Goal: Task Accomplishment & Management: Use online tool/utility

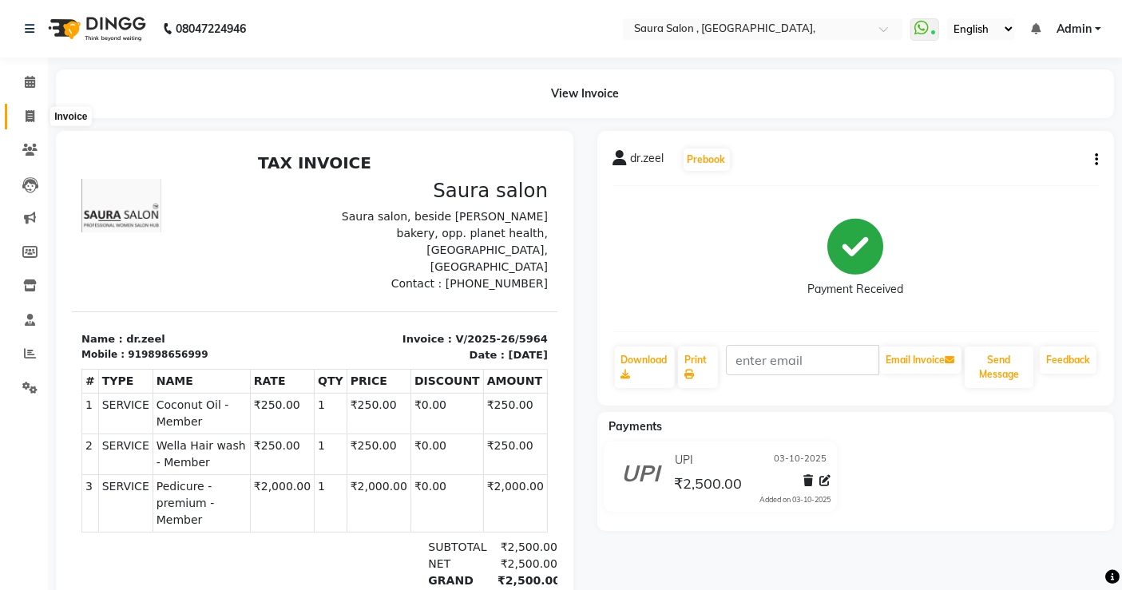
click at [32, 114] on icon at bounding box center [30, 116] width 9 height 12
select select "service"
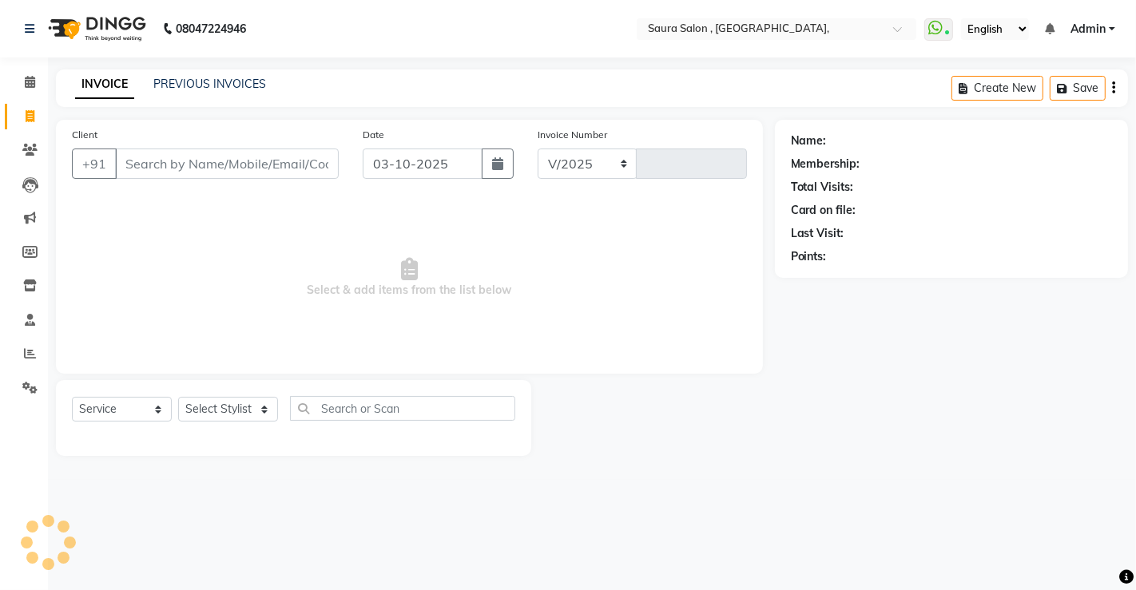
select select "6963"
type input "5965"
click at [174, 161] on input "Client" at bounding box center [227, 164] width 224 height 30
select select "57428"
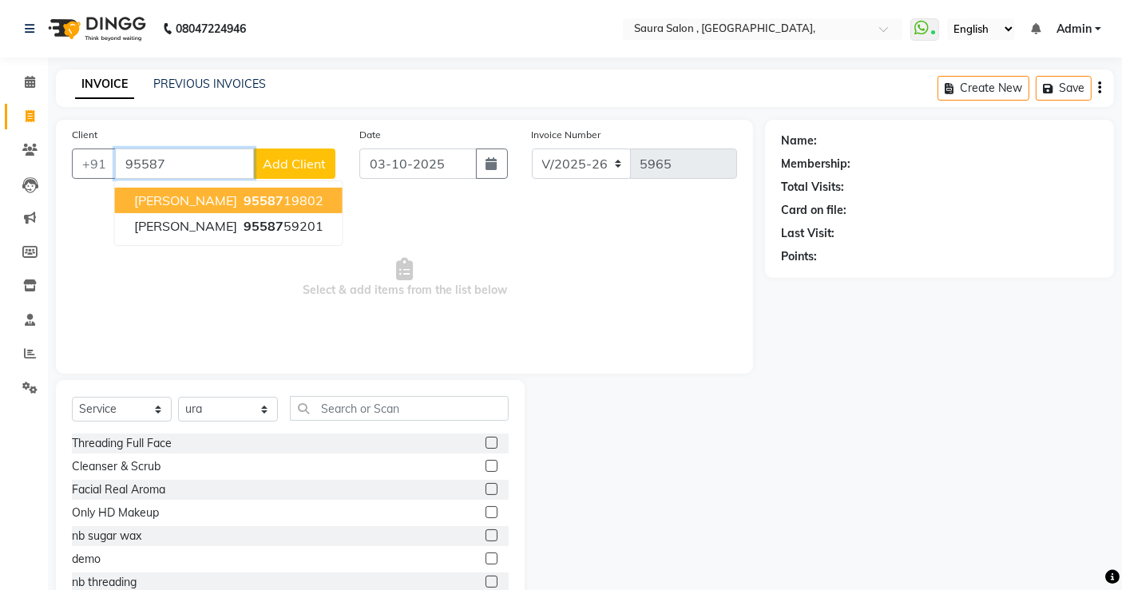
click at [195, 201] on span "[PERSON_NAME]" at bounding box center [185, 200] width 103 height 16
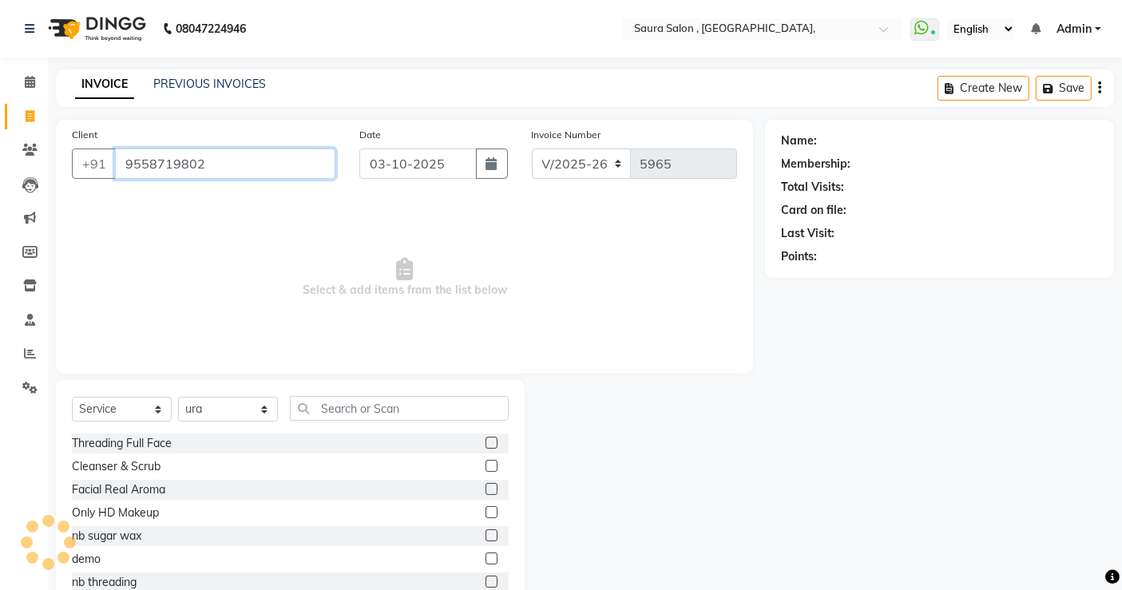
type input "9558719802"
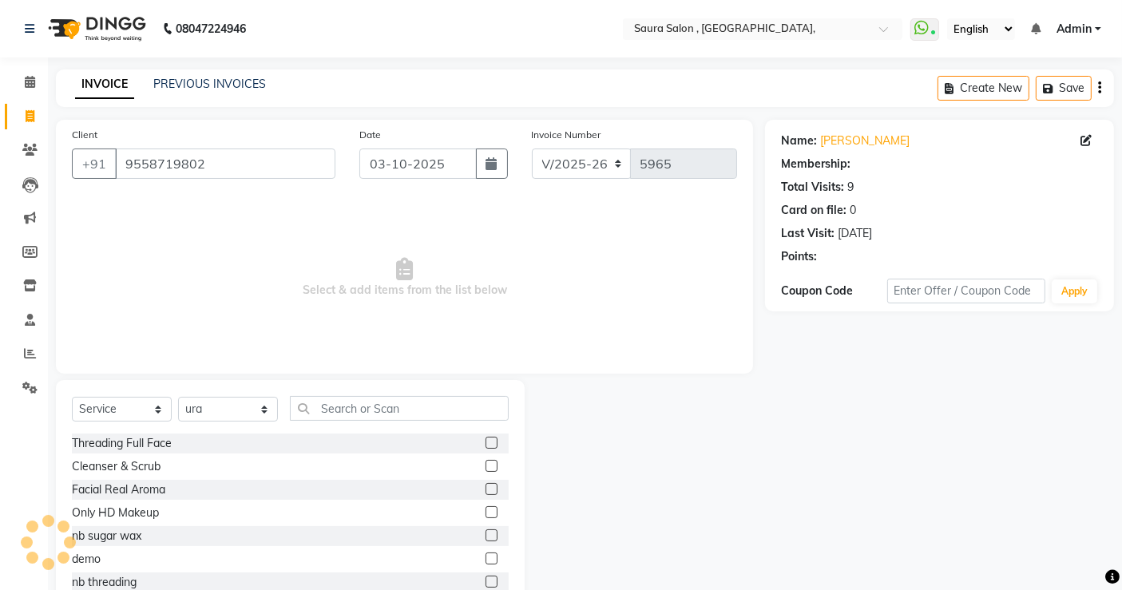
select select "1: Object"
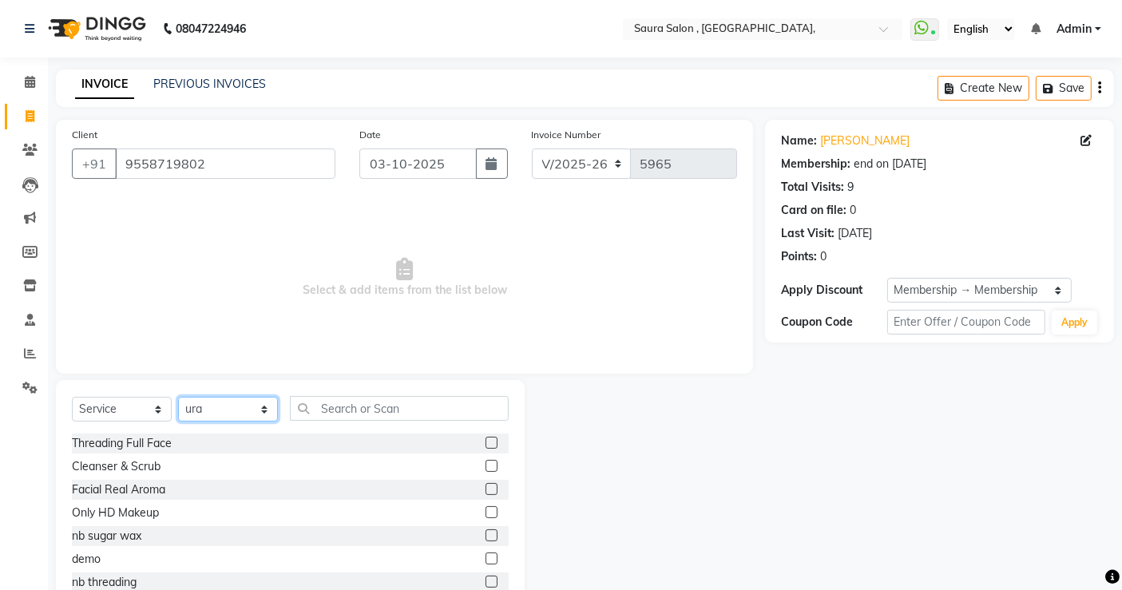
click at [213, 413] on select "Select Stylist archana asha chetna deepika prajapati jagruti payal riddhi khand…" at bounding box center [228, 409] width 100 height 25
select select "56807"
click at [178, 397] on select "Select Stylist archana asha chetna deepika prajapati jagruti payal riddhi khand…" at bounding box center [228, 409] width 100 height 25
click at [326, 416] on input "text" at bounding box center [399, 408] width 219 height 25
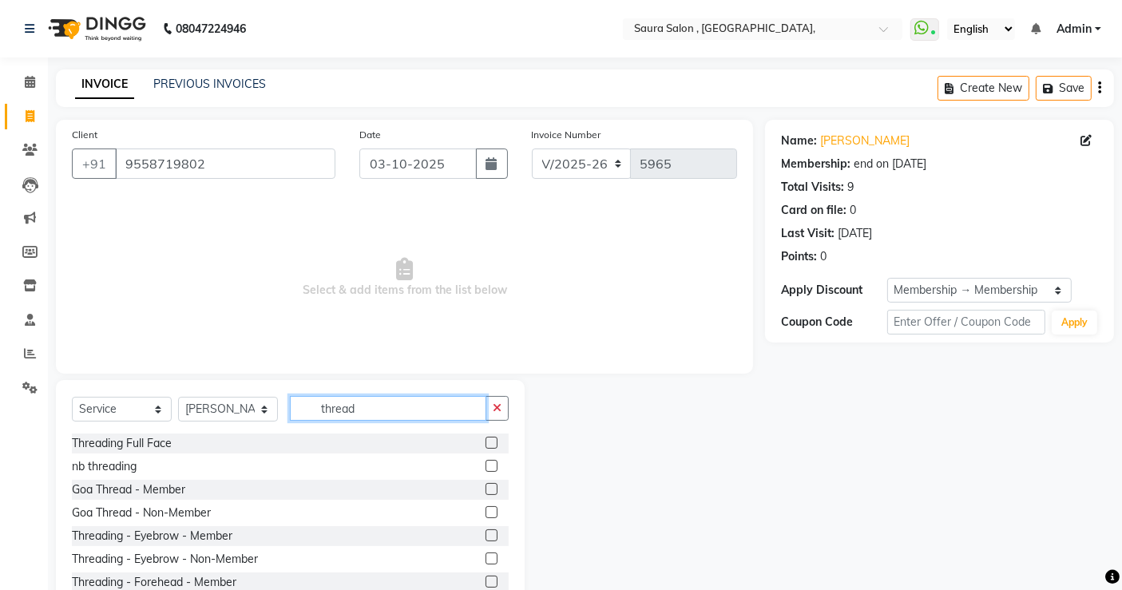
type input "thread"
click at [486, 536] on label at bounding box center [492, 536] width 12 height 12
click at [486, 536] on input "checkbox" at bounding box center [491, 536] width 10 height 10
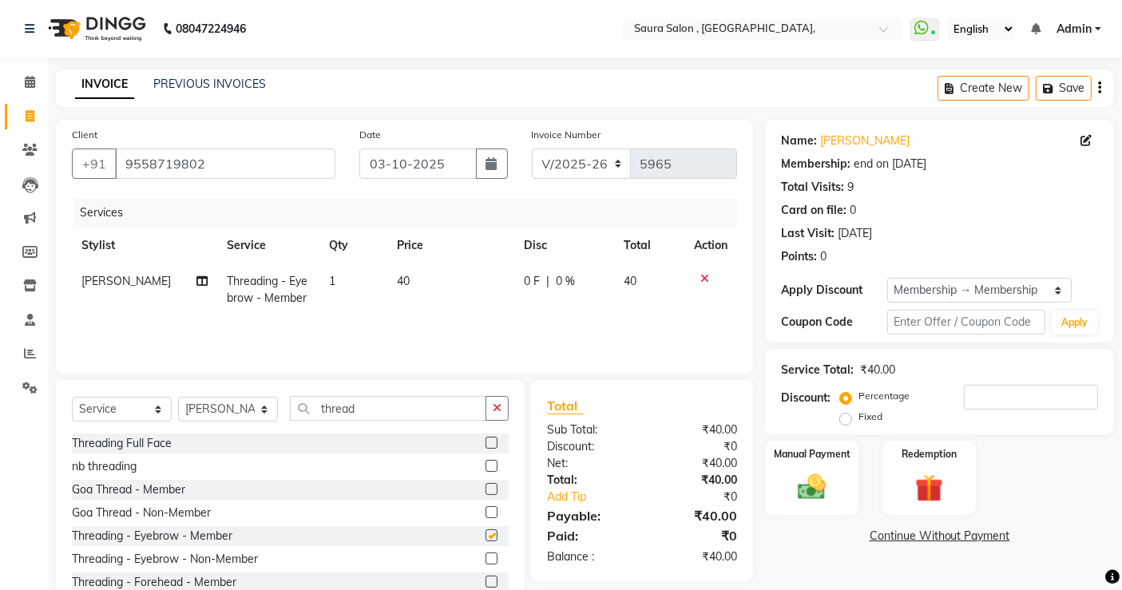
checkbox input "false"
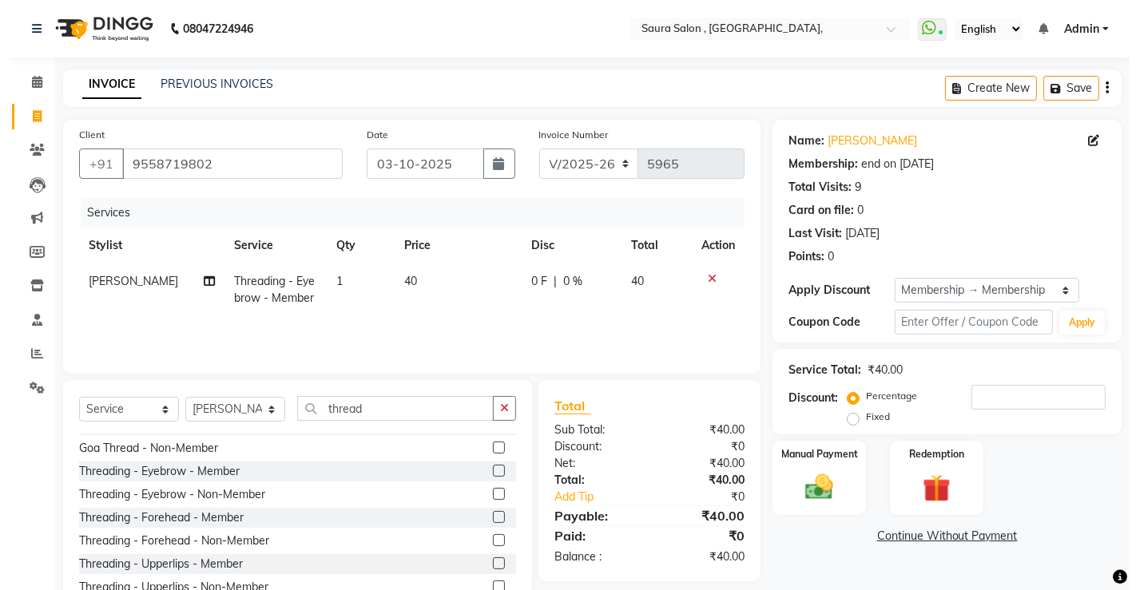
scroll to position [66, 0]
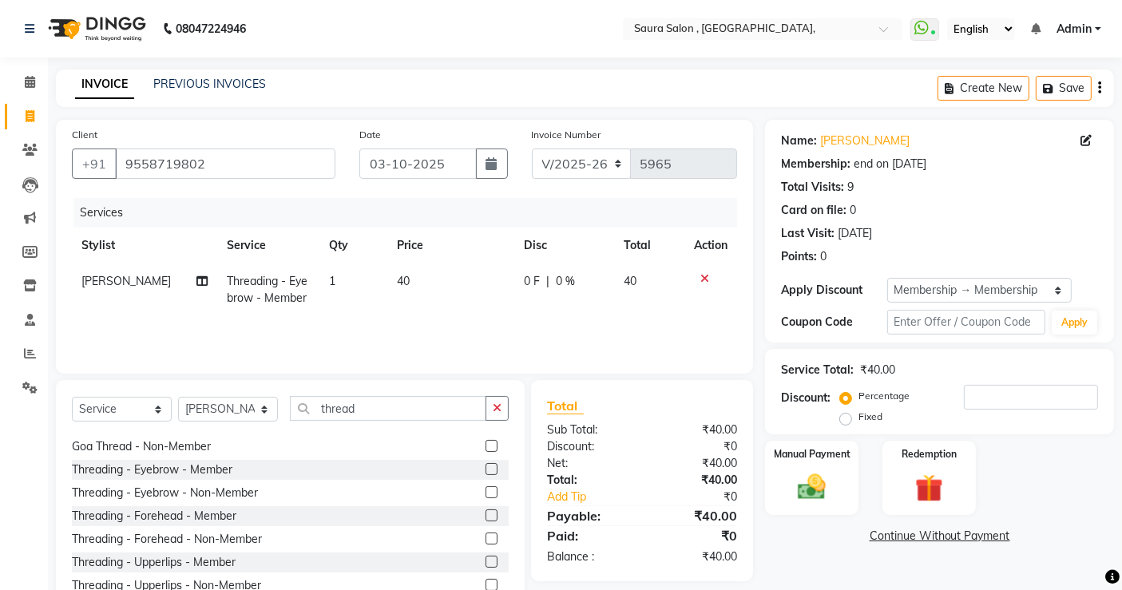
click at [486, 512] on label at bounding box center [492, 516] width 12 height 12
click at [486, 512] on input "checkbox" at bounding box center [491, 516] width 10 height 10
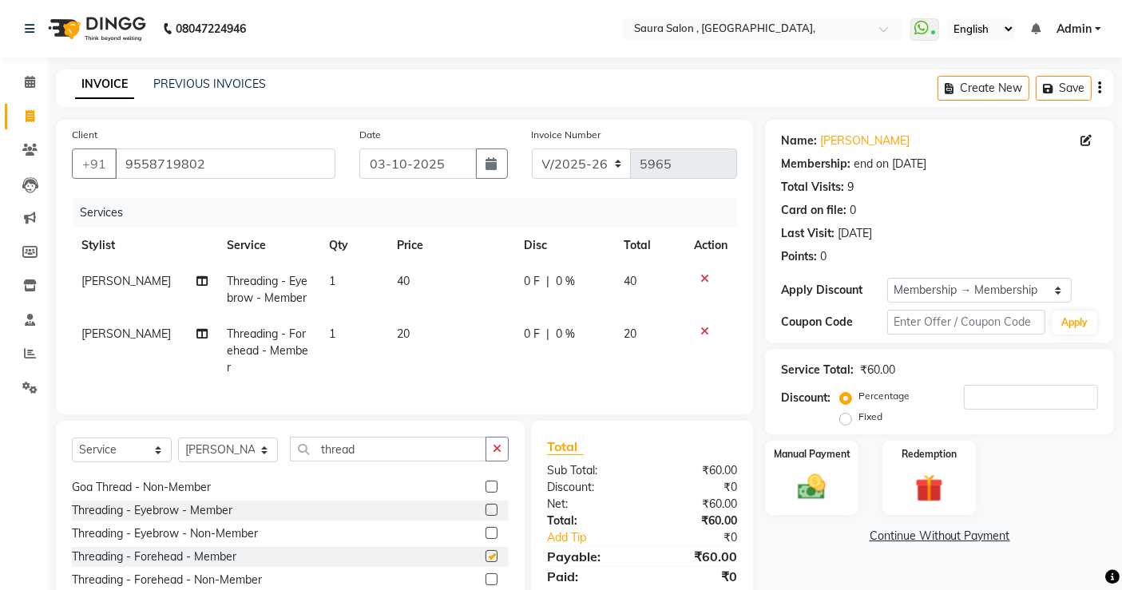
checkbox input "false"
click at [220, 441] on select "Select Stylist archana asha chetna deepika prajapati jagruti payal riddhi khand…" at bounding box center [228, 450] width 100 height 25
select select "67661"
click at [178, 438] on select "Select Stylist archana asha chetna deepika prajapati jagruti payal riddhi khand…" at bounding box center [228, 450] width 100 height 25
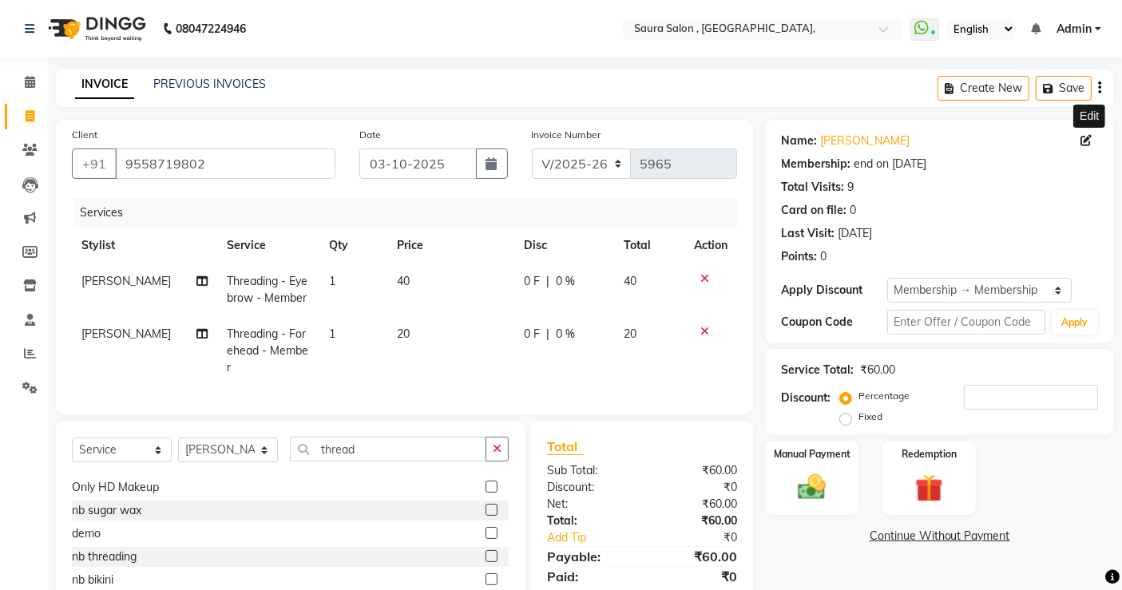
click at [1090, 139] on icon at bounding box center [1086, 140] width 11 height 11
select select "19"
select select "08"
select select "2022"
select select "female"
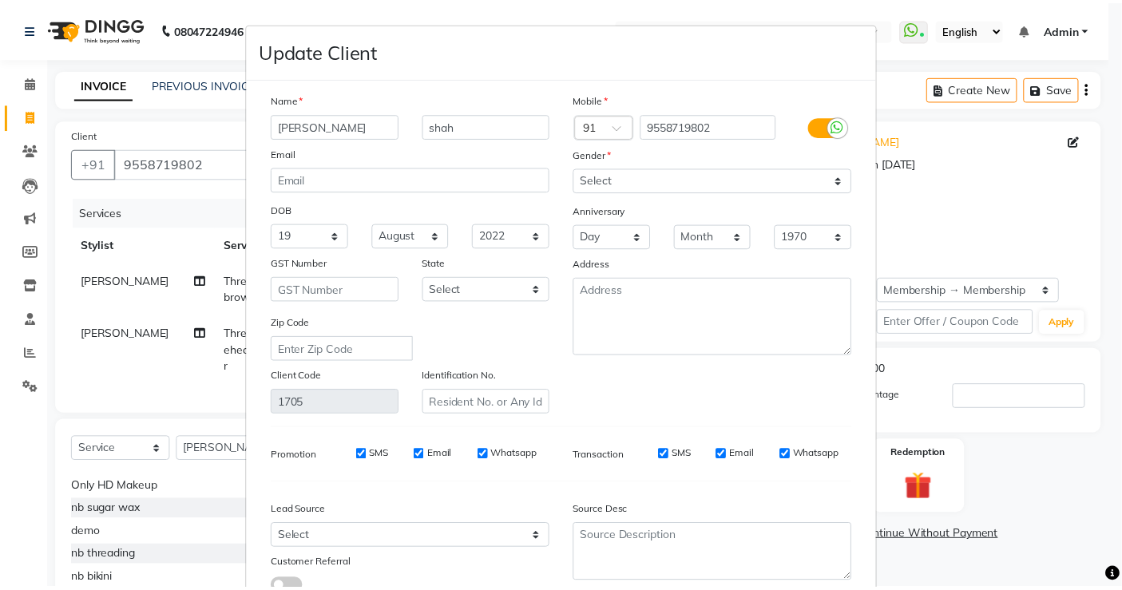
scroll to position [117, 0]
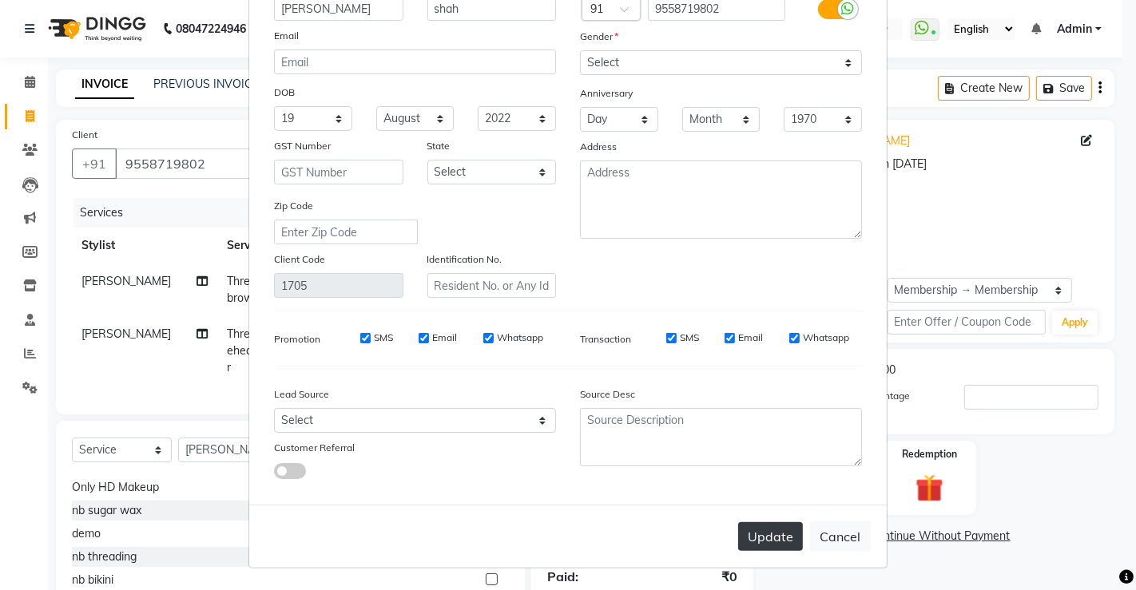
click at [762, 542] on button "Update" at bounding box center [770, 536] width 65 height 29
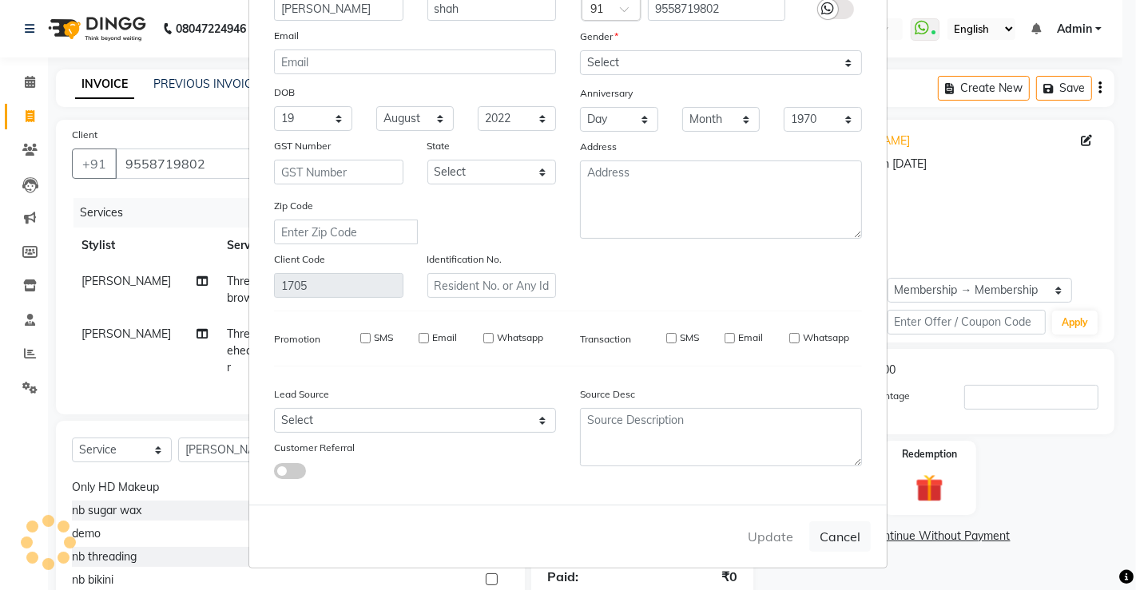
select select
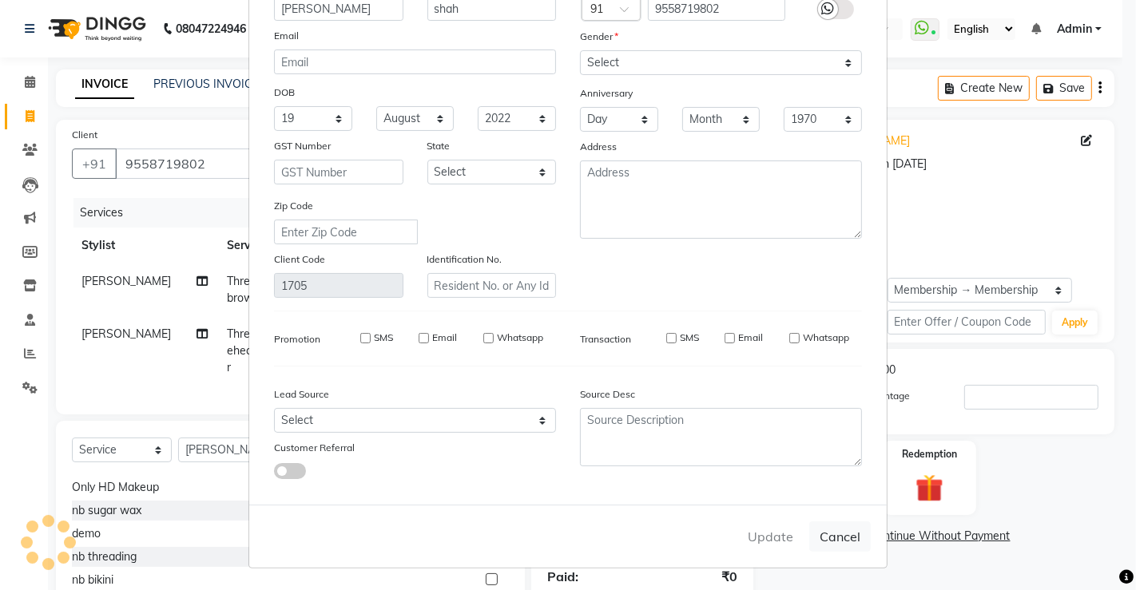
select select
checkbox input "false"
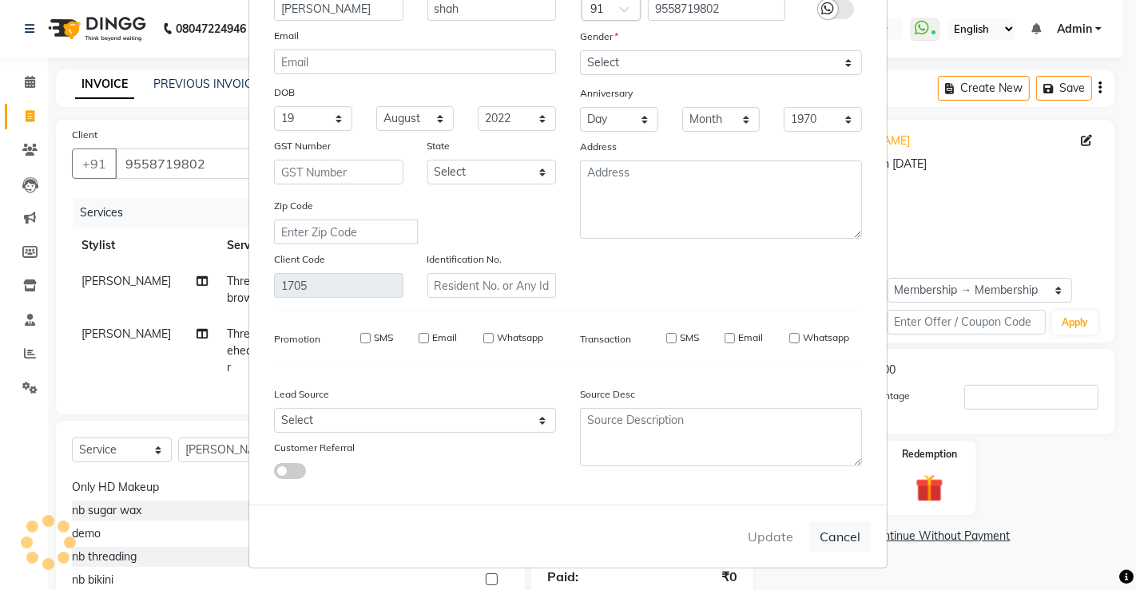
checkbox input "false"
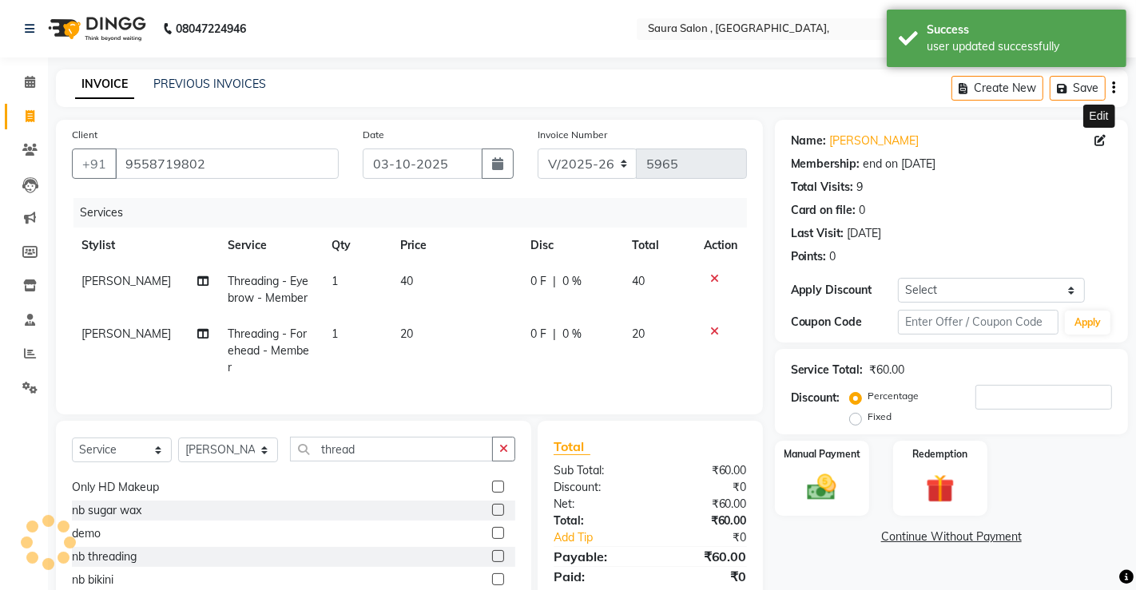
select select "2: Object"
type input "0"
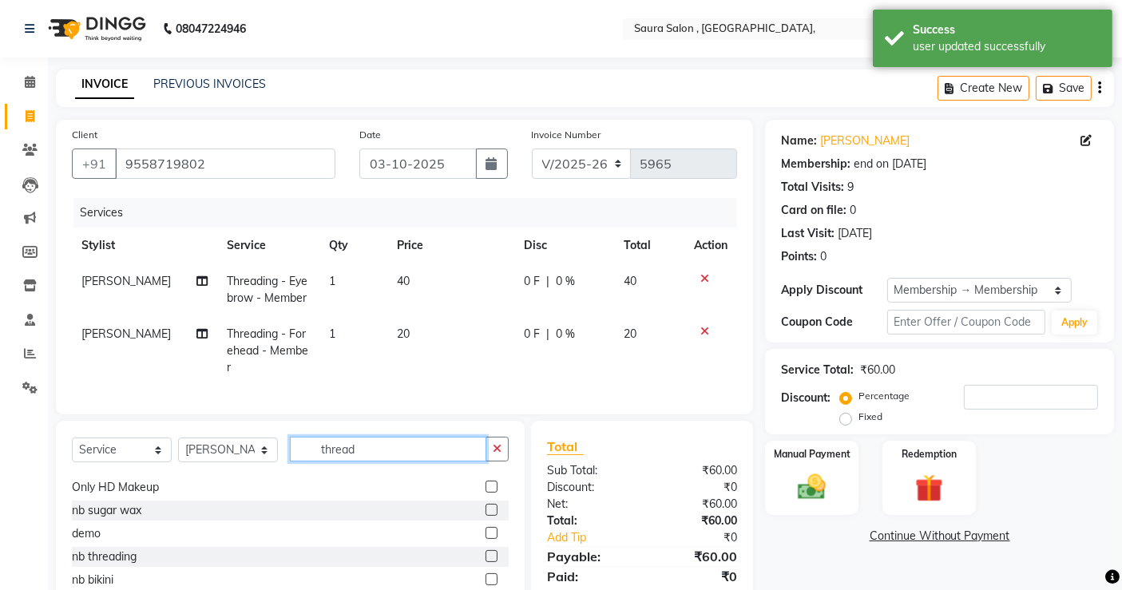
click at [370, 450] on input "thread" at bounding box center [388, 449] width 196 height 25
type input "t"
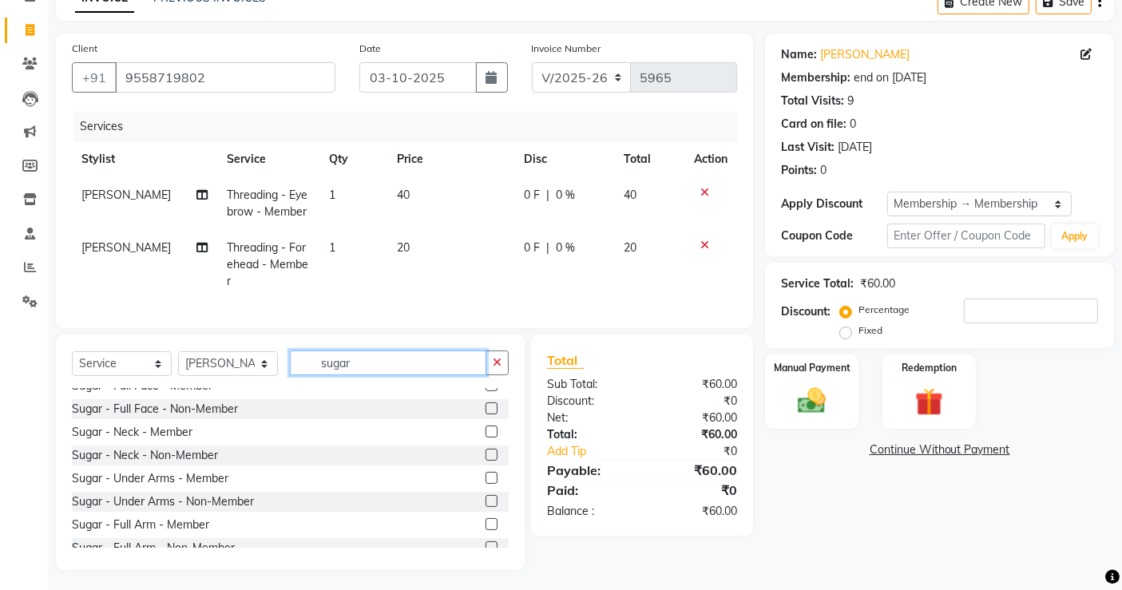
scroll to position [333, 0]
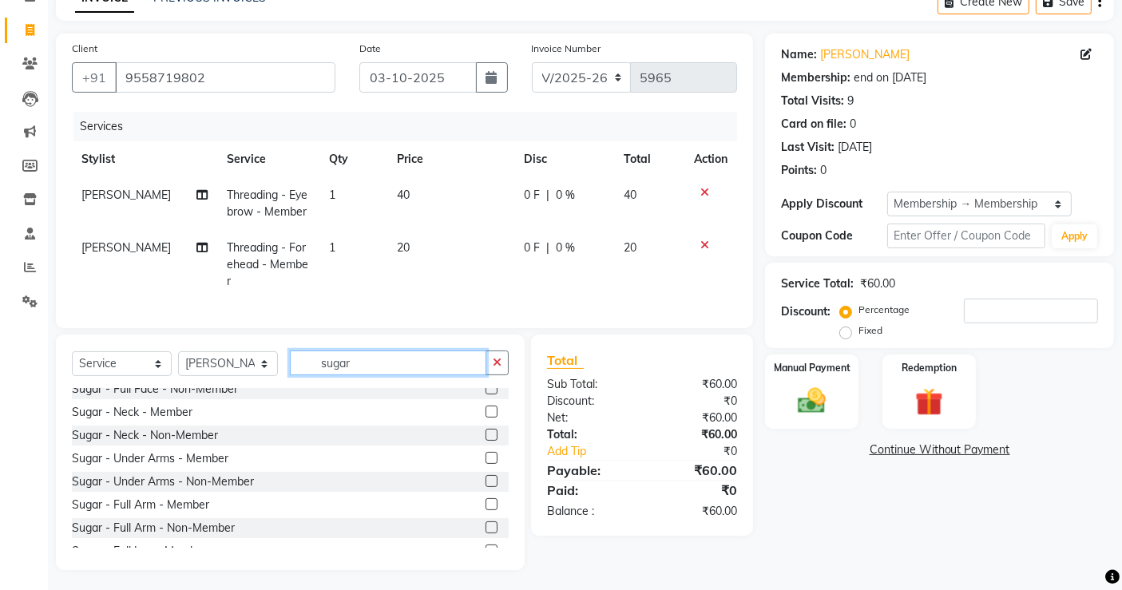
type input "sugar"
click at [486, 453] on label at bounding box center [492, 458] width 12 height 12
click at [486, 454] on input "checkbox" at bounding box center [491, 459] width 10 height 10
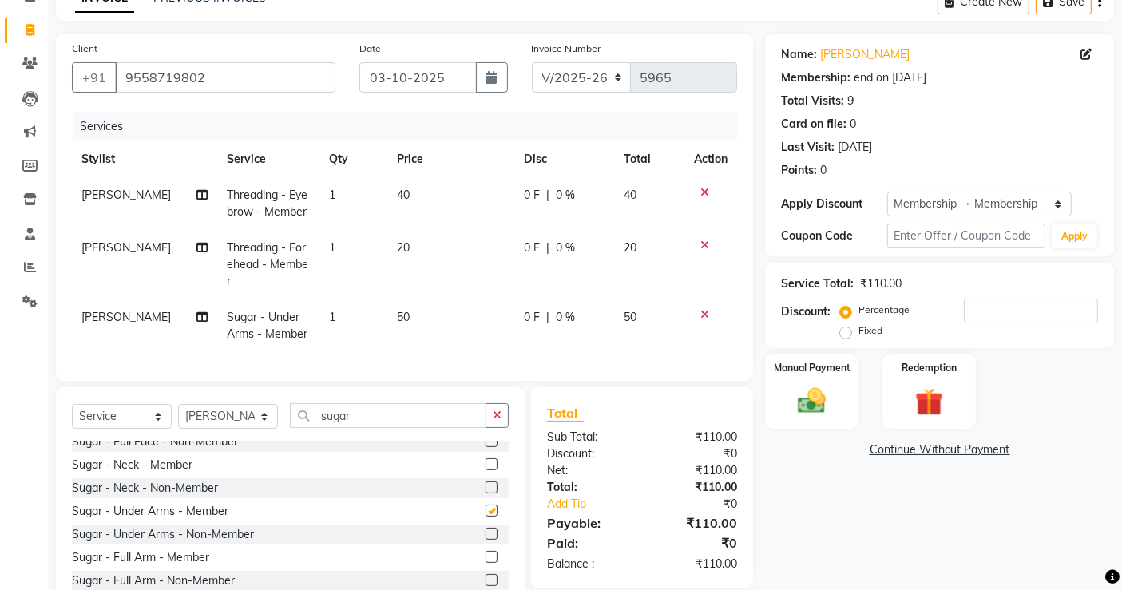
checkbox input "false"
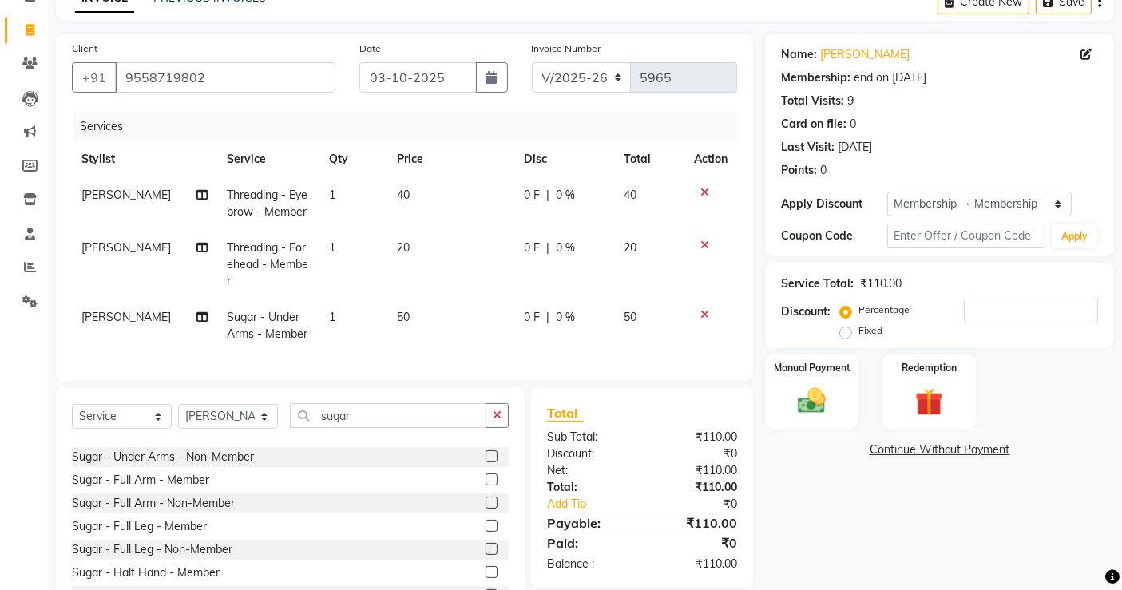
scroll to position [427, 0]
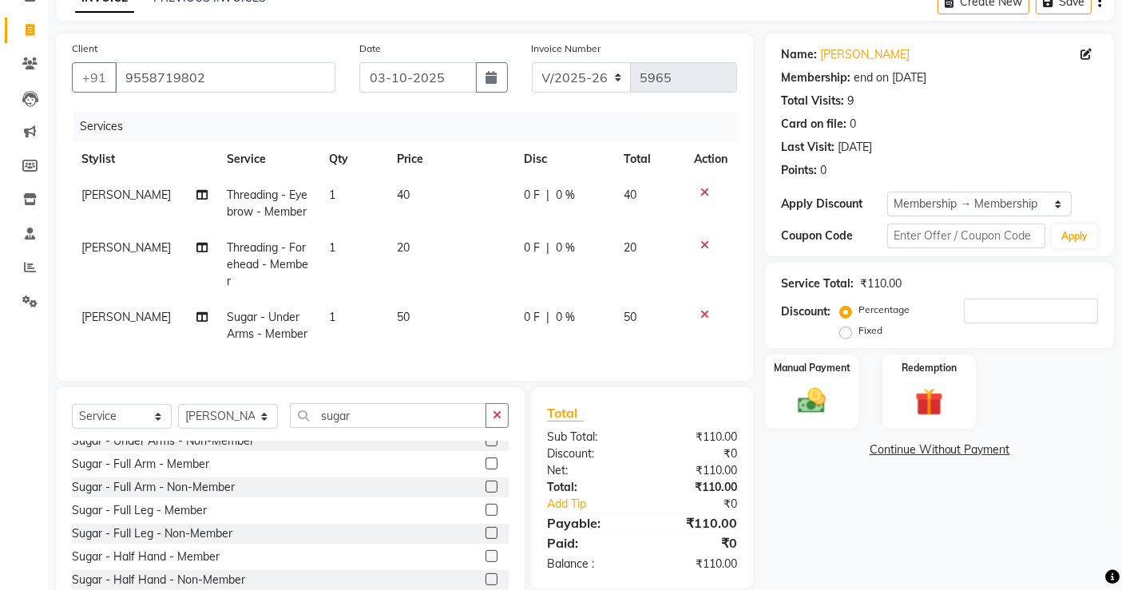
click at [486, 459] on label at bounding box center [492, 464] width 12 height 12
click at [486, 459] on input "checkbox" at bounding box center [491, 464] width 10 height 10
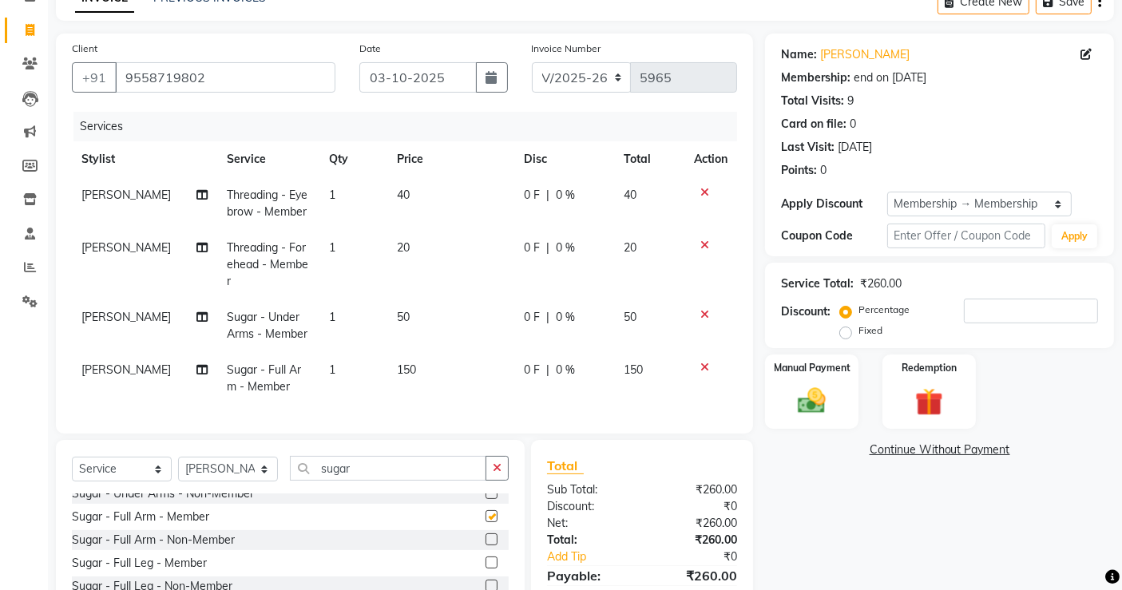
checkbox input "false"
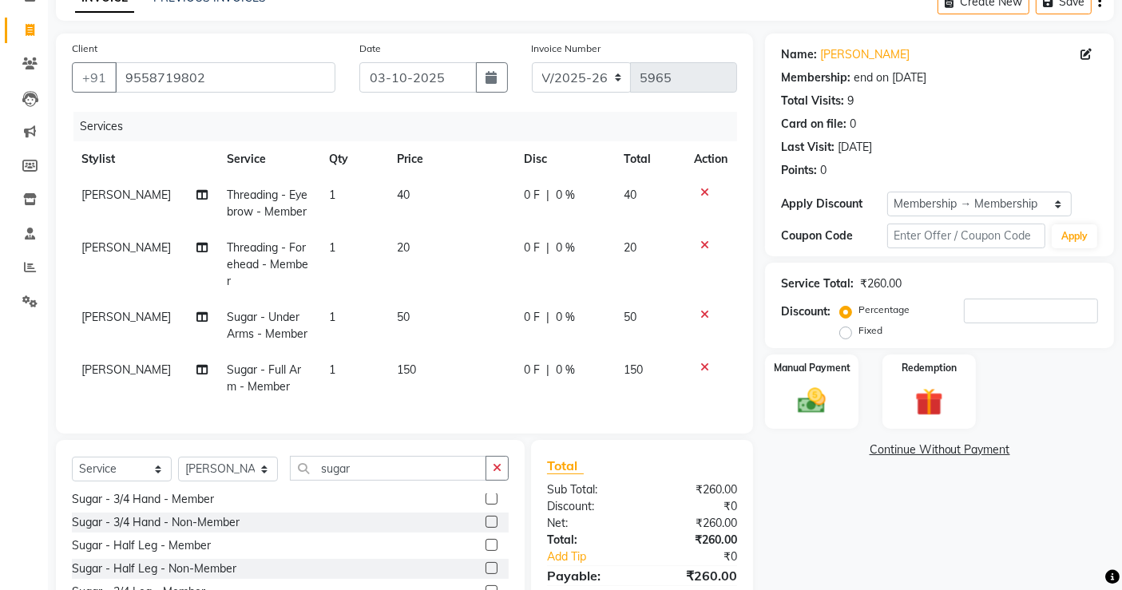
scroll to position [585, 0]
click at [486, 538] on label at bounding box center [492, 544] width 12 height 12
click at [486, 539] on input "checkbox" at bounding box center [491, 544] width 10 height 10
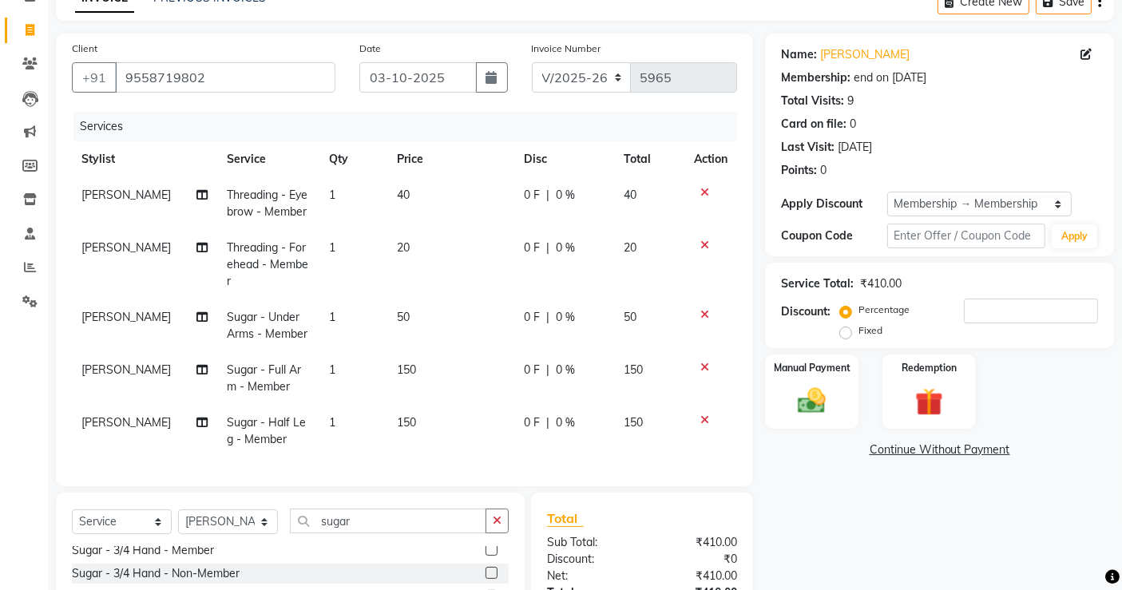
checkbox input "false"
click at [355, 526] on input "sugar" at bounding box center [388, 521] width 196 height 25
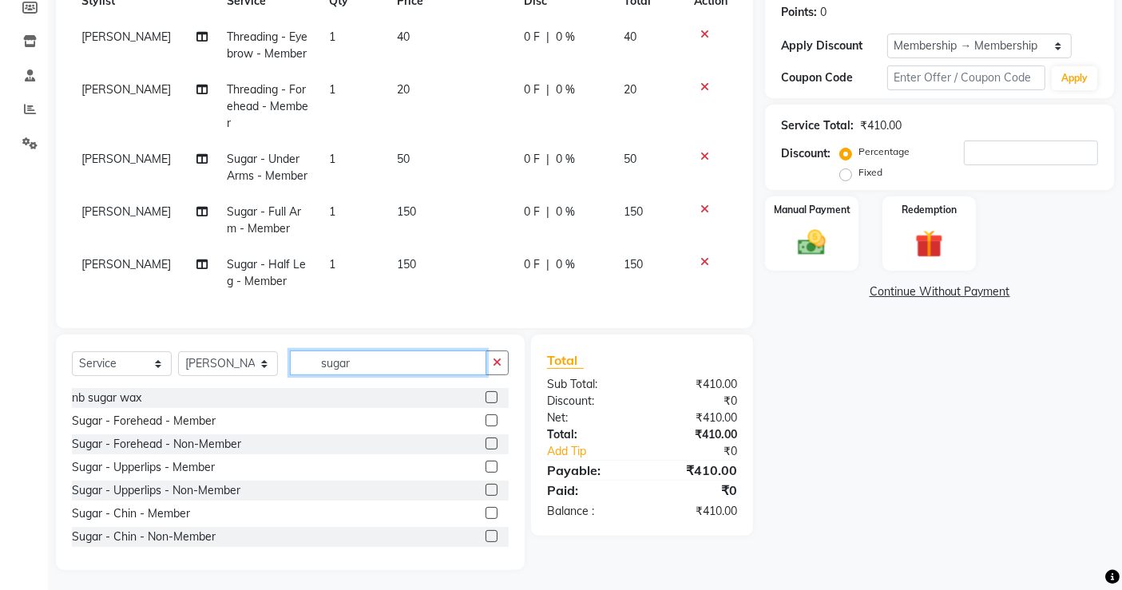
scroll to position [244, 0]
click at [486, 463] on label at bounding box center [492, 468] width 12 height 12
click at [486, 463] on input "checkbox" at bounding box center [491, 468] width 10 height 10
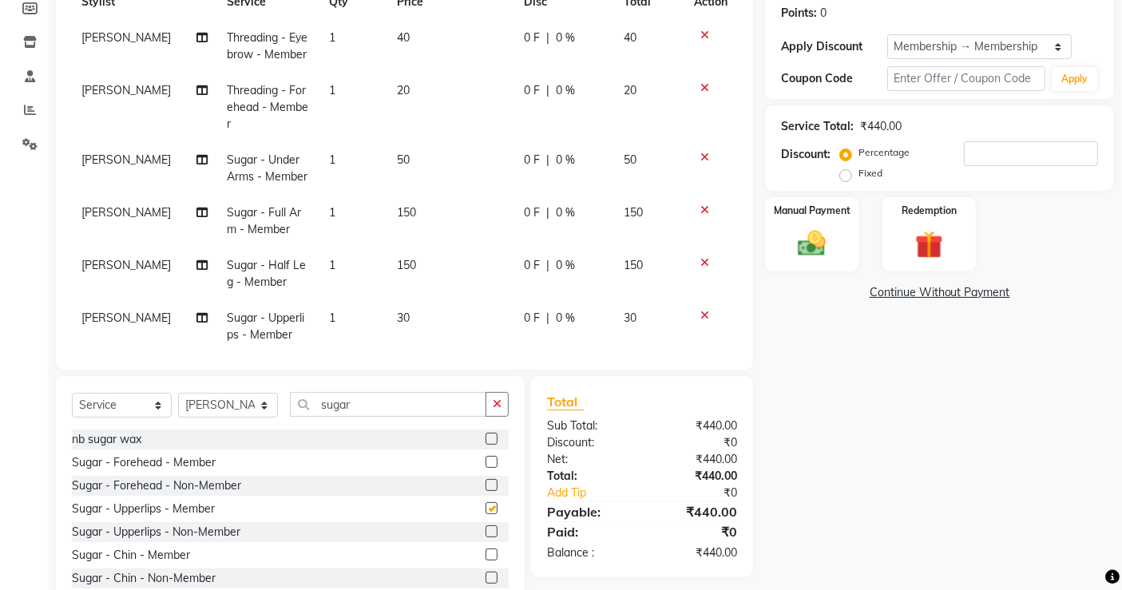
checkbox input "false"
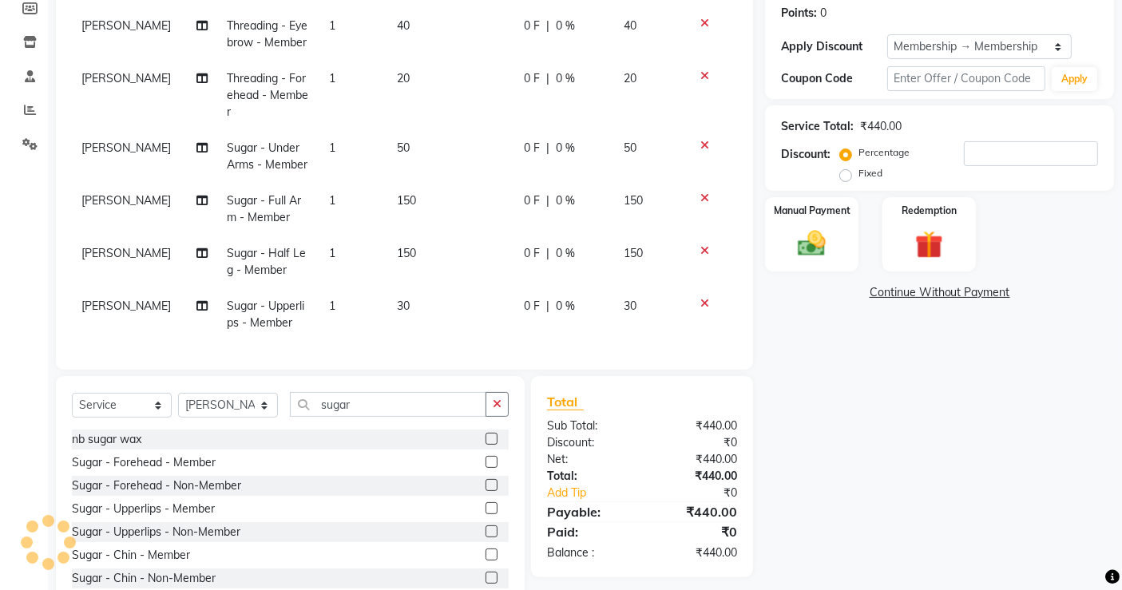
scroll to position [25, 0]
click at [406, 401] on input "sugar" at bounding box center [388, 404] width 196 height 25
type input "s"
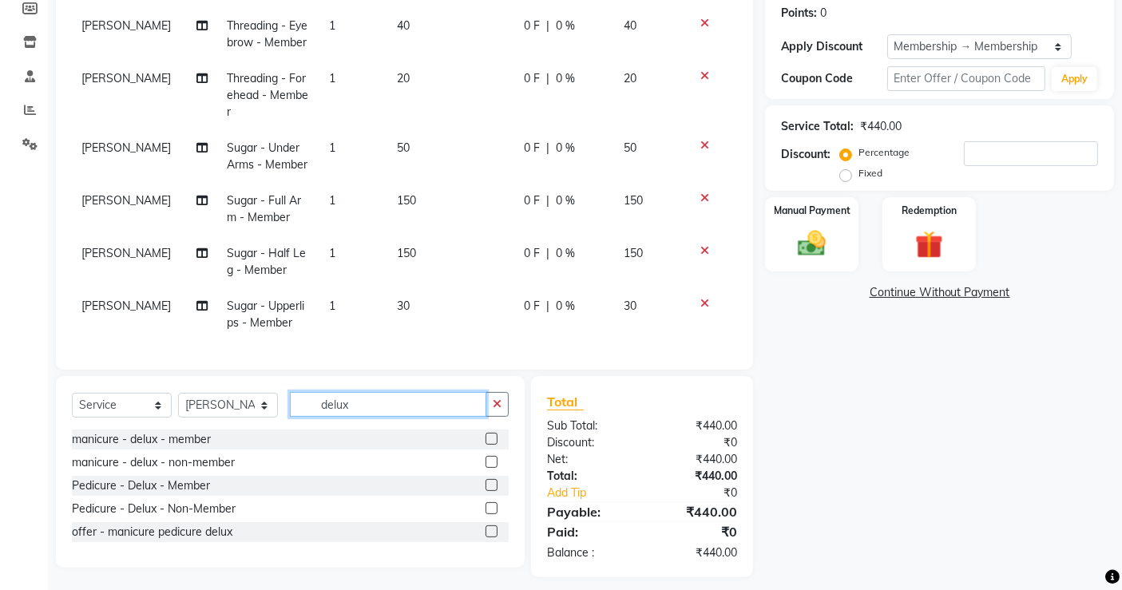
type input "delux"
click at [494, 483] on label at bounding box center [492, 485] width 12 height 12
click at [494, 483] on input "checkbox" at bounding box center [491, 486] width 10 height 10
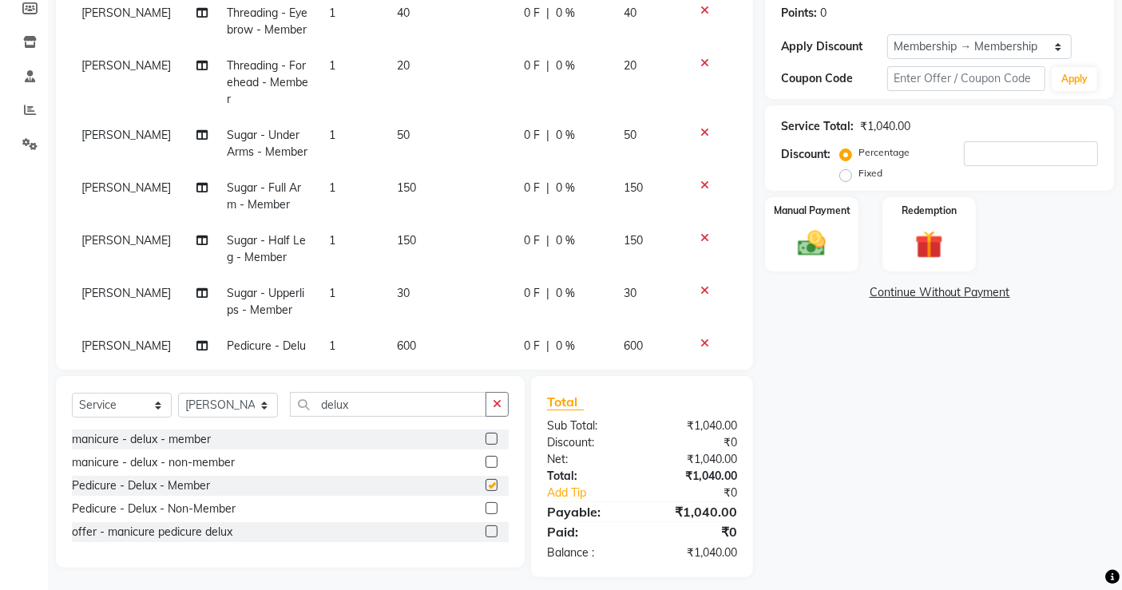
checkbox input "false"
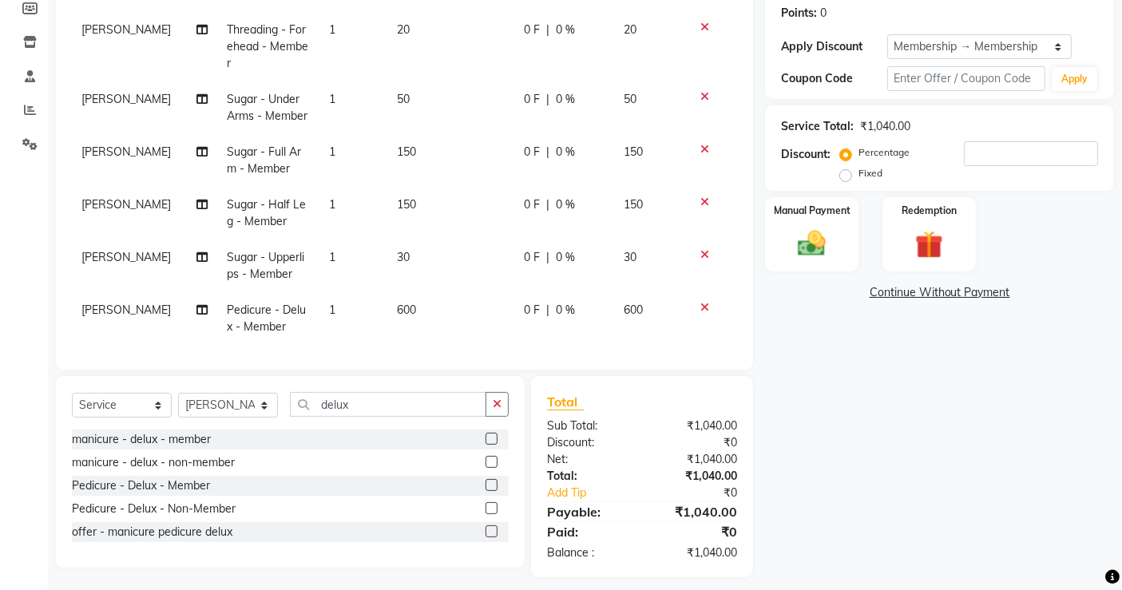
scroll to position [77, 0]
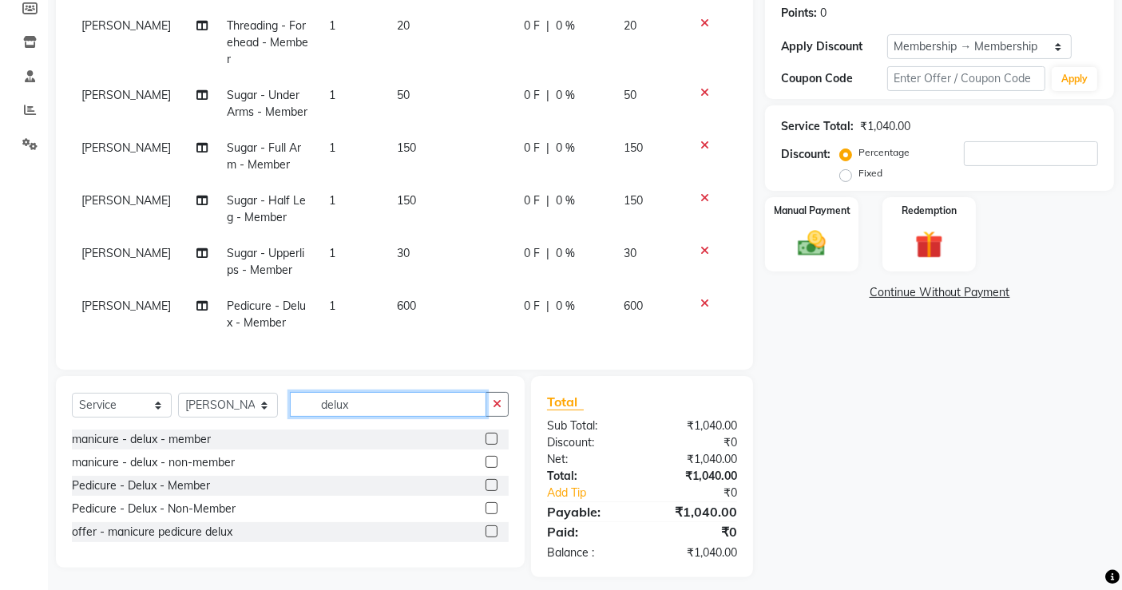
click at [401, 407] on input "delux" at bounding box center [388, 404] width 196 height 25
type input "d"
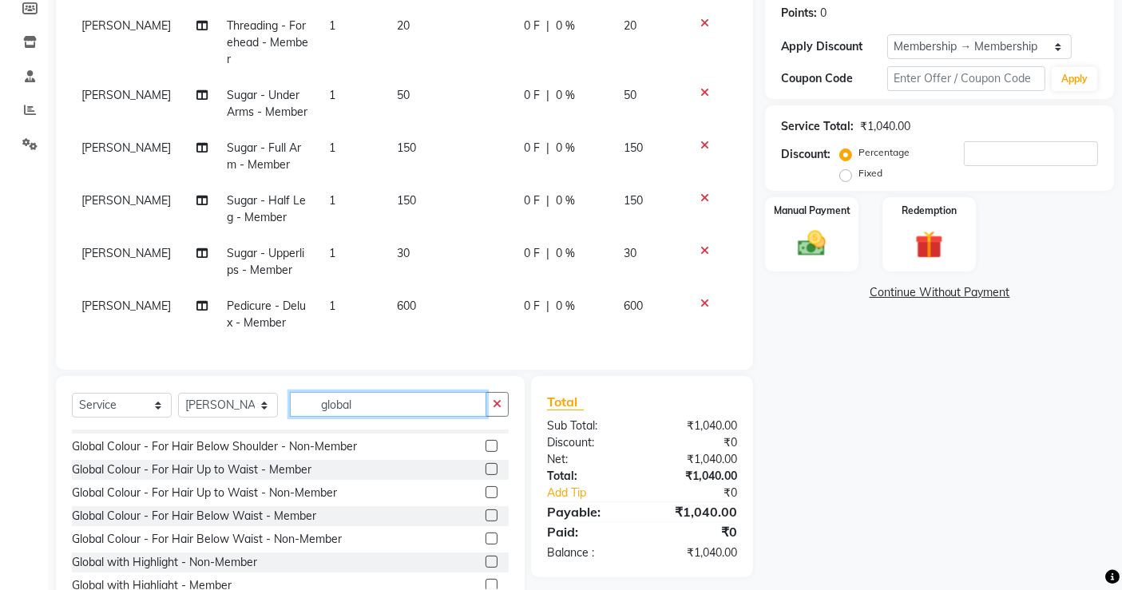
scroll to position [344, 0]
type input "global"
click at [486, 462] on label at bounding box center [492, 465] width 12 height 12
click at [486, 462] on input "checkbox" at bounding box center [491, 466] width 10 height 10
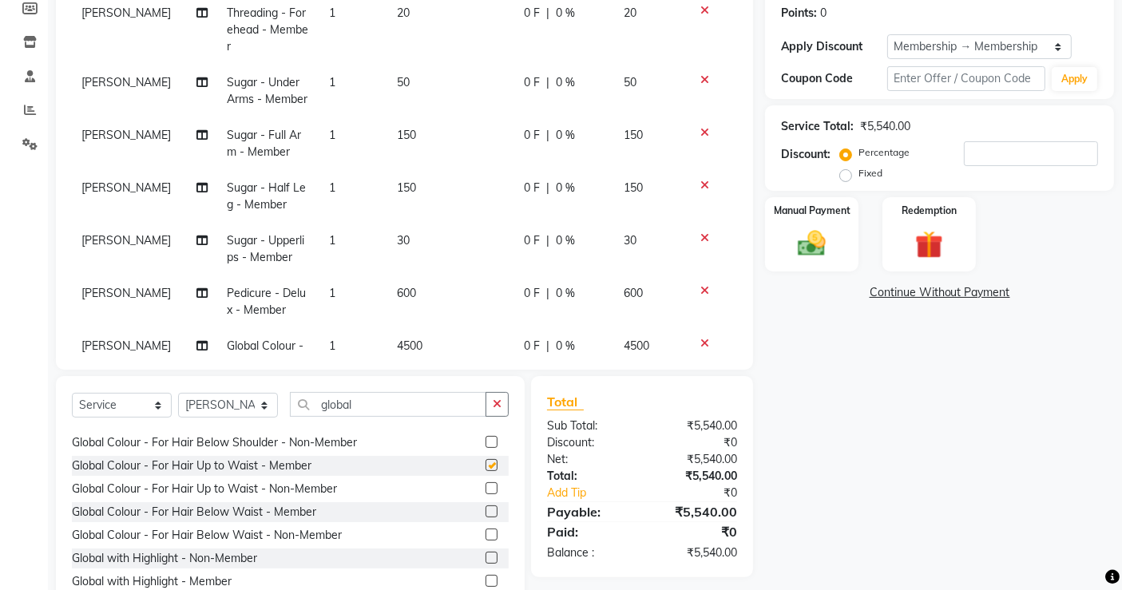
checkbox input "false"
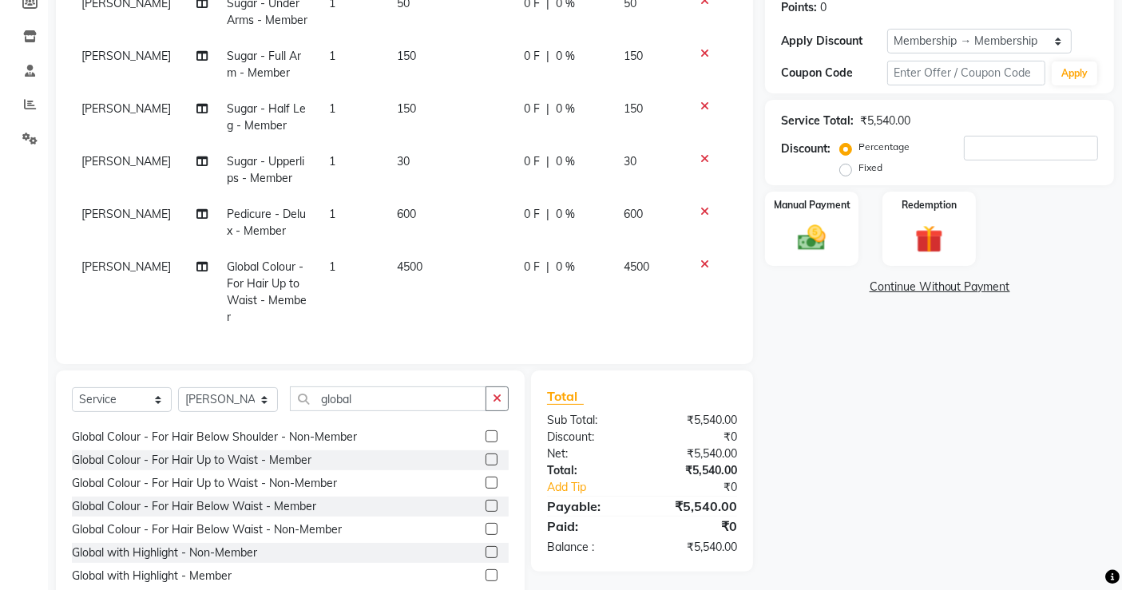
scroll to position [288, 0]
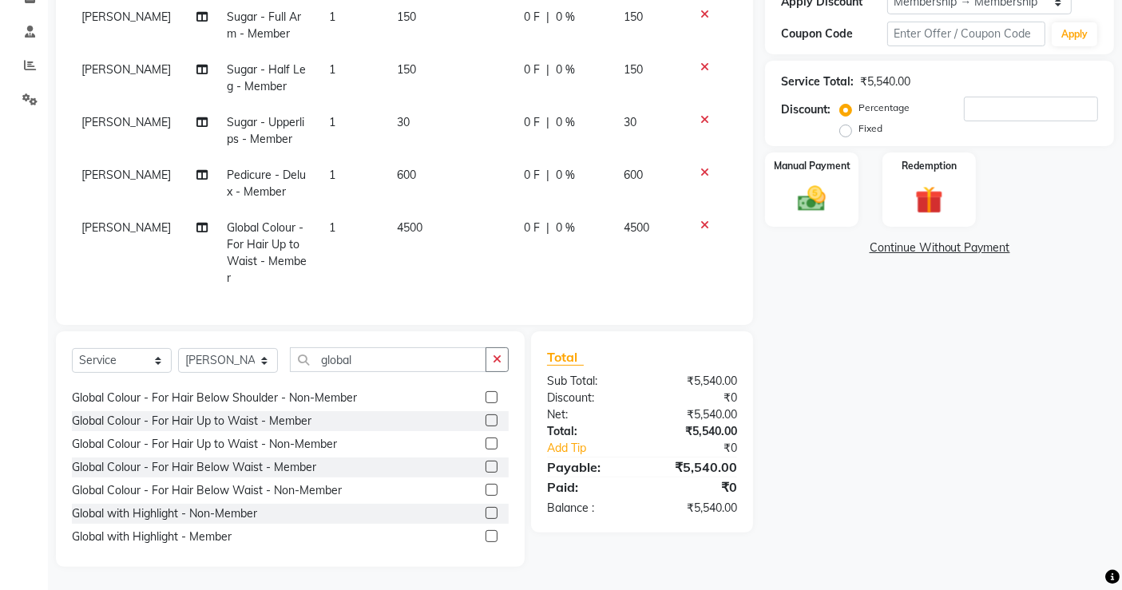
click at [953, 245] on link "Continue Without Payment" at bounding box center [939, 248] width 343 height 17
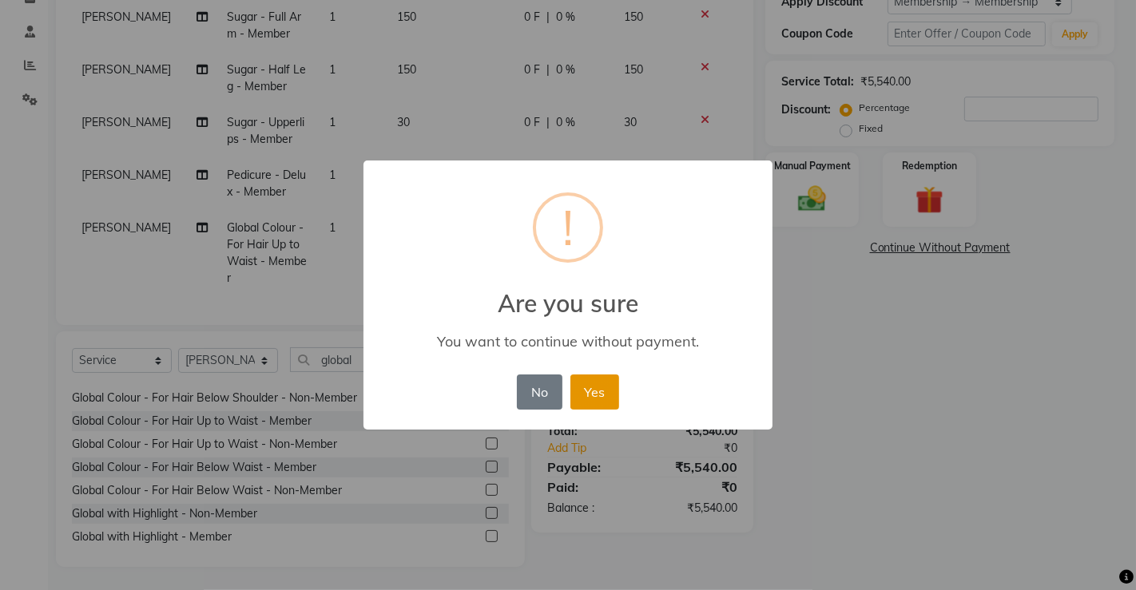
click at [596, 387] on button "Yes" at bounding box center [594, 392] width 49 height 35
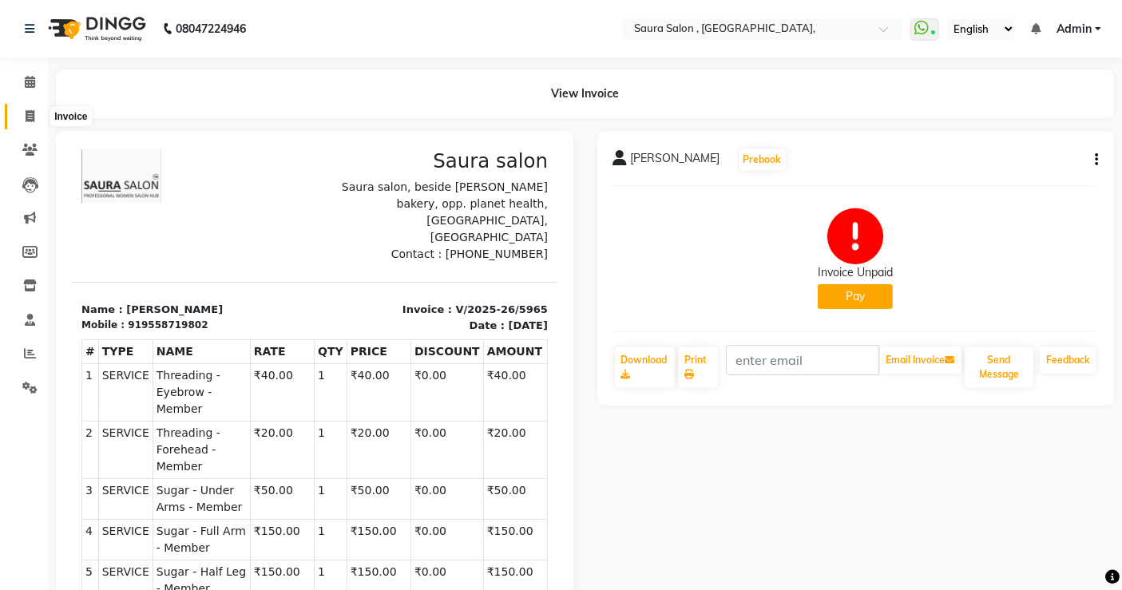
click at [28, 120] on icon at bounding box center [30, 116] width 9 height 12
select select "service"
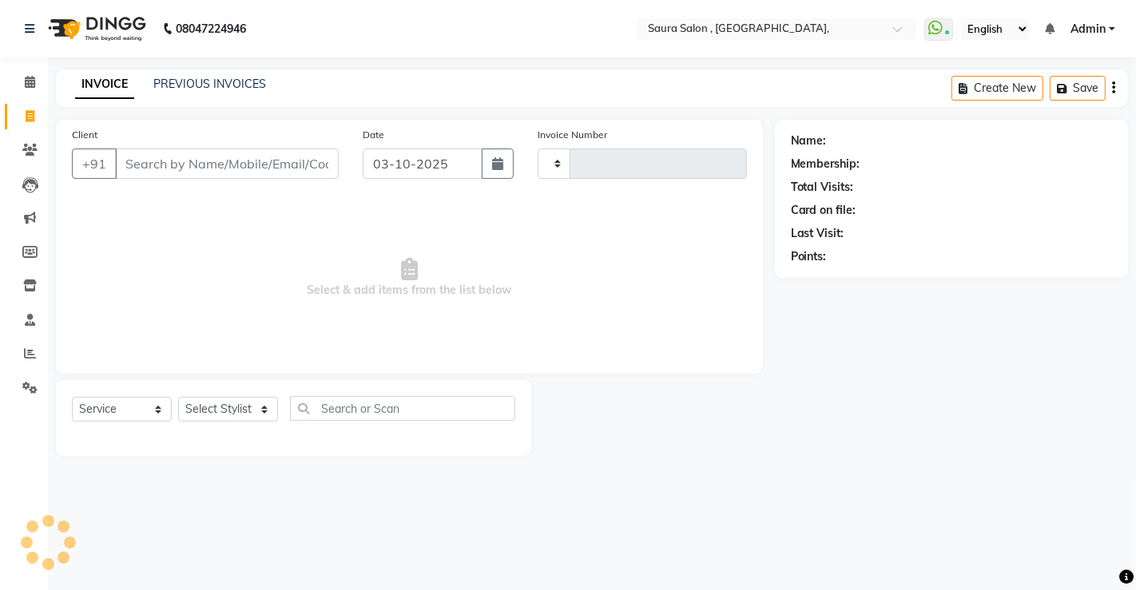
type input "5966"
select select "6963"
click at [193, 89] on link "PREVIOUS INVOICES" at bounding box center [209, 84] width 113 height 14
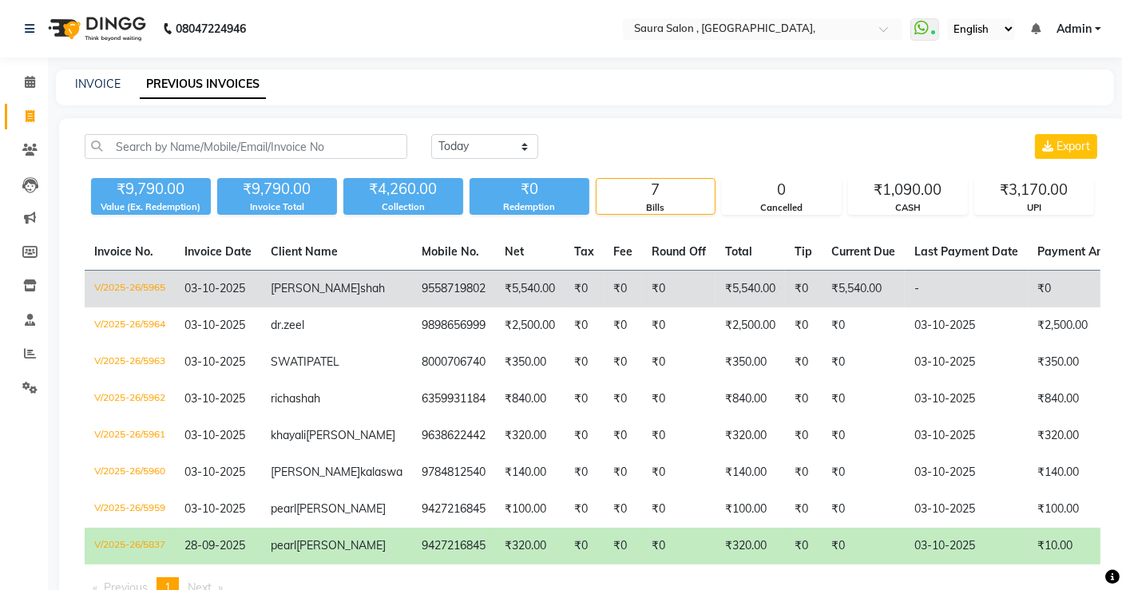
click at [495, 284] on td "₹5,540.00" at bounding box center [529, 290] width 69 height 38
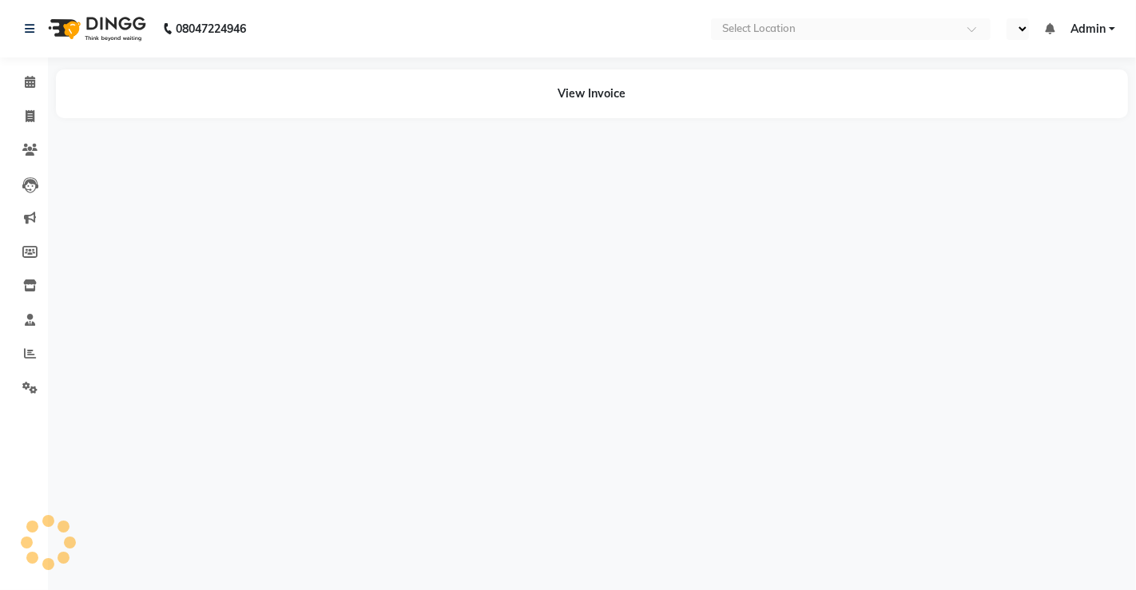
select select "en"
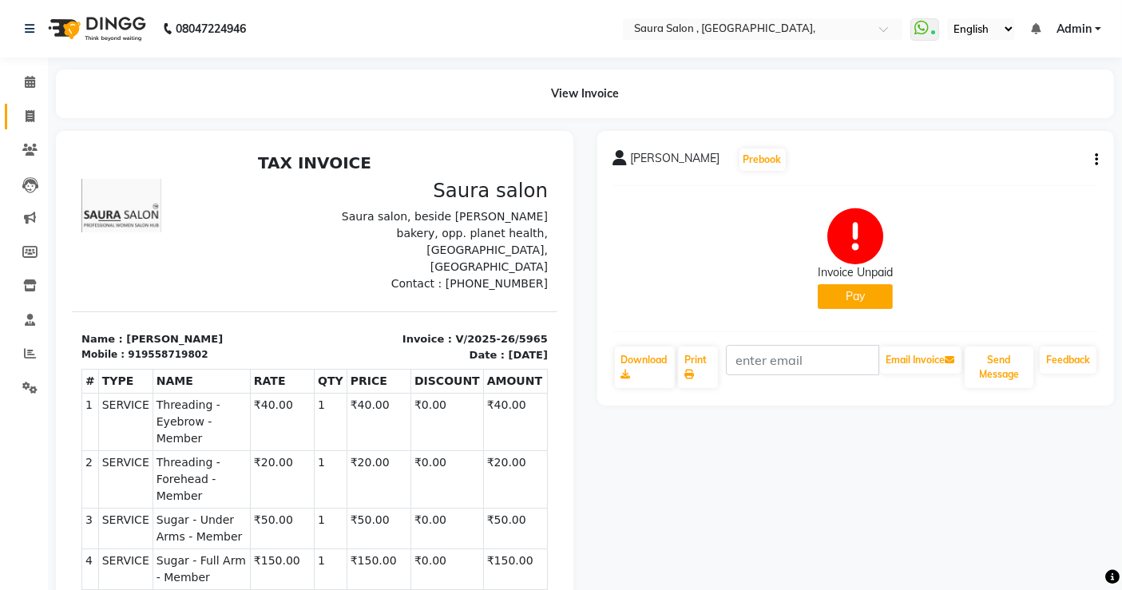
click at [37, 128] on link "Invoice" at bounding box center [24, 117] width 38 height 26
select select "6963"
select select "service"
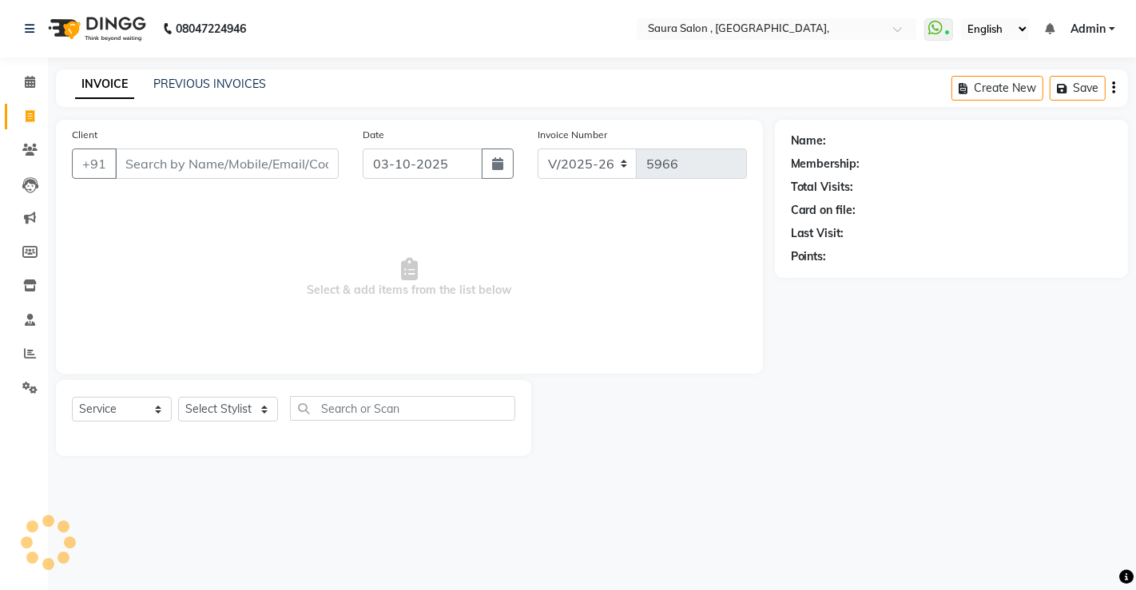
select select "57428"
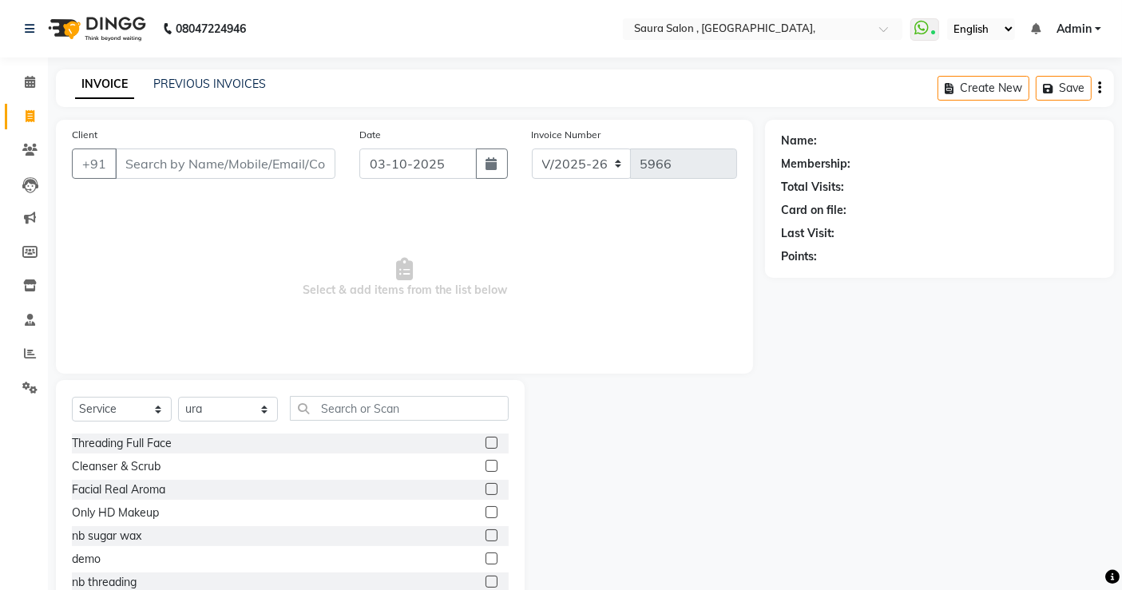
click at [1074, 35] on span "Admin" at bounding box center [1074, 29] width 35 height 17
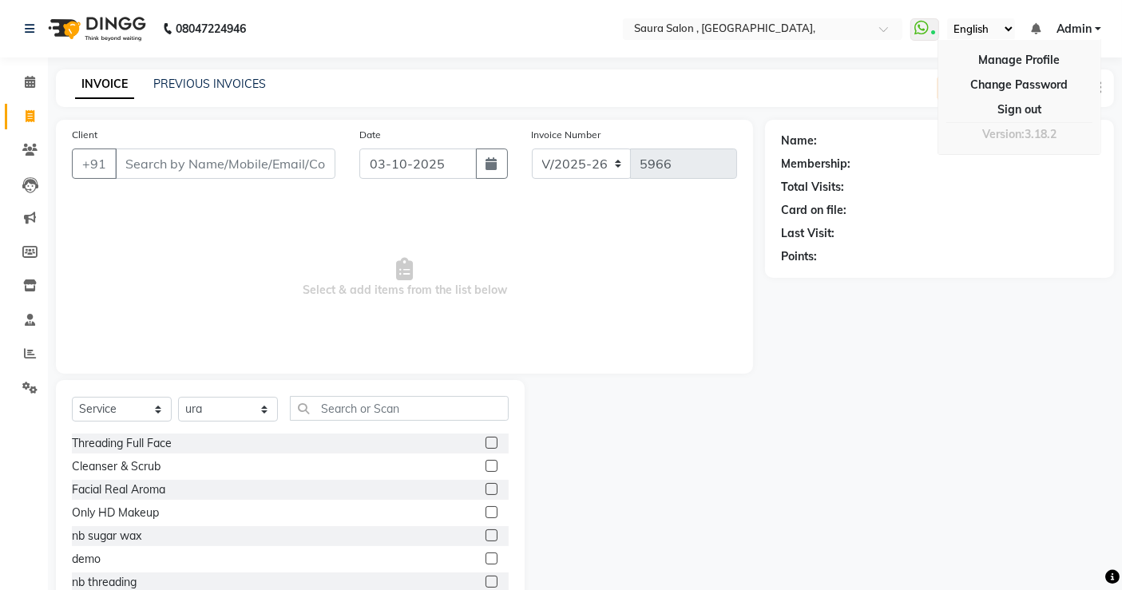
click at [878, 397] on div "Name: Membership: Total Visits: Card on file: Last Visit: Points:" at bounding box center [945, 368] width 361 height 496
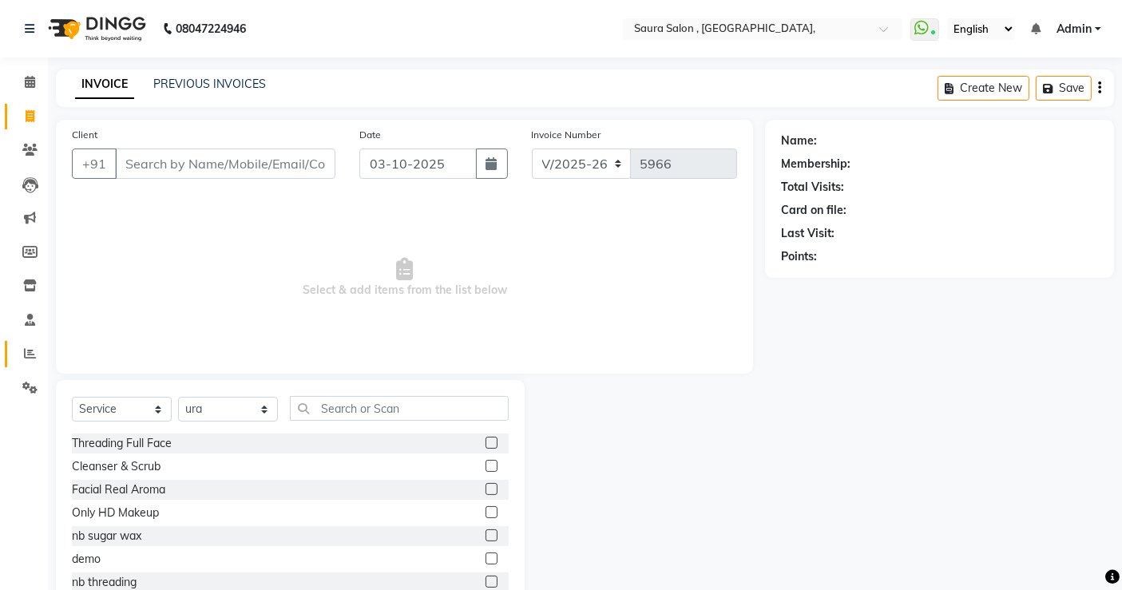
click at [26, 343] on link "Reports" at bounding box center [24, 354] width 38 height 26
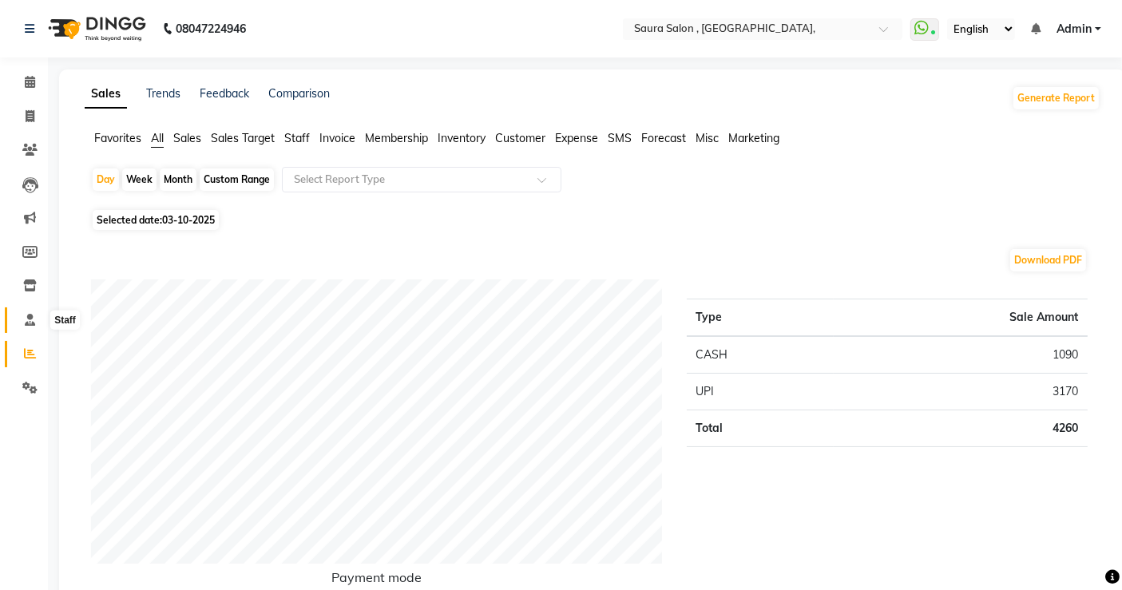
click at [33, 314] on icon at bounding box center [30, 320] width 10 height 12
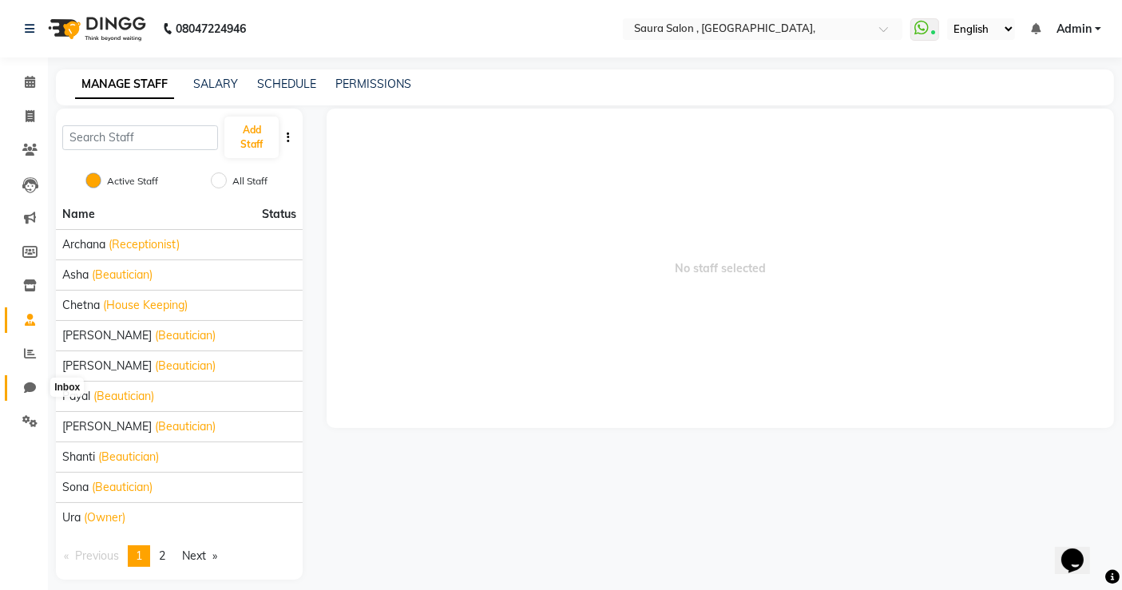
click at [26, 387] on icon at bounding box center [30, 388] width 12 height 12
select select "100"
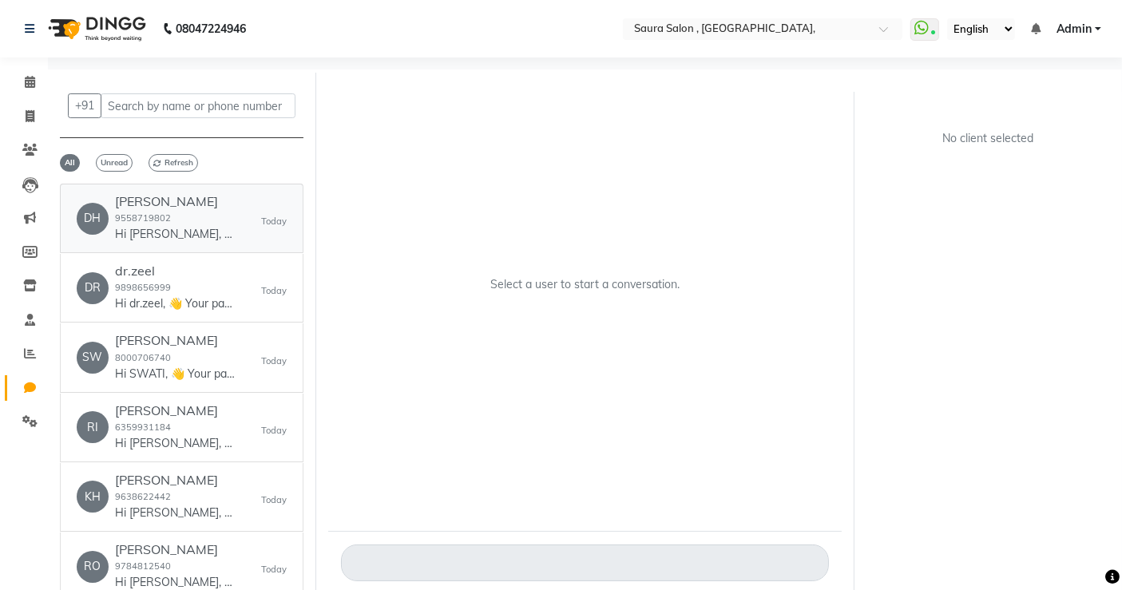
click at [235, 205] on div "DH dhwani shah 9558719802 Hi dhwani, 👋 Your payment at Saura salon is confirmed…" at bounding box center [182, 218] width 210 height 49
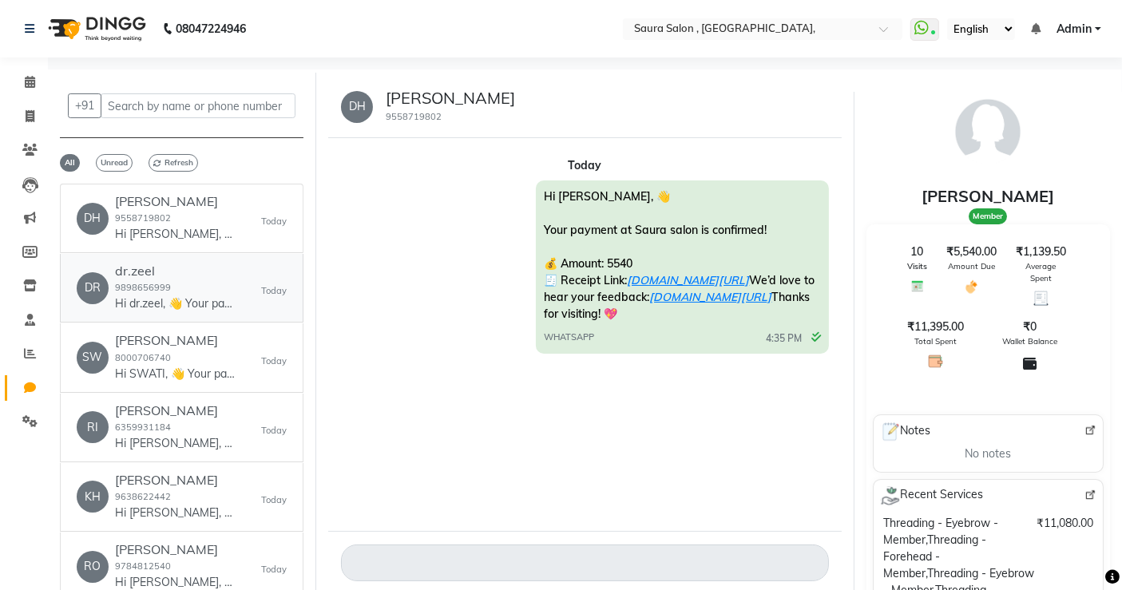
click at [142, 297] on p "Hi dr.zeel, 👋 Your payment at Saura salon is confirmed! 💰 Amount: 2500 🧾 Receip…" at bounding box center [175, 304] width 120 height 17
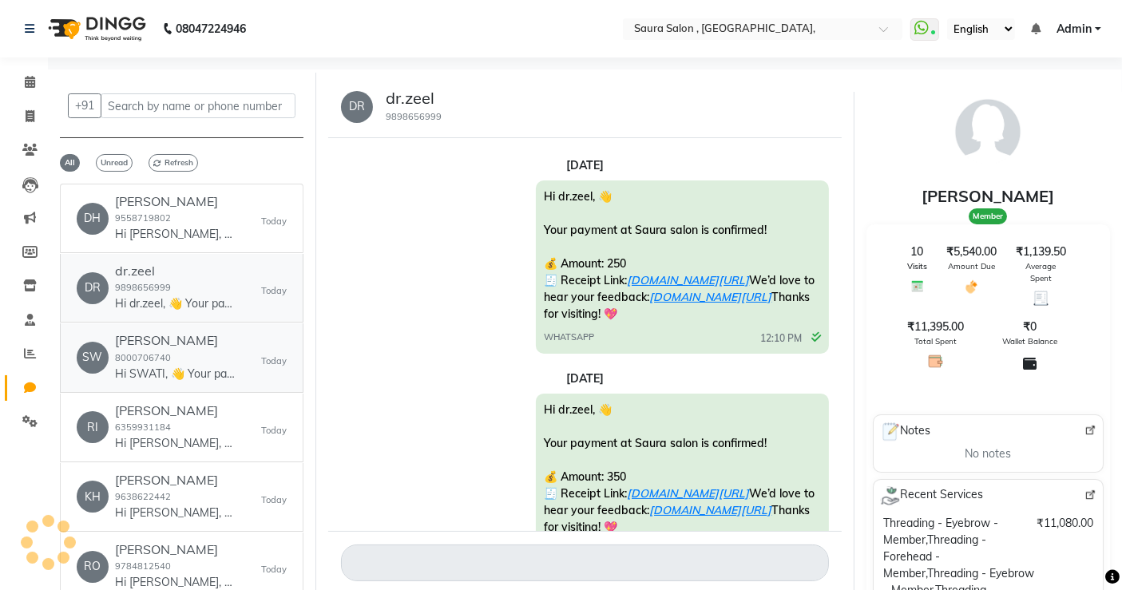
scroll to position [600, 0]
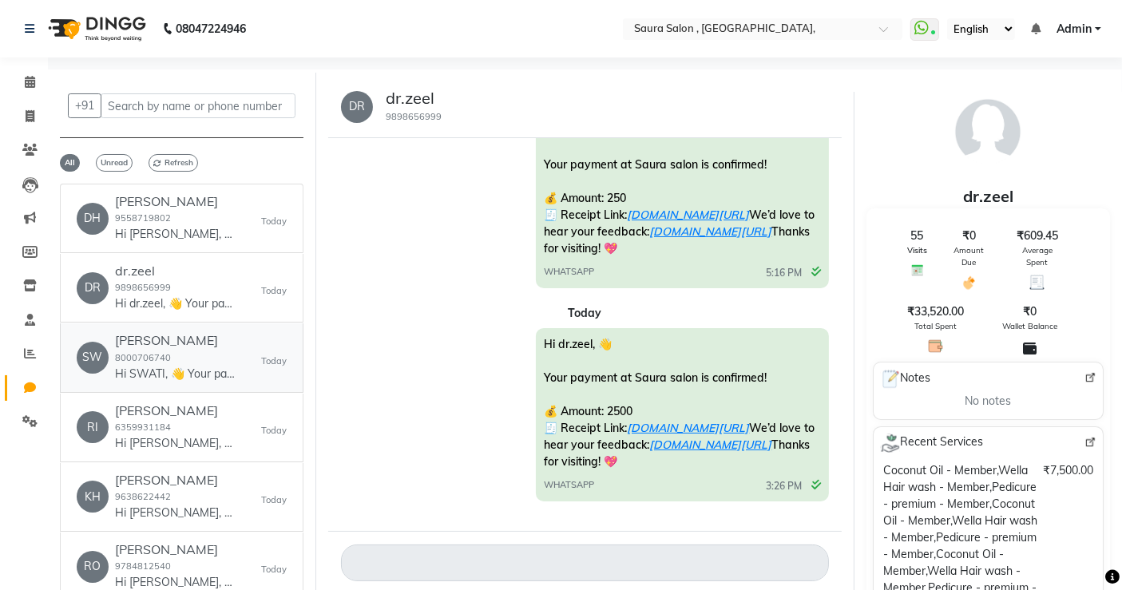
click at [145, 371] on p "Hi SWATI, 👋 Your payment at Saura salon is confirmed! 💰 Amount: 350 🧾 Receipt L…" at bounding box center [175, 374] width 120 height 17
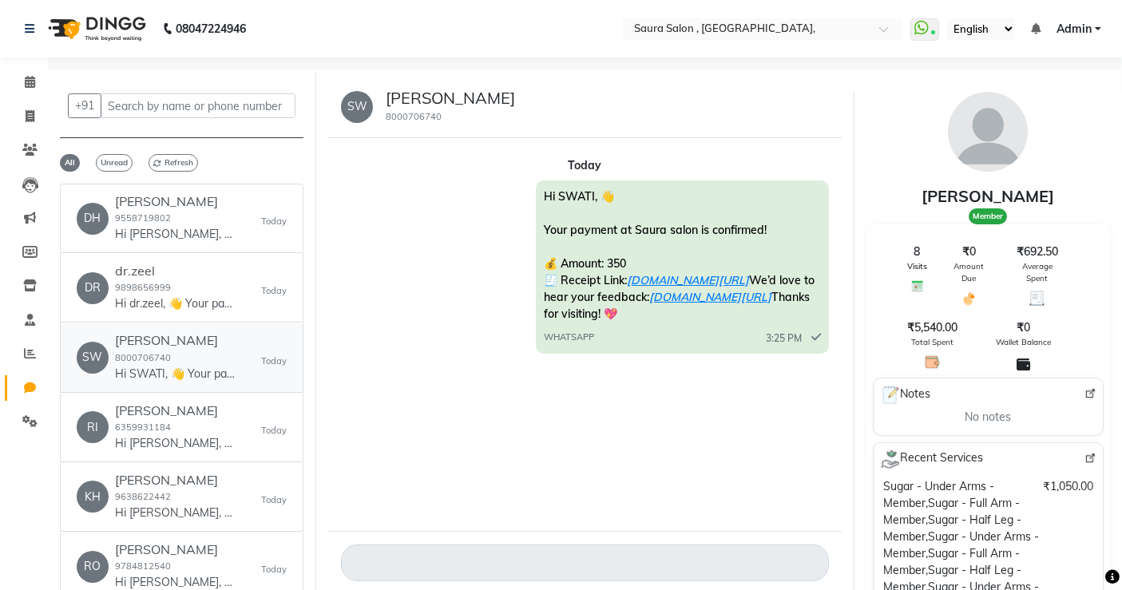
scroll to position [0, 0]
click at [108, 161] on span "Unread" at bounding box center [114, 163] width 37 height 18
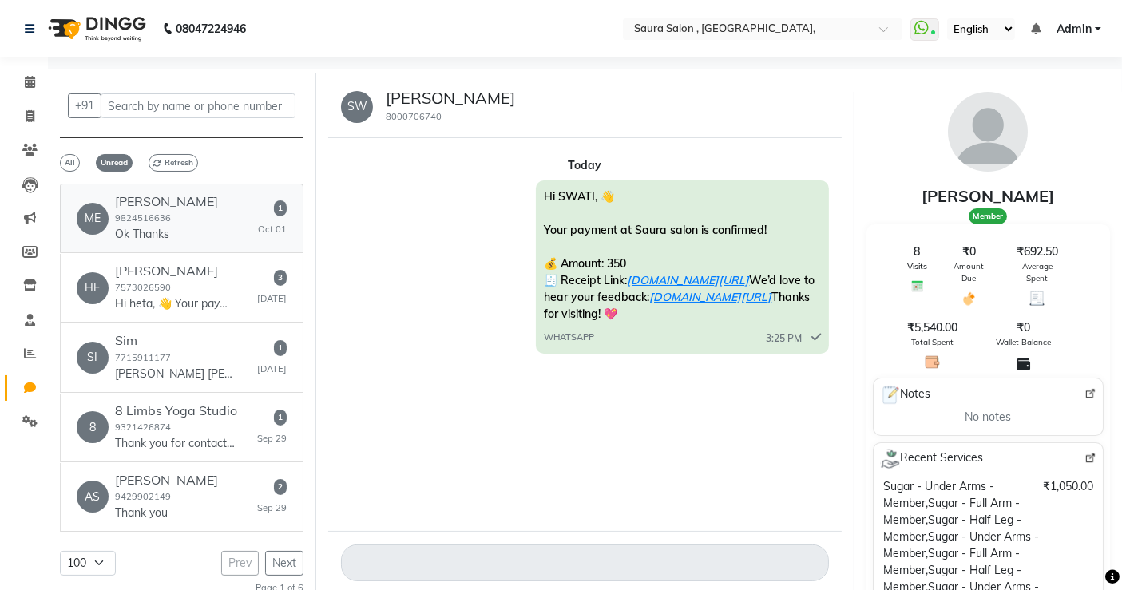
click at [195, 234] on div "ME meeta shah 9824516636 Ok Thanks 1 Oct 01" at bounding box center [182, 218] width 210 height 49
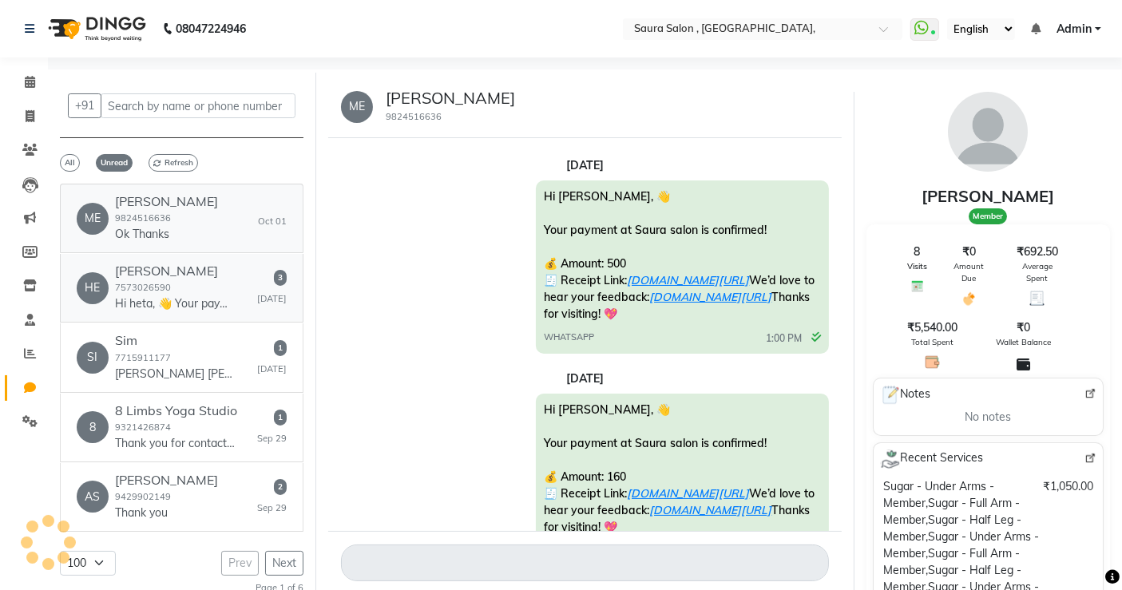
scroll to position [194, 0]
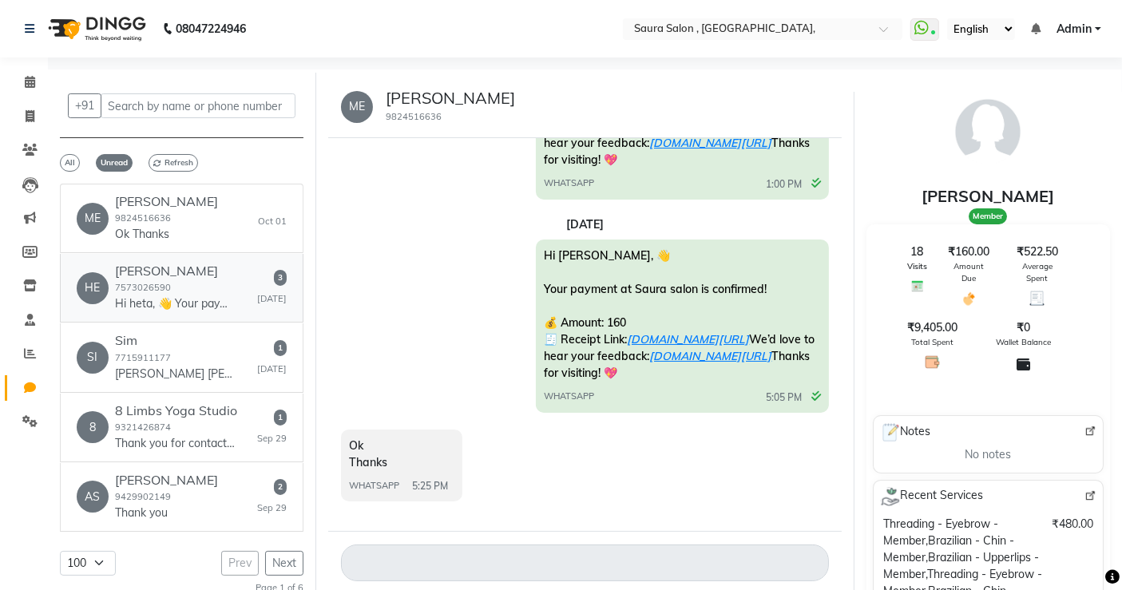
click at [91, 280] on div "HE" at bounding box center [93, 288] width 32 height 32
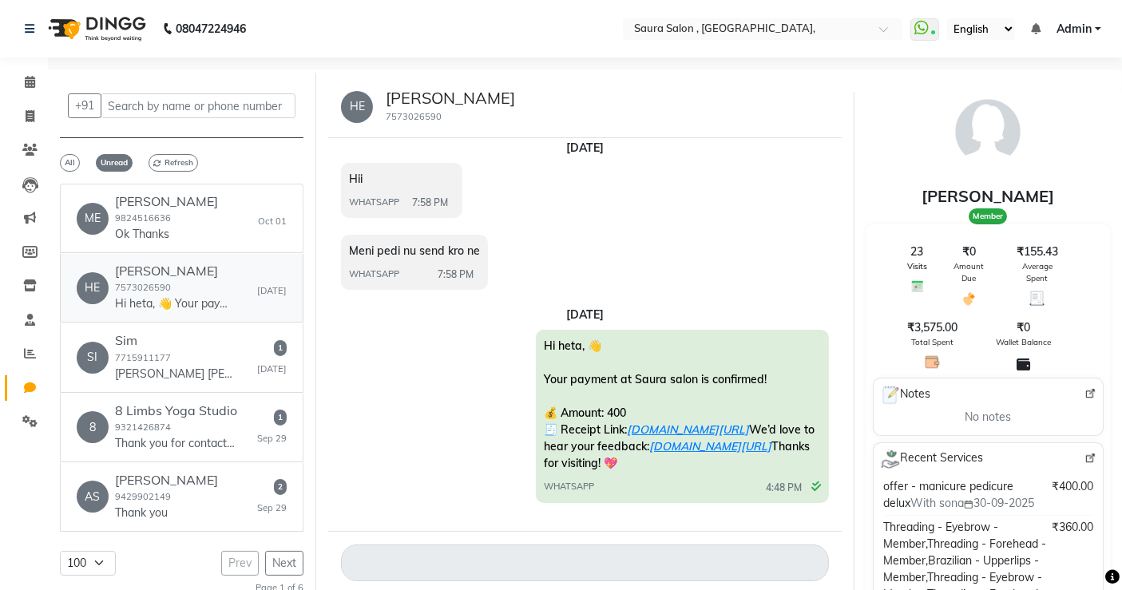
scroll to position [335, 0]
click at [176, 345] on h6 "Sim" at bounding box center [175, 340] width 120 height 15
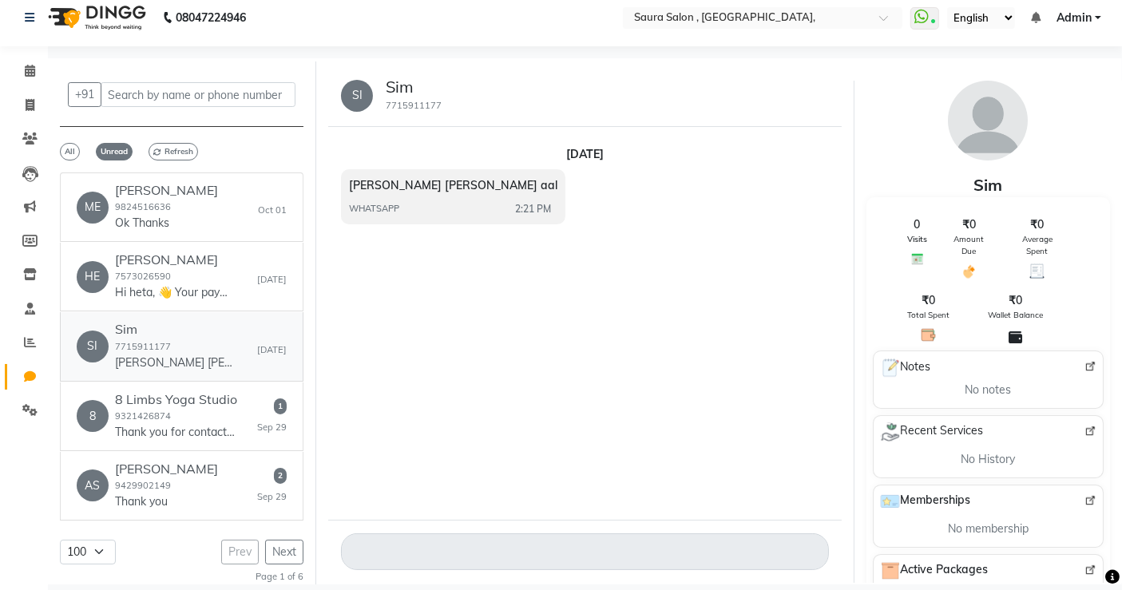
scroll to position [0, 0]
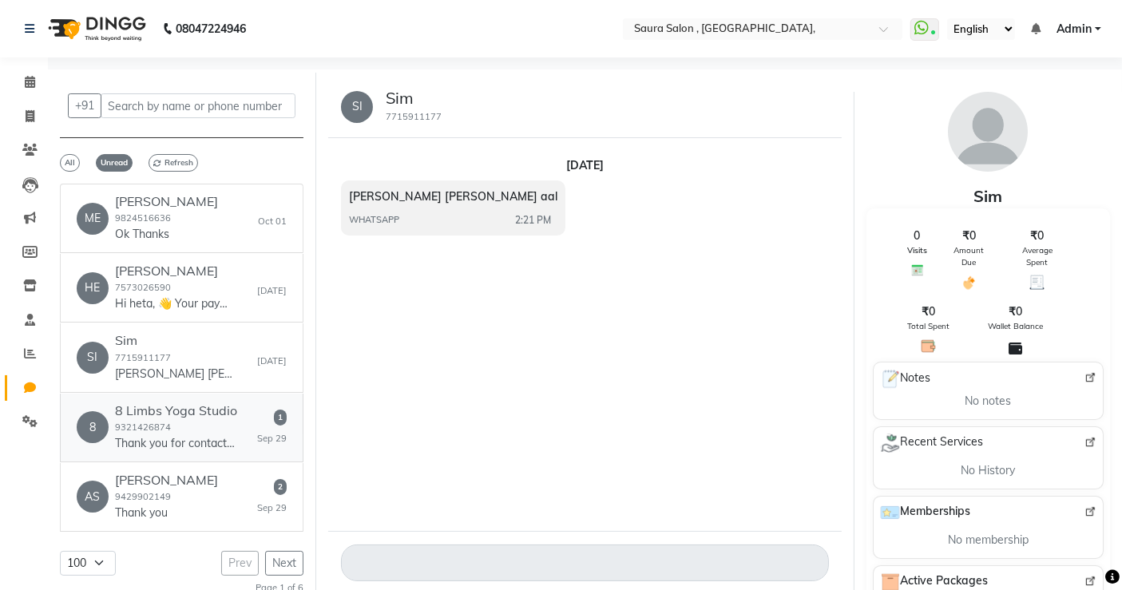
click at [176, 439] on p "Thank you for contacting 8 Limbs Yoga Studio! Please let us know how we can hel…" at bounding box center [175, 443] width 120 height 17
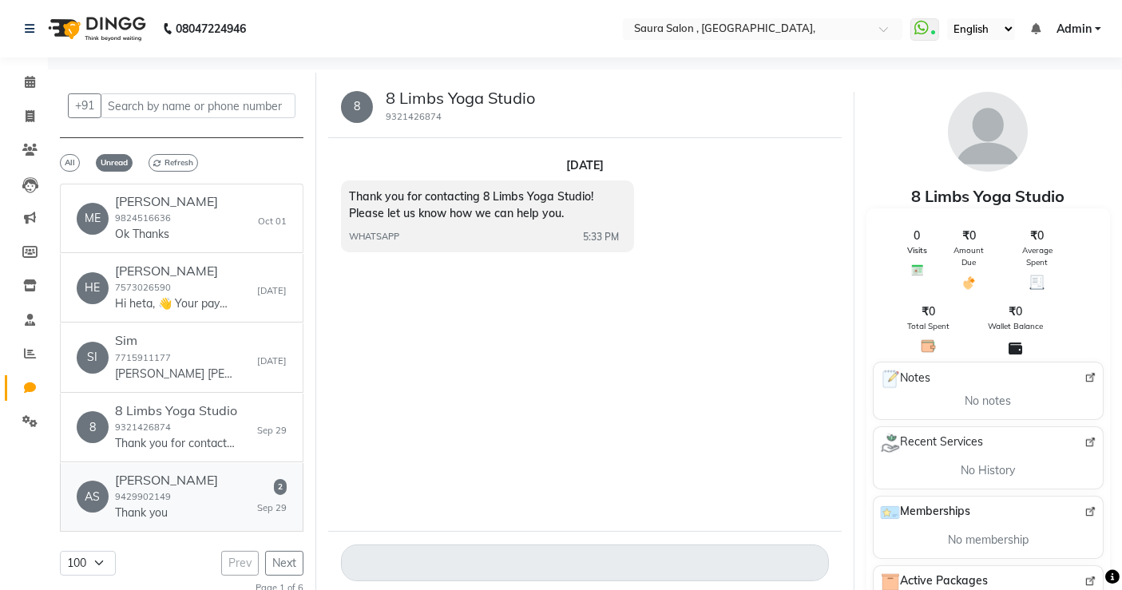
click at [202, 511] on div "AS ashaben 9429902149 Thank you 2 Sep 29" at bounding box center [182, 497] width 210 height 49
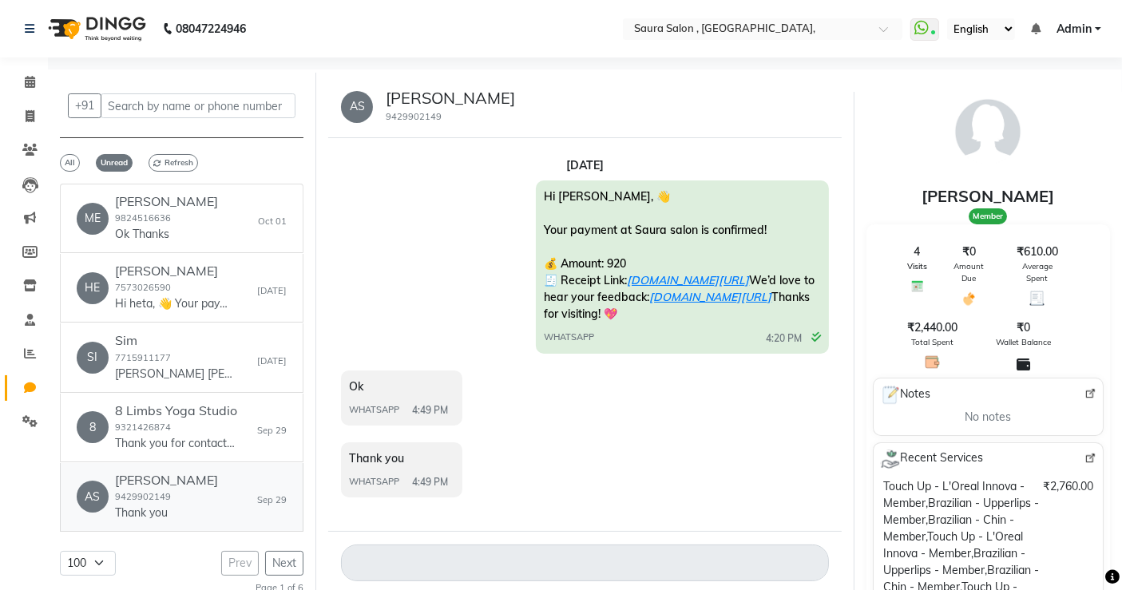
scroll to position [28, 0]
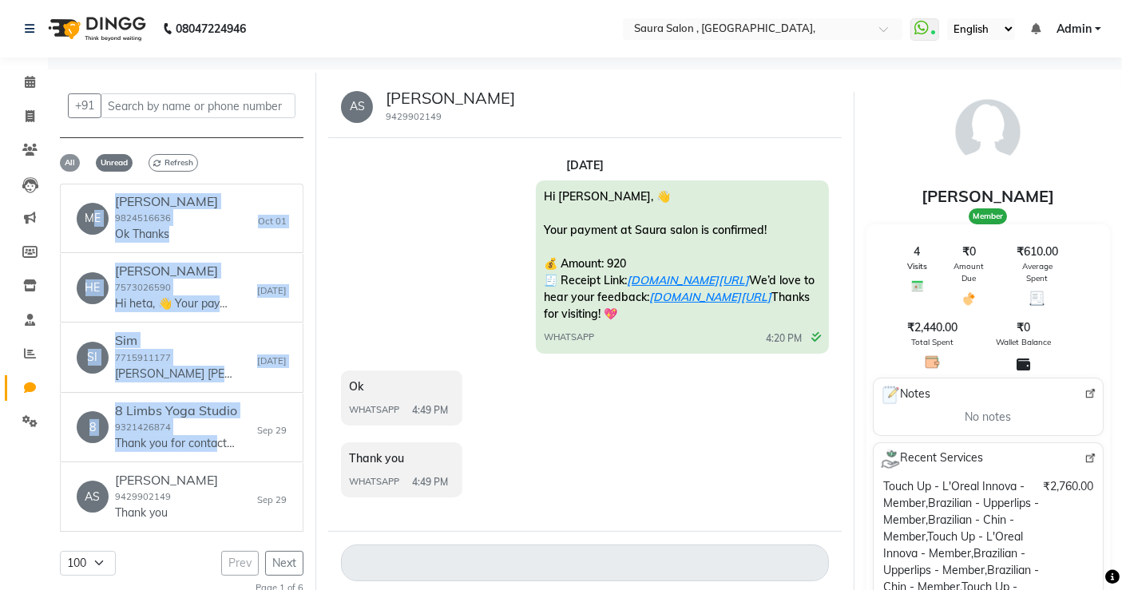
click at [65, 157] on span "All" at bounding box center [70, 163] width 20 height 18
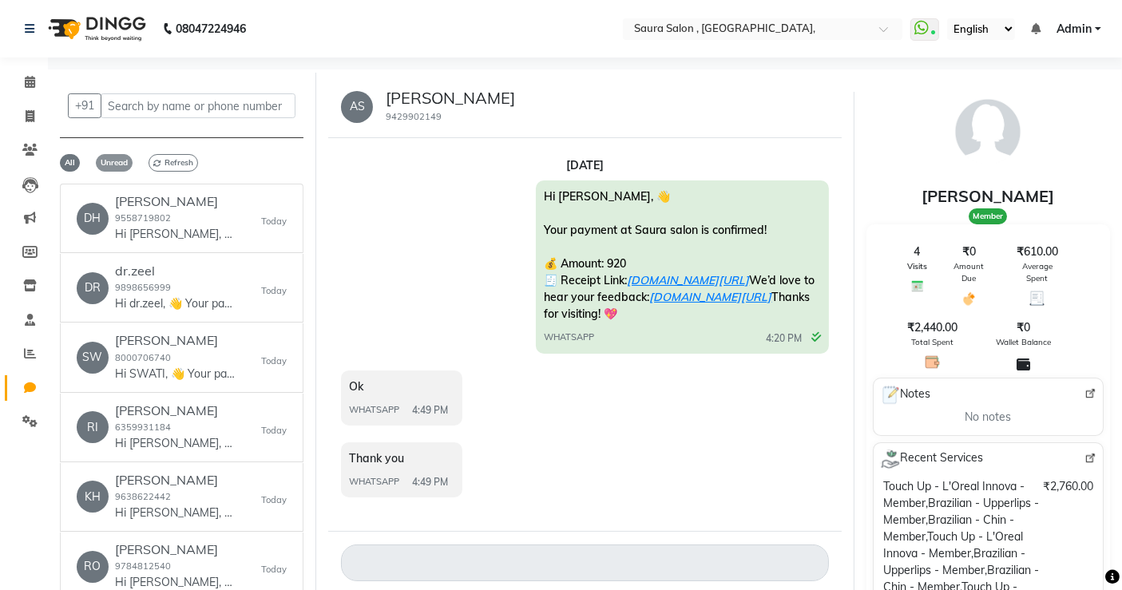
click at [125, 158] on span "Unread" at bounding box center [114, 163] width 37 height 18
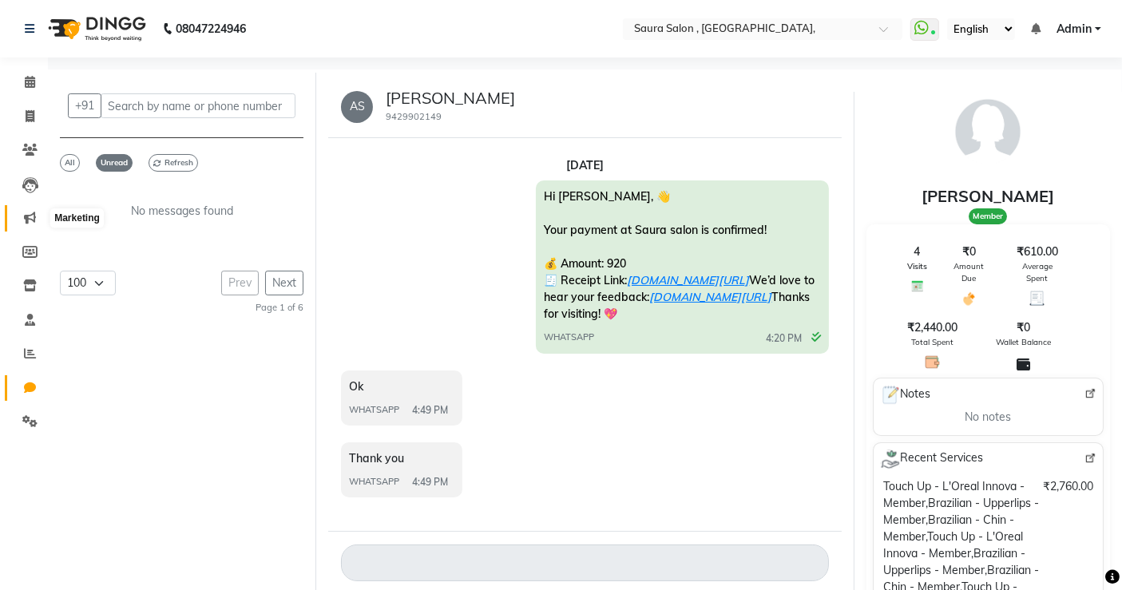
click at [30, 220] on icon at bounding box center [30, 218] width 12 height 12
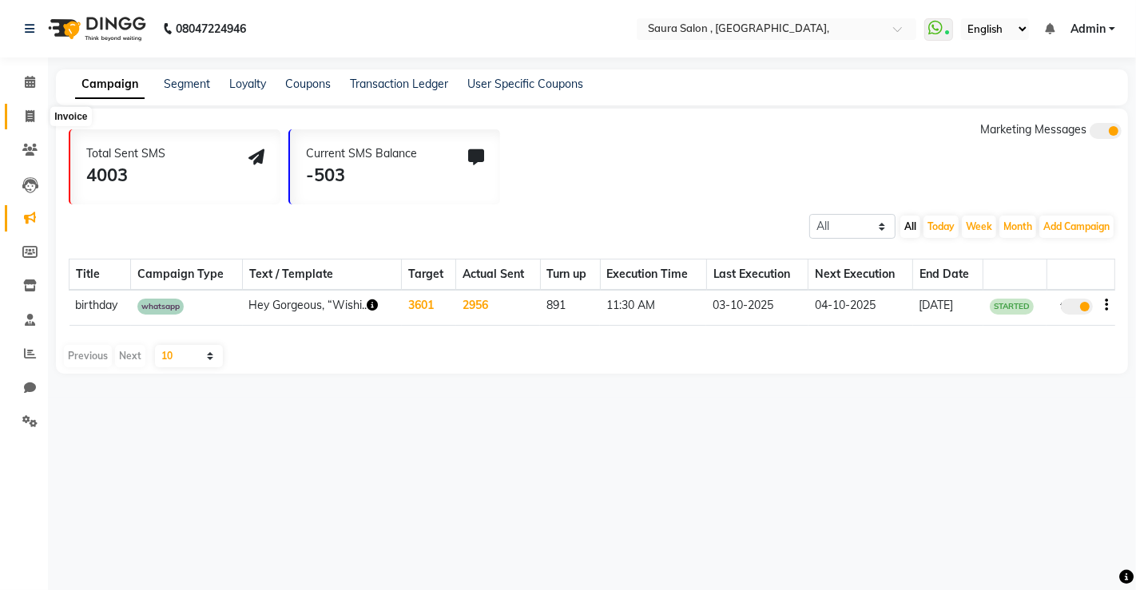
click at [18, 121] on span at bounding box center [30, 117] width 28 height 18
select select "service"
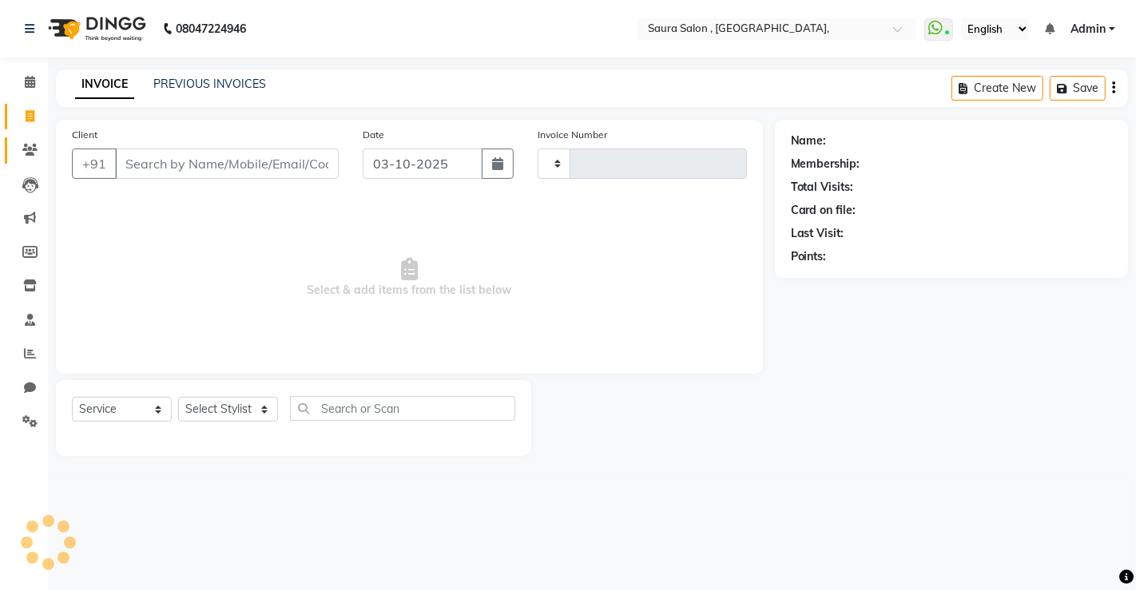
type input "5966"
select select "6963"
click at [34, 154] on icon at bounding box center [29, 150] width 15 height 12
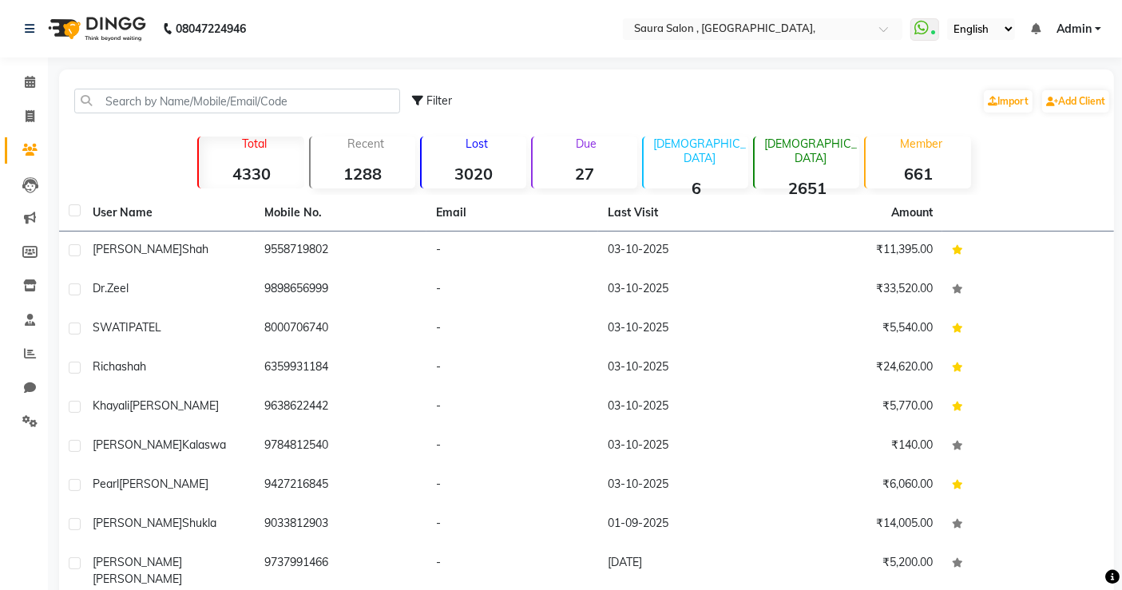
click at [257, 168] on strong "4330" at bounding box center [251, 174] width 105 height 20
click at [29, 209] on span at bounding box center [30, 218] width 28 height 18
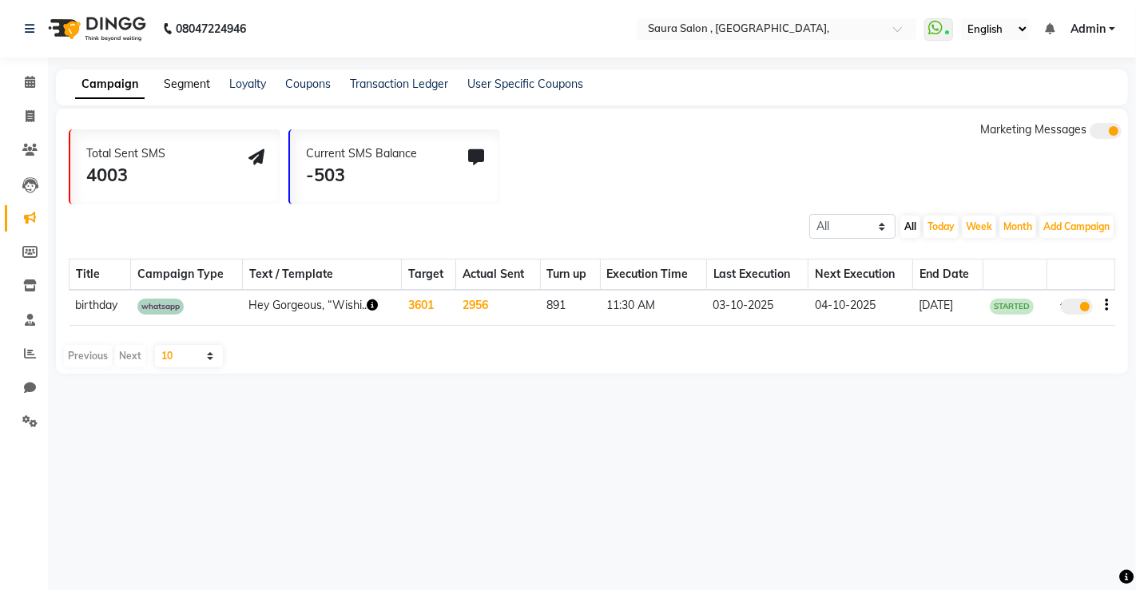
click at [189, 82] on link "Segment" at bounding box center [187, 84] width 46 height 14
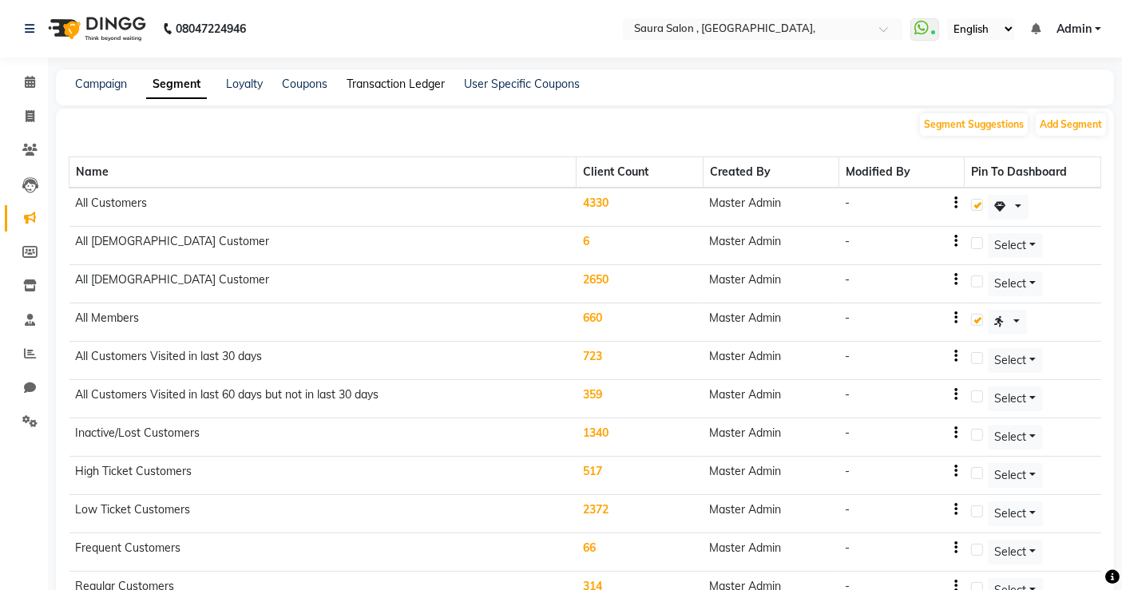
click at [378, 87] on link "Transaction Ledger" at bounding box center [396, 84] width 98 height 14
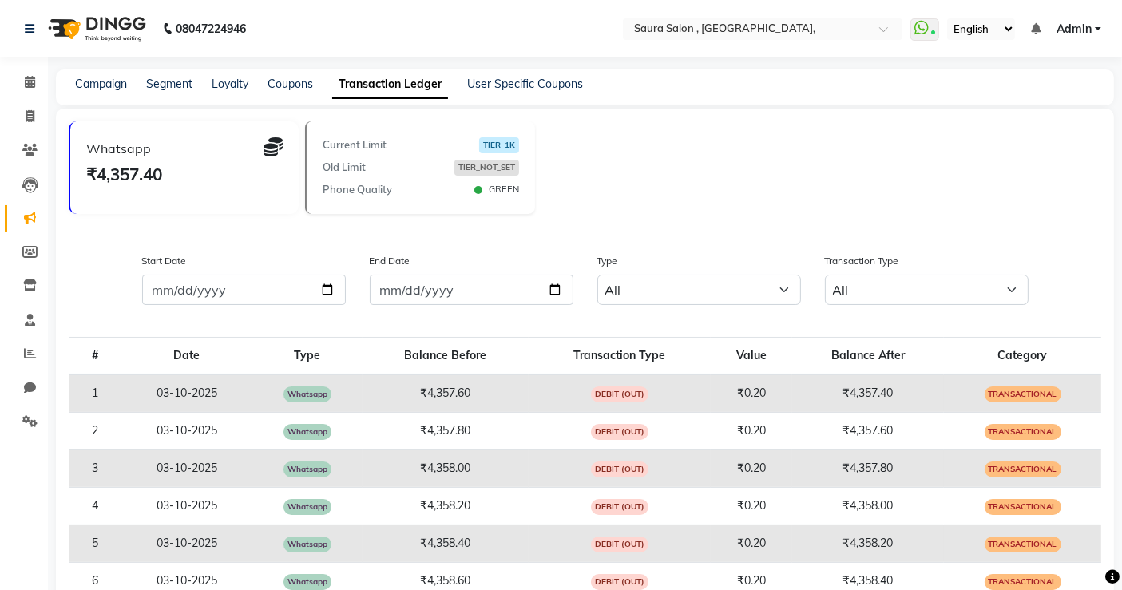
click at [452, 146] on div "Current Limit TIER_1K" at bounding box center [421, 145] width 196 height 16
drag, startPoint x: 452, startPoint y: 146, endPoint x: 387, endPoint y: 144, distance: 65.5
click at [387, 144] on div "Current Limit TIER_1K" at bounding box center [421, 145] width 196 height 16
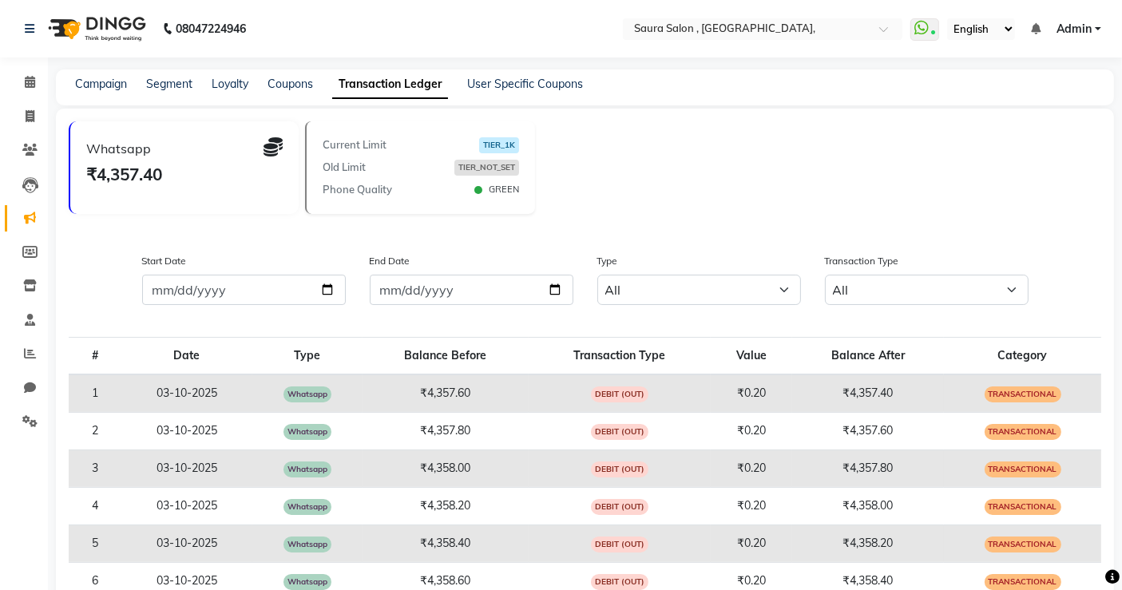
click at [387, 144] on div "Current Limit TIER_1K" at bounding box center [421, 145] width 196 height 16
drag, startPoint x: 387, startPoint y: 144, endPoint x: 424, endPoint y: 142, distance: 37.6
click at [424, 142] on div "Current Limit TIER_1K" at bounding box center [421, 145] width 196 height 16
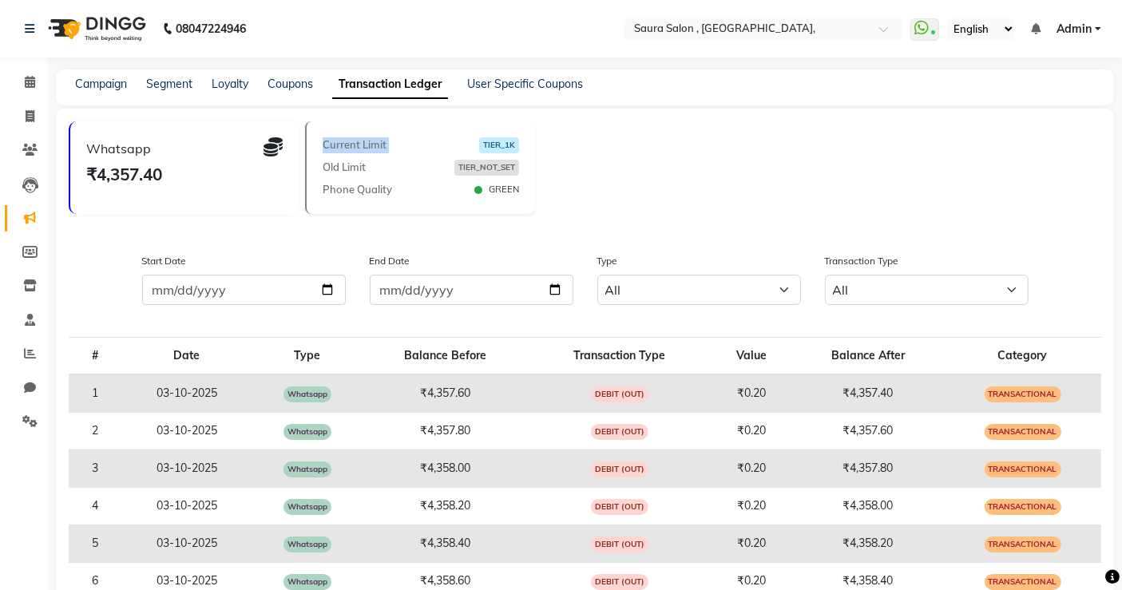
click at [424, 142] on div "Current Limit TIER_1K" at bounding box center [421, 145] width 196 height 16
click at [422, 142] on div "Current Limit TIER_1K" at bounding box center [421, 145] width 196 height 16
drag, startPoint x: 422, startPoint y: 142, endPoint x: 369, endPoint y: 146, distance: 52.9
click at [369, 146] on div "Current Limit TIER_1K" at bounding box center [421, 145] width 196 height 16
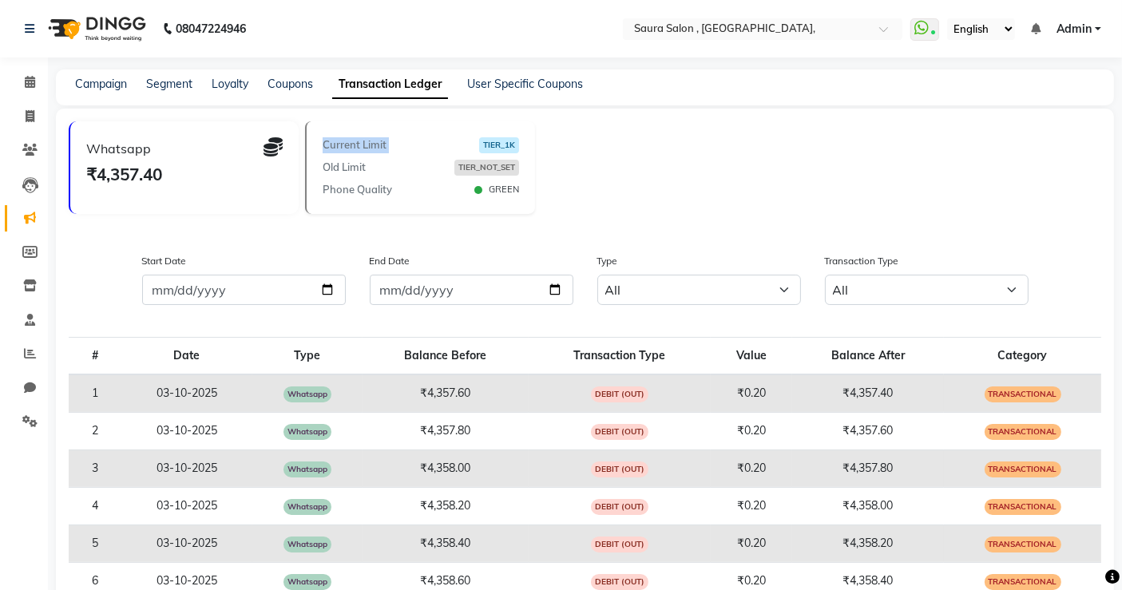
click at [369, 146] on span "Current Limit" at bounding box center [355, 145] width 64 height 16
click at [175, 89] on link "Segment" at bounding box center [169, 84] width 46 height 14
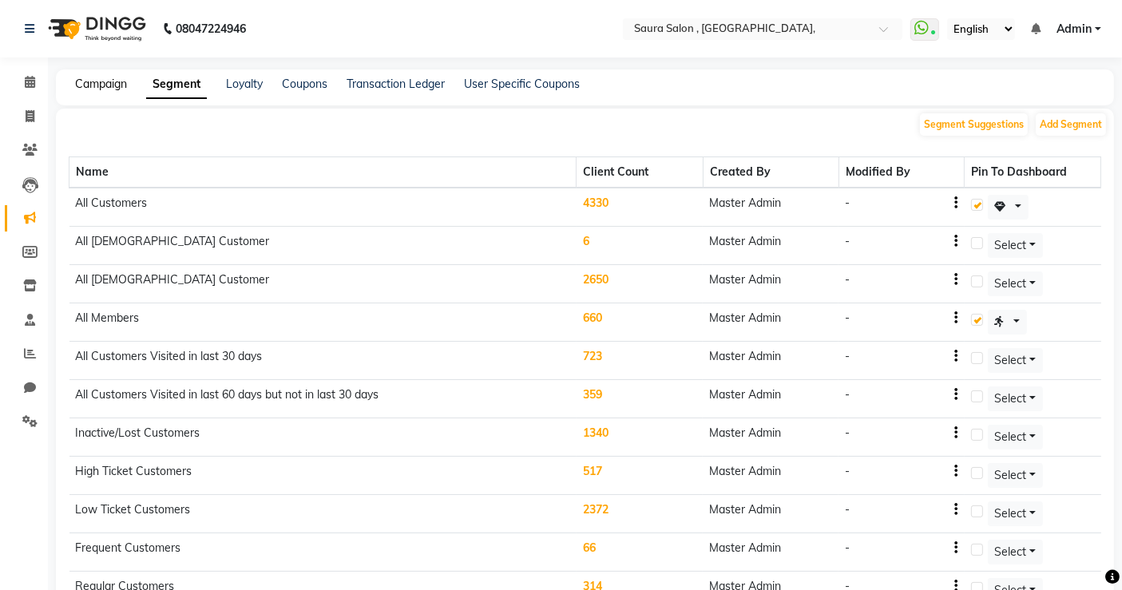
click at [121, 81] on link "Campaign" at bounding box center [101, 84] width 52 height 14
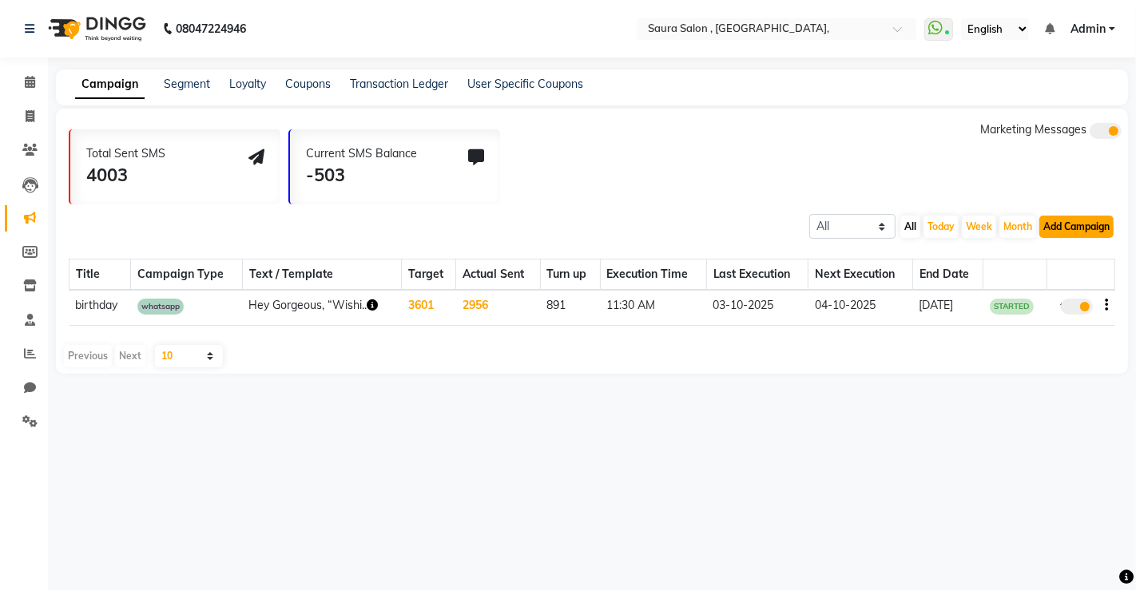
click at [1089, 232] on button "Add Campaign" at bounding box center [1076, 227] width 74 height 22
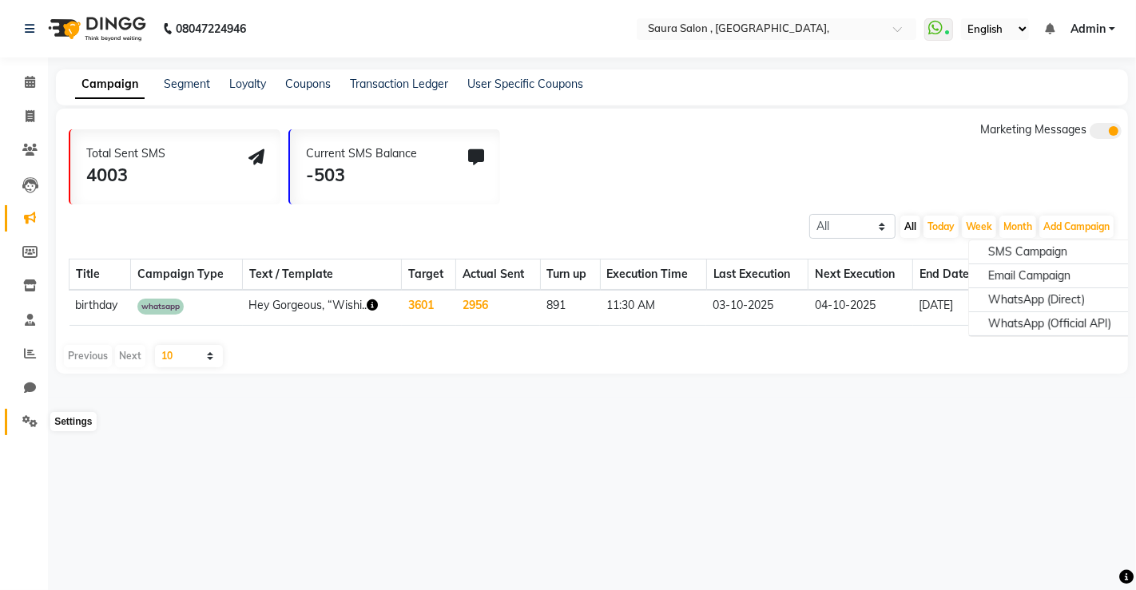
click at [30, 425] on icon at bounding box center [29, 421] width 15 height 12
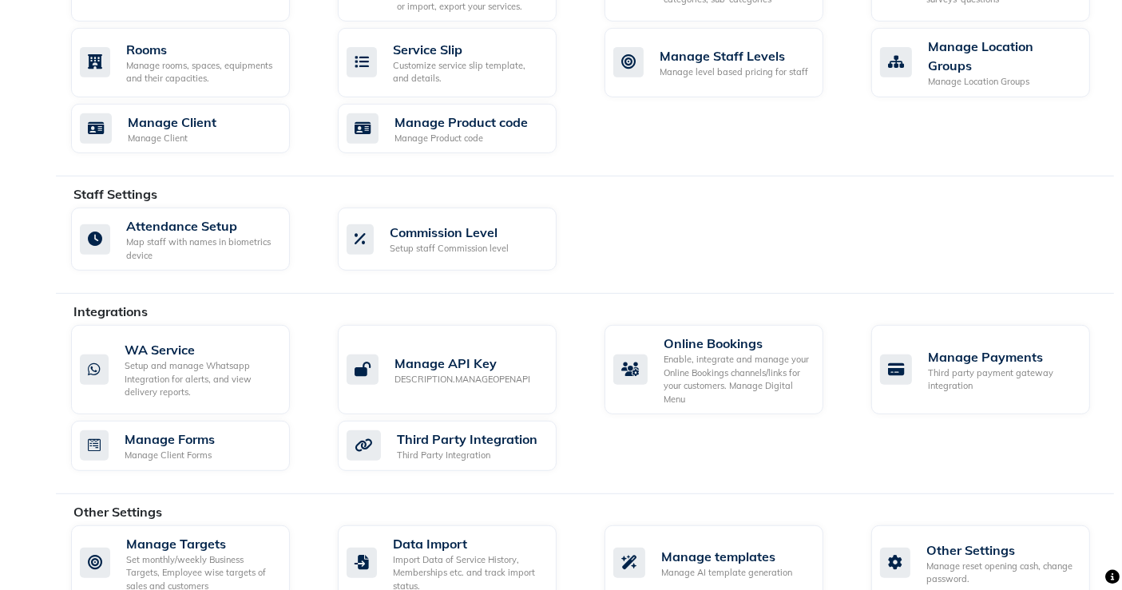
scroll to position [735, 0]
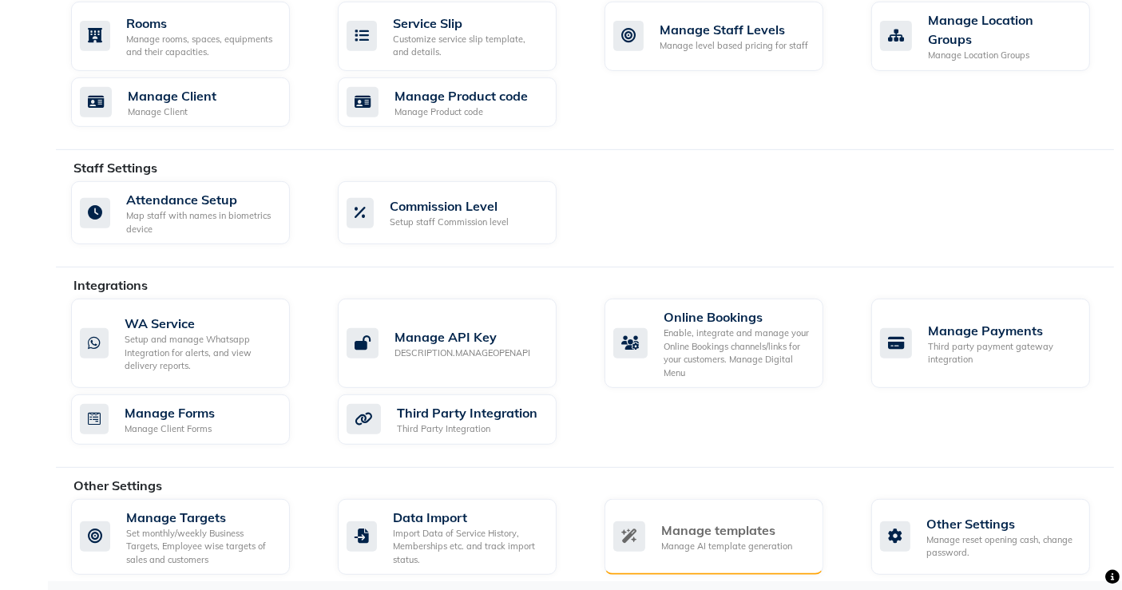
click at [709, 540] on div "Manage AI template generation" at bounding box center [726, 547] width 131 height 14
select select "APPROVED"
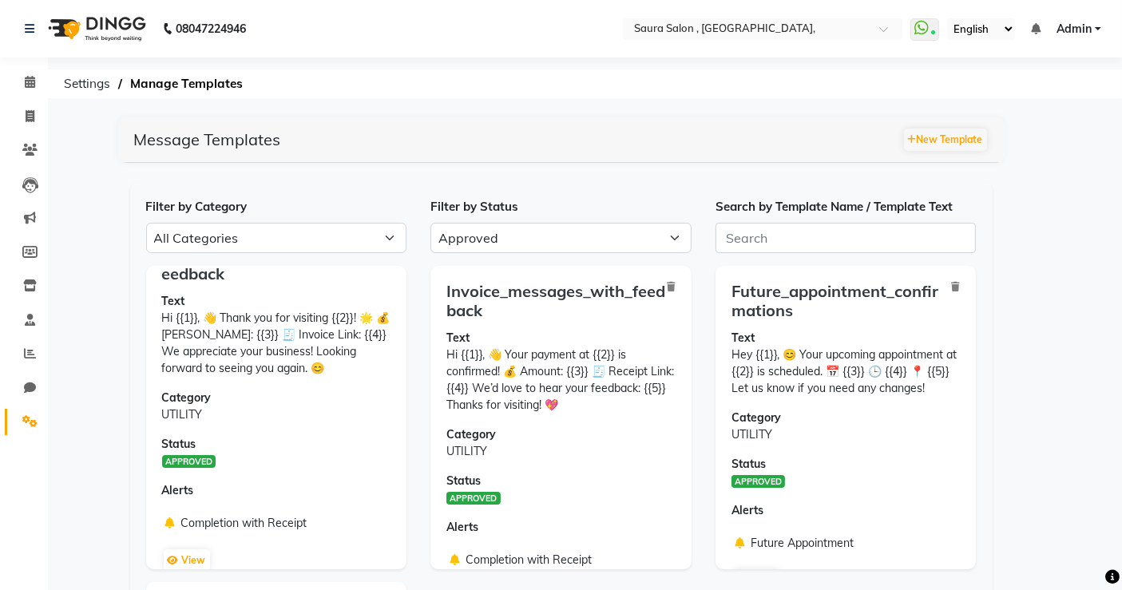
scroll to position [57, 0]
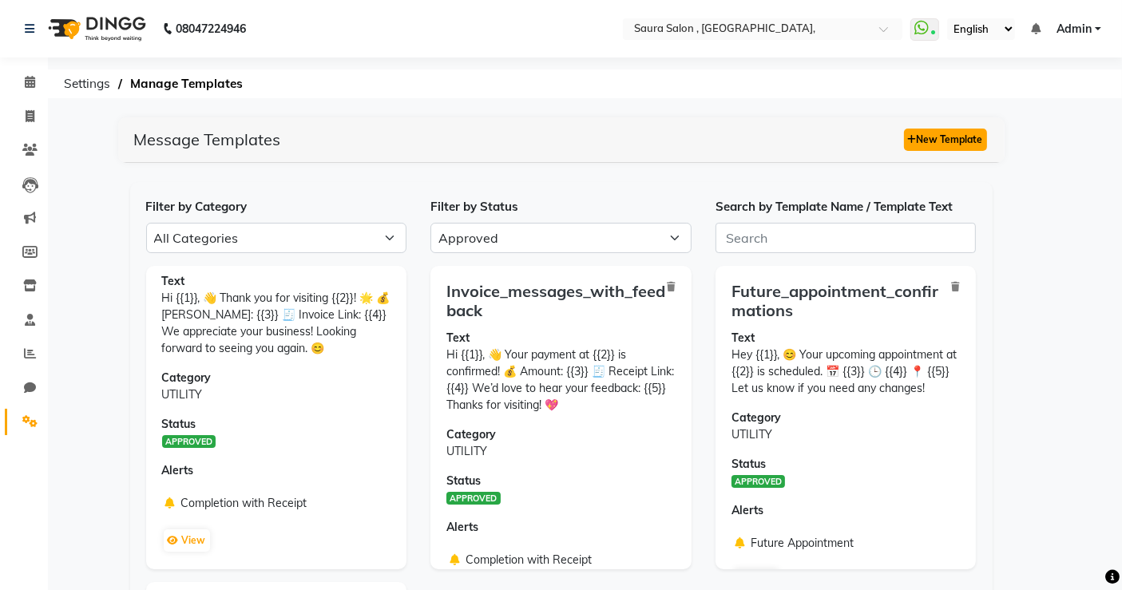
click at [938, 131] on button "New Template" at bounding box center [945, 140] width 83 height 22
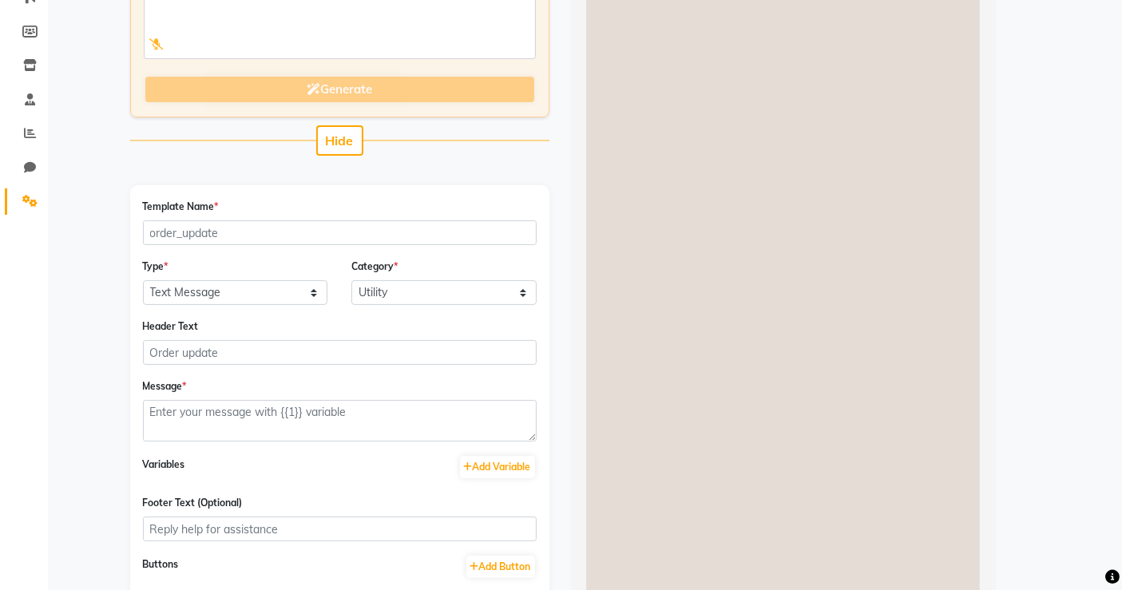
scroll to position [237, 0]
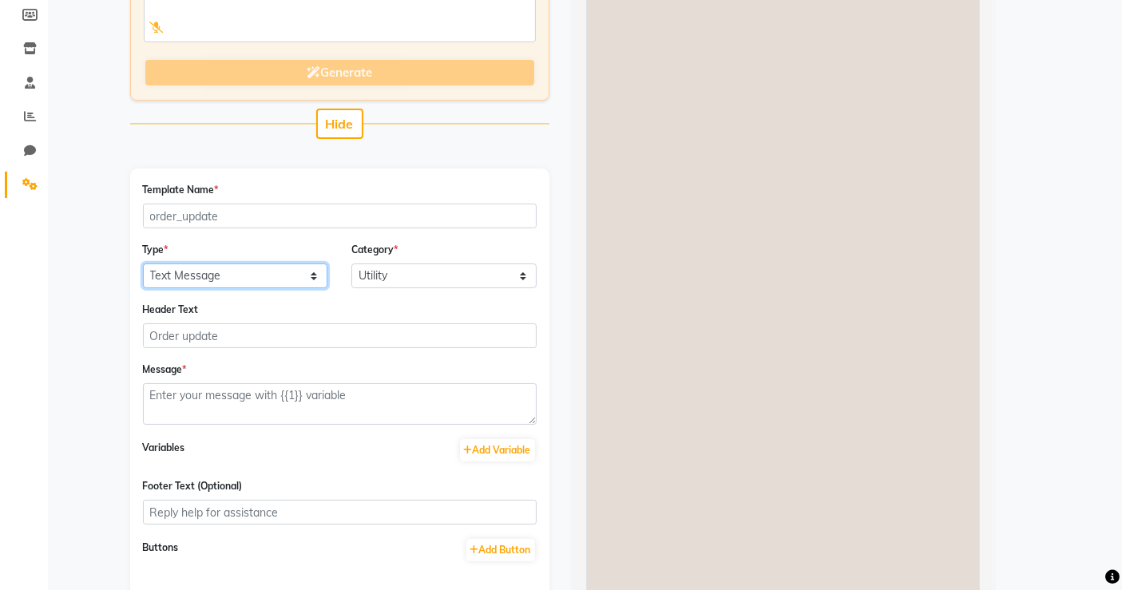
click at [196, 273] on select "Text Message Image with Text" at bounding box center [235, 276] width 185 height 25
select select "IMAGE"
click at [143, 264] on select "Text Message Image with Text" at bounding box center [235, 276] width 185 height 25
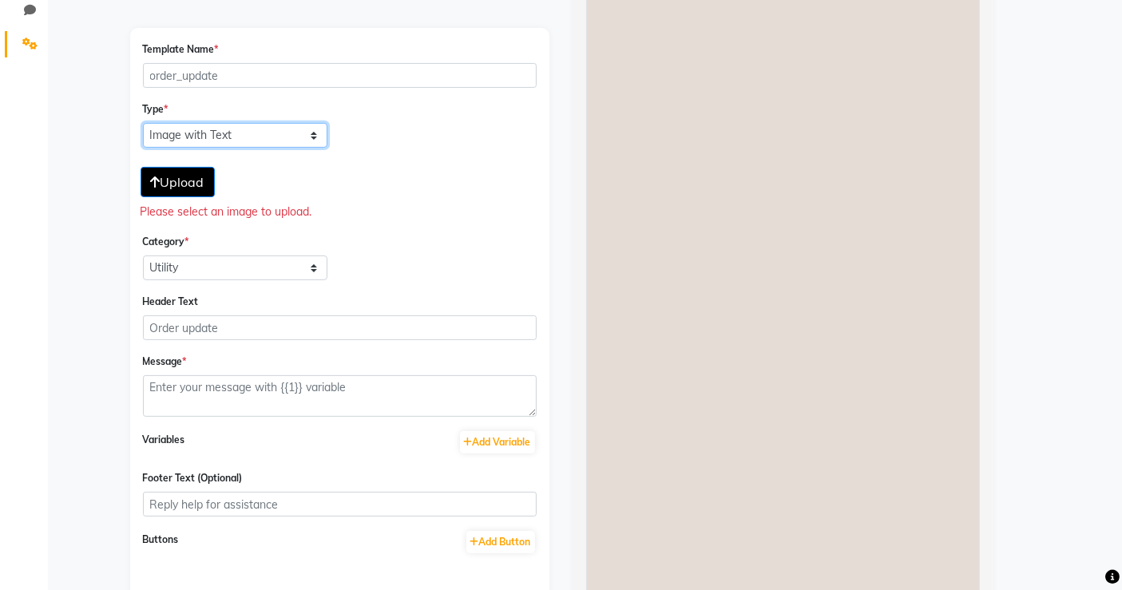
scroll to position [382, 0]
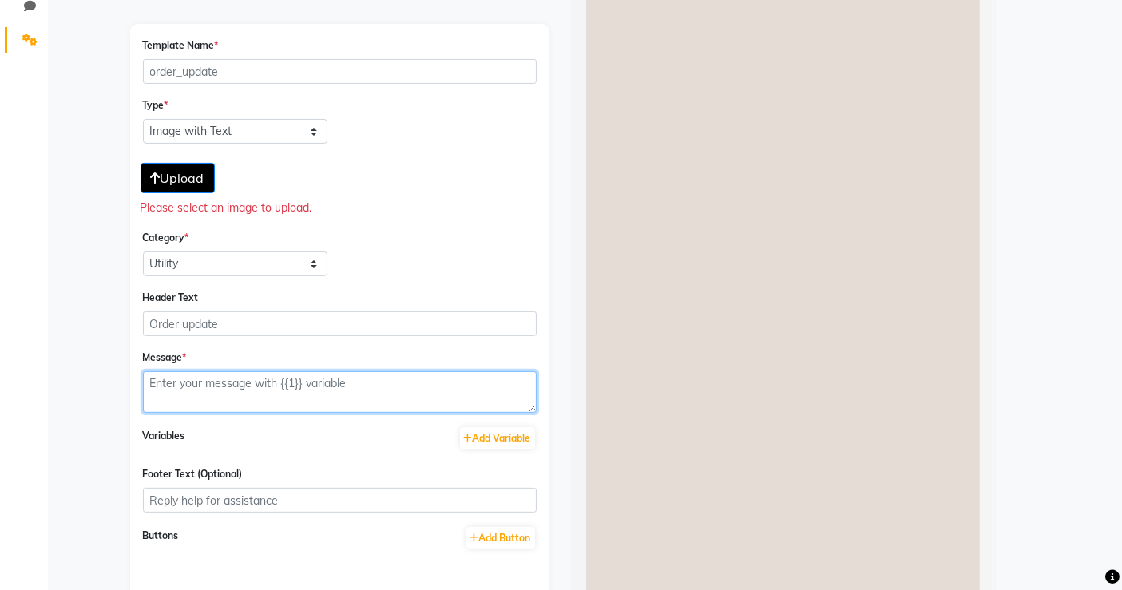
click at [212, 407] on textarea at bounding box center [340, 392] width 394 height 42
click at [230, 394] on textarea at bounding box center [340, 392] width 394 height 42
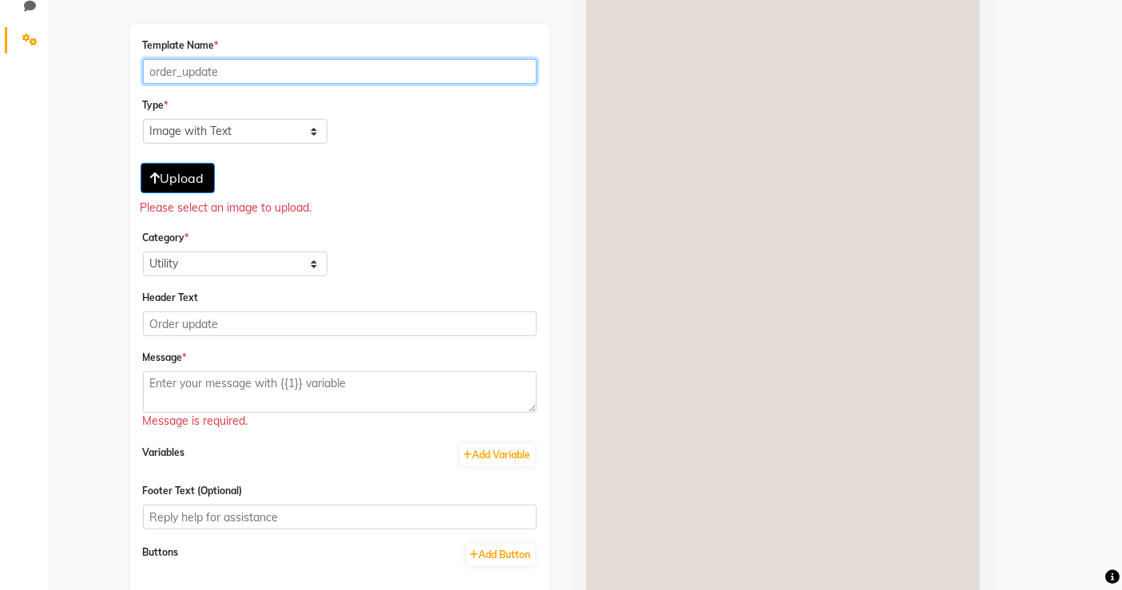
click at [202, 71] on input "Template Name *" at bounding box center [340, 71] width 394 height 25
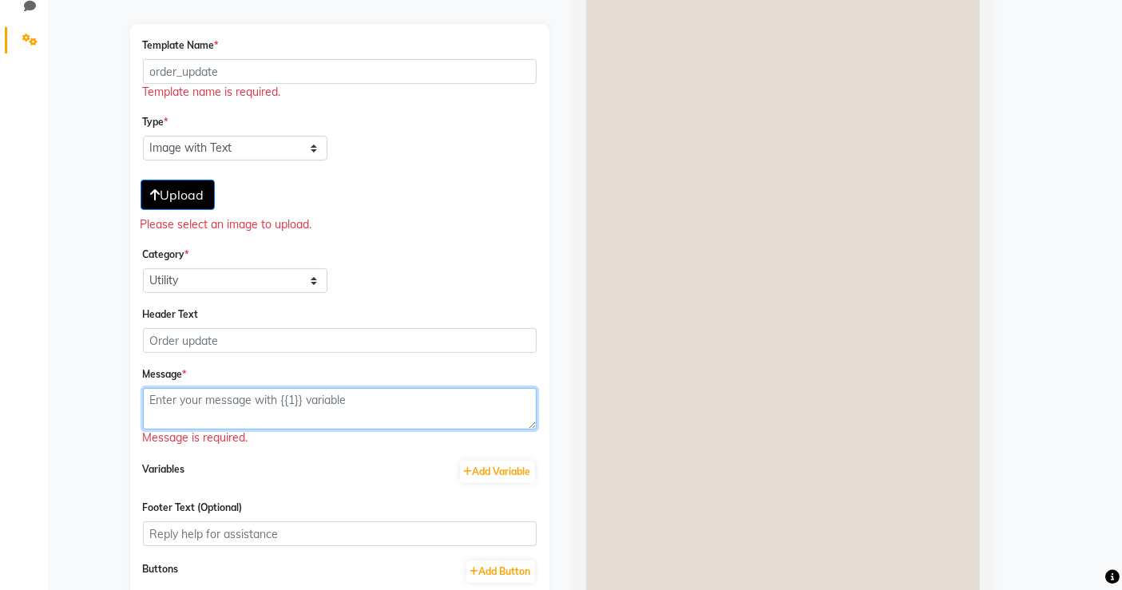
click at [240, 405] on textarea at bounding box center [340, 409] width 394 height 42
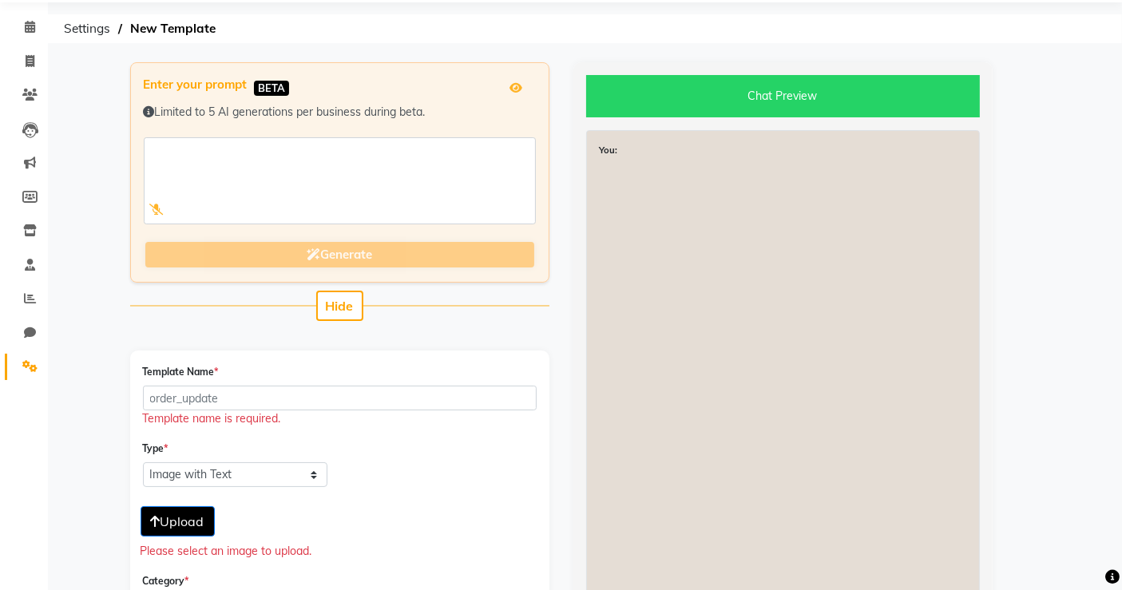
scroll to position [0, 0]
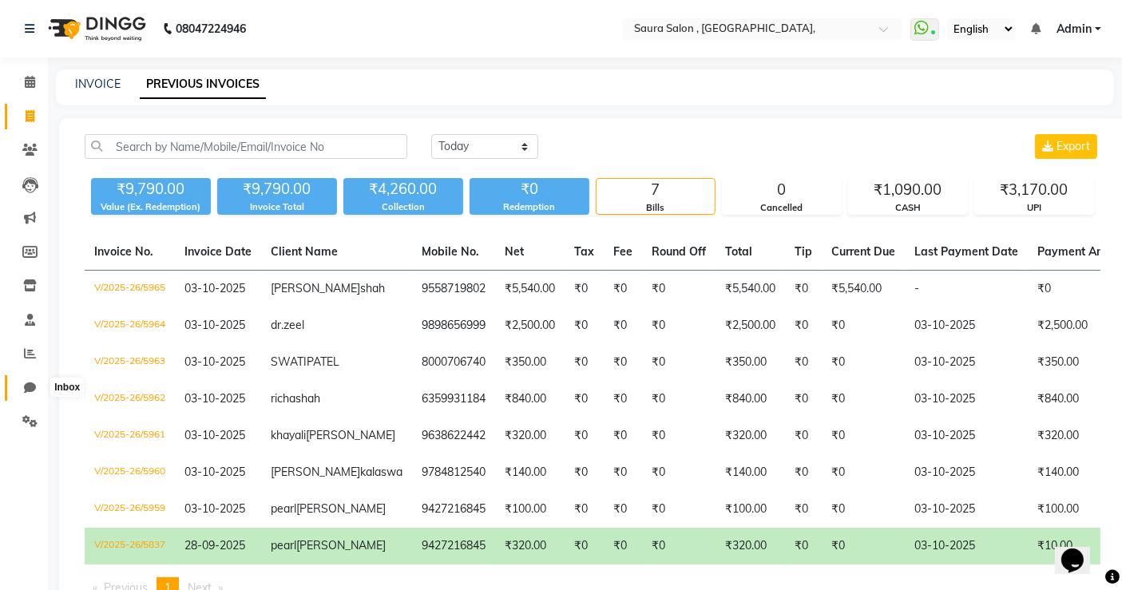
click at [25, 384] on icon at bounding box center [30, 388] width 12 height 12
select select "100"
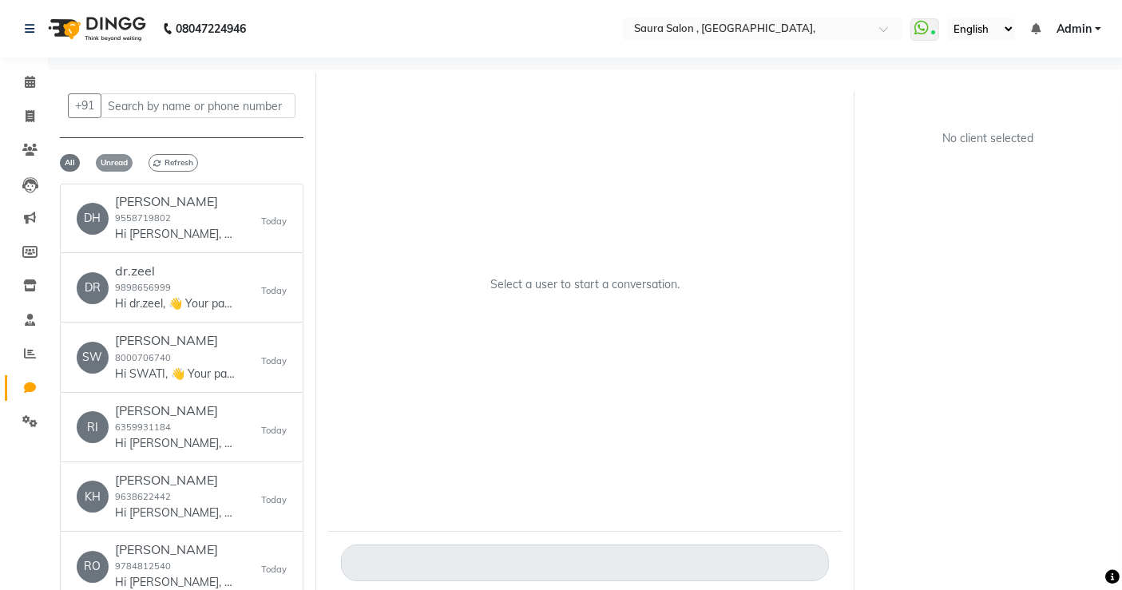
click at [116, 161] on span "Unread" at bounding box center [114, 163] width 37 height 18
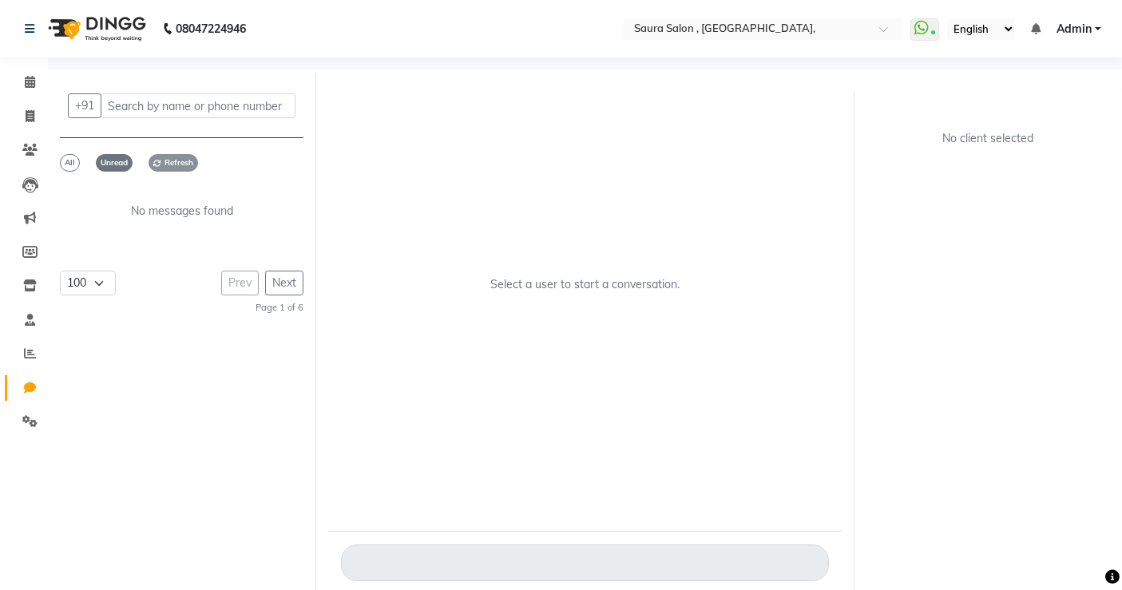
click at [169, 165] on span "Refresh" at bounding box center [174, 163] width 50 height 18
click at [63, 160] on span "All" at bounding box center [70, 163] width 20 height 18
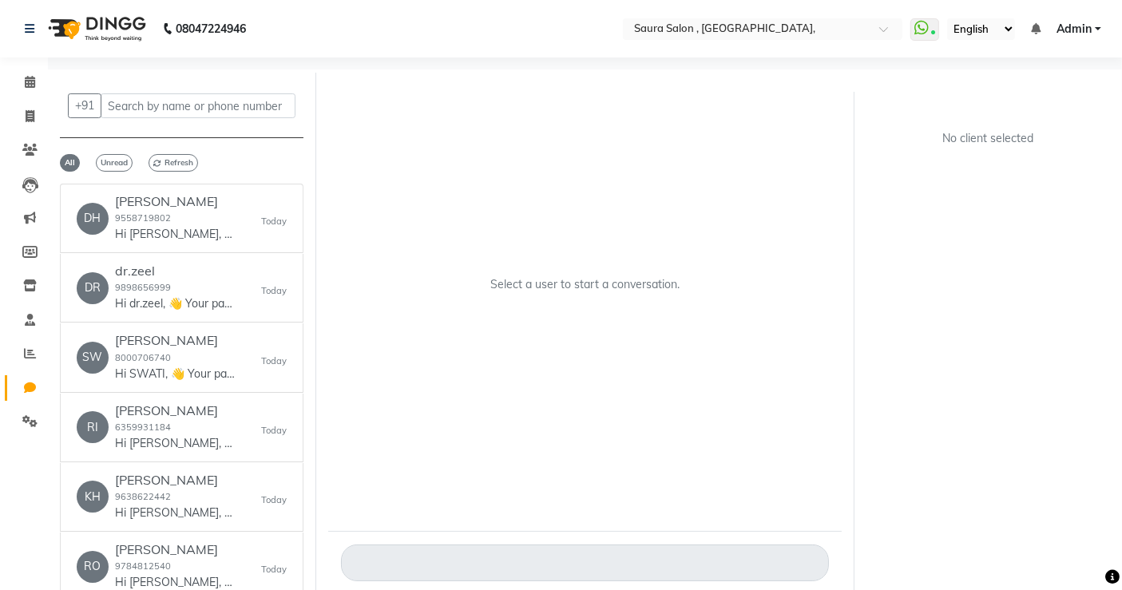
click at [118, 153] on div "+91 All Unread Refresh DH dhwani shah 9558719802 Hi dhwani, 👋 Your payment at S…" at bounding box center [182, 340] width 268 height 535
click at [113, 161] on span "Unread" at bounding box center [114, 163] width 37 height 18
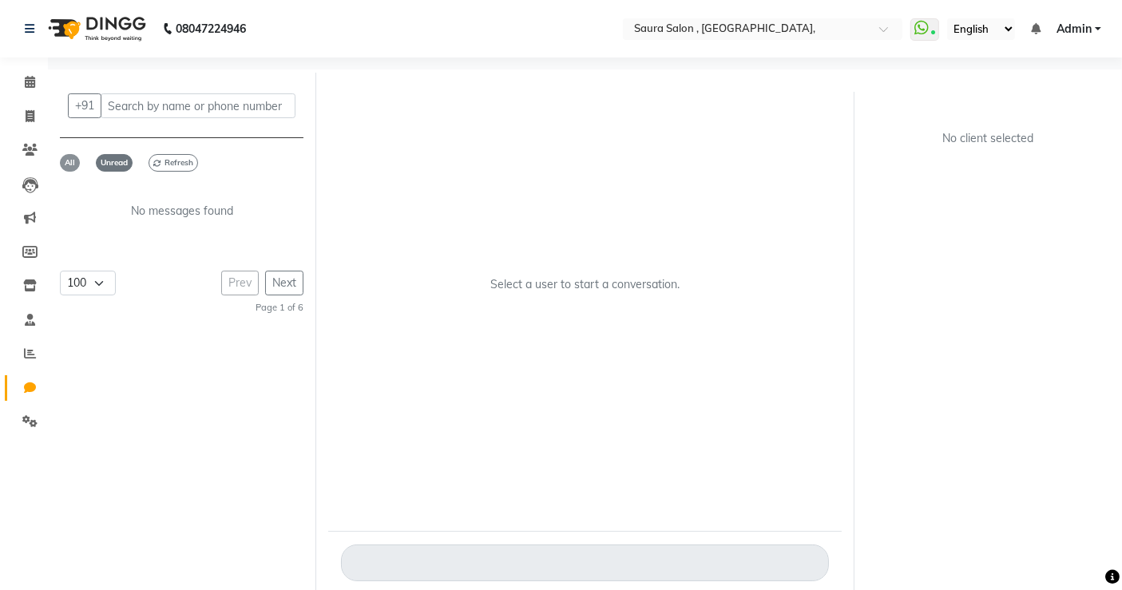
click at [65, 163] on span "All" at bounding box center [70, 163] width 20 height 18
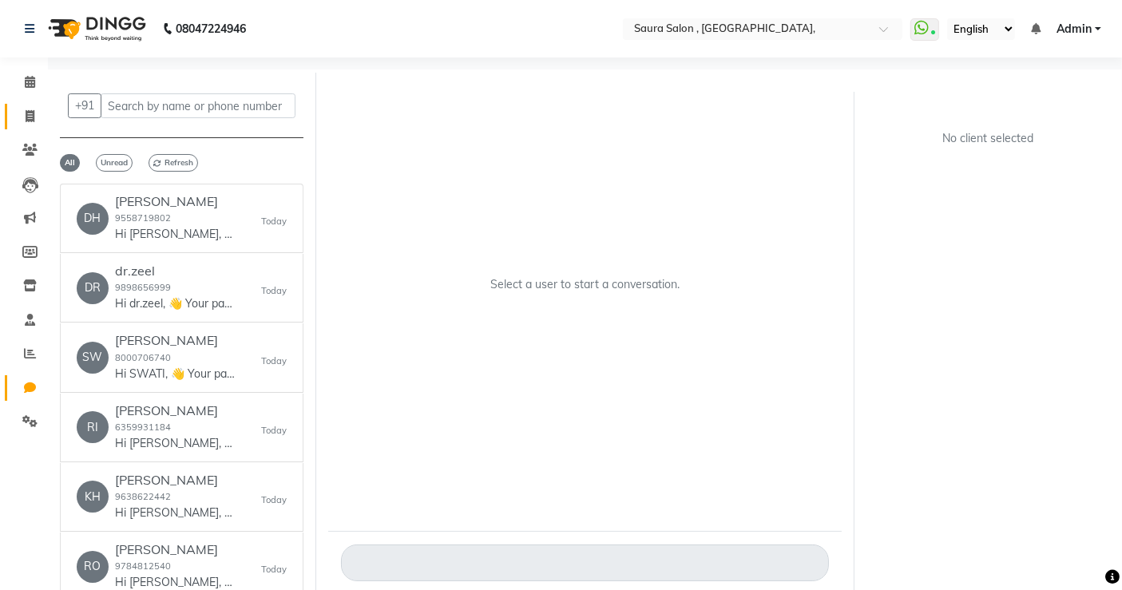
click at [27, 125] on link "Invoice" at bounding box center [24, 117] width 38 height 26
select select "service"
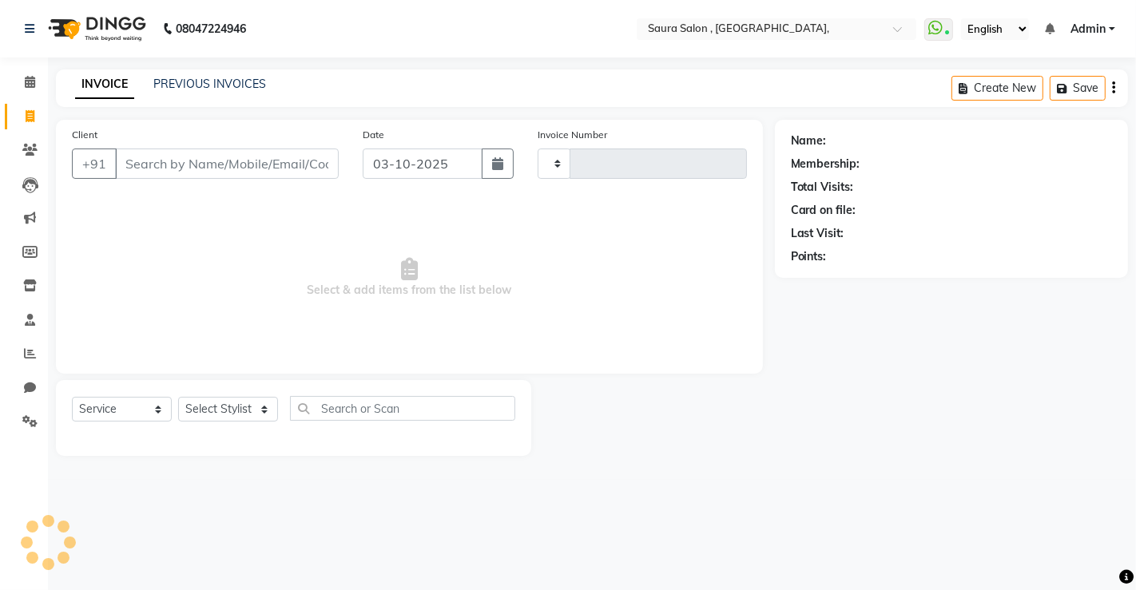
type input "5966"
select select "6963"
select select "57428"
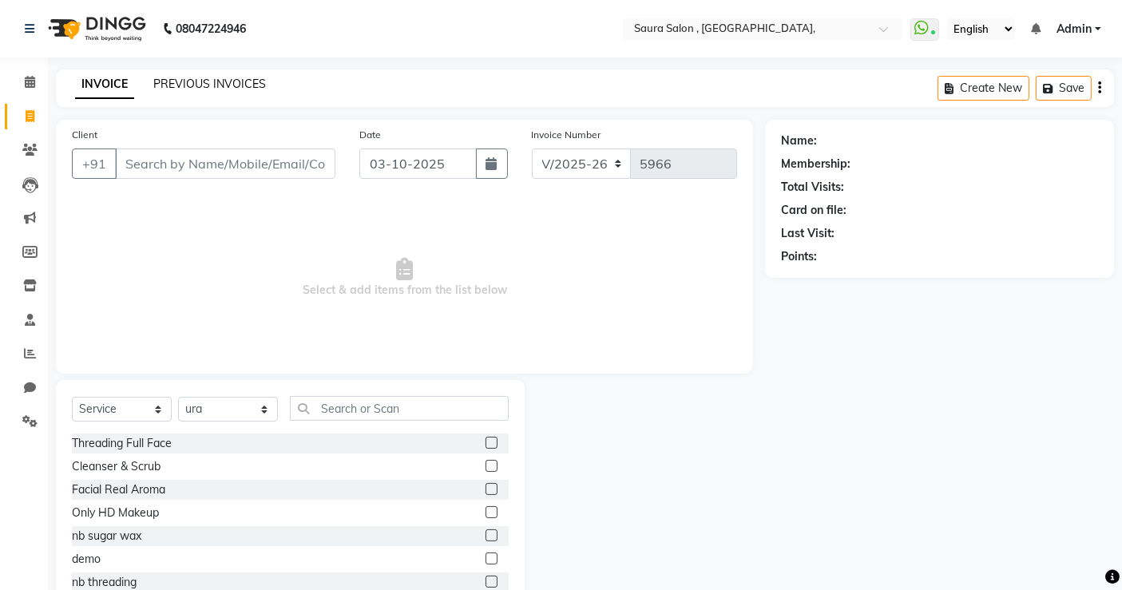
click at [192, 89] on link "PREVIOUS INVOICES" at bounding box center [209, 84] width 113 height 14
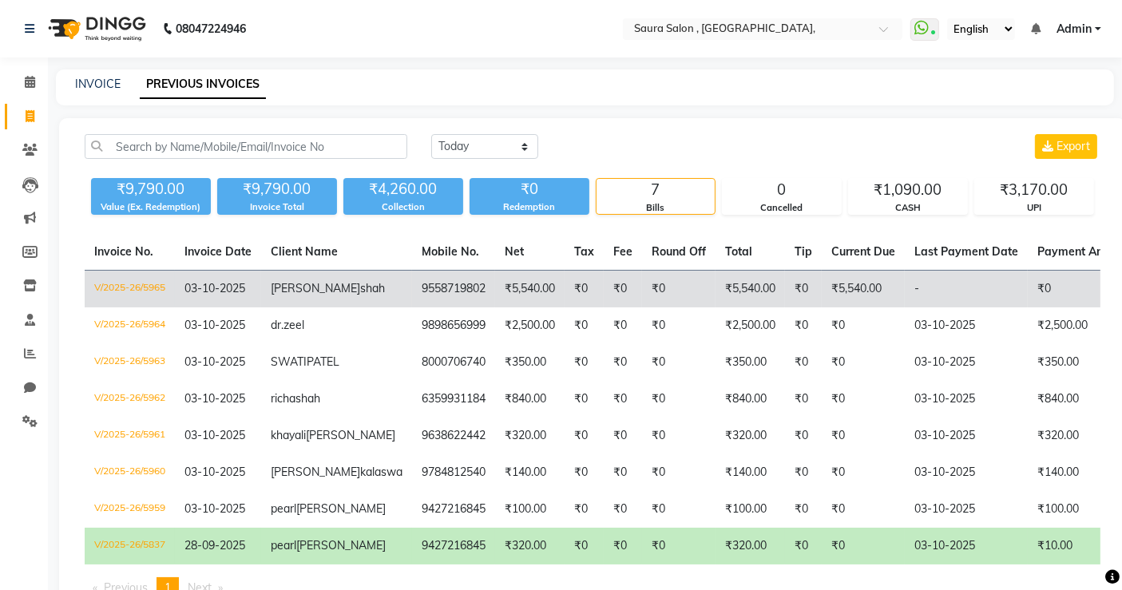
click at [716, 302] on td "₹5,540.00" at bounding box center [750, 290] width 69 height 38
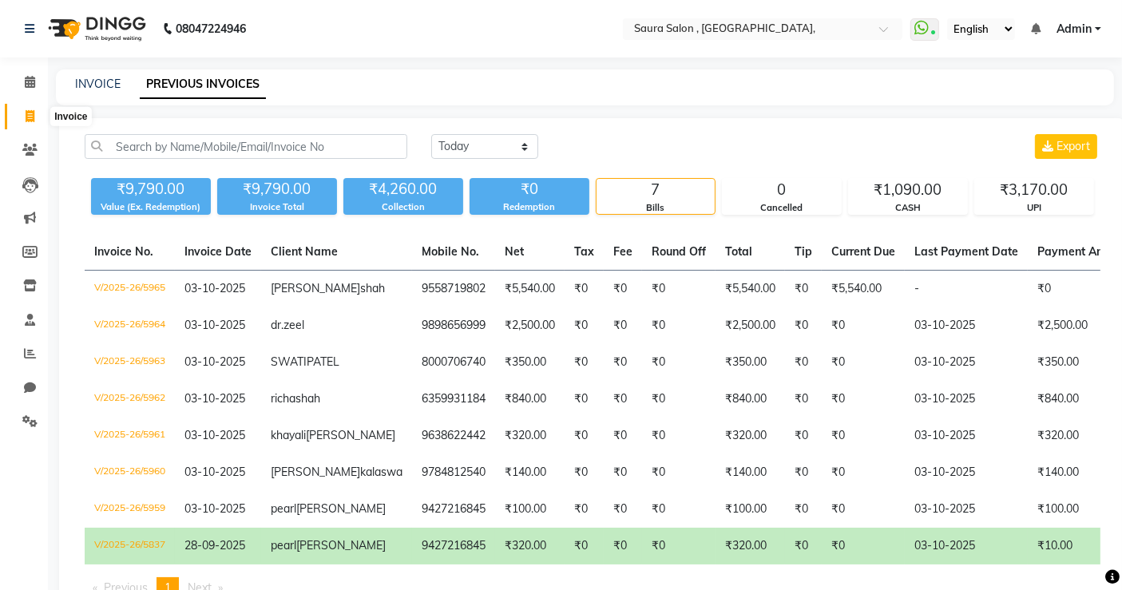
click at [24, 110] on span at bounding box center [30, 117] width 28 height 18
select select "service"
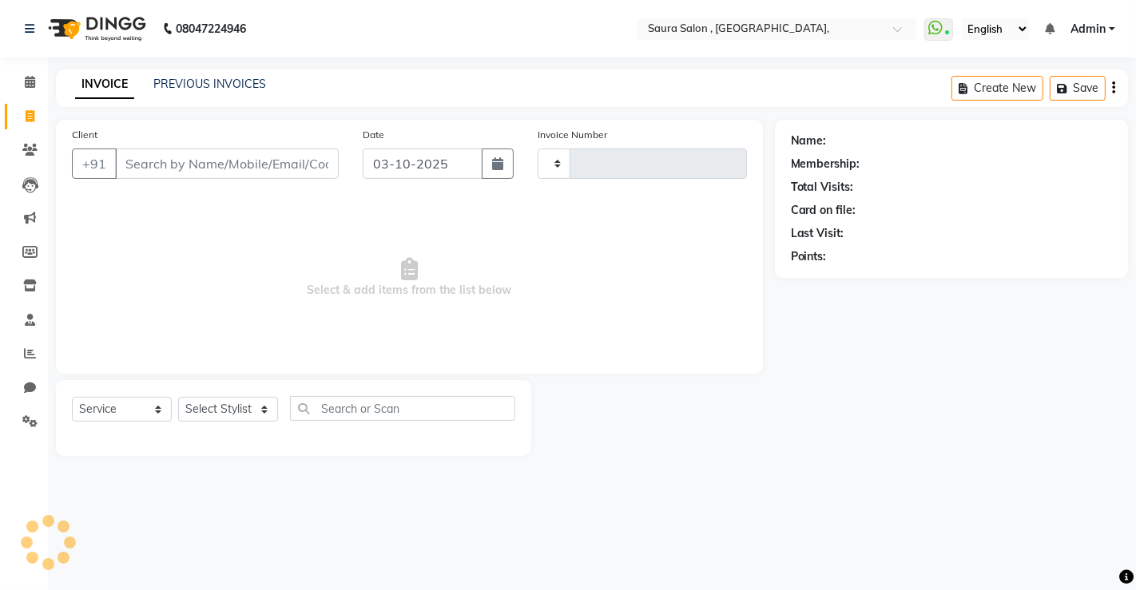
type input "5966"
select select "6963"
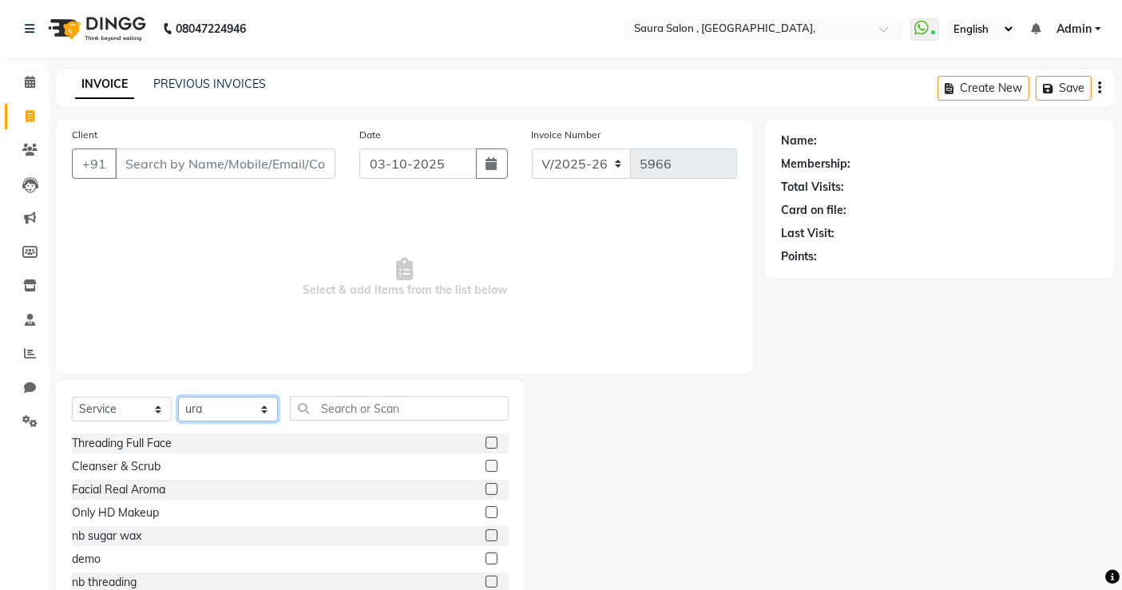
click at [216, 402] on select "Select Stylist archana asha chetna deepika prajapati jagruti payal riddhi khand…" at bounding box center [228, 409] width 100 height 25
select select "56817"
click at [178, 397] on select "Select Stylist archana asha chetna deepika prajapati jagruti payal riddhi khand…" at bounding box center [228, 409] width 100 height 25
click at [337, 407] on input "text" at bounding box center [399, 408] width 219 height 25
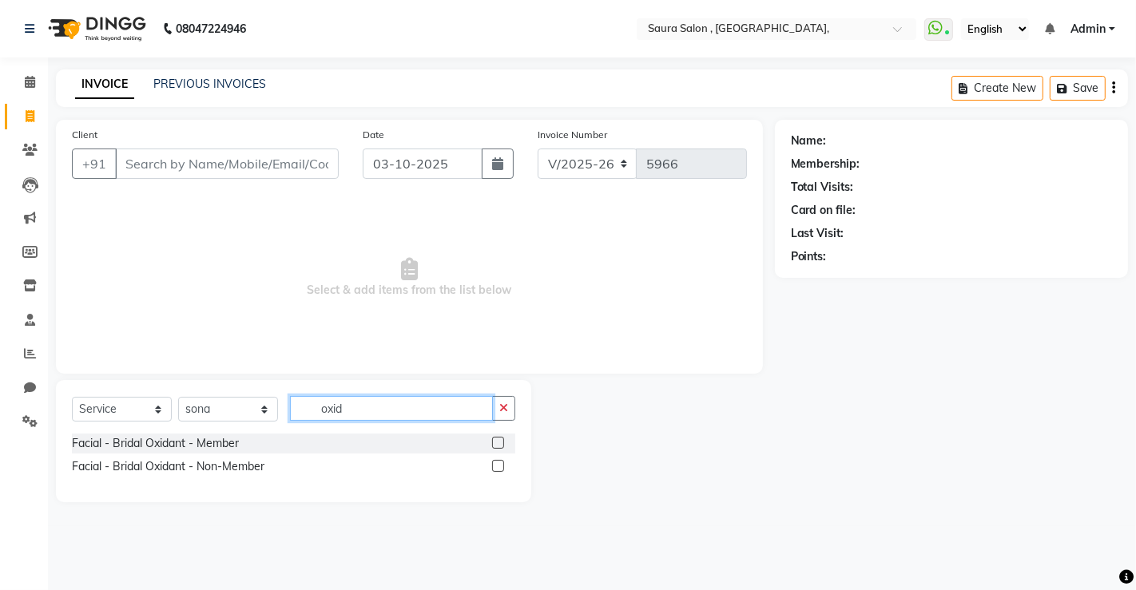
type input "oxid"
click at [494, 442] on label at bounding box center [498, 443] width 12 height 12
click at [494, 442] on input "checkbox" at bounding box center [497, 443] width 10 height 10
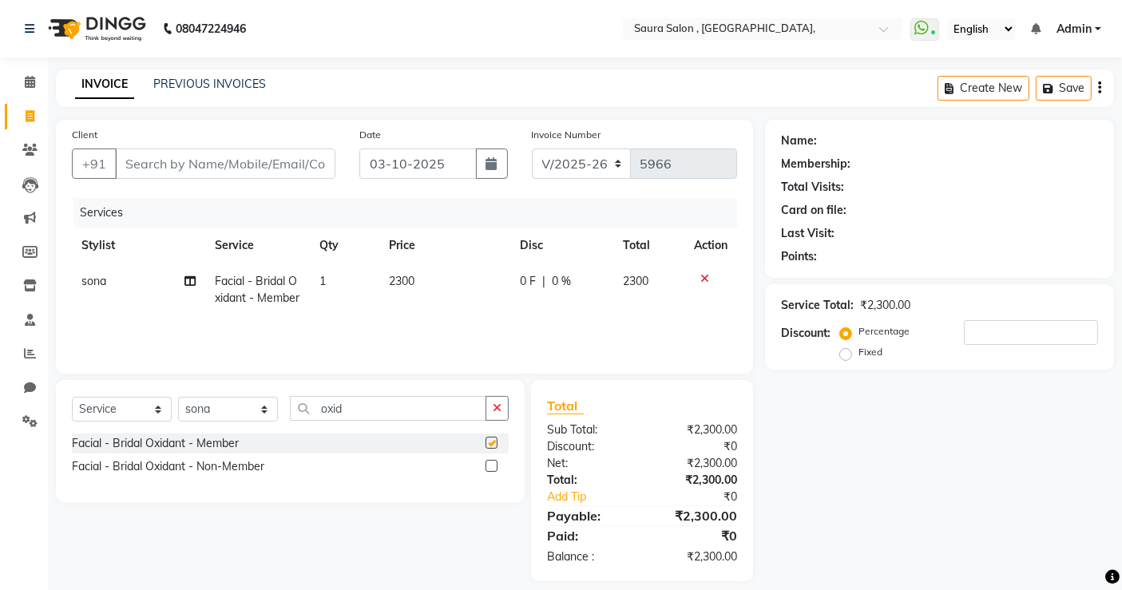
checkbox input "false"
click at [342, 401] on input "oxid" at bounding box center [388, 408] width 196 height 25
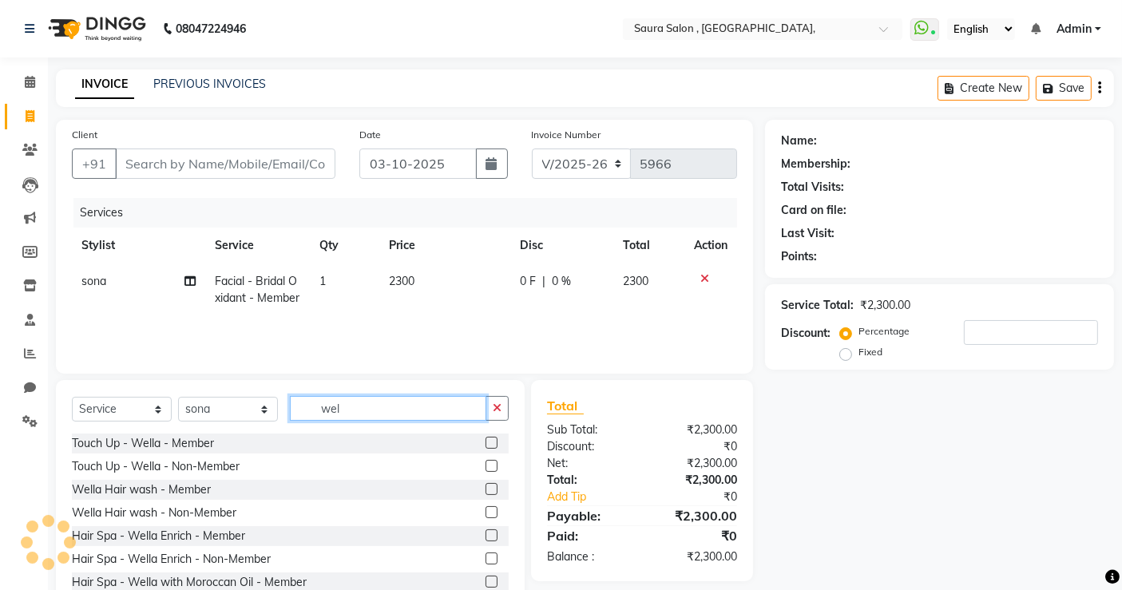
type input "wel"
click at [486, 489] on label at bounding box center [492, 489] width 12 height 12
click at [486, 489] on input "checkbox" at bounding box center [491, 490] width 10 height 10
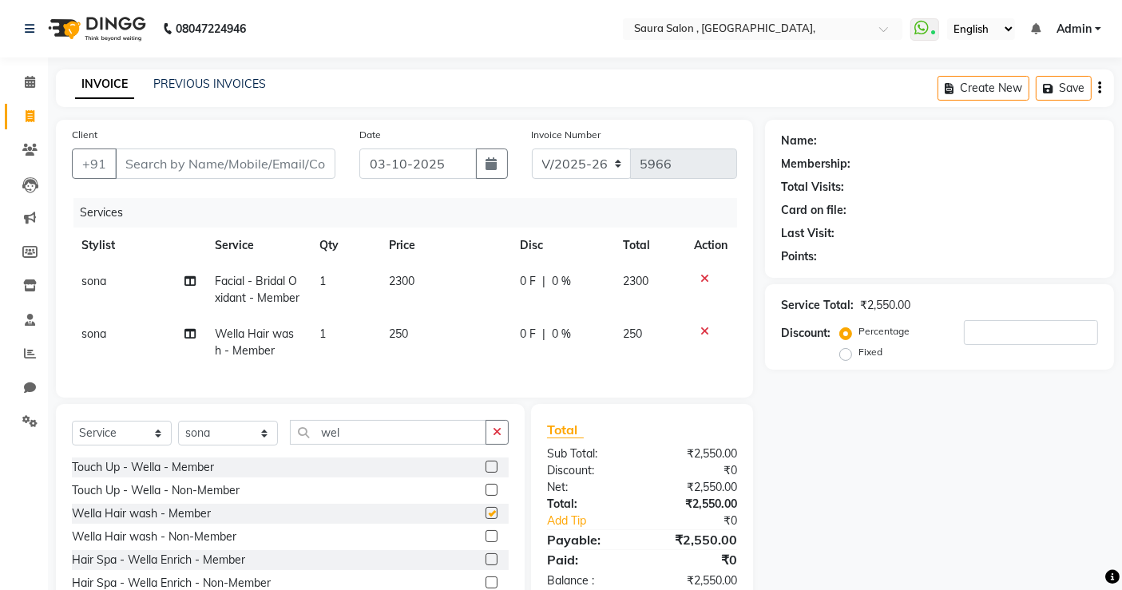
checkbox input "false"
click at [392, 445] on input "wel" at bounding box center [388, 432] width 196 height 25
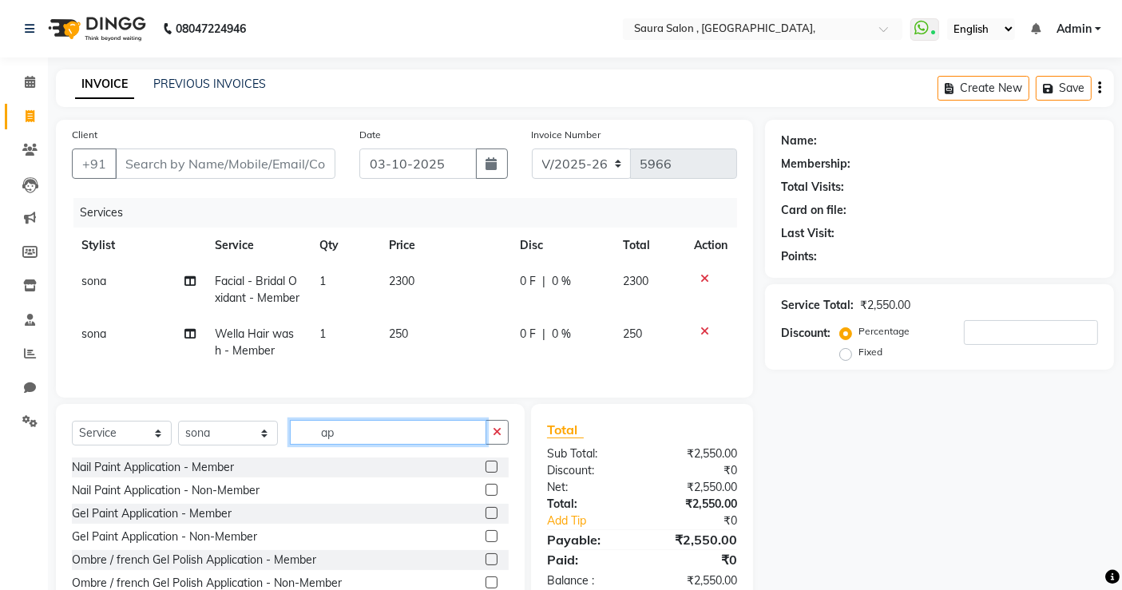
type input "a"
type input "wel"
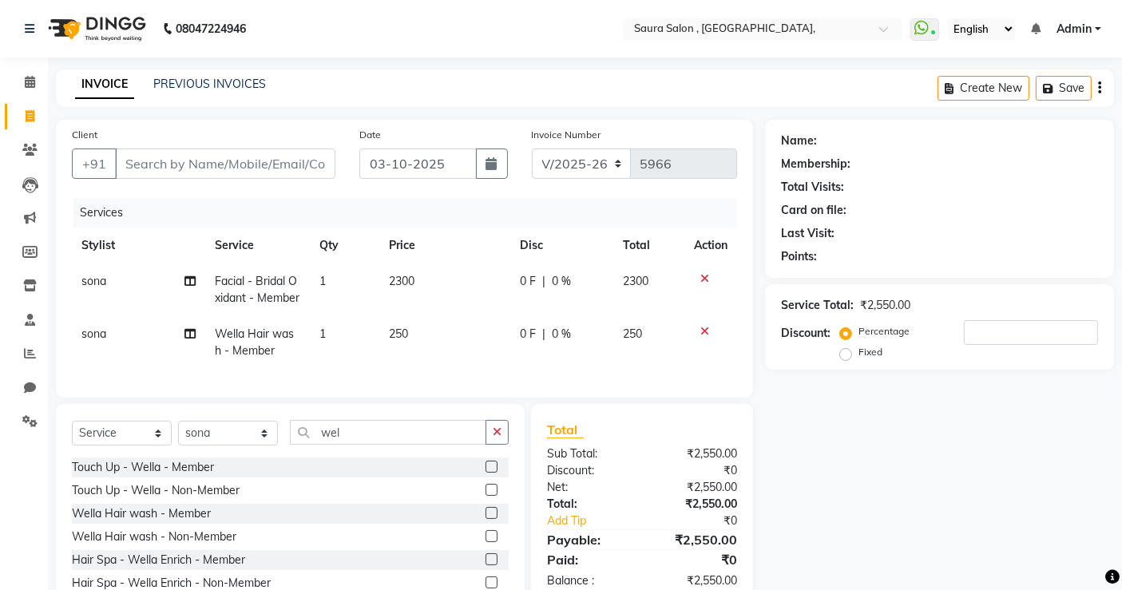
click at [486, 473] on label at bounding box center [492, 467] width 12 height 12
click at [486, 473] on input "checkbox" at bounding box center [491, 467] width 10 height 10
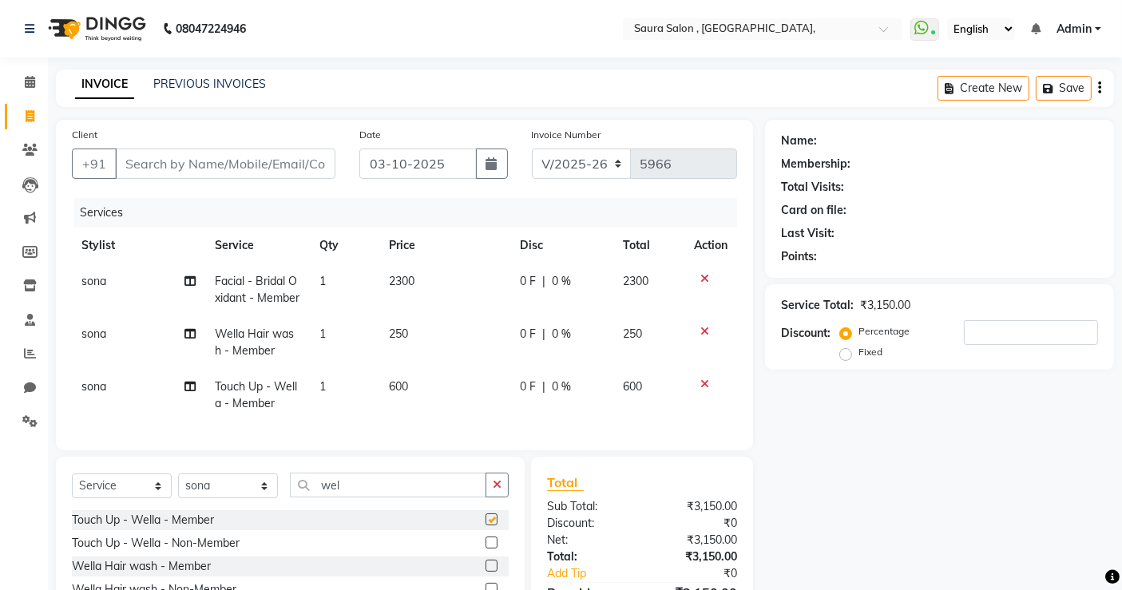
checkbox input "false"
click at [395, 394] on span "600" at bounding box center [398, 386] width 19 height 14
select select "56817"
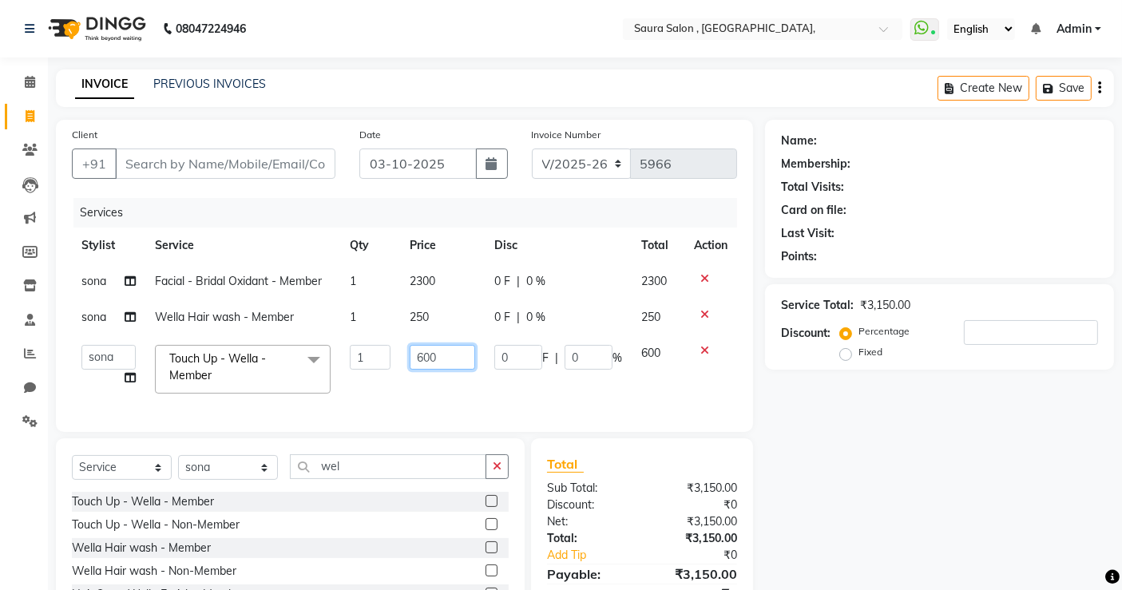
click at [410, 356] on input "600" at bounding box center [442, 357] width 65 height 25
type input "200"
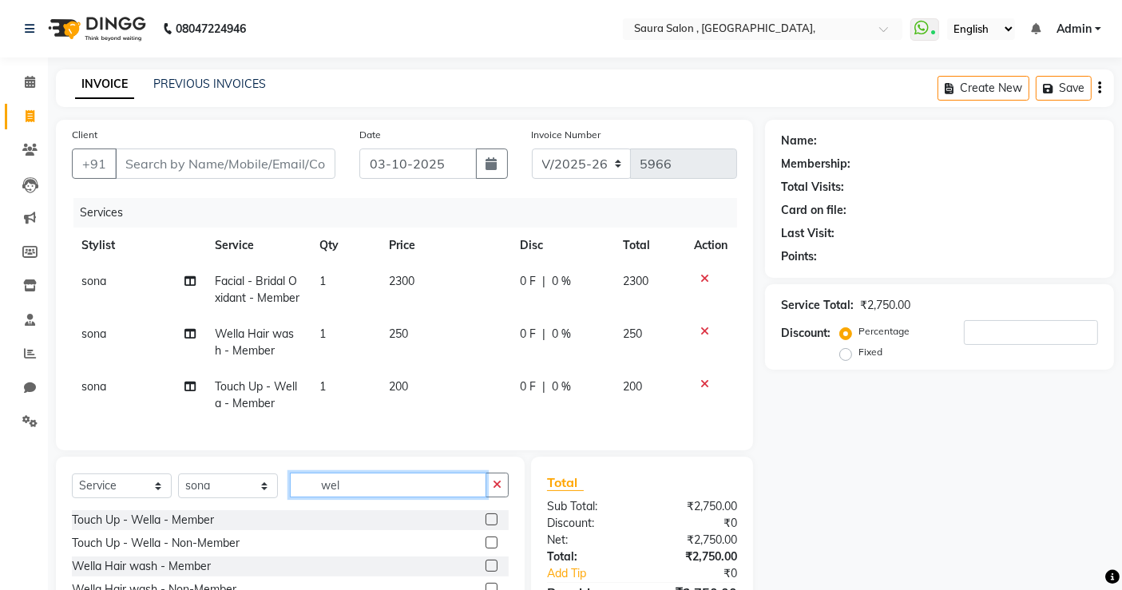
click at [376, 478] on div "Client +91 Date 03-10-2025 Invoice Number V/2025 V/2025-26 5966 Services Stylis…" at bounding box center [404, 406] width 721 height 573
click at [376, 450] on div "Client +91 Date 03-10-2025 Invoice Number V/2025 V/2025-26 5966 Services Stylis…" at bounding box center [404, 285] width 697 height 331
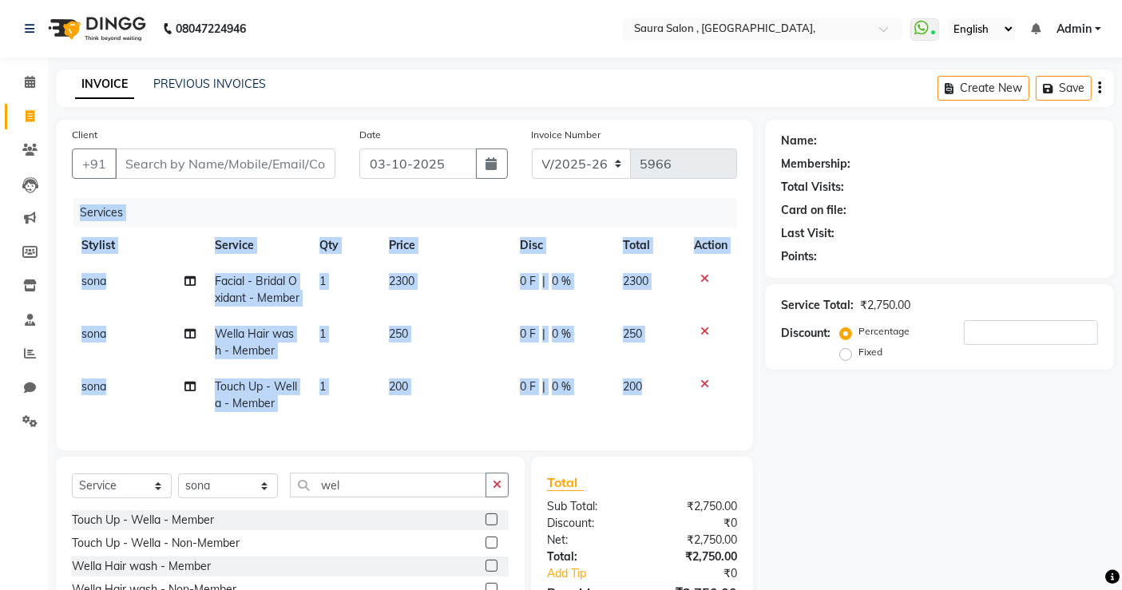
click at [376, 450] on div "Client +91 Date 03-10-2025 Invoice Number V/2025 V/2025-26 5966 Services Stylis…" at bounding box center [404, 285] width 697 height 331
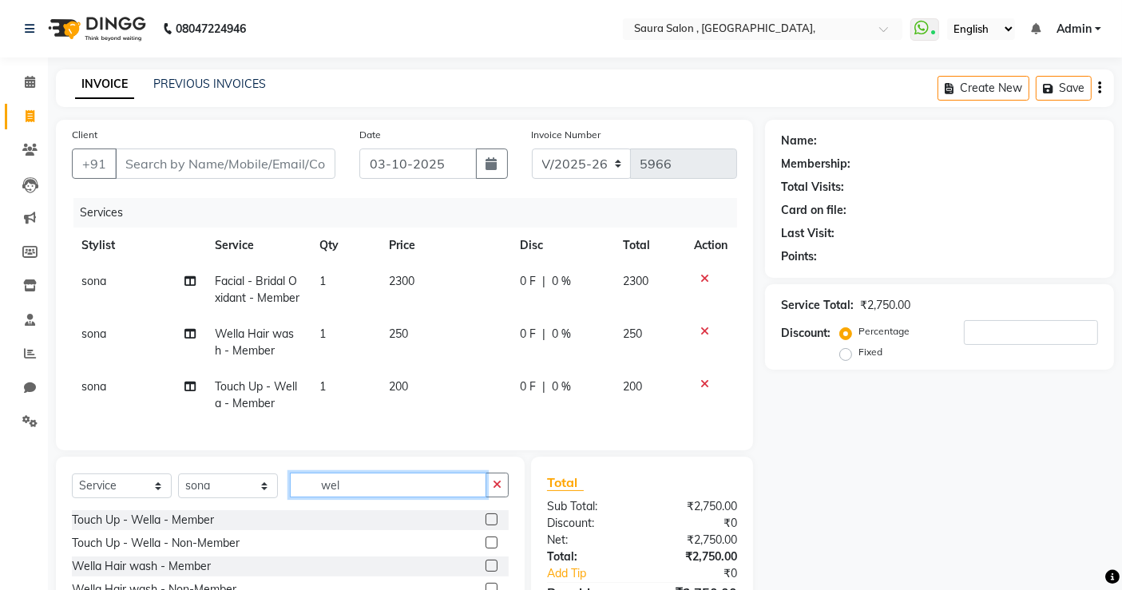
click at [341, 498] on input "wel" at bounding box center [388, 485] width 196 height 25
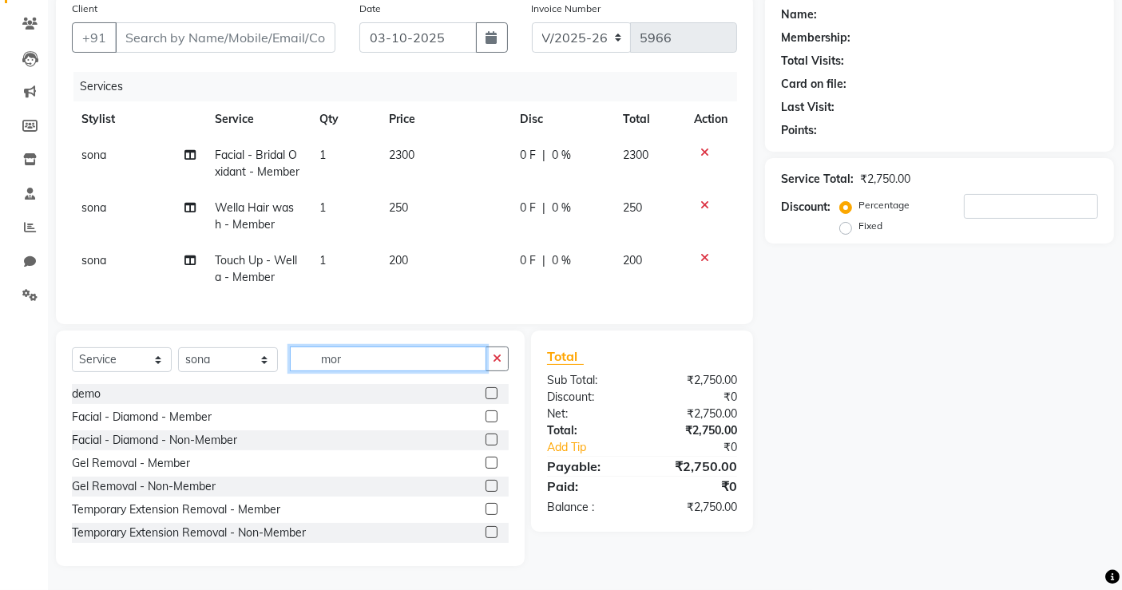
scroll to position [121, 0]
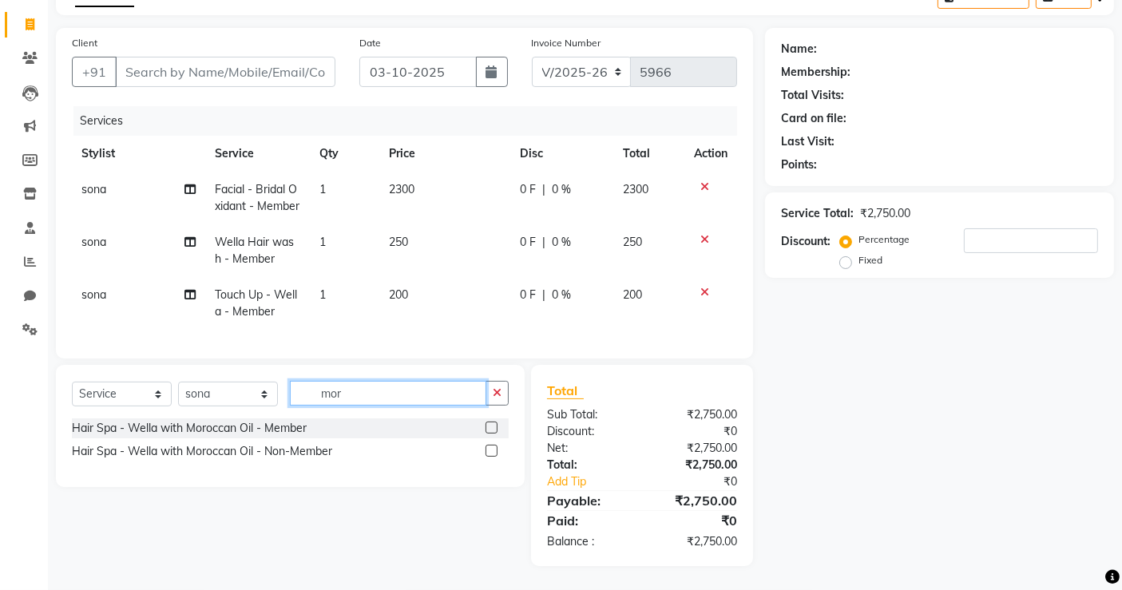
type input "mor"
click at [490, 429] on label at bounding box center [492, 428] width 12 height 12
click at [490, 429] on input "checkbox" at bounding box center [491, 428] width 10 height 10
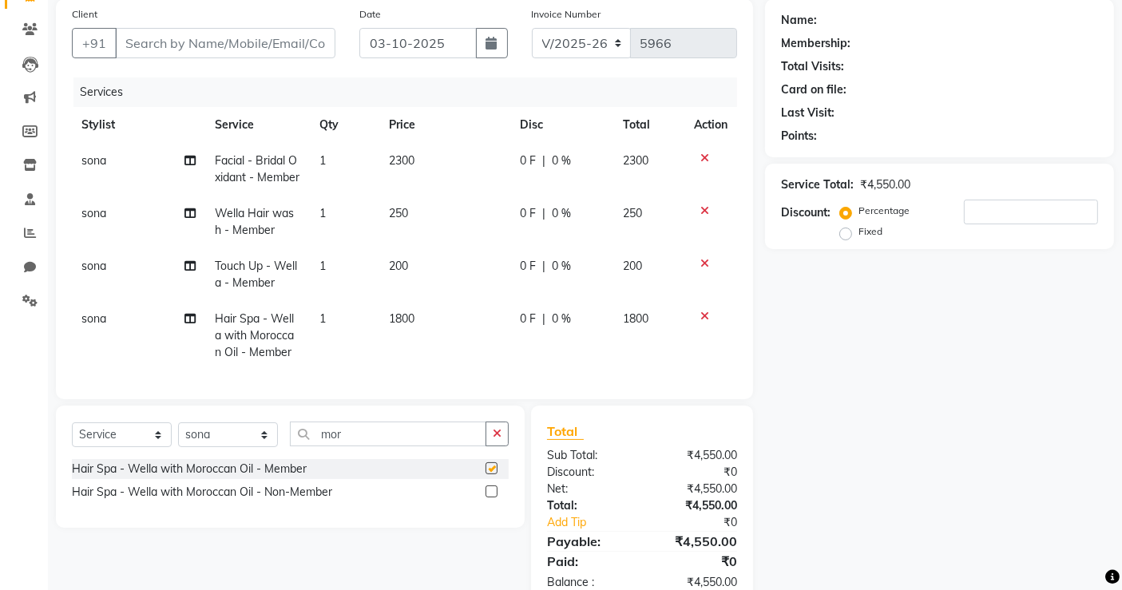
checkbox input "false"
click at [367, 446] on input "mor" at bounding box center [388, 434] width 196 height 25
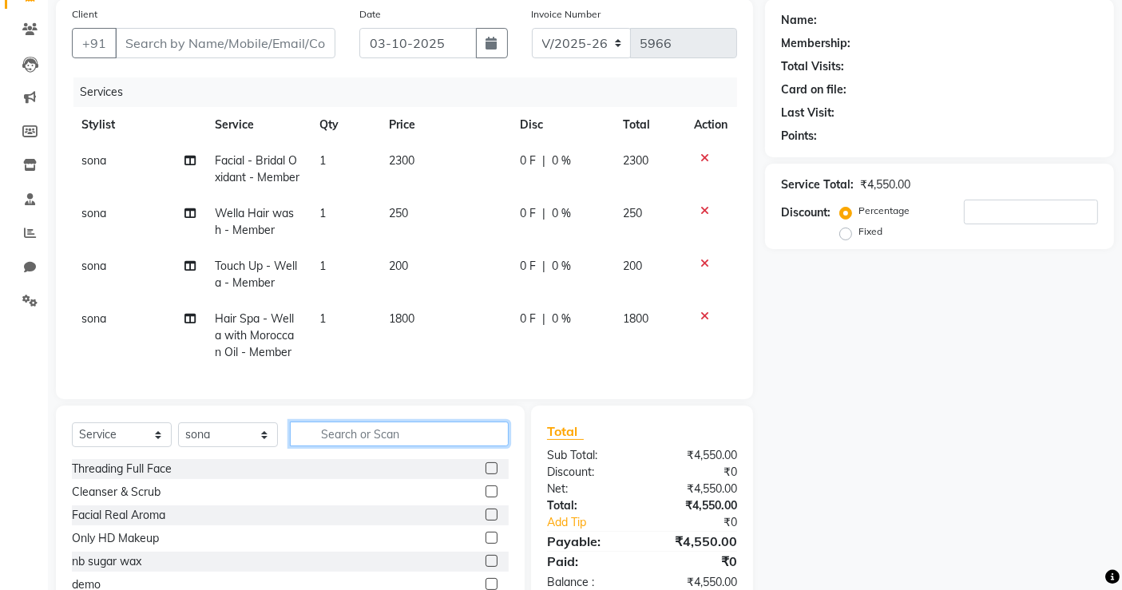
scroll to position [0, 0]
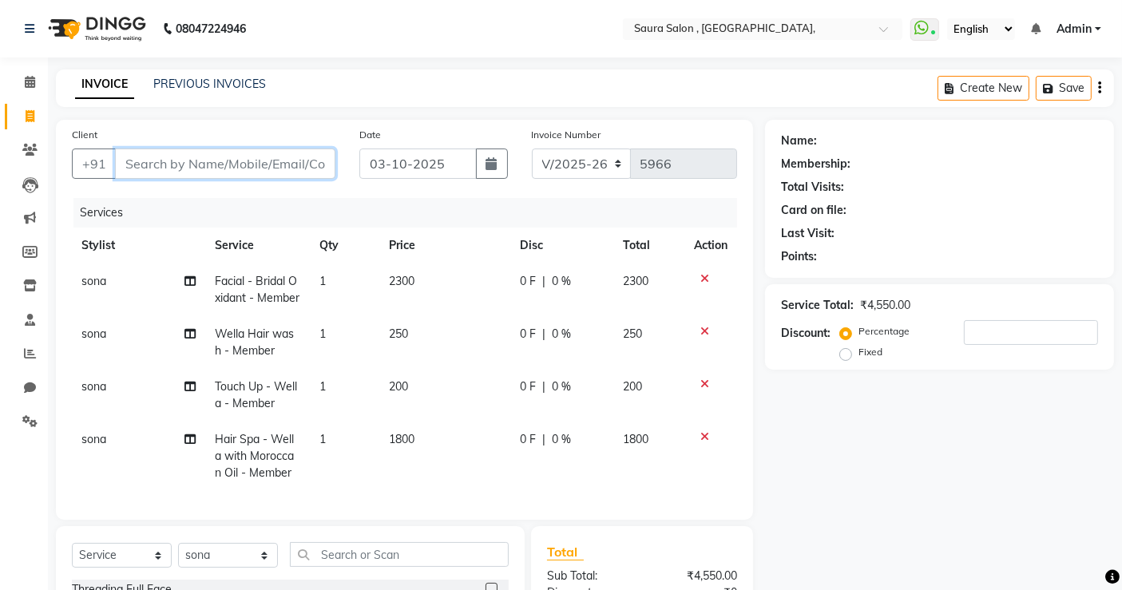
click at [227, 149] on input "Client" at bounding box center [225, 164] width 220 height 30
type input "9"
type input "0"
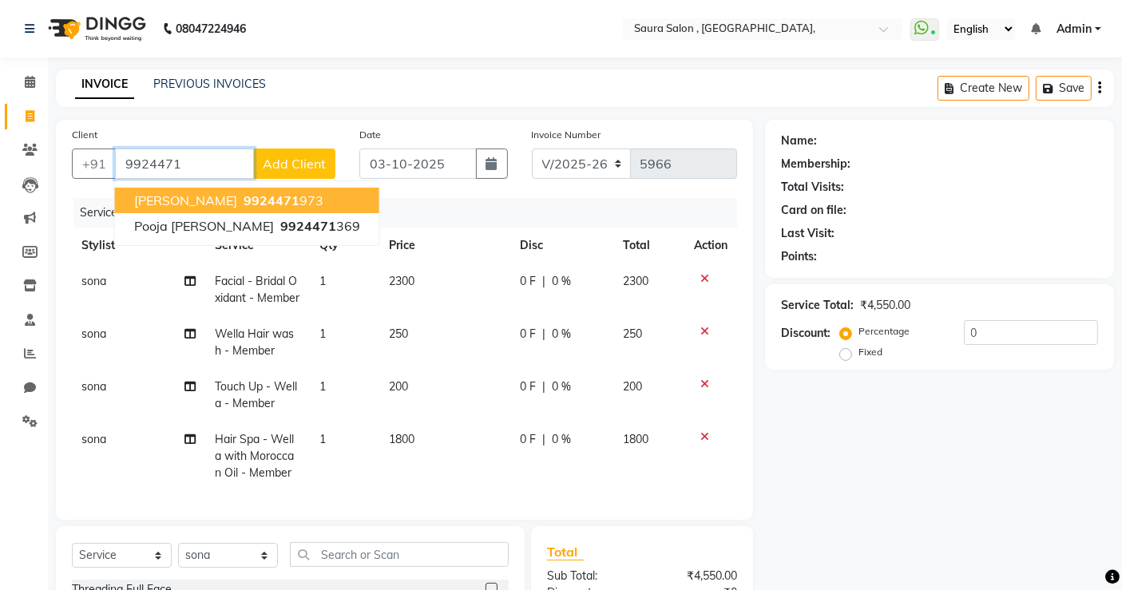
click at [256, 205] on span "9924471" at bounding box center [272, 200] width 56 height 16
type input "9924471973"
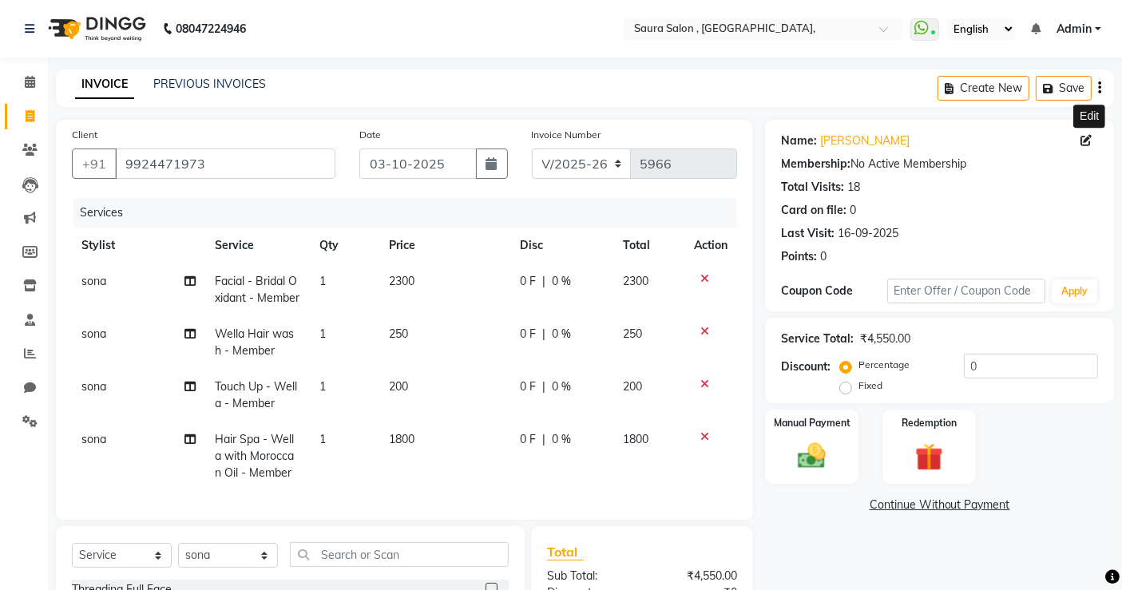
click at [1085, 142] on icon at bounding box center [1086, 140] width 11 height 11
select select "04"
select select "10"
select select "1973"
select select "[DEMOGRAPHIC_DATA]"
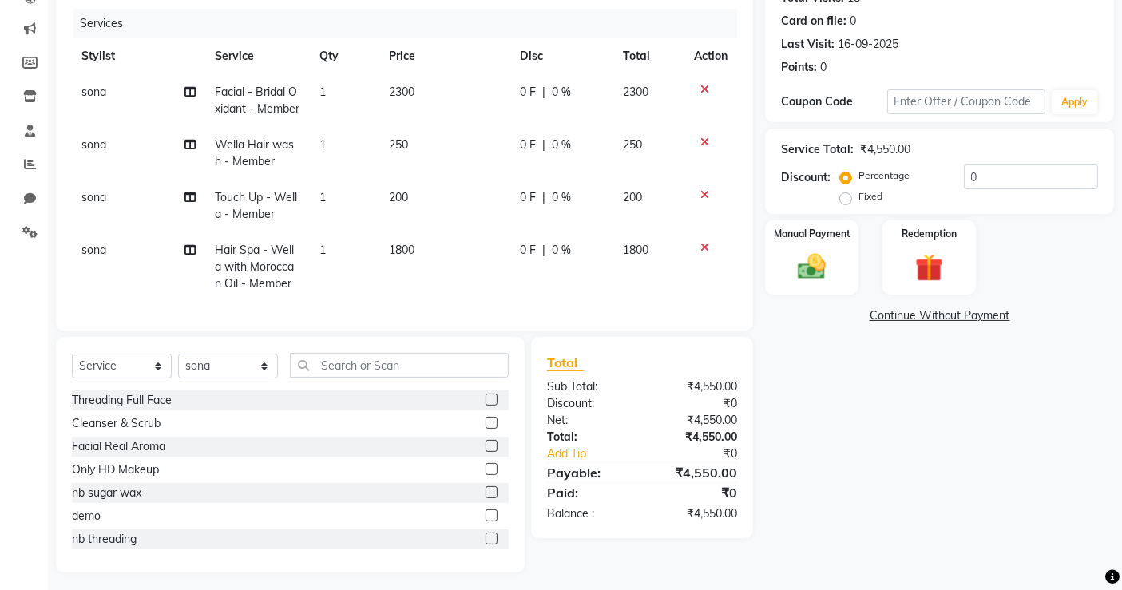
scroll to position [225, 0]
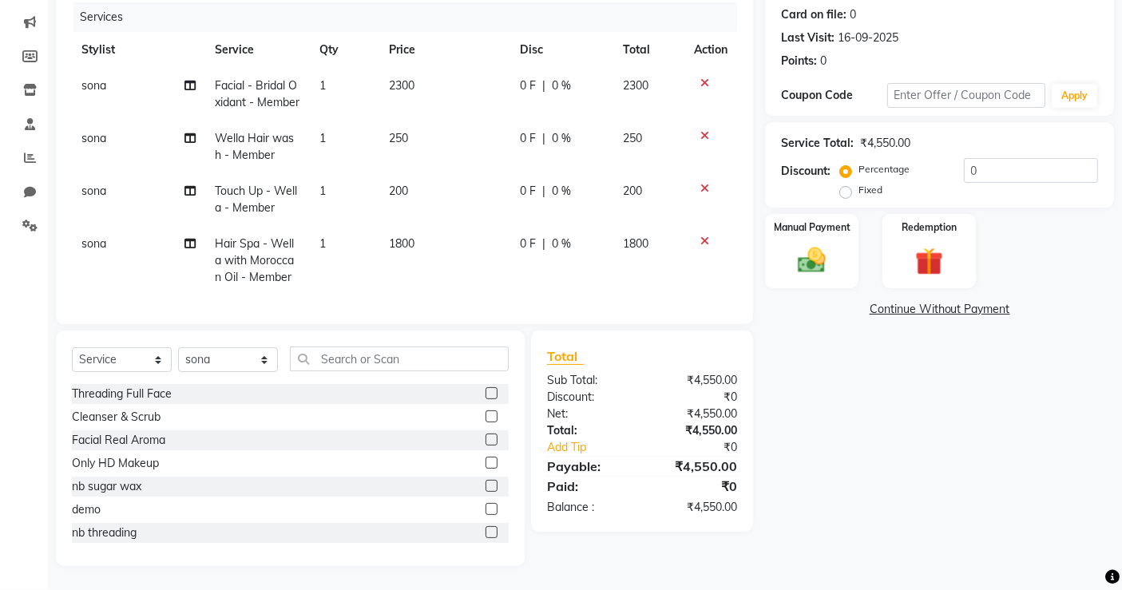
click at [830, 415] on div "Name: Bhavini Mehta Edit Membership: No Active Membership Total Visits: 18 Card…" at bounding box center [945, 245] width 361 height 642
click at [109, 359] on select "Select Service Product Membership Package Voucher Prepaid Gift Card" at bounding box center [122, 359] width 100 height 25
select select "membership"
click at [72, 372] on select "Select Service Product Membership Package Voucher Prepaid Gift Card" at bounding box center [122, 359] width 100 height 25
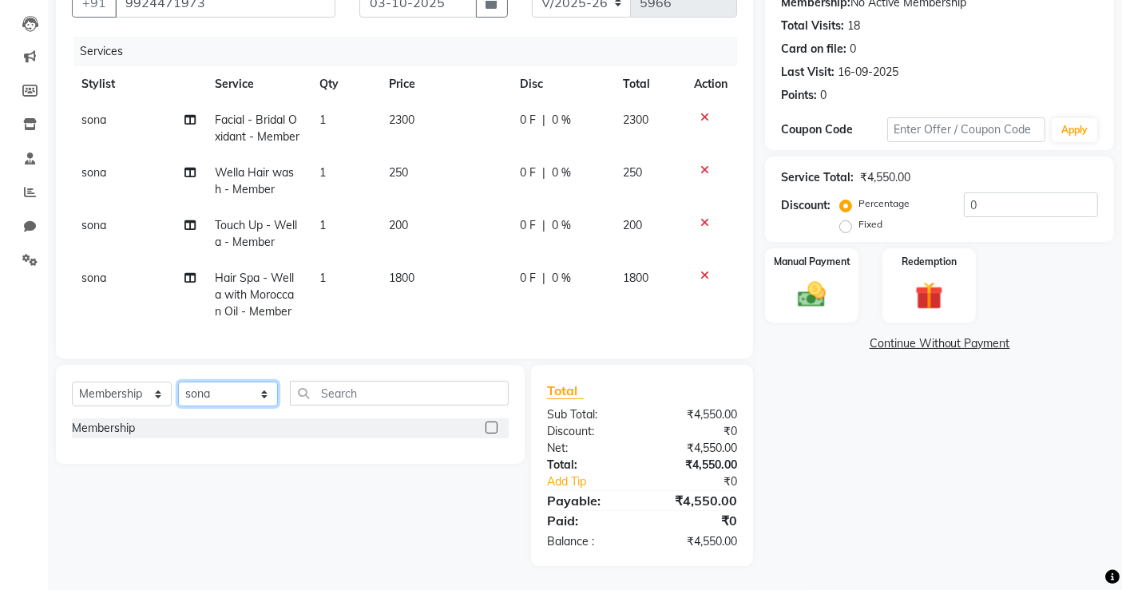
click at [200, 395] on select "Select Stylist archana asha [PERSON_NAME] deepika [PERSON_NAME] [PERSON_NAME] […" at bounding box center [228, 394] width 100 height 25
select select "57428"
click at [178, 383] on select "Select Stylist archana asha [PERSON_NAME] deepika [PERSON_NAME] [PERSON_NAME] […" at bounding box center [228, 394] width 100 height 25
click at [486, 429] on label at bounding box center [492, 428] width 12 height 12
click at [486, 429] on input "checkbox" at bounding box center [491, 428] width 10 height 10
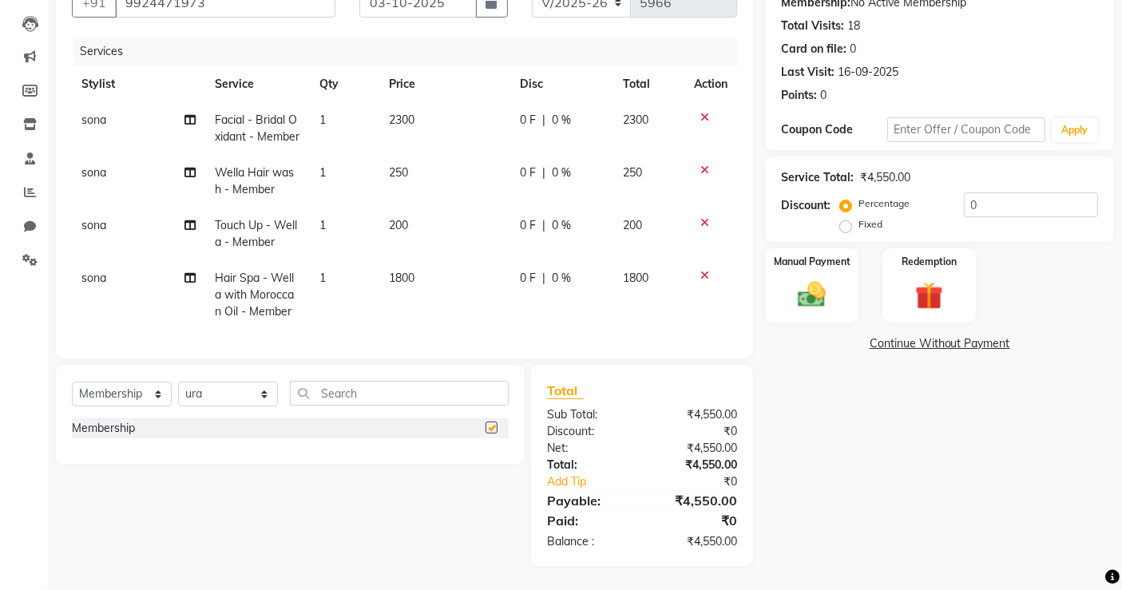
select select "select"
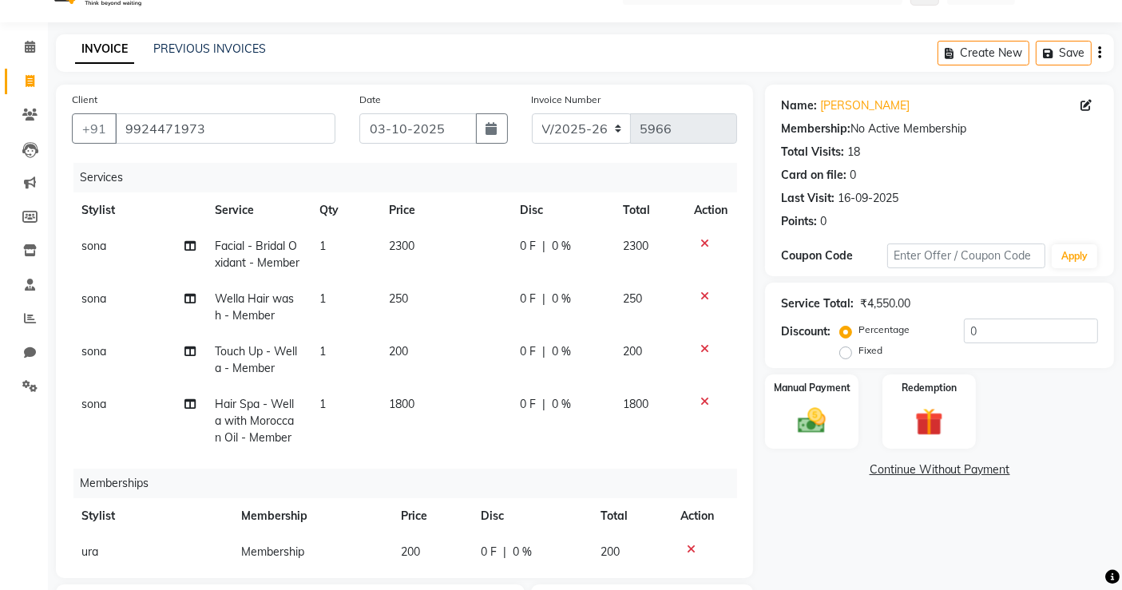
scroll to position [0, 0]
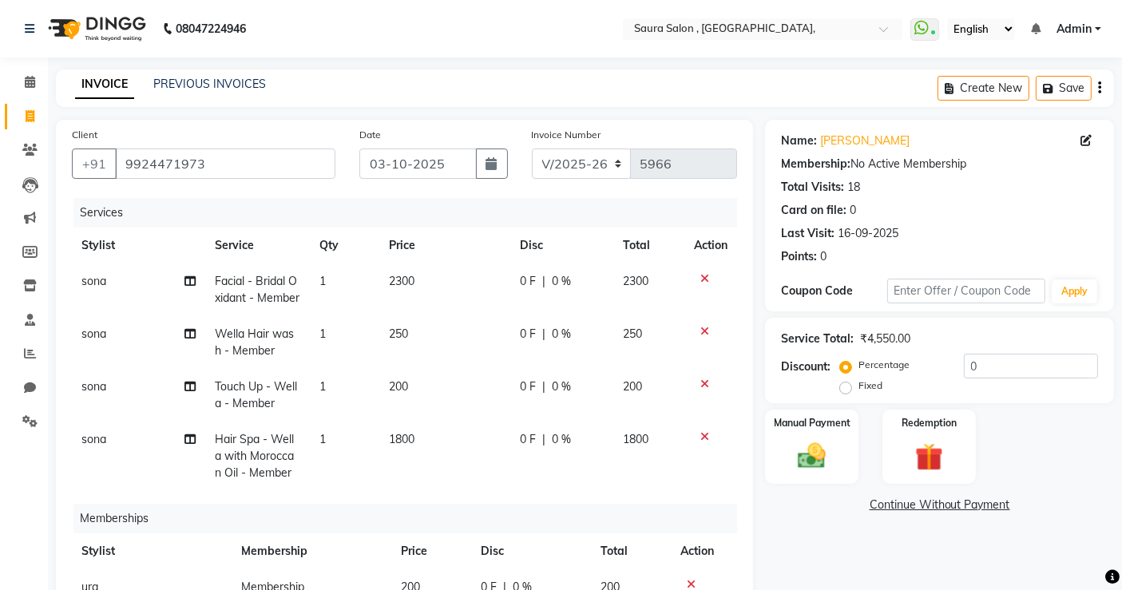
click at [700, 337] on icon at bounding box center [704, 331] width 9 height 11
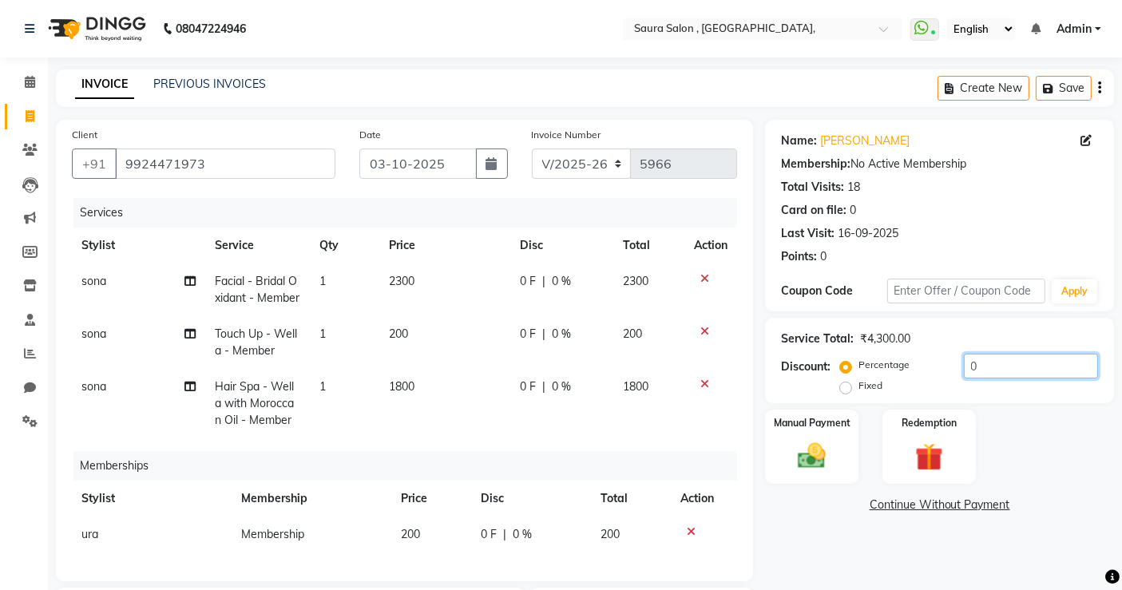
click at [990, 371] on input "0" at bounding box center [1031, 366] width 134 height 25
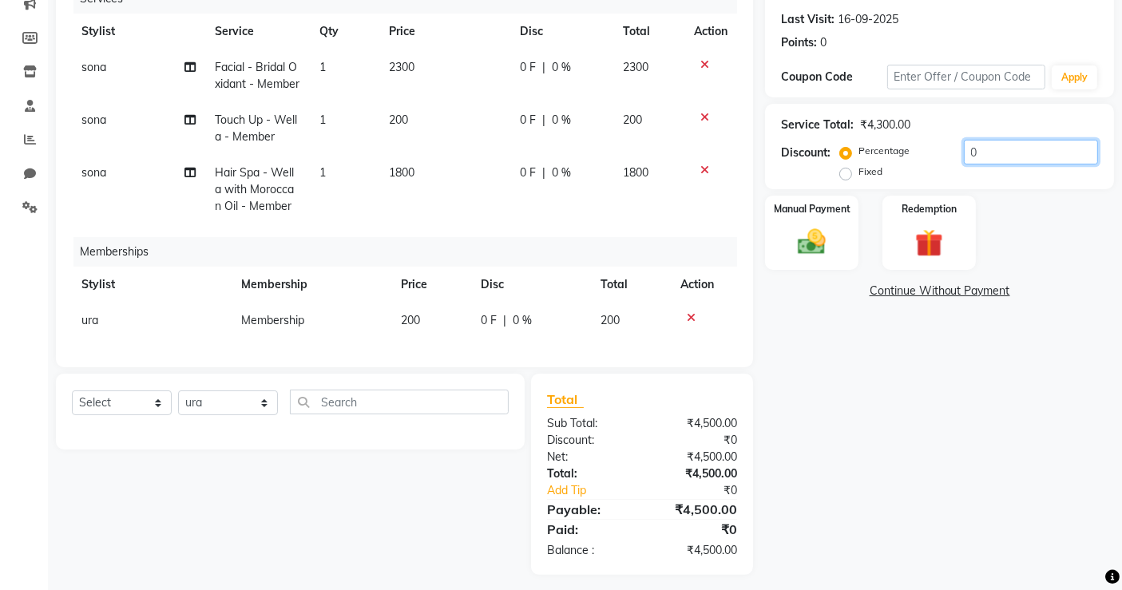
scroll to position [212, 0]
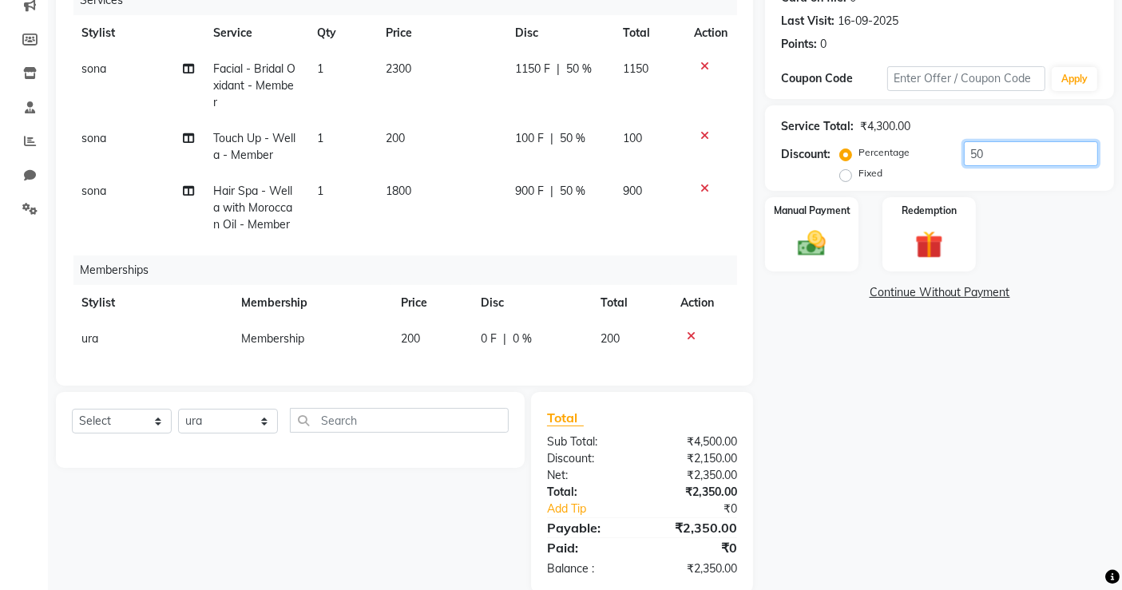
type input "50"
click at [811, 419] on div "Name: Bhavini Mehta Membership: No Active Membership Total Visits: 18 Card on f…" at bounding box center [945, 250] width 361 height 686
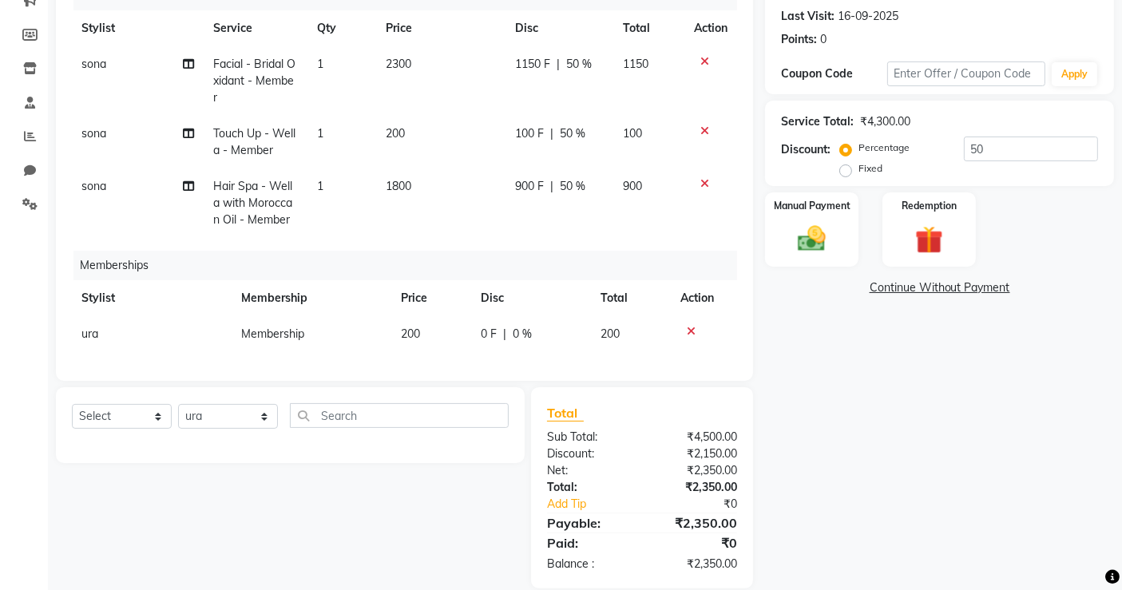
scroll to position [252, 0]
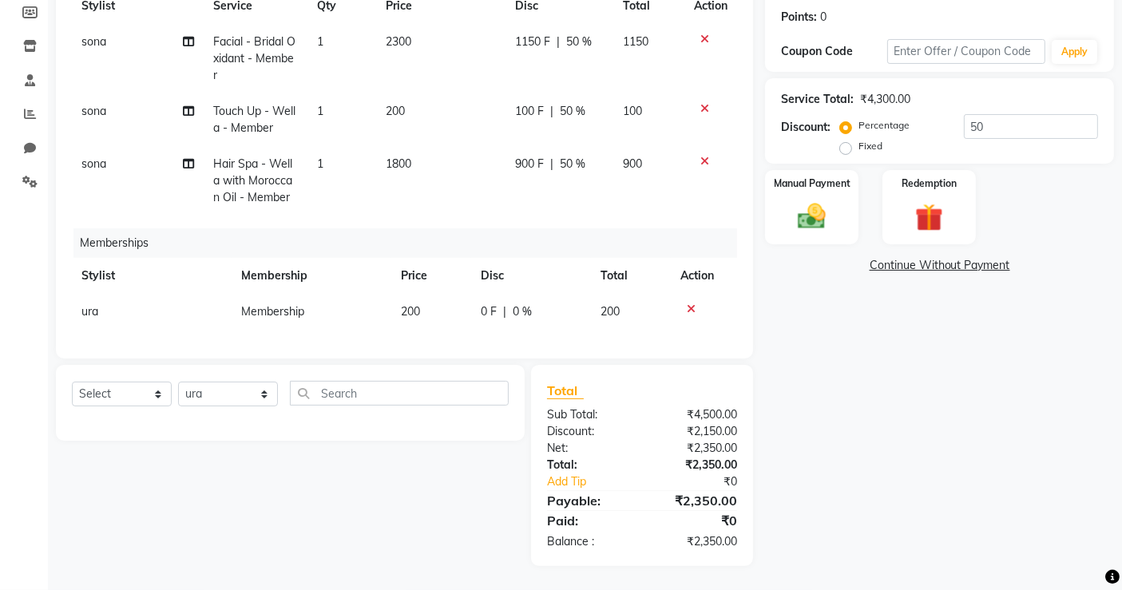
click at [709, 410] on div "₹4,500.00" at bounding box center [695, 415] width 107 height 17
click at [710, 438] on div "₹2,150.00" at bounding box center [695, 431] width 107 height 17
click at [706, 446] on div "₹2,350.00" at bounding box center [695, 448] width 107 height 17
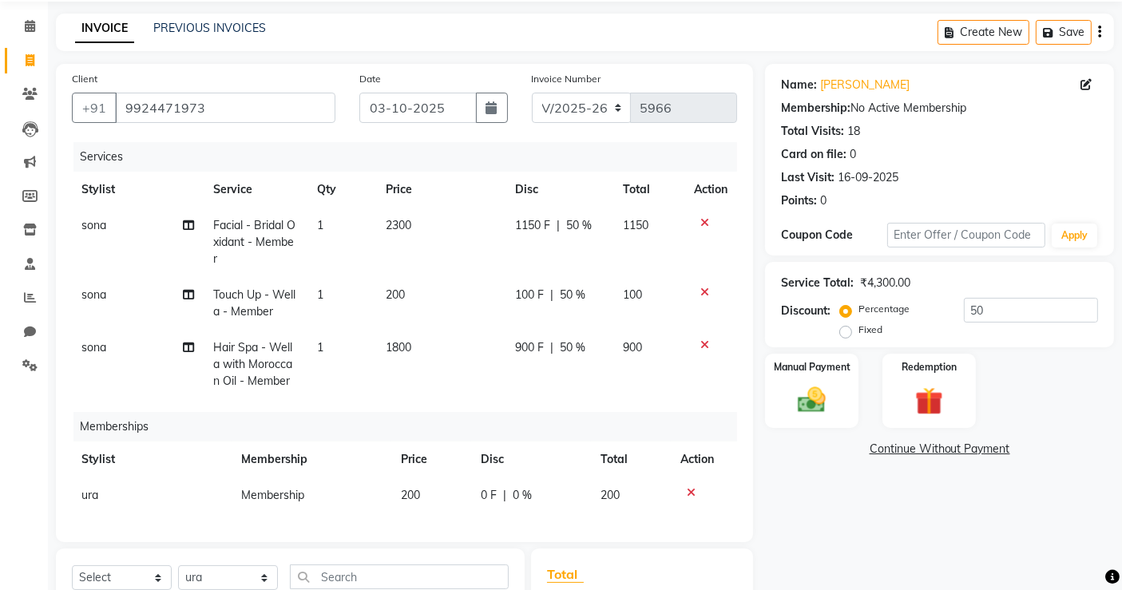
scroll to position [0, 0]
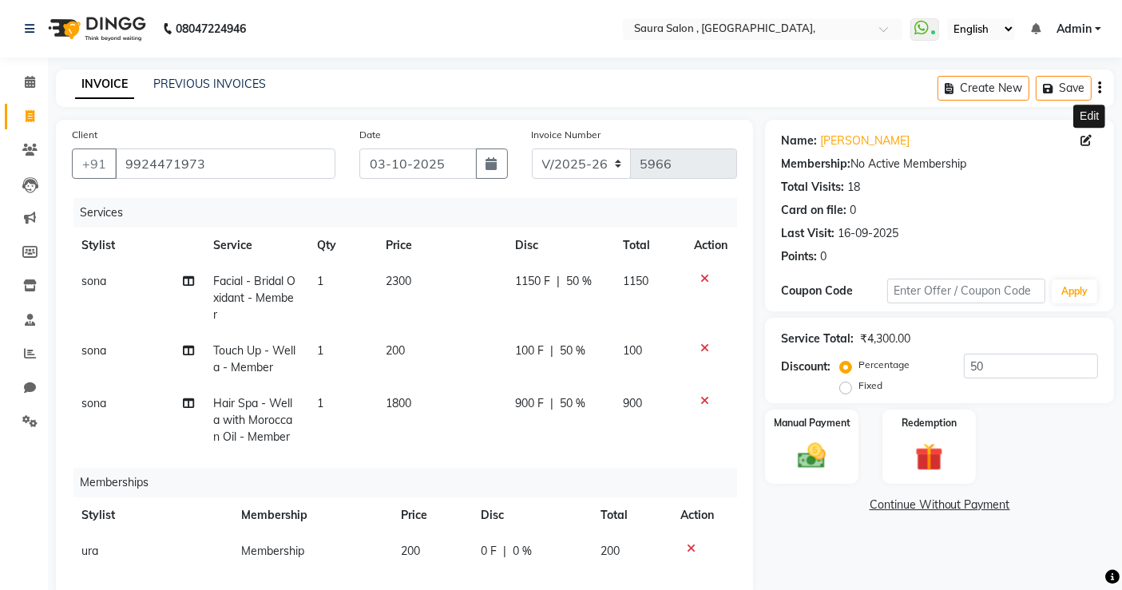
click at [1093, 133] on span at bounding box center [1090, 141] width 18 height 17
click at [1088, 136] on icon at bounding box center [1086, 140] width 11 height 11
click at [1085, 145] on icon at bounding box center [1086, 140] width 11 height 11
select select "04"
select select "10"
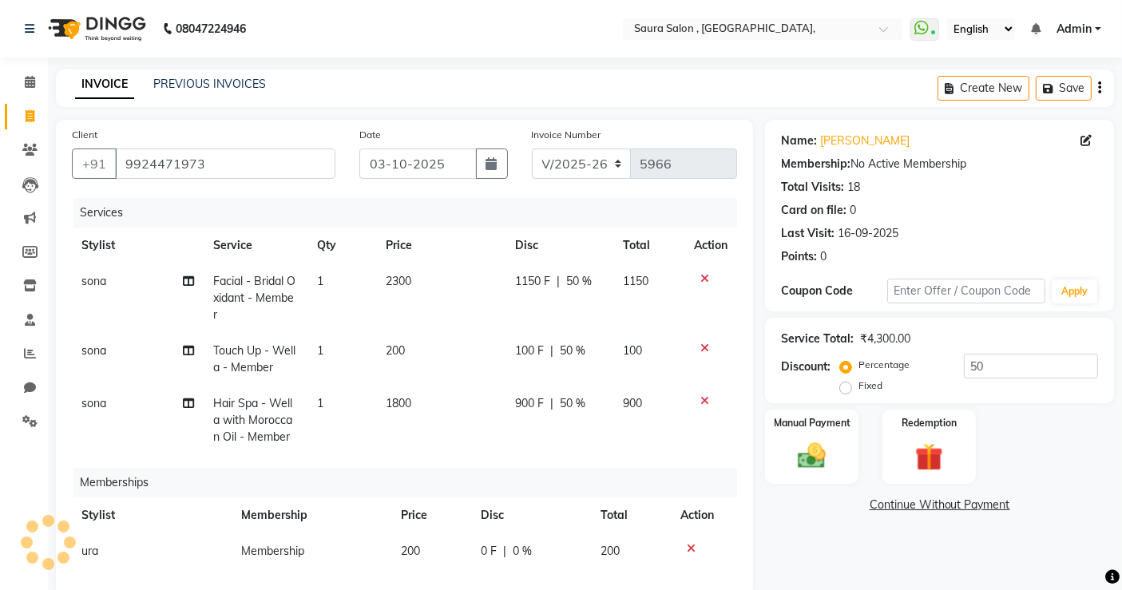
select select "1973"
select select "[DEMOGRAPHIC_DATA]"
select select "04"
select select "10"
select select "1973"
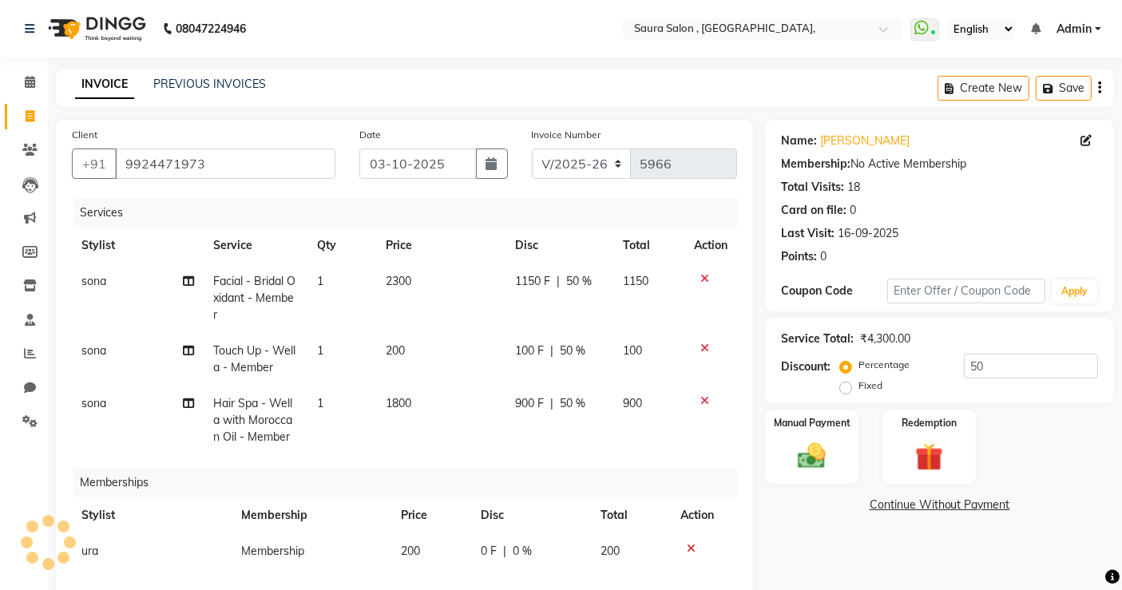
select select "[DEMOGRAPHIC_DATA]"
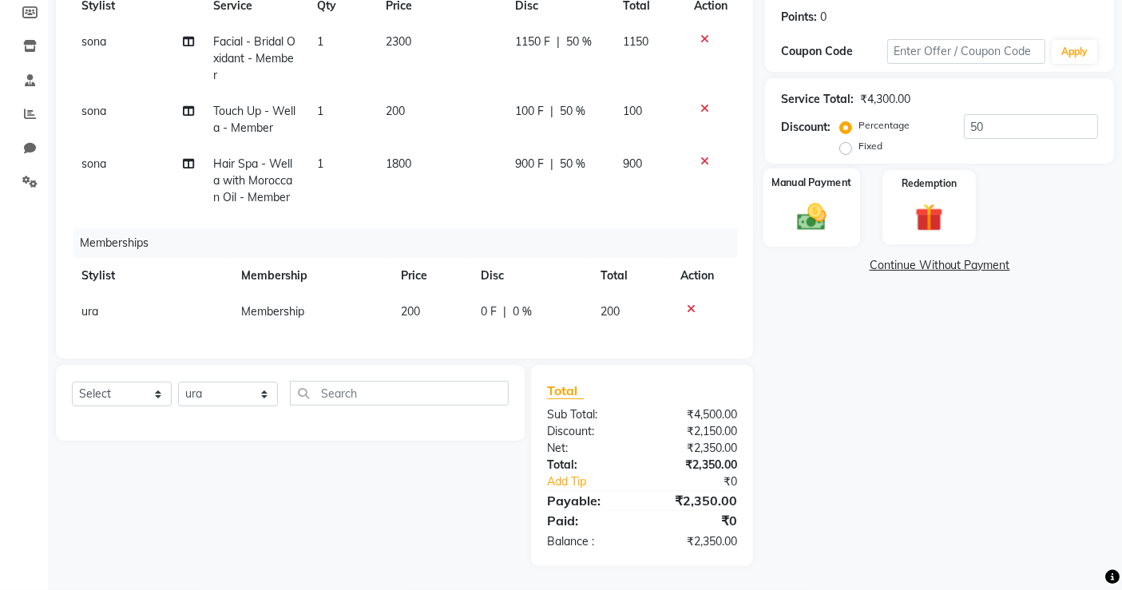
click at [815, 204] on img at bounding box center [812, 217] width 48 height 34
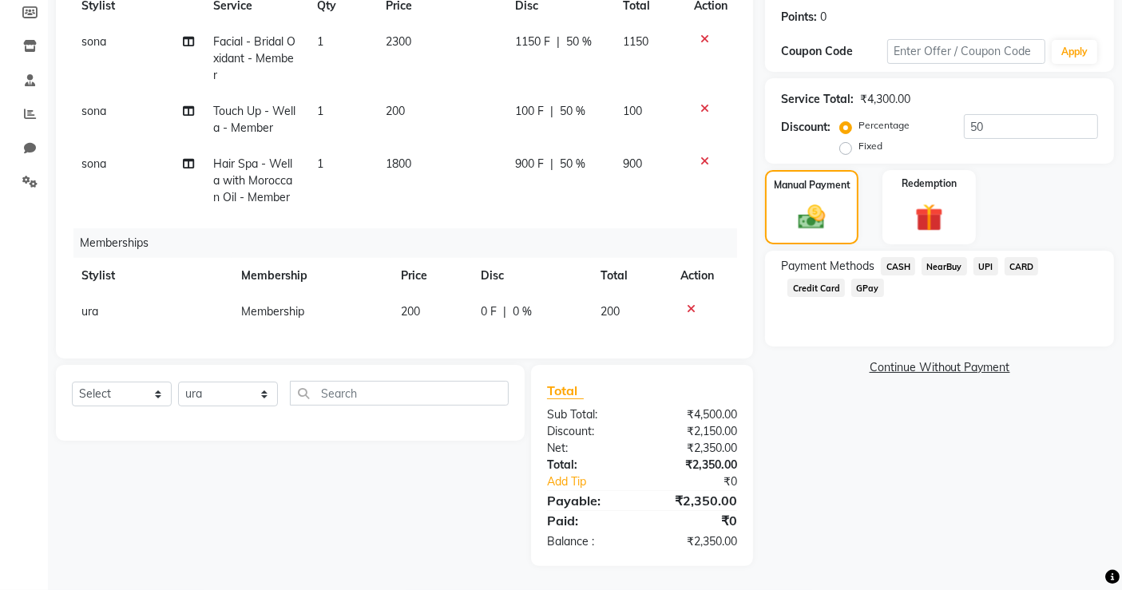
click at [895, 257] on span "CASH" at bounding box center [898, 266] width 34 height 18
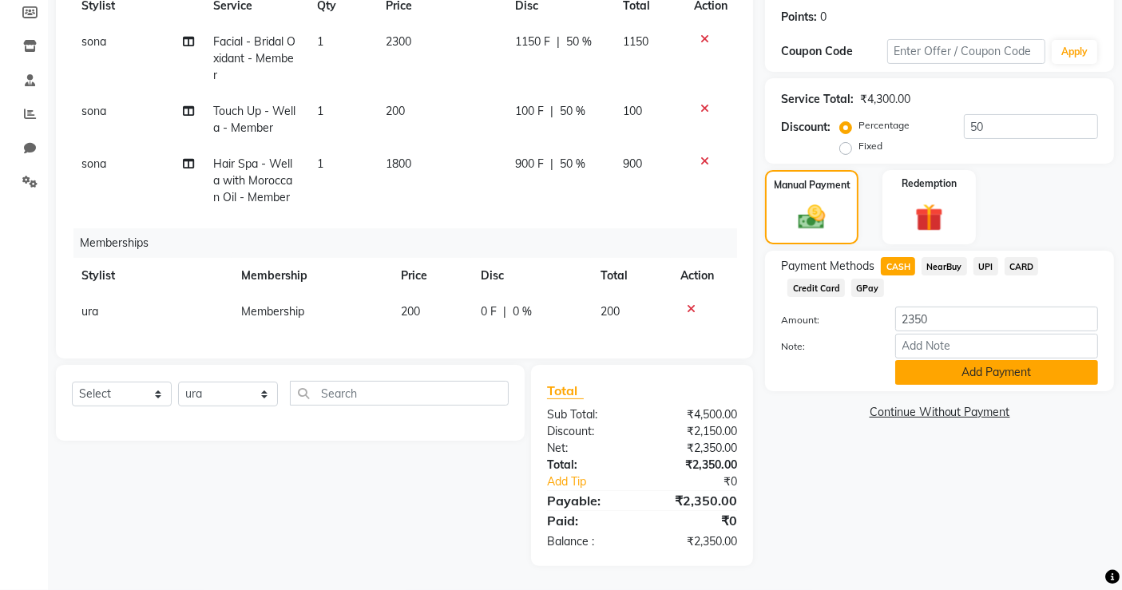
click at [958, 360] on button "Add Payment" at bounding box center [996, 372] width 203 height 25
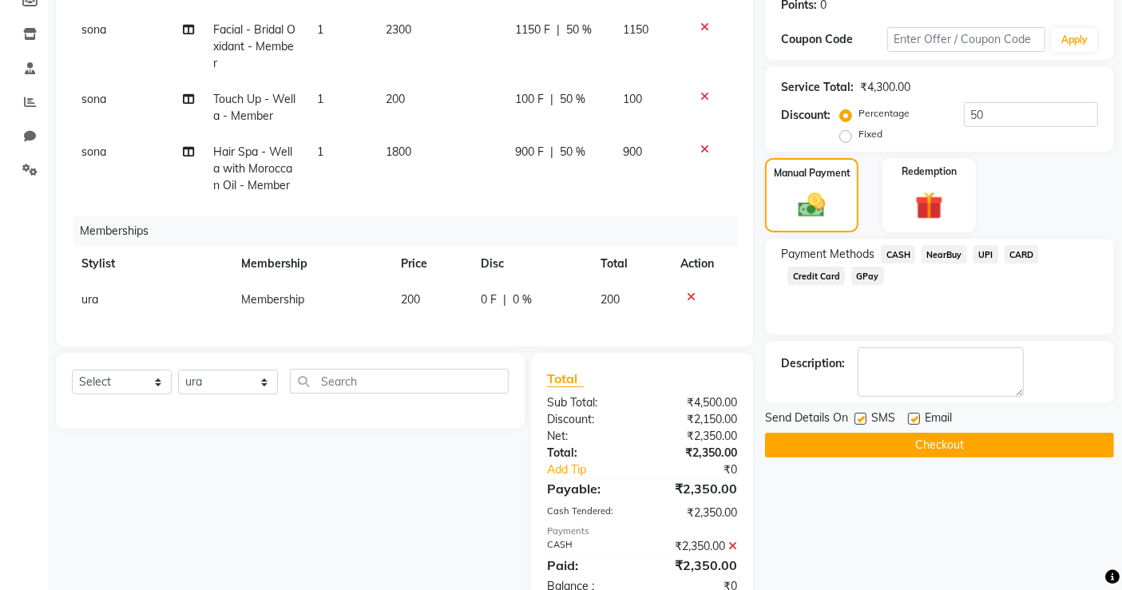
click at [930, 441] on button "Checkout" at bounding box center [939, 445] width 349 height 25
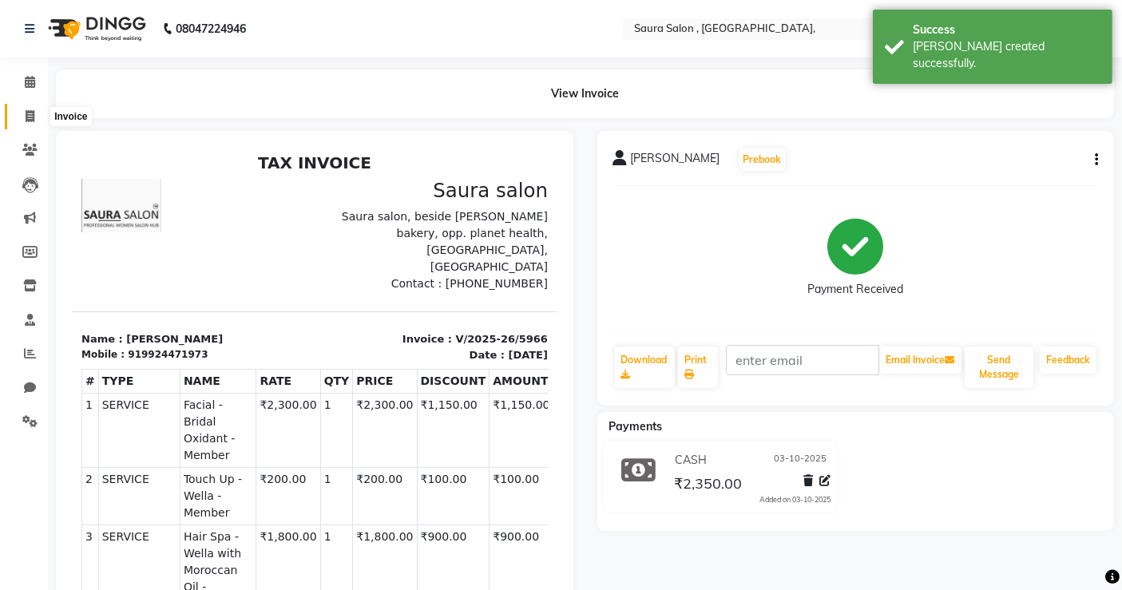
click at [19, 109] on span at bounding box center [30, 117] width 28 height 18
select select "service"
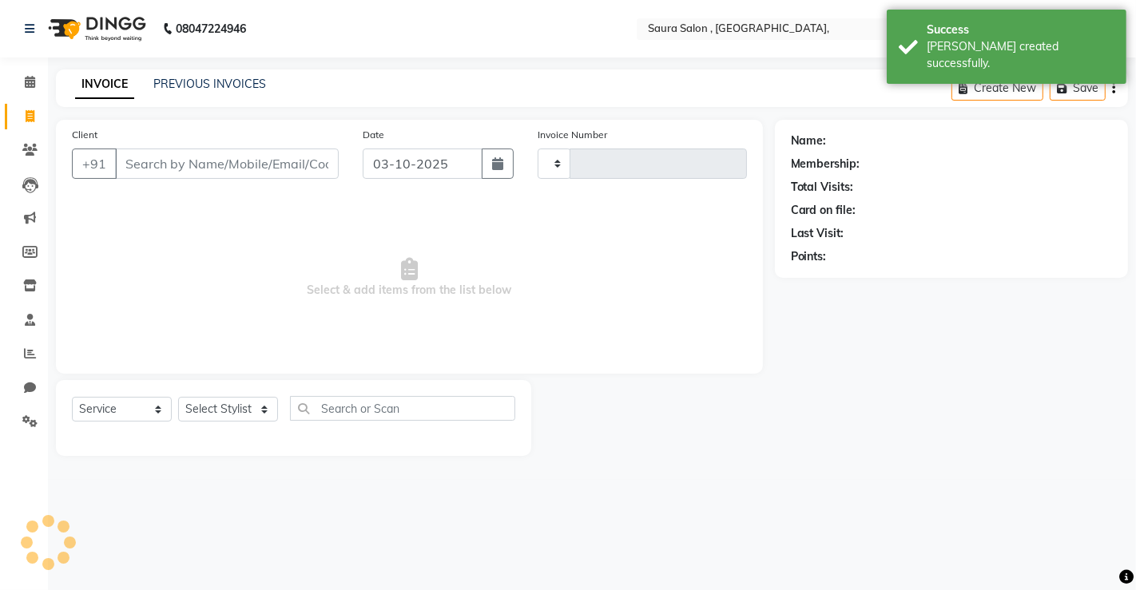
type input "5967"
select select "6963"
select select "57428"
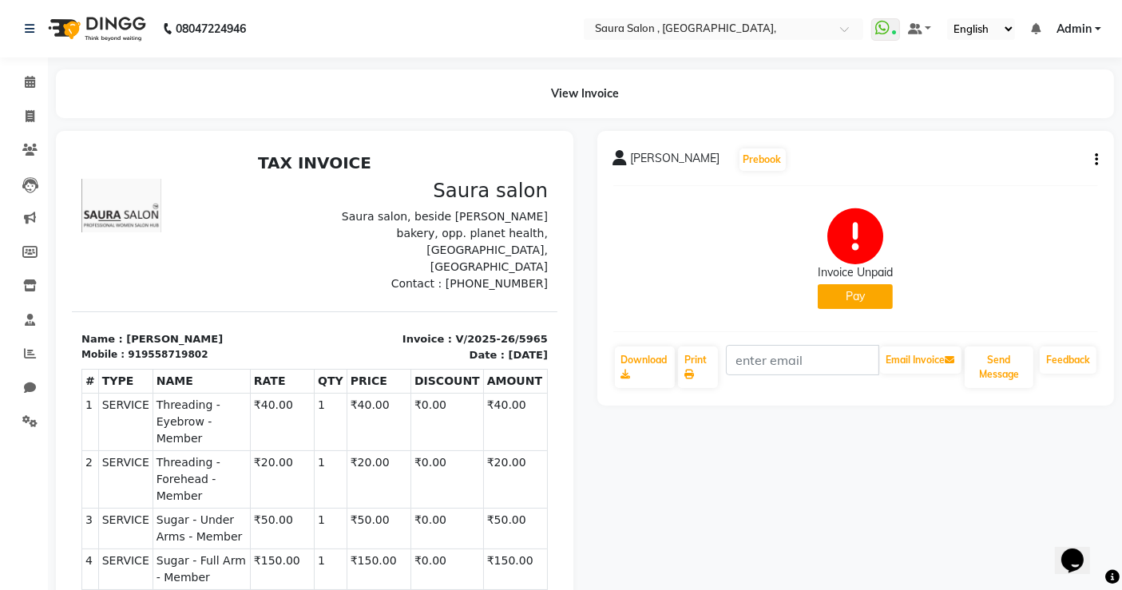
click at [819, 294] on button "Pay" at bounding box center [855, 296] width 75 height 25
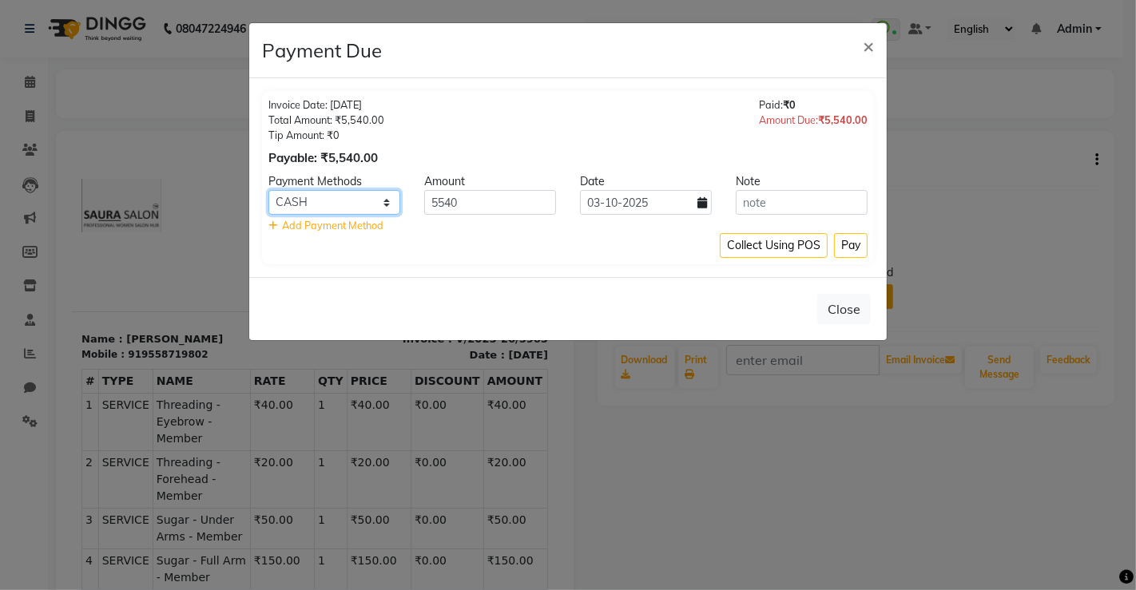
click at [345, 211] on select "CASH NearBuy UPI CARD Credit Card GPay" at bounding box center [334, 202] width 132 height 25
select select "8"
click at [268, 190] on select "CASH NearBuy UPI CARD Credit Card GPay" at bounding box center [334, 202] width 132 height 25
click at [847, 252] on button "Pay" at bounding box center [851, 245] width 34 height 25
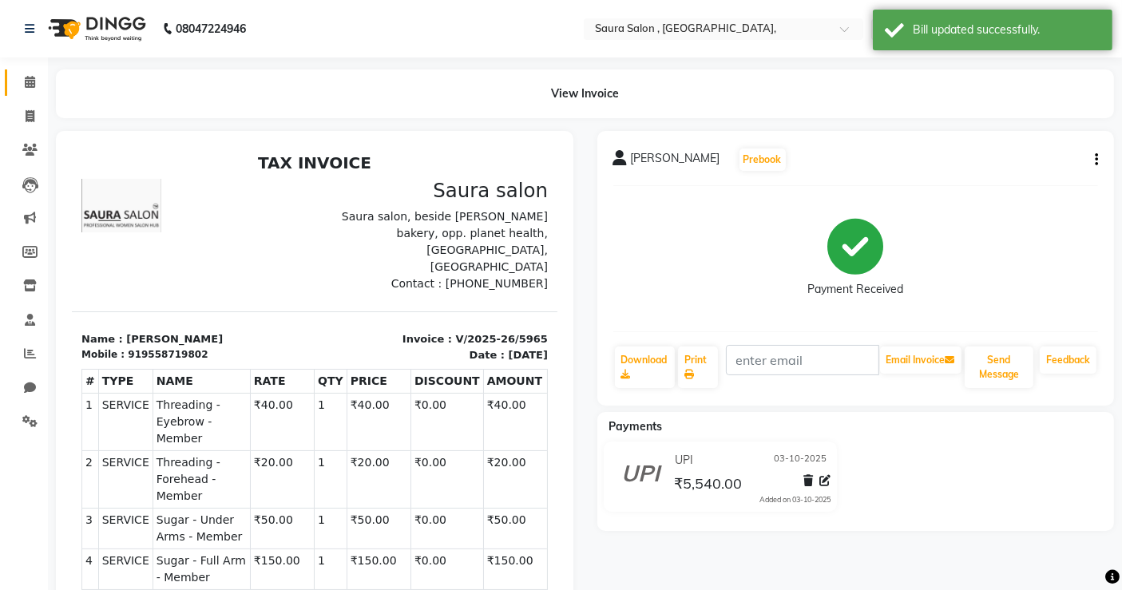
click at [14, 94] on link "Calendar" at bounding box center [24, 82] width 38 height 26
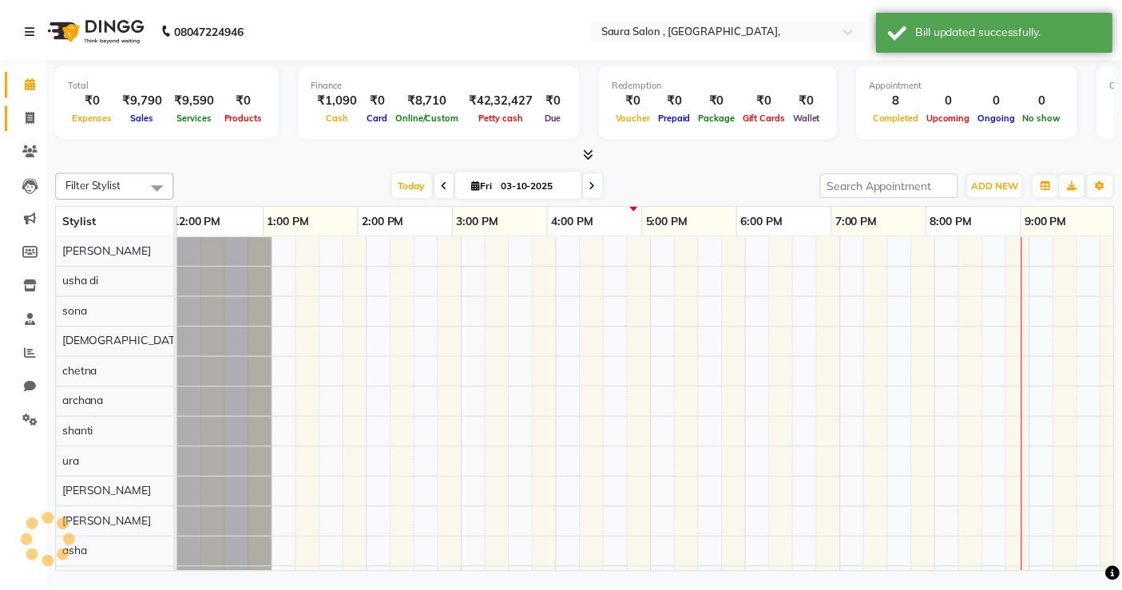
scroll to position [0, 392]
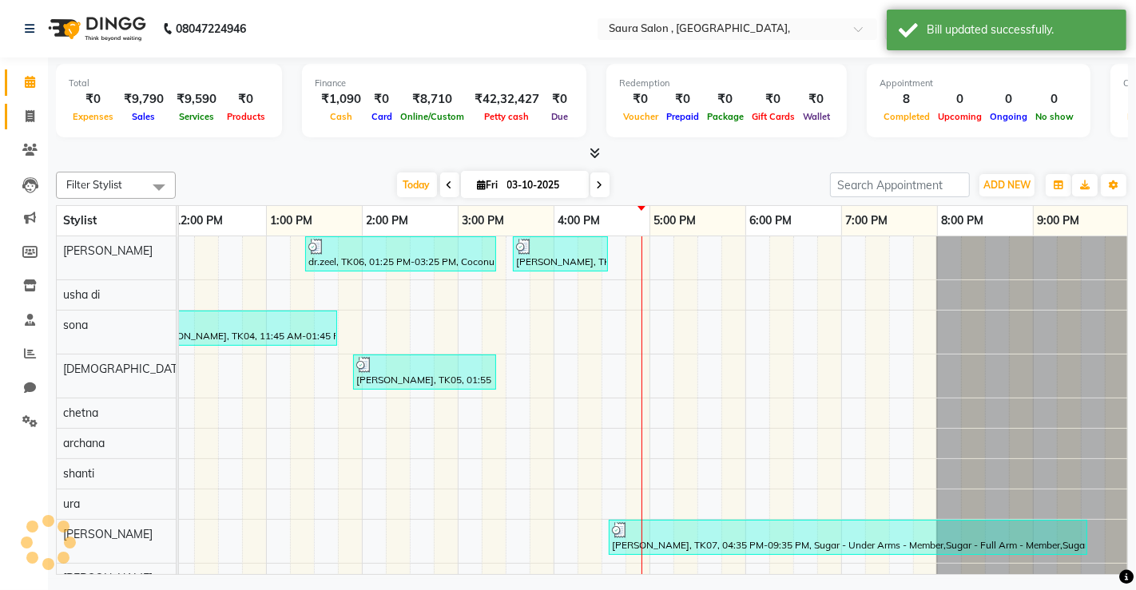
click at [20, 105] on link "Invoice" at bounding box center [24, 117] width 38 height 26
select select "service"
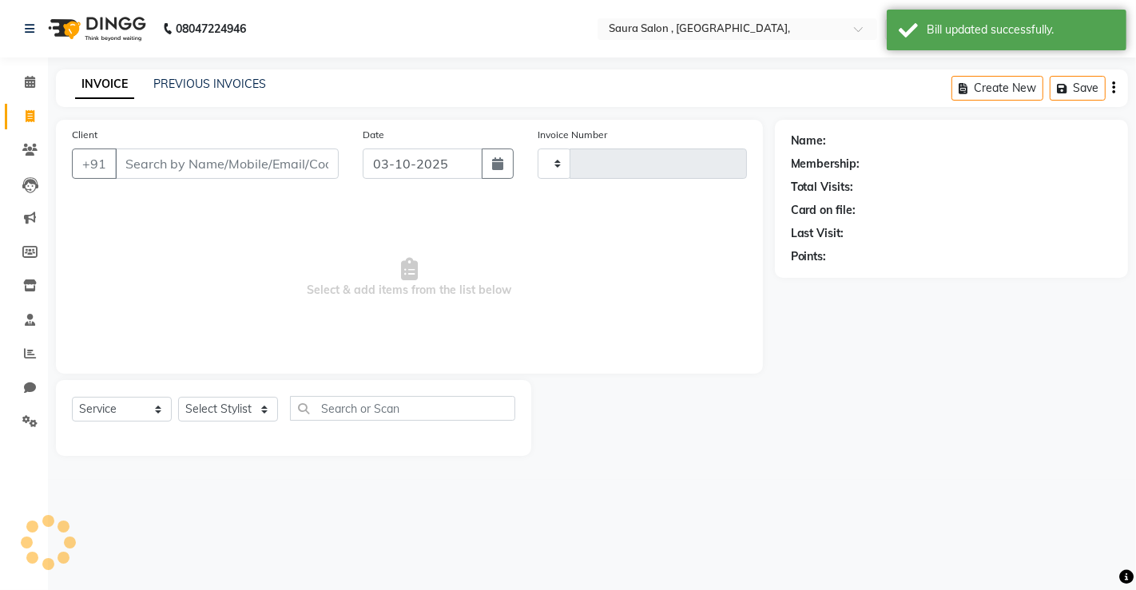
type input "5966"
select select "6963"
select select "57428"
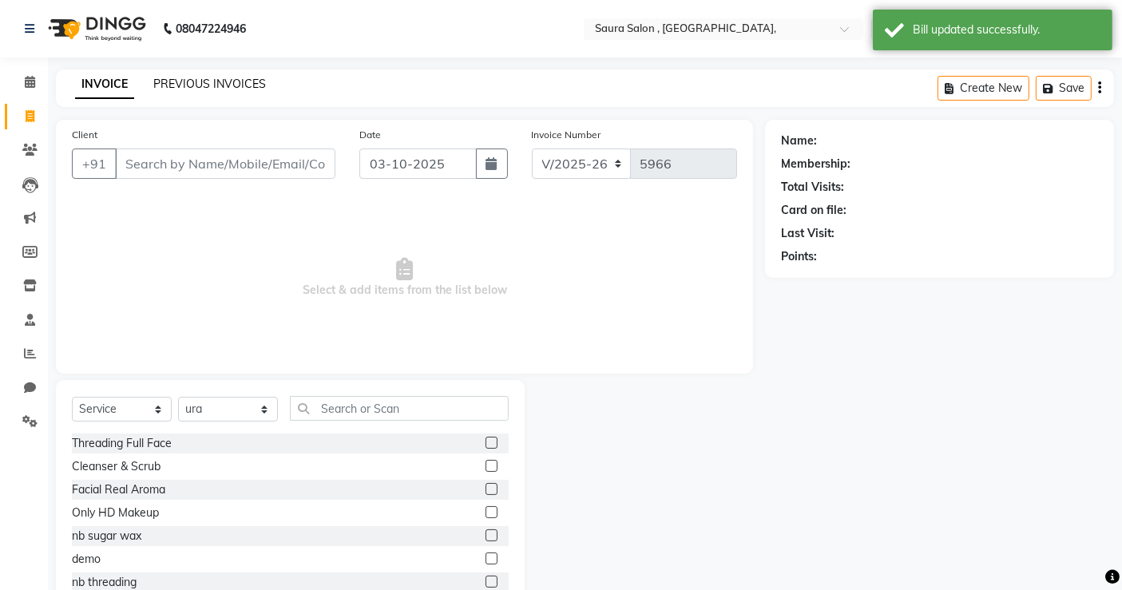
click at [197, 77] on link "PREVIOUS INVOICES" at bounding box center [209, 84] width 113 height 14
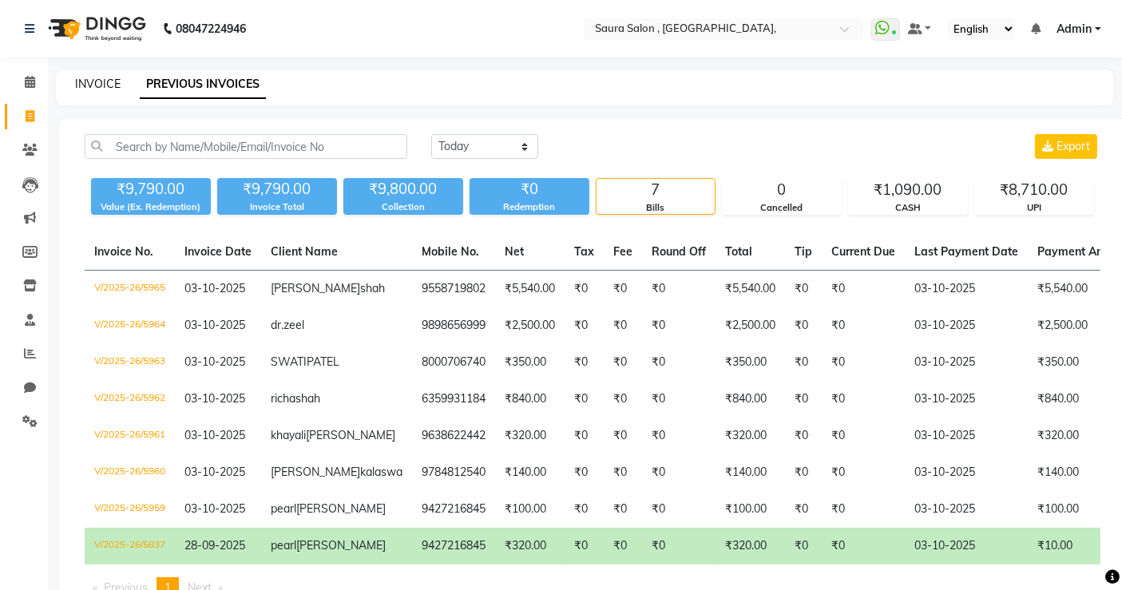
click at [117, 81] on link "INVOICE" at bounding box center [98, 84] width 46 height 14
select select "service"
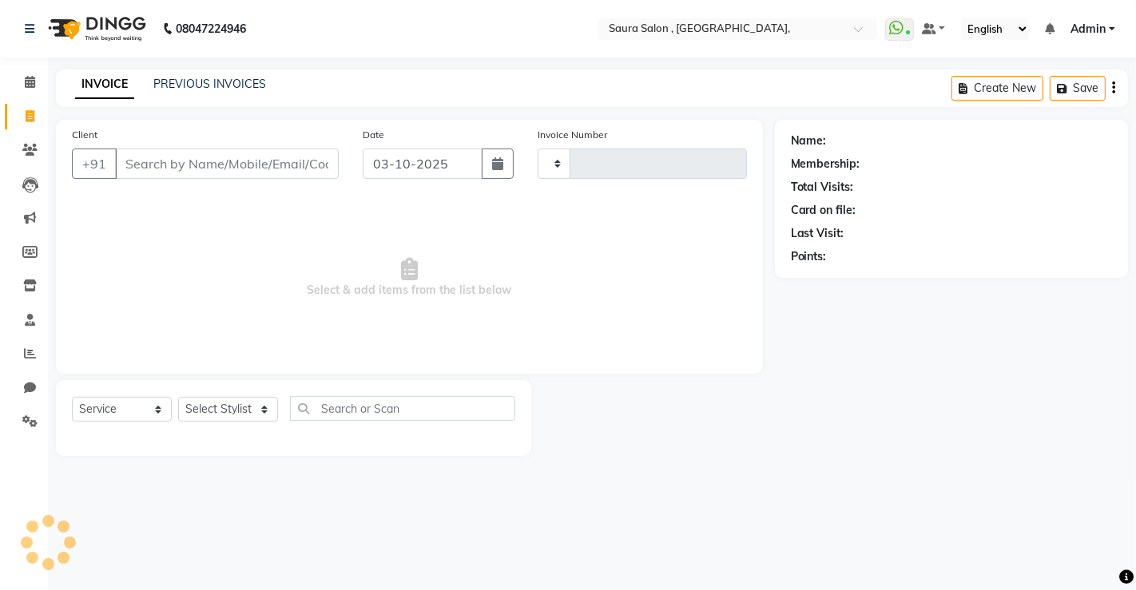
type input "5966"
select select "6963"
select select "57428"
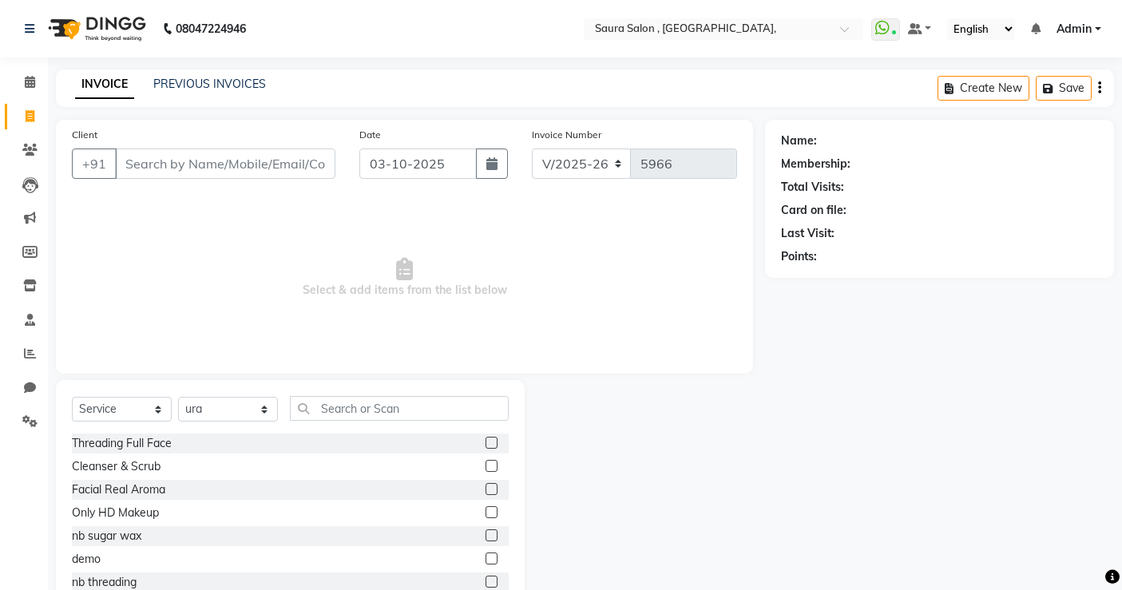
select select "6963"
select select "service"
select select "57428"
select select "6963"
select select "service"
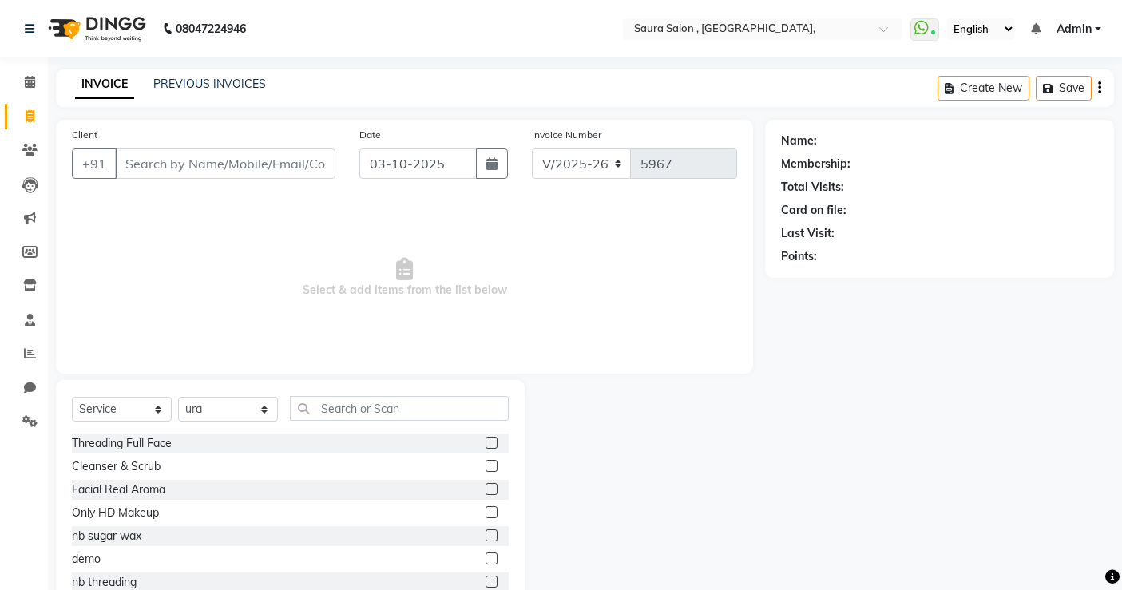
select select "57428"
click at [27, 212] on icon at bounding box center [30, 218] width 12 height 12
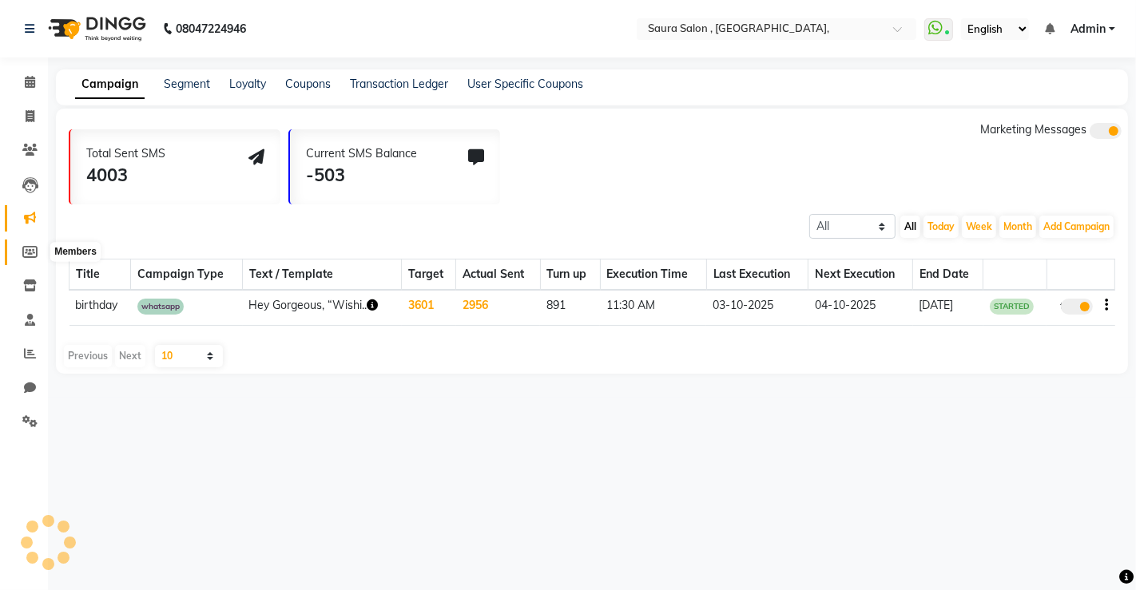
click at [20, 250] on span at bounding box center [30, 253] width 28 height 18
select select
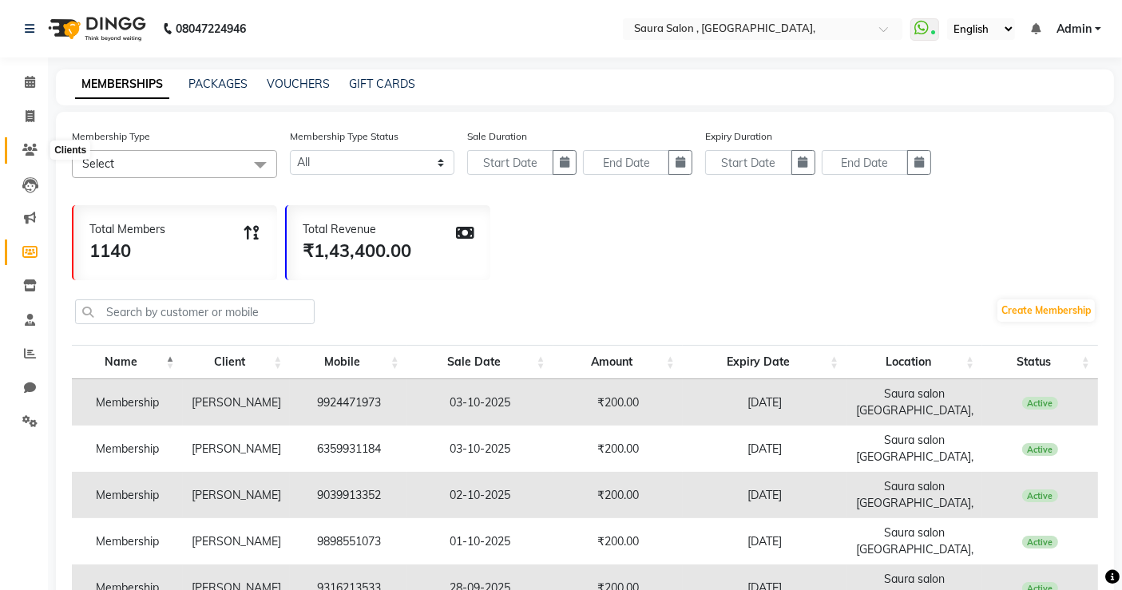
click at [24, 156] on icon at bounding box center [29, 150] width 15 height 12
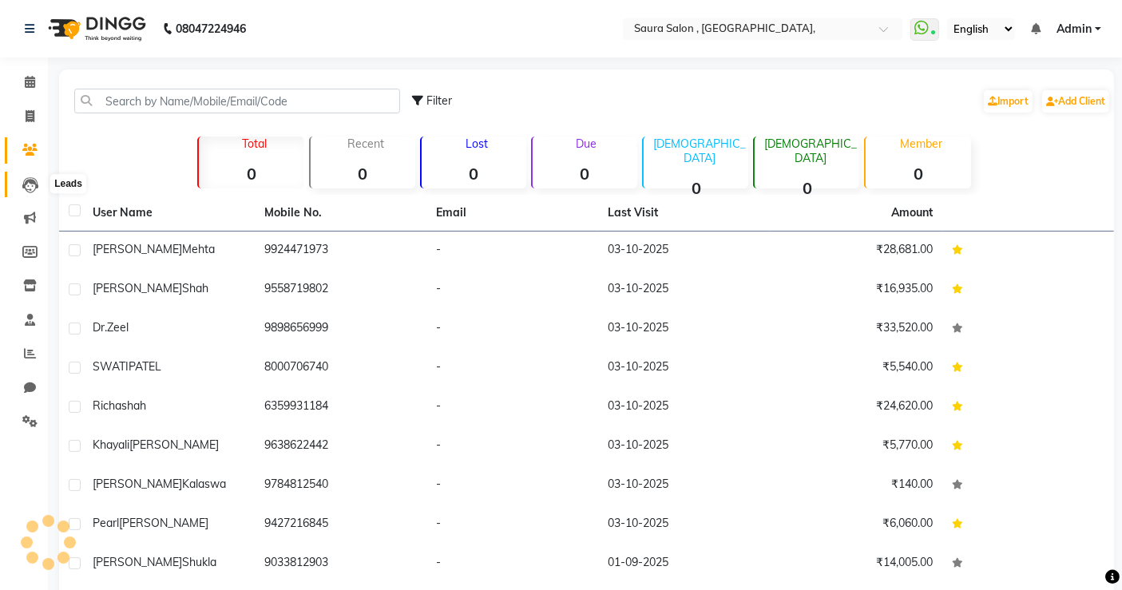
click at [26, 184] on icon at bounding box center [30, 185] width 16 height 16
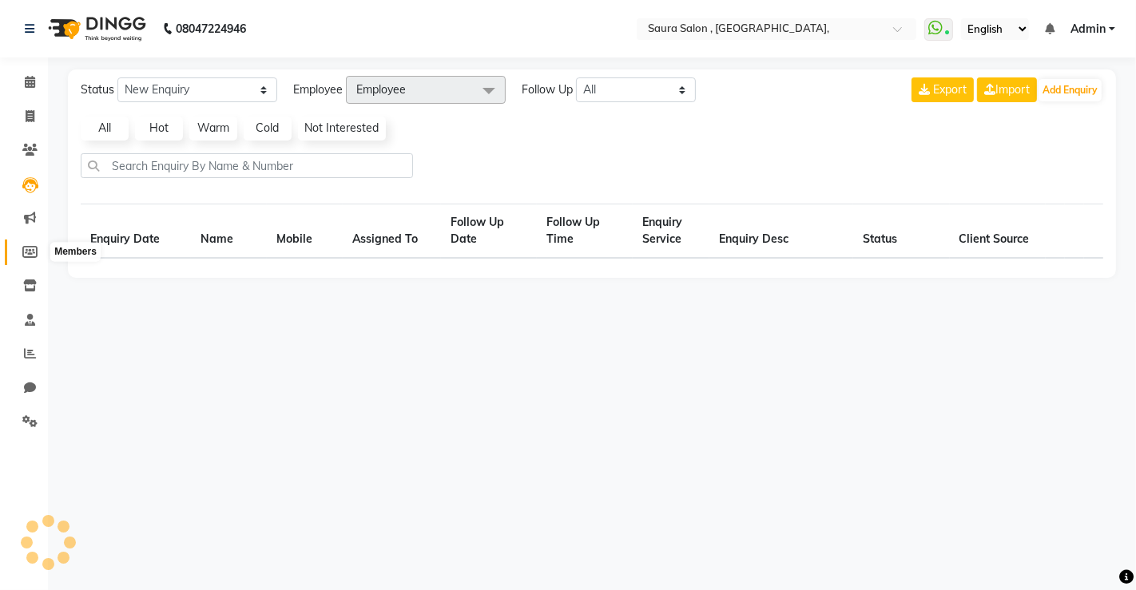
click at [24, 246] on icon at bounding box center [29, 252] width 15 height 12
select select
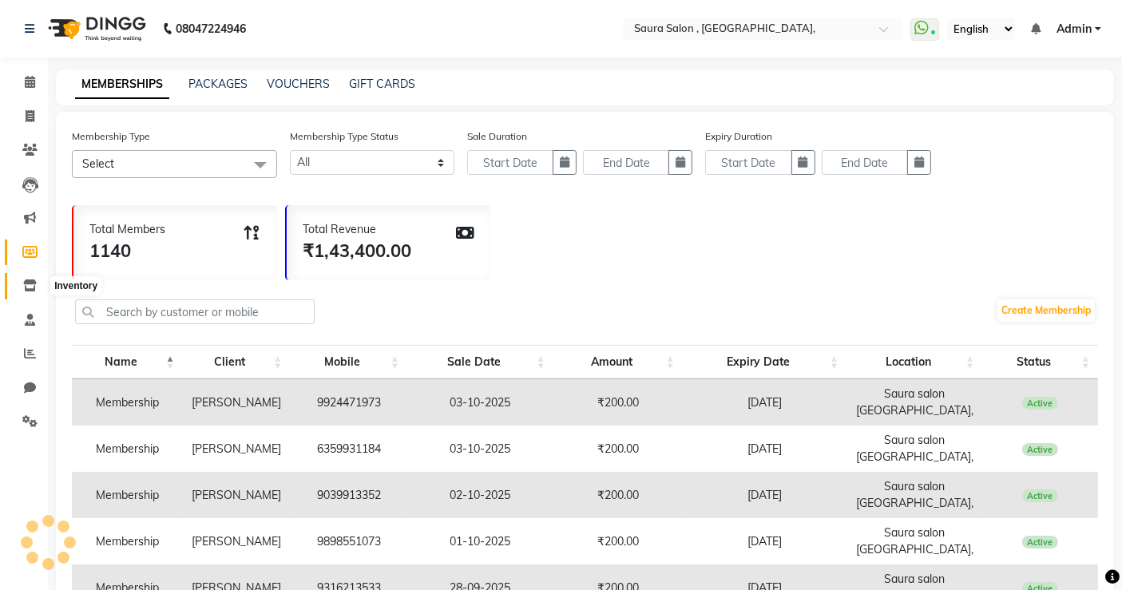
click at [40, 290] on span at bounding box center [30, 286] width 28 height 18
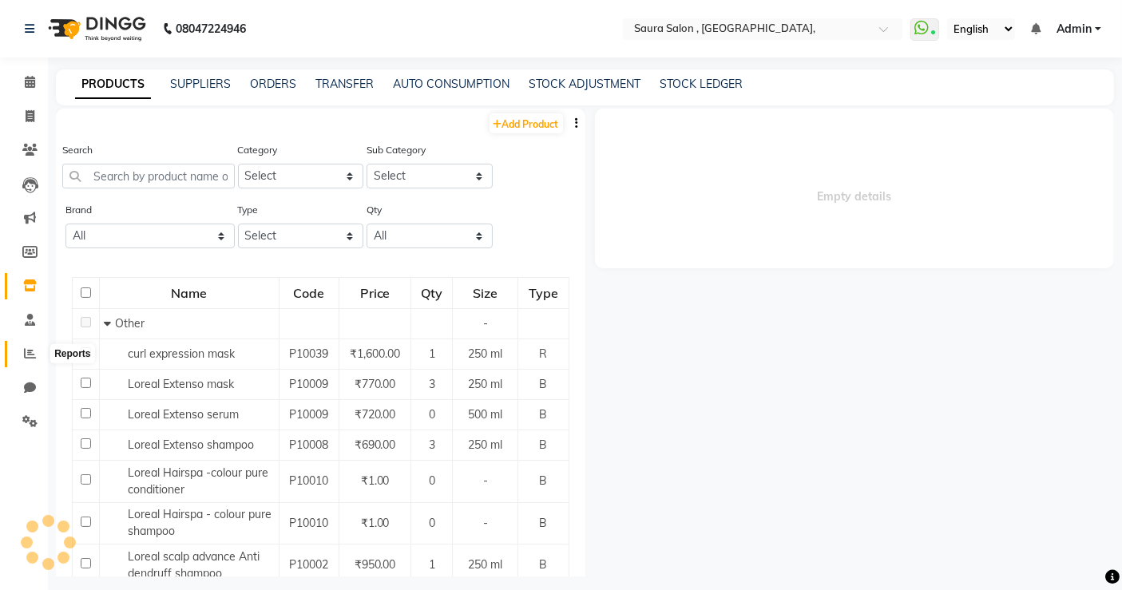
click at [24, 352] on icon at bounding box center [30, 353] width 12 height 12
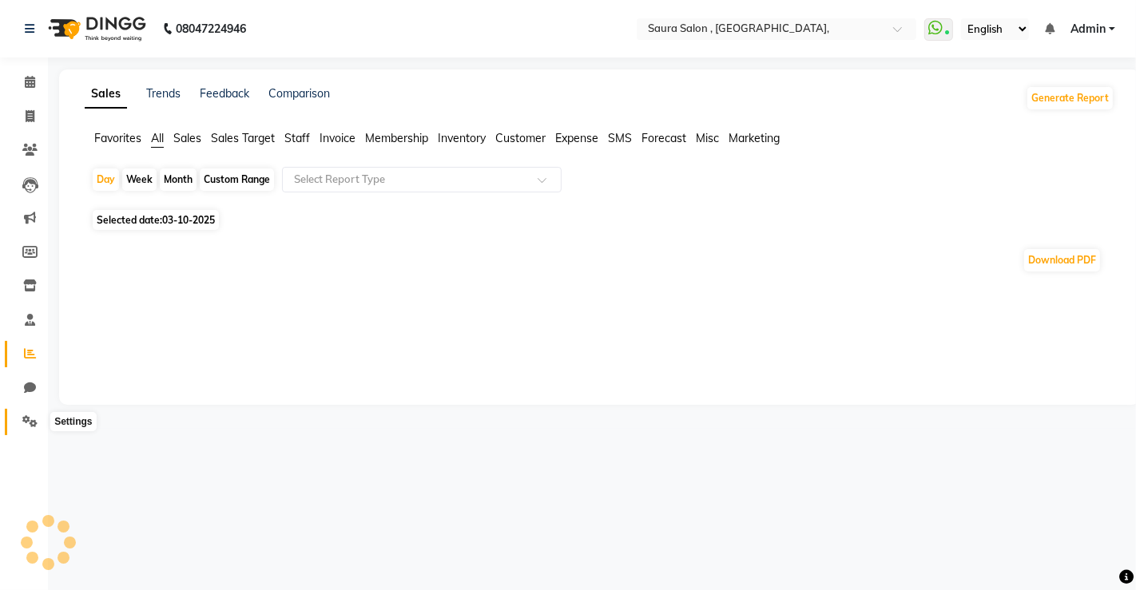
click at [28, 423] on icon at bounding box center [29, 421] width 15 height 12
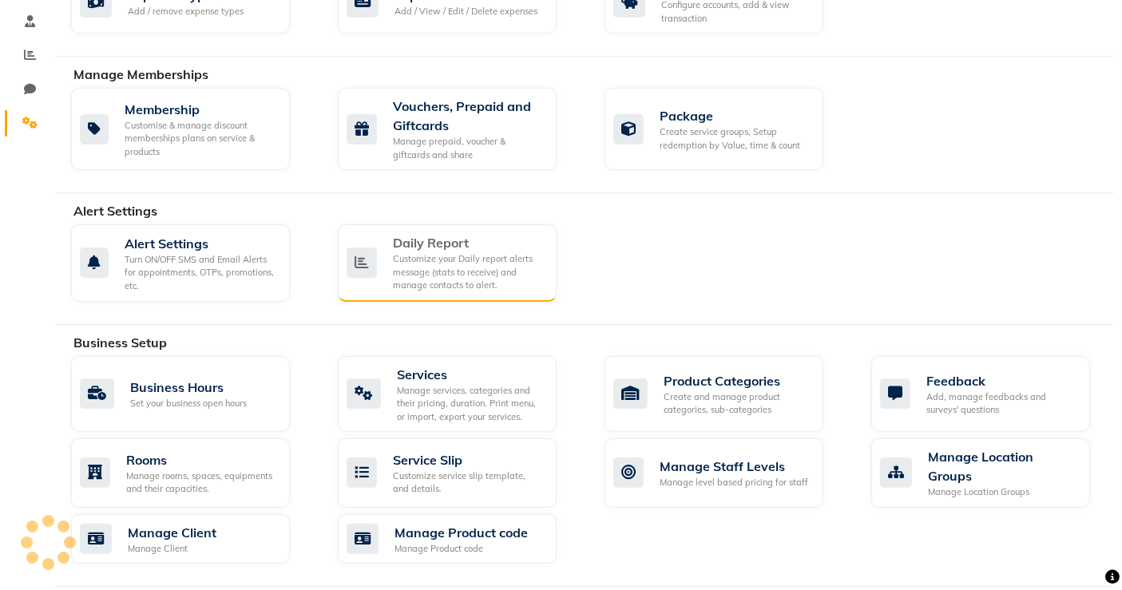
scroll to position [300, 0]
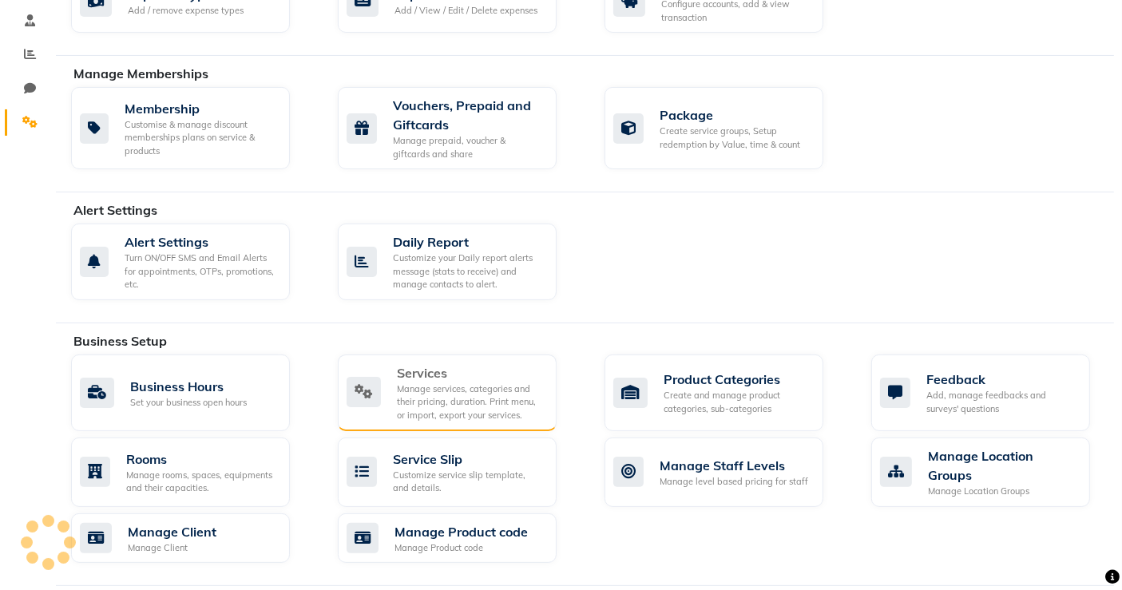
click at [454, 383] on div "Manage services, categories and their pricing, duration. Print menu, or import,…" at bounding box center [470, 403] width 147 height 40
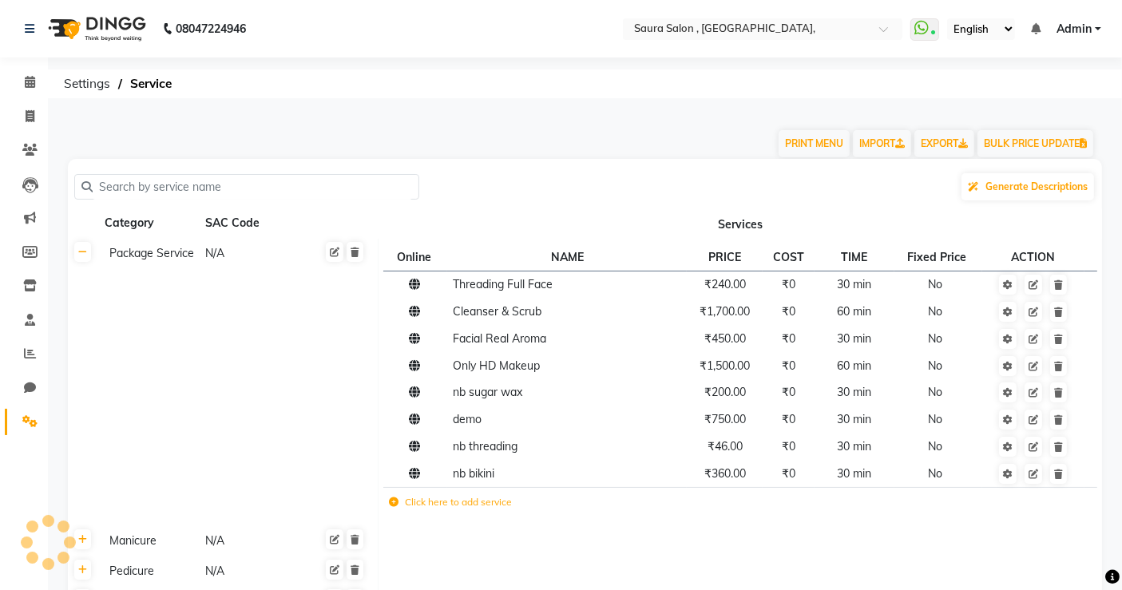
click at [183, 176] on input "text" at bounding box center [252, 187] width 319 height 25
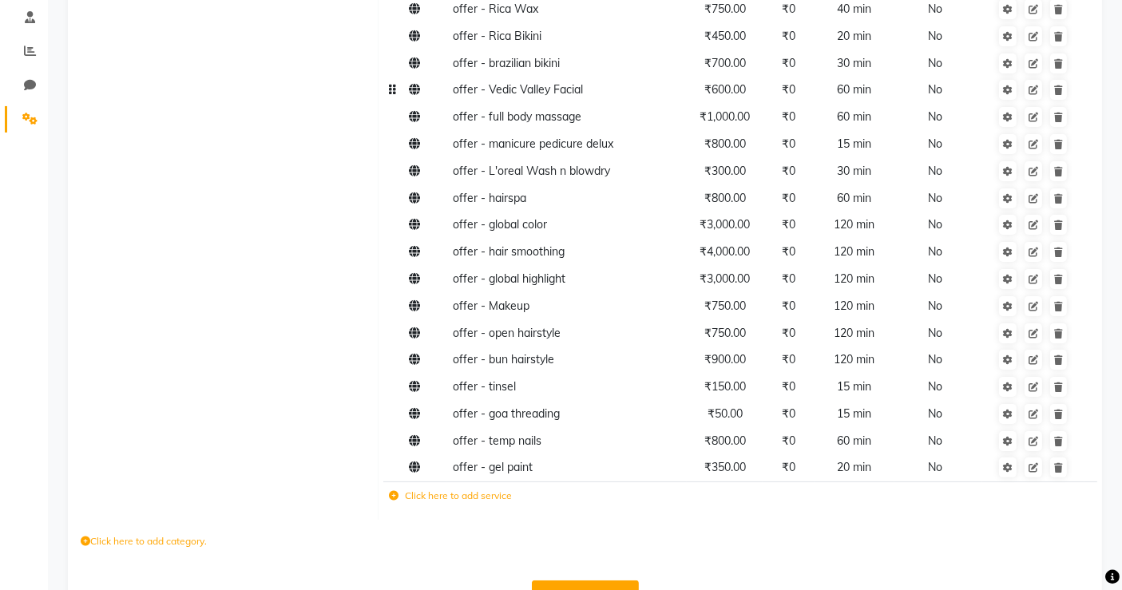
scroll to position [301, 0]
type input "offer"
click at [513, 501] on td "Click here to add service" at bounding box center [598, 499] width 431 height 33
click at [483, 501] on label "Click here to add service" at bounding box center [450, 497] width 123 height 14
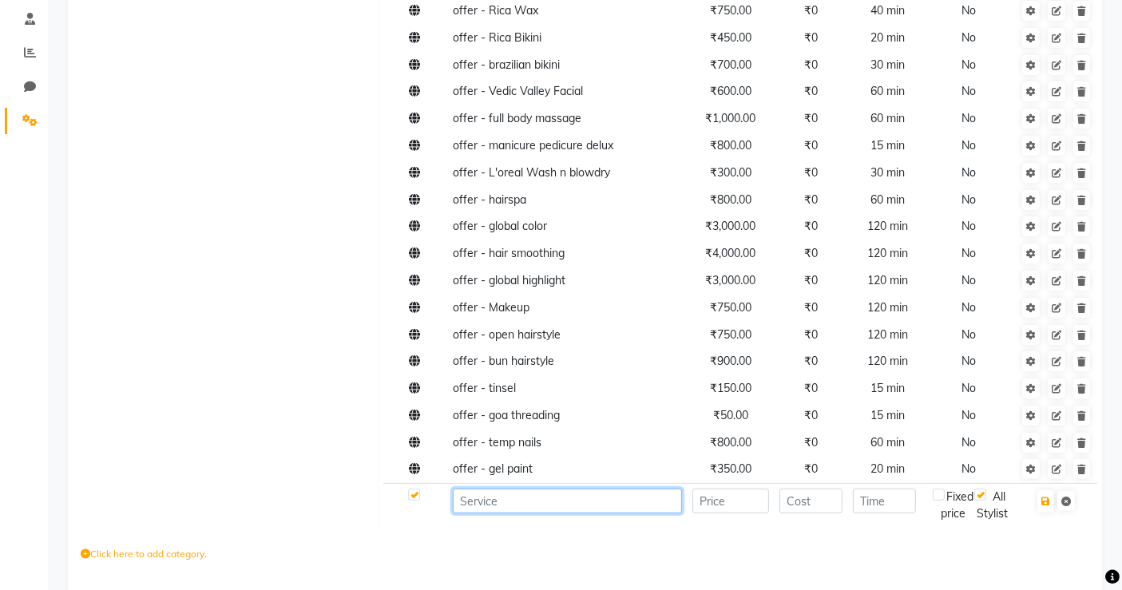
click at [522, 503] on input at bounding box center [567, 501] width 229 height 25
click at [538, 502] on input "Offer - cream wax" at bounding box center [567, 501] width 229 height 25
click at [502, 498] on input "Offer - cream Wax" at bounding box center [567, 501] width 229 height 25
type input "Offer - Cream Wax"
click at [720, 498] on input "number" at bounding box center [730, 501] width 77 height 25
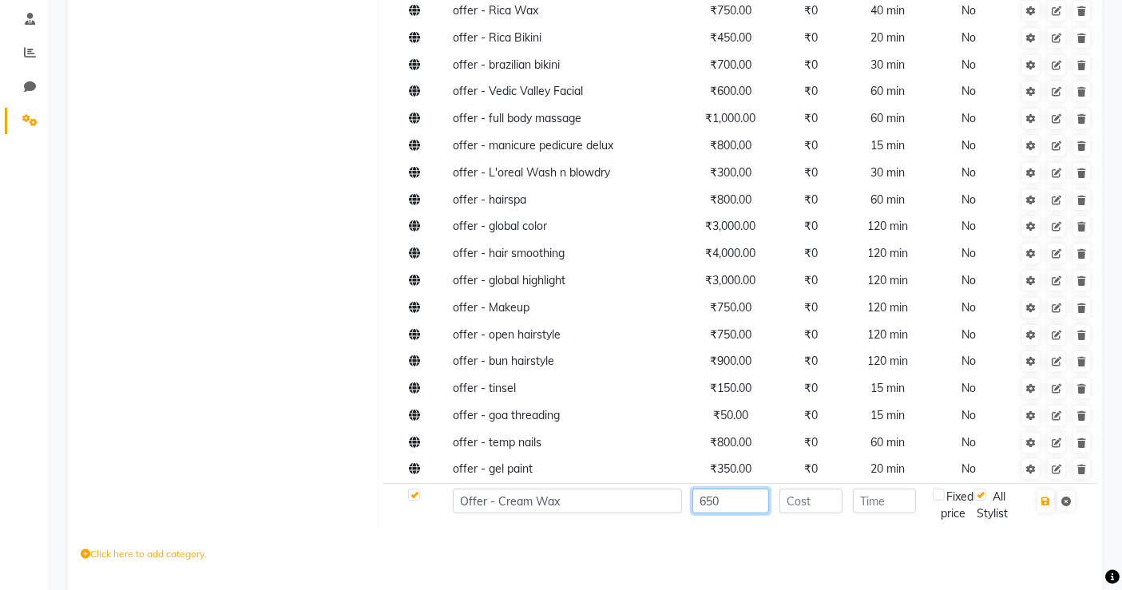
type input "650"
click at [867, 490] on input "number" at bounding box center [884, 501] width 63 height 25
type input "30"
click at [1048, 507] on button "button" at bounding box center [1046, 501] width 17 height 22
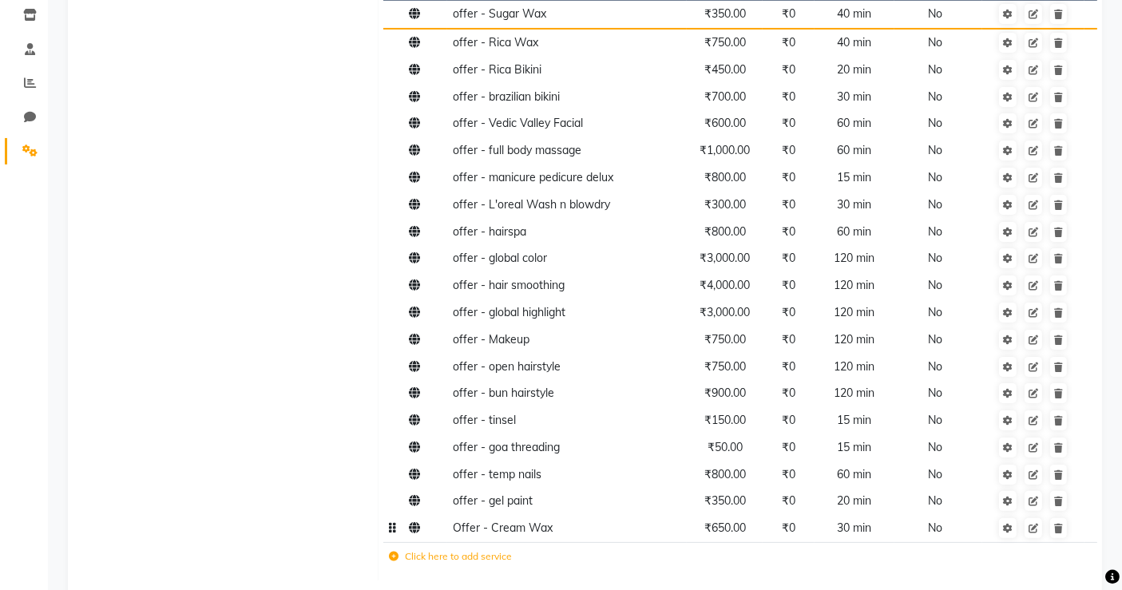
scroll to position [214, 0]
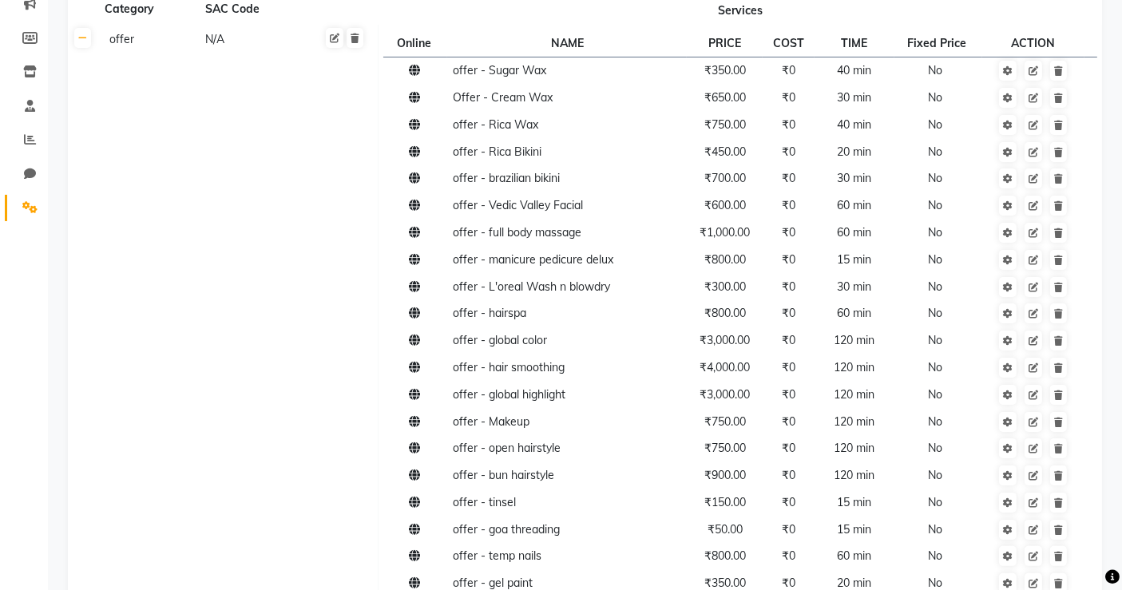
click at [337, 178] on td "offer N/A" at bounding box center [238, 330] width 280 height 611
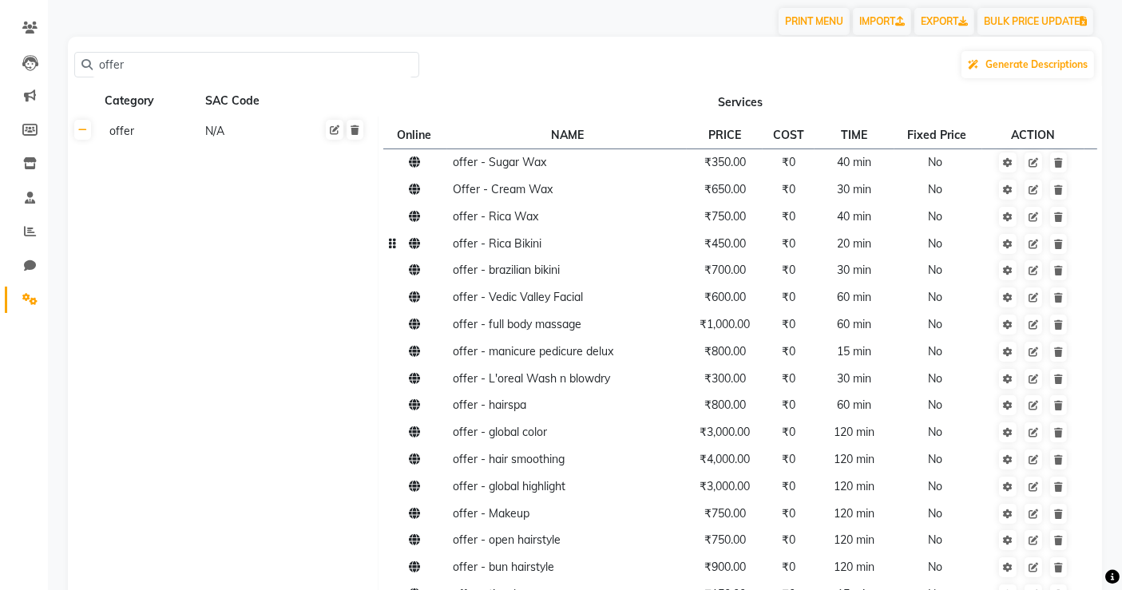
scroll to position [117, 0]
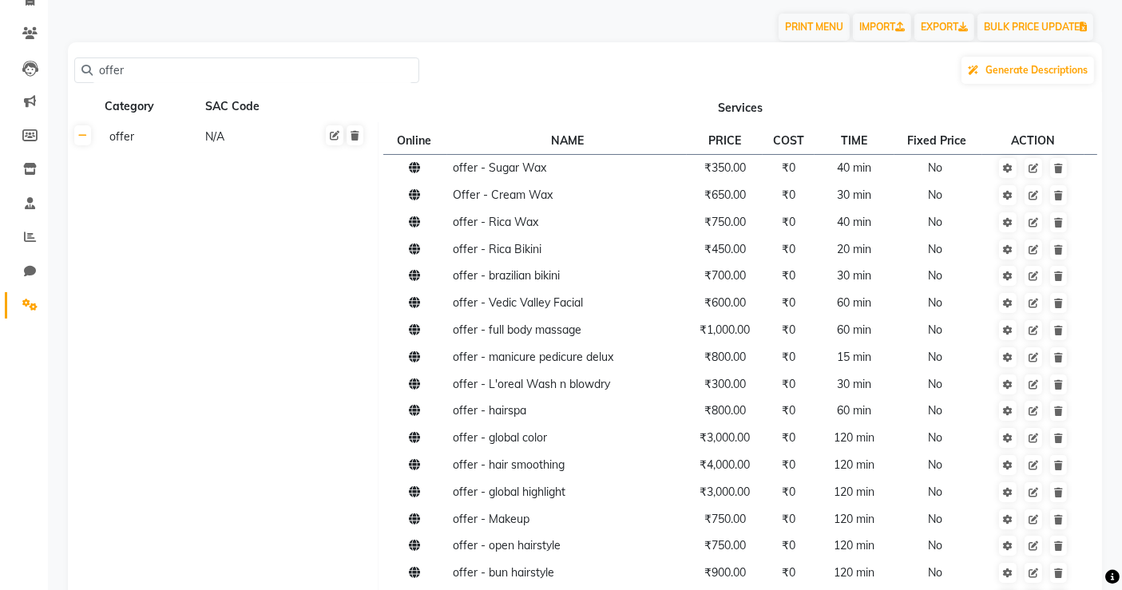
click at [153, 69] on input "offer" at bounding box center [252, 70] width 319 height 25
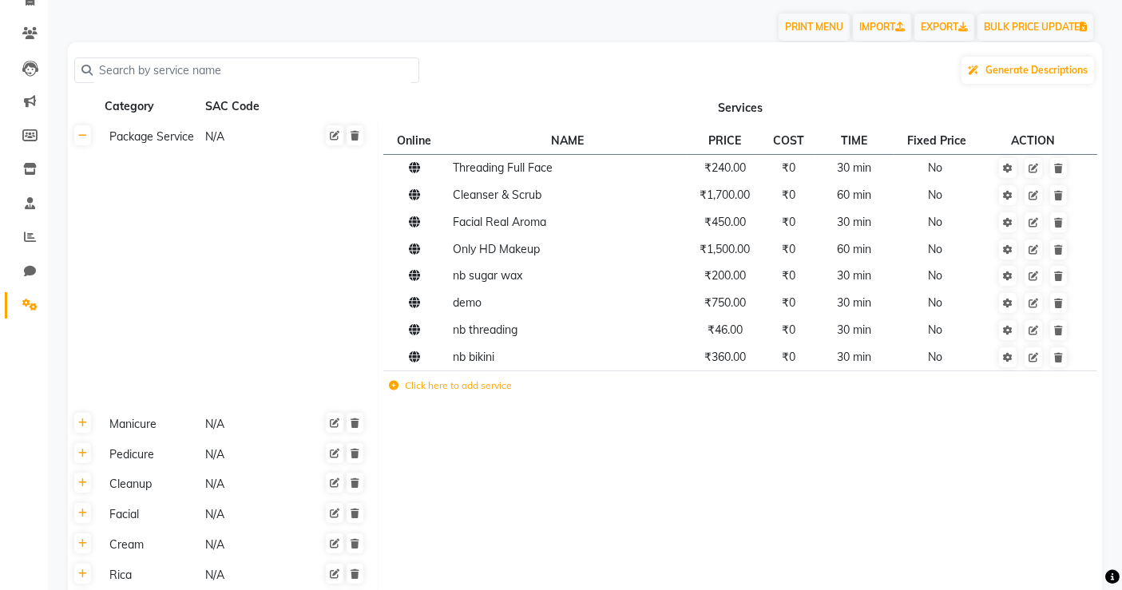
click at [493, 76] on div "Generate Descriptions" at bounding box center [585, 70] width 1022 height 30
click at [136, 80] on input "text" at bounding box center [252, 70] width 319 height 25
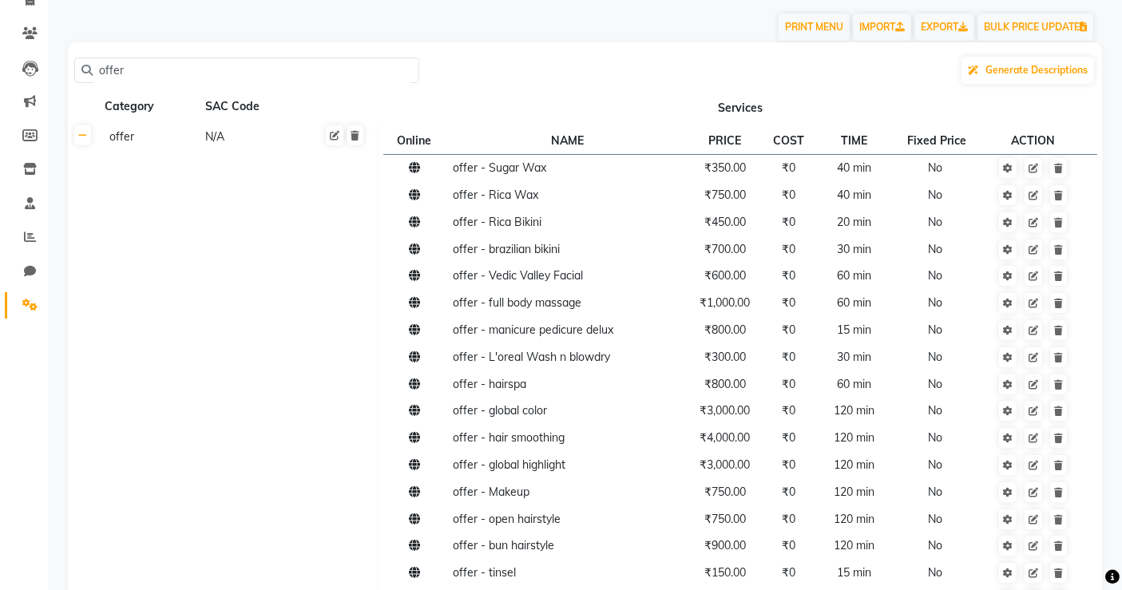
type input "offer"
click at [507, 85] on div "offer Generate Descriptions Category SAC Code Services offer N/A Online NAME PR…" at bounding box center [585, 422] width 1034 height 761
click at [609, 76] on div "offer Generate Descriptions" at bounding box center [585, 70] width 1022 height 30
click at [554, 66] on div "offer Generate Descriptions" at bounding box center [585, 70] width 1022 height 30
click at [127, 65] on input "offer" at bounding box center [252, 70] width 319 height 25
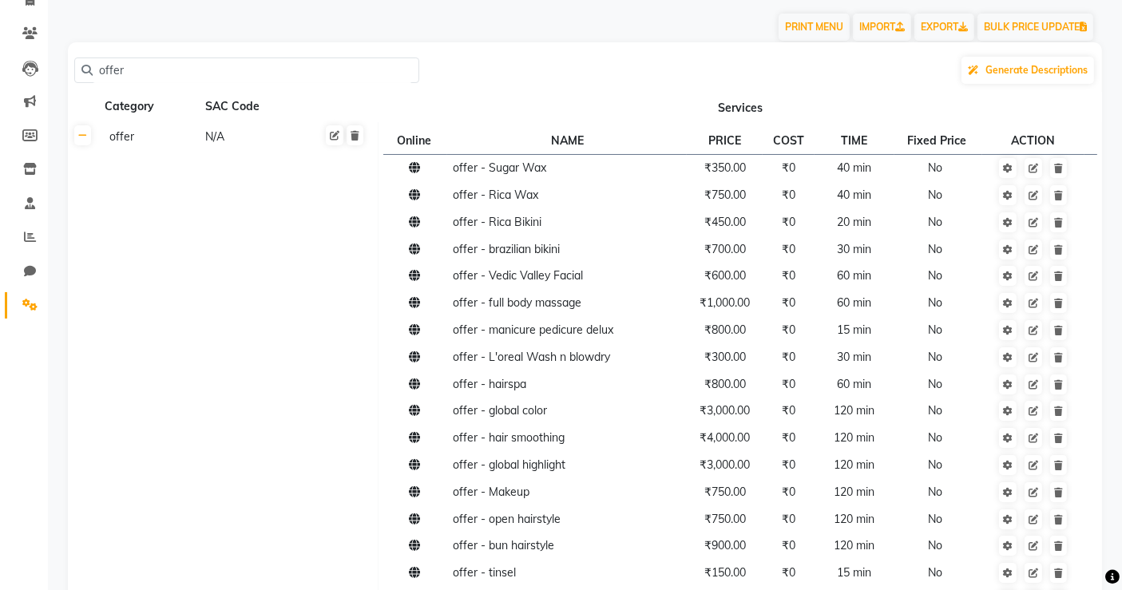
click at [127, 65] on input "offer" at bounding box center [252, 70] width 319 height 25
click at [509, 77] on div "offer Generate Descriptions" at bounding box center [585, 70] width 1022 height 30
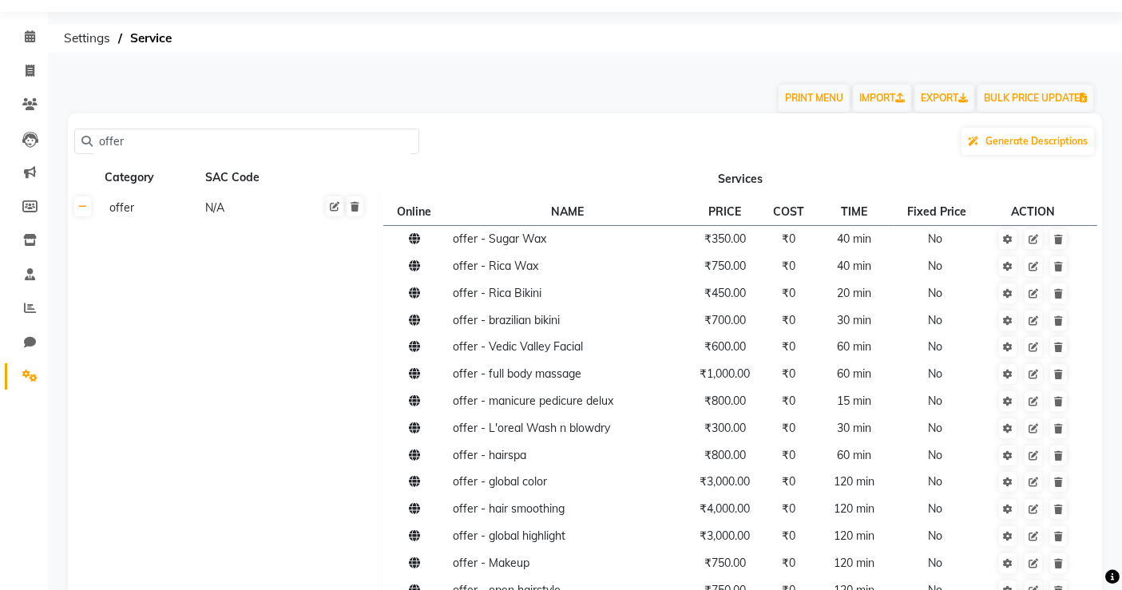
scroll to position [44, 0]
click at [603, 129] on div "offer Generate Descriptions" at bounding box center [585, 143] width 1022 height 30
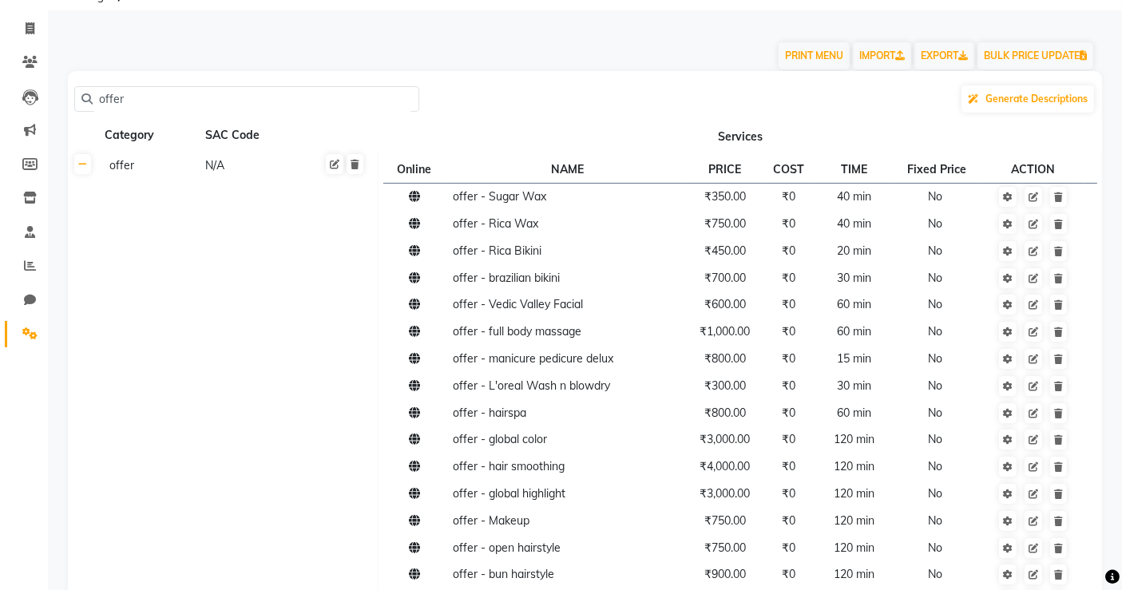
scroll to position [0, 0]
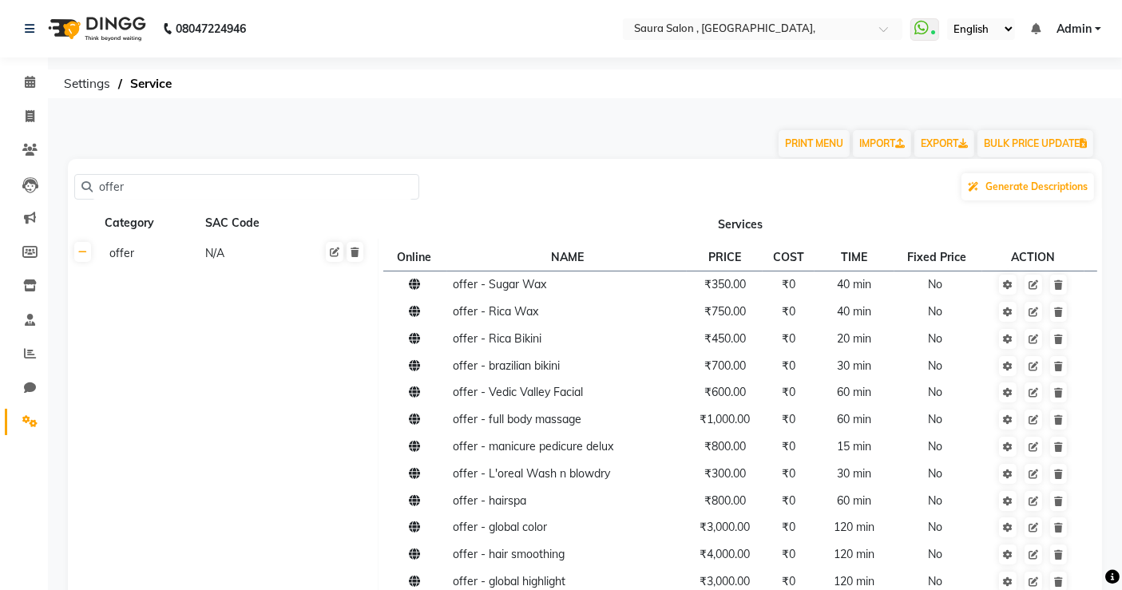
click at [605, 174] on div "offer Generate Descriptions" at bounding box center [585, 187] width 1022 height 30
click at [198, 191] on input "offer" at bounding box center [252, 187] width 319 height 25
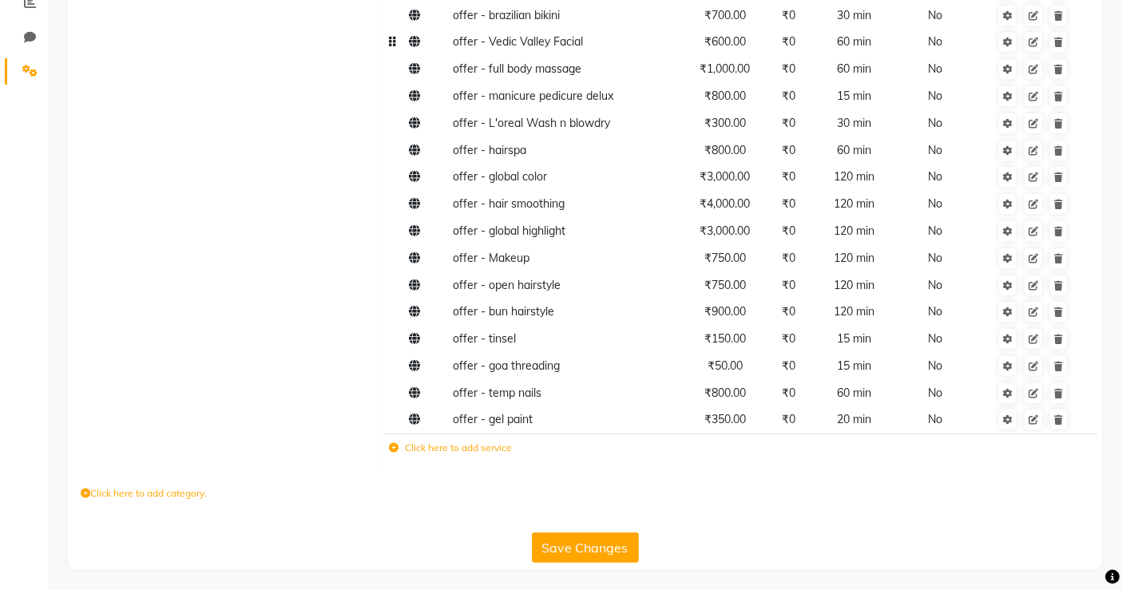
scroll to position [351, 0]
type input "offer"
click at [454, 442] on label "Click here to add service" at bounding box center [450, 447] width 123 height 14
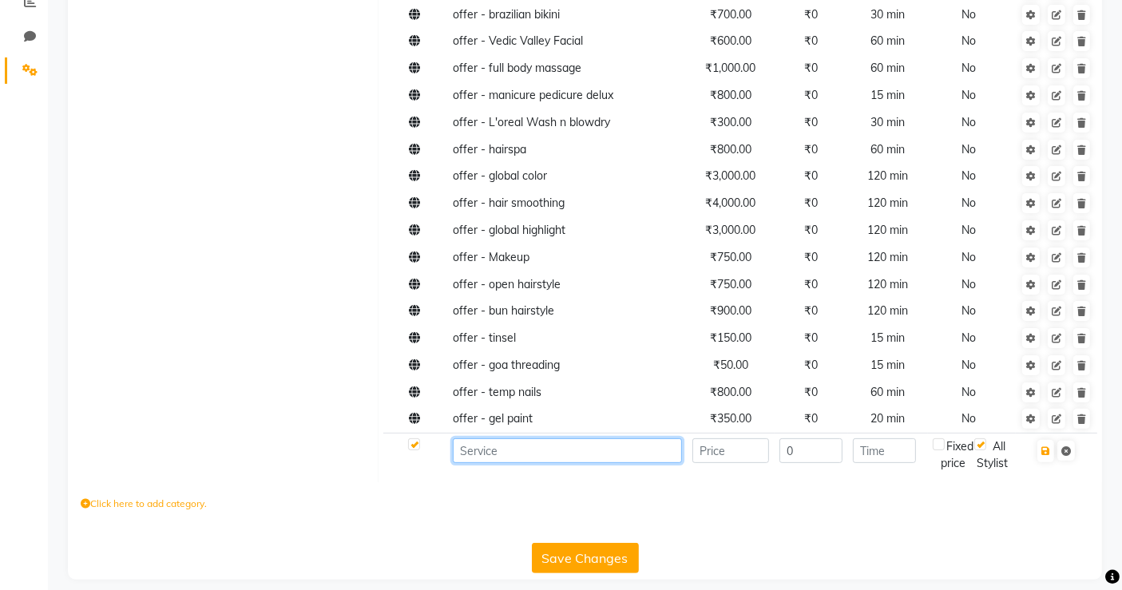
click at [502, 462] on input at bounding box center [567, 450] width 229 height 25
type input "offer - cream wax"
click at [708, 462] on input "number" at bounding box center [730, 450] width 77 height 25
type input "650"
click at [862, 452] on input "number" at bounding box center [884, 450] width 63 height 25
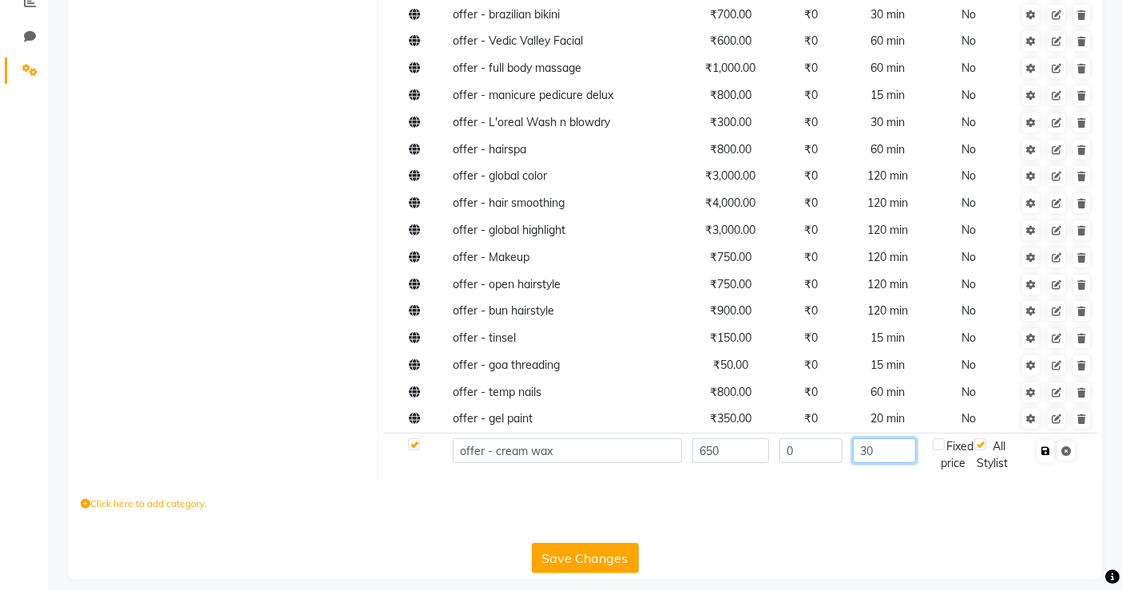
type input "30"
click at [1045, 451] on icon "button" at bounding box center [1046, 451] width 9 height 10
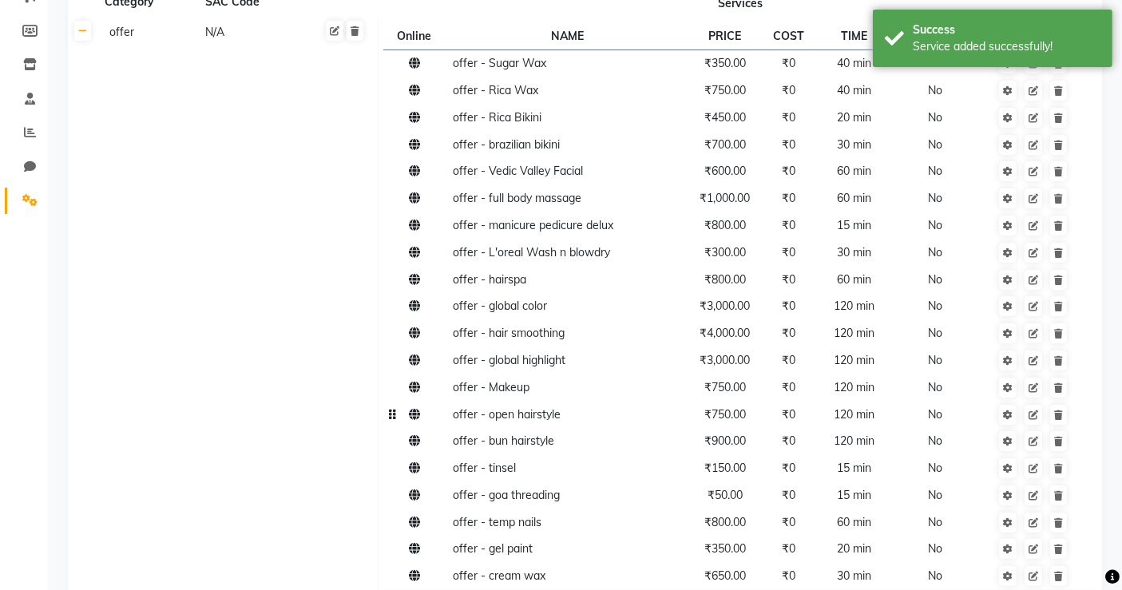
scroll to position [216, 0]
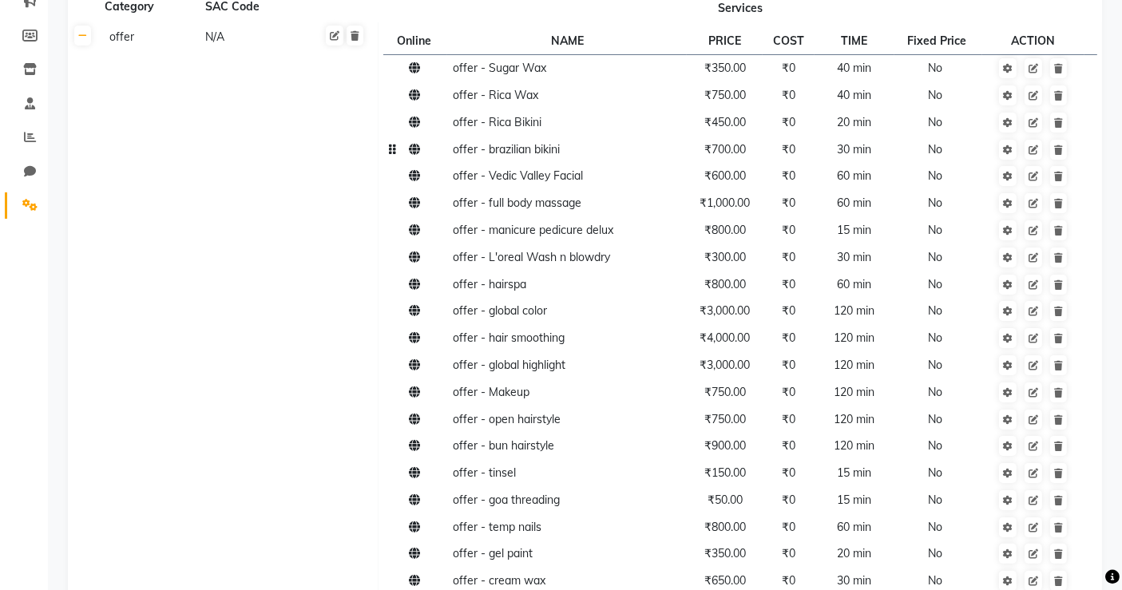
click at [531, 154] on span "offer - brazilian bikini" at bounding box center [506, 149] width 107 height 14
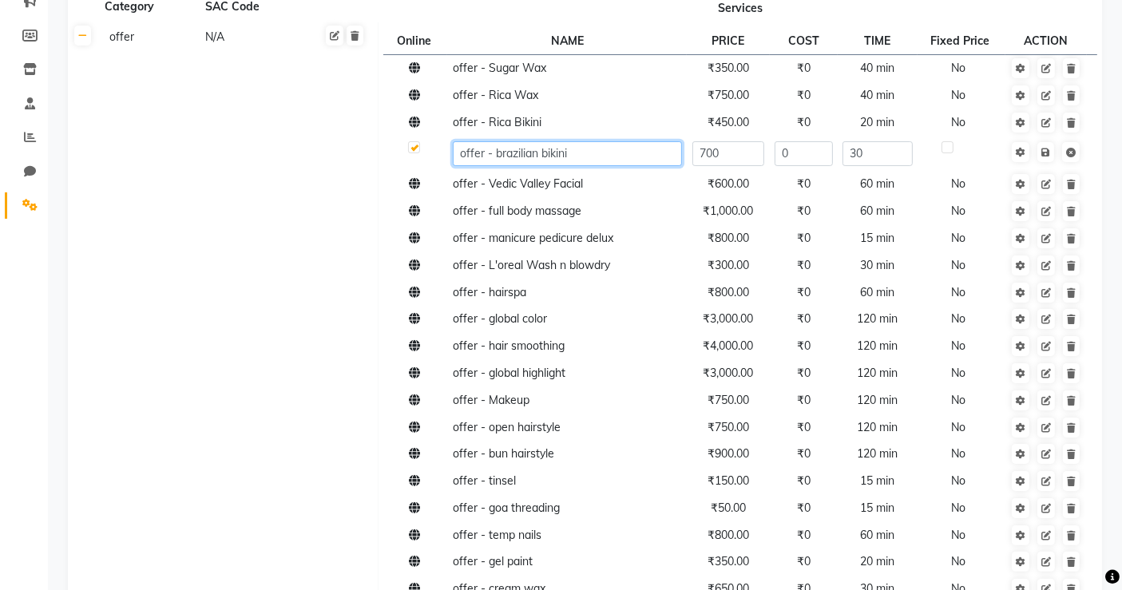
click at [565, 152] on input "offer - brazilian bikini" at bounding box center [567, 153] width 229 height 25
type input "offer - brazilian face wax"
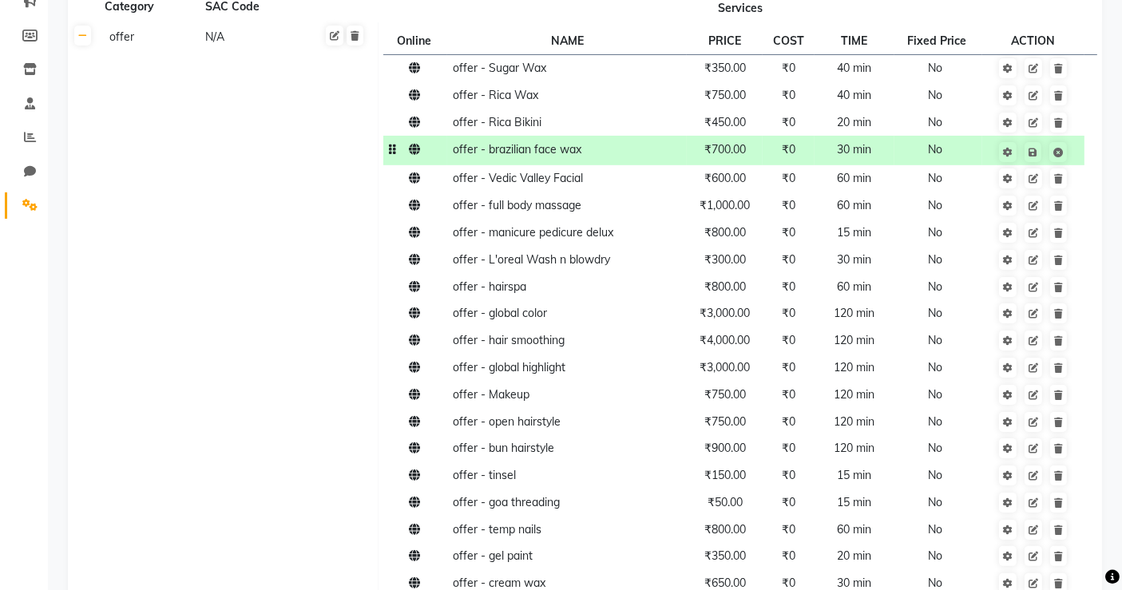
click at [713, 149] on span "₹700.00" at bounding box center [725, 149] width 42 height 14
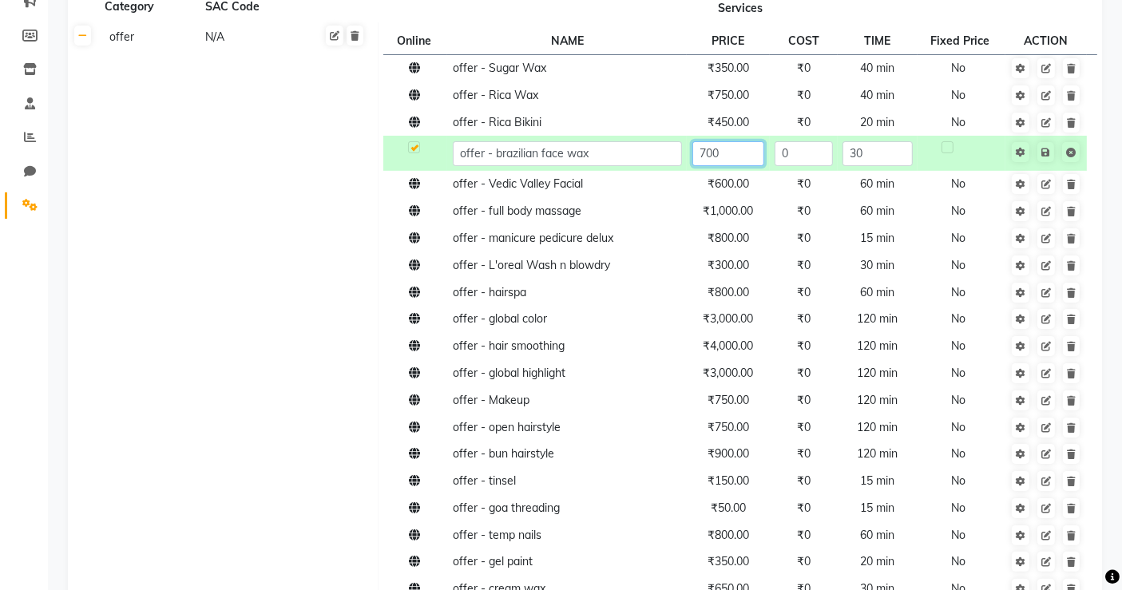
click at [713, 149] on input "700" at bounding box center [728, 153] width 73 height 25
type input "300"
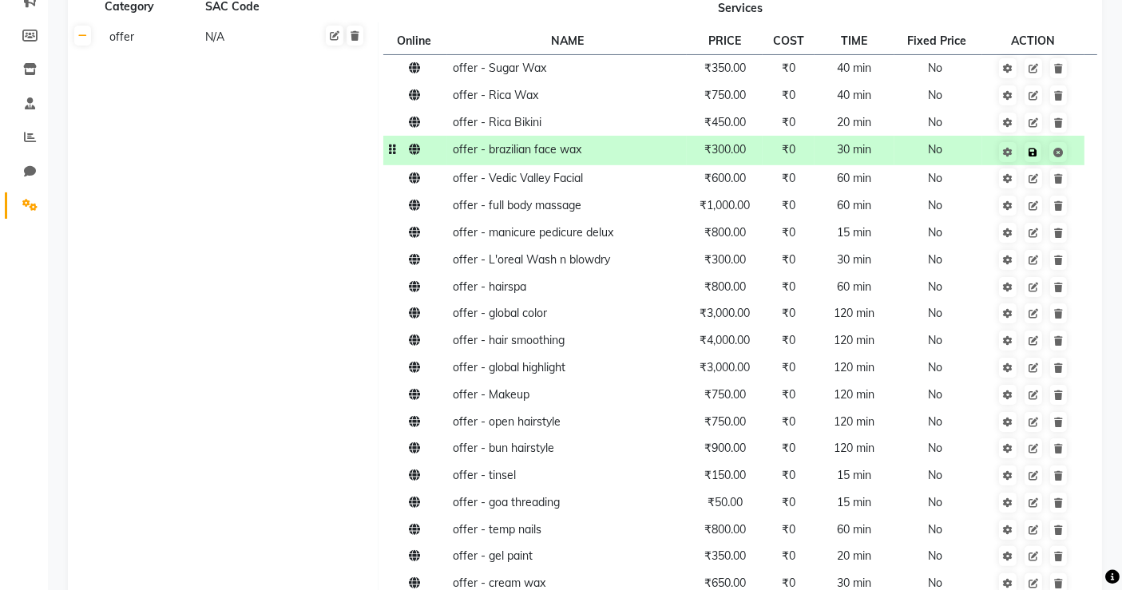
click at [1049, 150] on span "Save" at bounding box center [1043, 151] width 50 height 16
click at [1056, 181] on icon at bounding box center [1058, 179] width 9 height 10
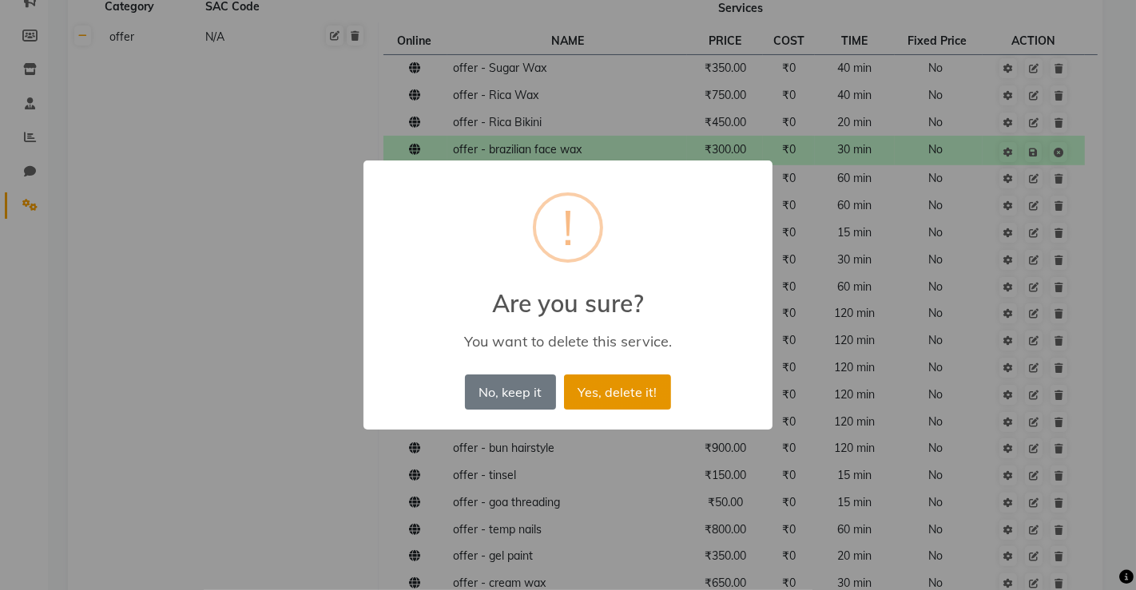
click at [601, 392] on button "Yes, delete it!" at bounding box center [617, 392] width 107 height 35
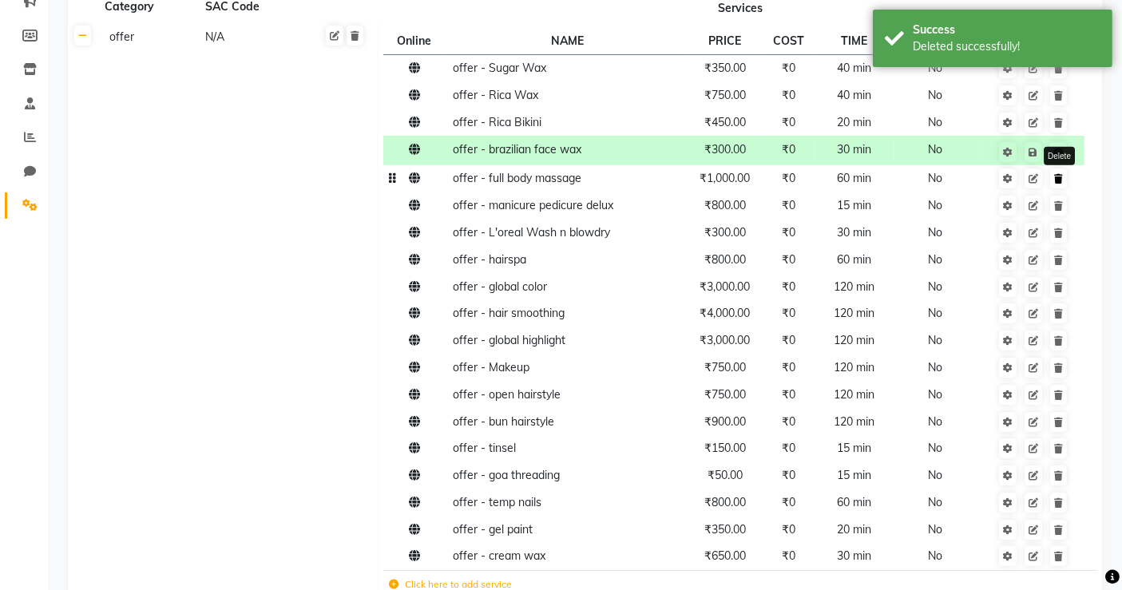
click at [1067, 183] on link at bounding box center [1058, 179] width 17 height 20
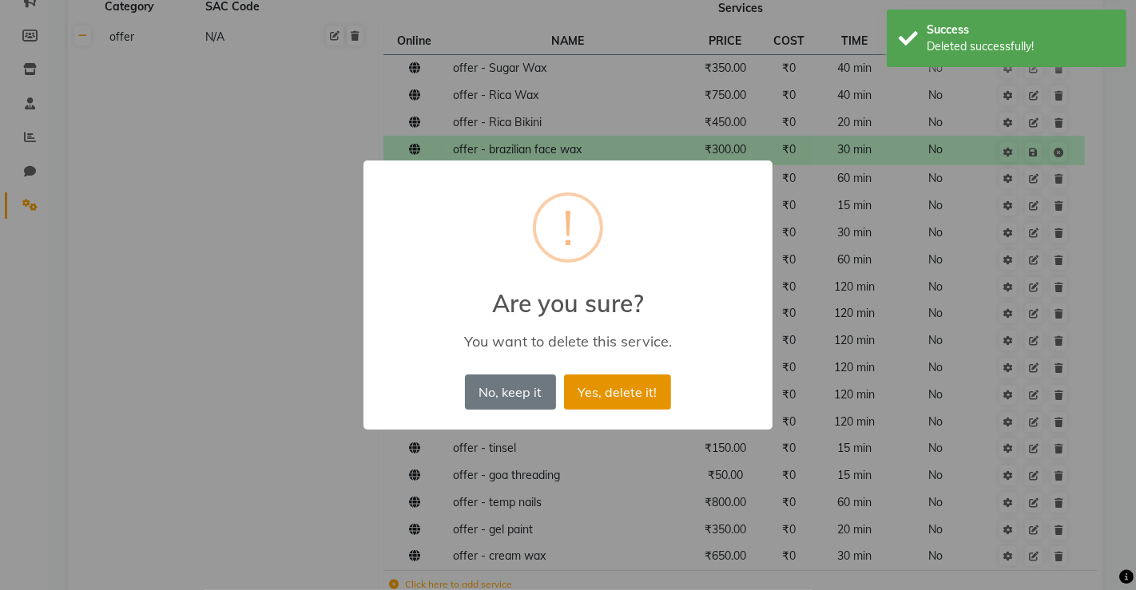
click at [619, 399] on button "Yes, delete it!" at bounding box center [617, 392] width 107 height 35
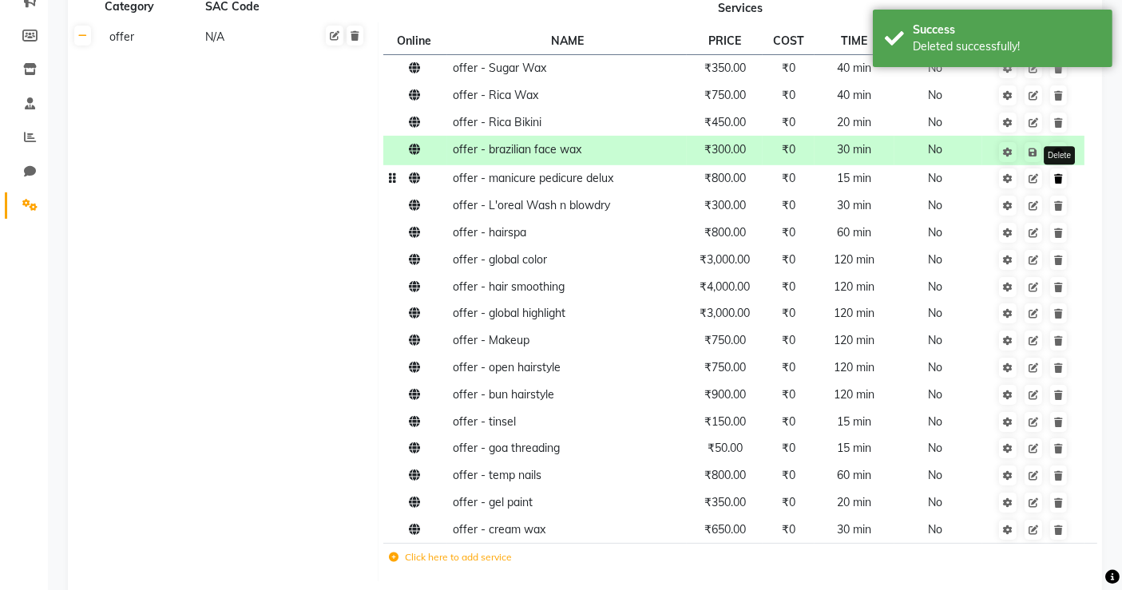
click at [1058, 184] on link at bounding box center [1058, 179] width 17 height 20
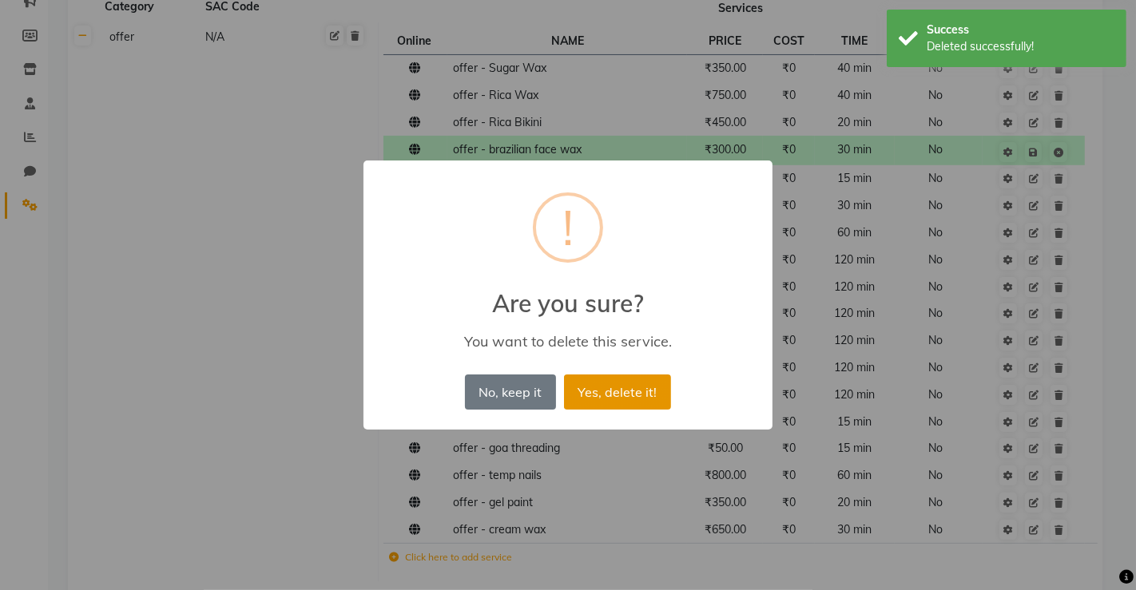
click at [635, 408] on button "Yes, delete it!" at bounding box center [617, 392] width 107 height 35
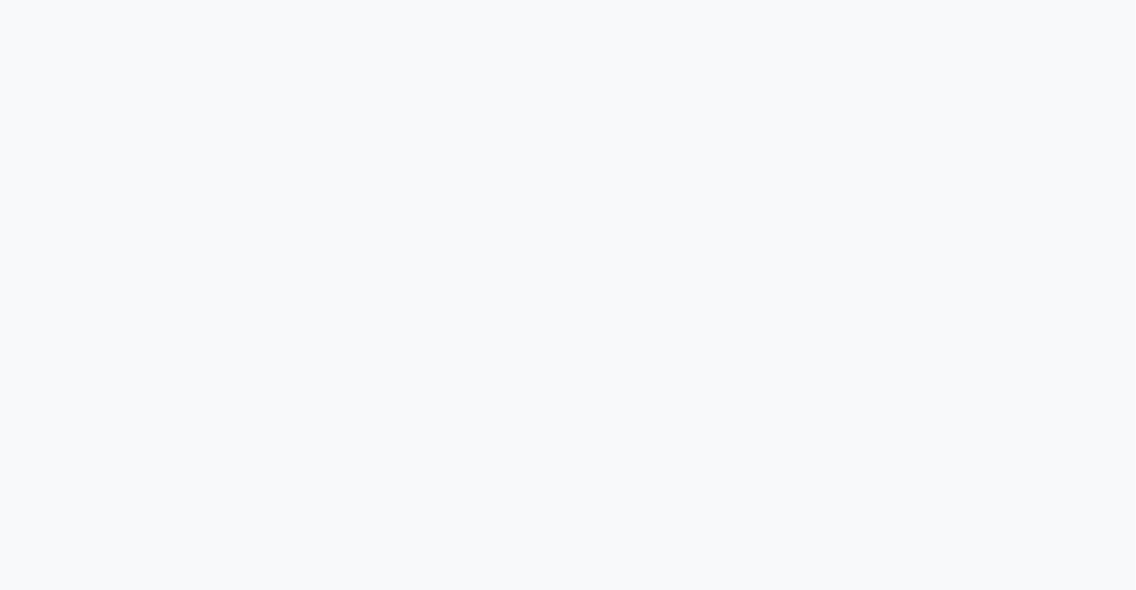
select select "6963"
select select "service"
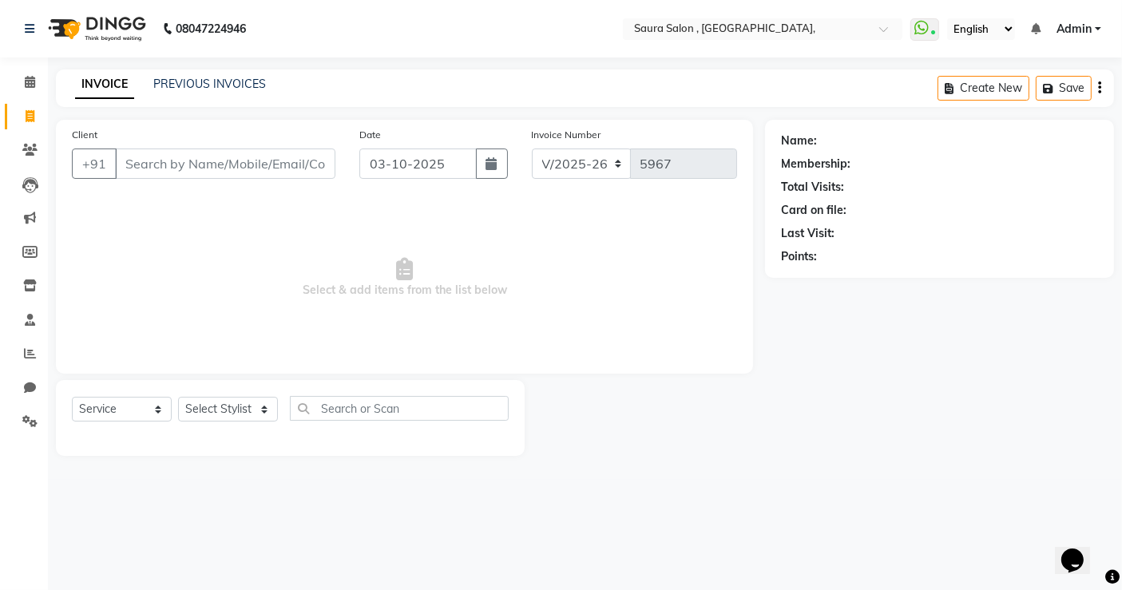
select select "57428"
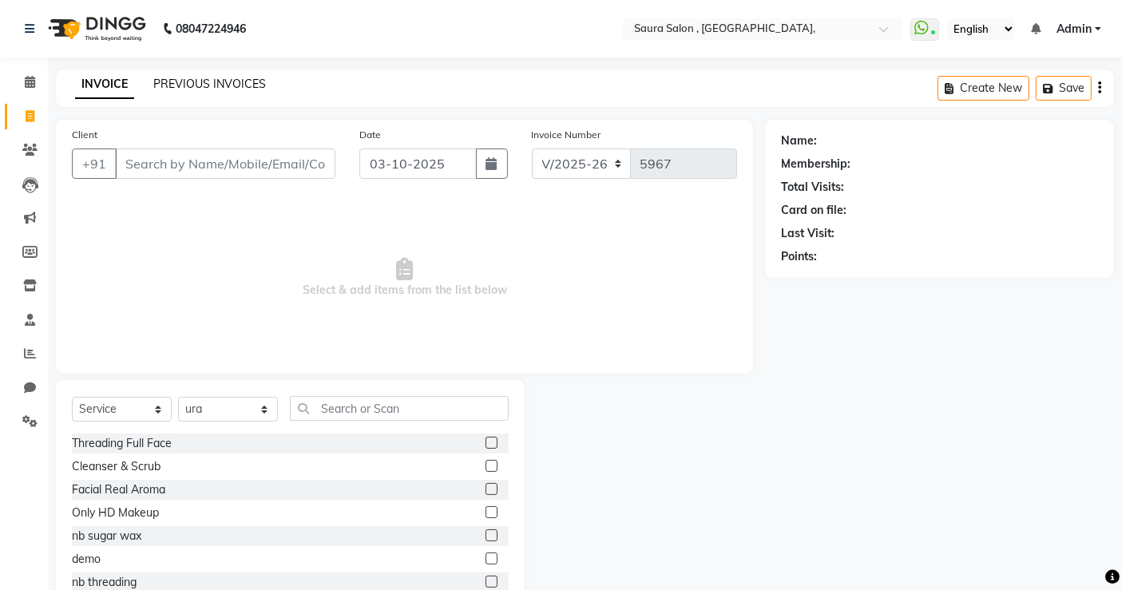
click at [198, 86] on link "PREVIOUS INVOICES" at bounding box center [209, 84] width 113 height 14
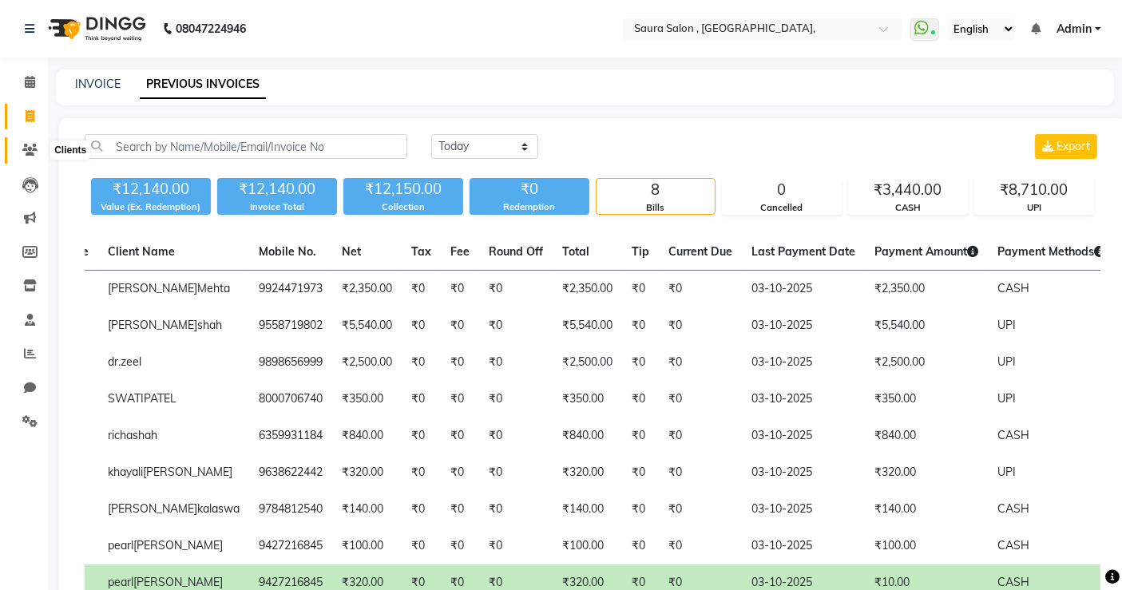
click at [28, 148] on icon at bounding box center [29, 150] width 15 height 12
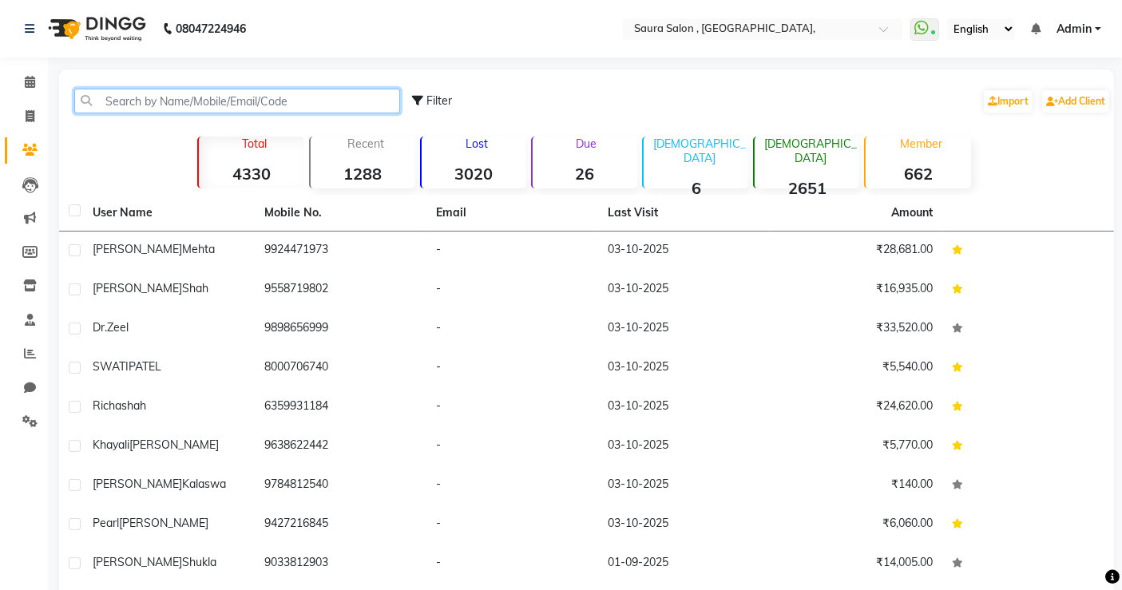
click at [125, 96] on input "text" at bounding box center [237, 101] width 326 height 25
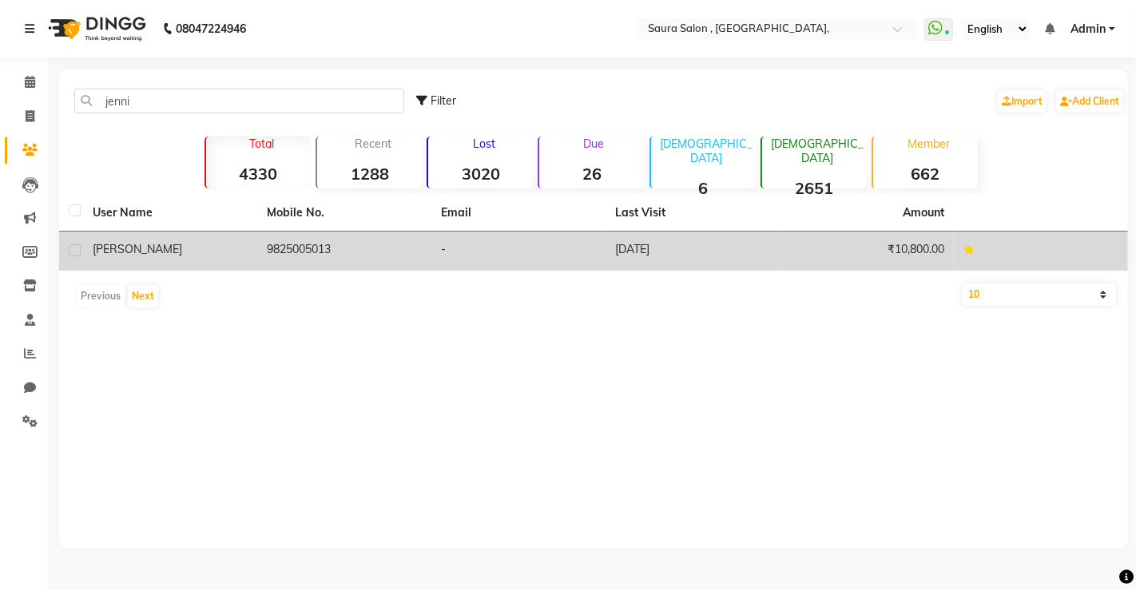
click at [369, 258] on td "9825005013" at bounding box center [344, 251] width 174 height 39
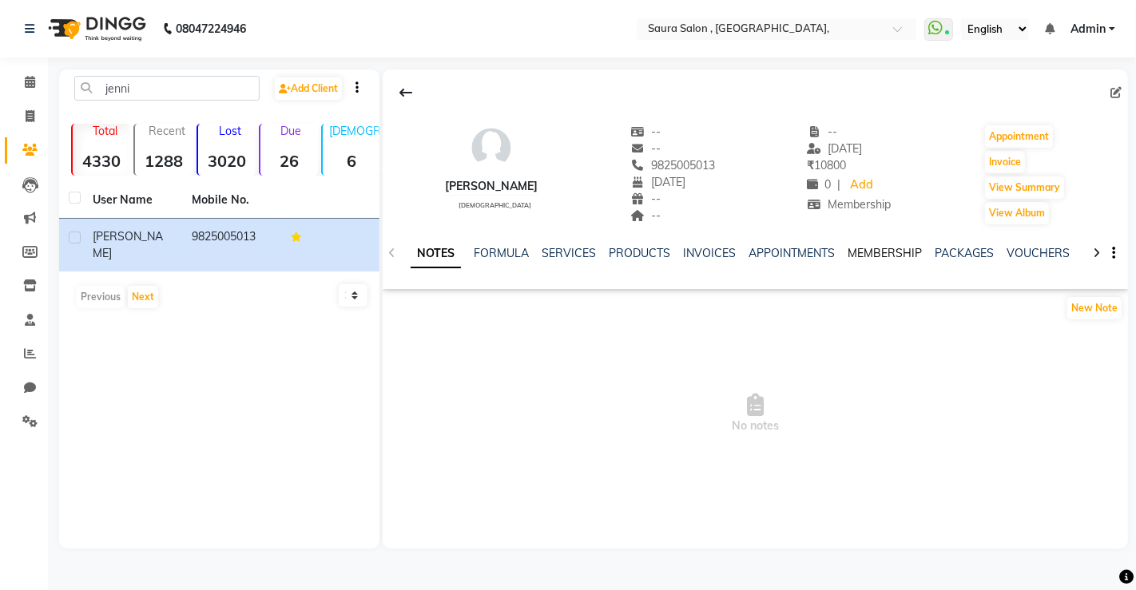
click at [888, 251] on link "MEMBERSHIP" at bounding box center [884, 253] width 74 height 14
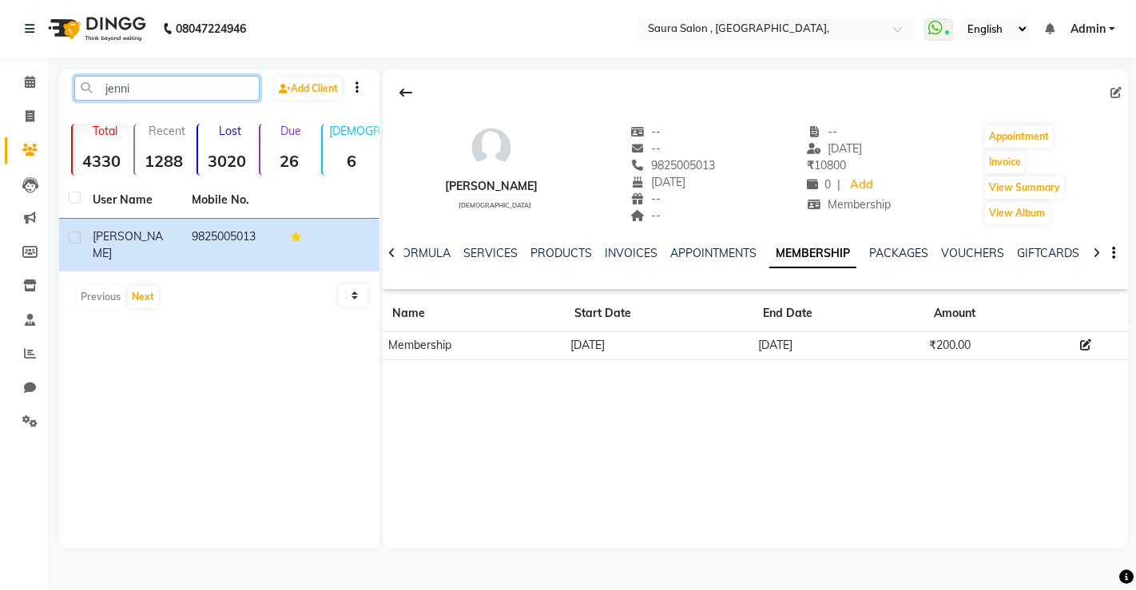
click at [147, 97] on input "jenni" at bounding box center [166, 88] width 185 height 25
type input "j"
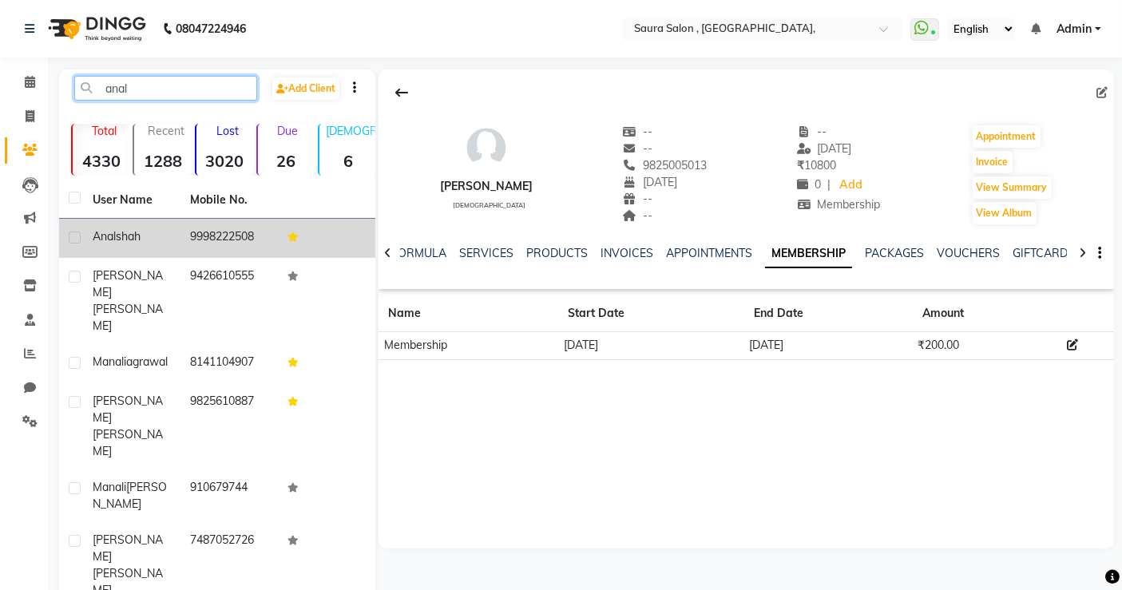
type input "anal"
click at [279, 243] on td at bounding box center [326, 238] width 97 height 39
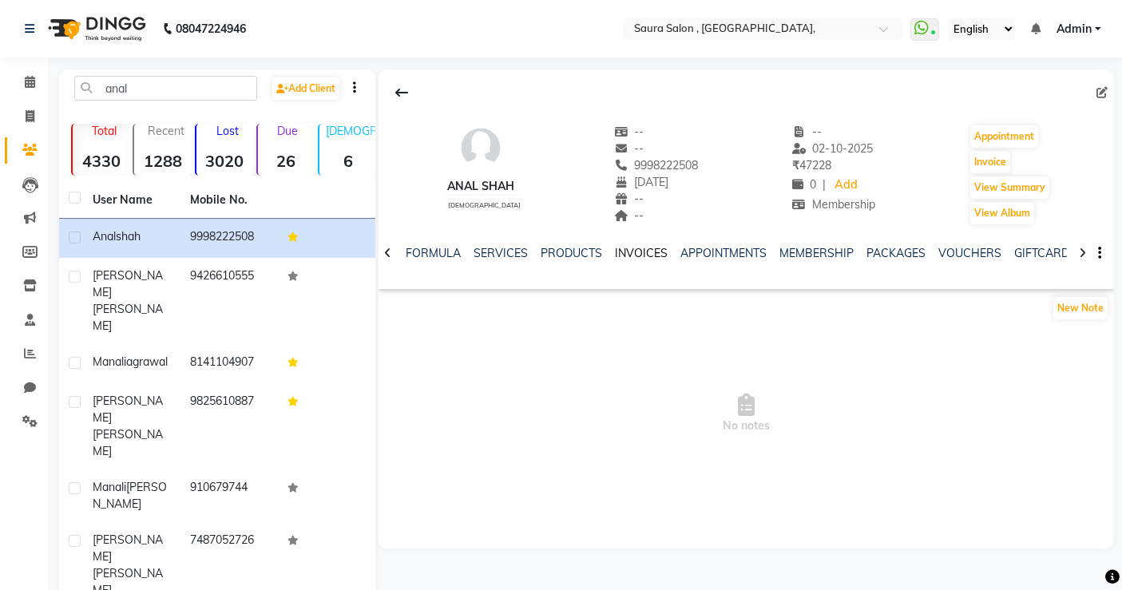
click at [625, 254] on link "INVOICES" at bounding box center [641, 253] width 53 height 14
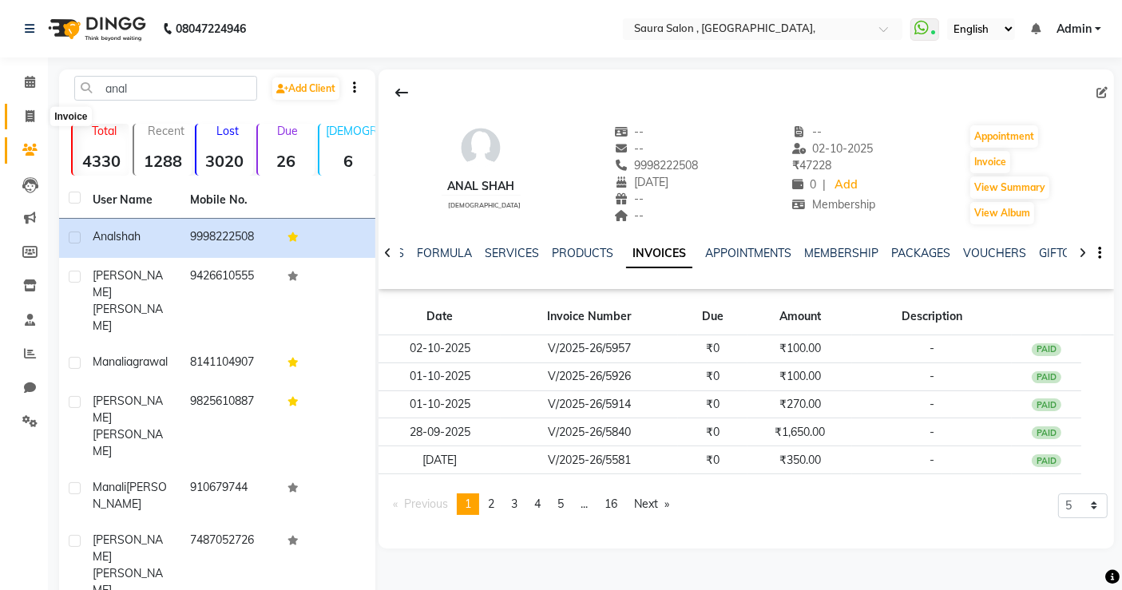
click at [27, 114] on icon at bounding box center [30, 116] width 9 height 12
select select "6963"
select select "service"
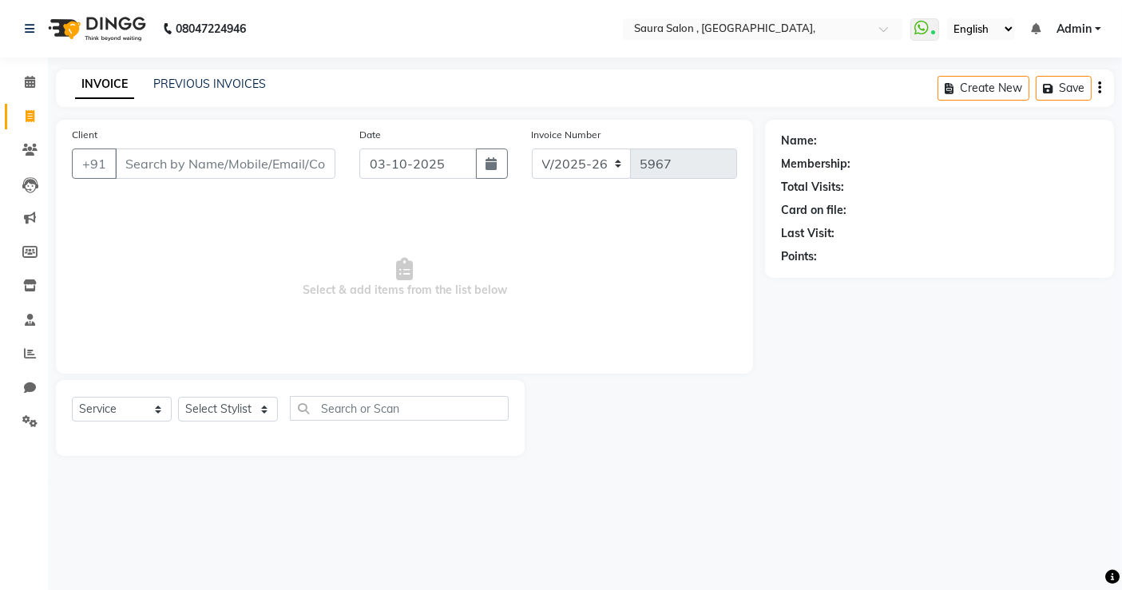
select select "57428"
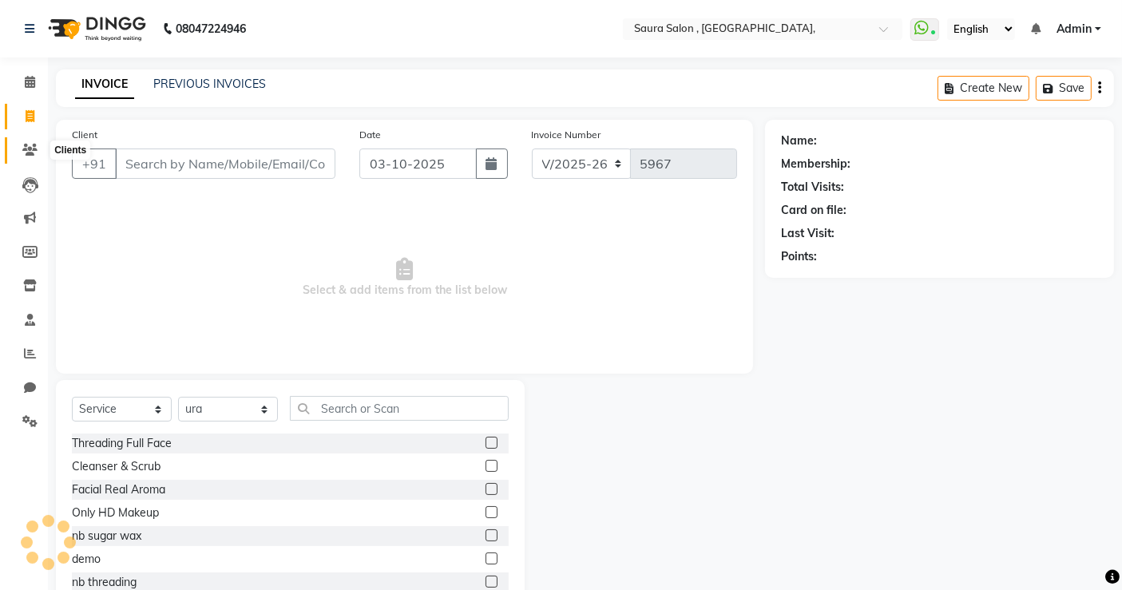
click at [30, 152] on icon at bounding box center [29, 150] width 15 height 12
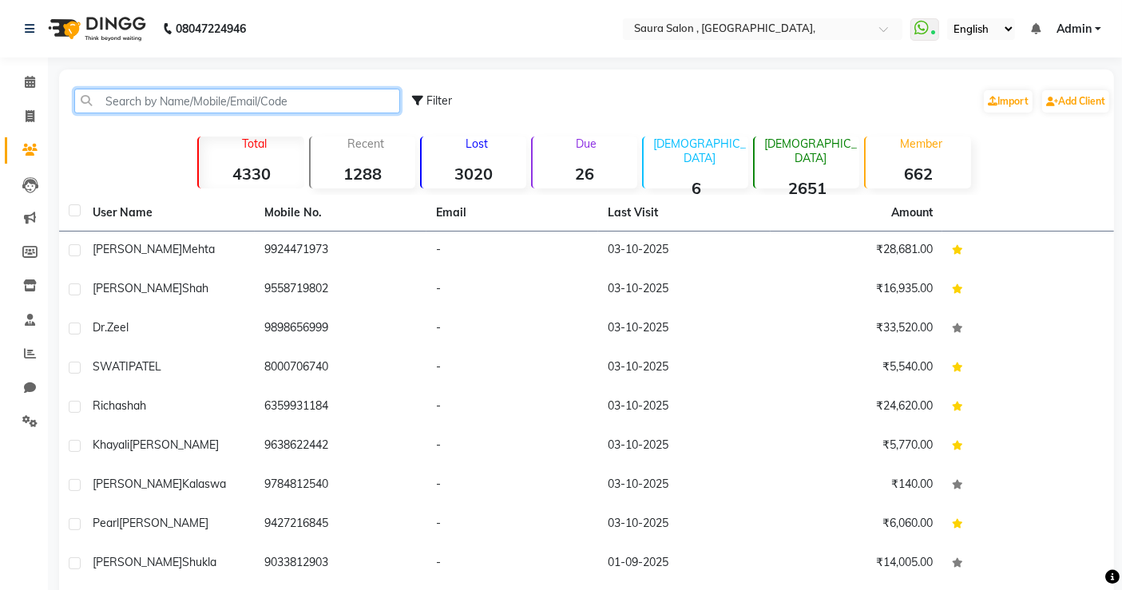
click at [146, 104] on input "text" at bounding box center [237, 101] width 326 height 25
click at [151, 95] on input "text" at bounding box center [237, 101] width 326 height 25
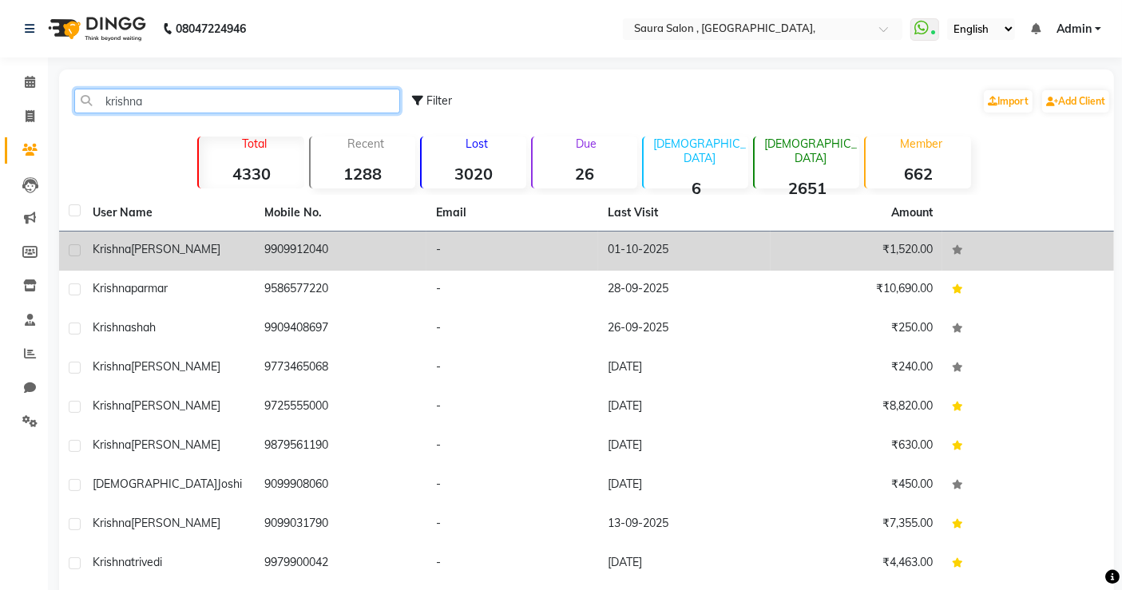
type input "krishna"
click at [342, 261] on td "9909912040" at bounding box center [341, 251] width 172 height 39
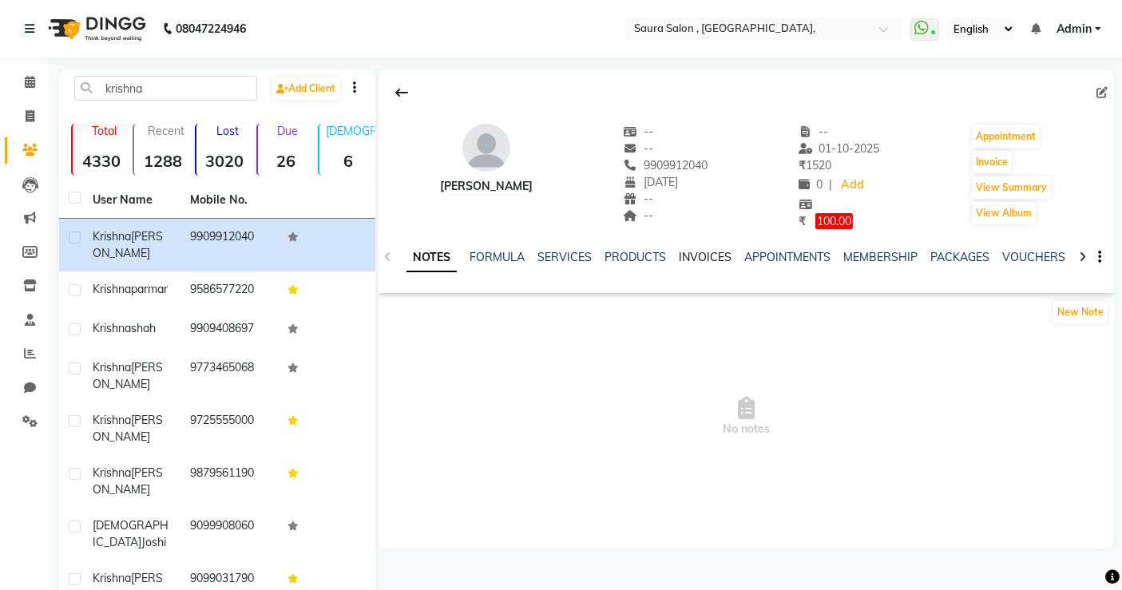
click at [702, 256] on link "INVOICES" at bounding box center [705, 257] width 53 height 14
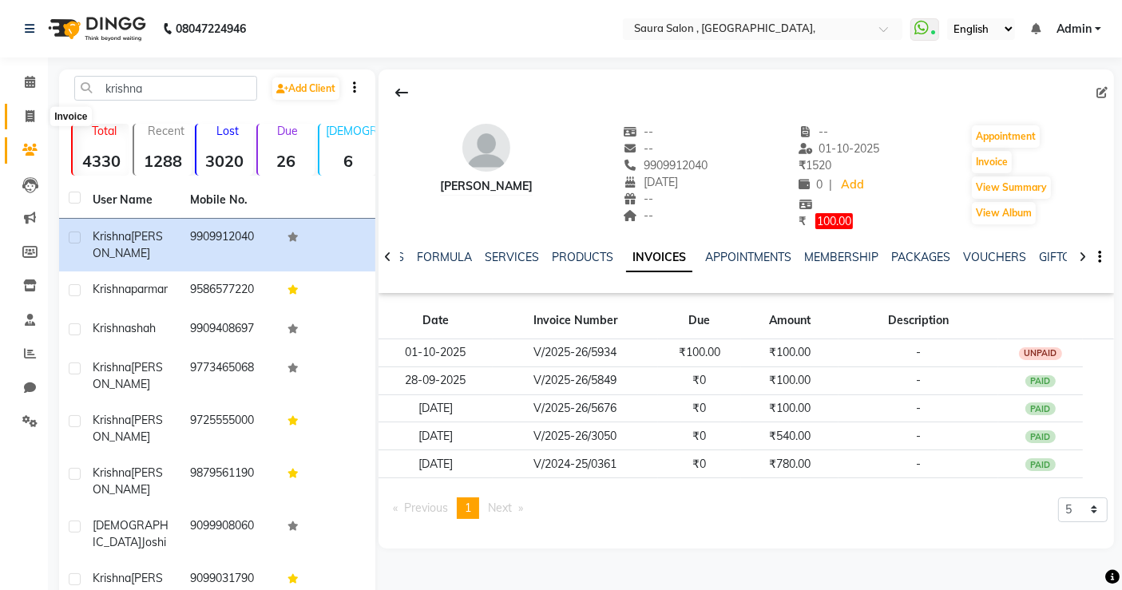
click at [32, 115] on icon at bounding box center [30, 116] width 9 height 12
select select "service"
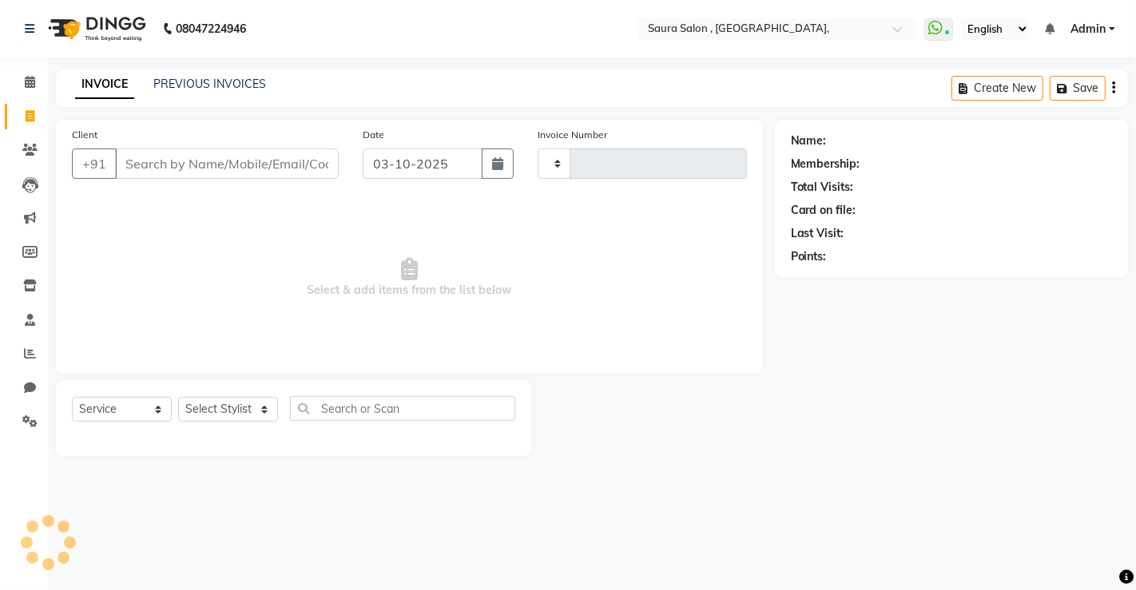
type input "5967"
select select "6963"
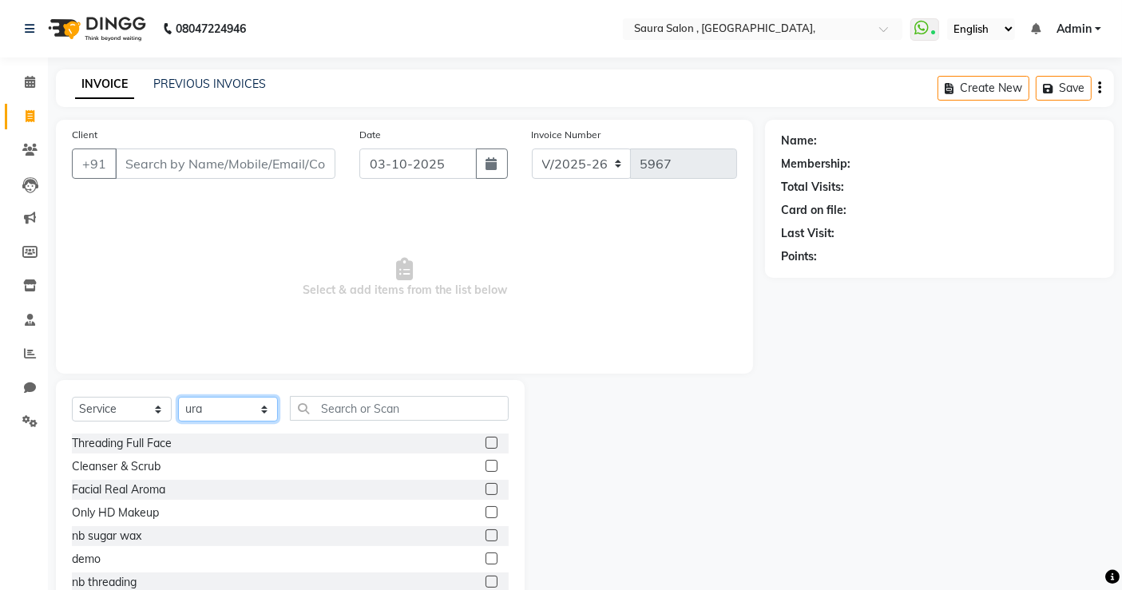
click at [221, 407] on select "Select Stylist archana asha chetna deepika prajapati jagruti payal riddhi khand…" at bounding box center [228, 409] width 100 height 25
select select "72512"
click at [178, 397] on select "Select Stylist archana asha chetna deepika prajapati jagruti payal riddhi khand…" at bounding box center [228, 409] width 100 height 25
click at [363, 402] on input "text" at bounding box center [399, 408] width 219 height 25
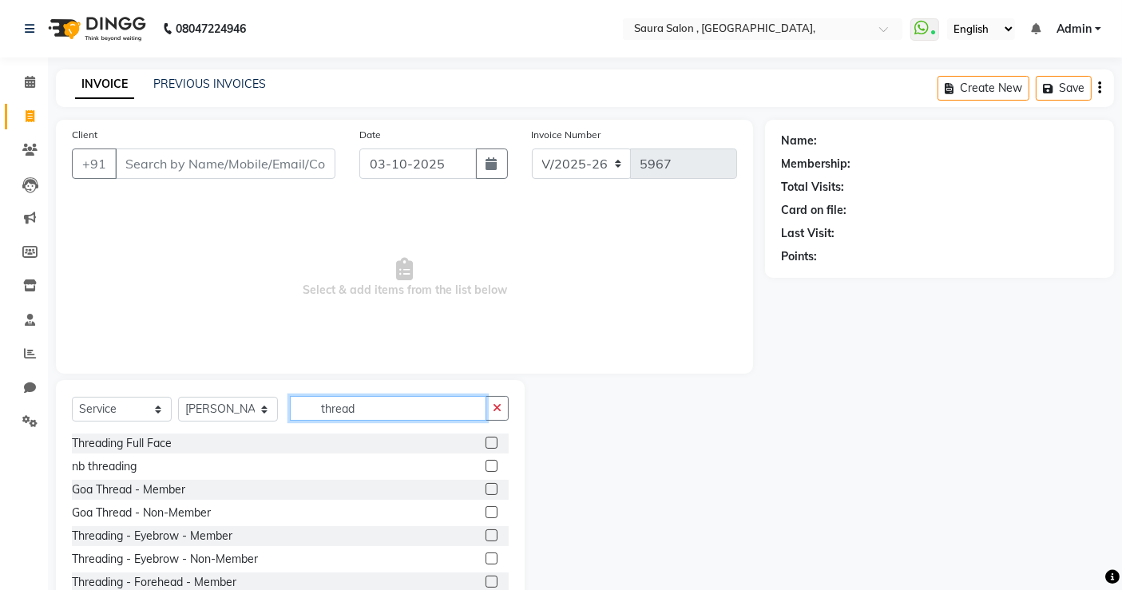
type input "thread"
click at [486, 556] on label at bounding box center [492, 559] width 12 height 12
click at [486, 556] on input "checkbox" at bounding box center [491, 559] width 10 height 10
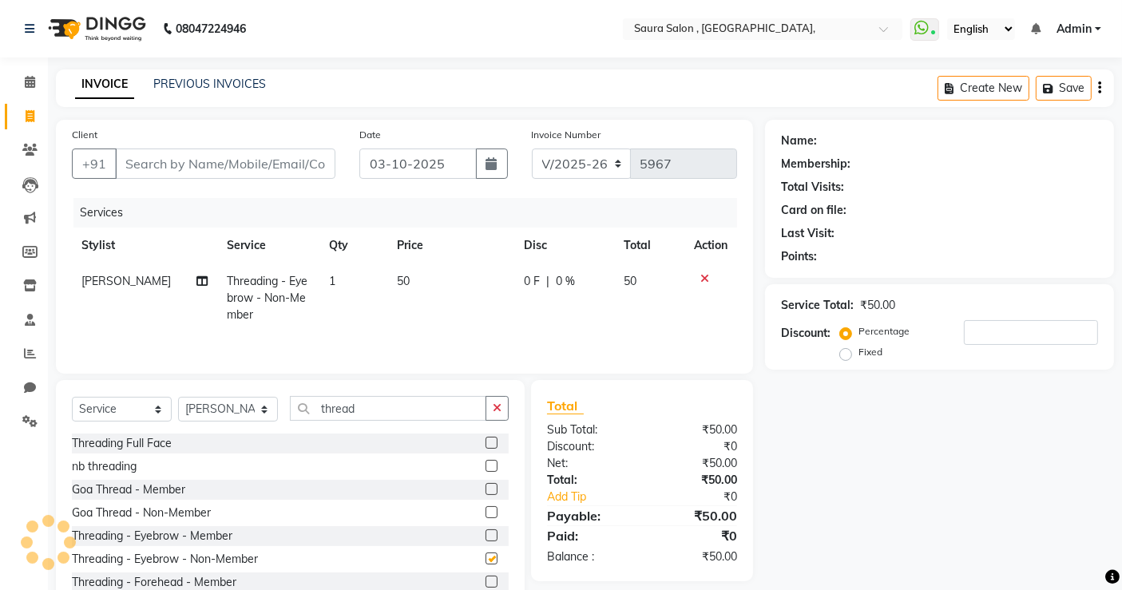
checkbox input "false"
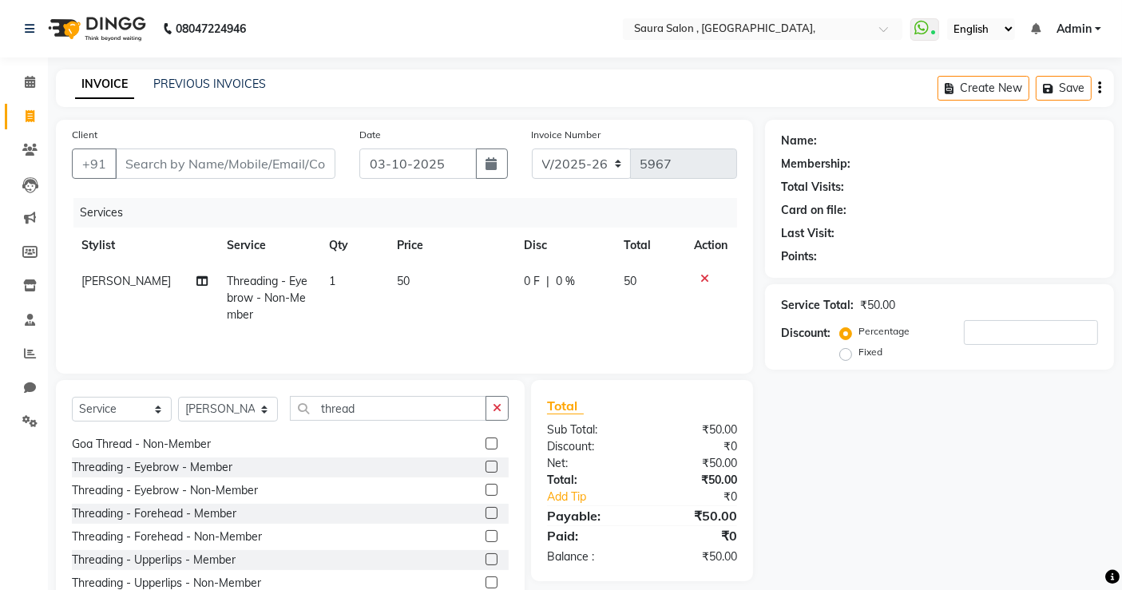
scroll to position [80, 0]
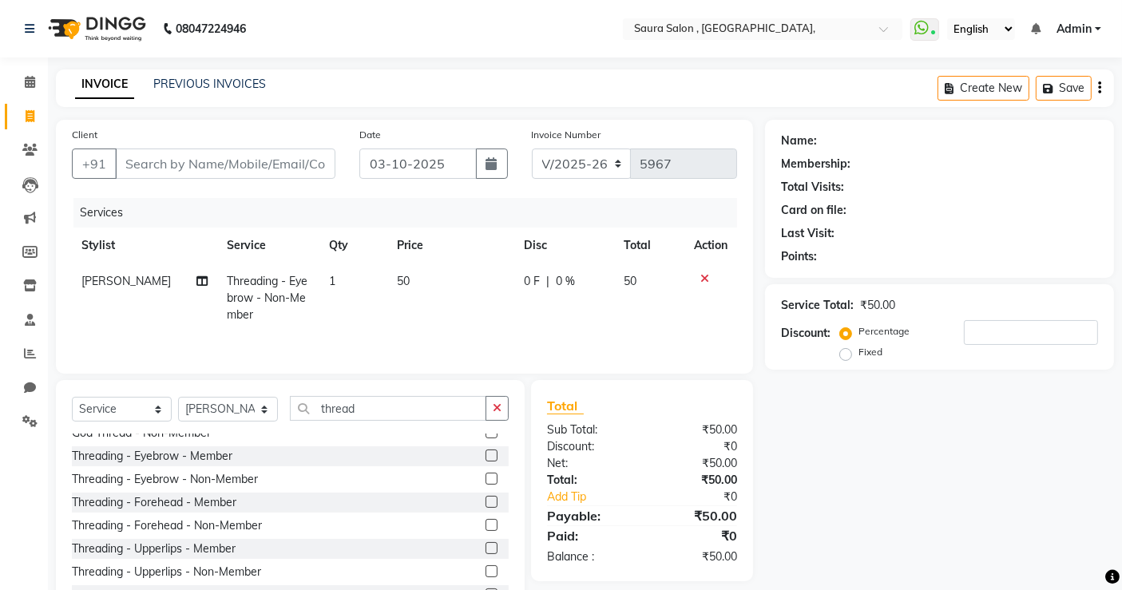
click at [486, 526] on label at bounding box center [492, 525] width 12 height 12
click at [486, 526] on input "checkbox" at bounding box center [491, 526] width 10 height 10
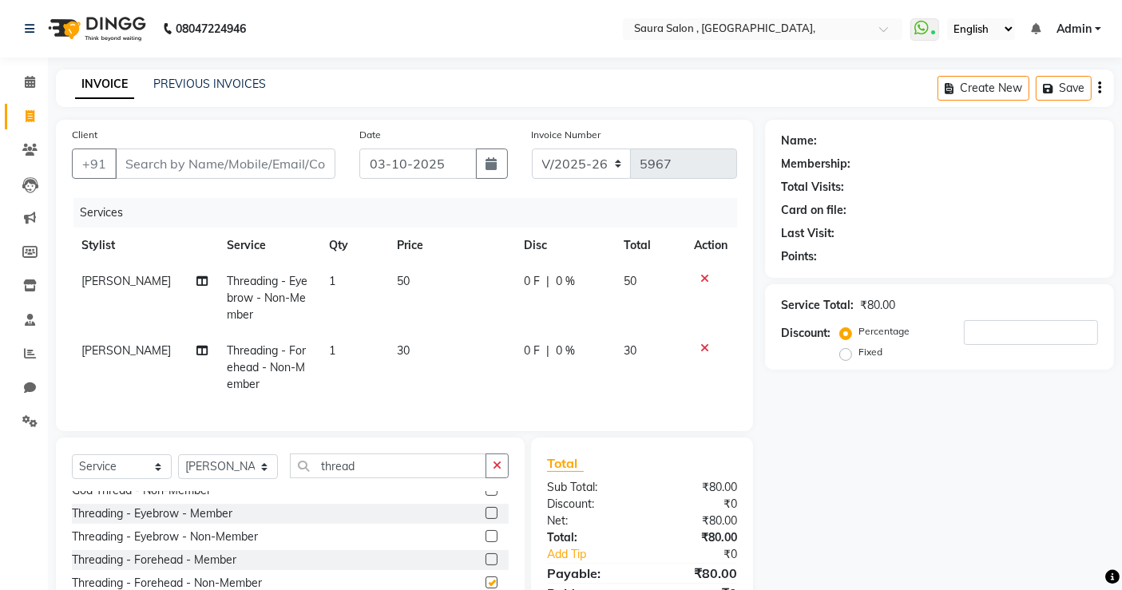
checkbox input "false"
click at [379, 472] on input "thread" at bounding box center [388, 466] width 196 height 25
type input "t"
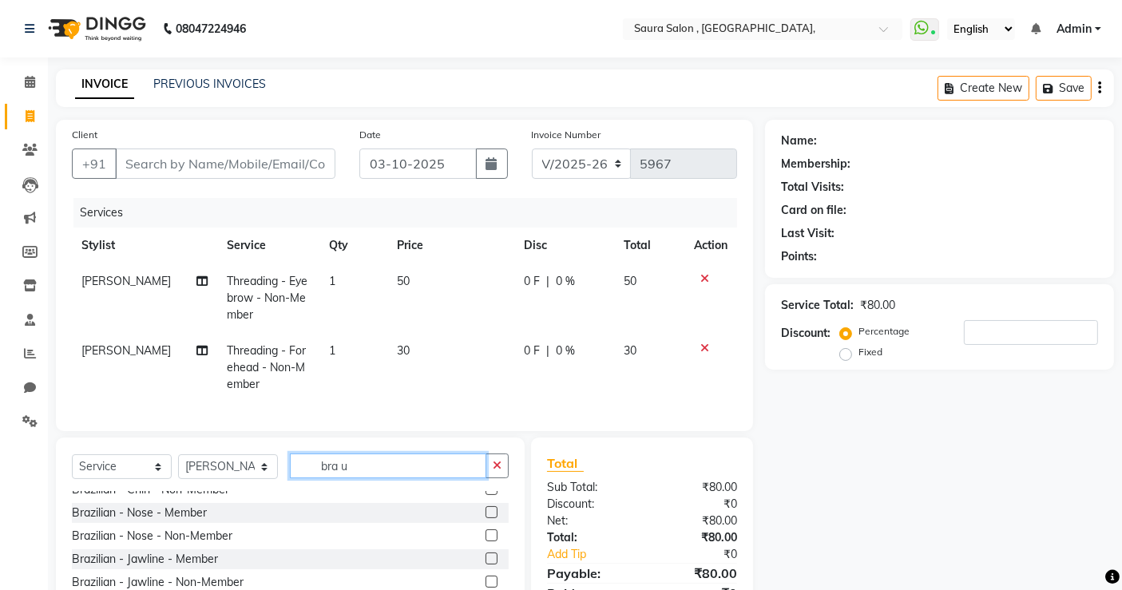
scroll to position [0, 0]
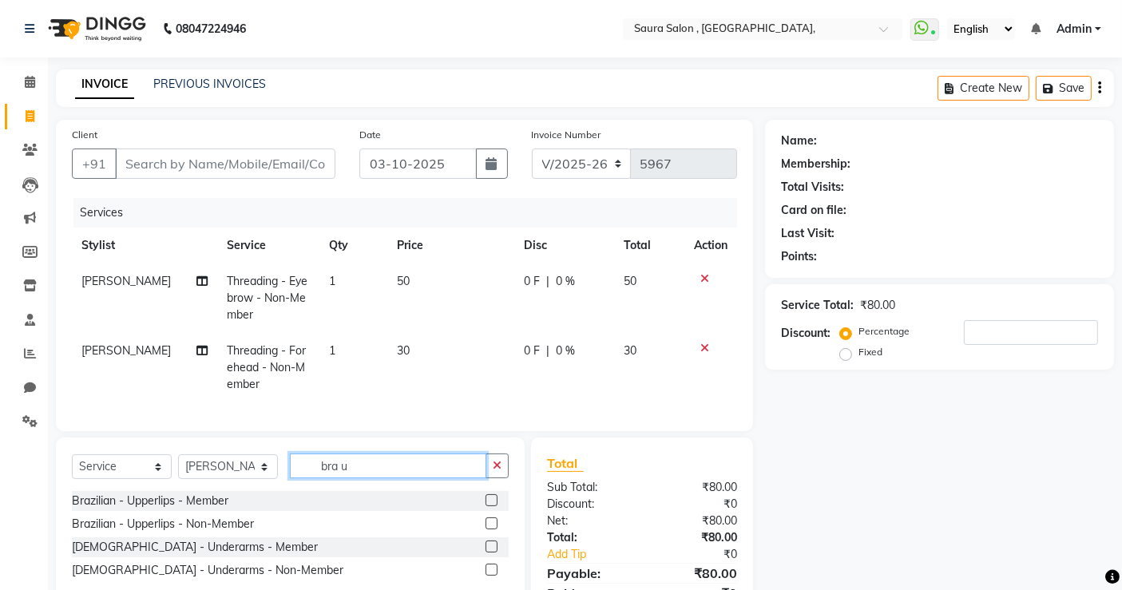
type input "bra u"
click at [490, 530] on label at bounding box center [492, 524] width 12 height 12
click at [490, 530] on input "checkbox" at bounding box center [491, 524] width 10 height 10
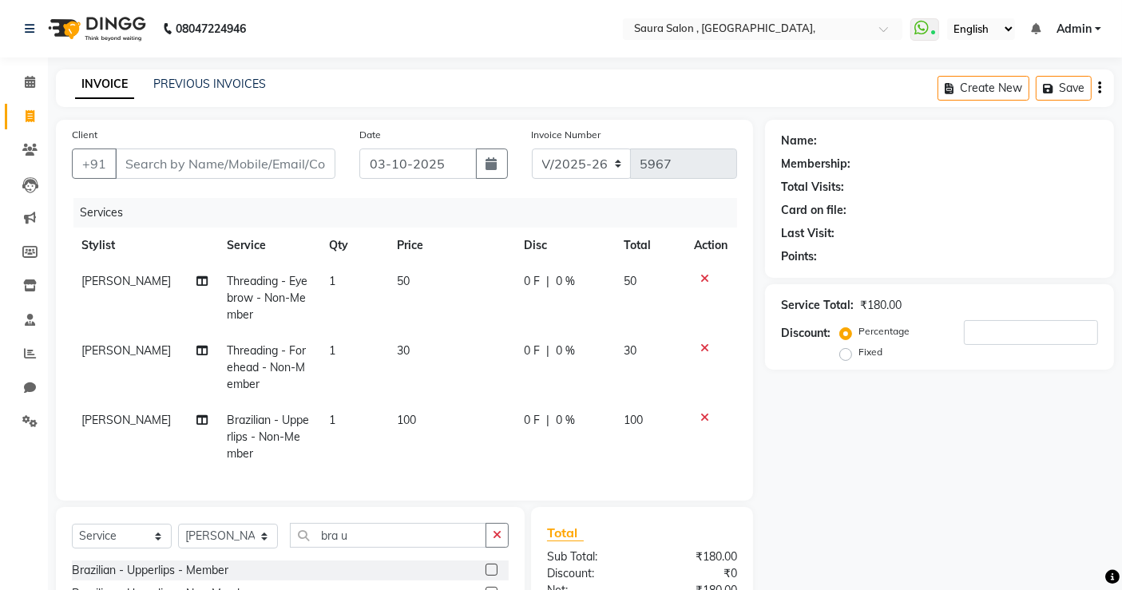
checkbox input "false"
click at [387, 548] on input "bra u" at bounding box center [388, 535] width 196 height 25
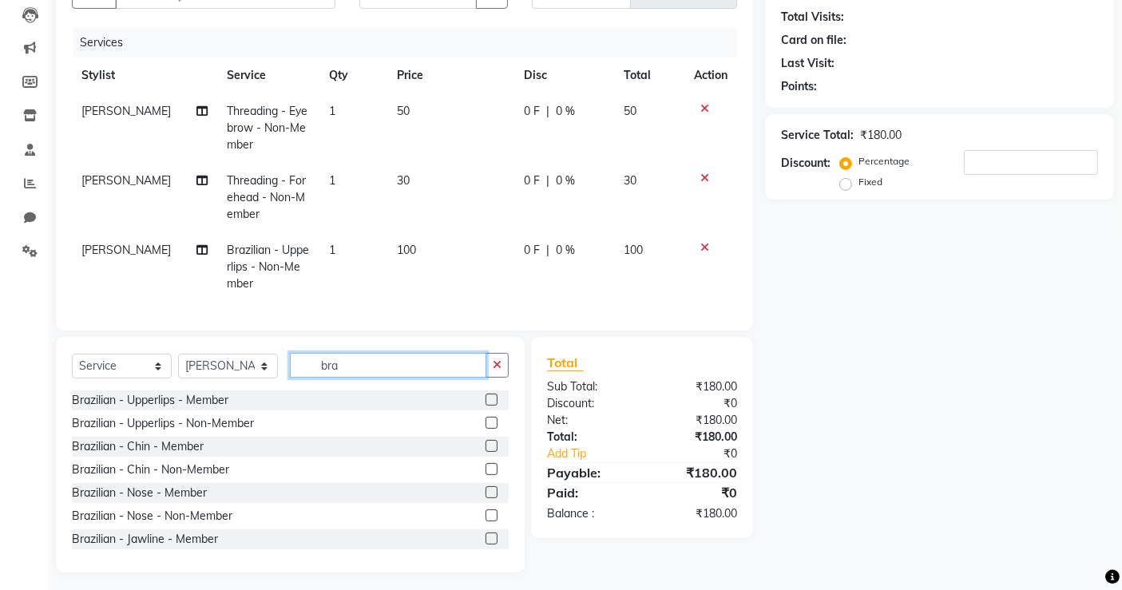
scroll to position [189, 0]
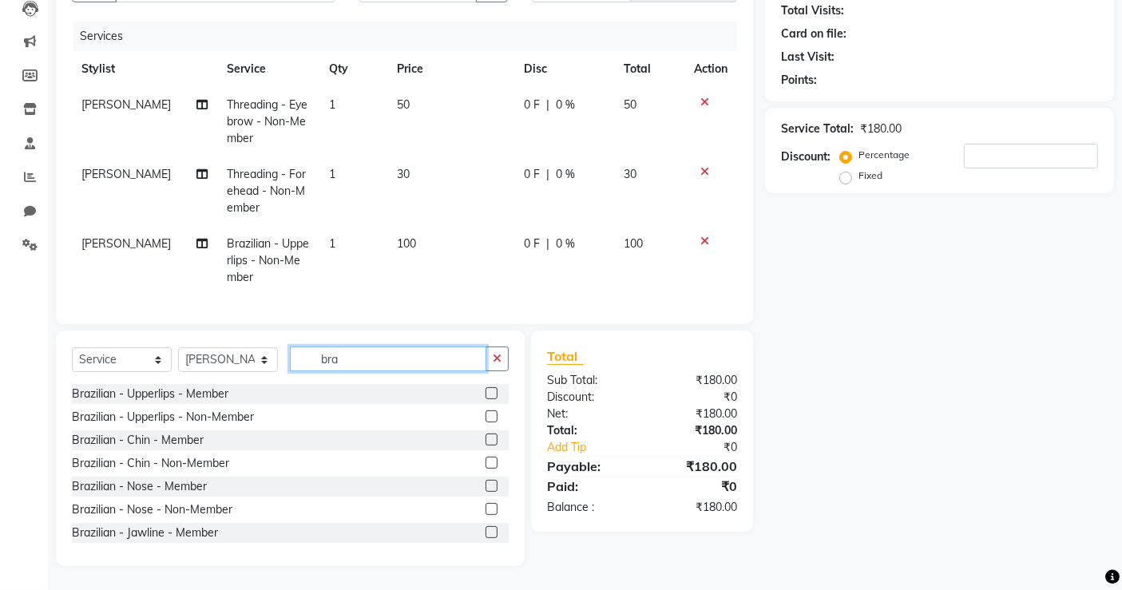
type input "bra"
click at [486, 462] on label at bounding box center [492, 463] width 12 height 12
click at [486, 462] on input "checkbox" at bounding box center [491, 463] width 10 height 10
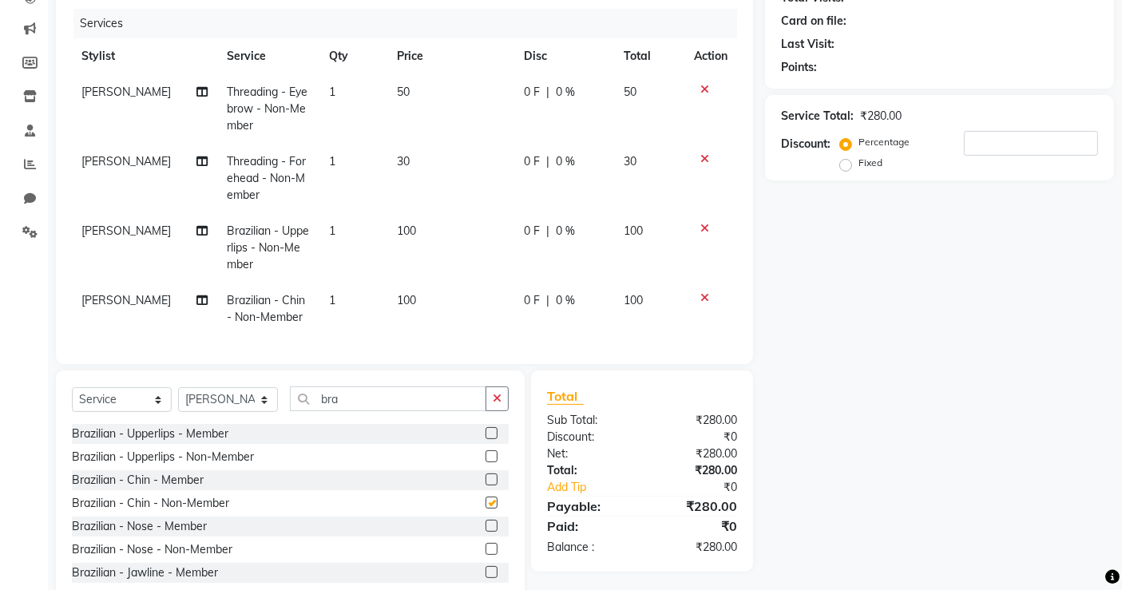
checkbox input "false"
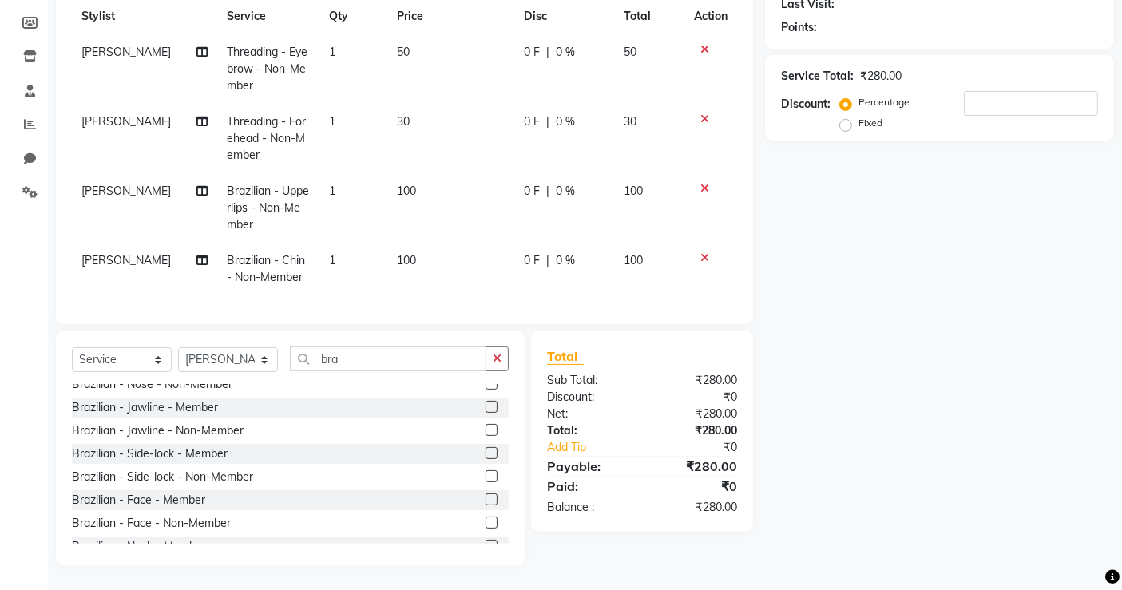
scroll to position [141, 0]
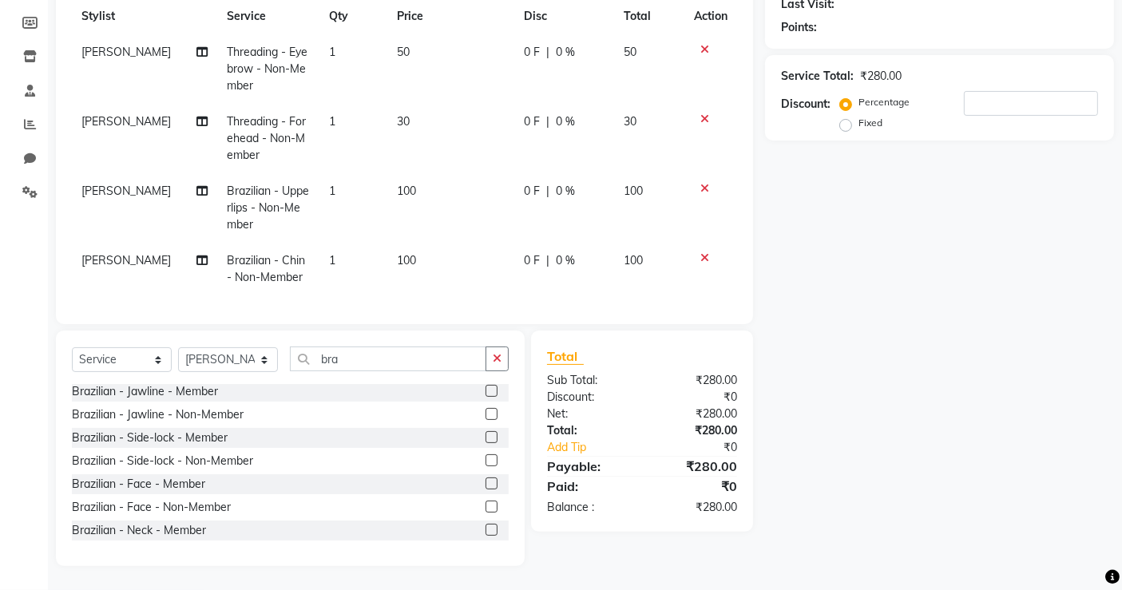
click at [486, 461] on label at bounding box center [492, 460] width 12 height 12
click at [486, 461] on input "checkbox" at bounding box center [491, 461] width 10 height 10
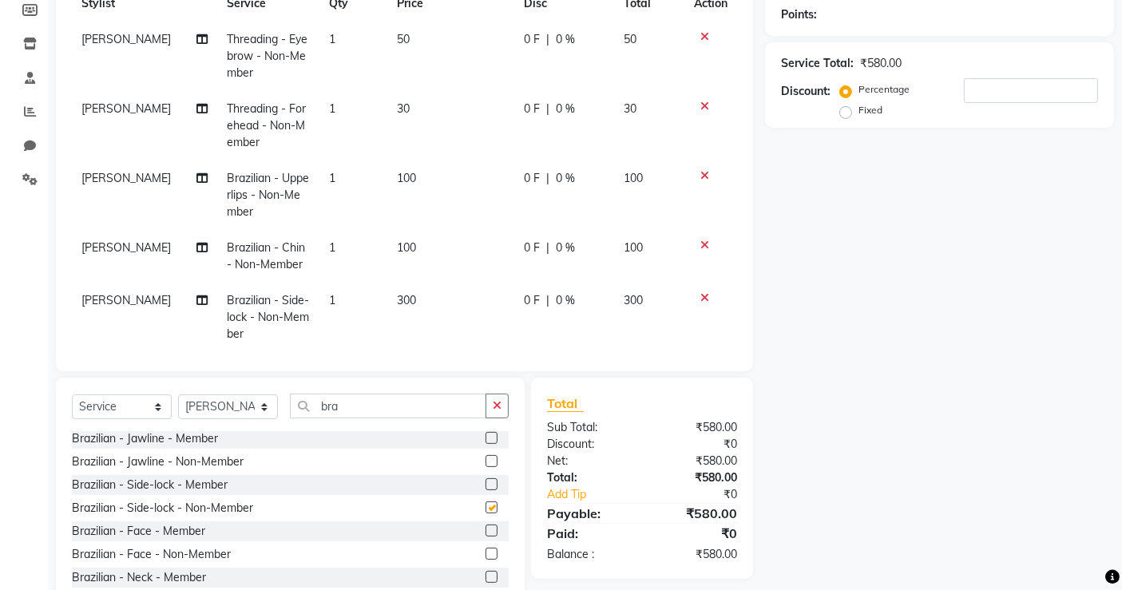
checkbox input "false"
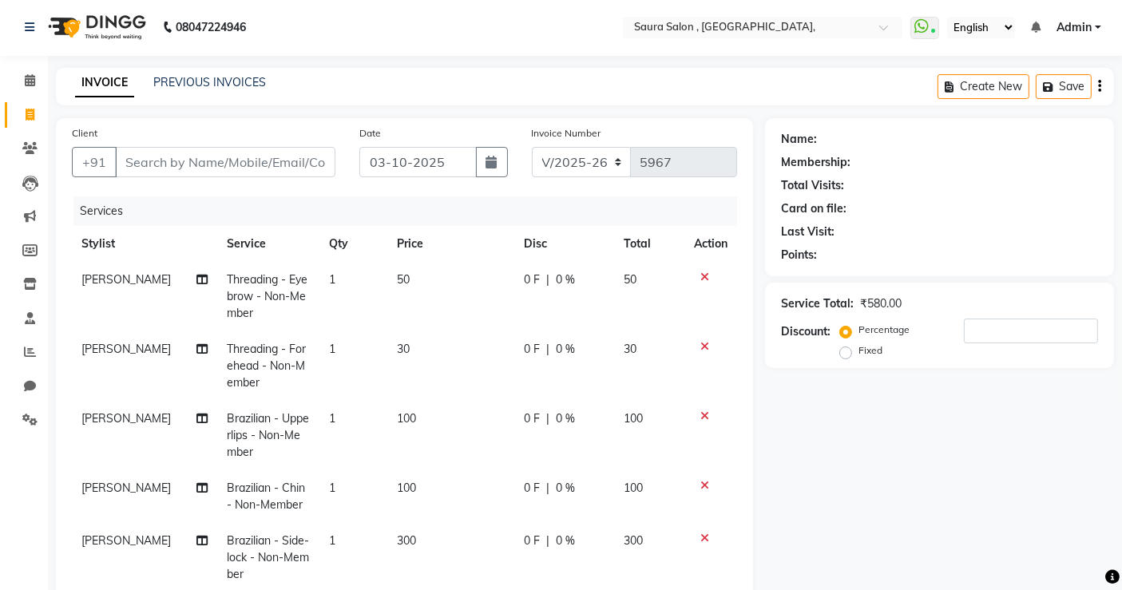
scroll to position [1, 0]
click at [192, 162] on input "Client" at bounding box center [225, 163] width 220 height 30
type input "9"
type input "0"
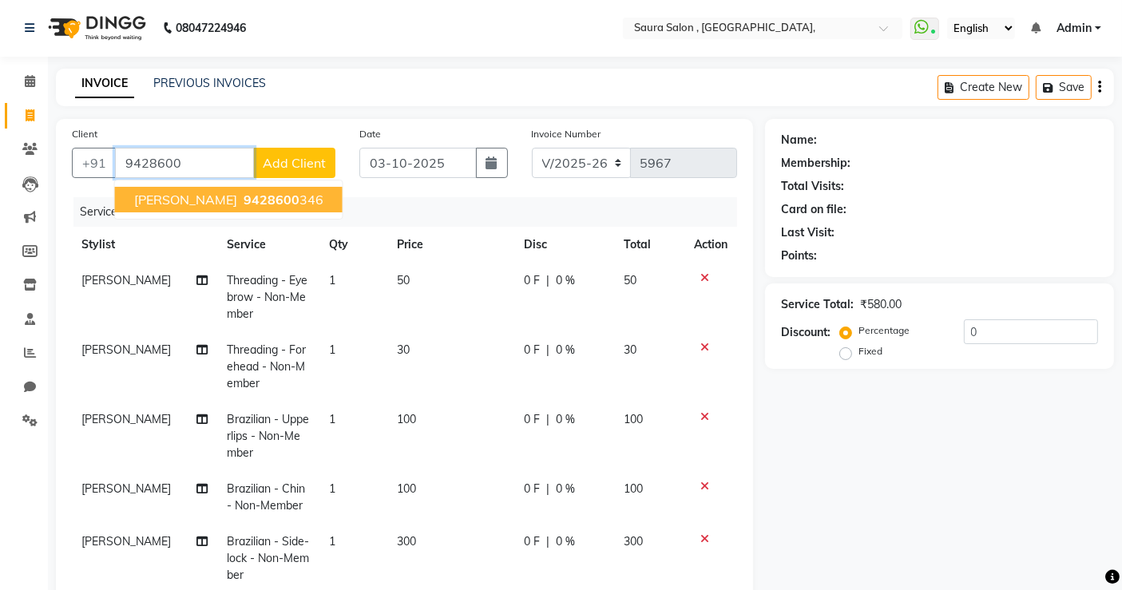
click at [244, 205] on span "9428600" at bounding box center [272, 200] width 56 height 16
type input "9428600346"
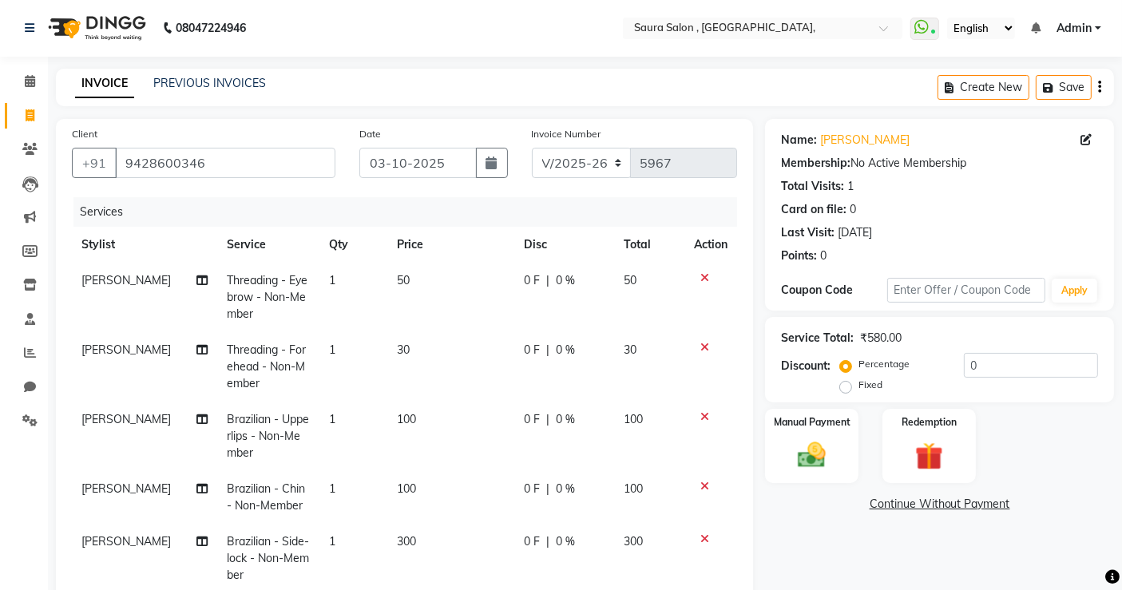
scroll to position [22, 0]
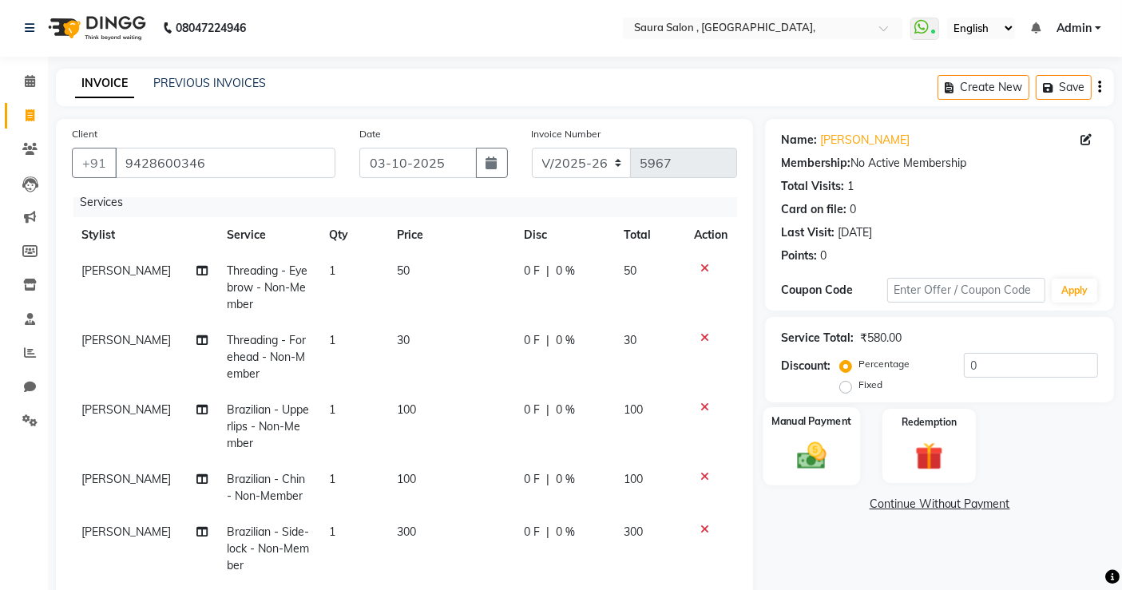
click at [847, 456] on div "Manual Payment" at bounding box center [812, 446] width 97 height 78
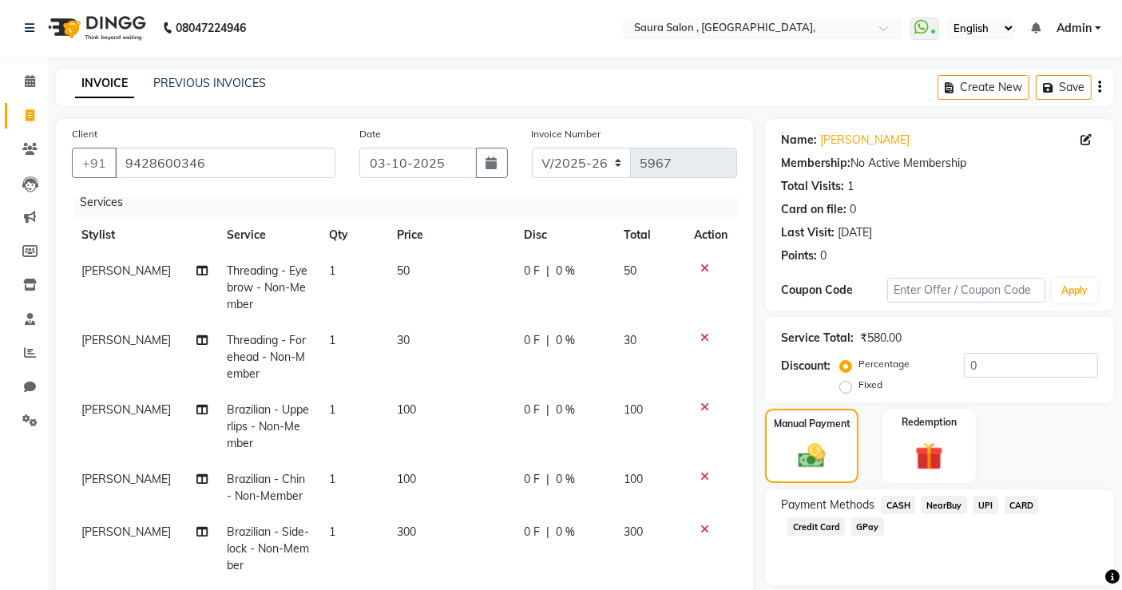
click at [984, 505] on span "UPI" at bounding box center [986, 505] width 25 height 18
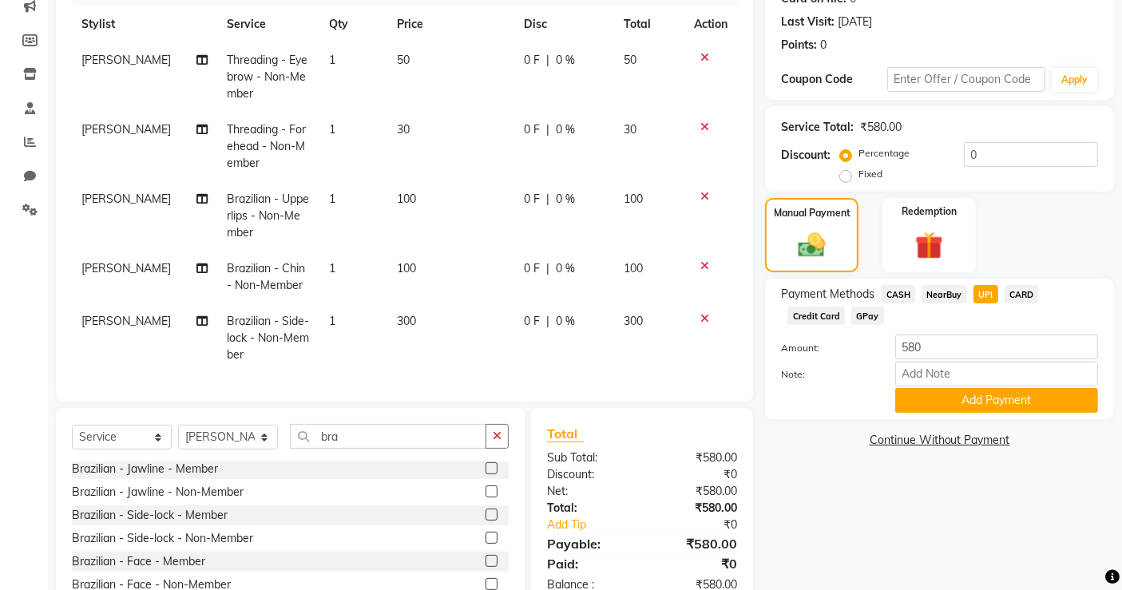
scroll to position [288, 0]
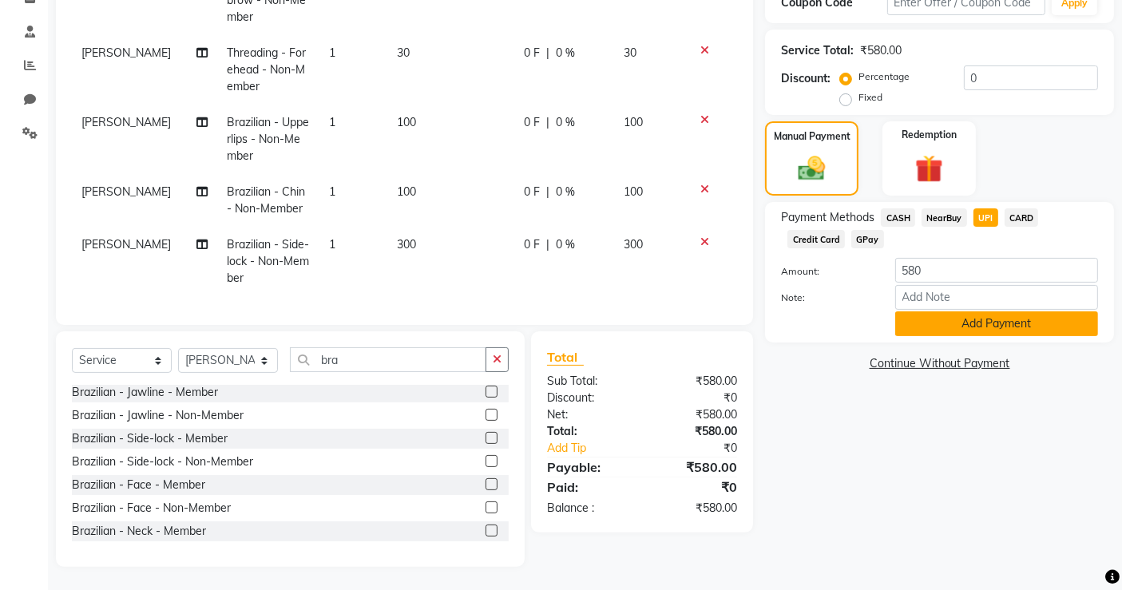
click at [1000, 323] on button "Add Payment" at bounding box center [996, 323] width 203 height 25
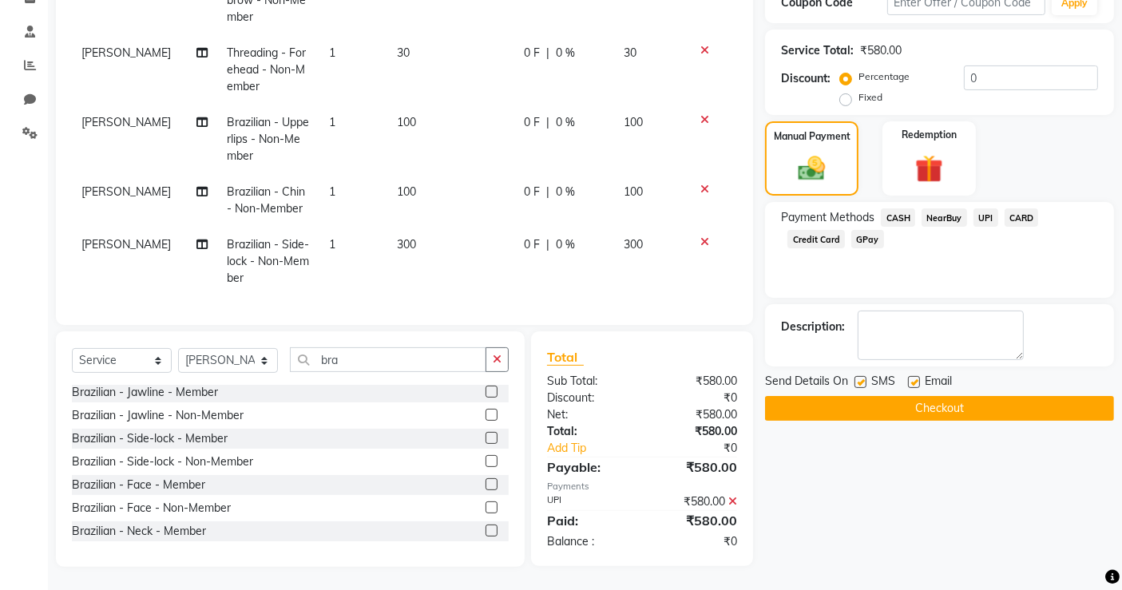
click at [934, 411] on button "Checkout" at bounding box center [939, 408] width 349 height 25
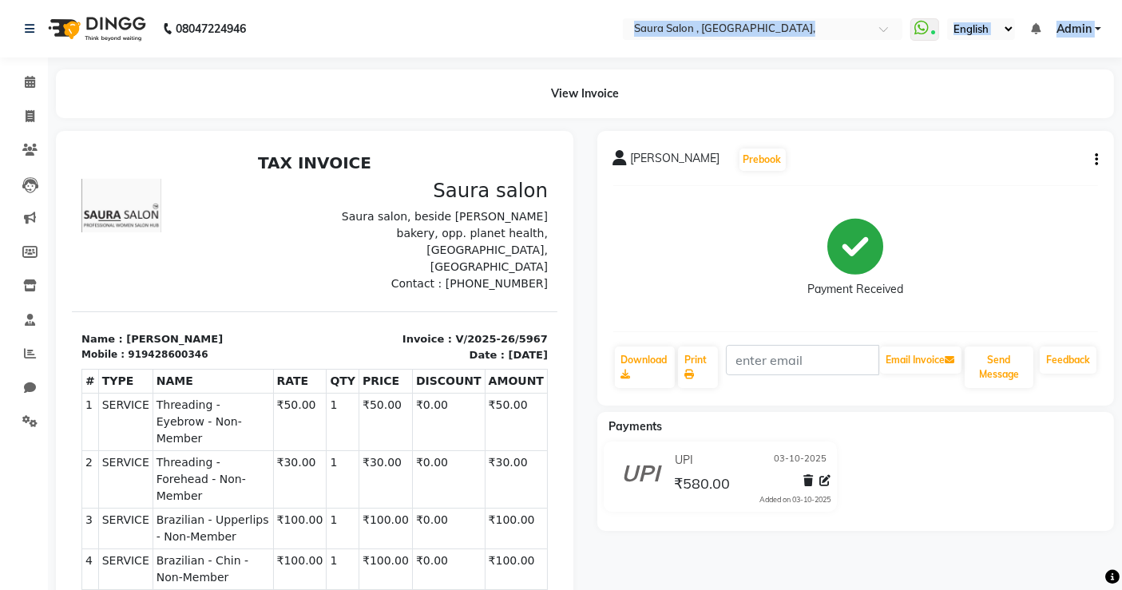
drag, startPoint x: 494, startPoint y: 104, endPoint x: 392, endPoint y: -56, distance: 189.7
click at [392, 0] on html "08047224946 Select Location × Saura Salon , Jodhpur Village, WhatsApp Status ✕ …" at bounding box center [561, 295] width 1122 height 590
click at [27, 149] on icon at bounding box center [29, 150] width 15 height 12
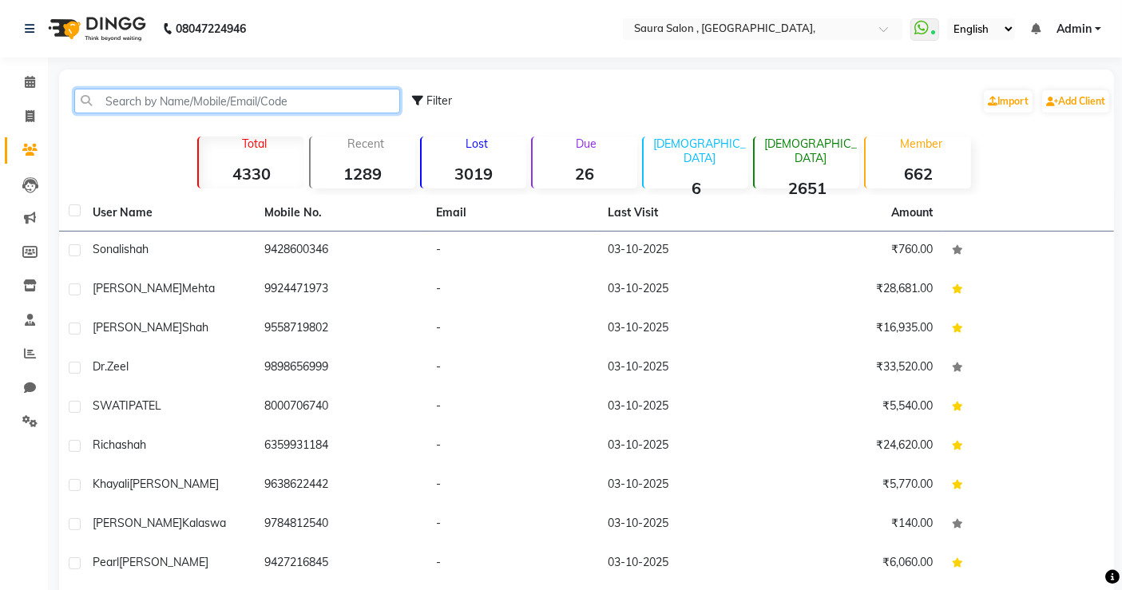
click at [146, 104] on input "text" at bounding box center [237, 101] width 326 height 25
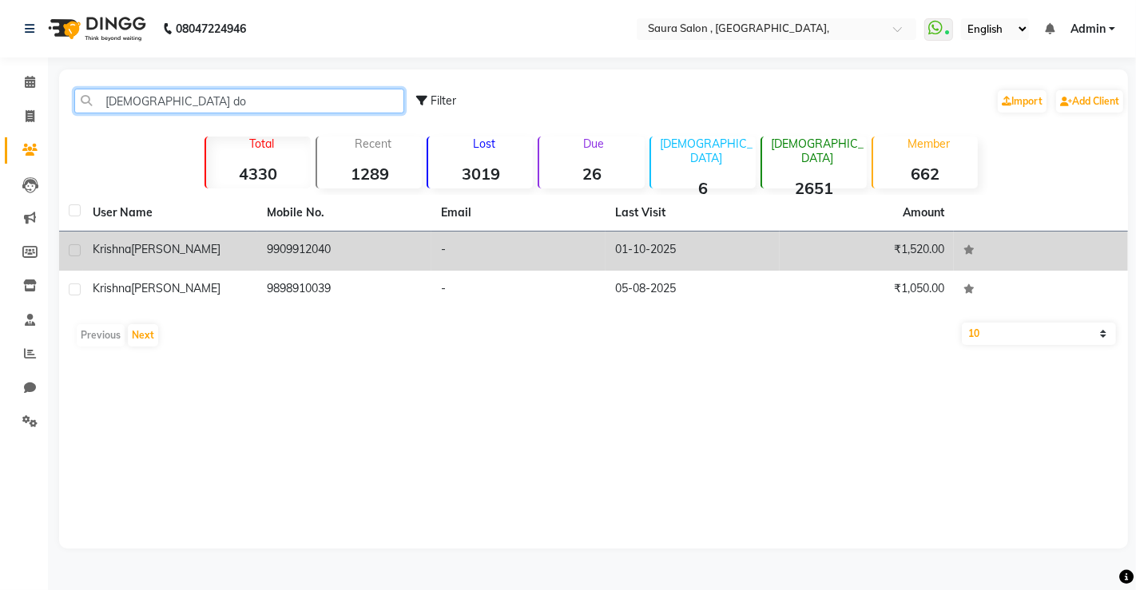
type input "krishna do"
click at [495, 256] on td "-" at bounding box center [518, 251] width 174 height 39
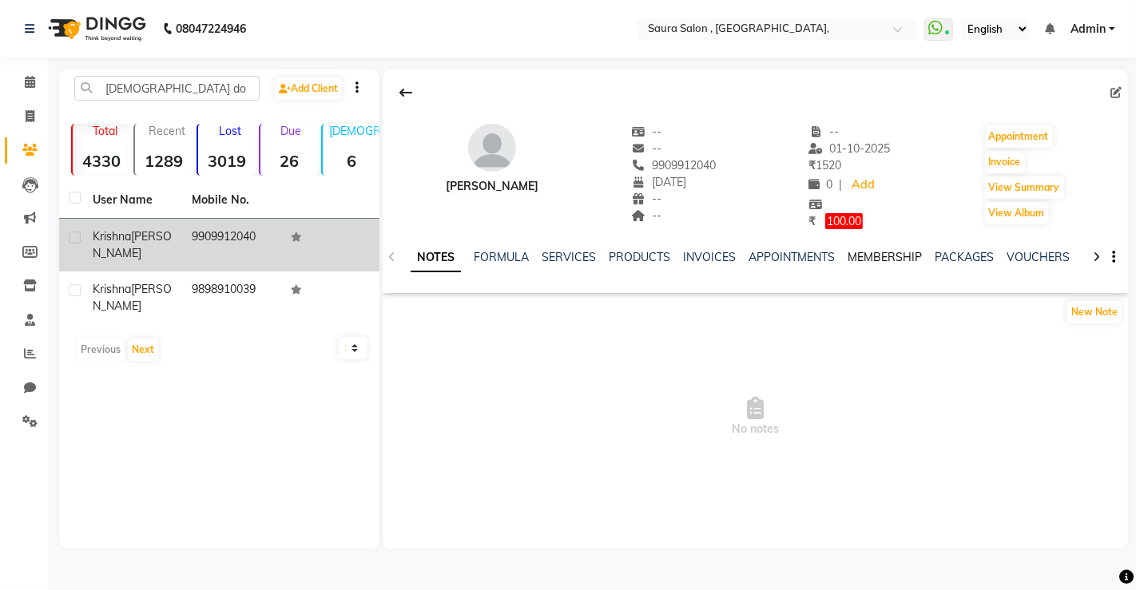
click at [880, 260] on link "MEMBERSHIP" at bounding box center [884, 257] width 74 height 14
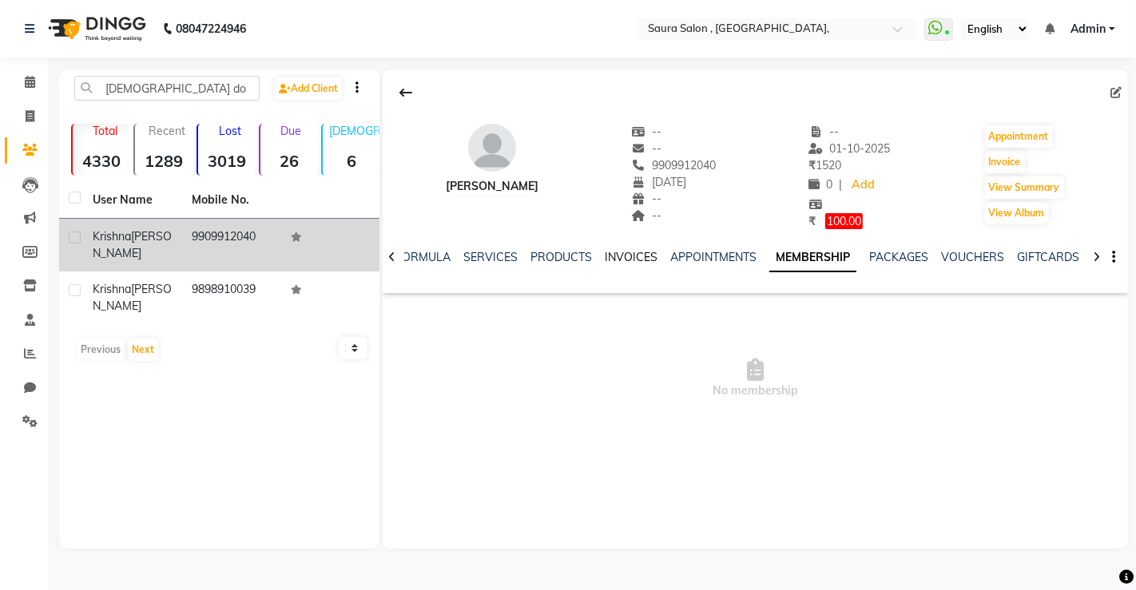
click at [621, 258] on link "INVOICES" at bounding box center [631, 257] width 53 height 14
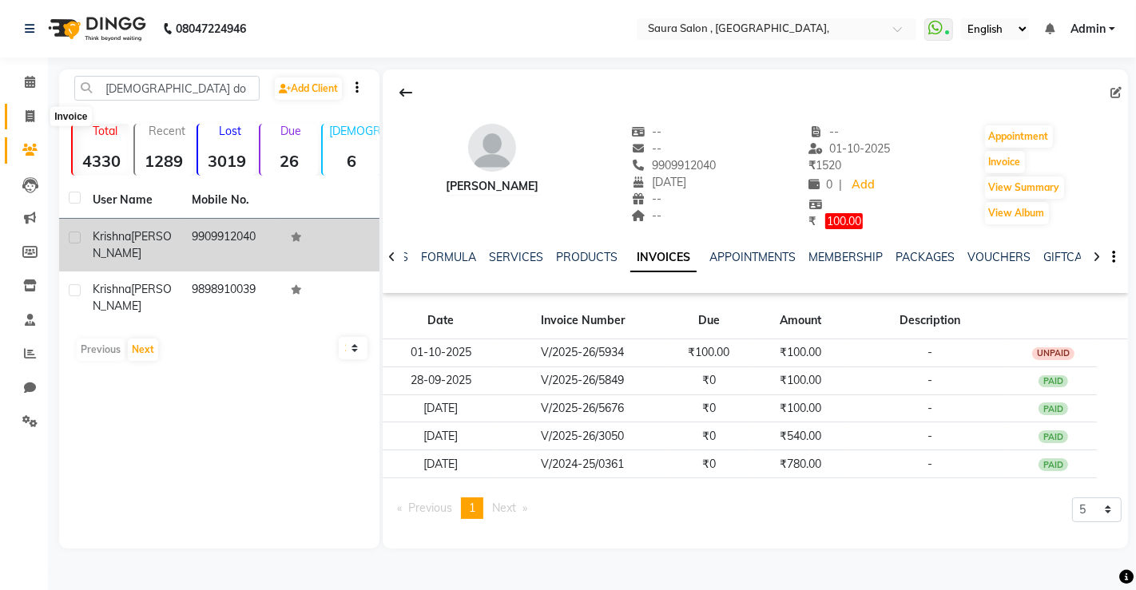
click at [30, 113] on icon at bounding box center [30, 116] width 9 height 12
select select "service"
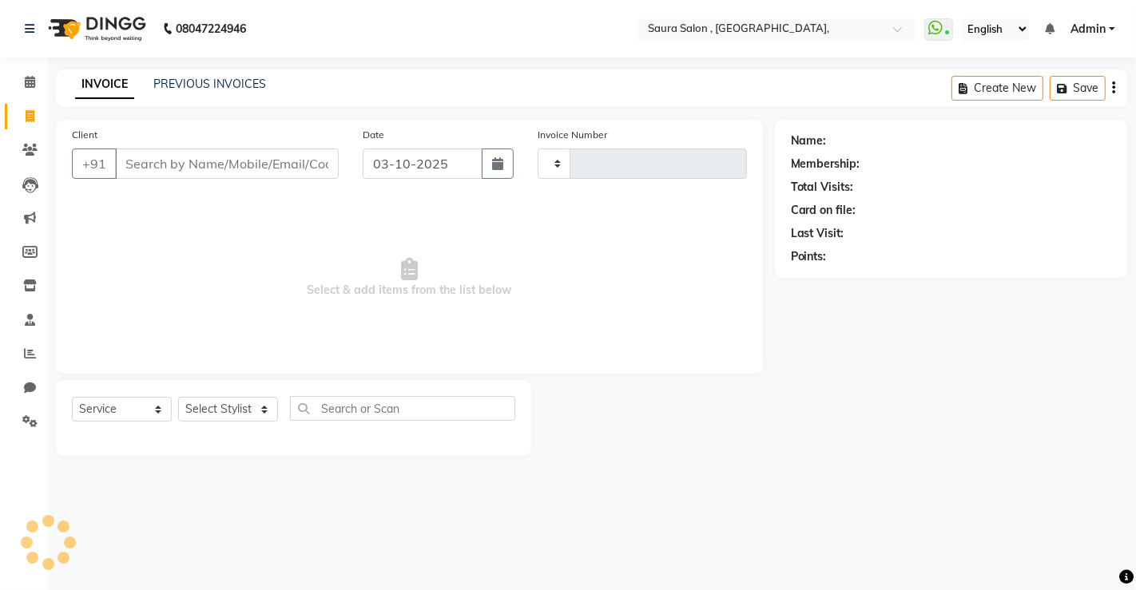
type input "5968"
select select "6963"
select select "57428"
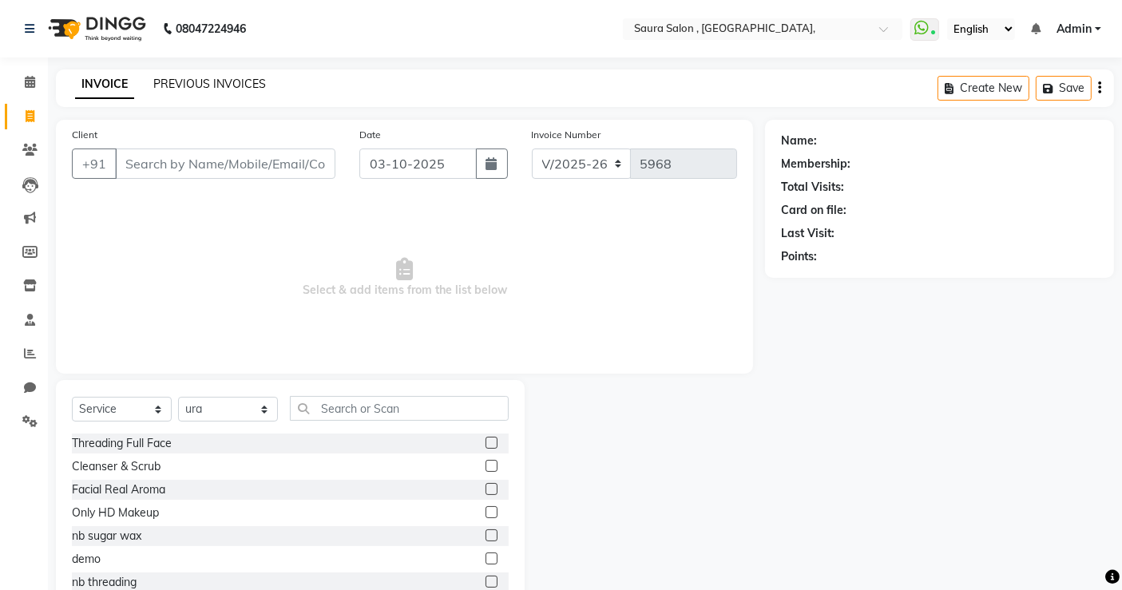
click at [220, 81] on link "PREVIOUS INVOICES" at bounding box center [209, 84] width 113 height 14
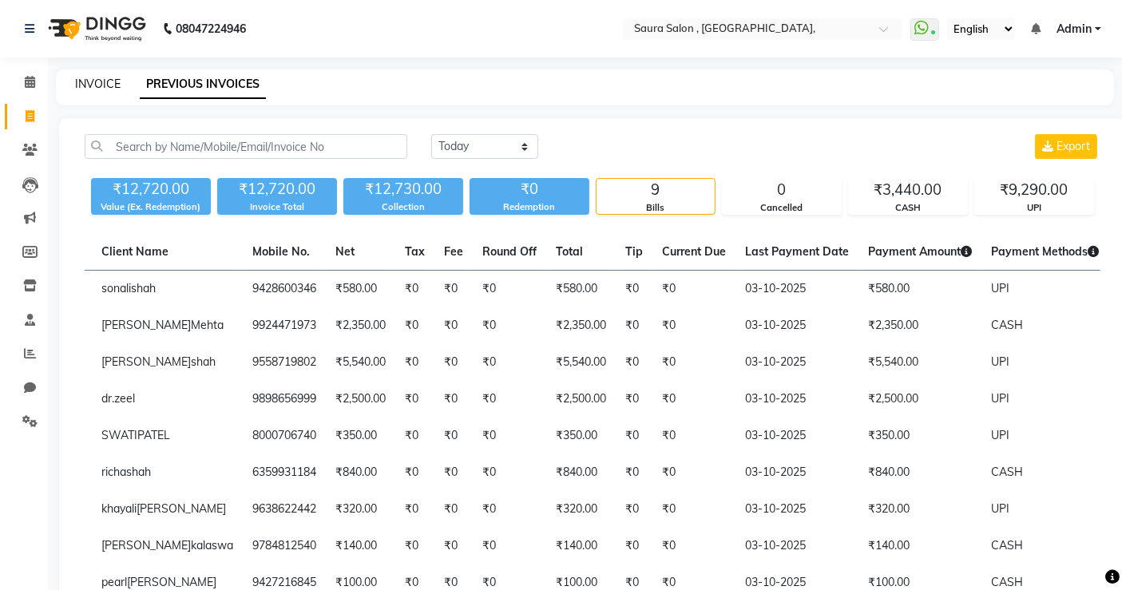
click at [94, 81] on link "INVOICE" at bounding box center [98, 84] width 46 height 14
select select "service"
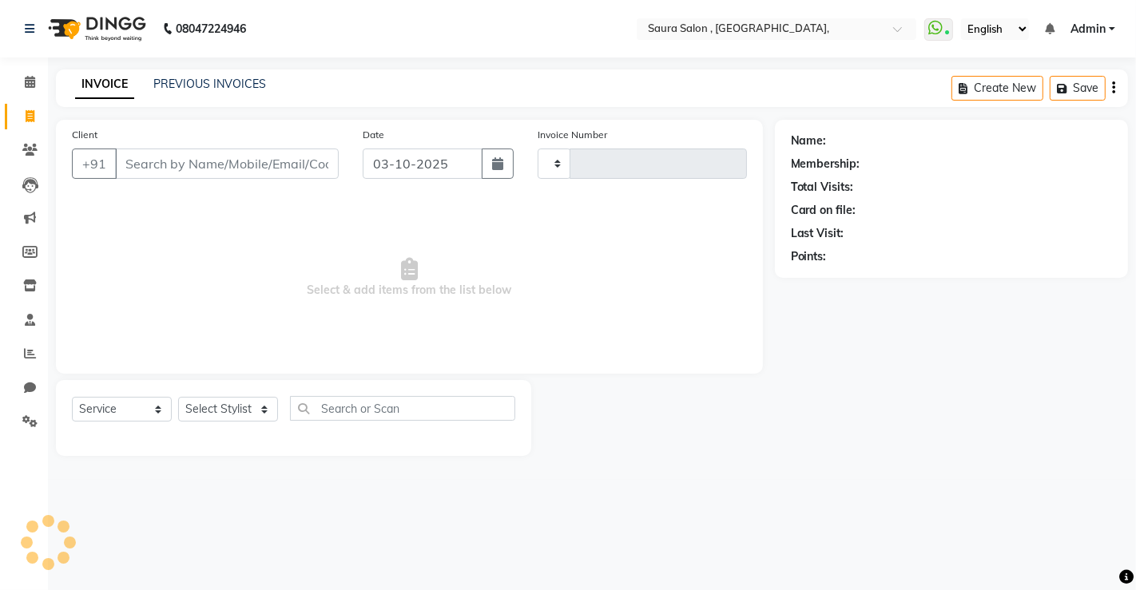
type input "5968"
select select "6963"
select select "57428"
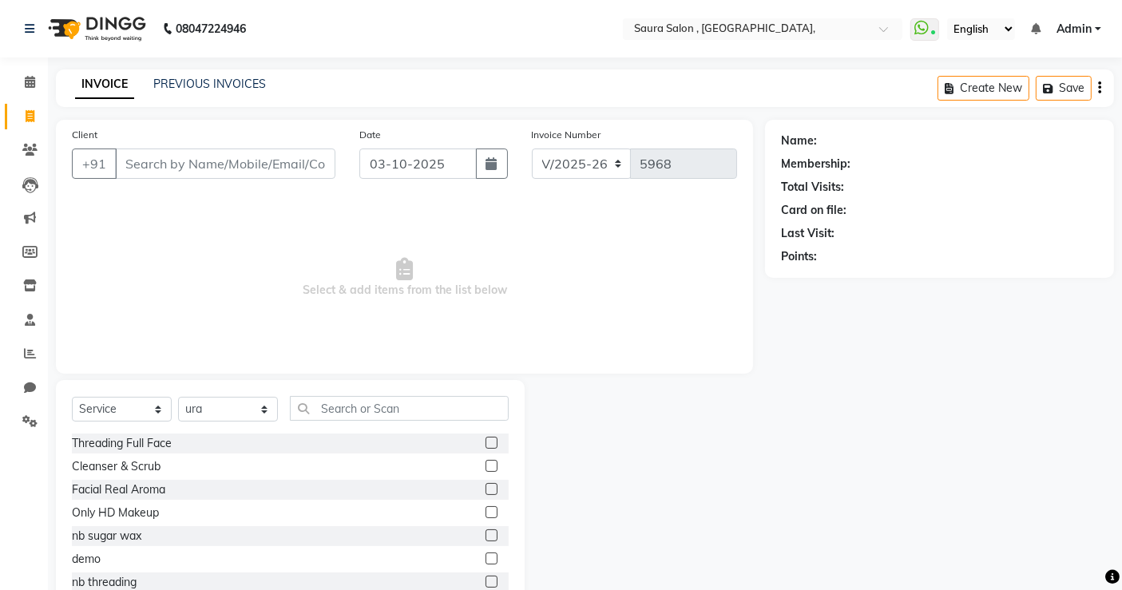
click at [137, 165] on input "Client" at bounding box center [225, 164] width 220 height 30
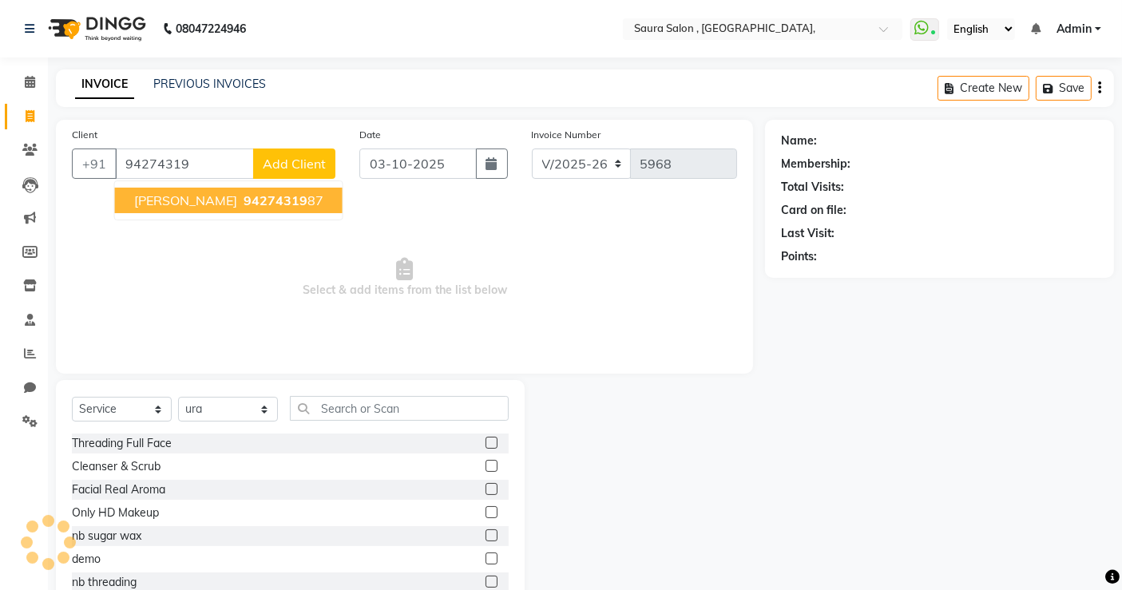
click at [182, 204] on span "hiral shah" at bounding box center [185, 200] width 103 height 16
type input "9427431987"
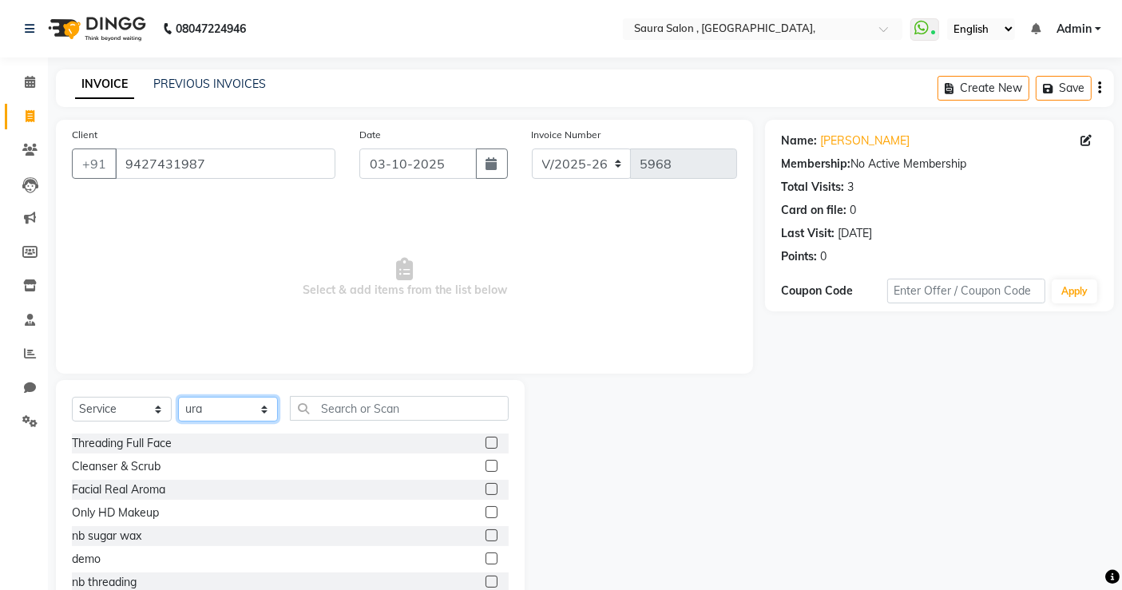
click at [208, 417] on select "Select Stylist archana asha [PERSON_NAME] deepika [PERSON_NAME] [PERSON_NAME] […" at bounding box center [228, 409] width 100 height 25
select select "82271"
click at [178, 397] on select "Select Stylist archana asha [PERSON_NAME] deepika [PERSON_NAME] [PERSON_NAME] […" at bounding box center [228, 409] width 100 height 25
click at [323, 398] on input "text" at bounding box center [399, 408] width 219 height 25
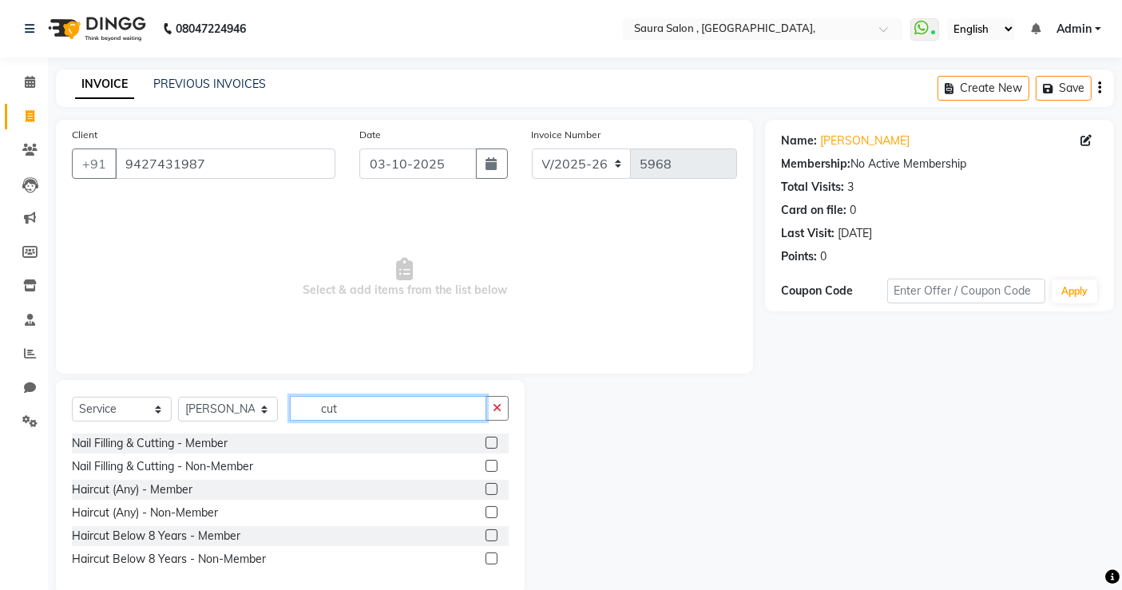
type input "cut"
click at [490, 511] on label at bounding box center [492, 512] width 12 height 12
click at [490, 511] on input "checkbox" at bounding box center [491, 513] width 10 height 10
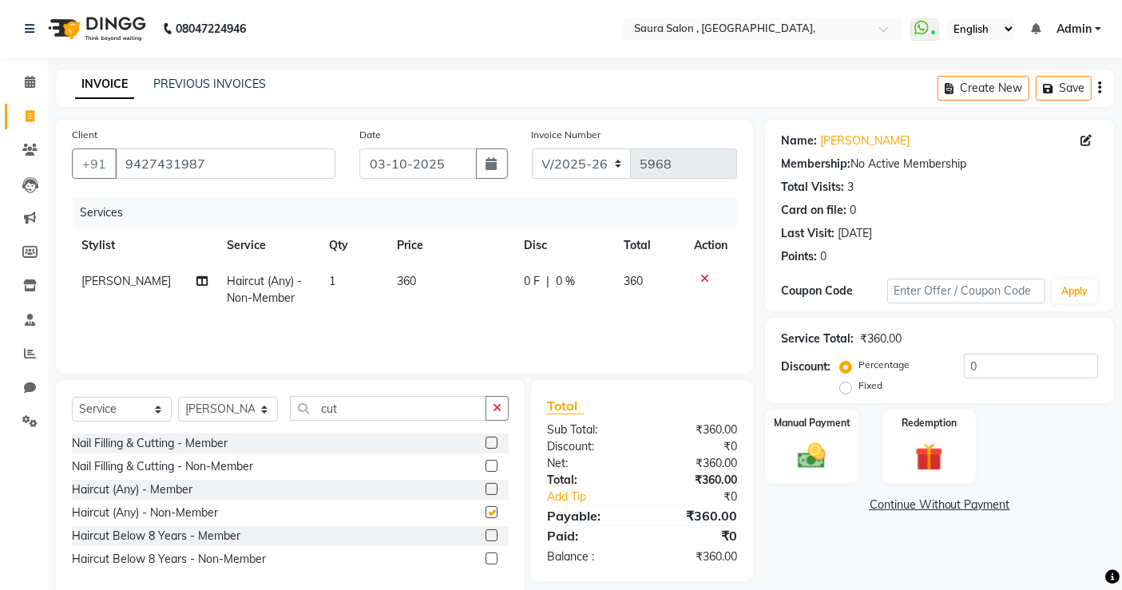
checkbox input "false"
click at [826, 429] on div "Manual Payment" at bounding box center [812, 447] width 97 height 78
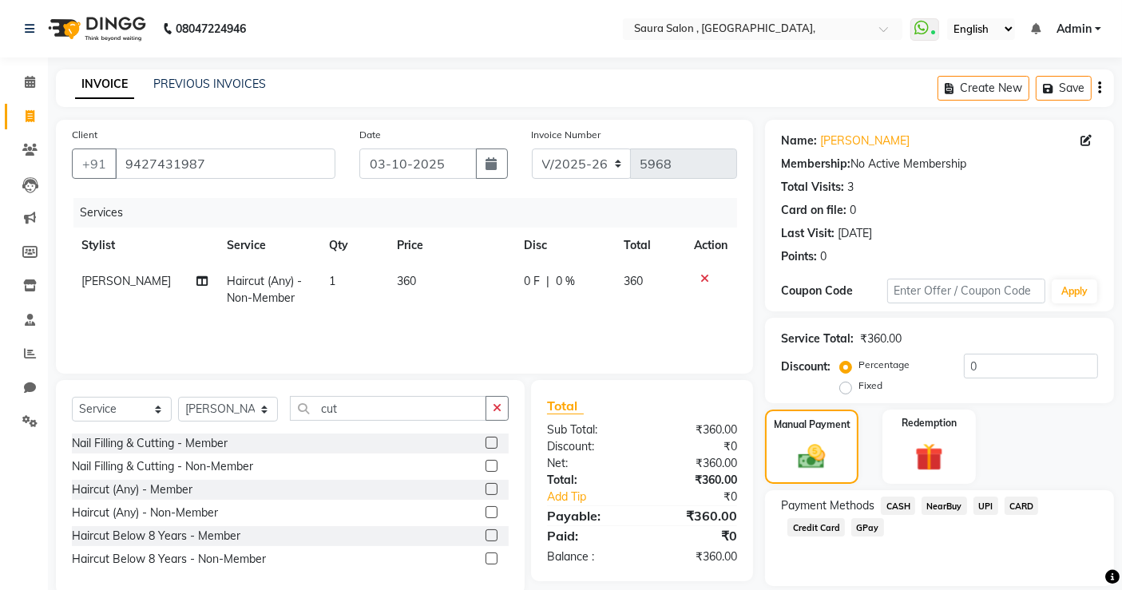
click at [901, 511] on span "CASH" at bounding box center [898, 506] width 34 height 18
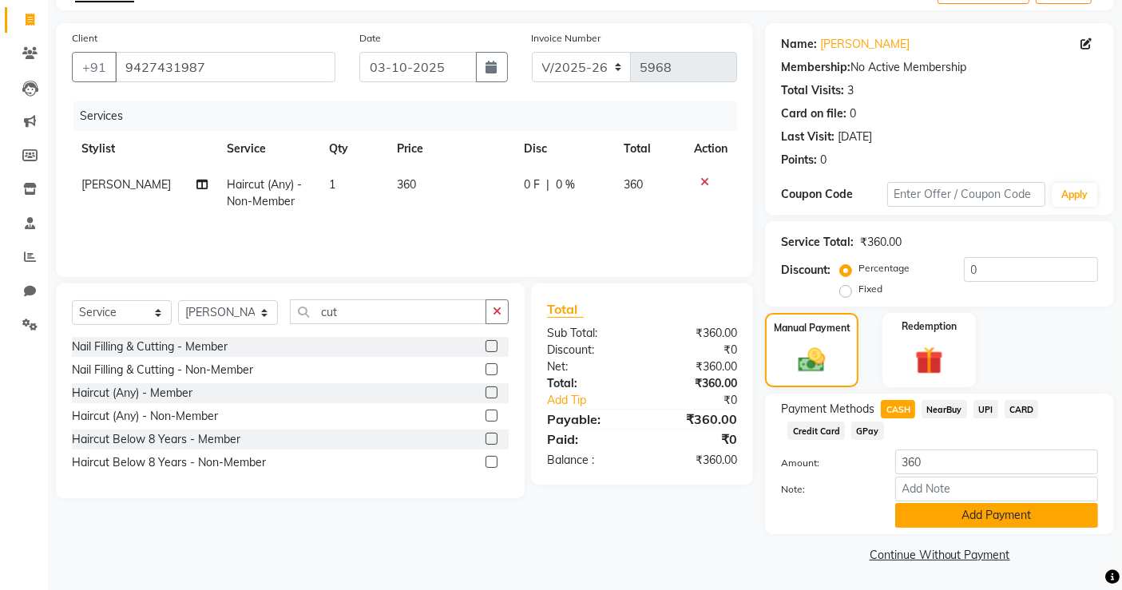
click at [942, 522] on button "Add Payment" at bounding box center [996, 515] width 203 height 25
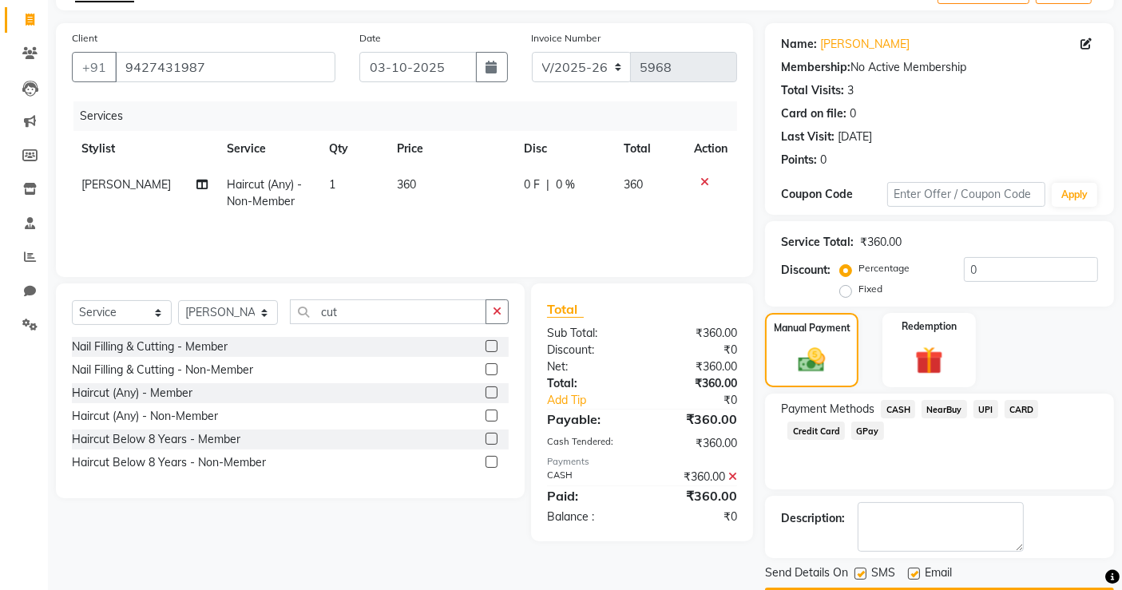
scroll to position [141, 0]
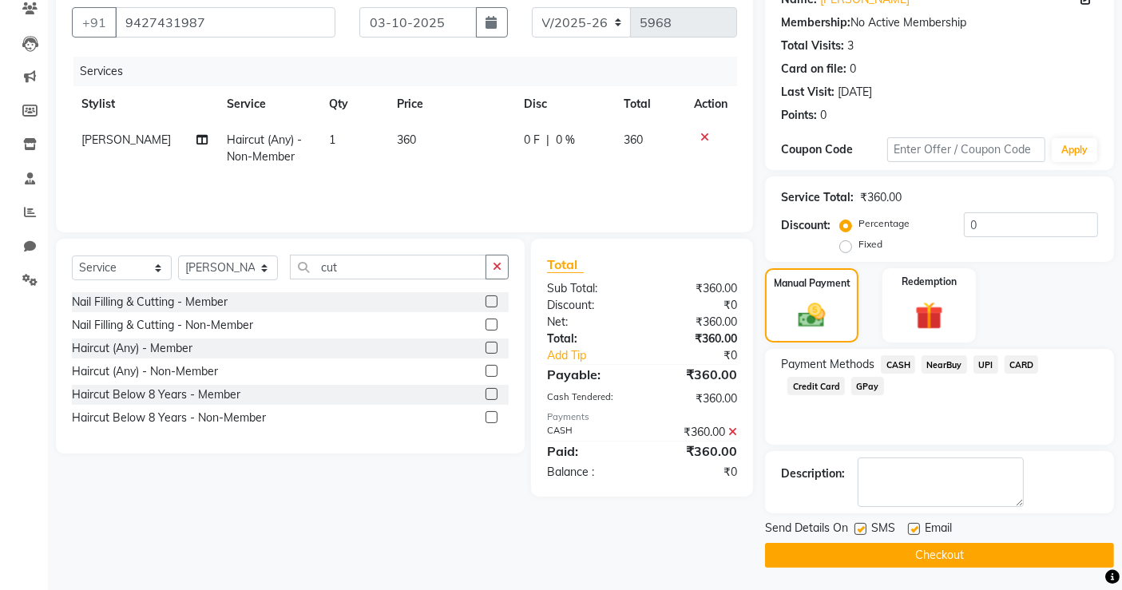
click at [925, 554] on button "Checkout" at bounding box center [939, 555] width 349 height 25
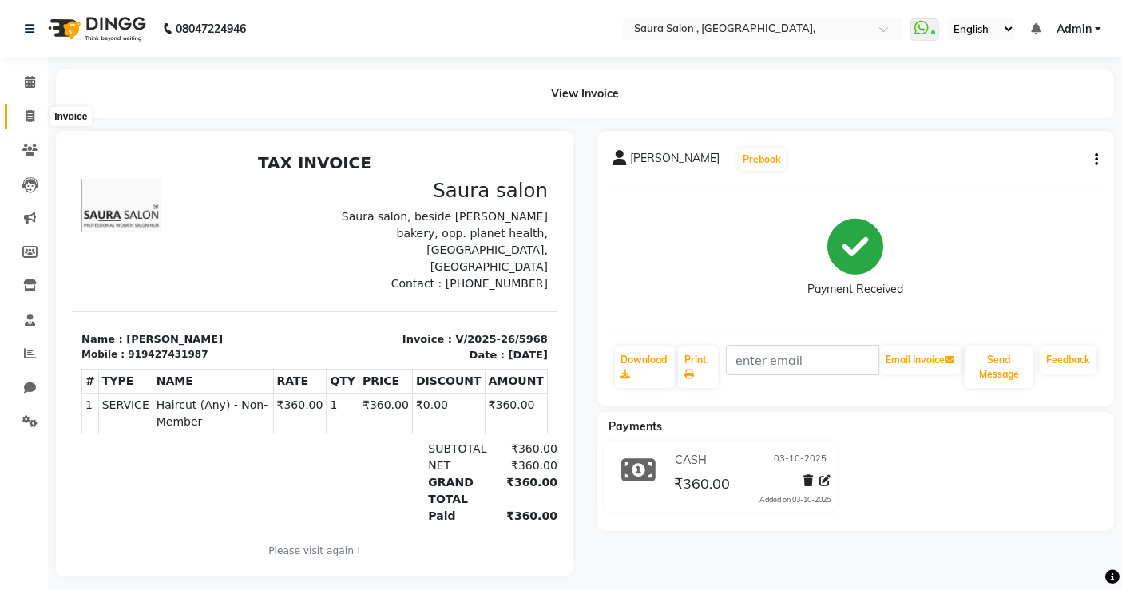
click at [30, 113] on icon at bounding box center [30, 116] width 9 height 12
select select "service"
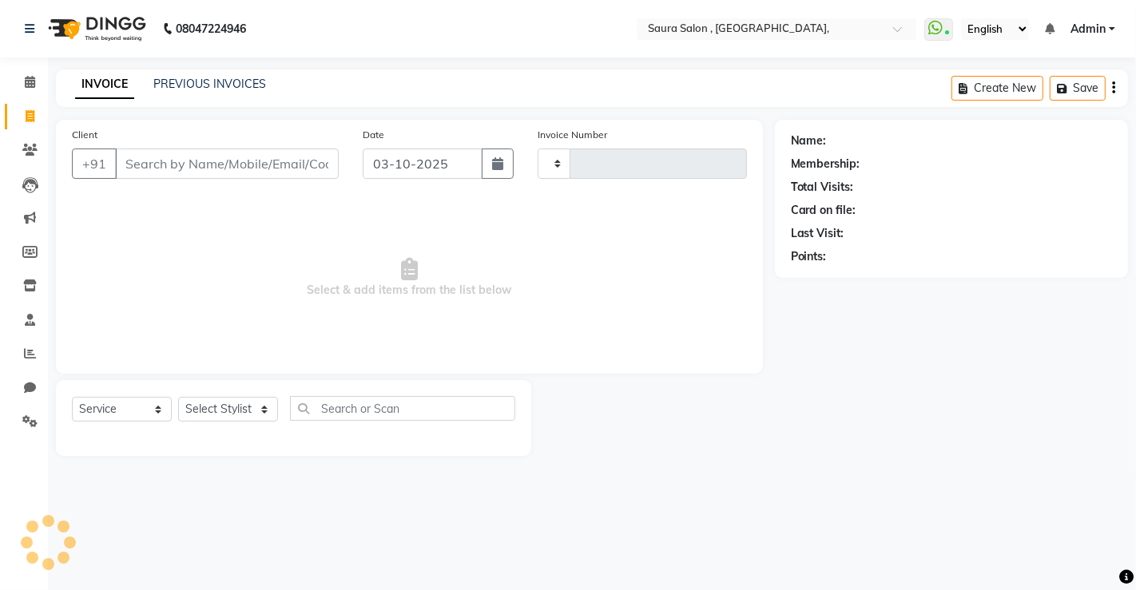
type input "5969"
select select "6963"
select select "57428"
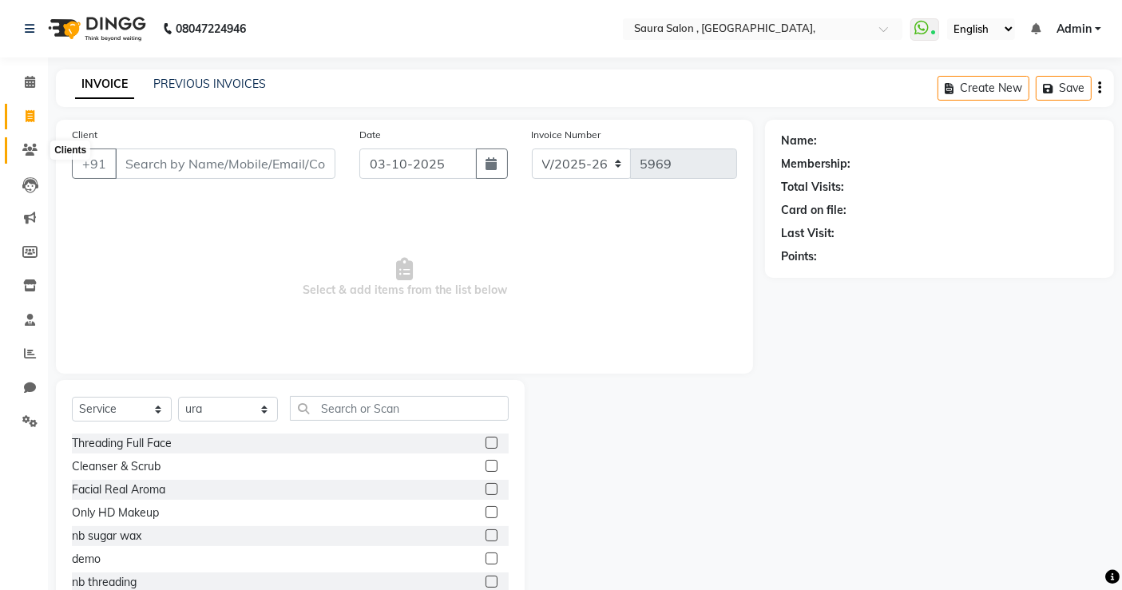
click at [30, 149] on icon at bounding box center [29, 150] width 15 height 12
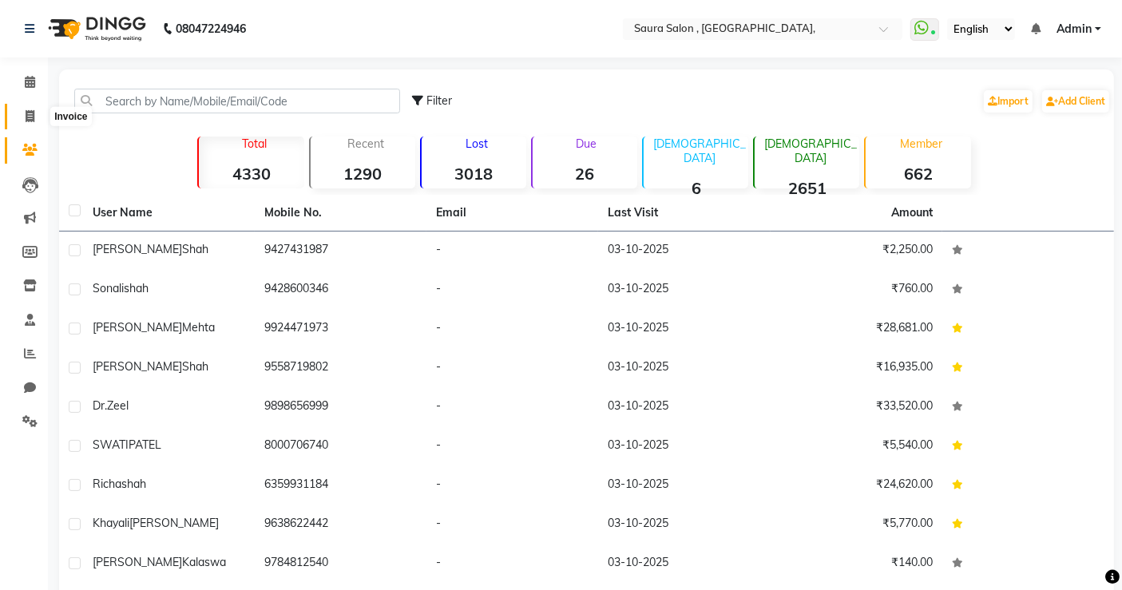
click at [29, 114] on icon at bounding box center [30, 116] width 9 height 12
select select "6963"
select select "service"
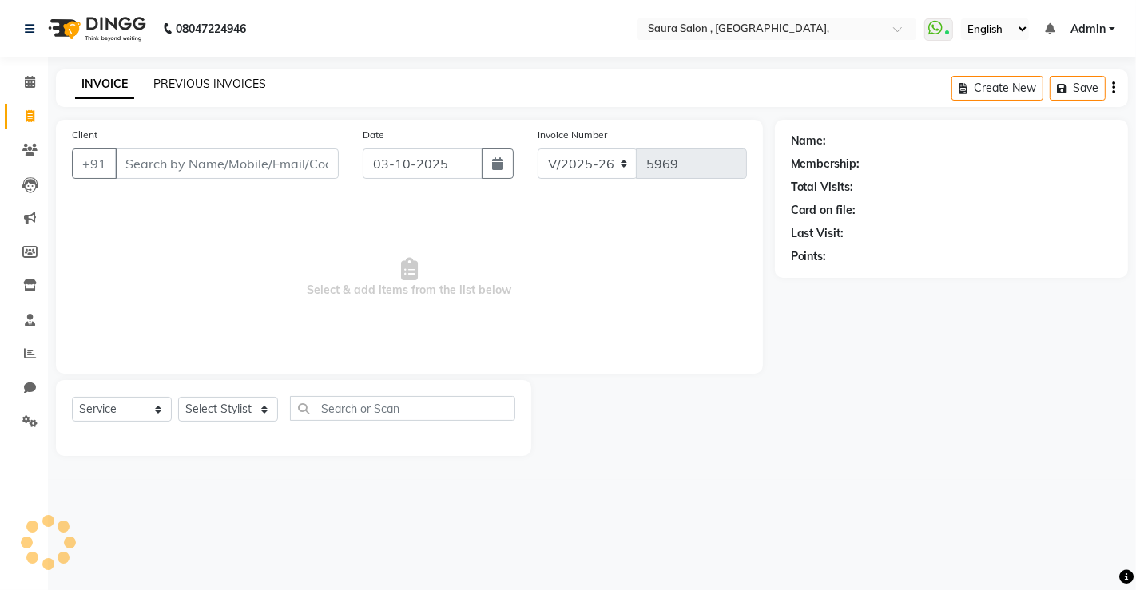
select select "57428"
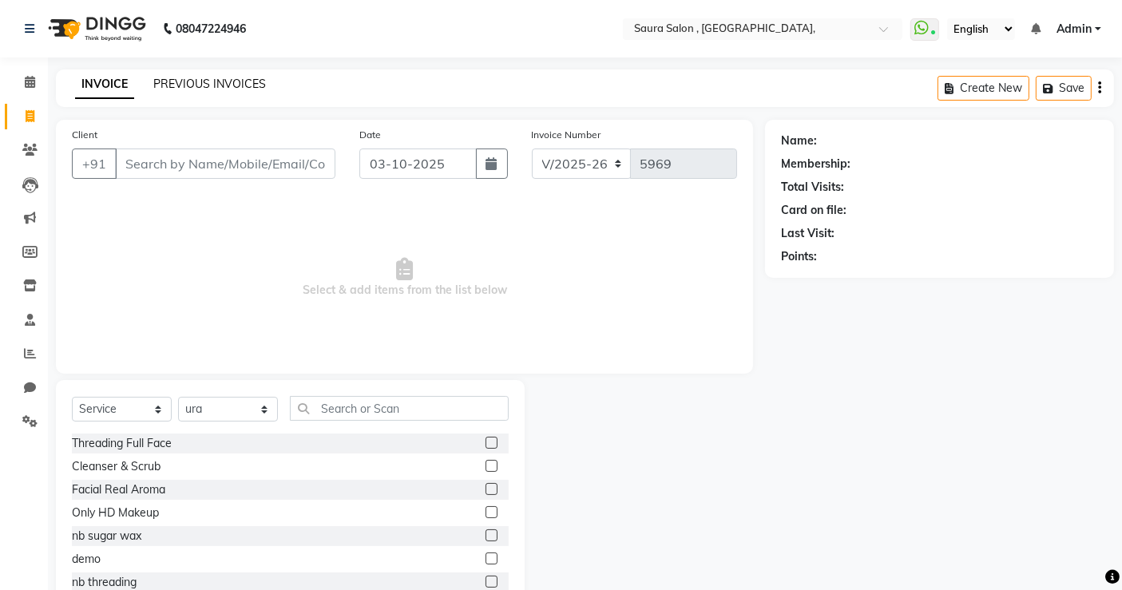
click at [166, 80] on link "PREVIOUS INVOICES" at bounding box center [209, 84] width 113 height 14
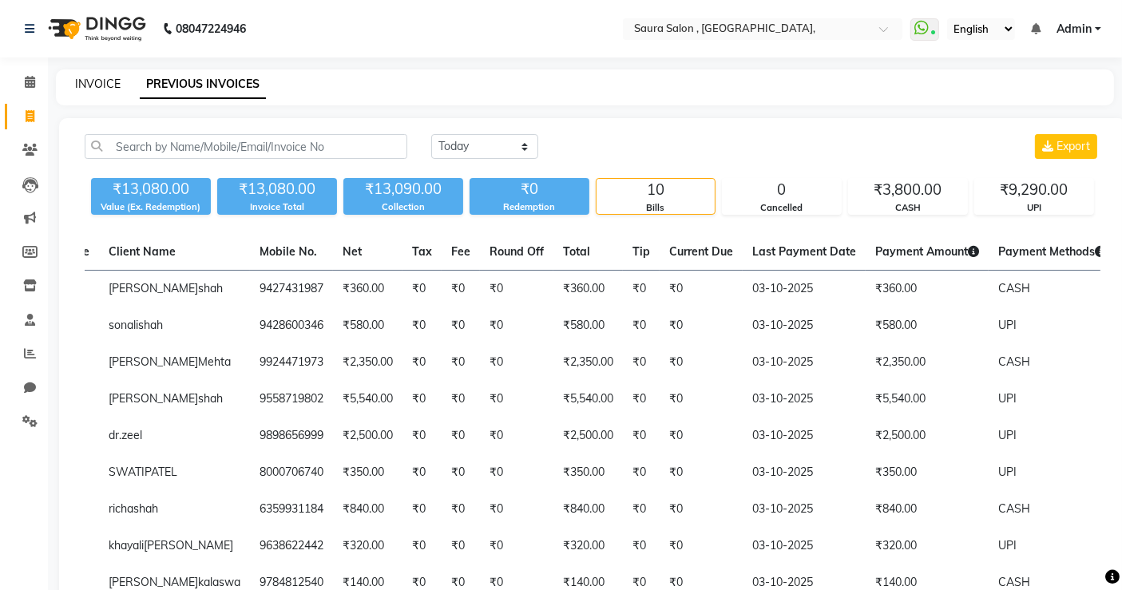
click at [113, 81] on link "INVOICE" at bounding box center [98, 84] width 46 height 14
select select "service"
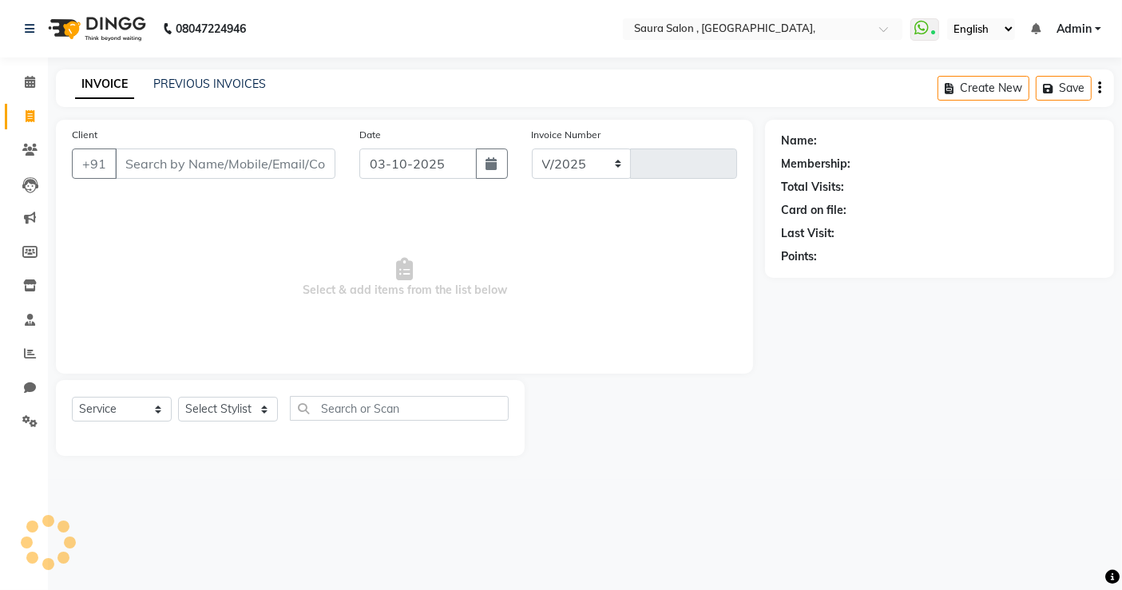
select select "6963"
type input "5969"
select select "57428"
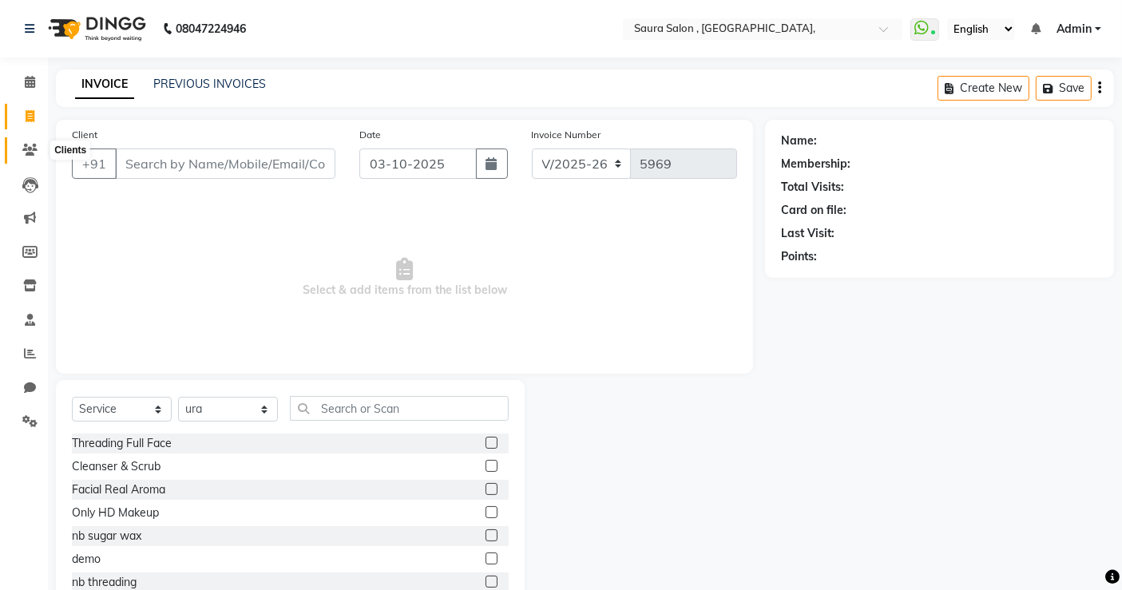
click at [27, 152] on icon at bounding box center [29, 150] width 15 height 12
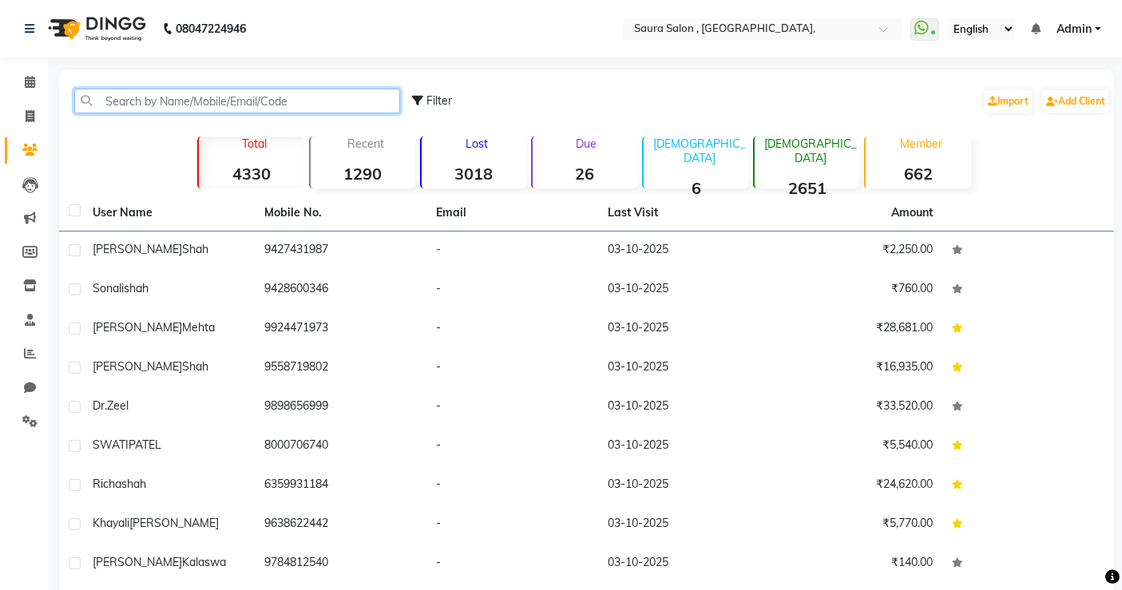
click at [185, 103] on input "text" at bounding box center [237, 101] width 326 height 25
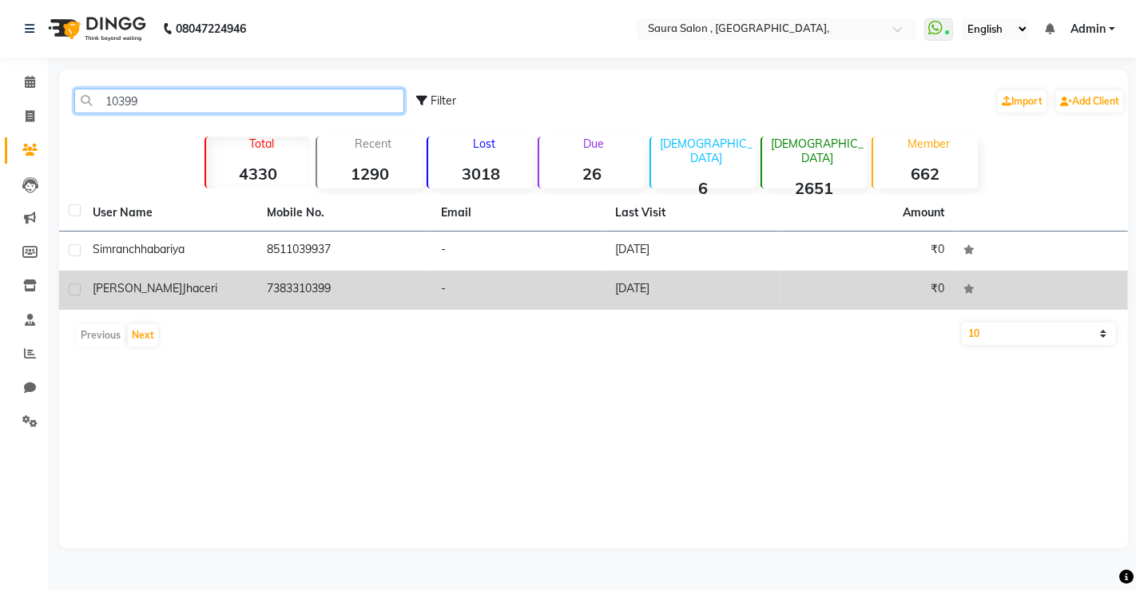
type input "10399"
click at [179, 281] on div "Karen Jhaceri" at bounding box center [170, 288] width 155 height 17
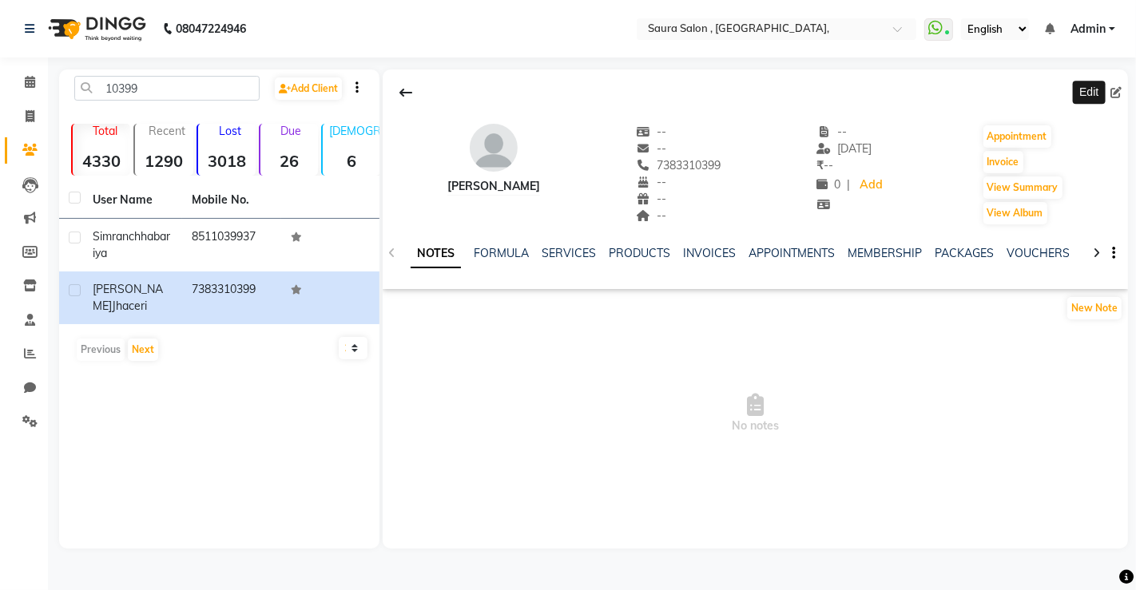
click at [1117, 92] on icon at bounding box center [1115, 92] width 11 height 11
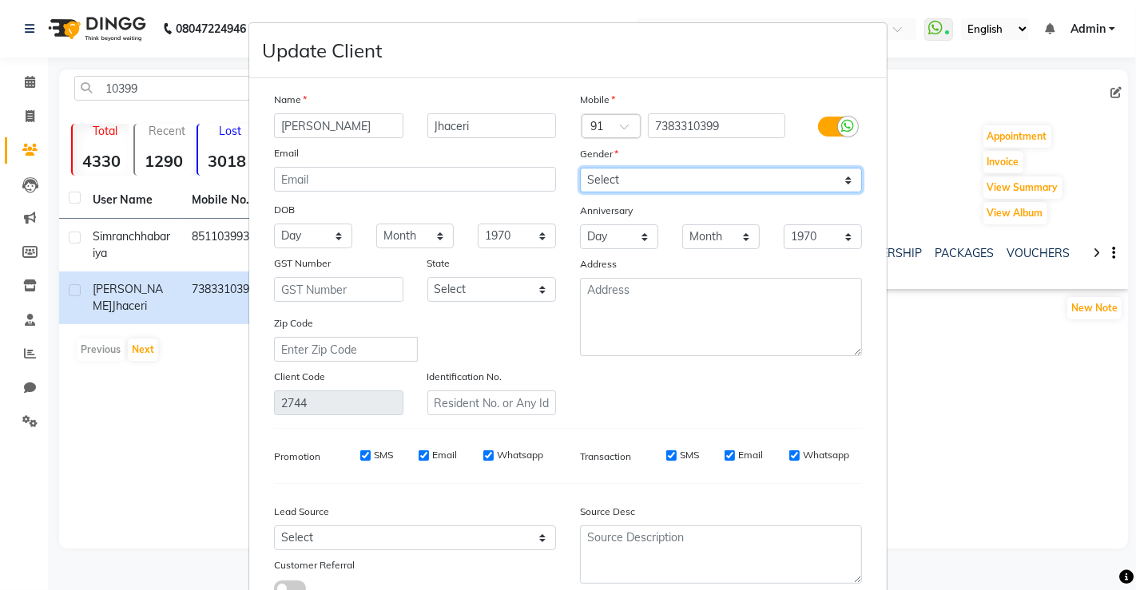
click at [773, 172] on select "Select Male Female Other Prefer Not To Say" at bounding box center [721, 180] width 282 height 25
select select "female"
click at [580, 168] on select "Select Male Female Other Prefer Not To Say" at bounding box center [721, 180] width 282 height 25
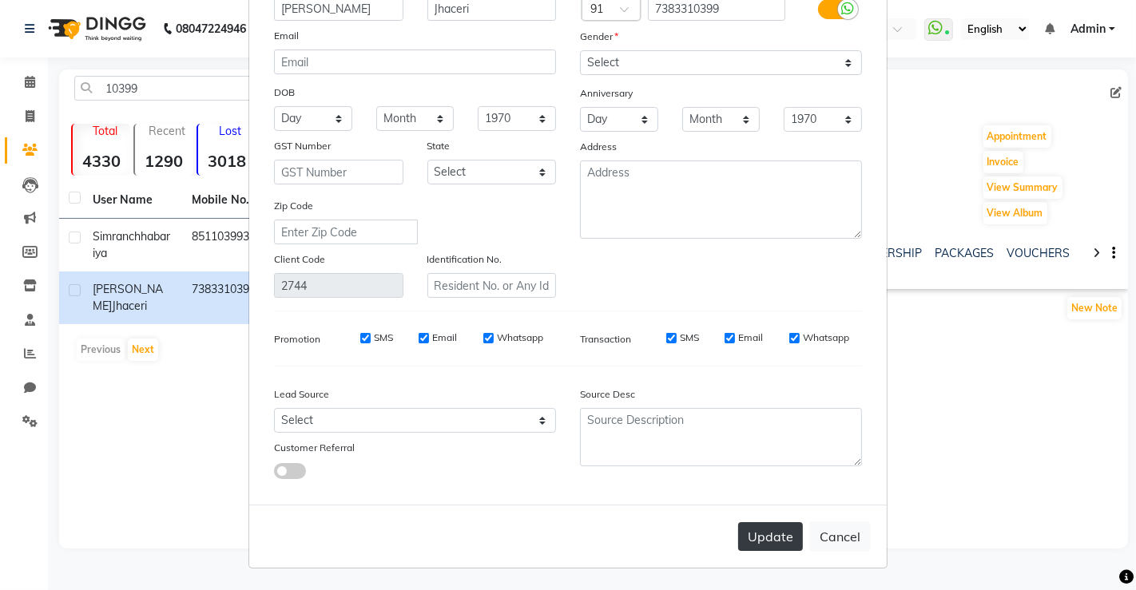
click at [765, 523] on button "Update" at bounding box center [770, 536] width 65 height 29
select select
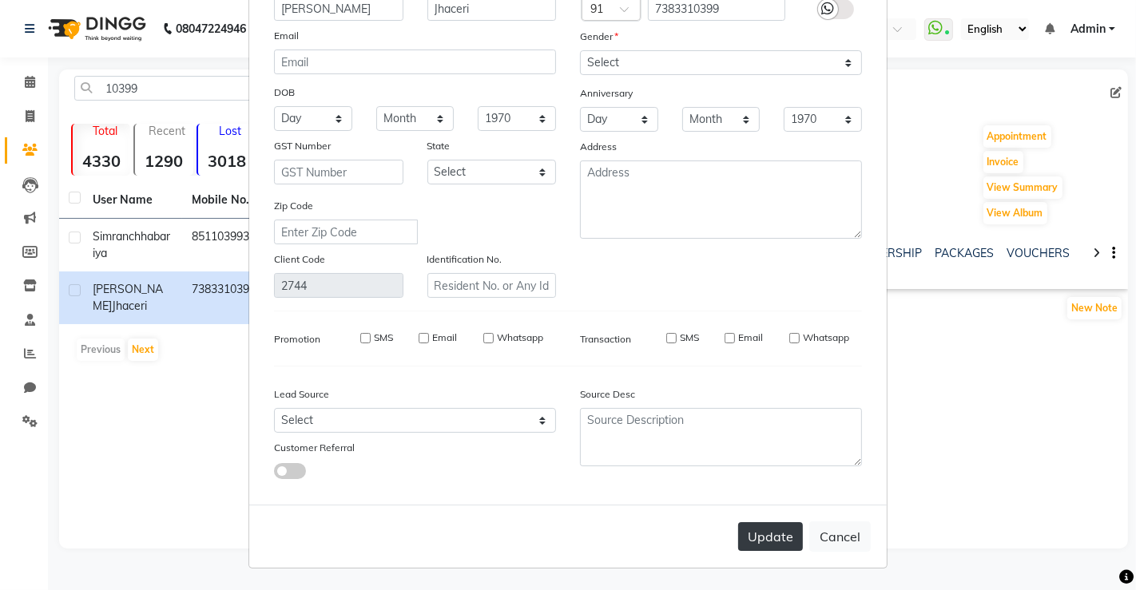
select select
checkbox input "false"
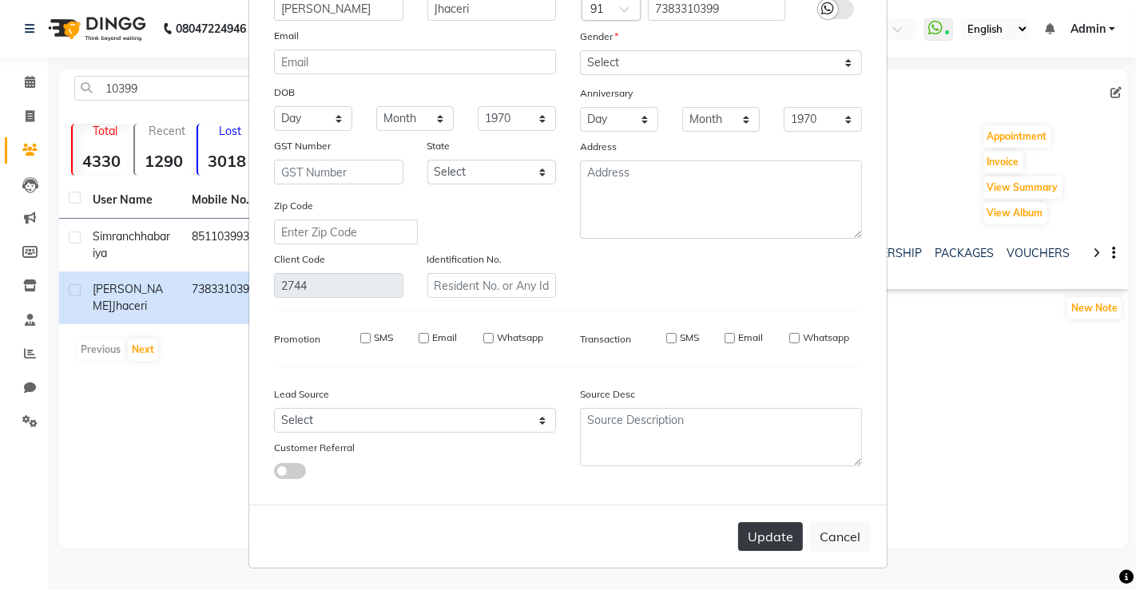
checkbox input "false"
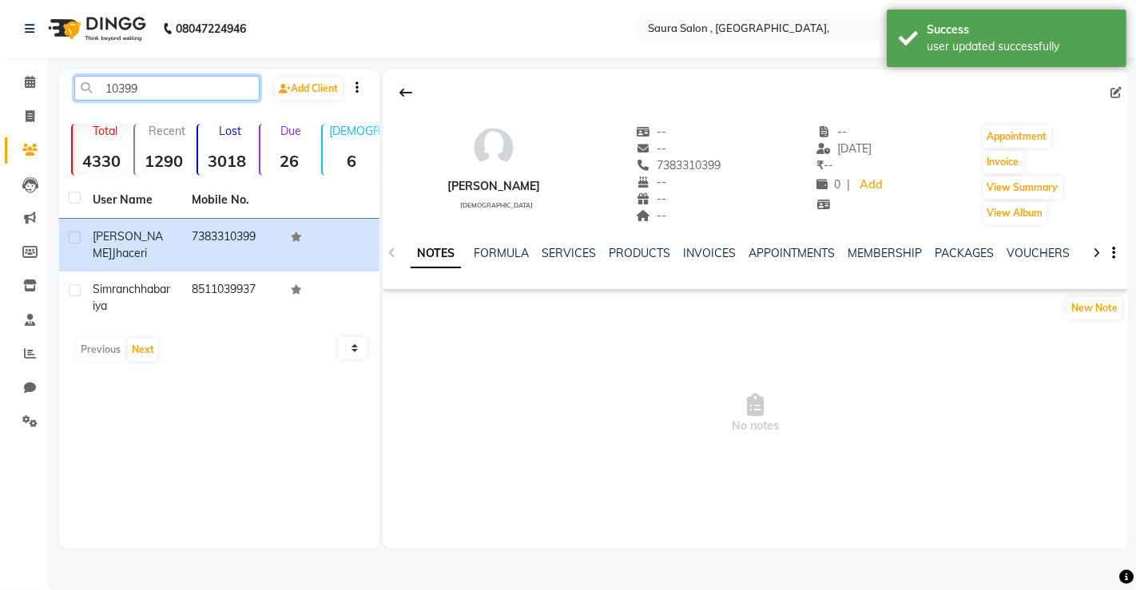
click at [200, 79] on input "10399" at bounding box center [166, 88] width 185 height 25
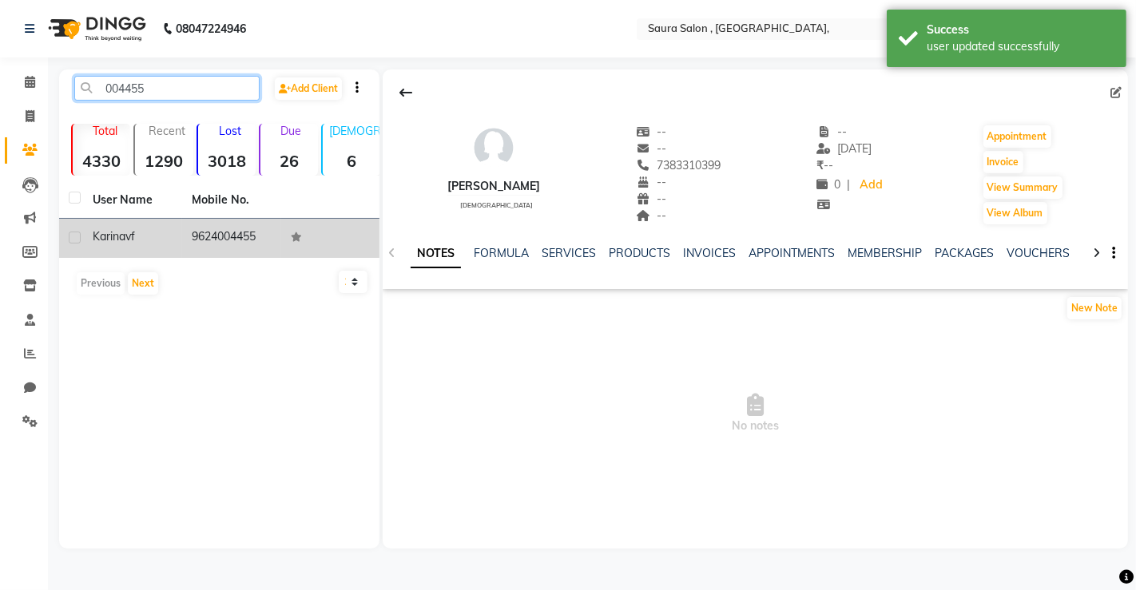
type input "004455"
click at [113, 251] on td "karina vf" at bounding box center [132, 238] width 99 height 39
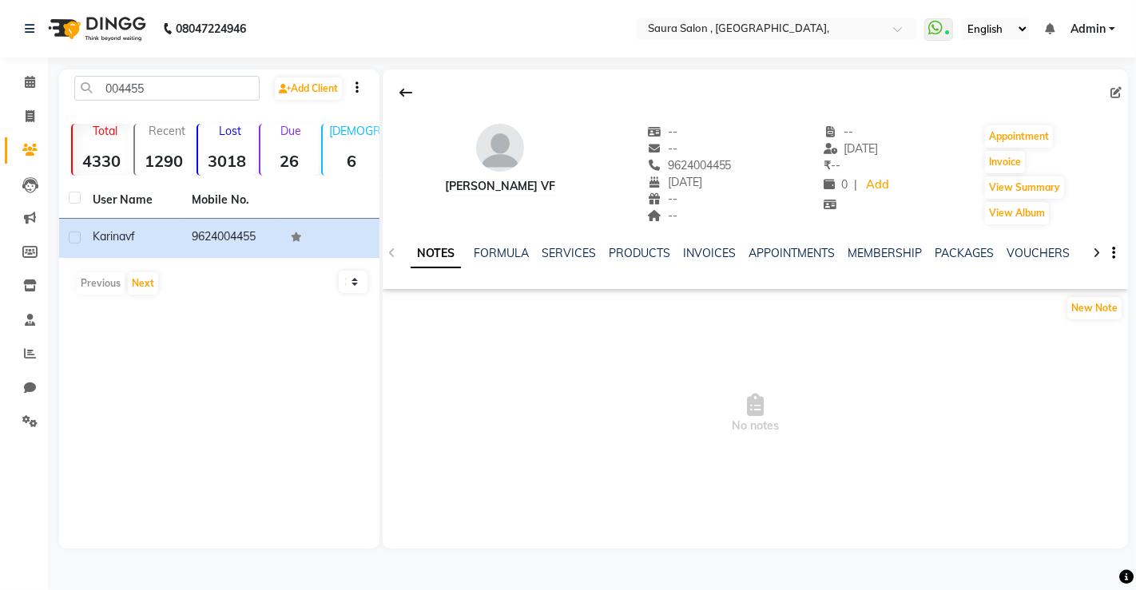
click at [1109, 87] on div at bounding box center [755, 92] width 745 height 30
click at [1113, 92] on icon at bounding box center [1115, 92] width 11 height 11
select select "16"
select select "08"
select select "2001"
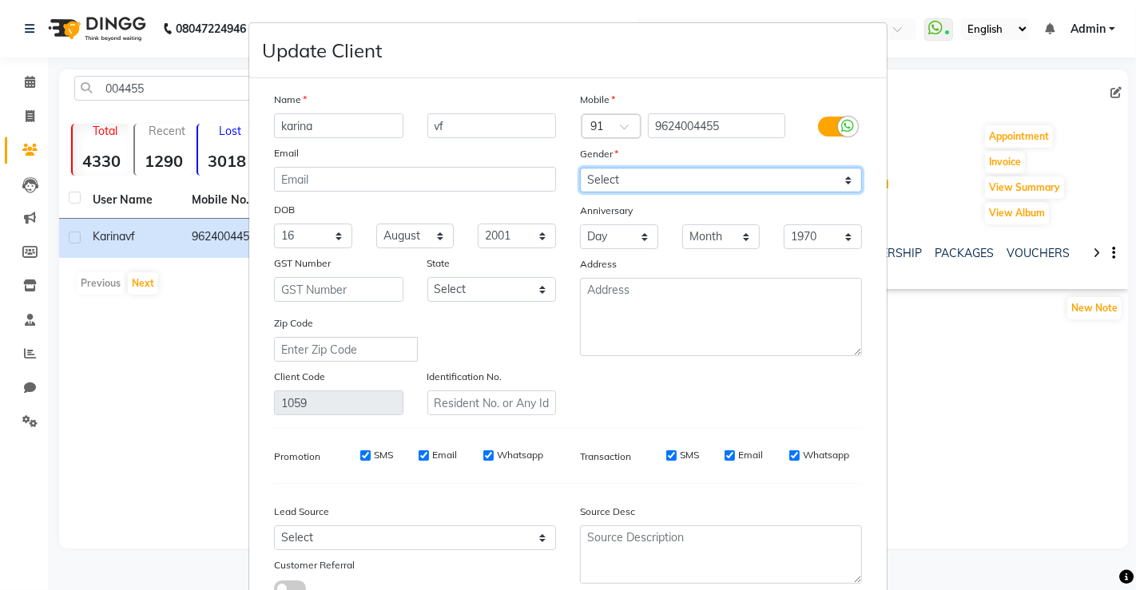
click at [684, 168] on select "Select Male Female Other Prefer Not To Say" at bounding box center [721, 180] width 282 height 25
select select "female"
click at [580, 168] on select "Select Male Female Other Prefer Not To Say" at bounding box center [721, 180] width 282 height 25
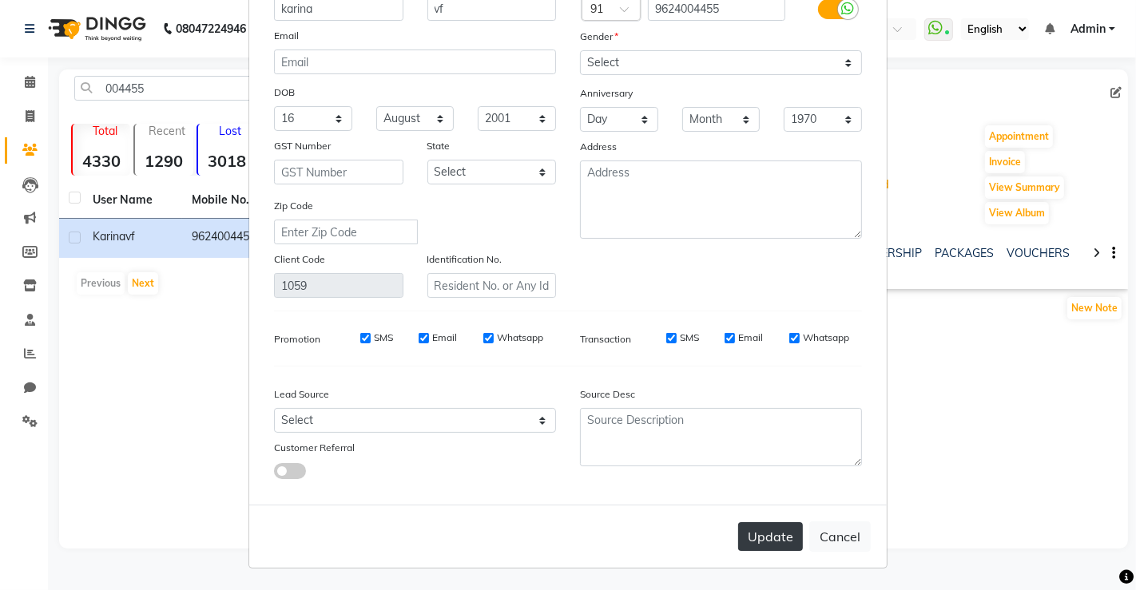
click at [776, 528] on button "Update" at bounding box center [770, 536] width 65 height 29
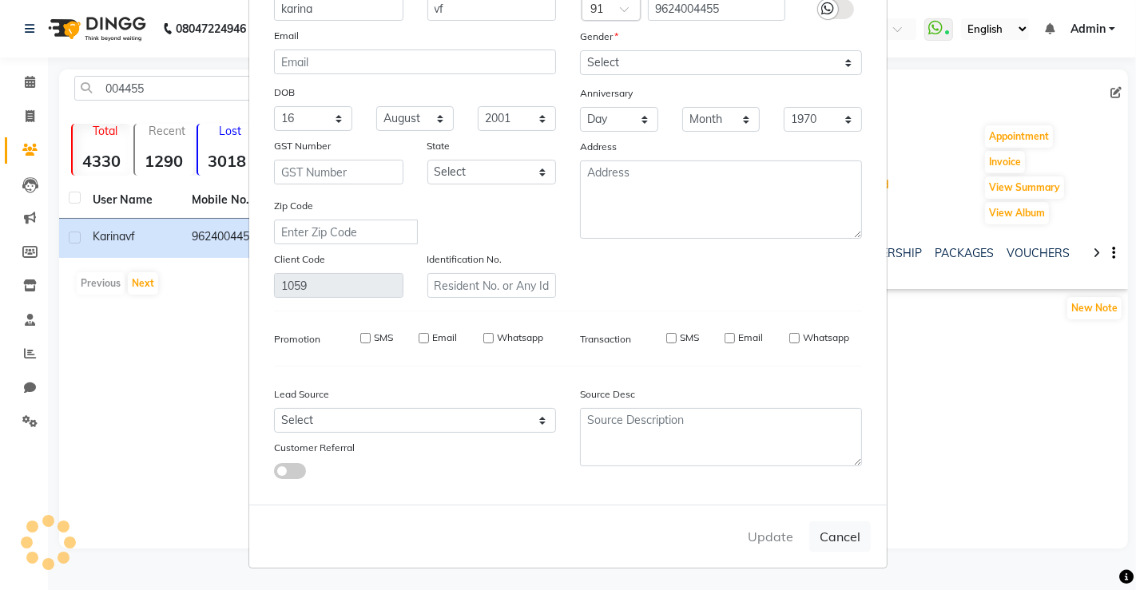
select select
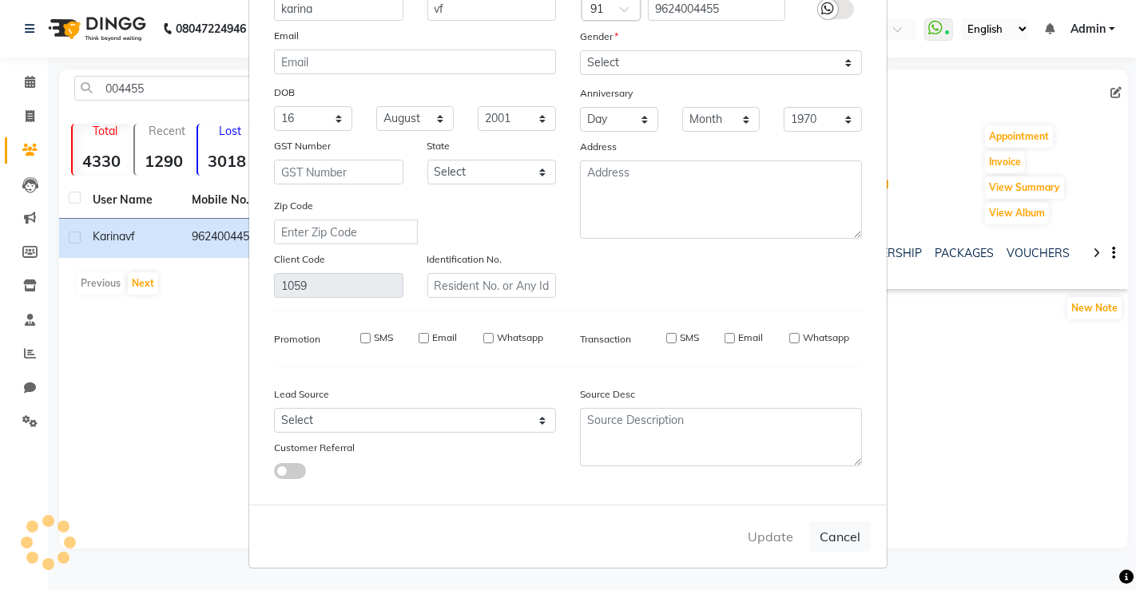
select select
checkbox input "false"
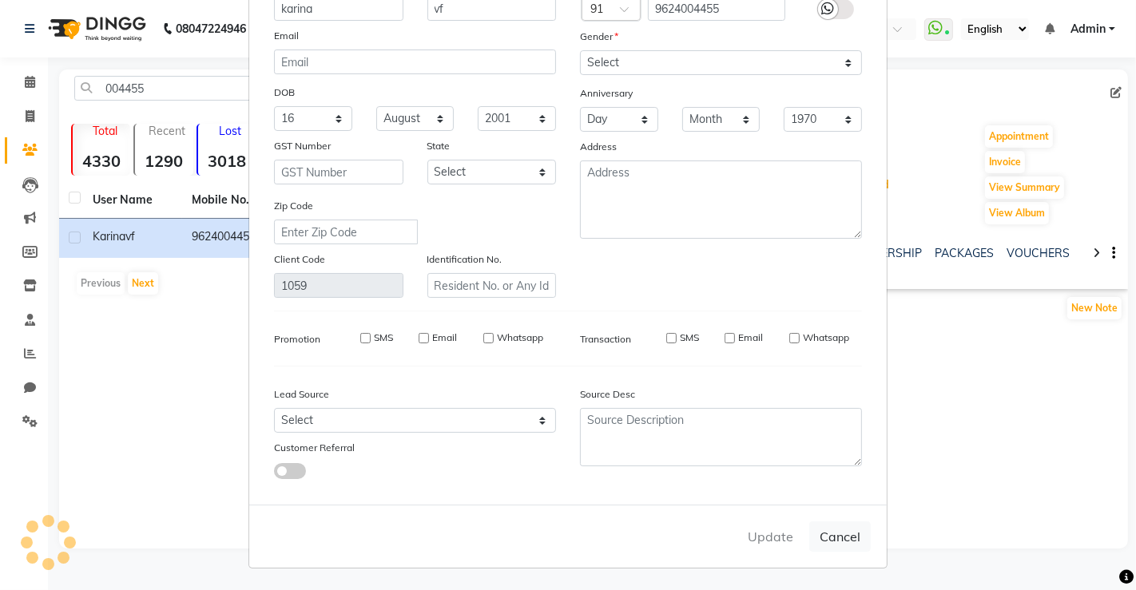
checkbox input "false"
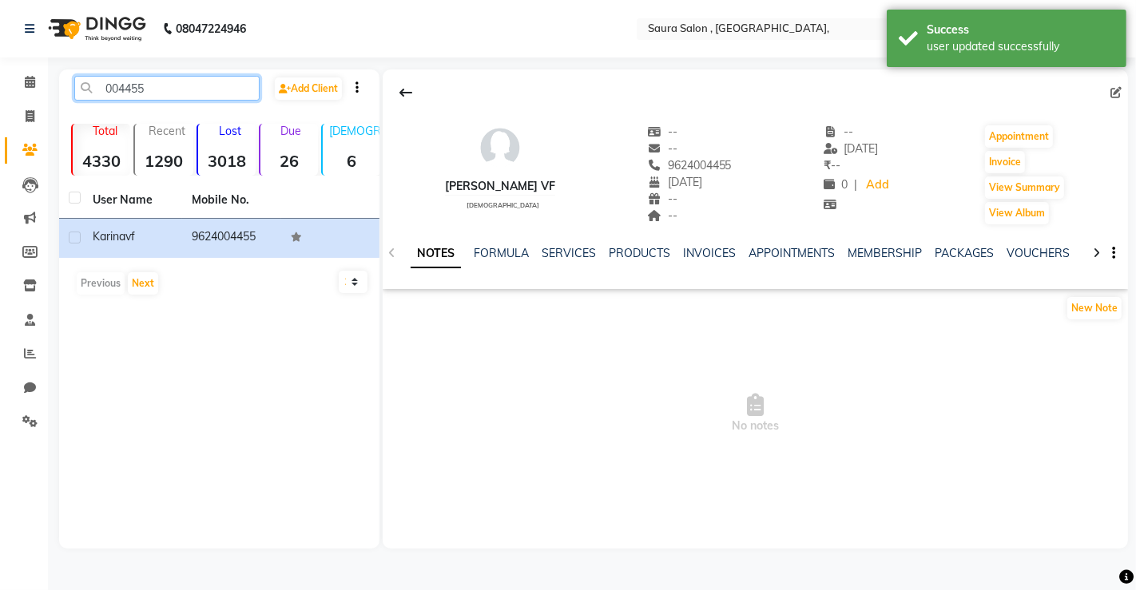
click at [180, 87] on input "004455" at bounding box center [166, 88] width 185 height 25
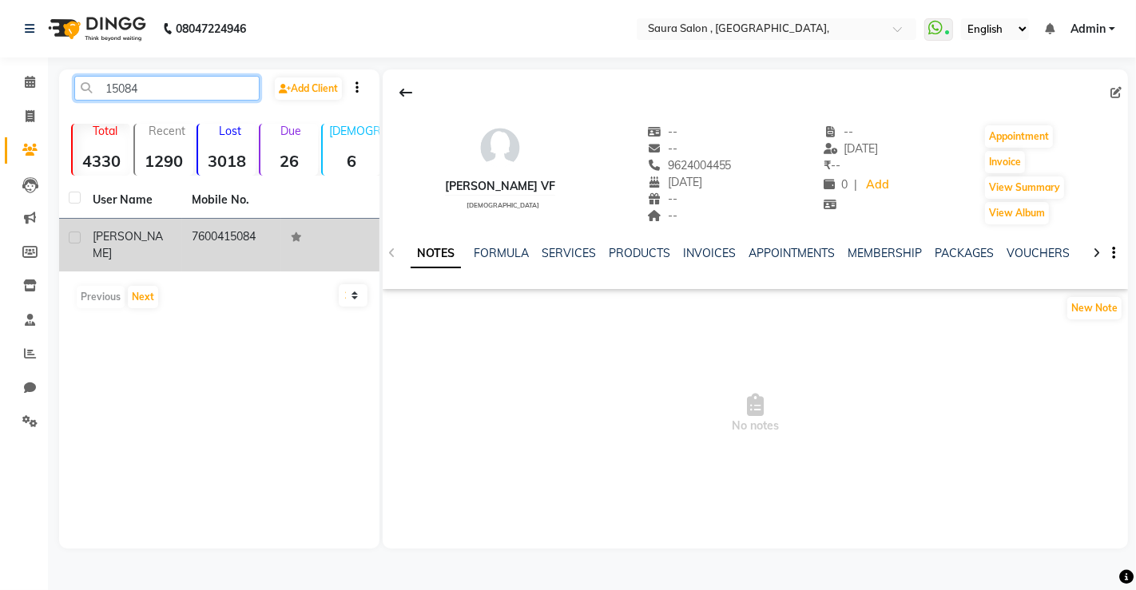
type input "15084"
click at [97, 239] on span "karishma" at bounding box center [128, 244] width 70 height 31
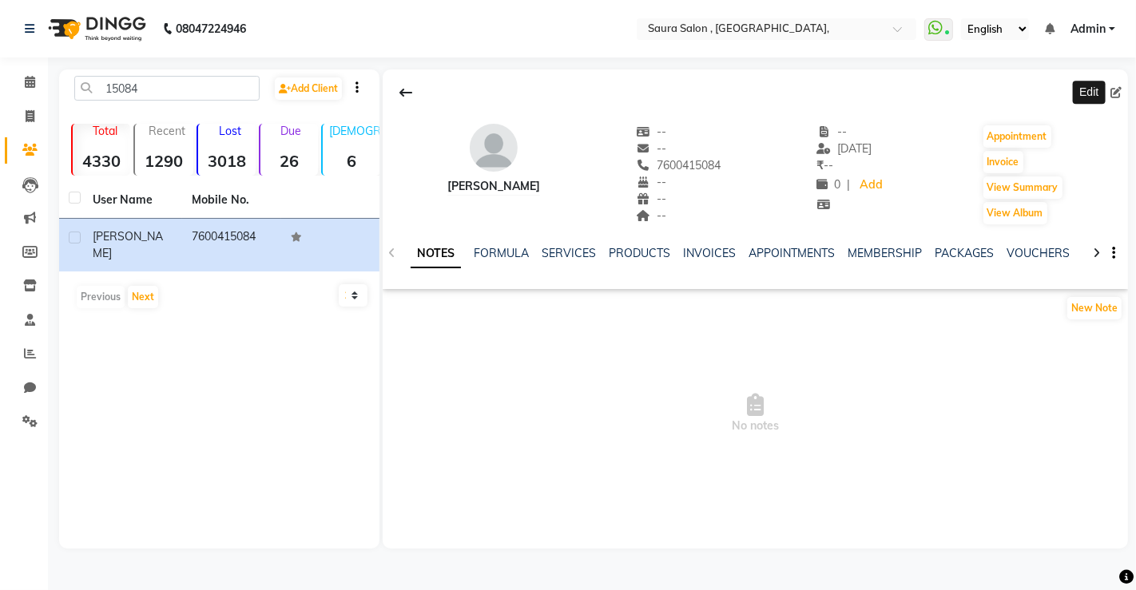
click at [1118, 91] on icon at bounding box center [1115, 92] width 11 height 11
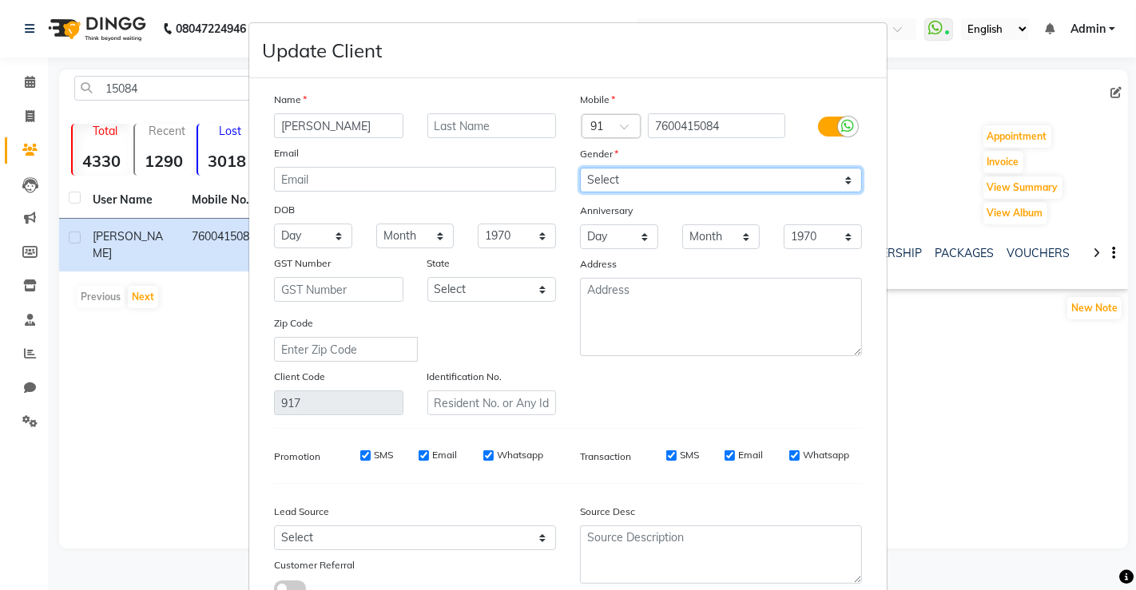
click at [780, 174] on select "Select Male Female Other Prefer Not To Say" at bounding box center [721, 180] width 282 height 25
select select "female"
click at [580, 168] on select "Select Male Female Other Prefer Not To Say" at bounding box center [721, 180] width 282 height 25
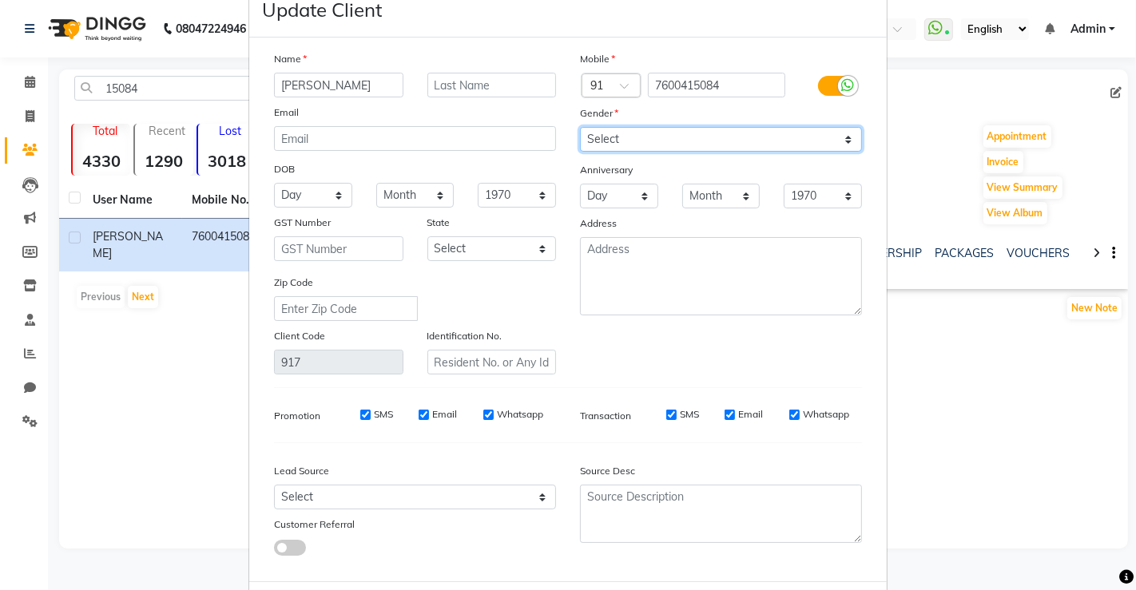
scroll to position [117, 0]
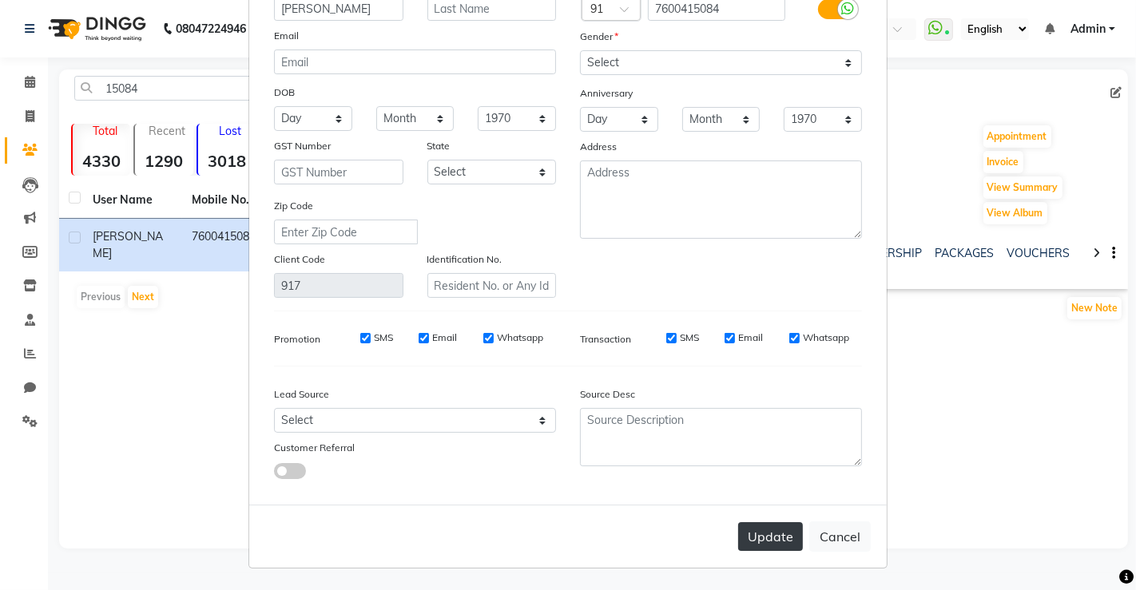
click at [761, 546] on button "Update" at bounding box center [770, 536] width 65 height 29
select select
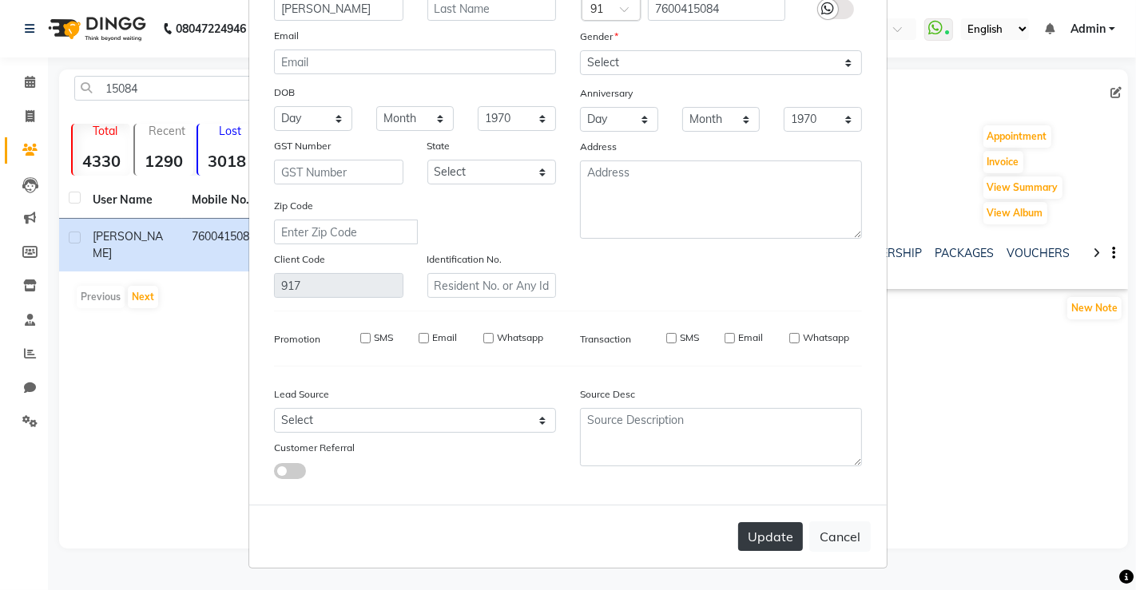
select select
checkbox input "false"
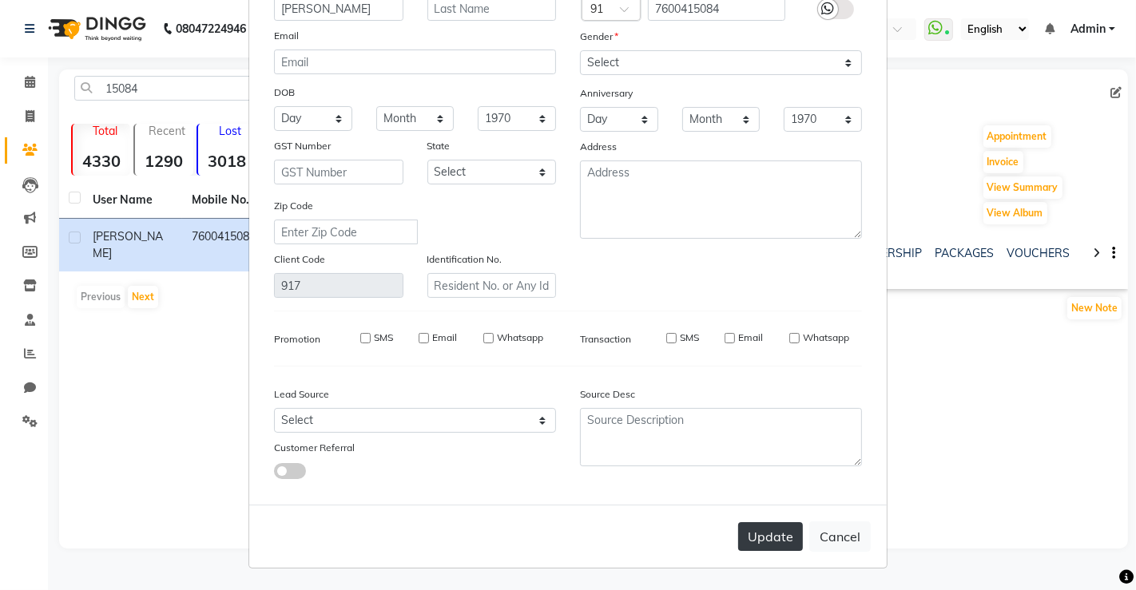
checkbox input "false"
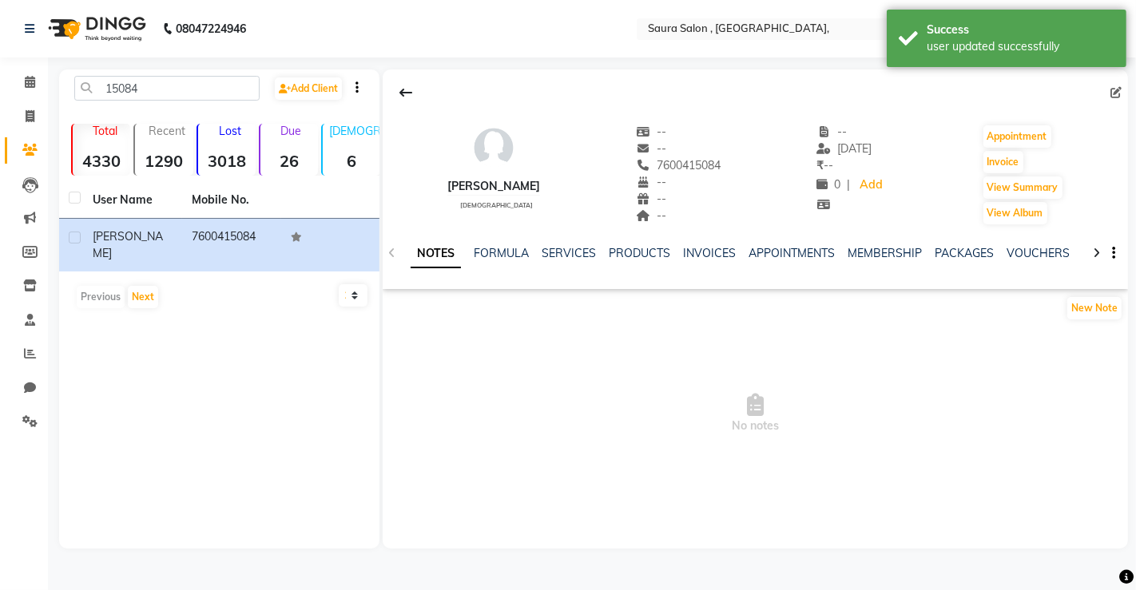
click at [761, 546] on div "karishma female -- -- 7600415084 -- -- -- -- 01-01-1970 ₹ -- 0 | Add Appointmen…" at bounding box center [755, 308] width 745 height 479
click at [176, 94] on input "15084" at bounding box center [166, 88] width 185 height 25
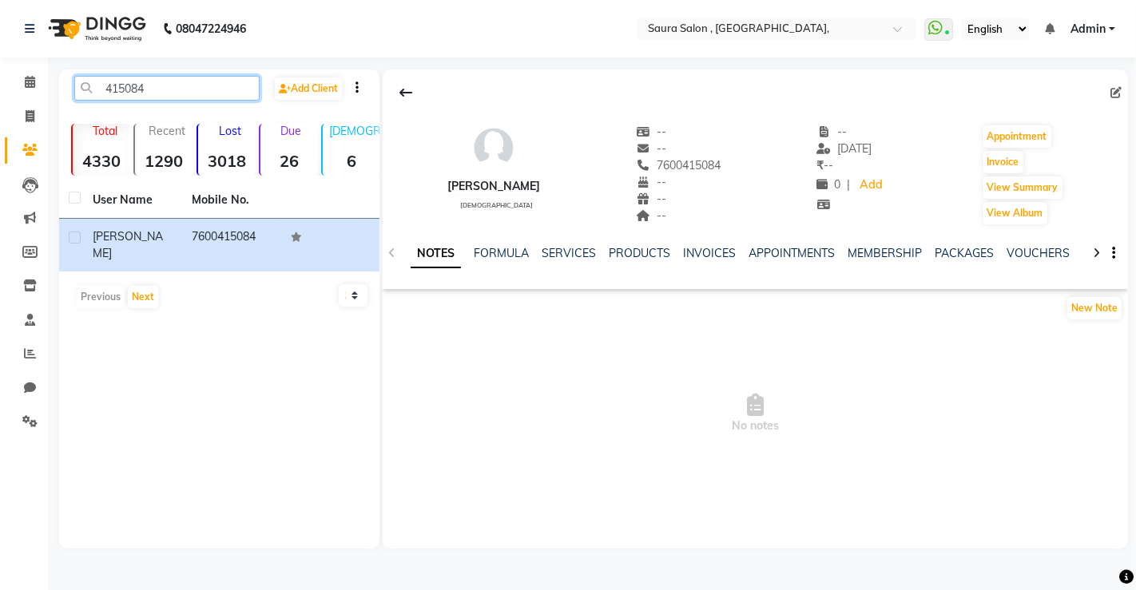
click at [148, 77] on input "415084" at bounding box center [166, 88] width 185 height 25
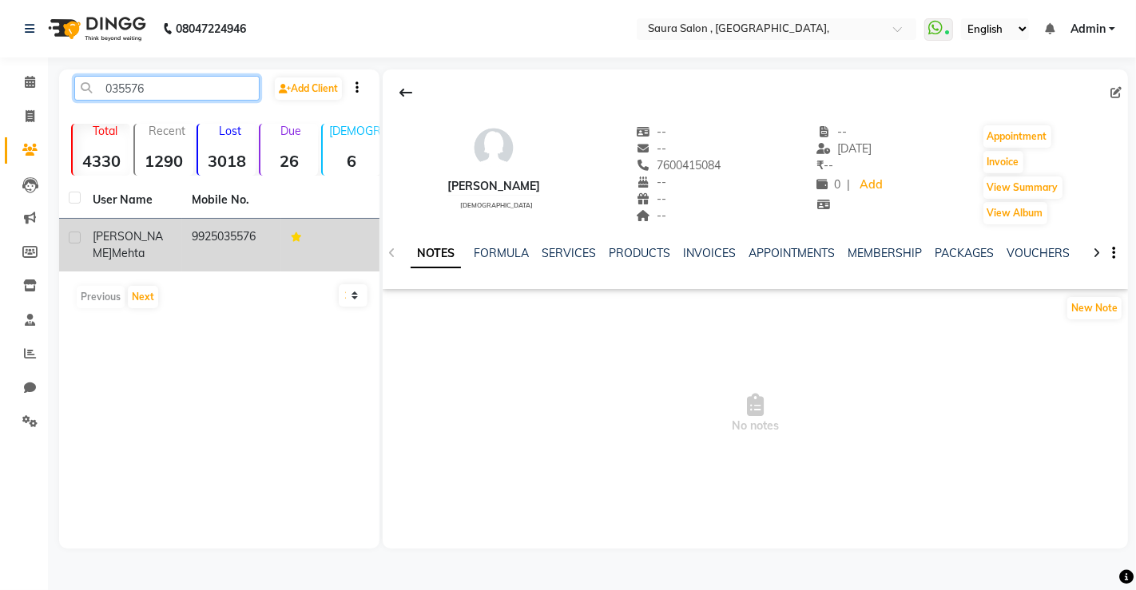
type input "035576"
click at [148, 230] on div "karishma mehta" at bounding box center [133, 245] width 80 height 34
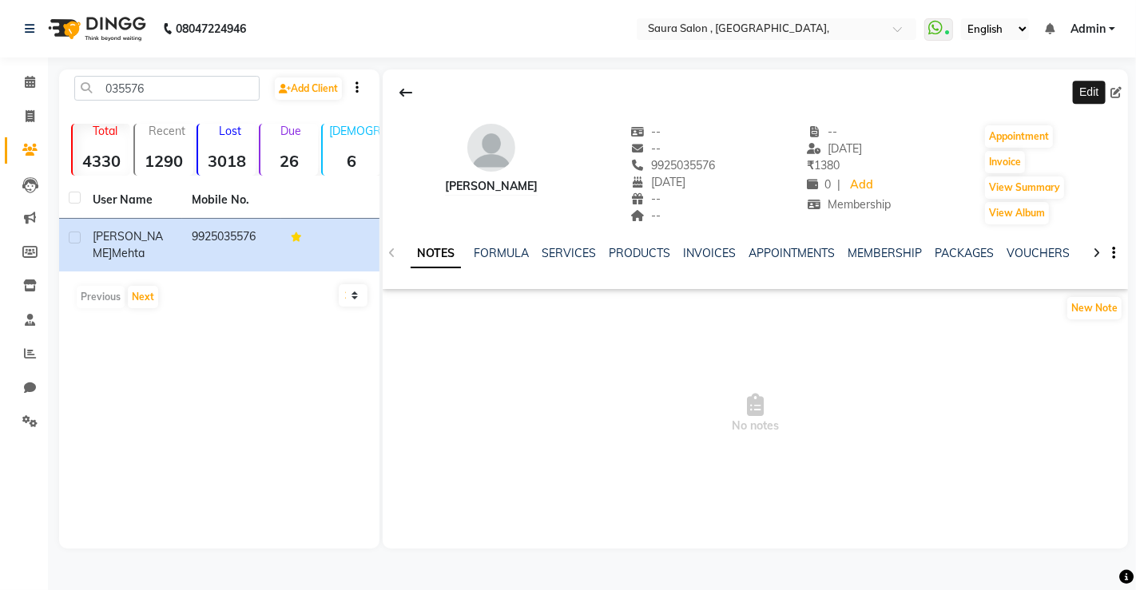
click at [1111, 92] on icon at bounding box center [1115, 92] width 11 height 11
select select "14"
select select "08"
select select "1981"
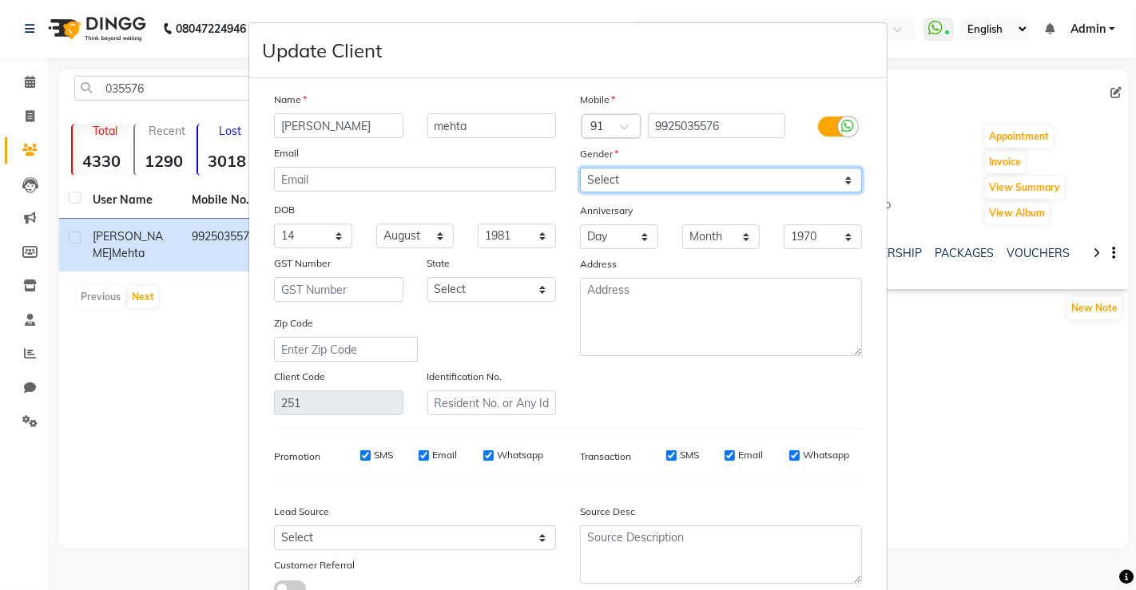
drag, startPoint x: 758, startPoint y: 174, endPoint x: 665, endPoint y: 238, distance: 113.2
click at [665, 238] on div "Mobile Country Code × 91 9925035576 Gender Select Male Female Other Prefer Not …" at bounding box center [721, 253] width 306 height 324
select select "female"
click at [580, 168] on select "Select Male Female Other Prefer Not To Say" at bounding box center [721, 180] width 282 height 25
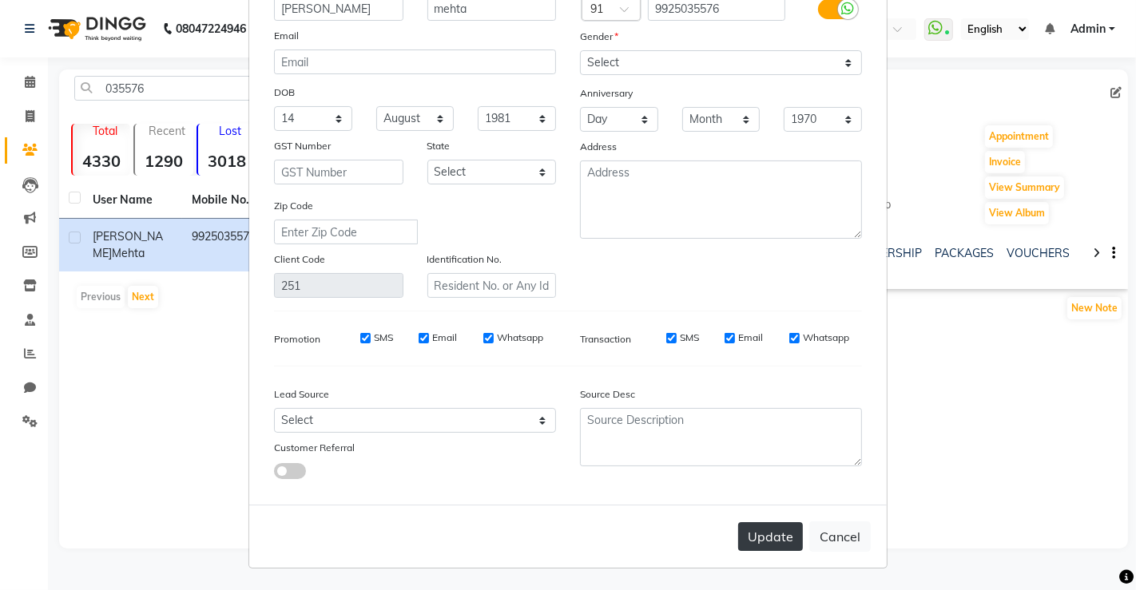
click at [759, 530] on button "Update" at bounding box center [770, 536] width 65 height 29
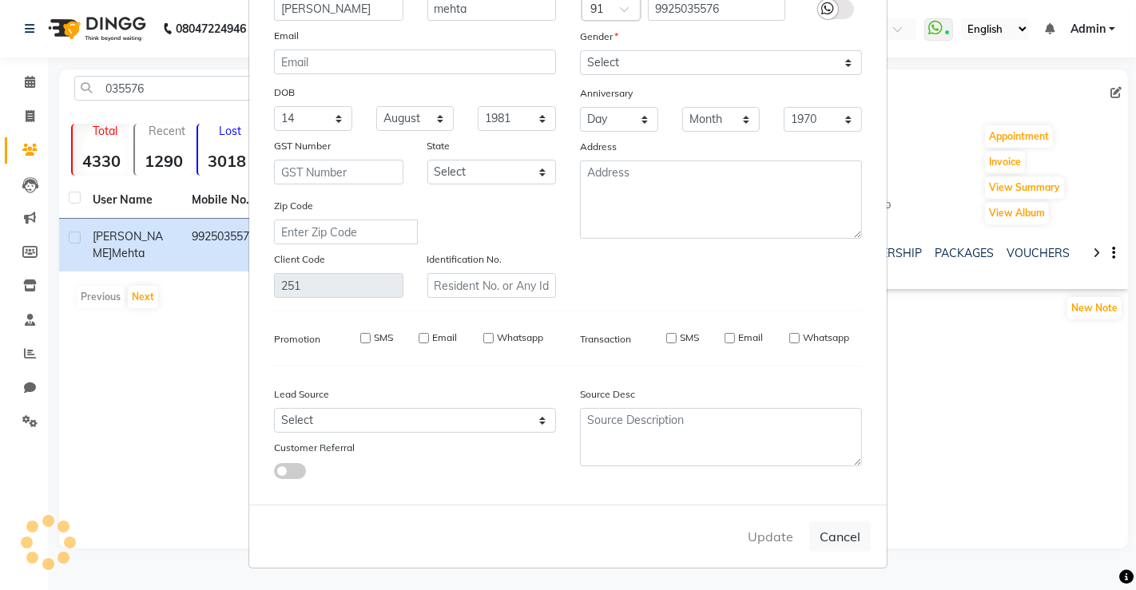
select select
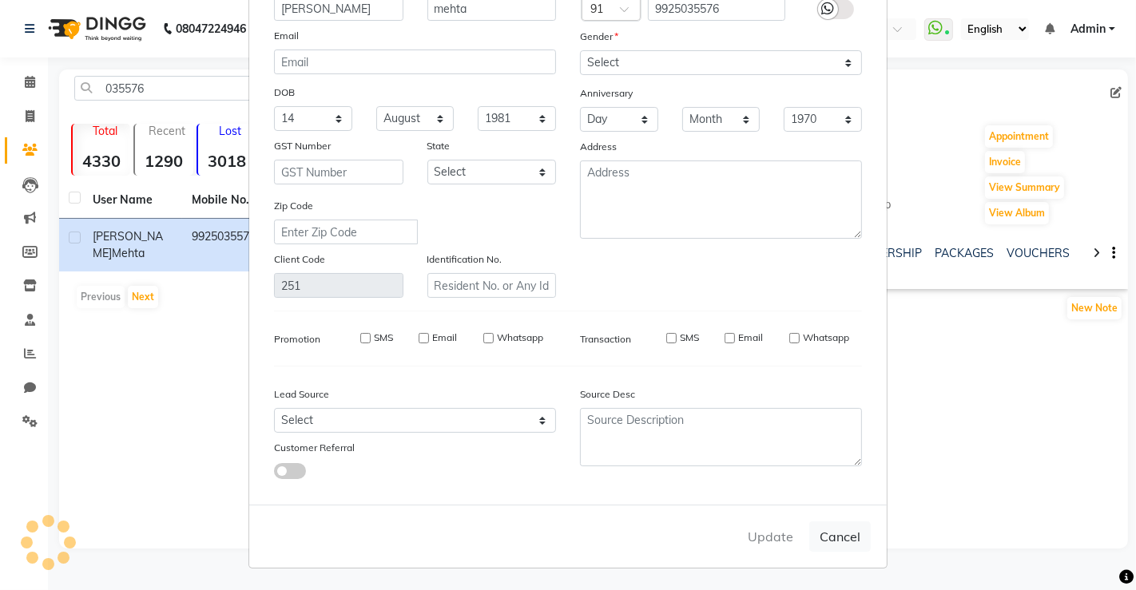
select select
checkbox input "false"
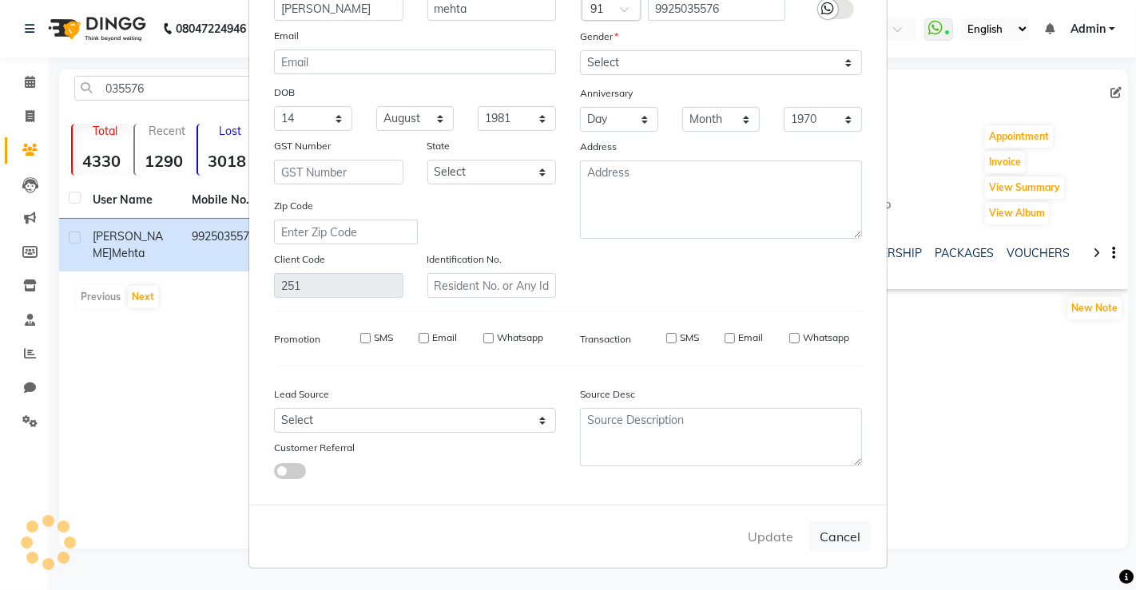
checkbox input "false"
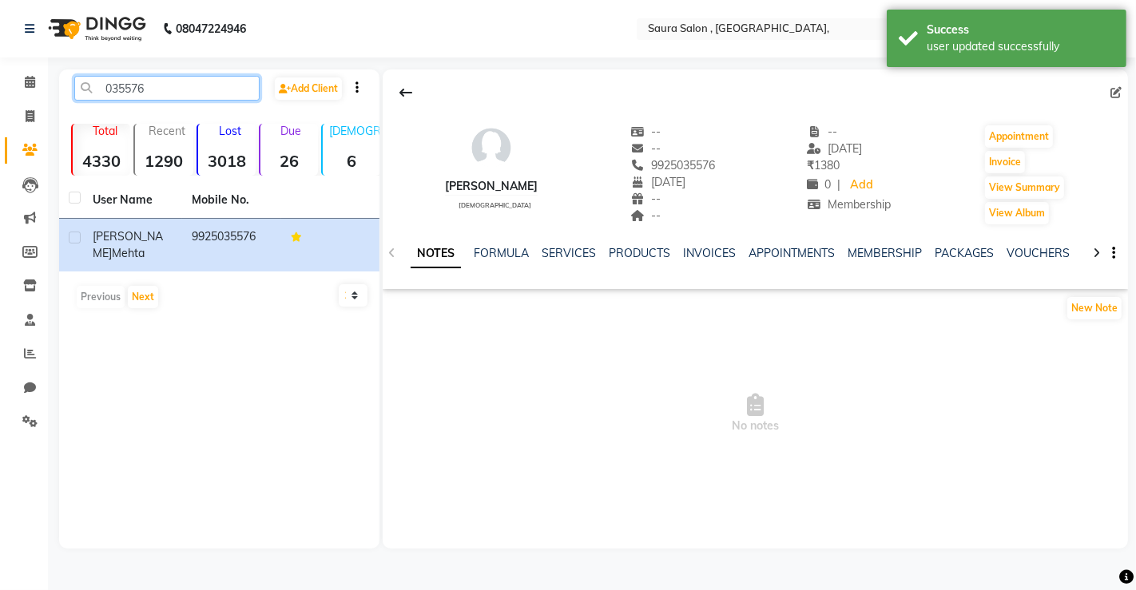
click at [185, 95] on input "035576" at bounding box center [166, 88] width 185 height 25
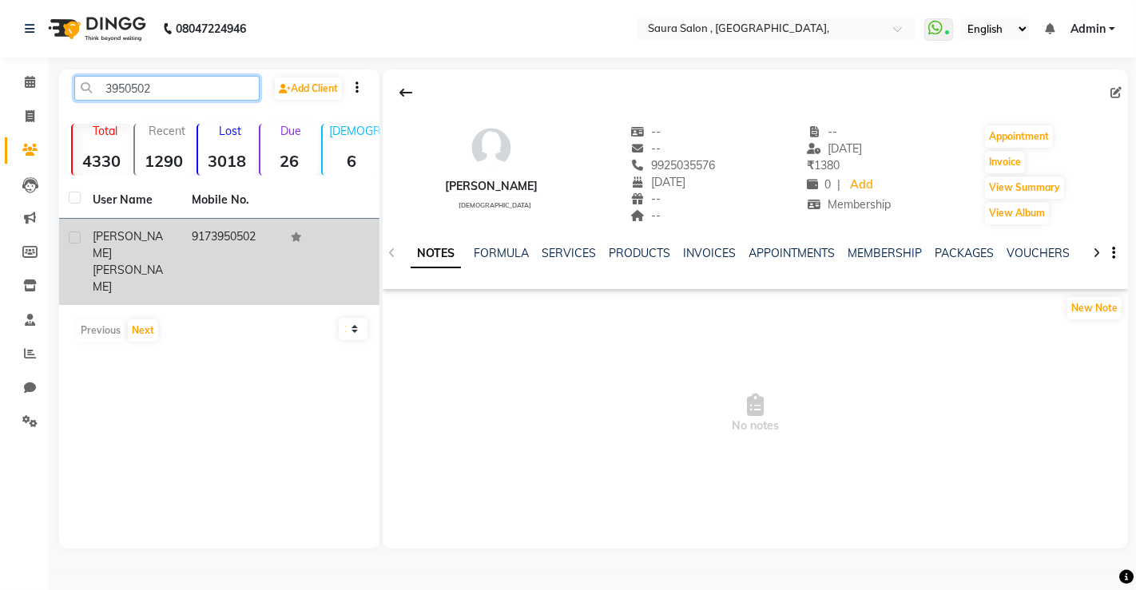
type input "3950502"
click at [255, 252] on td "9173950502" at bounding box center [231, 262] width 99 height 86
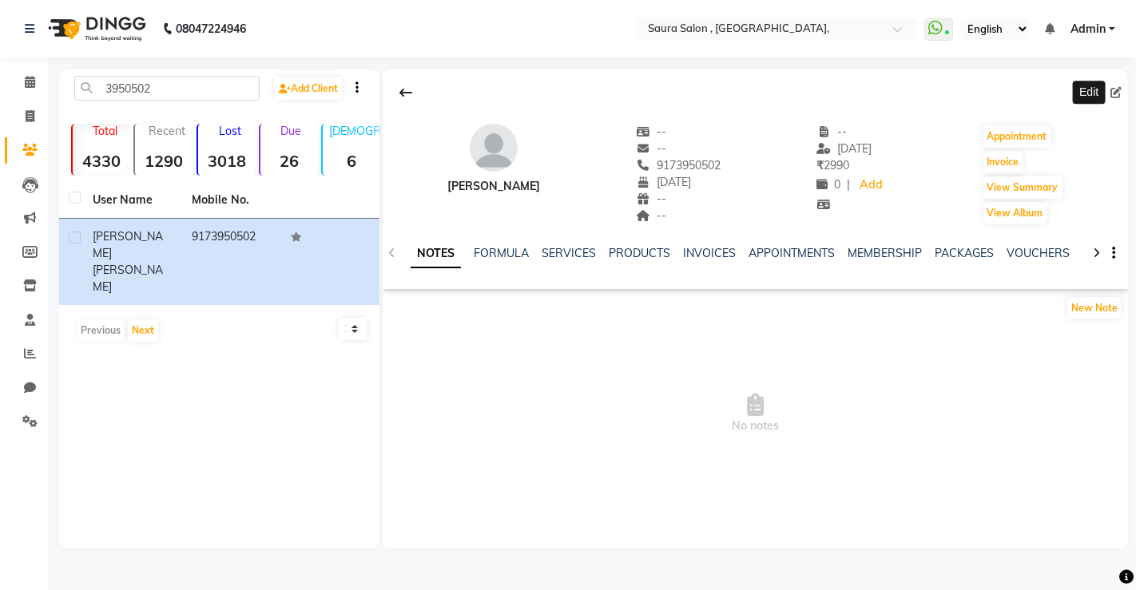
click at [1114, 85] on span at bounding box center [1119, 93] width 18 height 17
click at [1114, 97] on icon at bounding box center [1115, 92] width 11 height 11
select select "11"
select select "1987"
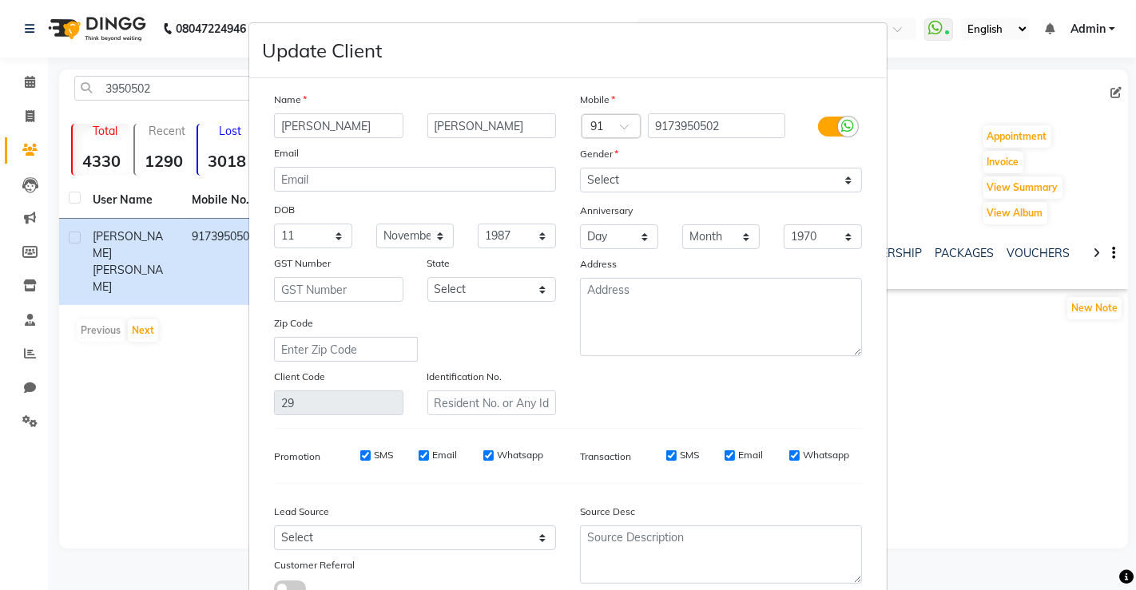
click at [800, 165] on div "Gender" at bounding box center [721, 156] width 306 height 22
click at [776, 178] on select "Select Male Female Other Prefer Not To Say" at bounding box center [721, 180] width 282 height 25
select select "female"
click at [580, 168] on select "Select Male Female Other Prefer Not To Say" at bounding box center [721, 180] width 282 height 25
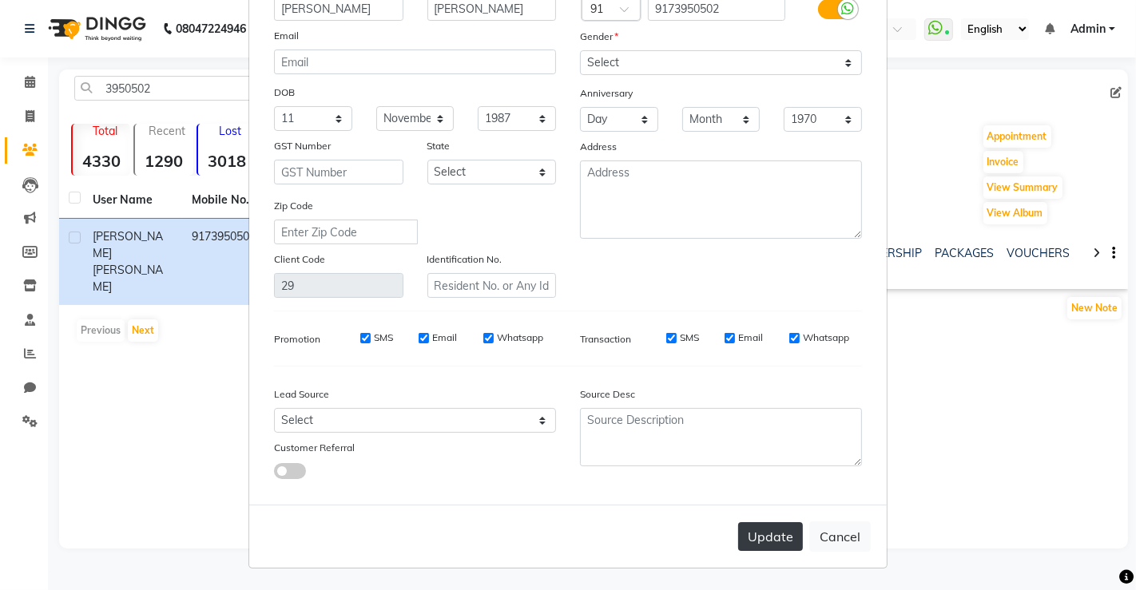
click at [778, 543] on button "Update" at bounding box center [770, 536] width 65 height 29
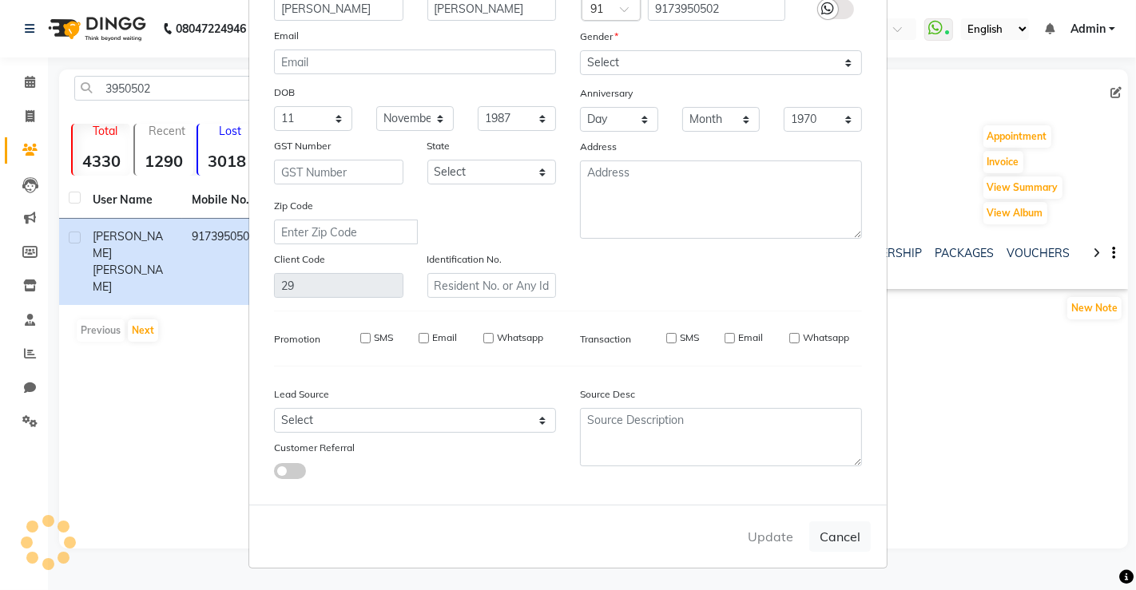
select select
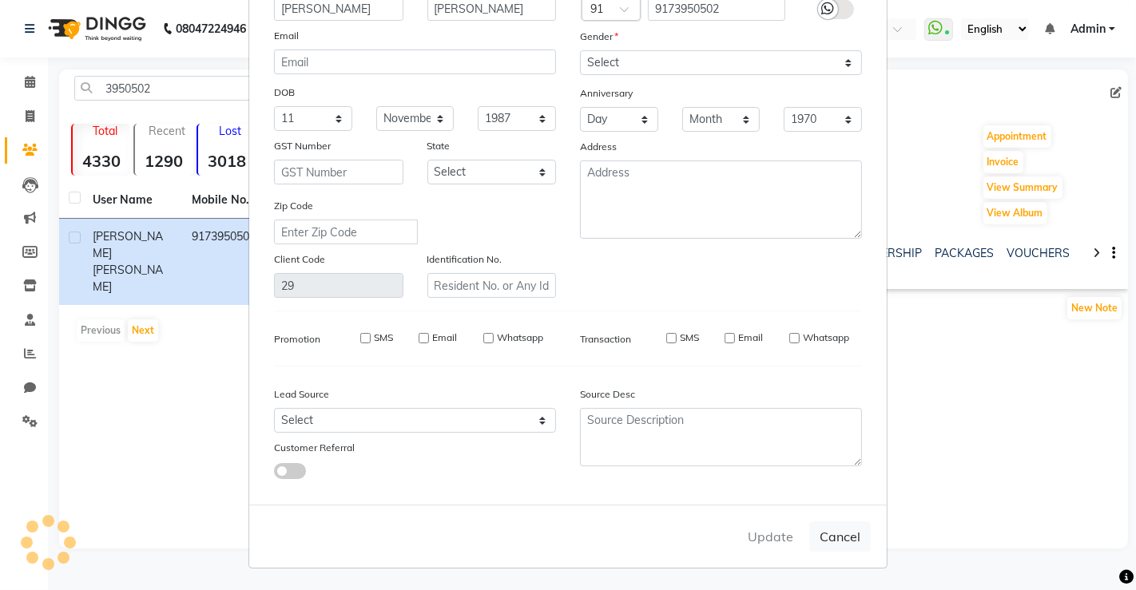
select select
checkbox input "false"
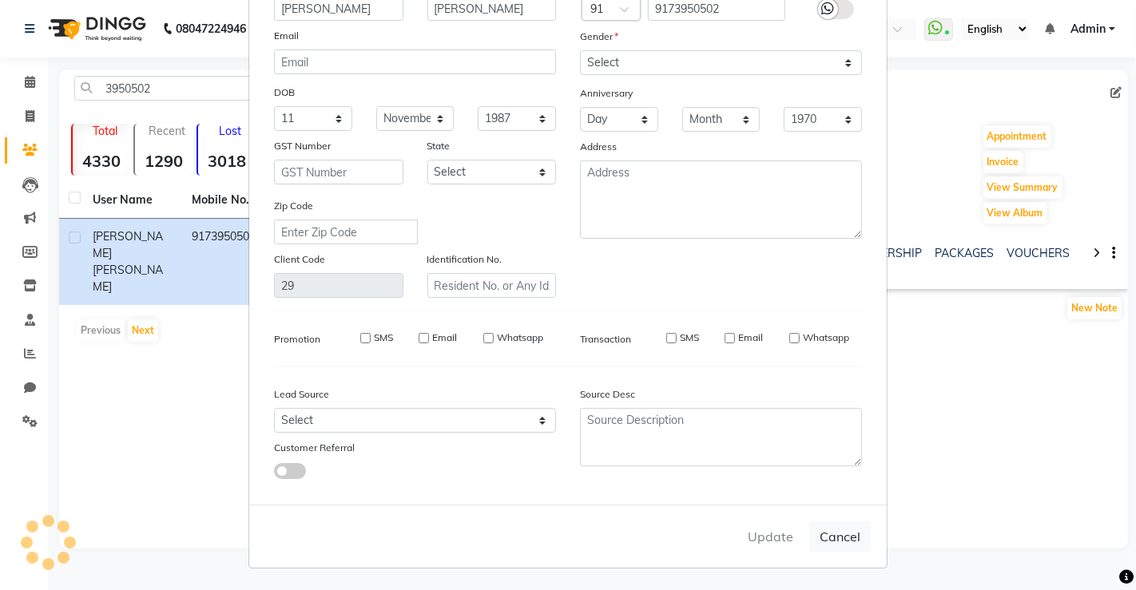
checkbox input "false"
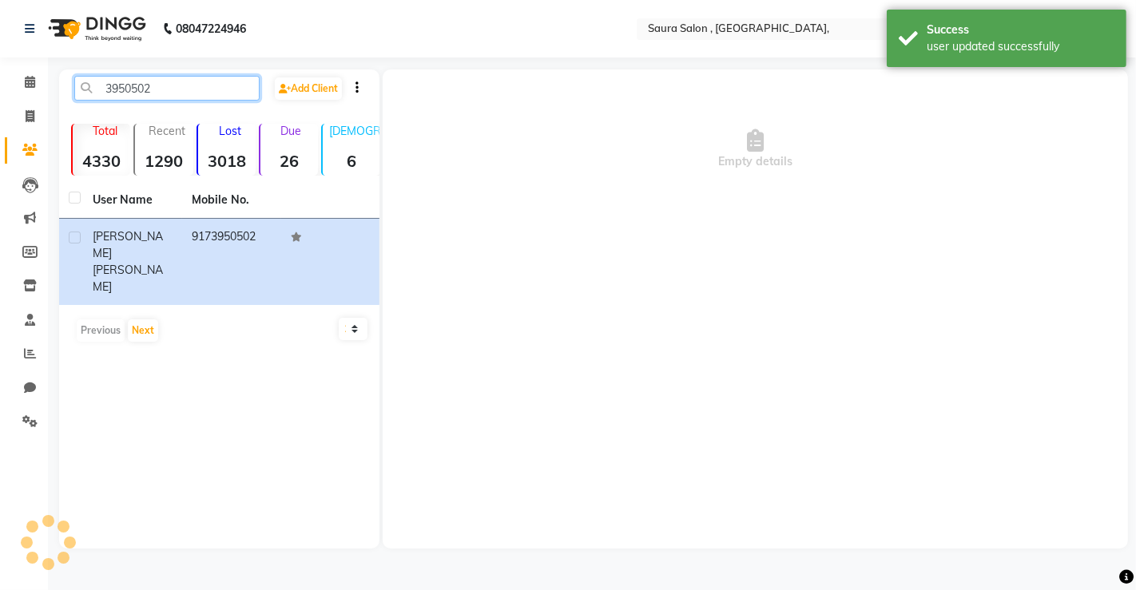
click at [214, 96] on input "3950502" at bounding box center [166, 88] width 185 height 25
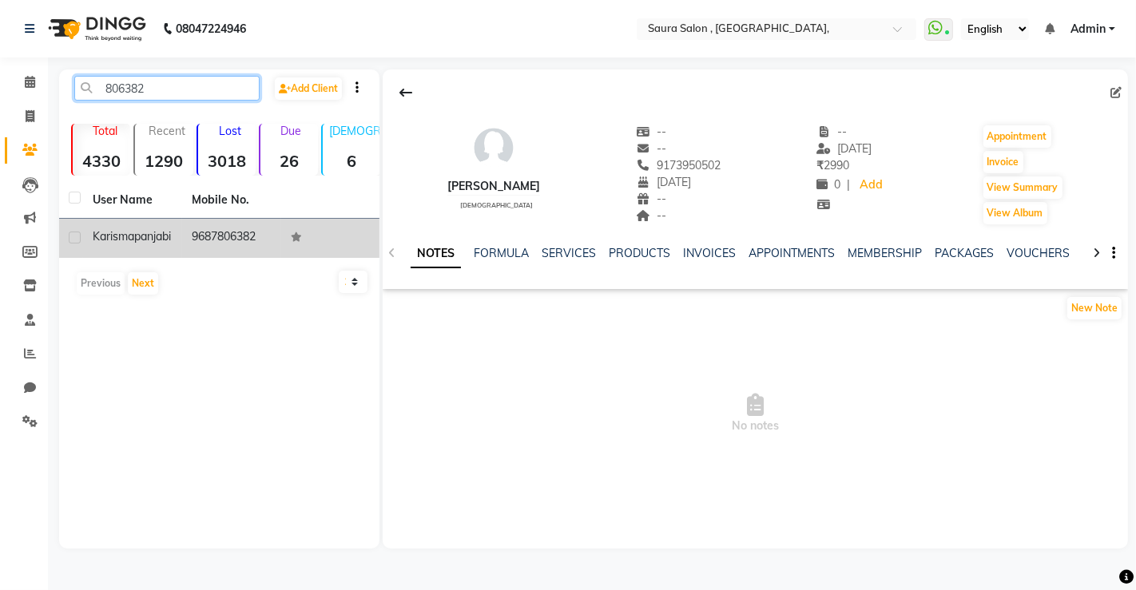
type input "806382"
click at [245, 219] on td "9687806382" at bounding box center [231, 238] width 99 height 39
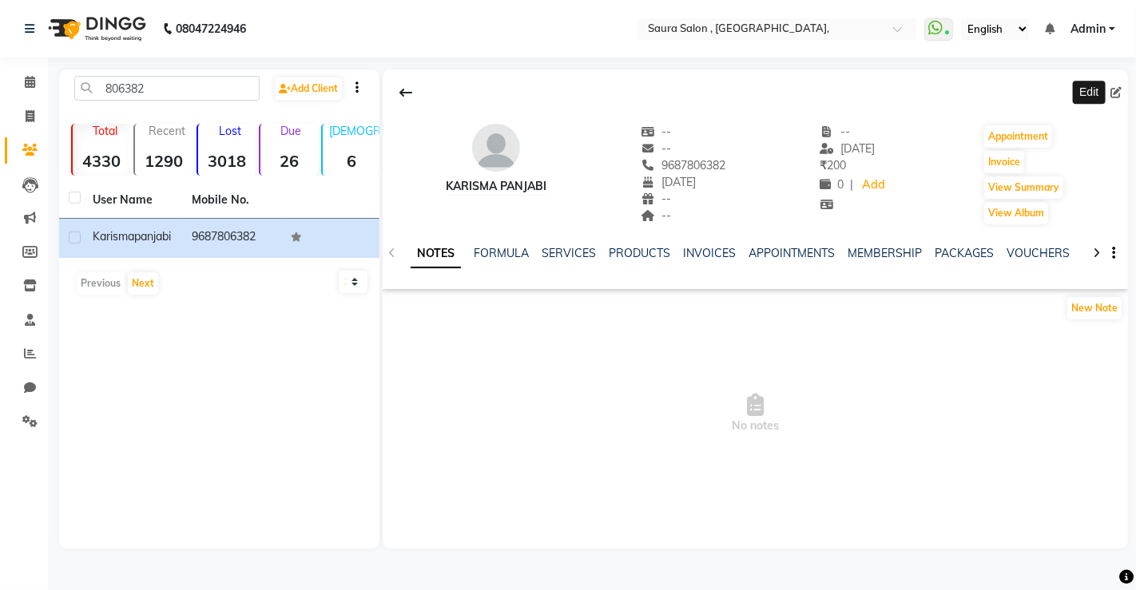
click at [1116, 88] on icon at bounding box center [1115, 92] width 11 height 11
select select "09"
select select "08"
select select "1976"
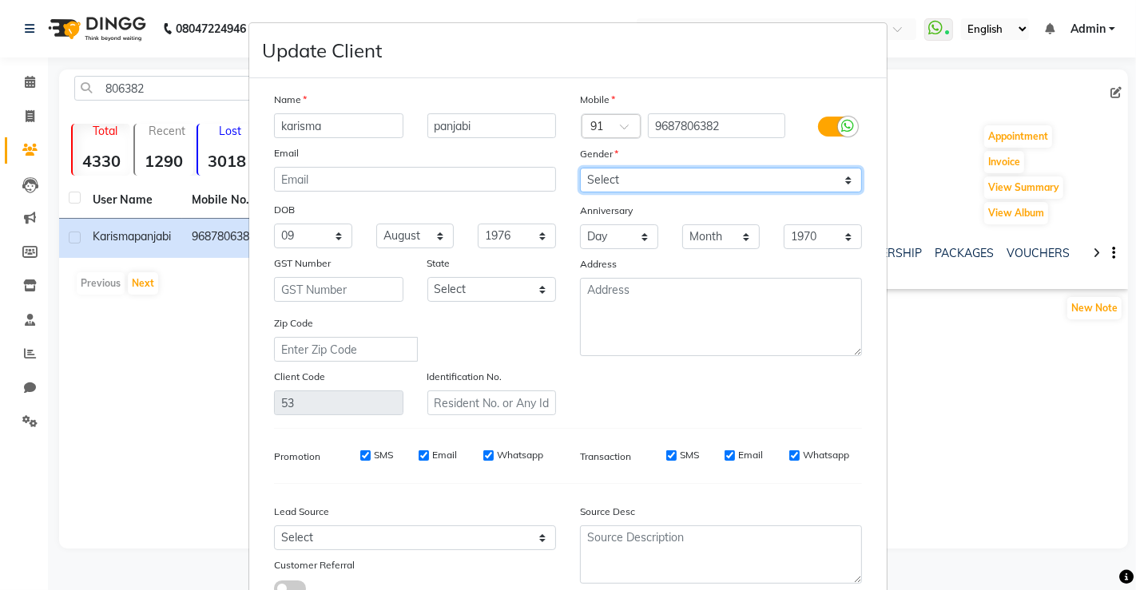
click at [688, 184] on select "Select Male Female Other Prefer Not To Say" at bounding box center [721, 180] width 282 height 25
select select "female"
click at [580, 168] on select "Select Male Female Other Prefer Not To Say" at bounding box center [721, 180] width 282 height 25
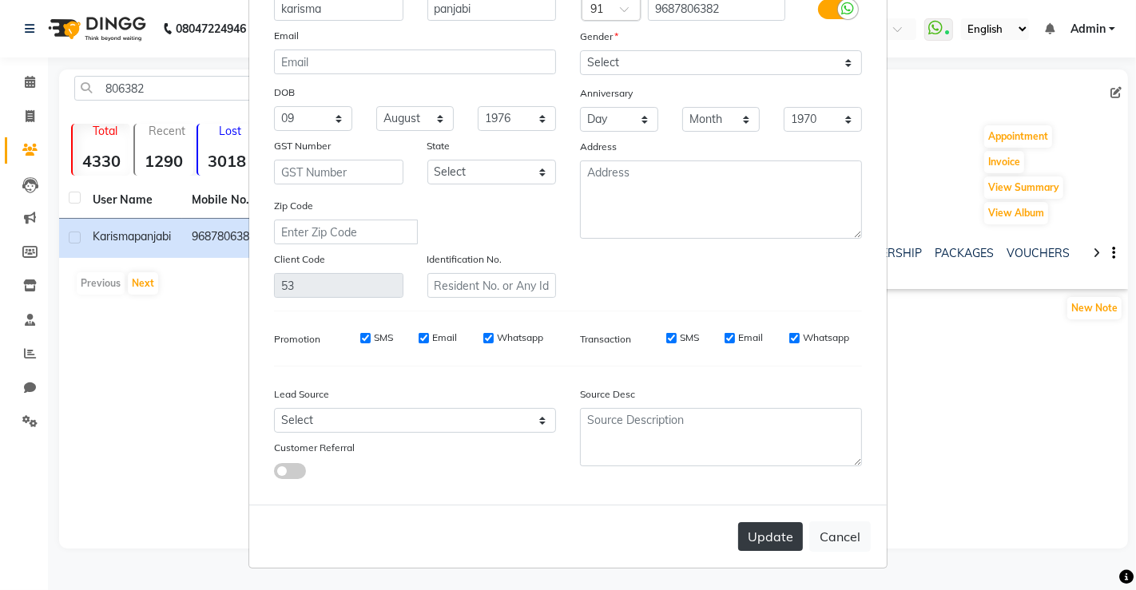
click at [770, 546] on button "Update" at bounding box center [770, 536] width 65 height 29
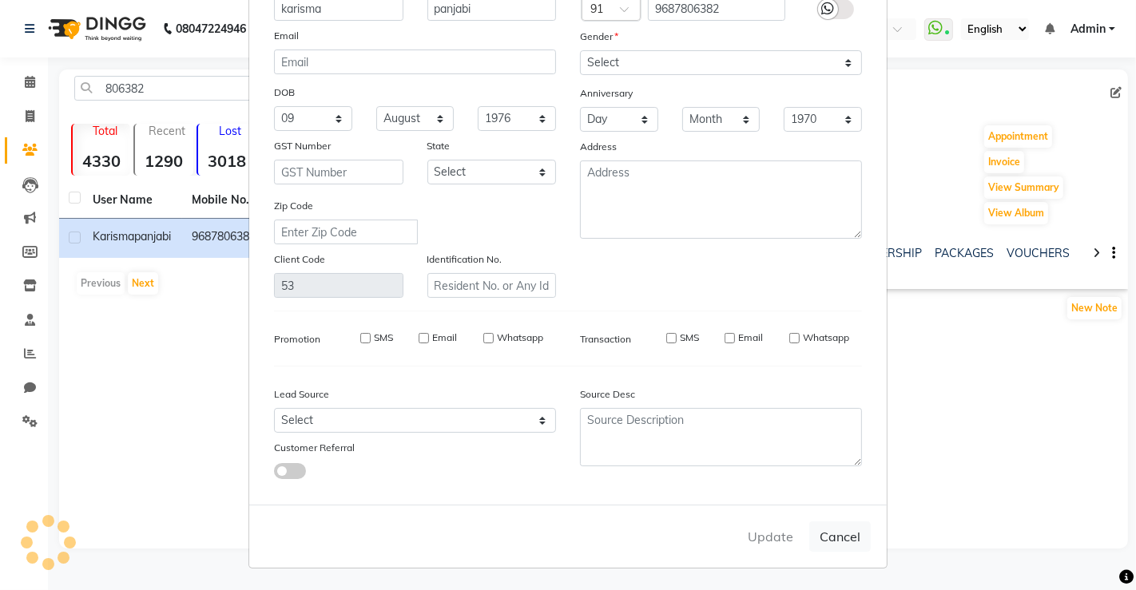
select select
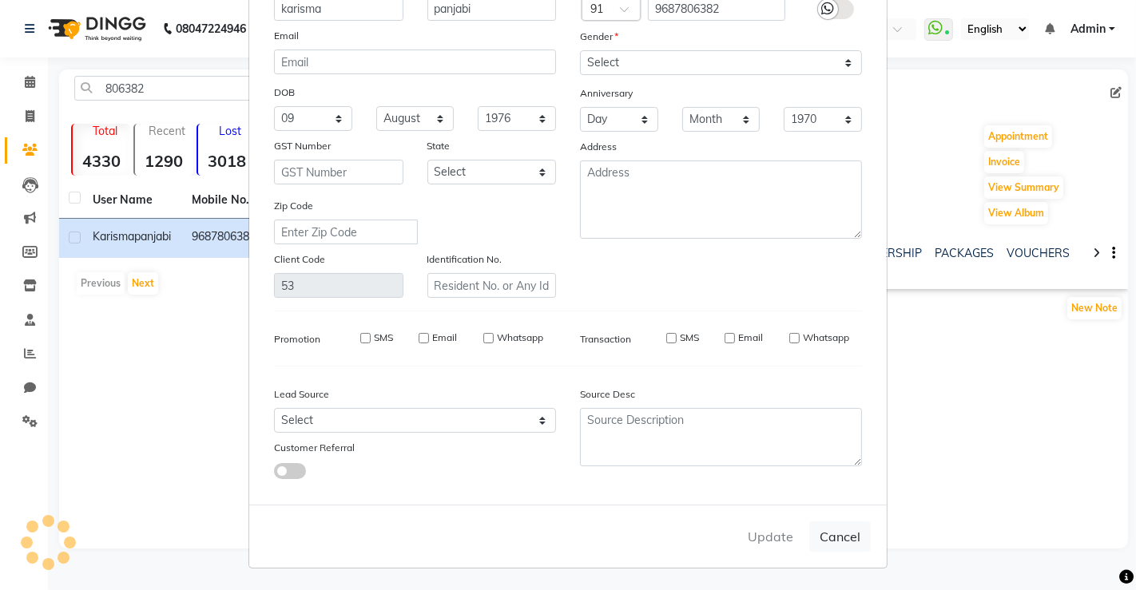
select select
checkbox input "false"
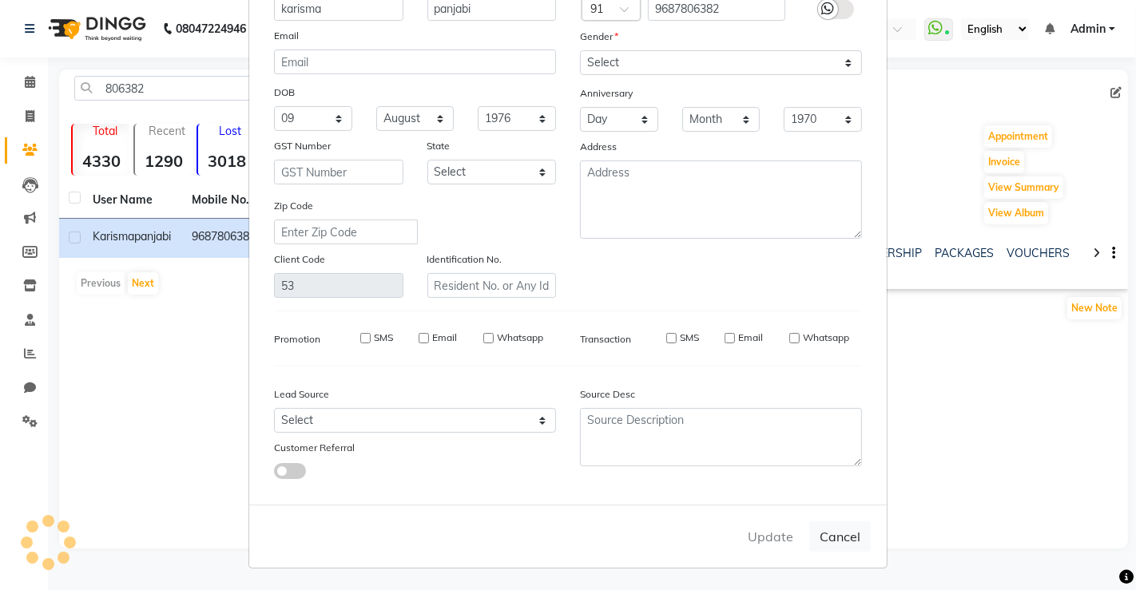
checkbox input "false"
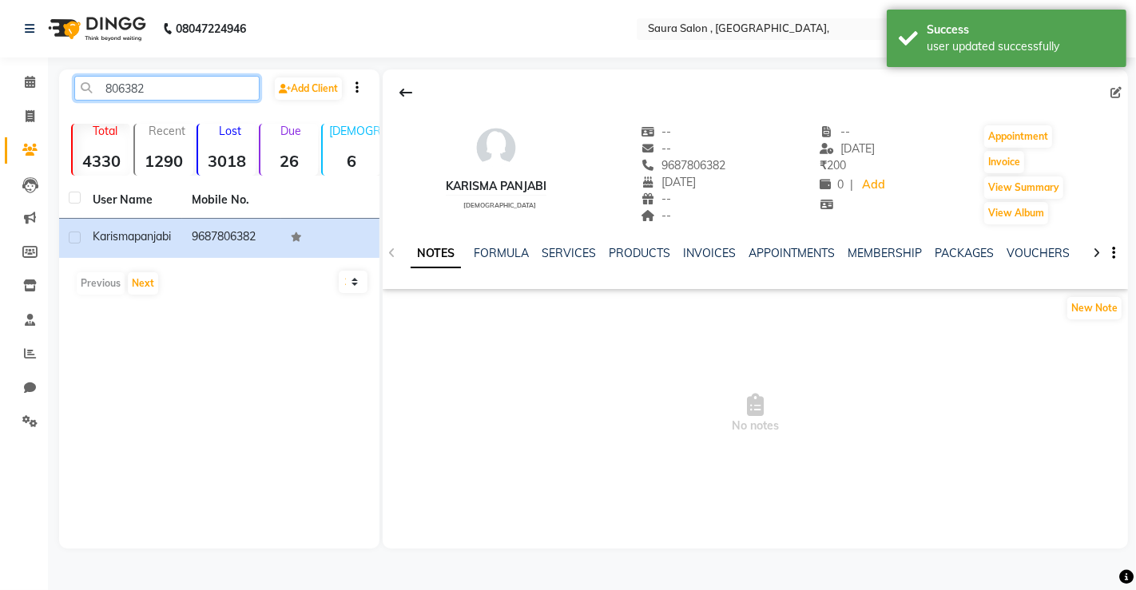
click at [183, 89] on input "806382" at bounding box center [166, 88] width 185 height 25
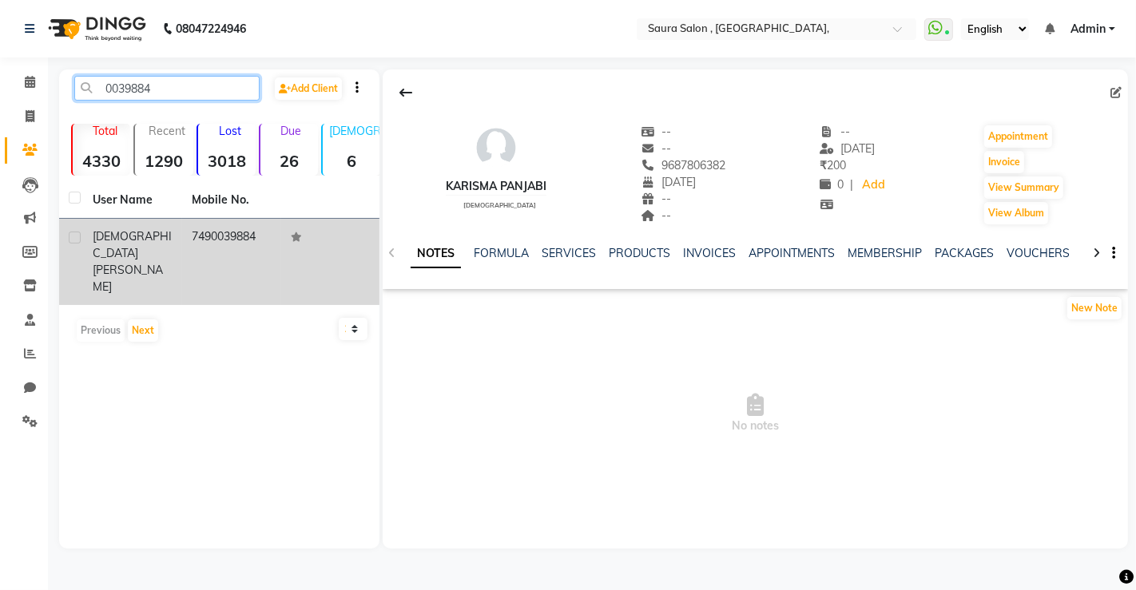
type input "0039884"
click at [157, 224] on td "Karmashree Patel" at bounding box center [132, 262] width 99 height 86
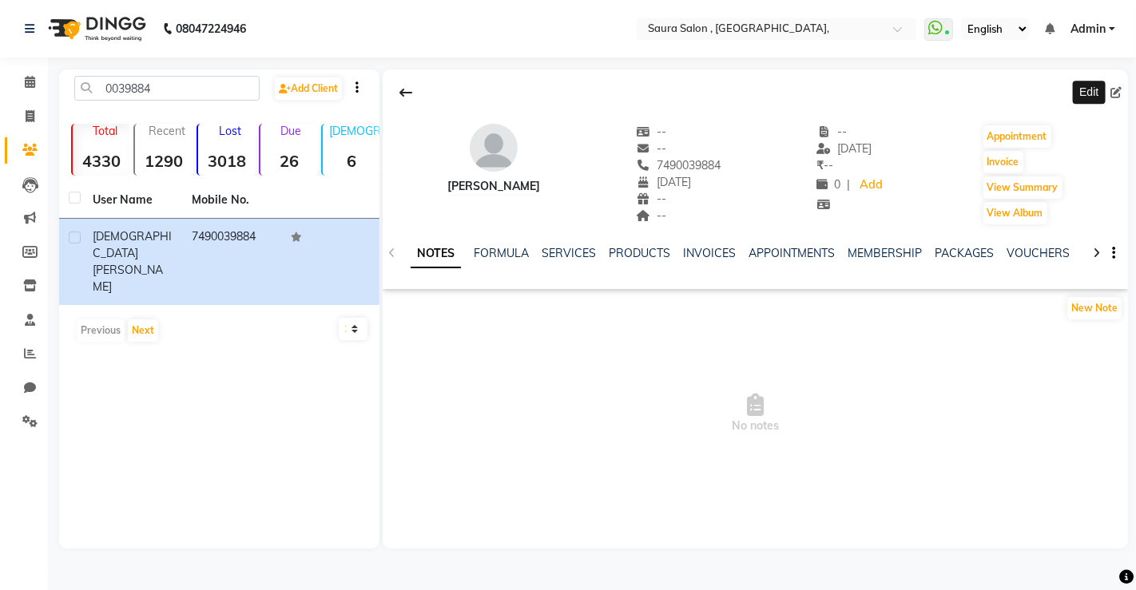
click at [1114, 91] on icon at bounding box center [1115, 92] width 11 height 11
select select "17"
select select "02"
select select "2022"
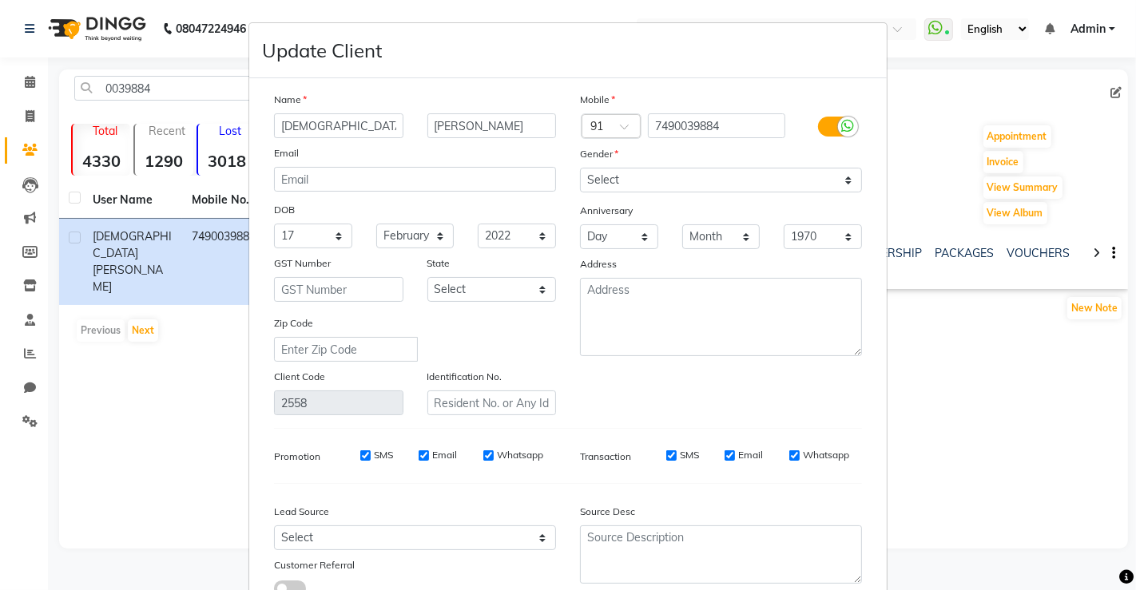
click at [783, 166] on div "Gender" at bounding box center [721, 156] width 306 height 22
click at [752, 176] on select "Select Male Female Other Prefer Not To Say" at bounding box center [721, 180] width 282 height 25
select select "female"
click at [580, 168] on select "Select Male Female Other Prefer Not To Say" at bounding box center [721, 180] width 282 height 25
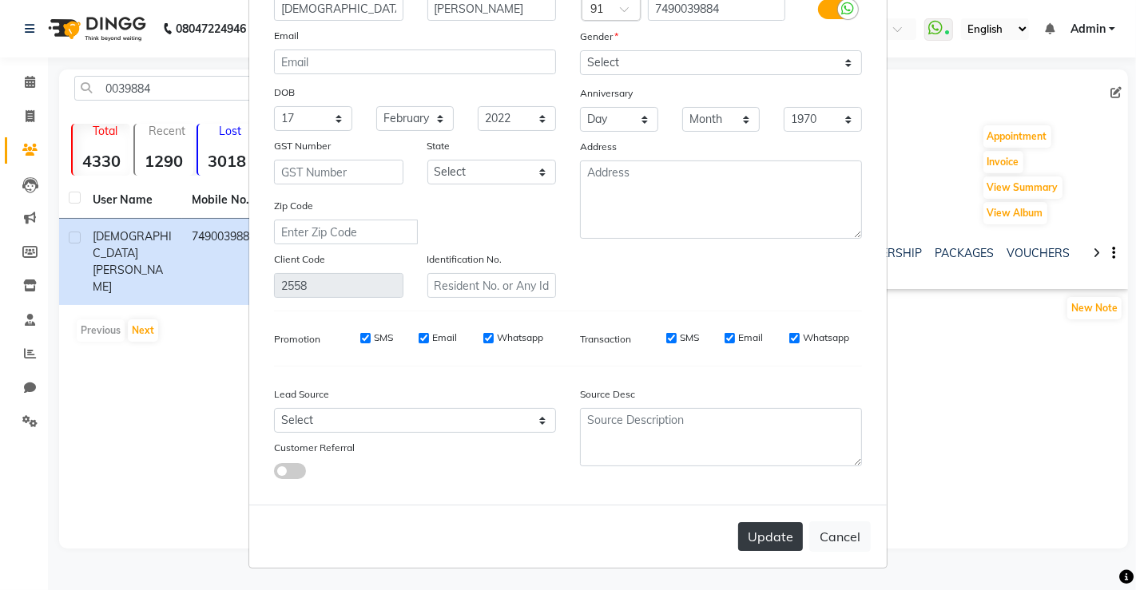
click at [760, 537] on button "Update" at bounding box center [770, 536] width 65 height 29
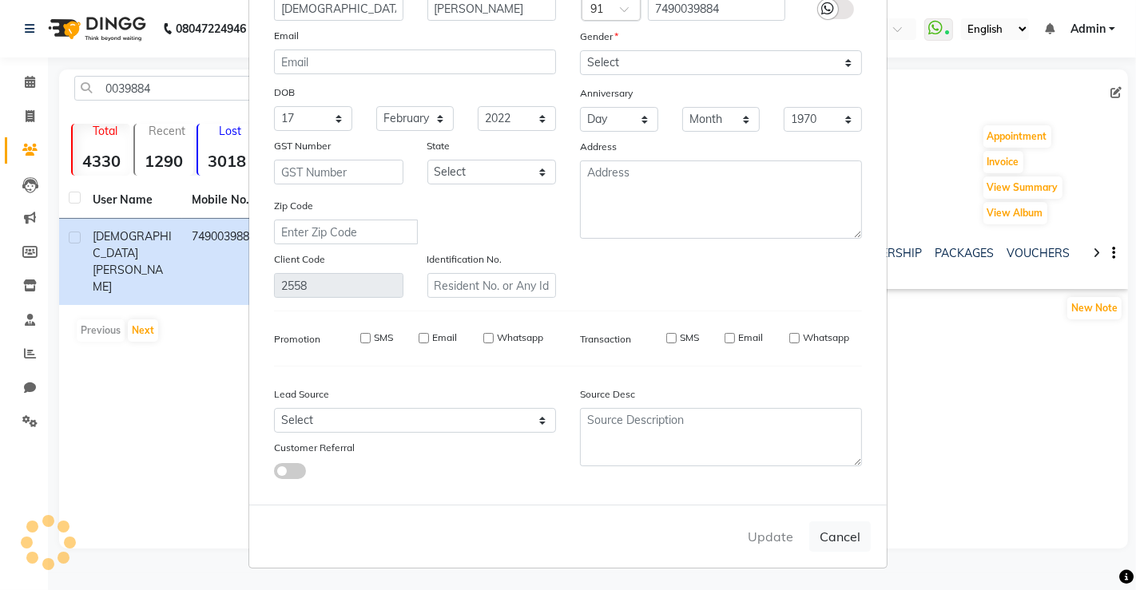
select select
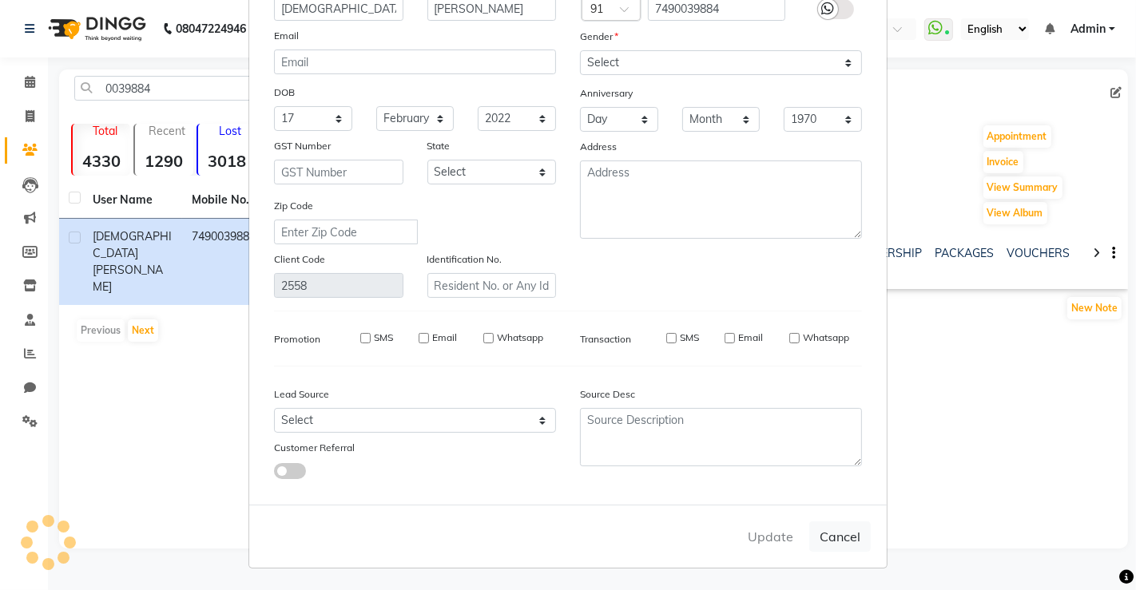
select select
checkbox input "false"
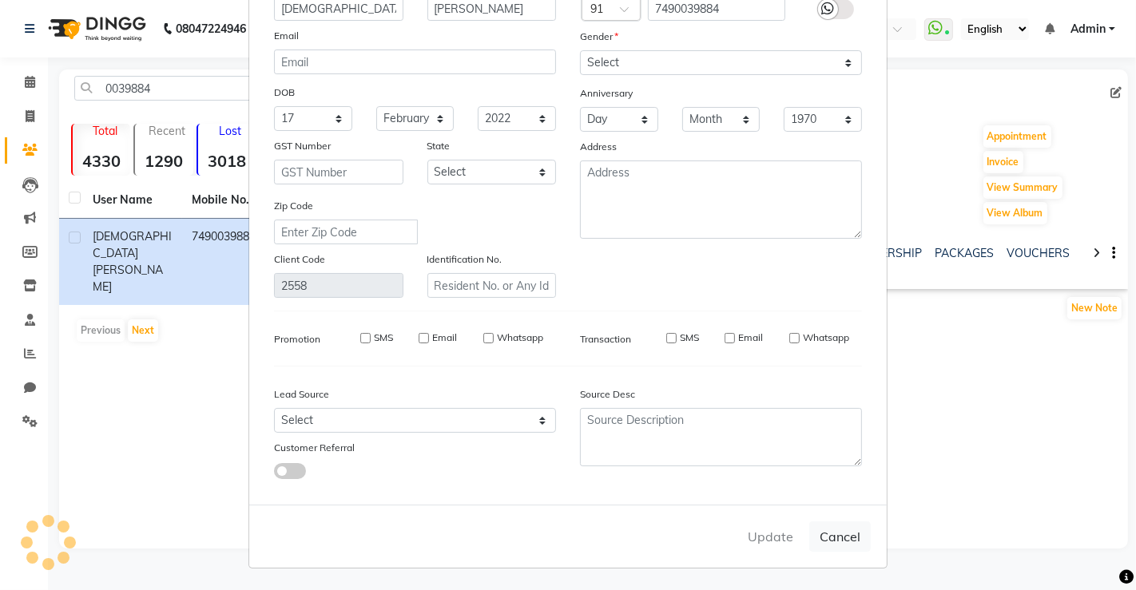
checkbox input "false"
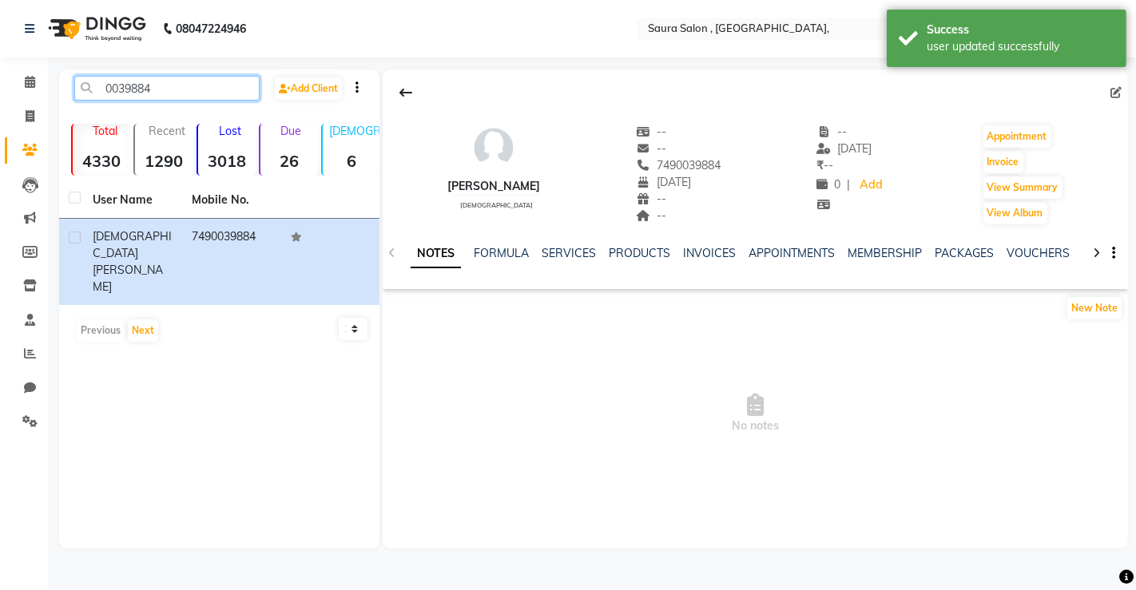
click at [208, 93] on input "0039884" at bounding box center [166, 88] width 185 height 25
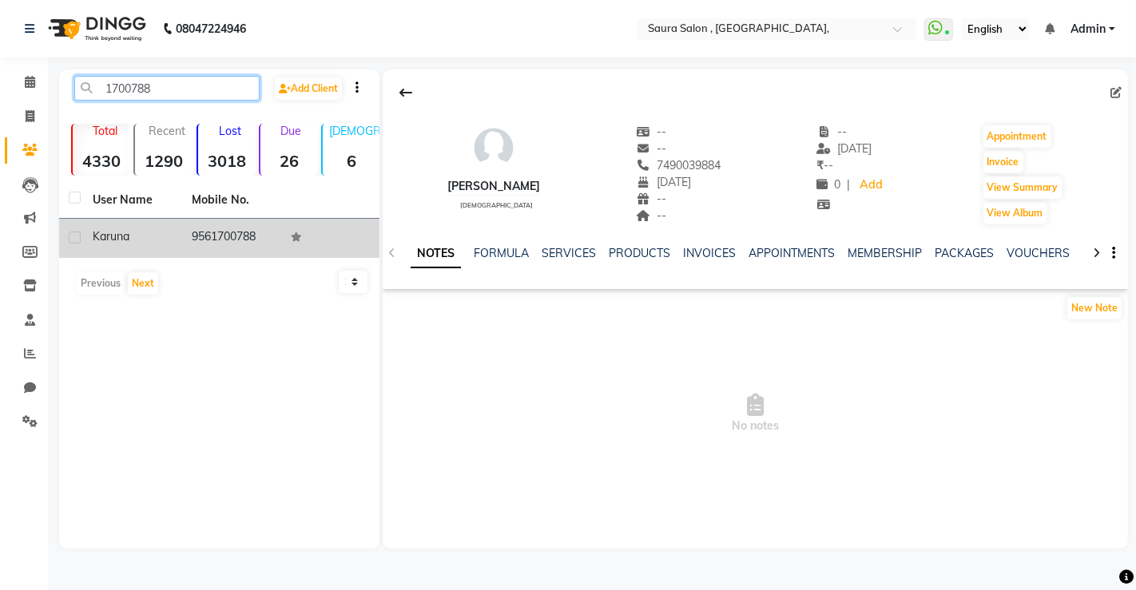
type input "1700788"
click at [140, 238] on div "Karuna" at bounding box center [133, 236] width 80 height 17
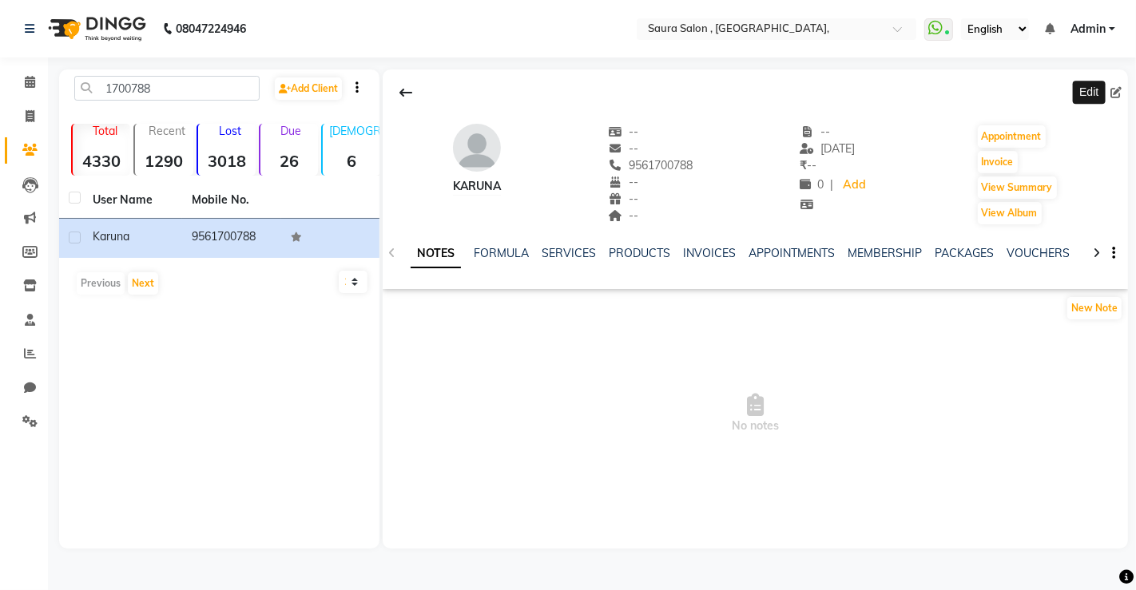
click at [1117, 94] on icon at bounding box center [1115, 92] width 11 height 11
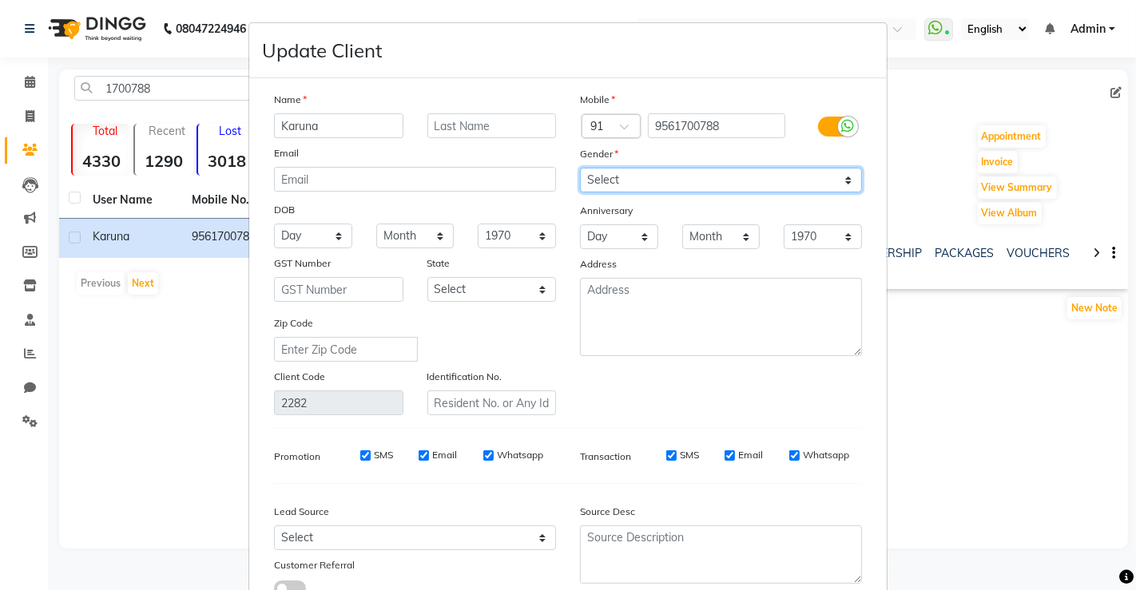
click at [817, 169] on select "Select Male Female Other Prefer Not To Say" at bounding box center [721, 180] width 282 height 25
select select "female"
click at [580, 168] on select "Select Male Female Other Prefer Not To Say" at bounding box center [721, 180] width 282 height 25
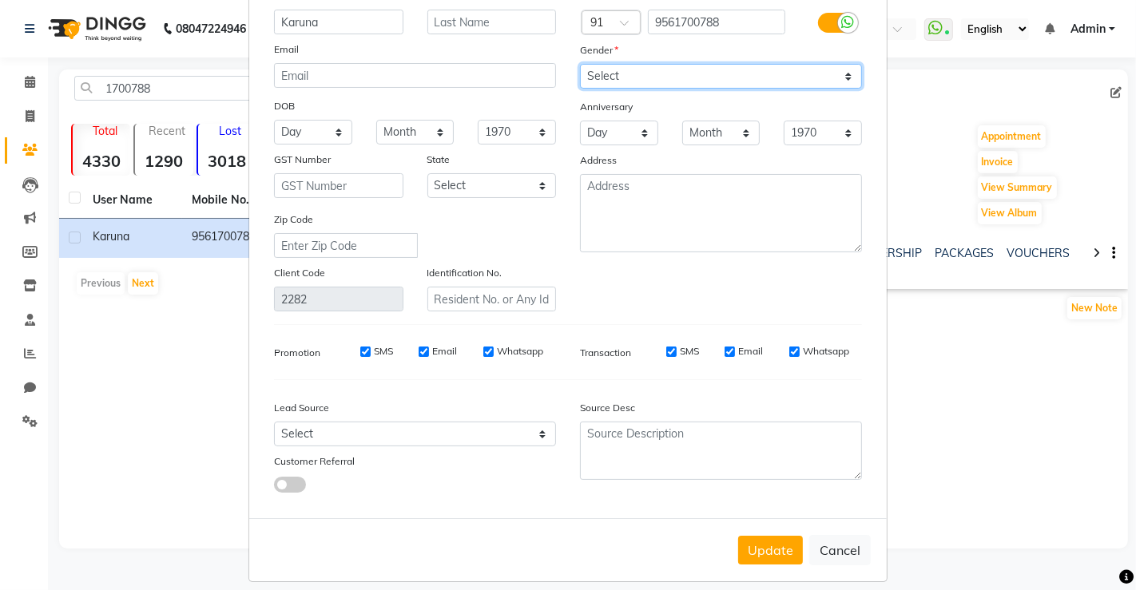
scroll to position [117, 0]
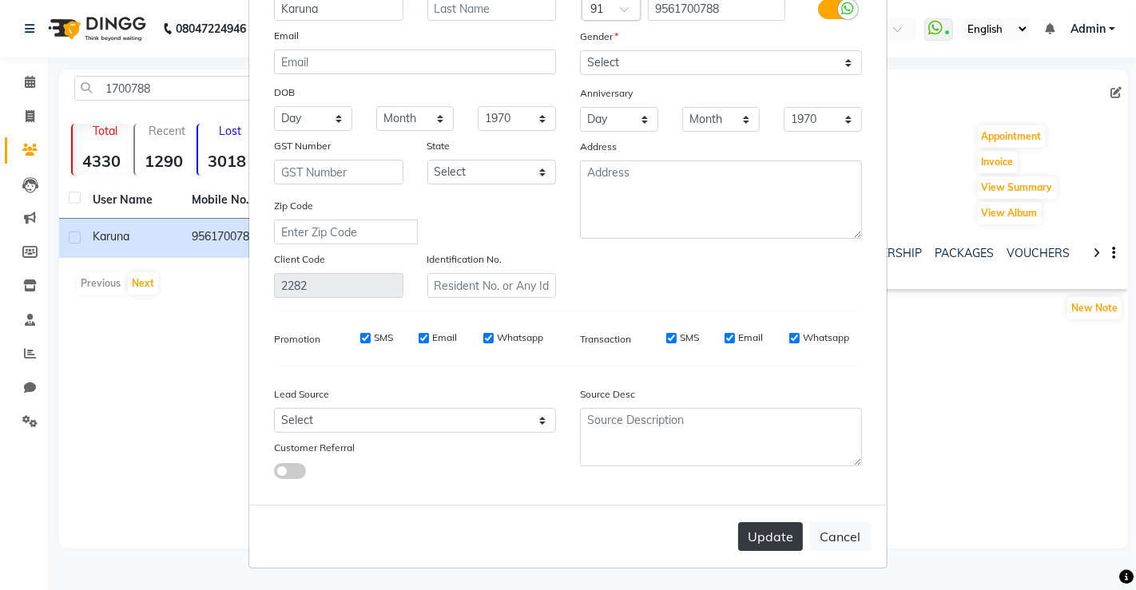
click at [762, 543] on button "Update" at bounding box center [770, 536] width 65 height 29
select select
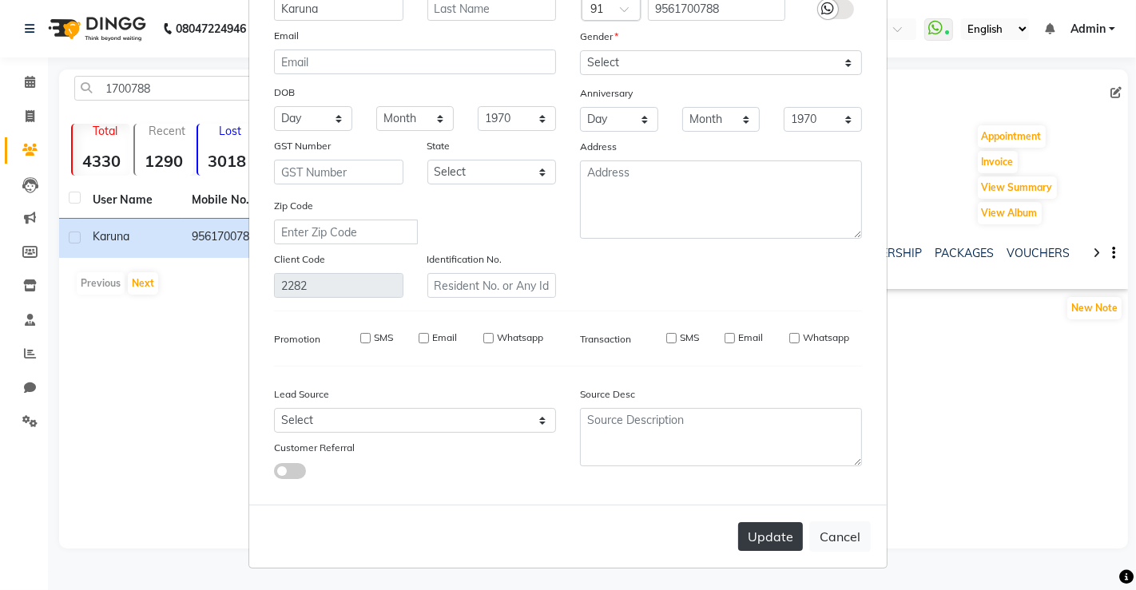
select select
checkbox input "false"
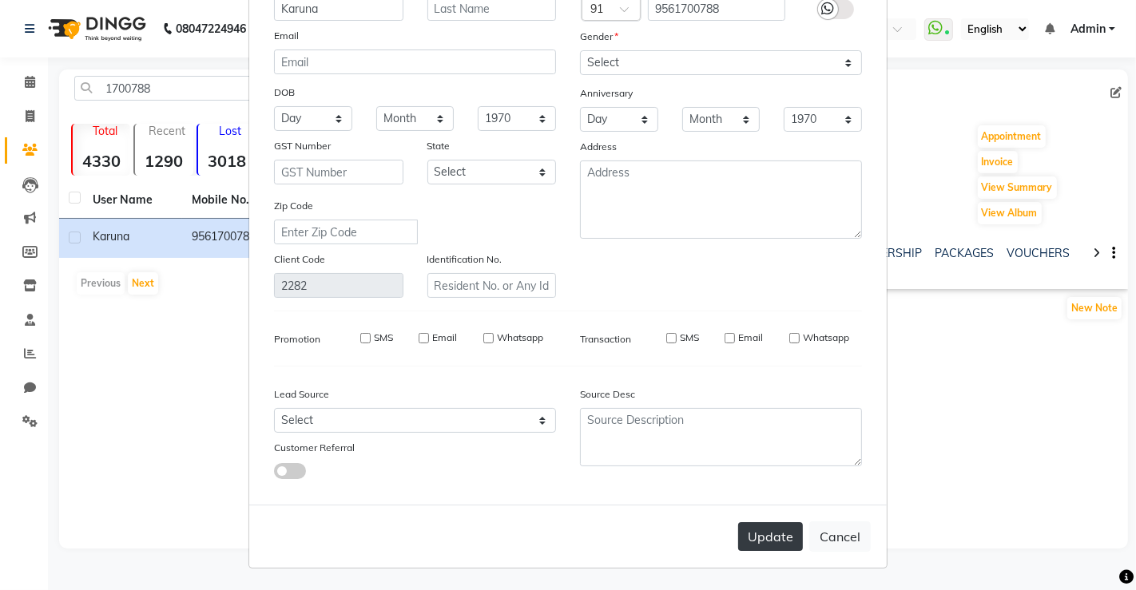
checkbox input "false"
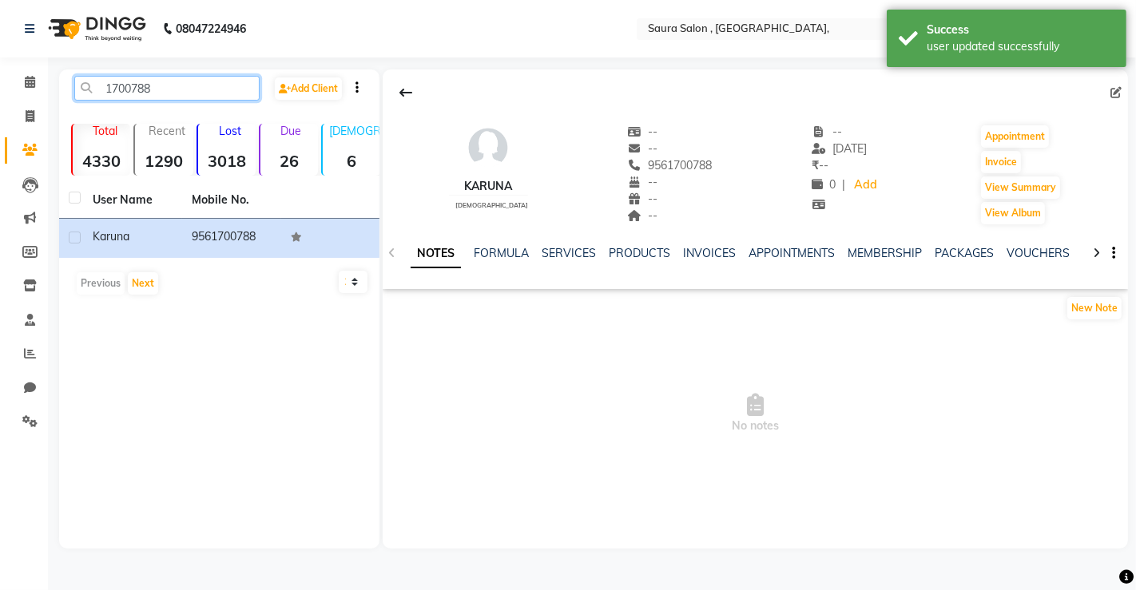
click at [200, 81] on input "1700788" at bounding box center [166, 88] width 185 height 25
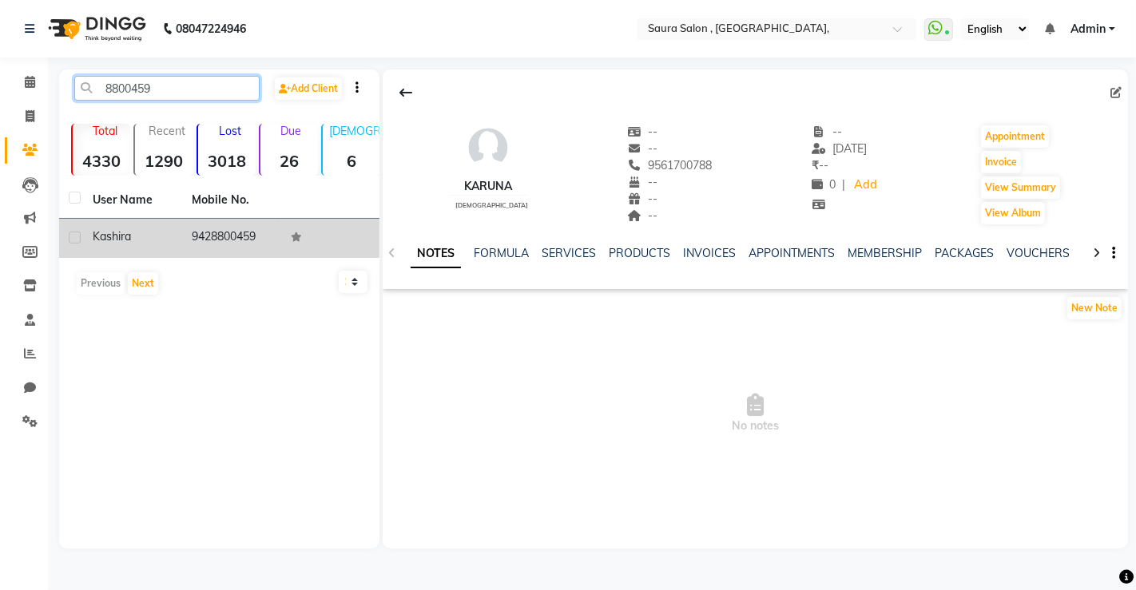
type input "8800459"
click at [165, 245] on td "kashira" at bounding box center [132, 238] width 99 height 39
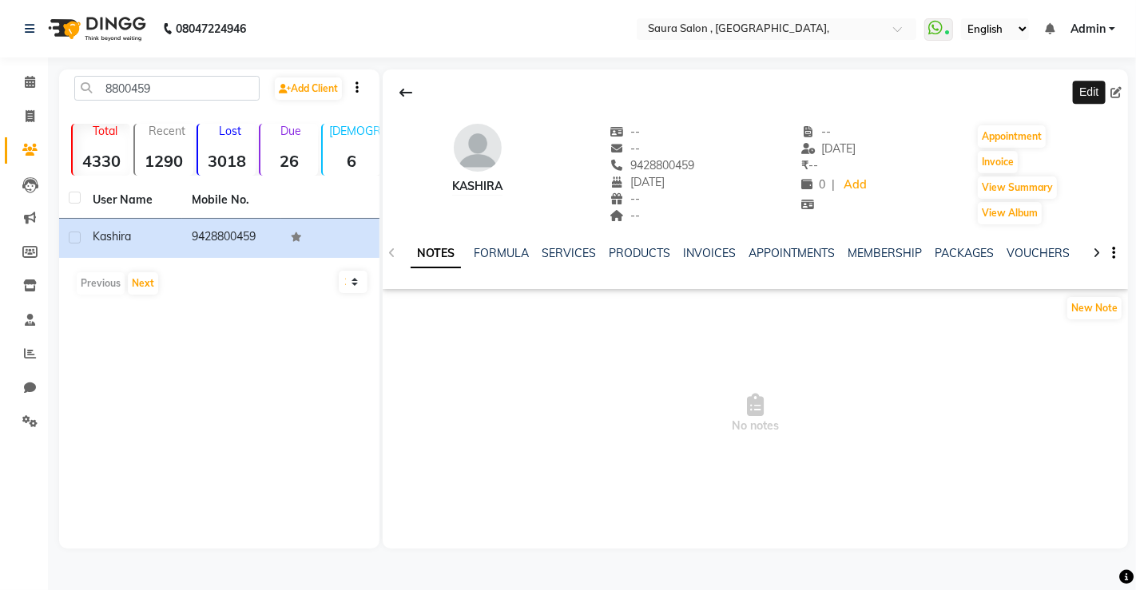
click at [1118, 94] on icon at bounding box center [1115, 92] width 11 height 11
click at [1114, 89] on icon at bounding box center [1115, 92] width 11 height 11
select select "19"
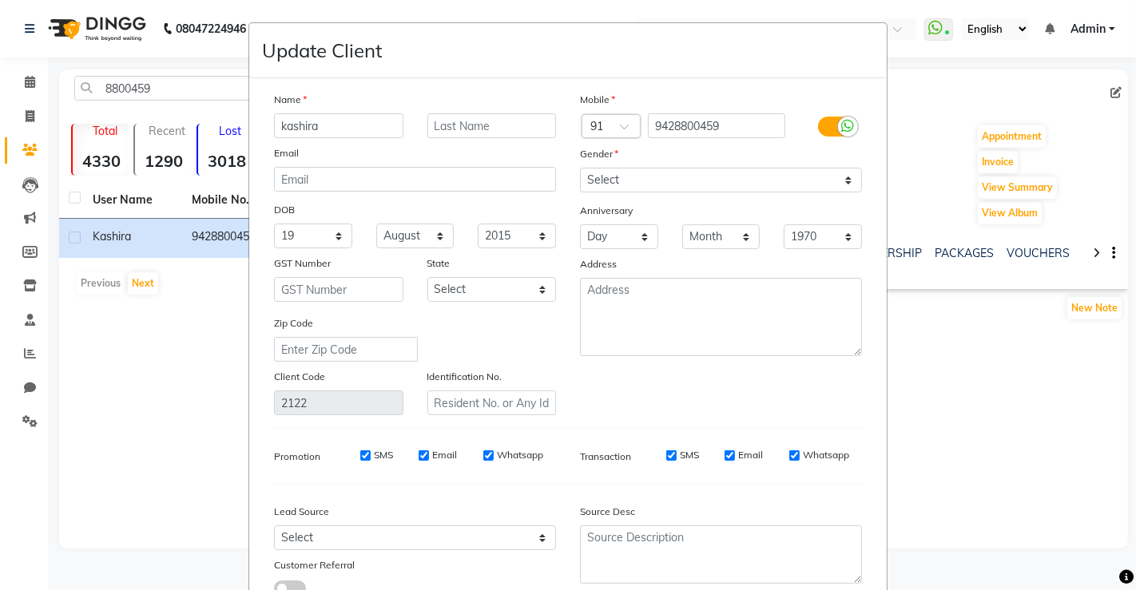
click at [1118, 93] on ngb-modal-window "Update Client Name kashira Email DOB Day 01 02 03 04 05 06 07 08 09 10 11 12 13…" at bounding box center [568, 295] width 1136 height 590
click at [828, 174] on select "Select Male Female Other Prefer Not To Say" at bounding box center [721, 180] width 282 height 25
click at [580, 168] on select "Select Male Female Other Prefer Not To Say" at bounding box center [721, 180] width 282 height 25
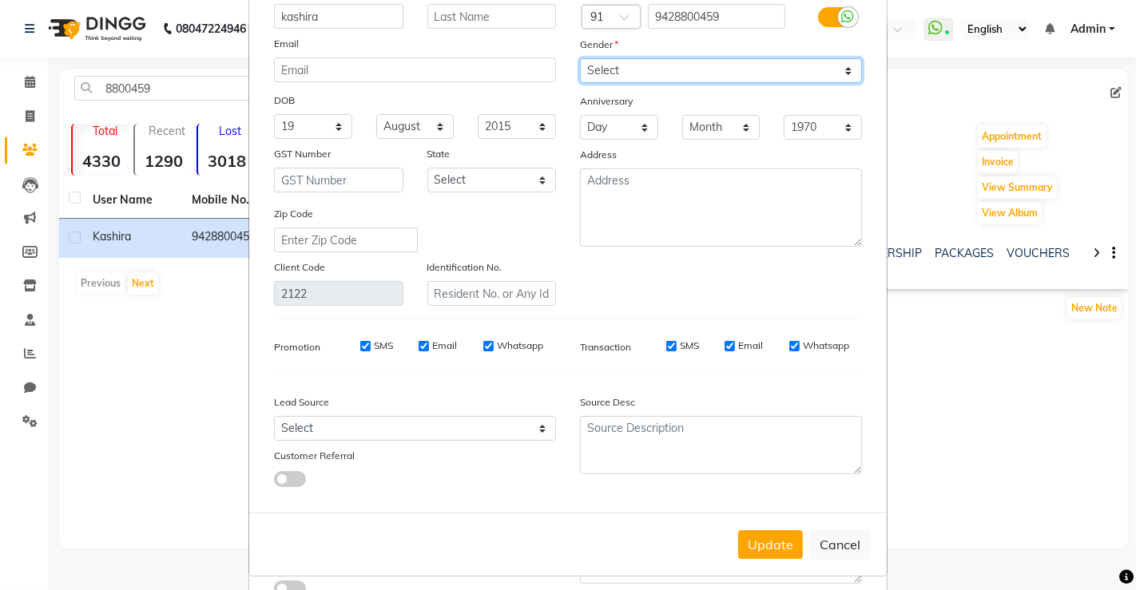
scroll to position [117, 0]
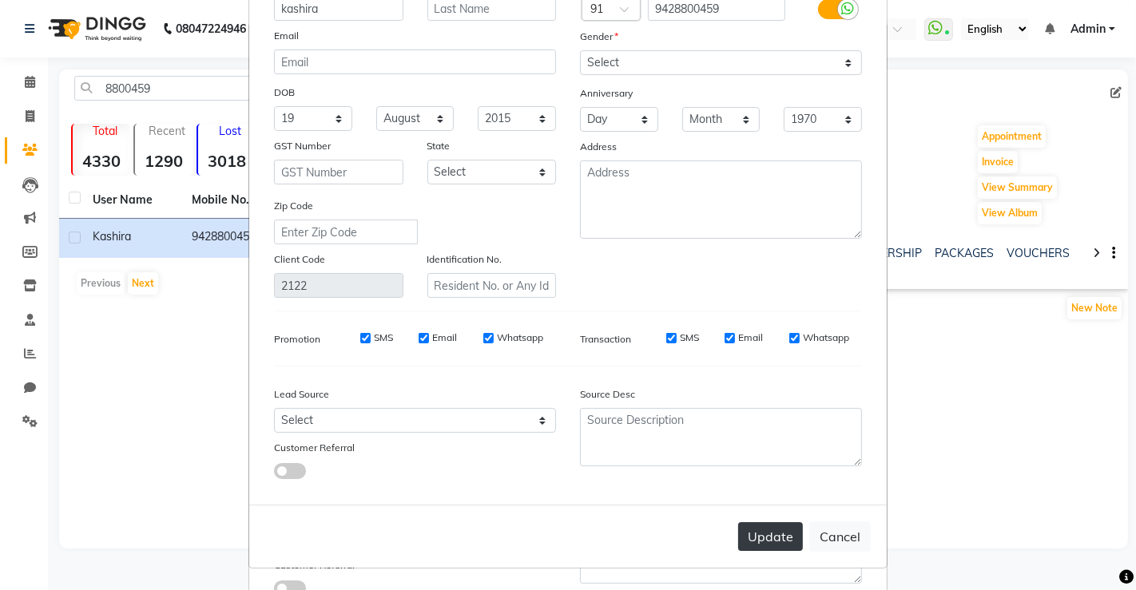
click at [757, 530] on button "Update" at bounding box center [770, 536] width 65 height 29
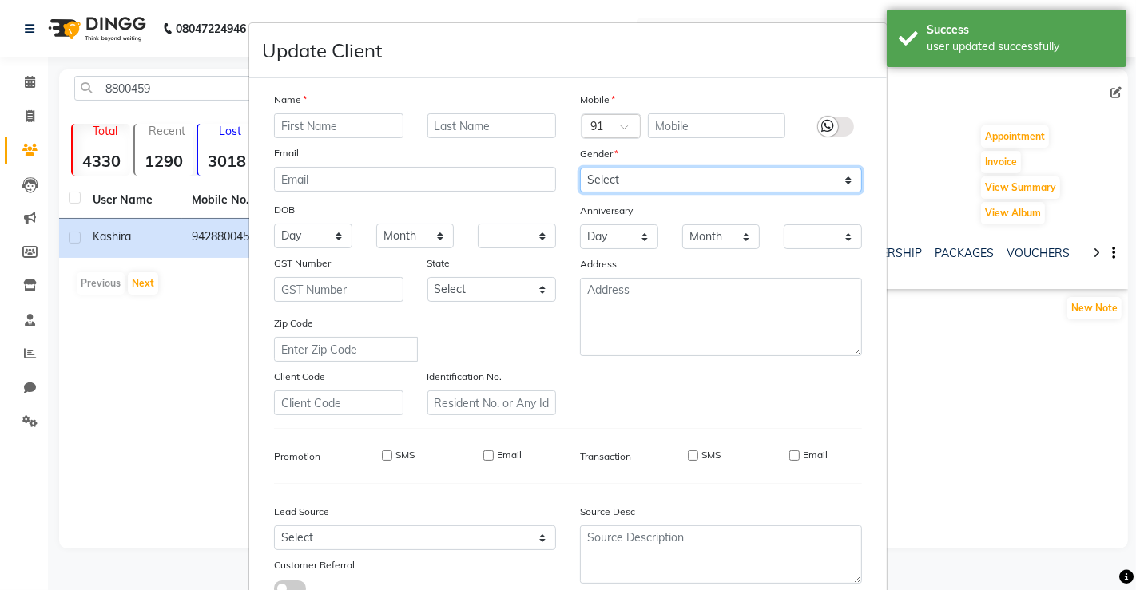
click at [749, 169] on select "Select Male Female Other Prefer Not To Say" at bounding box center [721, 180] width 282 height 25
click at [580, 168] on select "Select Male Female Other Prefer Not To Say" at bounding box center [721, 180] width 282 height 25
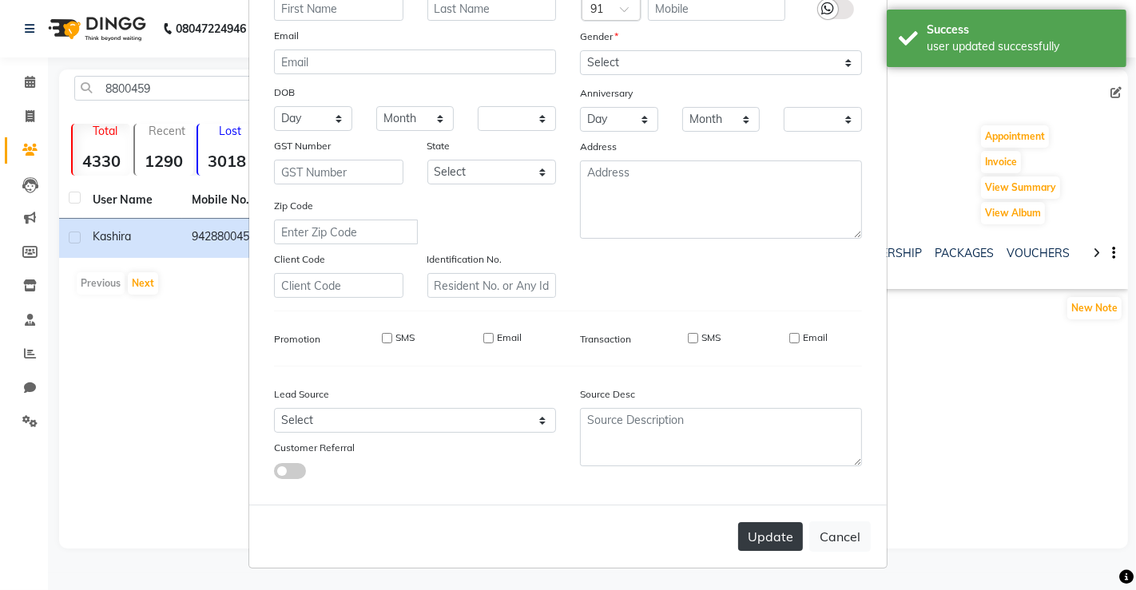
click at [753, 533] on button "Update" at bounding box center [770, 536] width 65 height 29
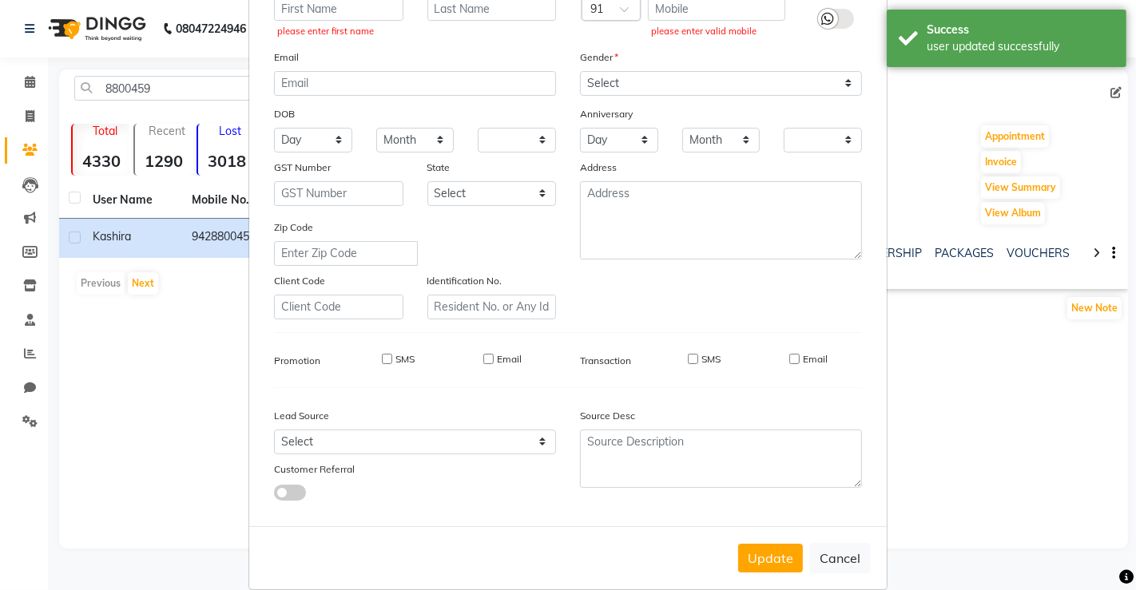
click at [996, 447] on ngb-modal-window "Update Client Name please enter first name Email DOB Day 01 02 03 04 05 06 07 0…" at bounding box center [568, 295] width 1136 height 590
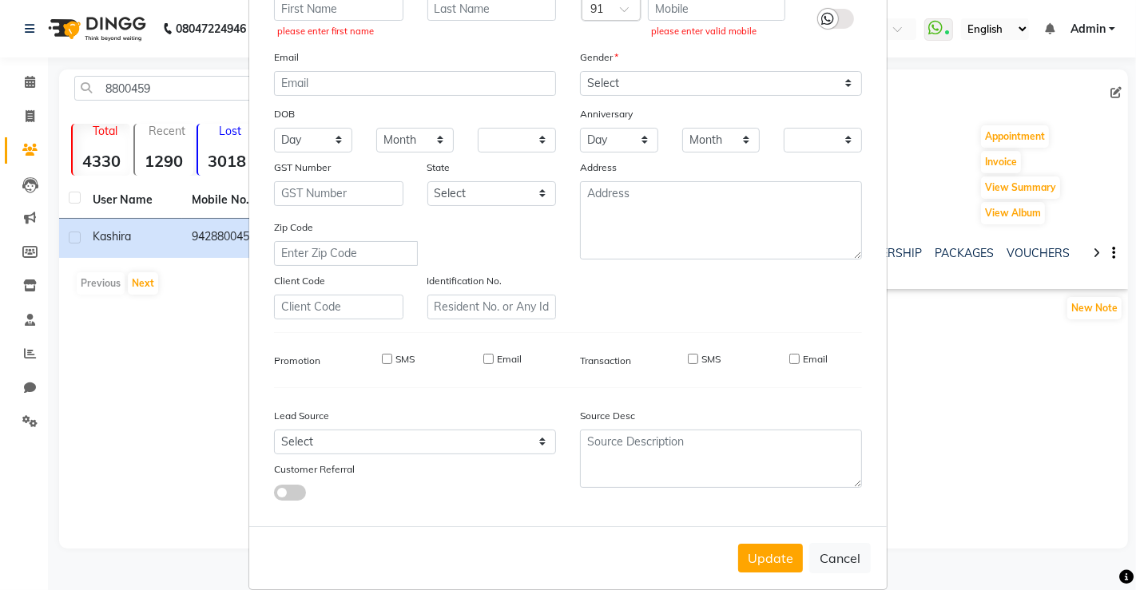
scroll to position [0, 0]
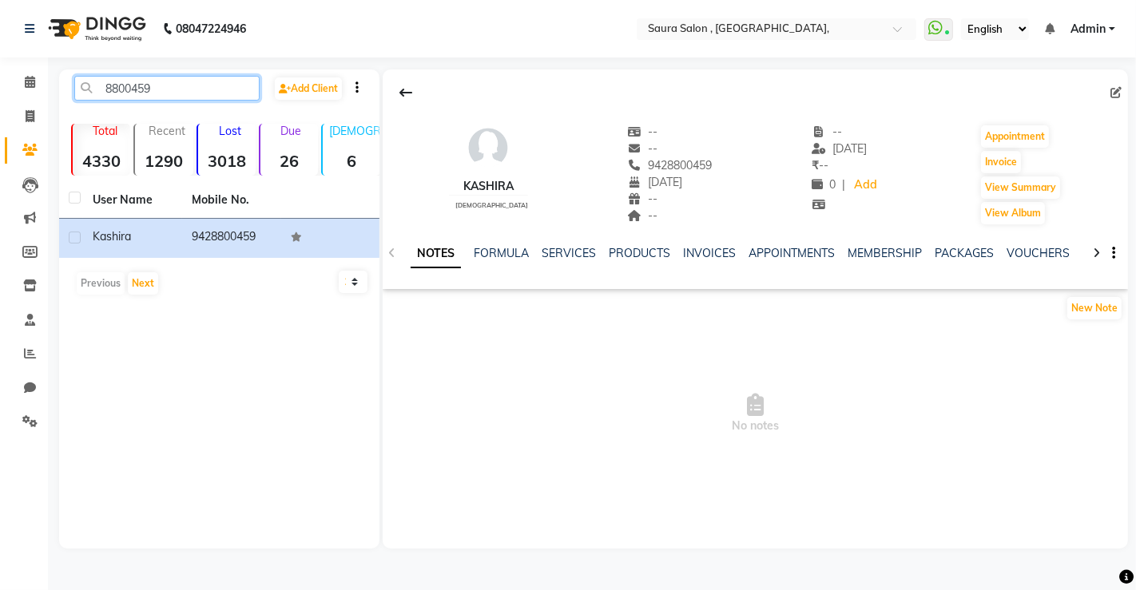
click at [209, 78] on input "8800459" at bounding box center [166, 88] width 185 height 25
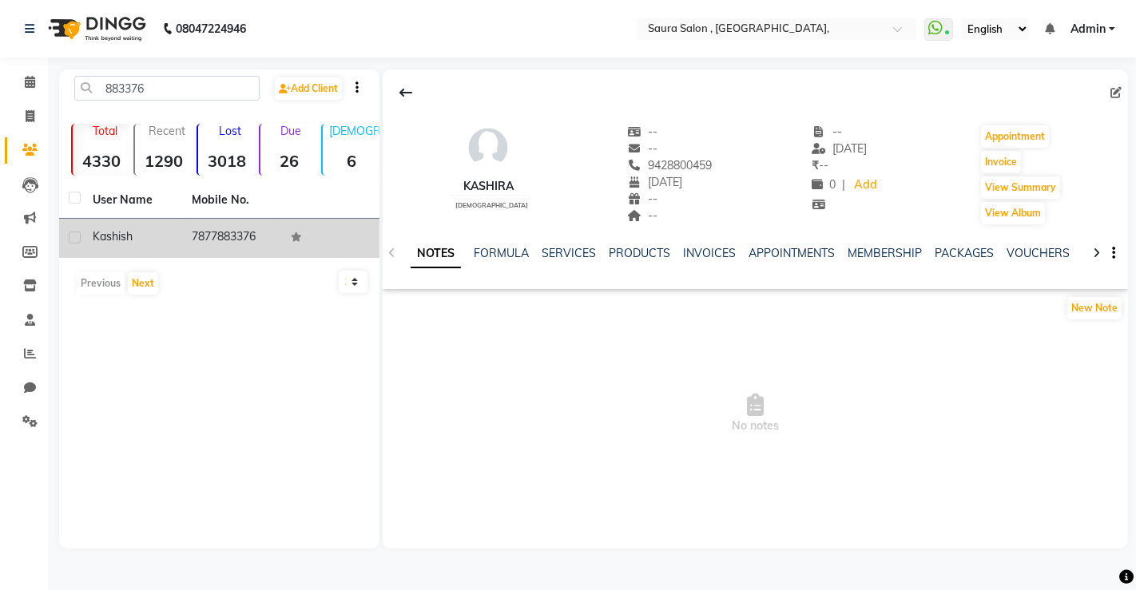
click at [191, 243] on td "7877883376" at bounding box center [231, 238] width 99 height 39
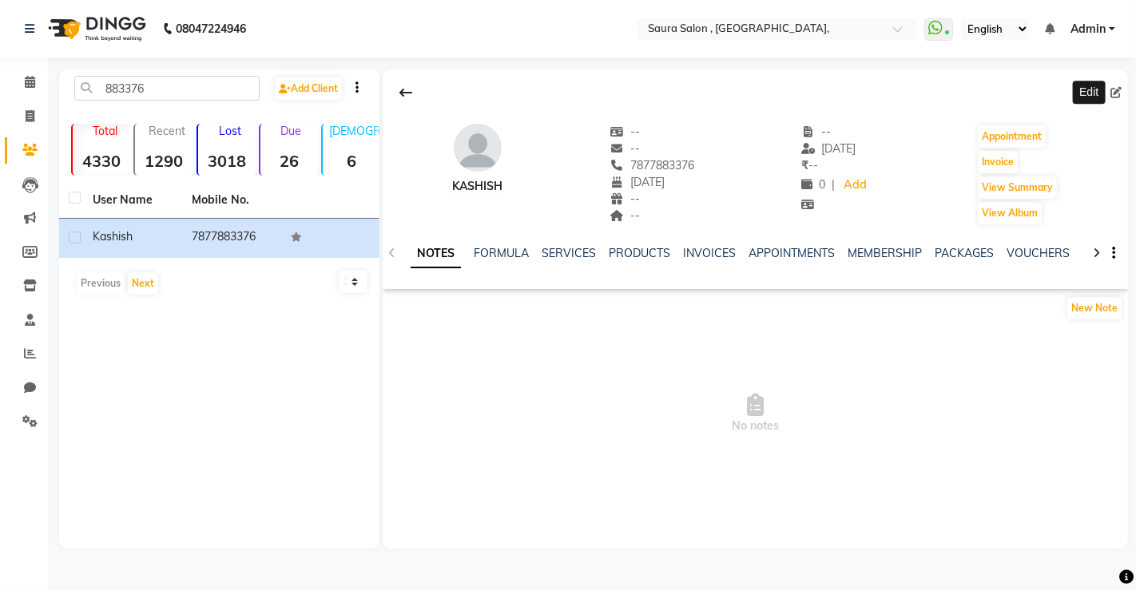
click at [1120, 93] on icon at bounding box center [1115, 92] width 11 height 11
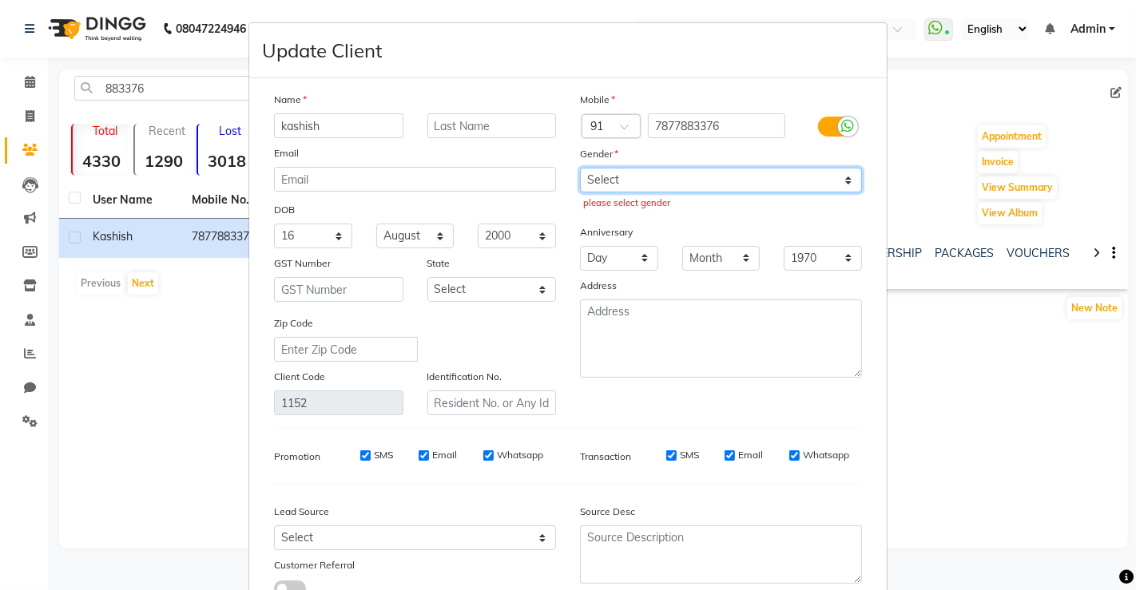
click at [751, 185] on select "Select Male Female Other Prefer Not To Say" at bounding box center [721, 180] width 282 height 25
click at [580, 168] on select "Select Male Female Other Prefer Not To Say" at bounding box center [721, 180] width 282 height 25
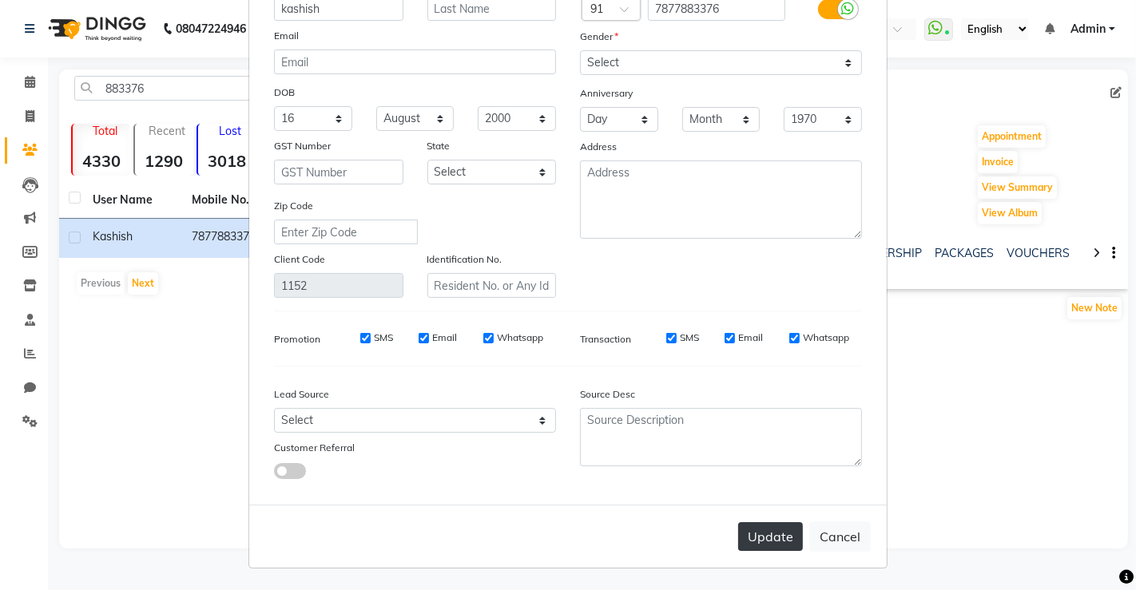
click at [768, 542] on button "Update" at bounding box center [770, 536] width 65 height 29
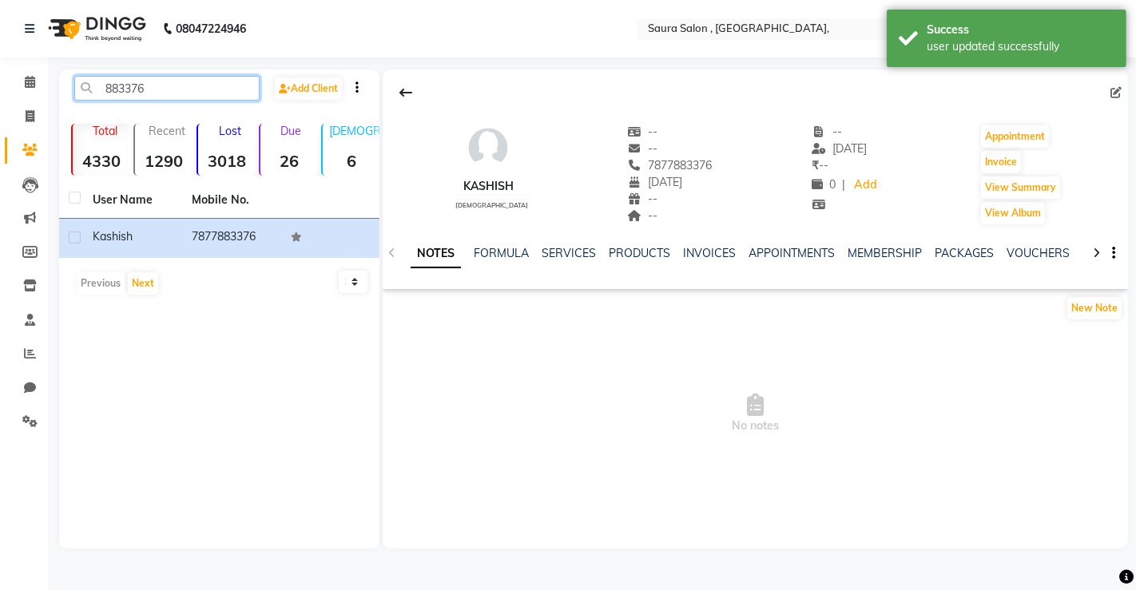
click at [196, 94] on input "883376" at bounding box center [166, 88] width 185 height 25
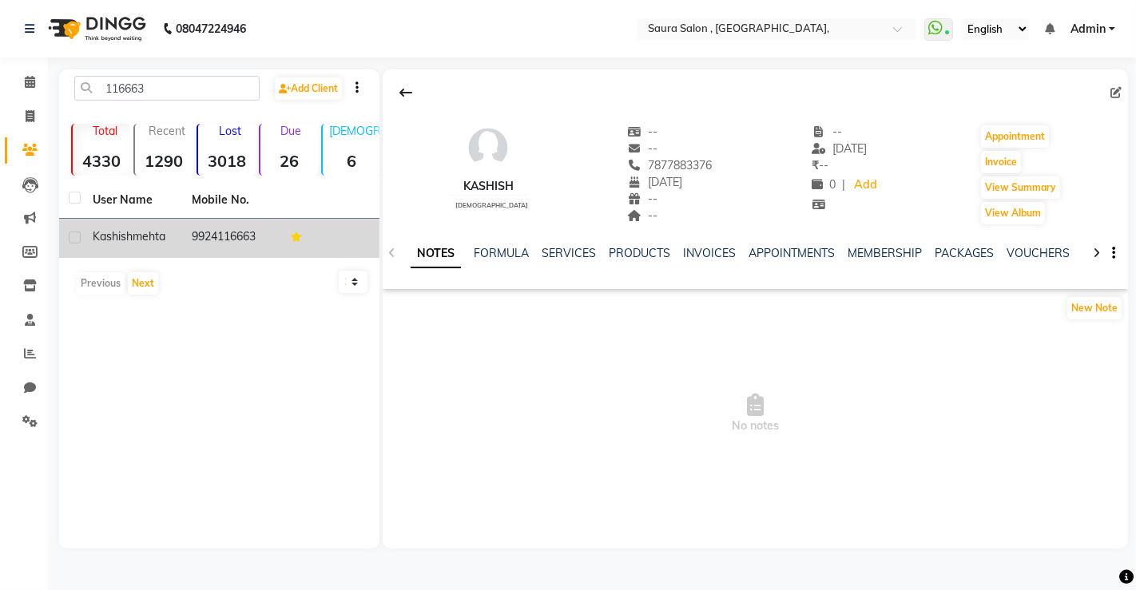
click at [180, 225] on td "kashish mehta" at bounding box center [132, 238] width 99 height 39
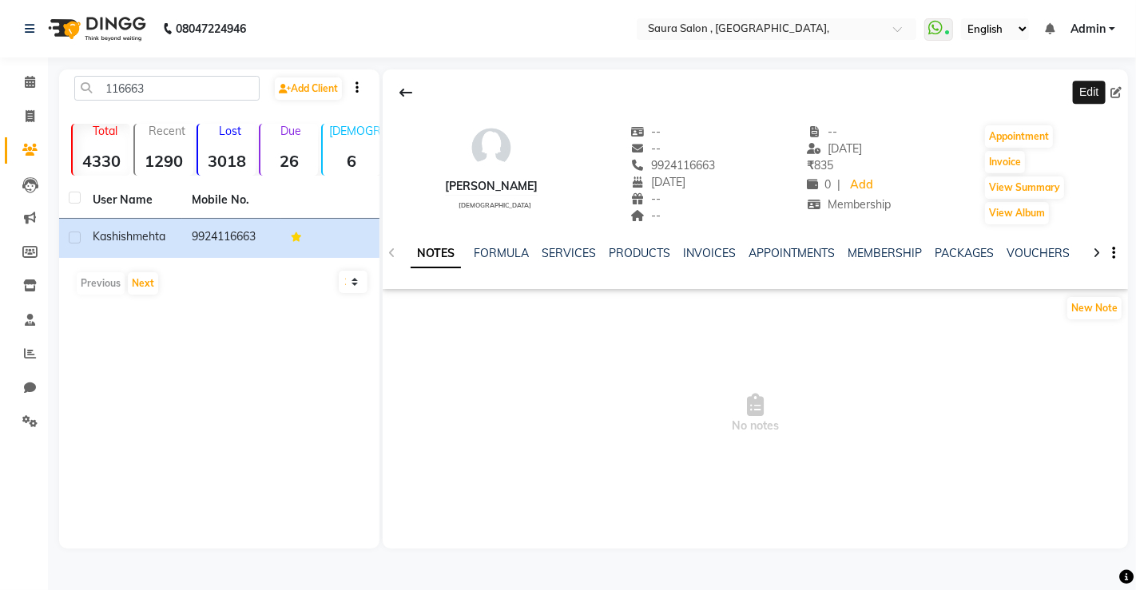
click at [1113, 95] on icon at bounding box center [1115, 92] width 11 height 11
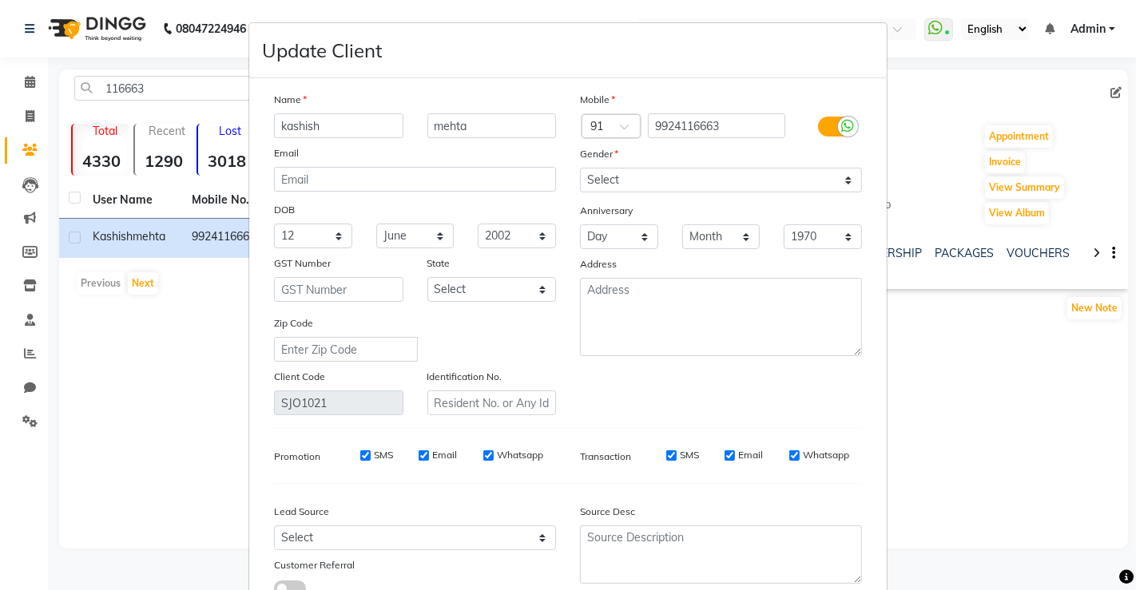
scroll to position [117, 0]
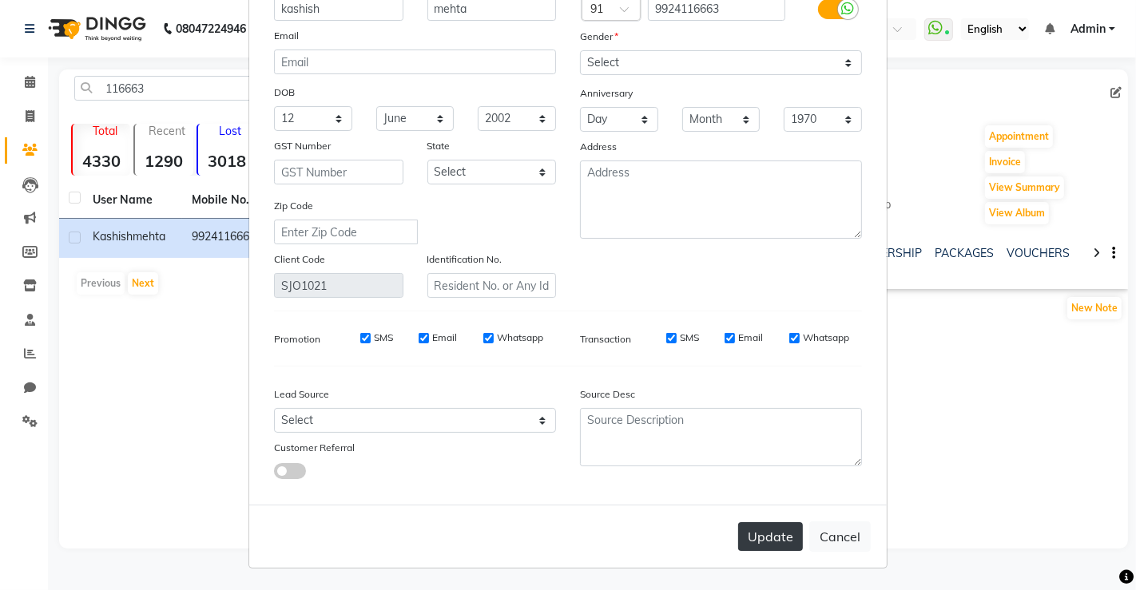
click at [760, 542] on button "Update" at bounding box center [770, 536] width 65 height 29
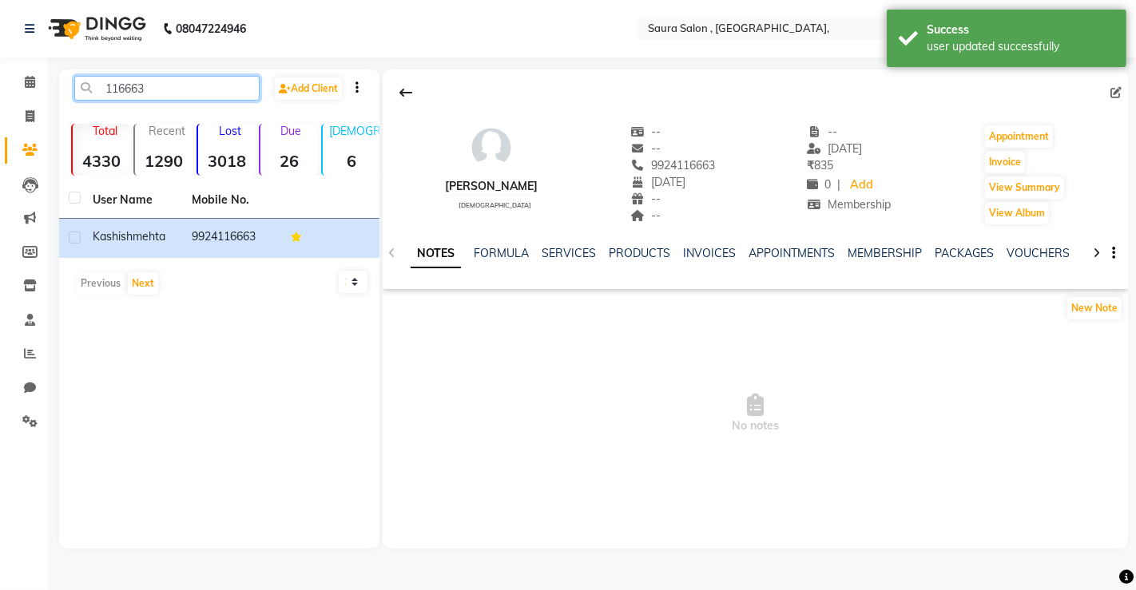
click at [153, 85] on input "116663" at bounding box center [166, 88] width 185 height 25
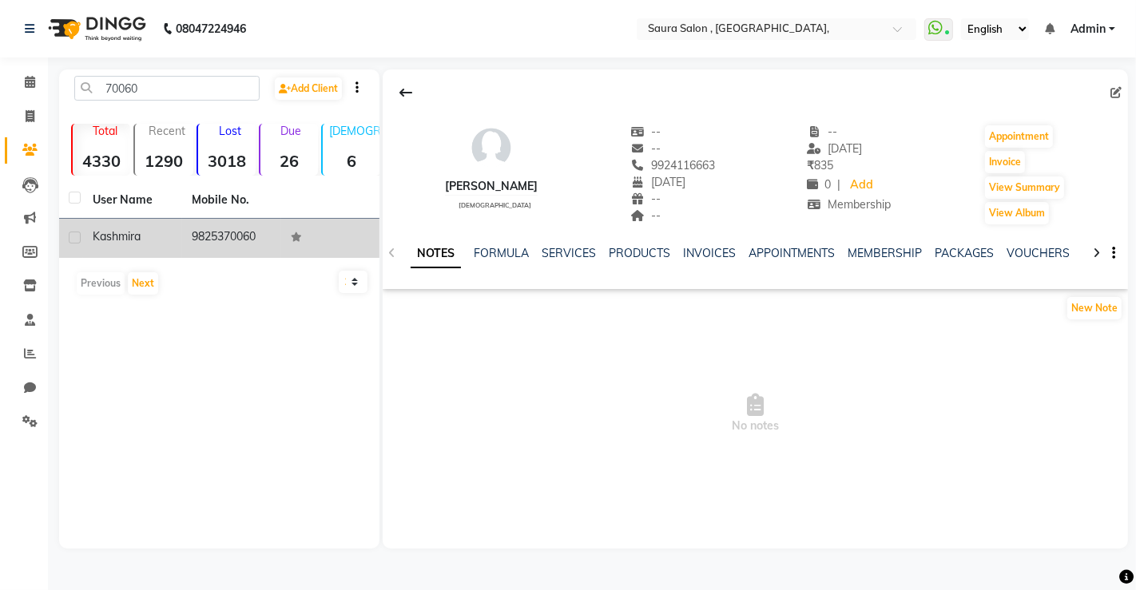
click at [120, 223] on td "Kashmira" at bounding box center [132, 238] width 99 height 39
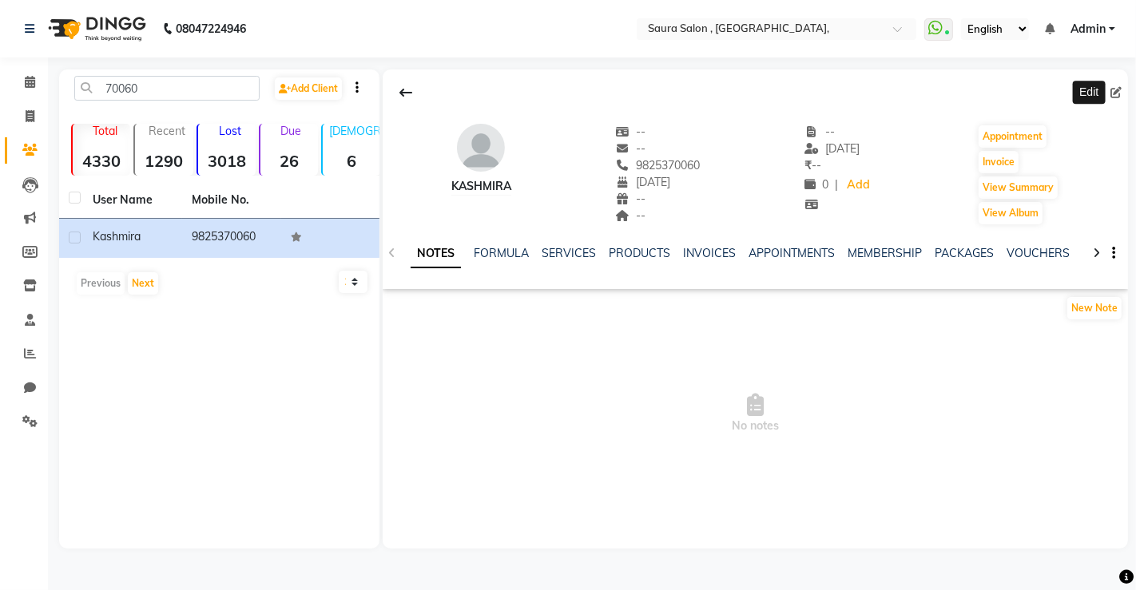
click at [1120, 89] on icon at bounding box center [1115, 92] width 11 height 11
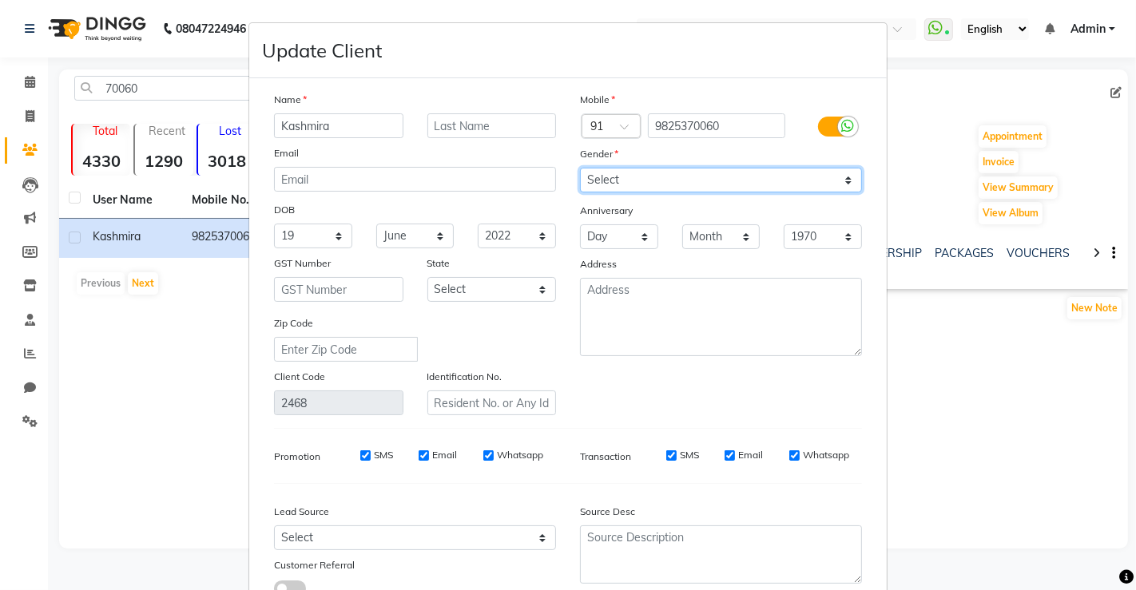
drag, startPoint x: 826, startPoint y: 172, endPoint x: 719, endPoint y: 252, distance: 133.5
click at [719, 252] on div "Mobile Country Code × 91 9825370060 Gender Select Male Female Other Prefer Not …" at bounding box center [721, 253] width 306 height 324
click at [580, 168] on select "Select Male Female Other Prefer Not To Say" at bounding box center [721, 180] width 282 height 25
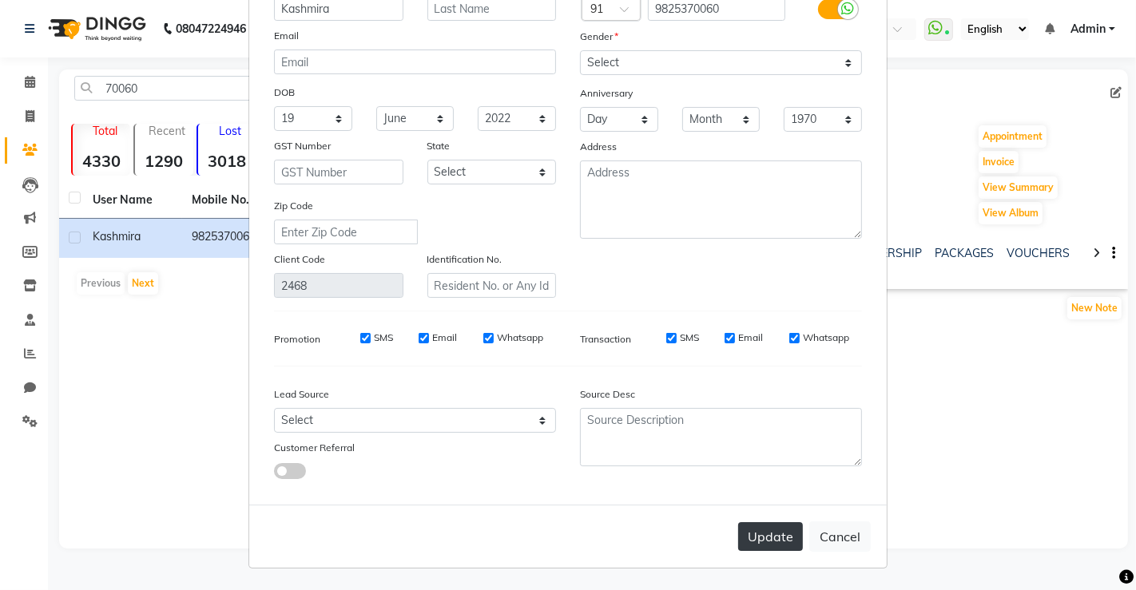
click at [764, 542] on button "Update" at bounding box center [770, 536] width 65 height 29
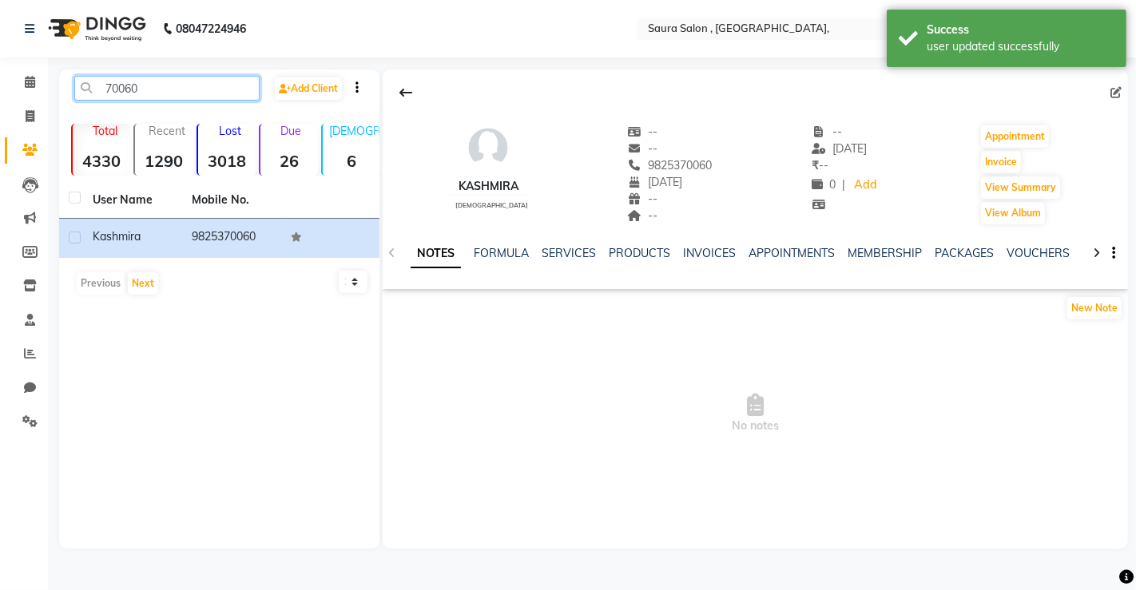
click at [191, 91] on input "70060" at bounding box center [166, 88] width 185 height 25
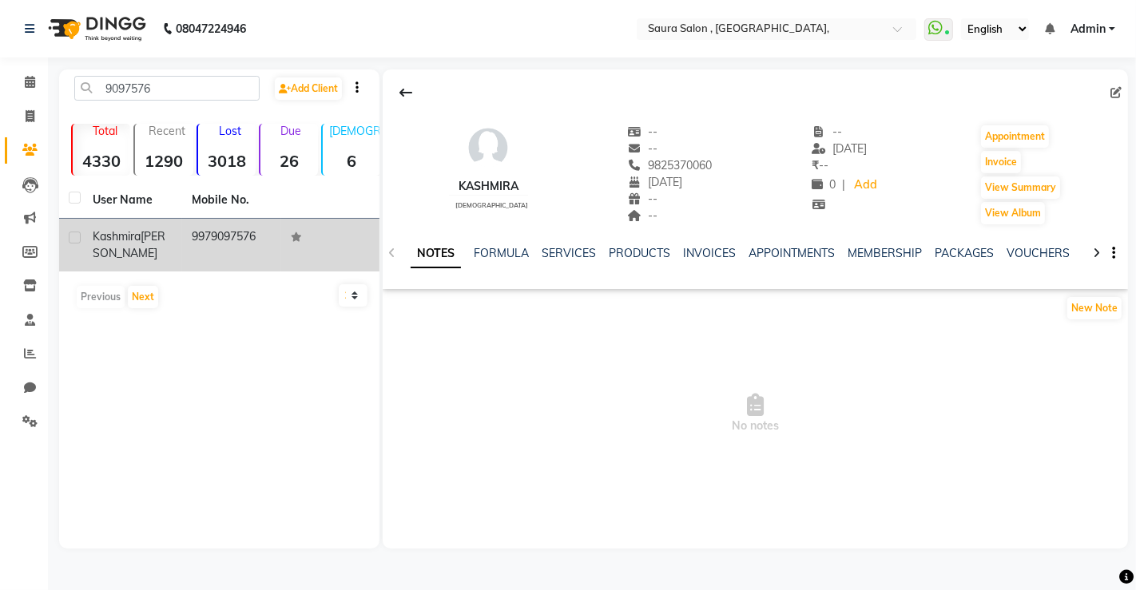
click at [202, 224] on td "9979097576" at bounding box center [231, 245] width 99 height 53
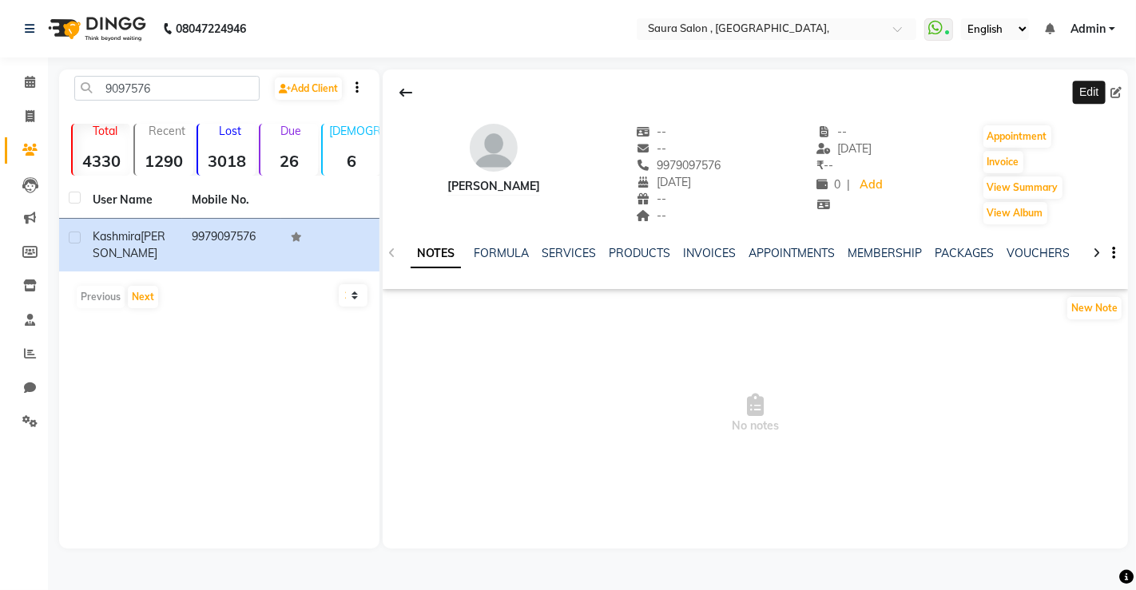
click at [1114, 92] on icon at bounding box center [1115, 92] width 11 height 11
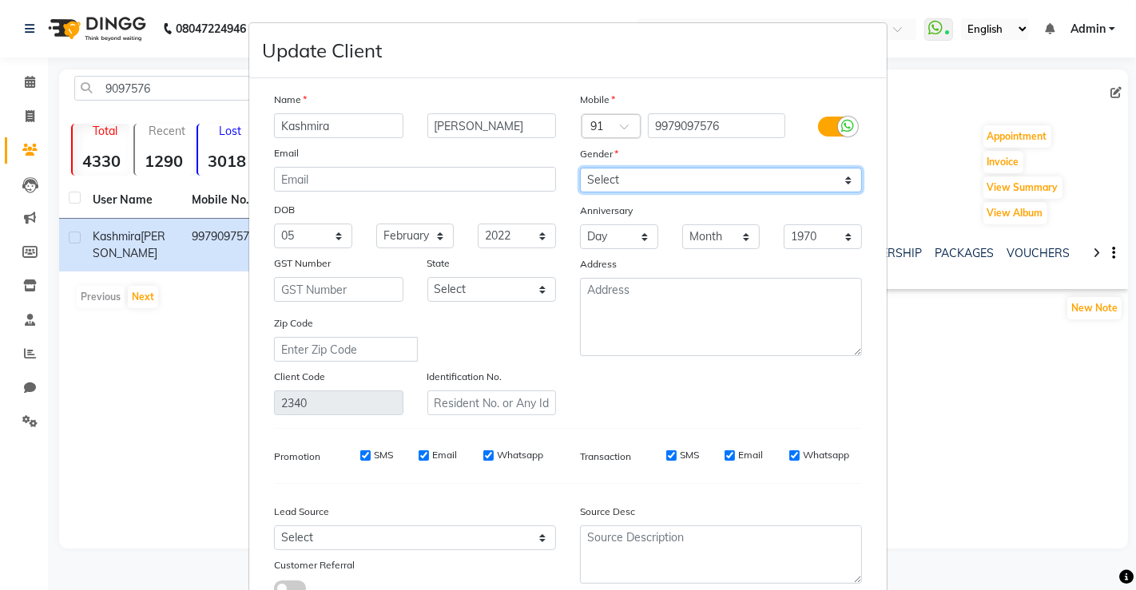
click at [752, 185] on select "Select Male Female Other Prefer Not To Say" at bounding box center [721, 180] width 282 height 25
click at [580, 168] on select "Select Male Female Other Prefer Not To Say" at bounding box center [721, 180] width 282 height 25
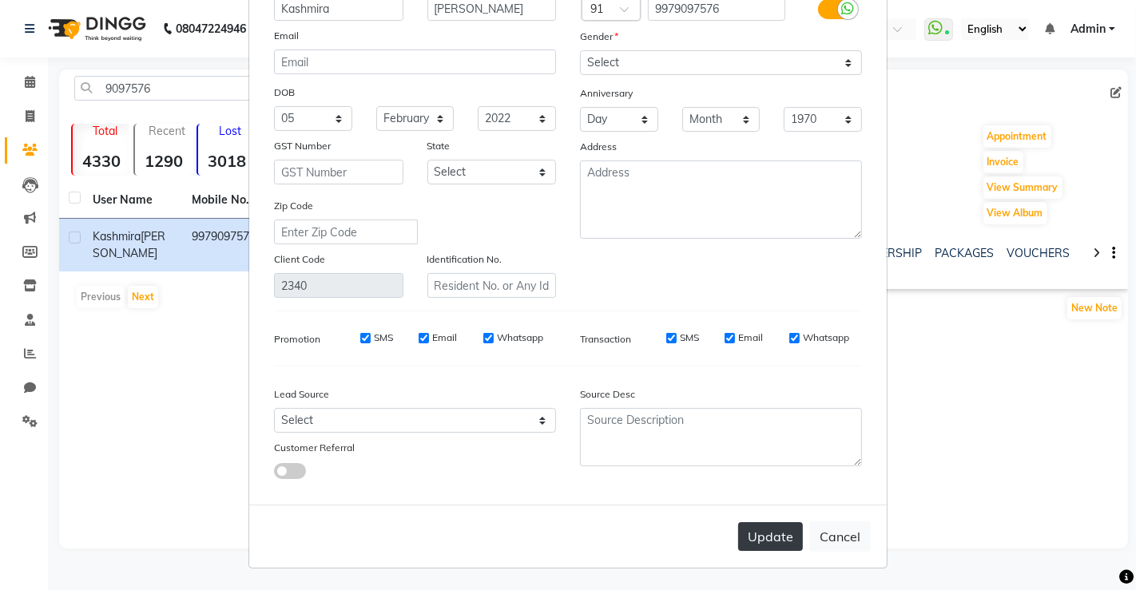
click at [753, 542] on button "Update" at bounding box center [770, 536] width 65 height 29
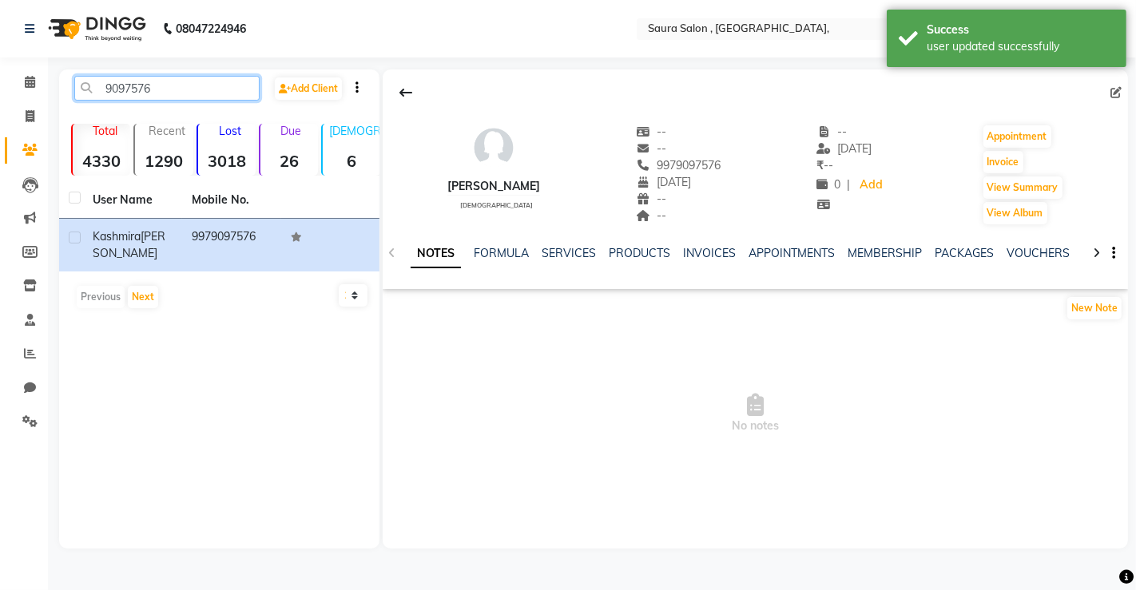
click at [206, 88] on input "9097576" at bounding box center [166, 88] width 185 height 25
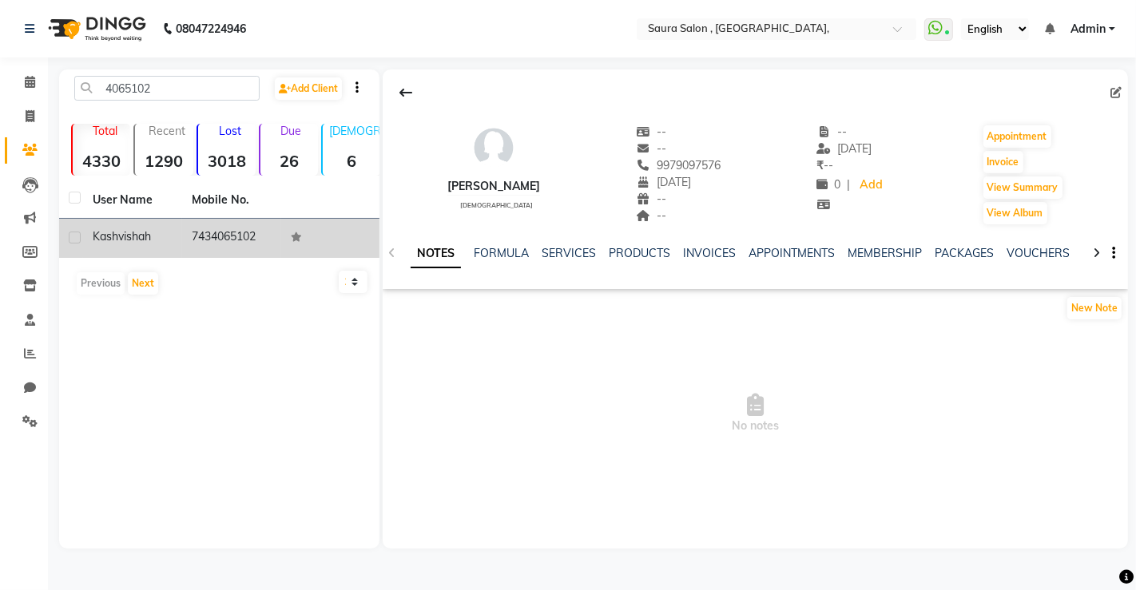
click at [187, 229] on td "7434065102" at bounding box center [231, 238] width 99 height 39
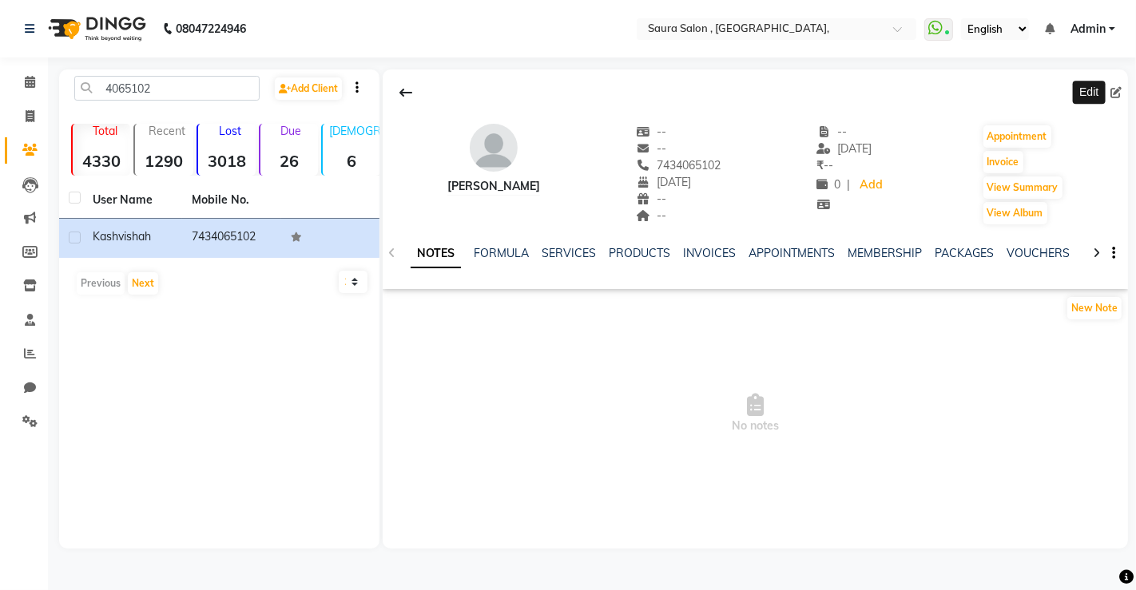
click at [1114, 88] on icon at bounding box center [1115, 92] width 11 height 11
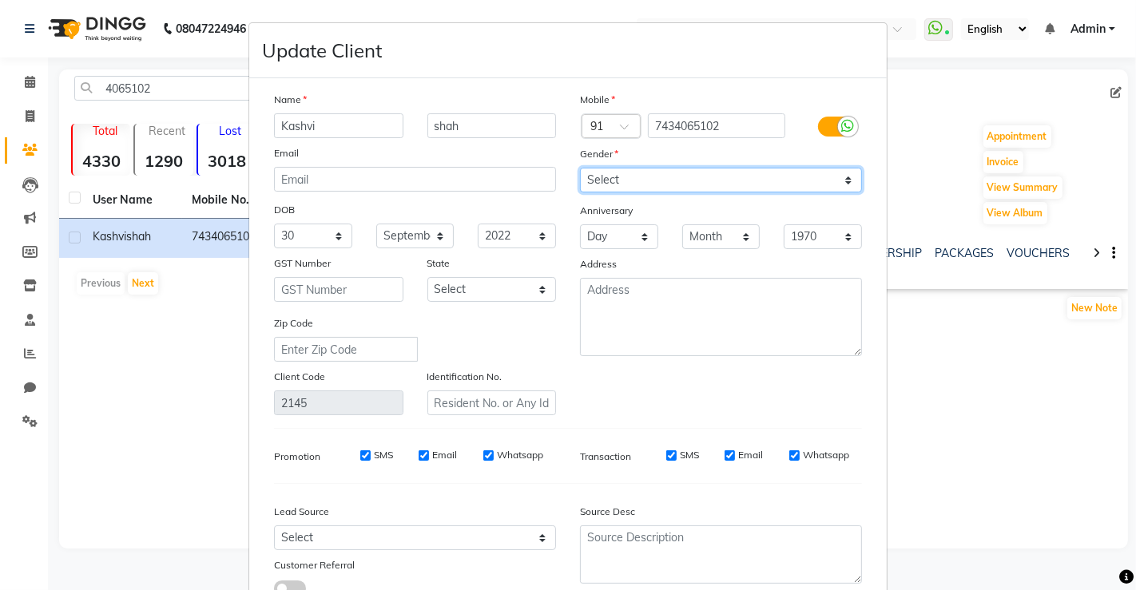
click at [792, 177] on select "Select Male Female Other Prefer Not To Say" at bounding box center [721, 180] width 282 height 25
click at [580, 168] on select "Select Male Female Other Prefer Not To Say" at bounding box center [721, 180] width 282 height 25
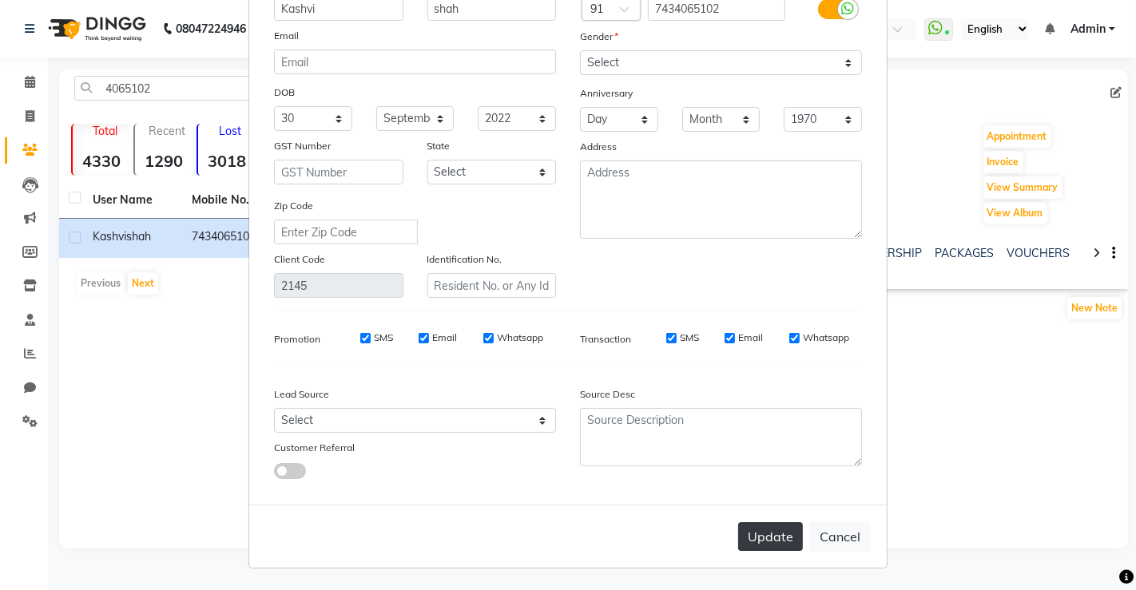
click at [760, 526] on button "Update" at bounding box center [770, 536] width 65 height 29
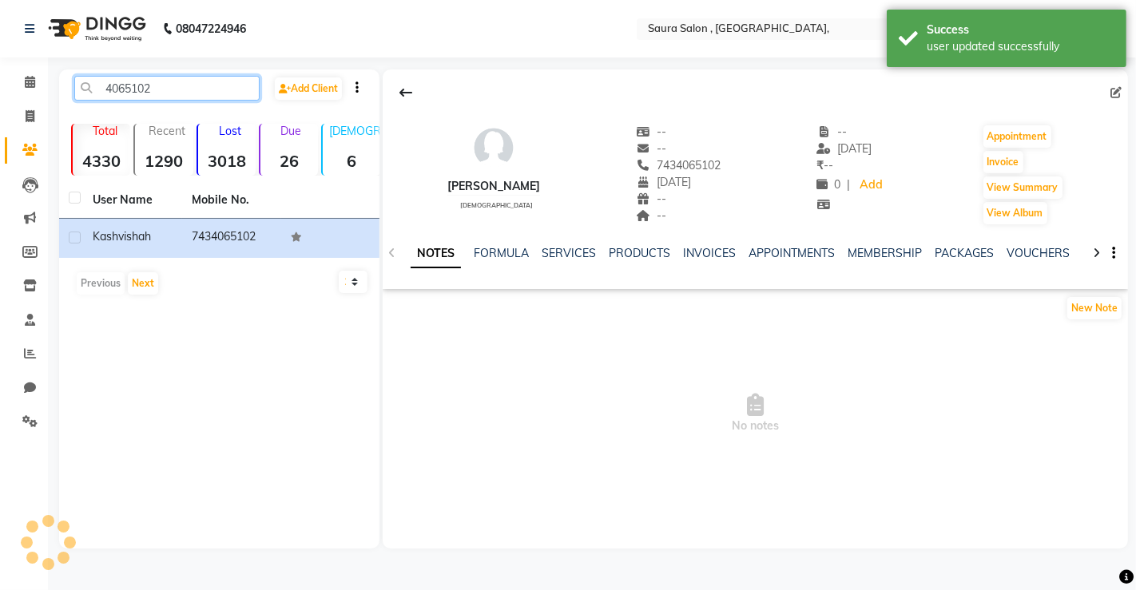
click at [196, 96] on input "4065102" at bounding box center [166, 88] width 185 height 25
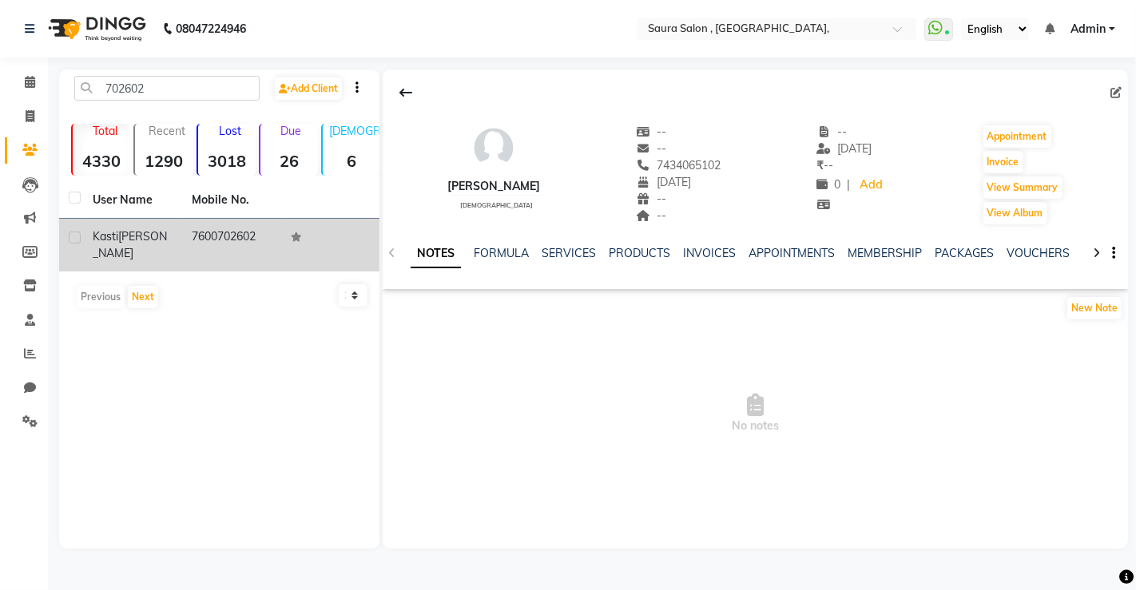
click at [211, 236] on td "7600702602" at bounding box center [231, 245] width 99 height 53
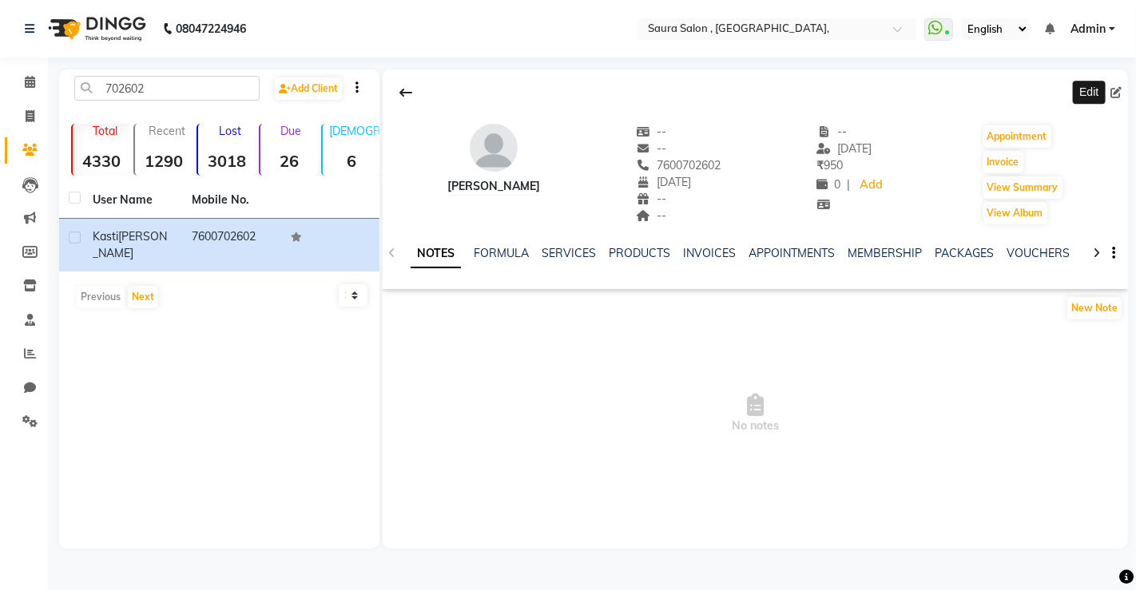
click at [1112, 94] on icon at bounding box center [1115, 92] width 11 height 11
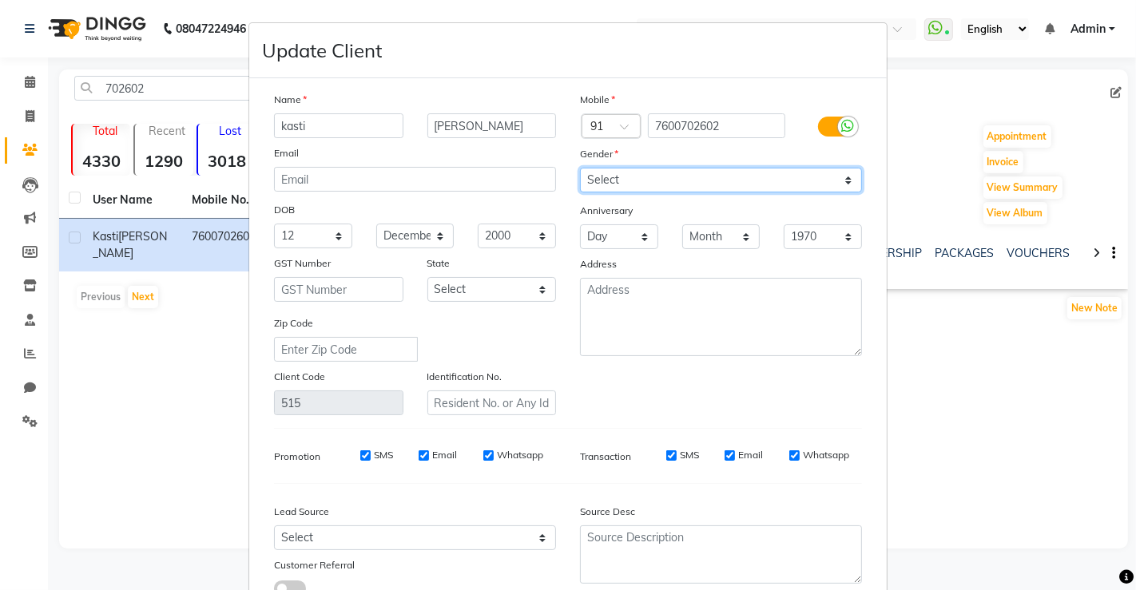
click at [784, 176] on select "Select Male Female Other Prefer Not To Say" at bounding box center [721, 180] width 282 height 25
click at [580, 168] on select "Select Male Female Other Prefer Not To Say" at bounding box center [721, 180] width 282 height 25
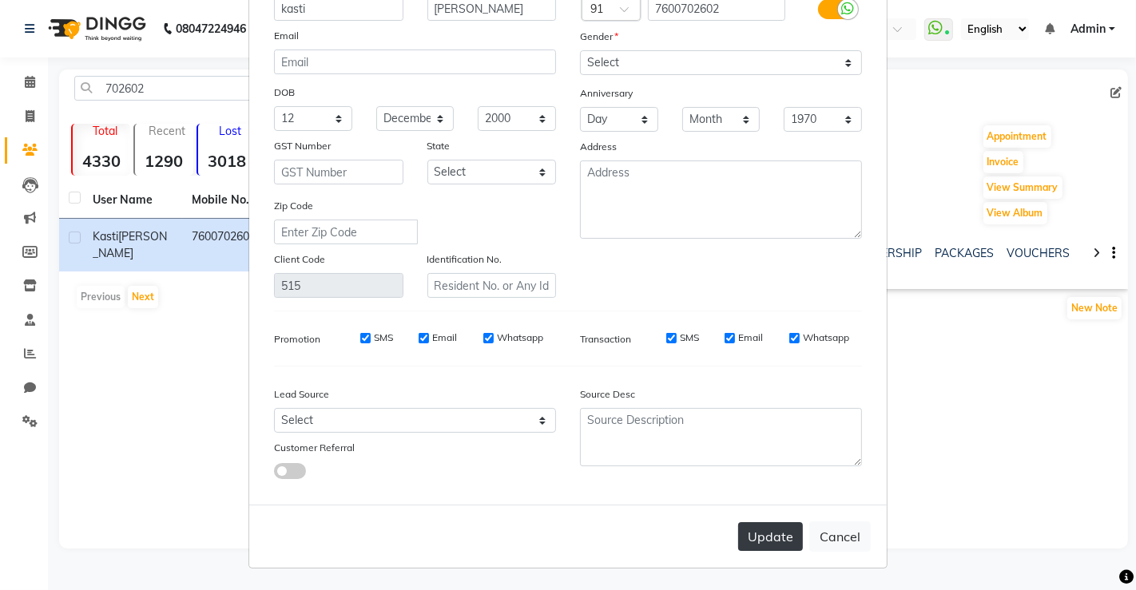
click at [768, 539] on button "Update" at bounding box center [770, 536] width 65 height 29
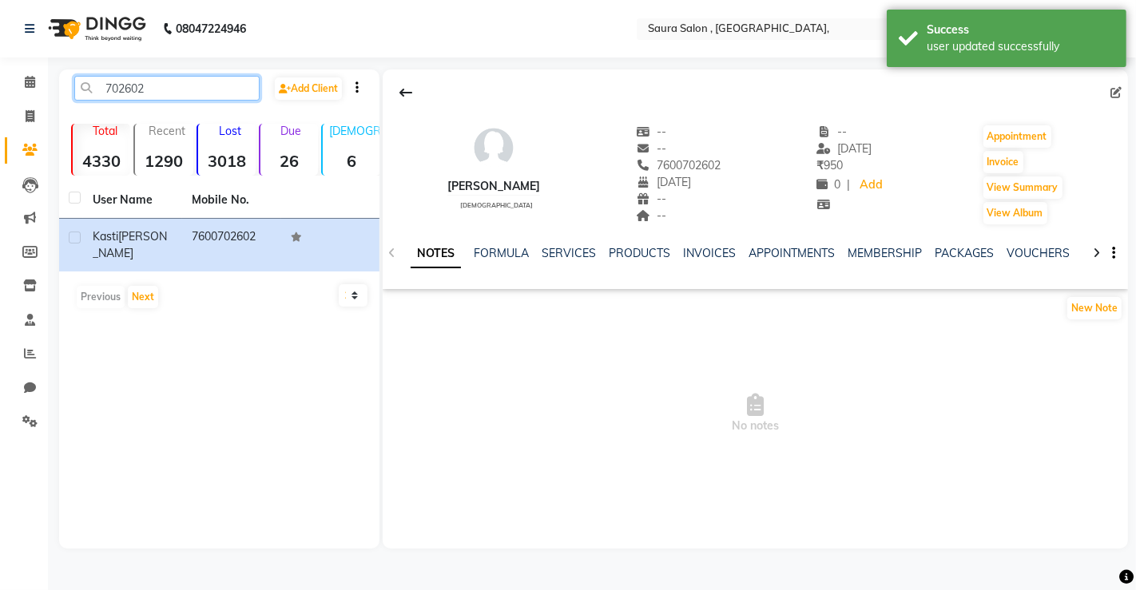
click at [198, 93] on input "702602" at bounding box center [166, 88] width 185 height 25
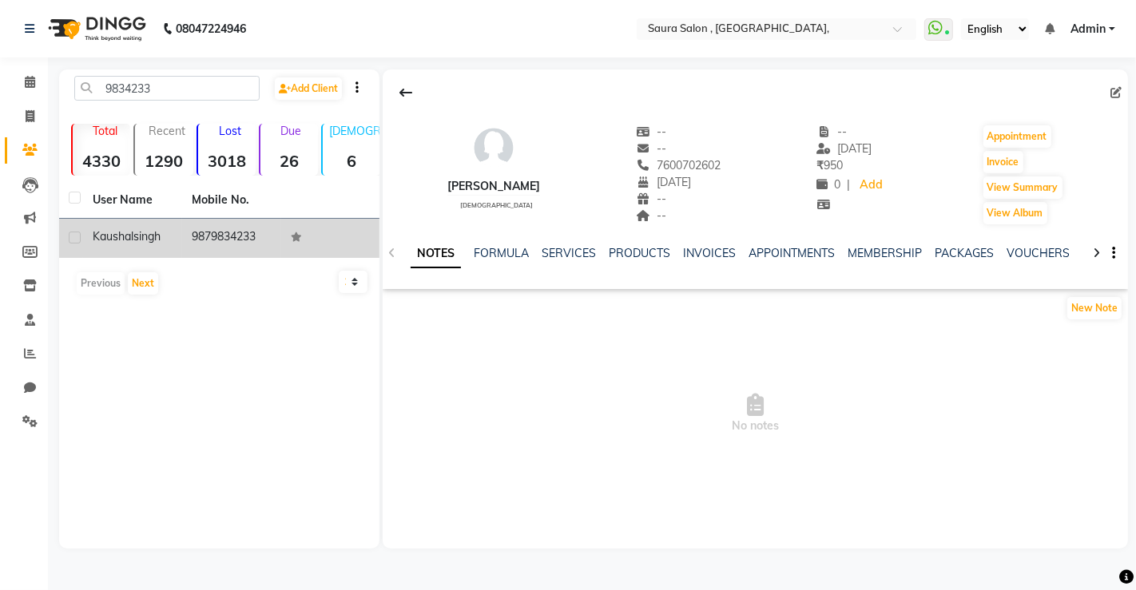
click at [174, 240] on td "kaushal singh" at bounding box center [132, 238] width 99 height 39
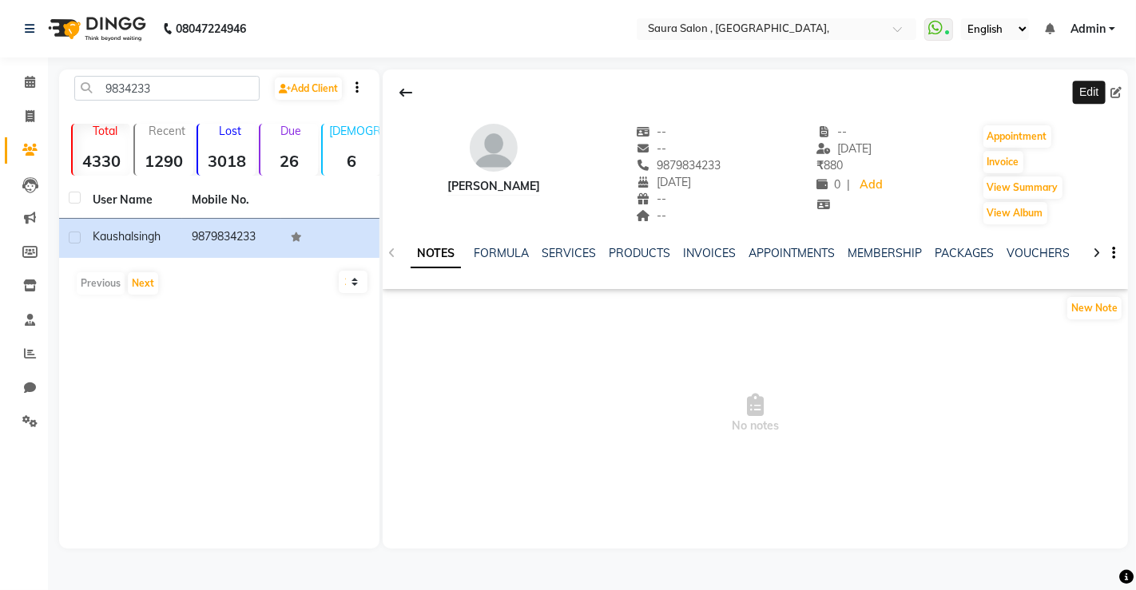
click at [1112, 87] on icon at bounding box center [1115, 92] width 11 height 11
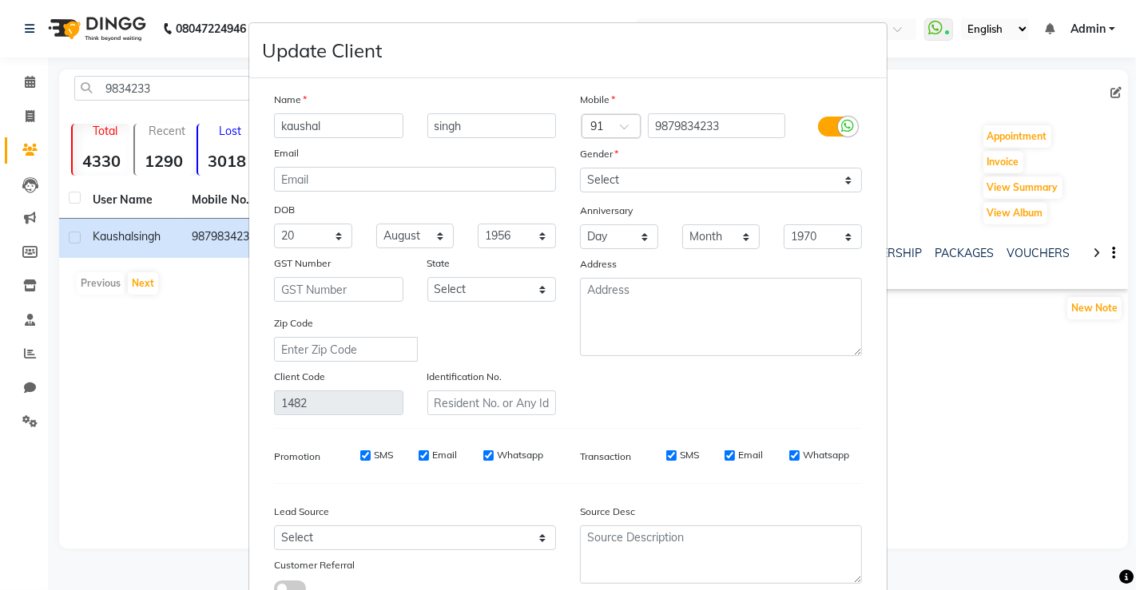
click at [824, 165] on div "Gender" at bounding box center [721, 156] width 306 height 22
click at [815, 177] on select "Select Male Female Other Prefer Not To Say" at bounding box center [721, 180] width 282 height 25
click at [580, 168] on select "Select Male Female Other Prefer Not To Say" at bounding box center [721, 180] width 282 height 25
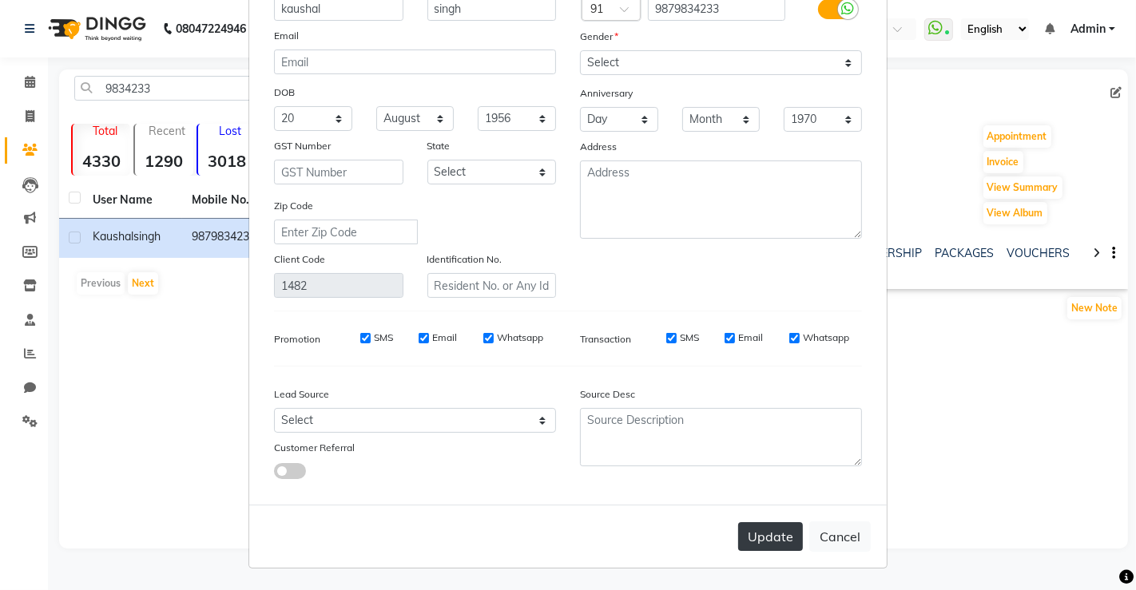
click at [768, 538] on button "Update" at bounding box center [770, 536] width 65 height 29
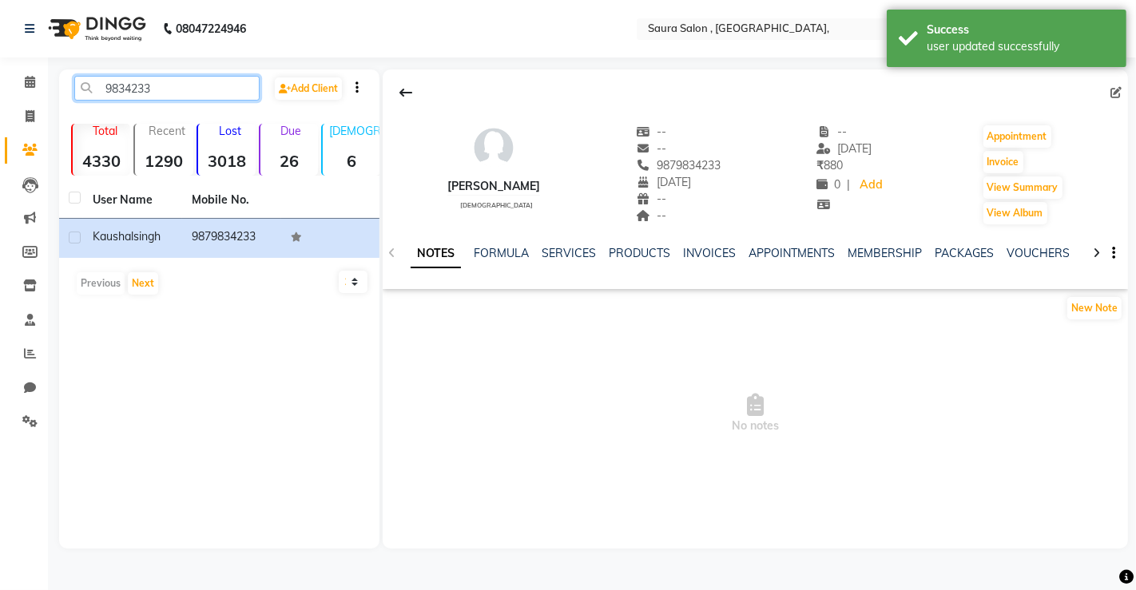
click at [169, 94] on input "9834233" at bounding box center [166, 88] width 185 height 25
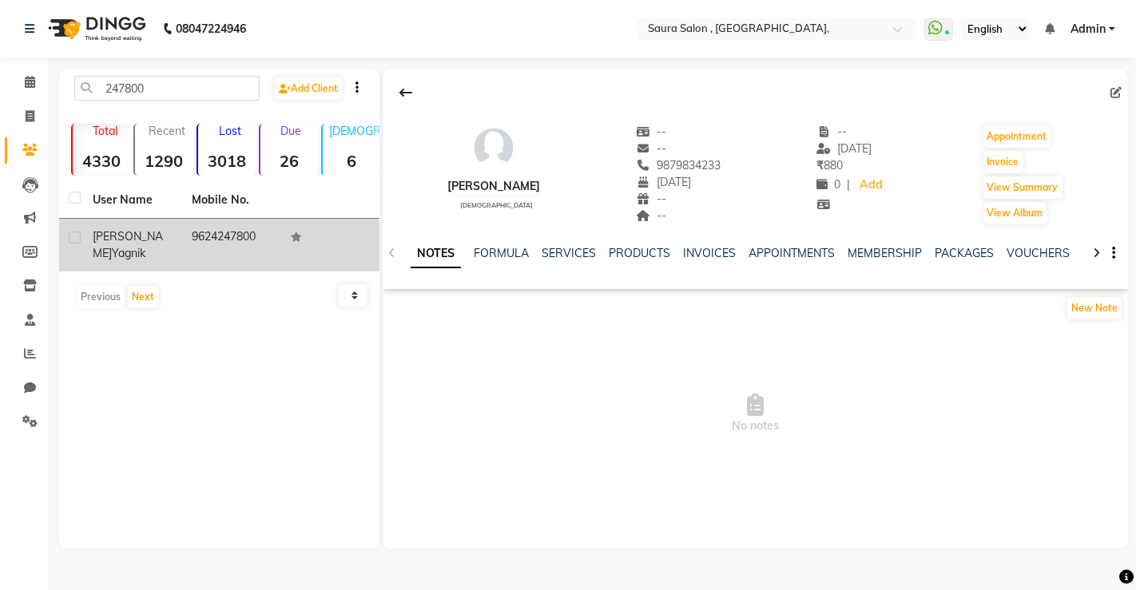
click at [125, 227] on td "Kaushiki Yagnik" at bounding box center [132, 245] width 99 height 53
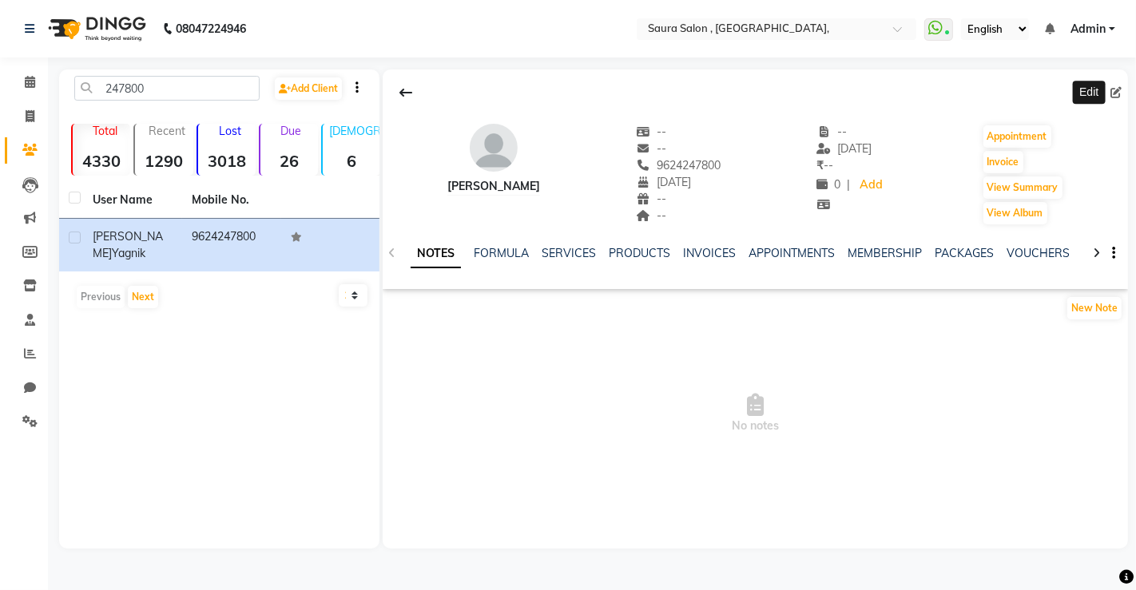
click at [1112, 89] on icon at bounding box center [1115, 92] width 11 height 11
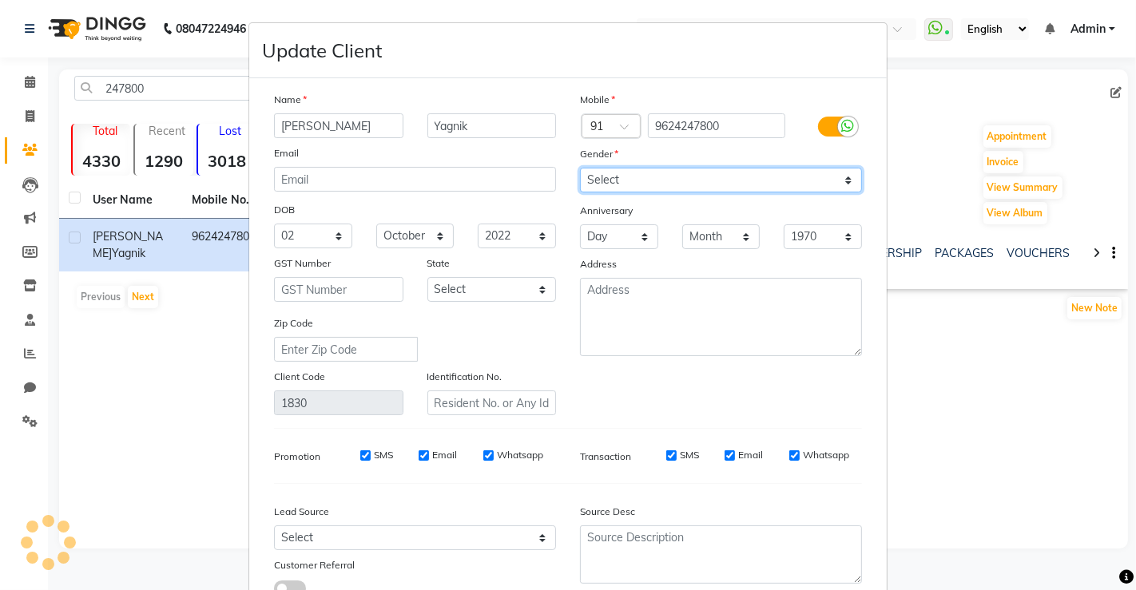
click at [836, 172] on select "Select Male Female Other Prefer Not To Say" at bounding box center [721, 180] width 282 height 25
click at [580, 168] on select "Select Male Female Other Prefer Not To Say" at bounding box center [721, 180] width 282 height 25
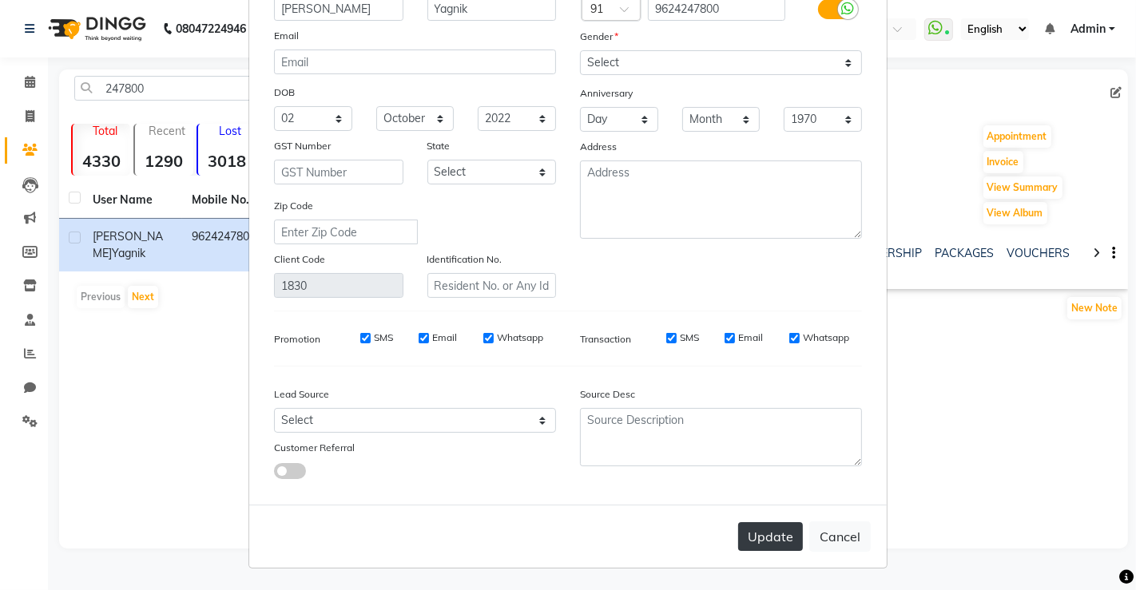
click at [764, 539] on button "Update" at bounding box center [770, 536] width 65 height 29
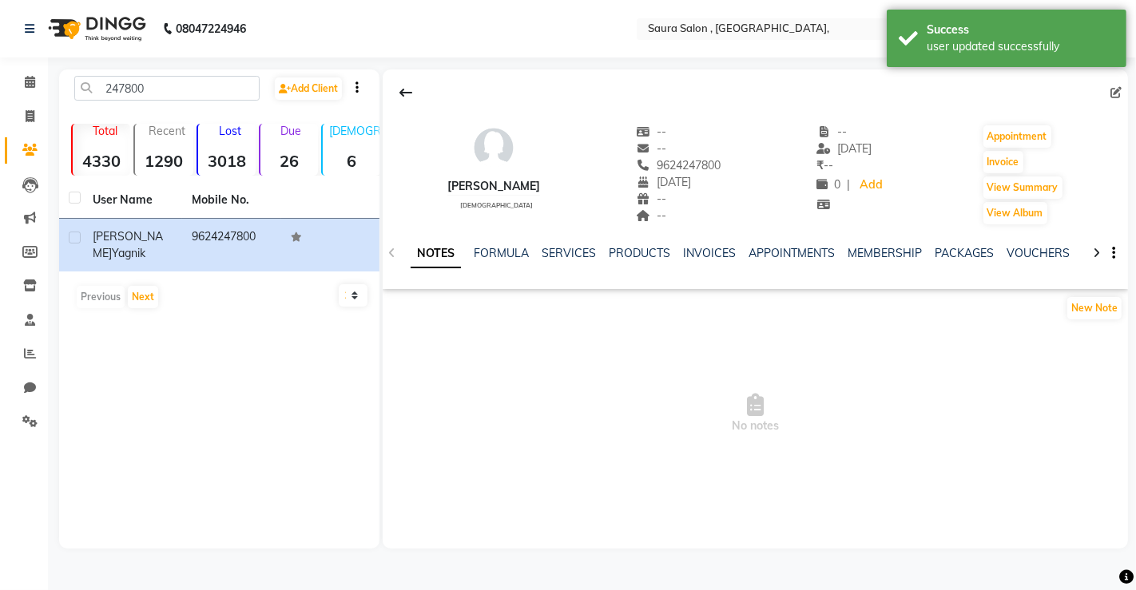
click at [764, 539] on div "Kaushiki Yagnik female -- -- 9624247800 02-10-2022 -- -- -- 01-01-1970 ₹ -- 0 |…" at bounding box center [755, 308] width 745 height 479
click at [181, 83] on input "247800" at bounding box center [166, 88] width 185 height 25
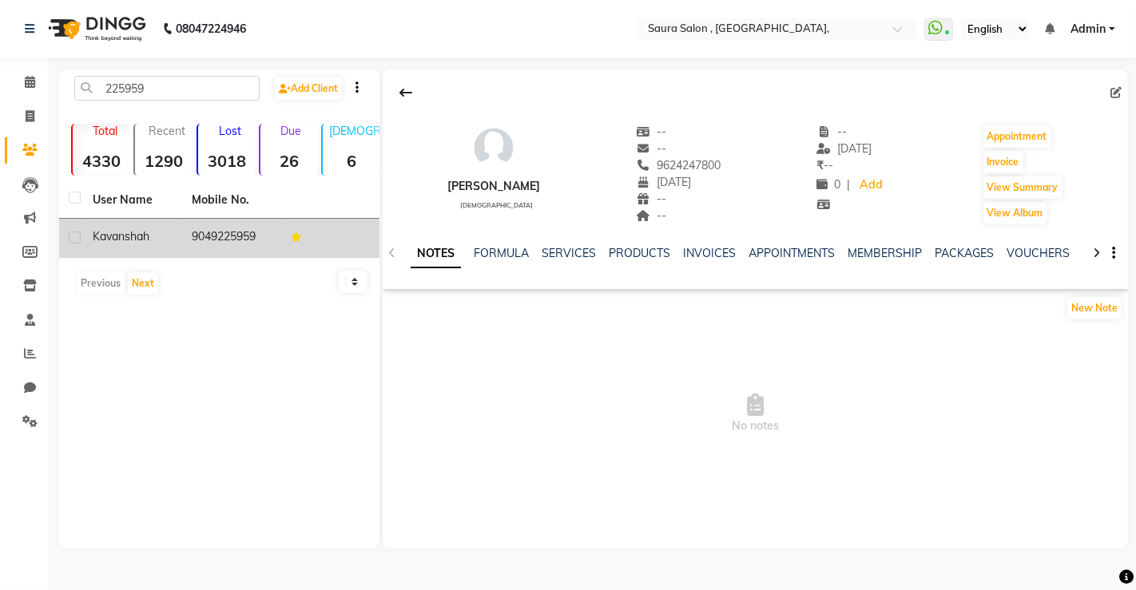
click at [230, 244] on td "9049225959" at bounding box center [231, 238] width 99 height 39
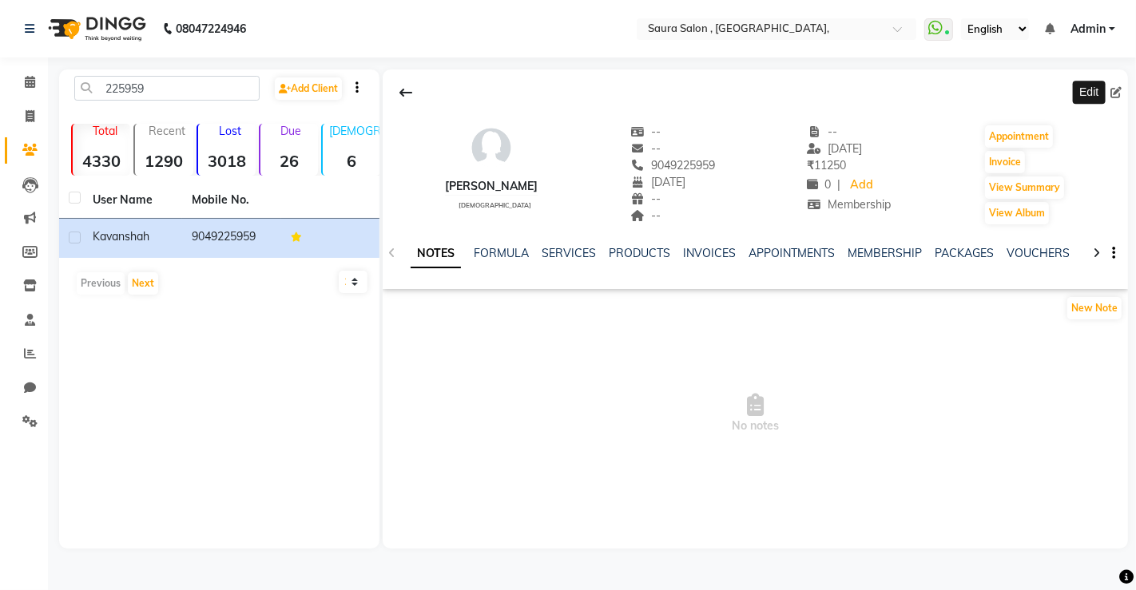
click at [1113, 92] on icon at bounding box center [1115, 92] width 11 height 11
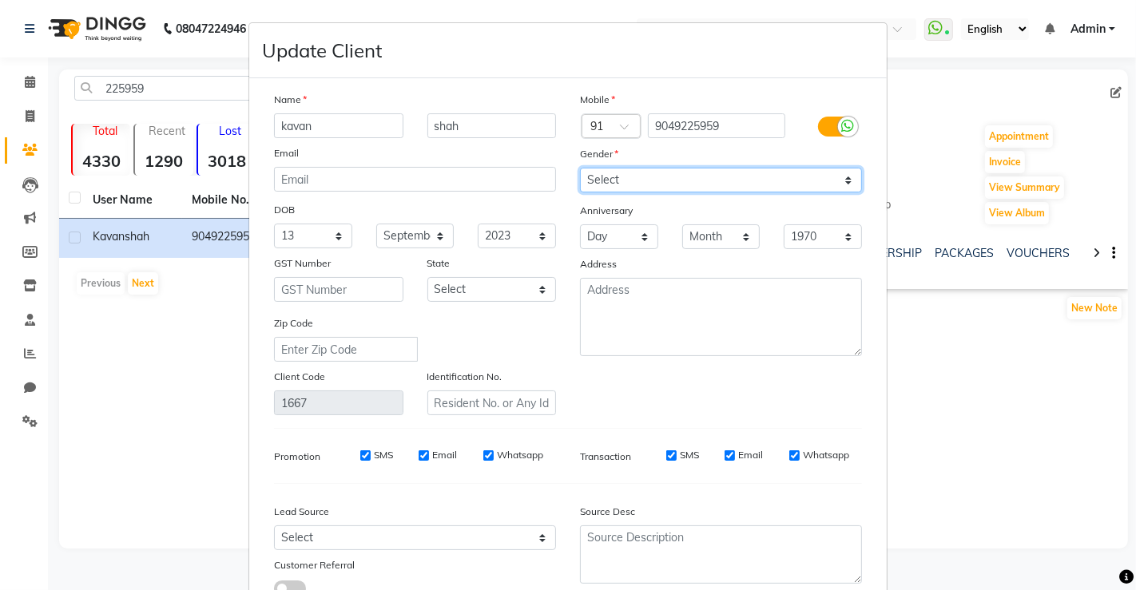
click at [757, 168] on select "Select Male Female Other Prefer Not To Say" at bounding box center [721, 180] width 282 height 25
click at [580, 168] on select "Select Male Female Other Prefer Not To Say" at bounding box center [721, 180] width 282 height 25
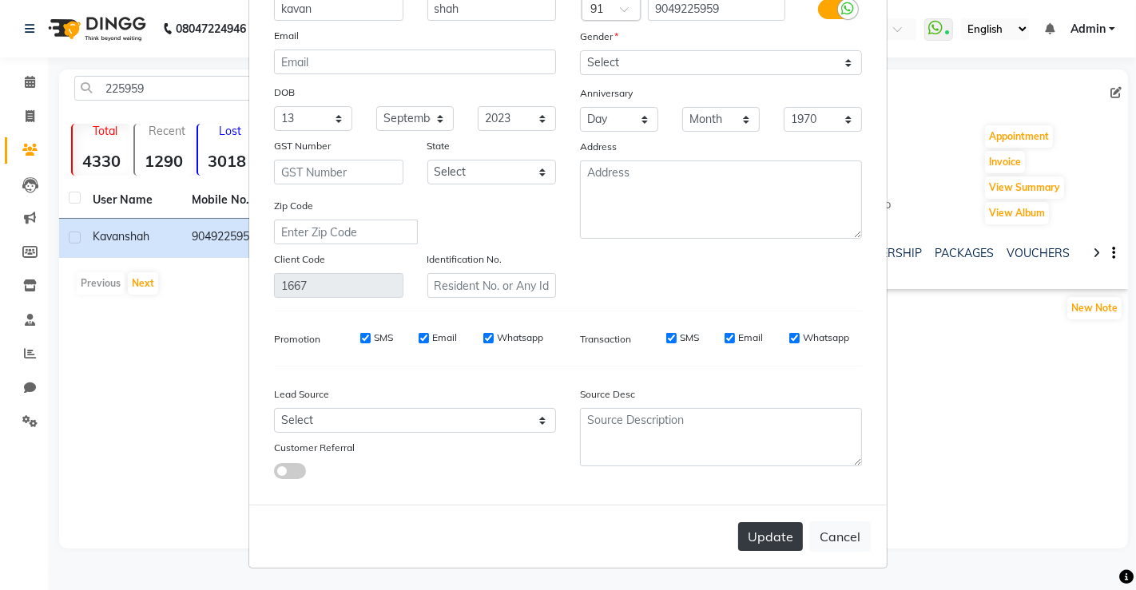
click at [764, 533] on button "Update" at bounding box center [770, 536] width 65 height 29
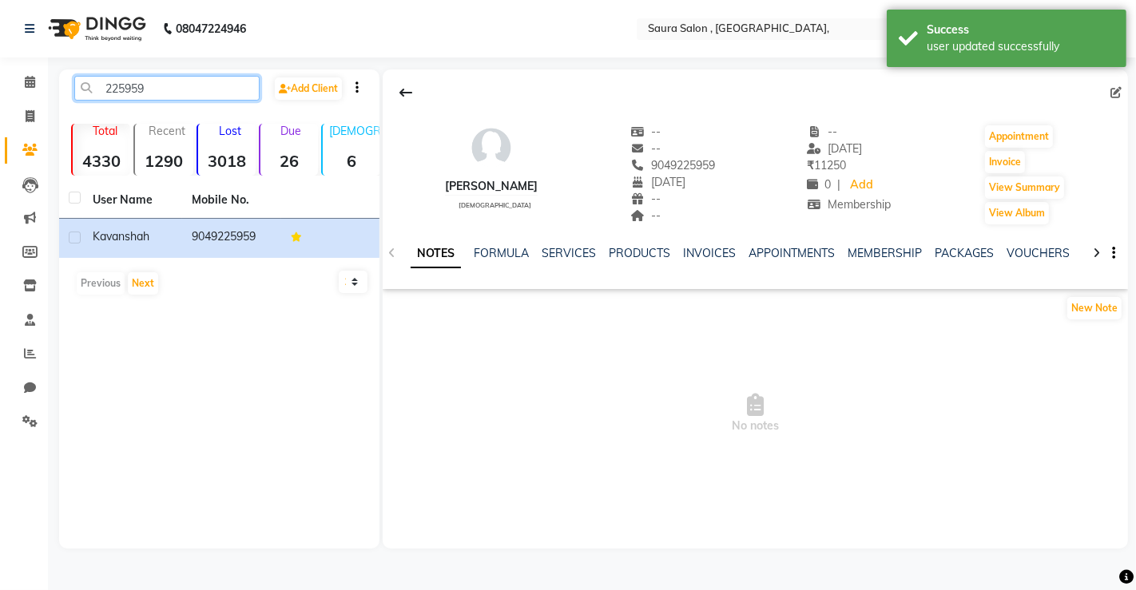
click at [189, 95] on input "225959" at bounding box center [166, 88] width 185 height 25
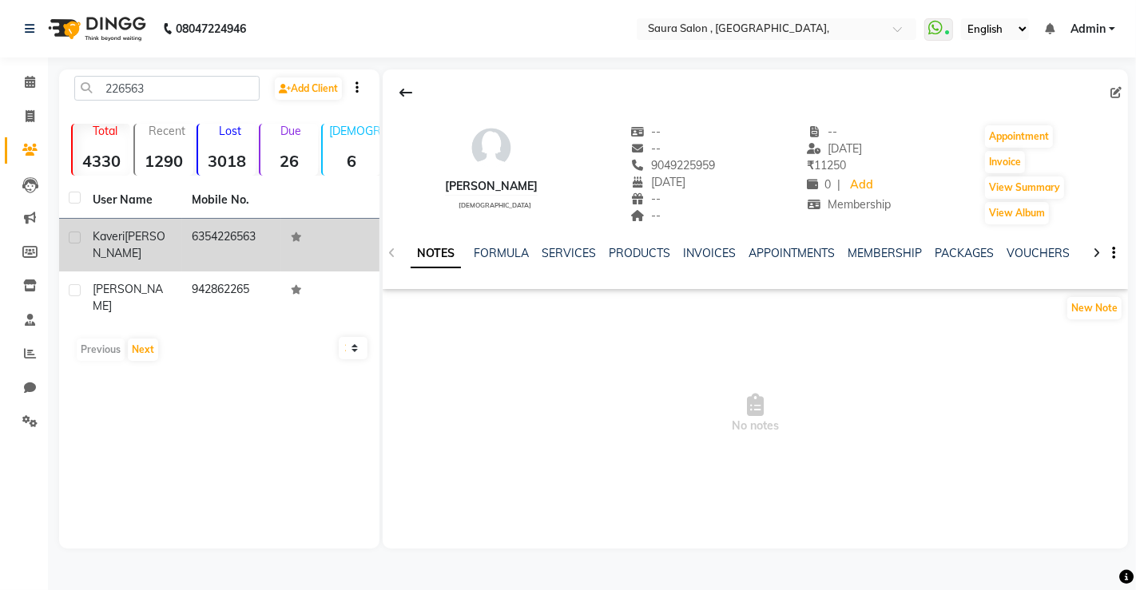
click at [223, 244] on td "6354226563" at bounding box center [231, 245] width 99 height 53
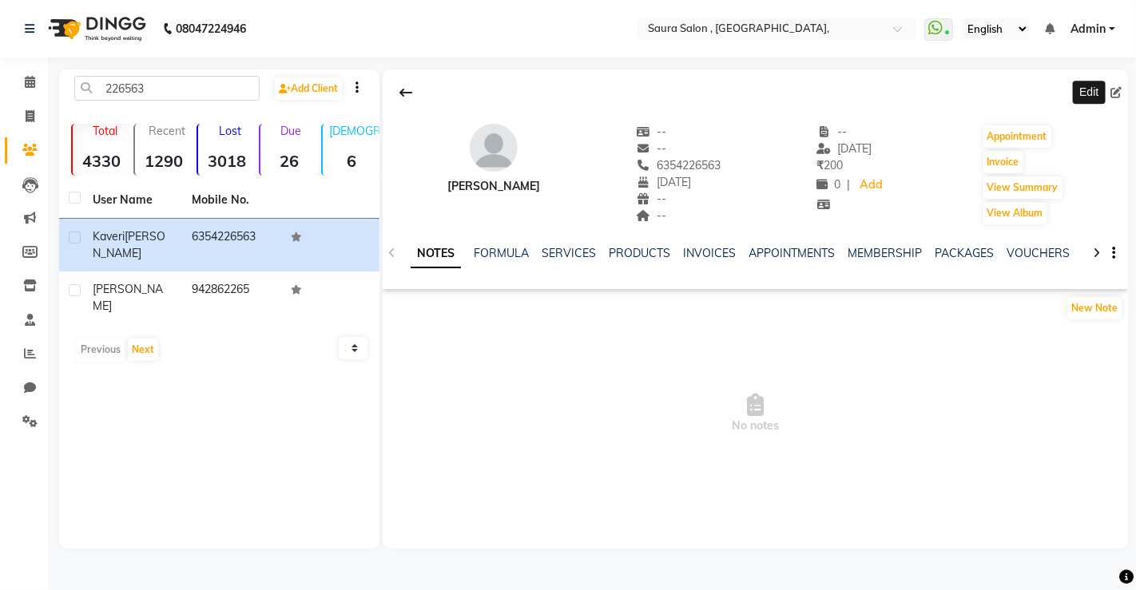
click at [1116, 87] on icon at bounding box center [1115, 92] width 11 height 11
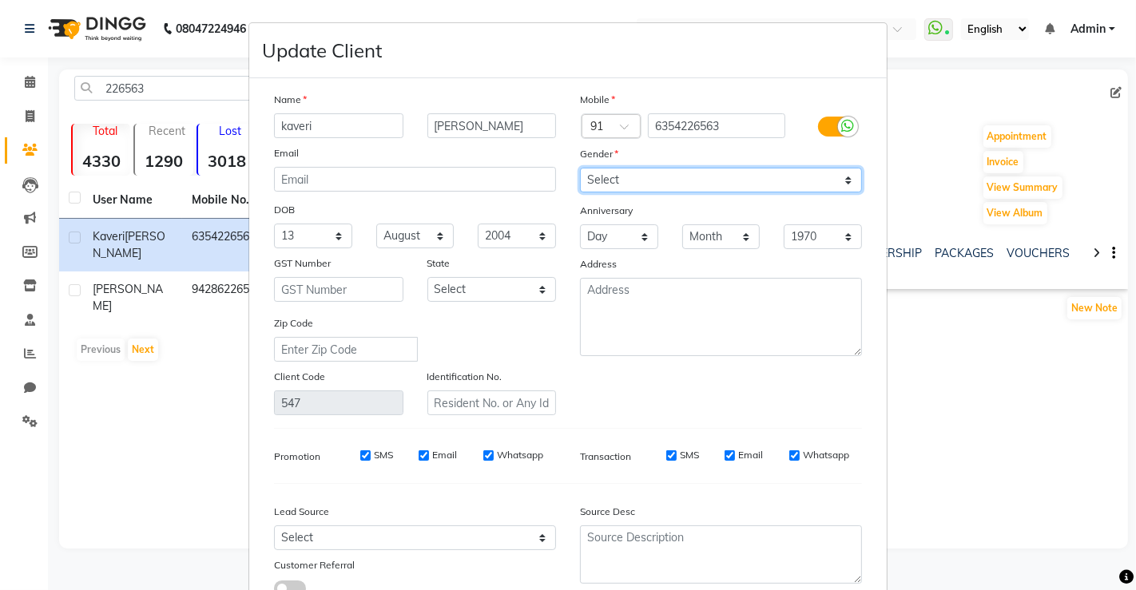
click at [796, 179] on select "Select Male Female Other Prefer Not To Say" at bounding box center [721, 180] width 282 height 25
click at [580, 168] on select "Select Male Female Other Prefer Not To Say" at bounding box center [721, 180] width 282 height 25
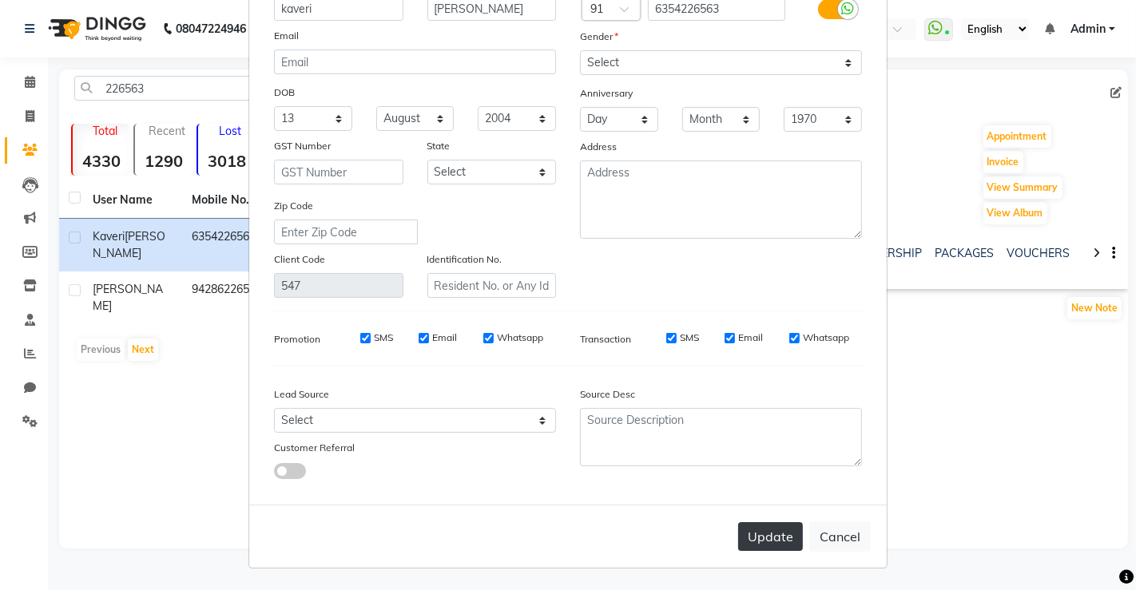
click at [768, 528] on button "Update" at bounding box center [770, 536] width 65 height 29
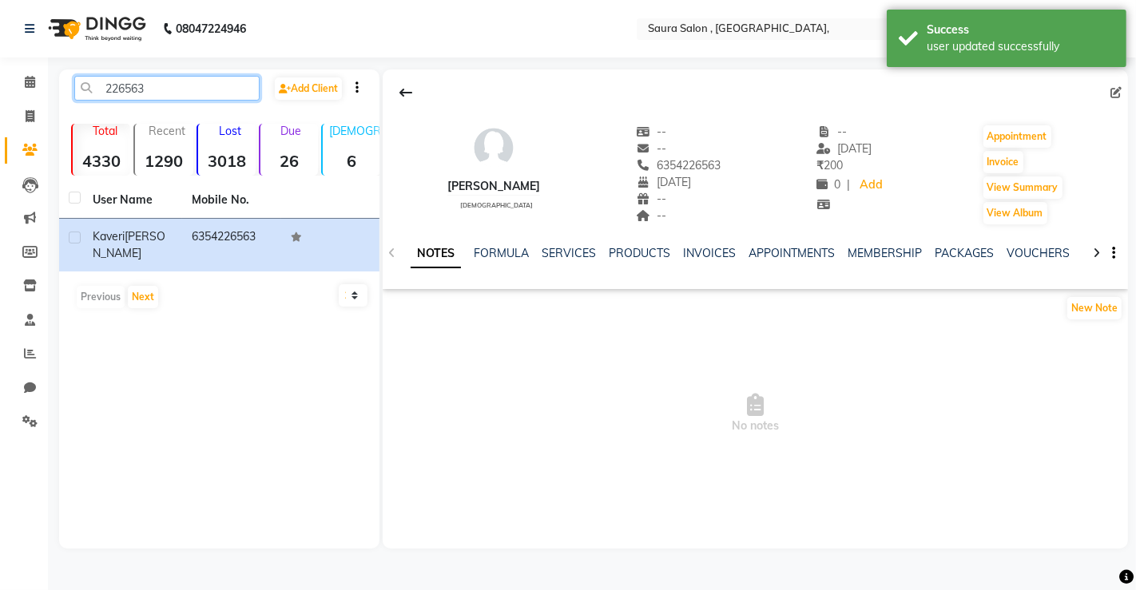
click at [212, 99] on input "226563" at bounding box center [166, 88] width 185 height 25
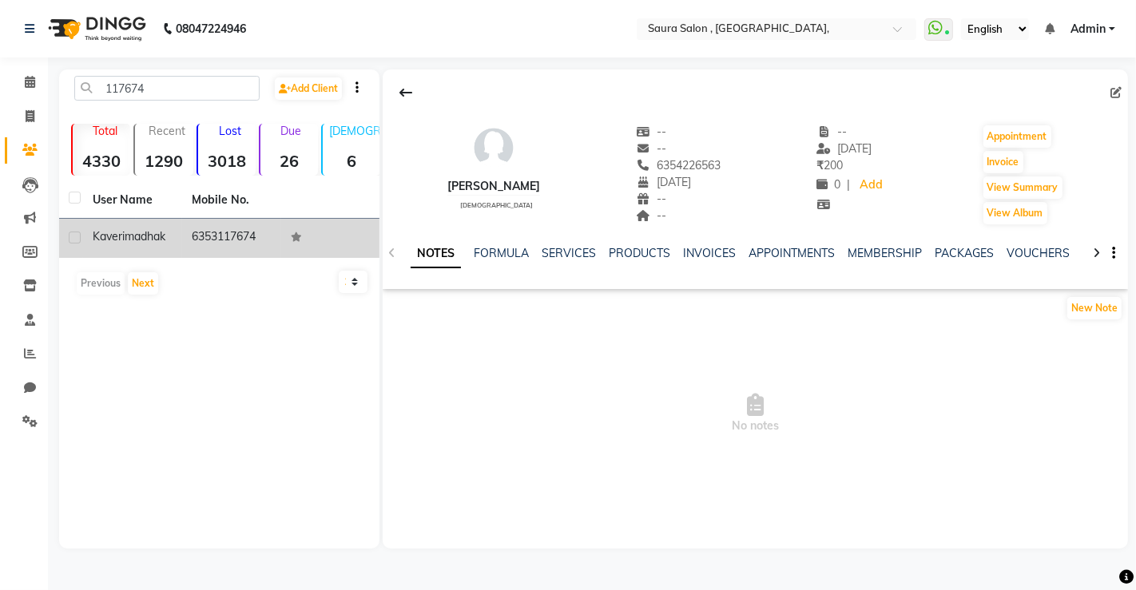
click at [199, 243] on td "6353117674" at bounding box center [231, 238] width 99 height 39
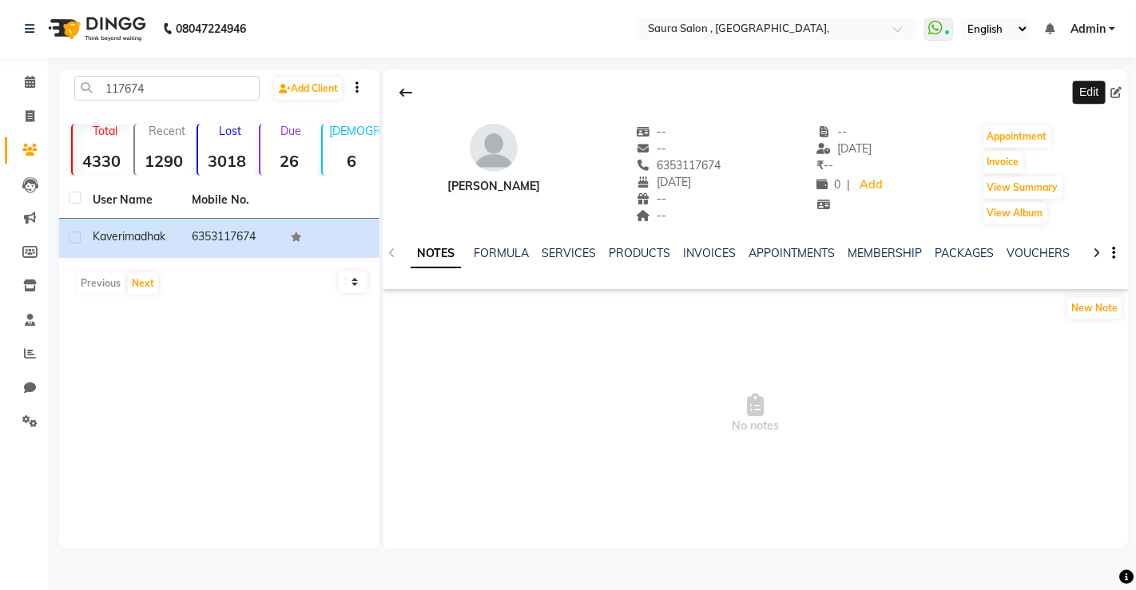
click at [1113, 97] on icon at bounding box center [1115, 92] width 11 height 11
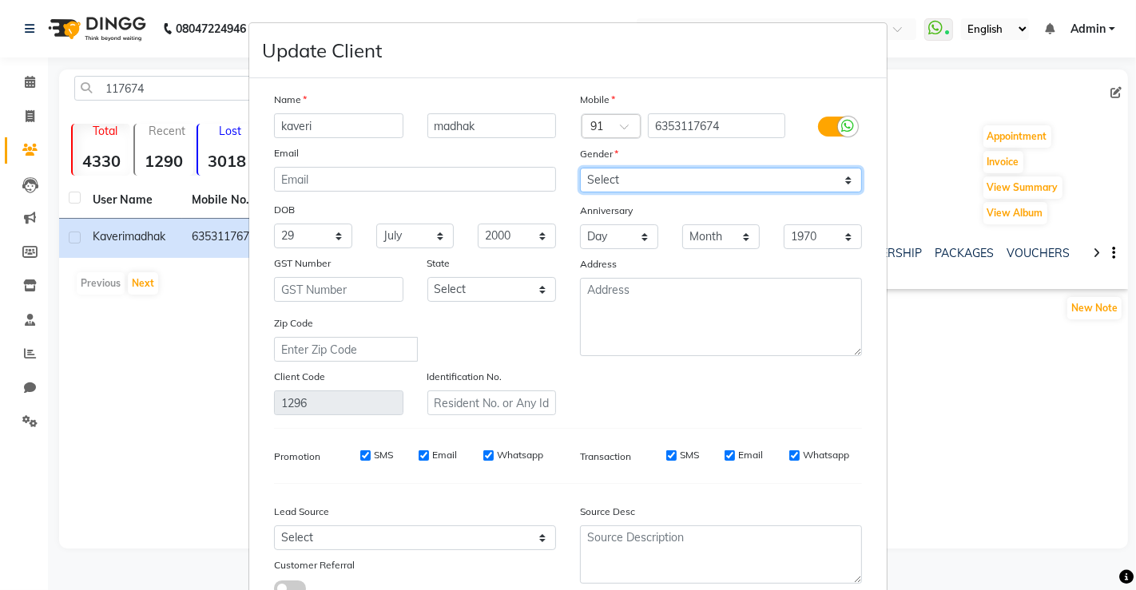
click at [839, 182] on select "Select Male Female Other Prefer Not To Say" at bounding box center [721, 180] width 282 height 25
click at [580, 168] on select "Select Male Female Other Prefer Not To Say" at bounding box center [721, 180] width 282 height 25
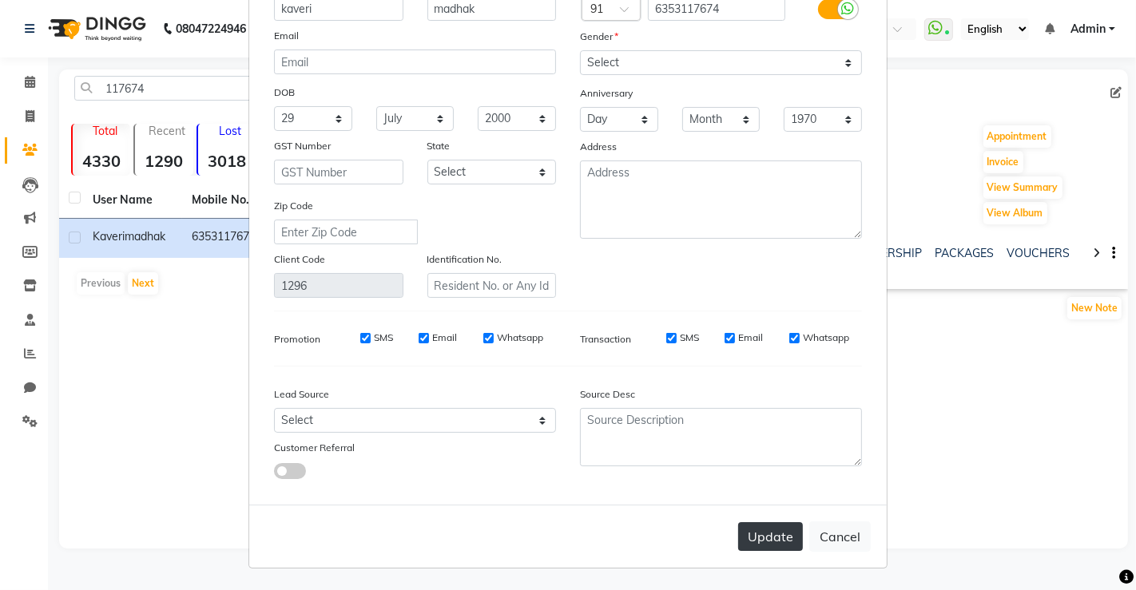
click at [773, 544] on button "Update" at bounding box center [770, 536] width 65 height 29
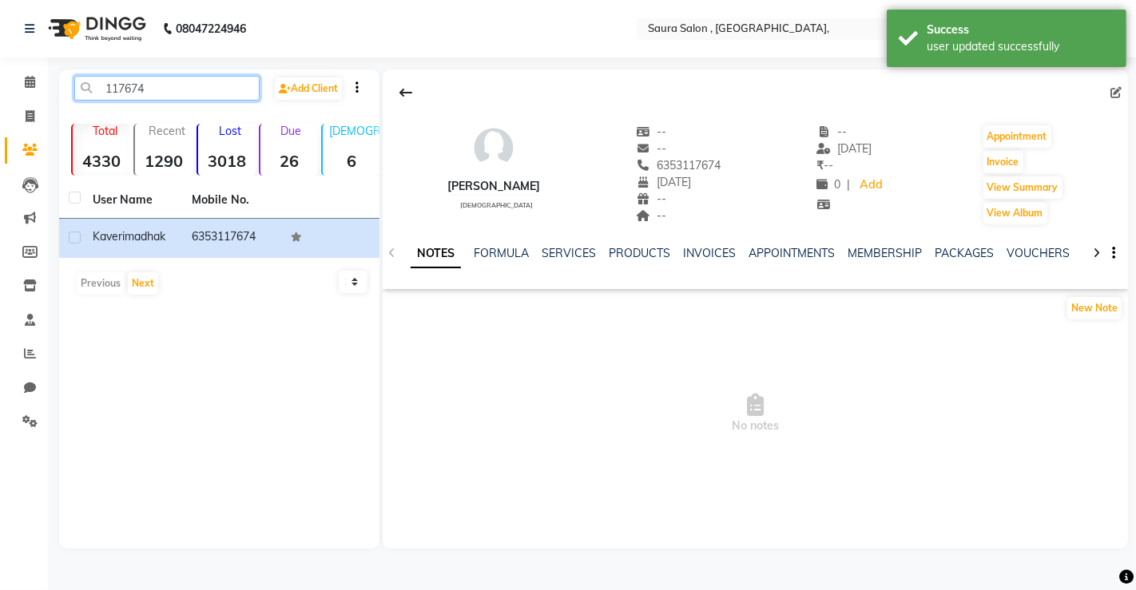
click at [195, 82] on input "117674" at bounding box center [166, 88] width 185 height 25
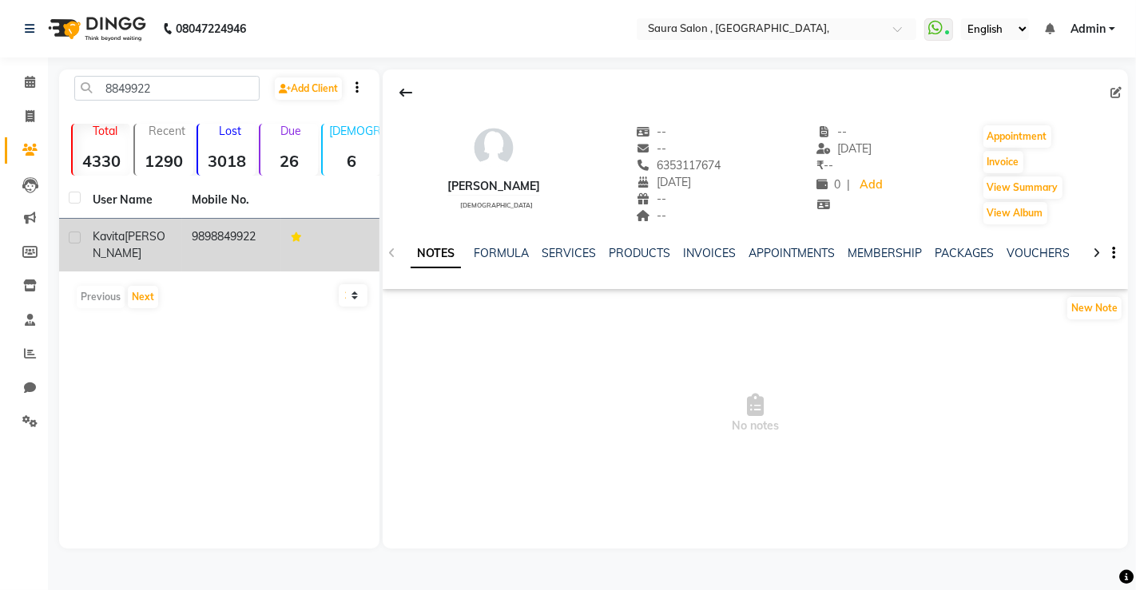
click at [173, 236] on td "kavita adnani" at bounding box center [132, 245] width 99 height 53
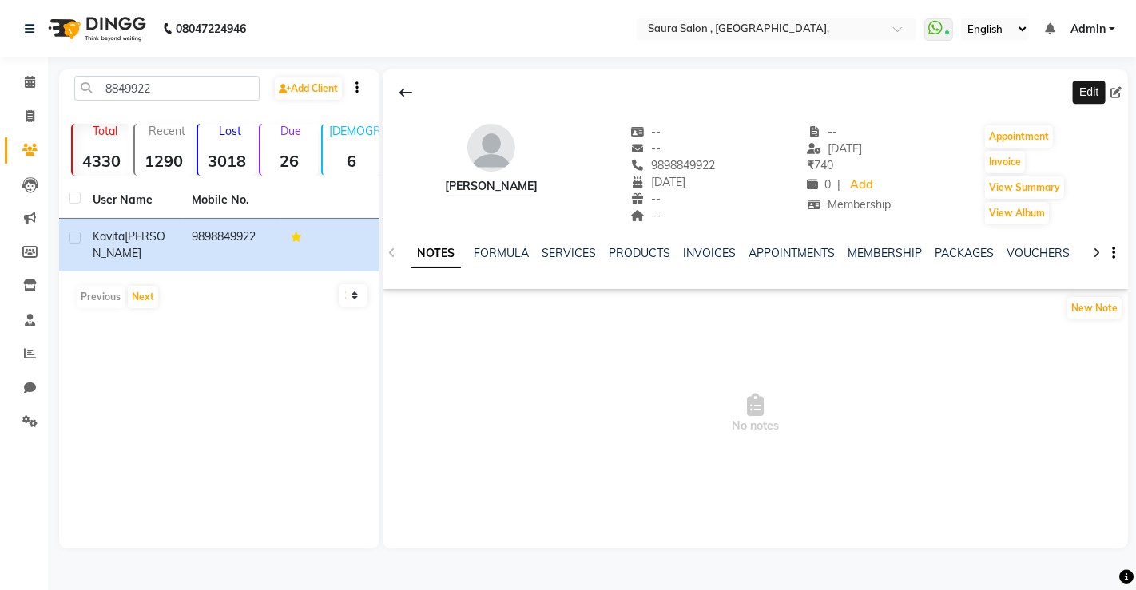
click at [1121, 89] on span at bounding box center [1119, 93] width 18 height 17
click at [1116, 87] on icon at bounding box center [1115, 92] width 11 height 11
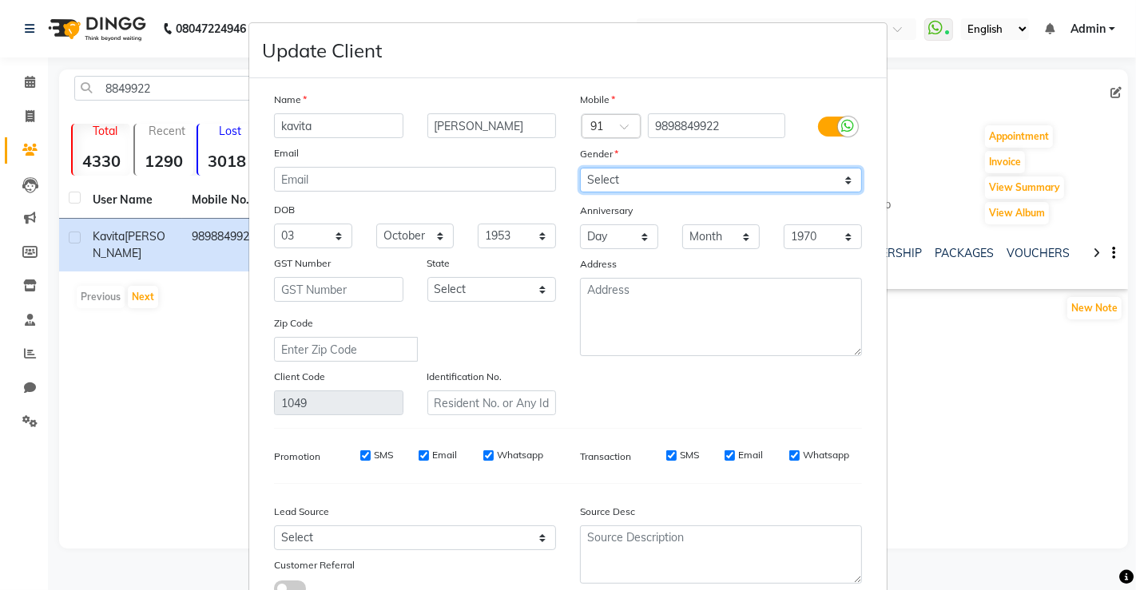
click at [803, 177] on select "Select Male Female Other Prefer Not To Say" at bounding box center [721, 180] width 282 height 25
click at [580, 168] on select "Select Male Female Other Prefer Not To Say" at bounding box center [721, 180] width 282 height 25
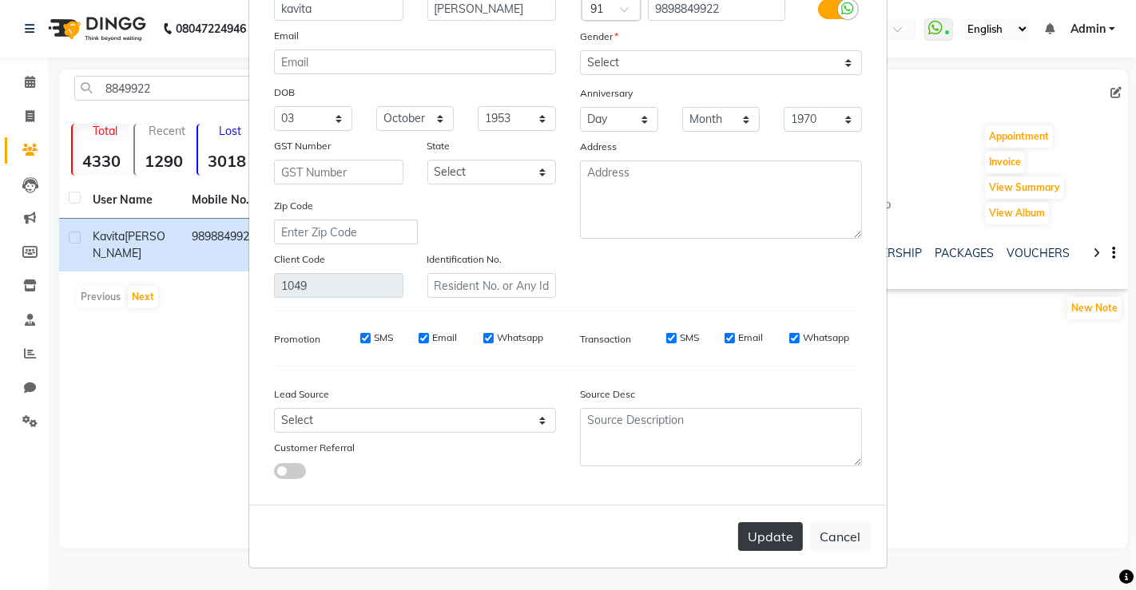
click at [749, 530] on button "Update" at bounding box center [770, 536] width 65 height 29
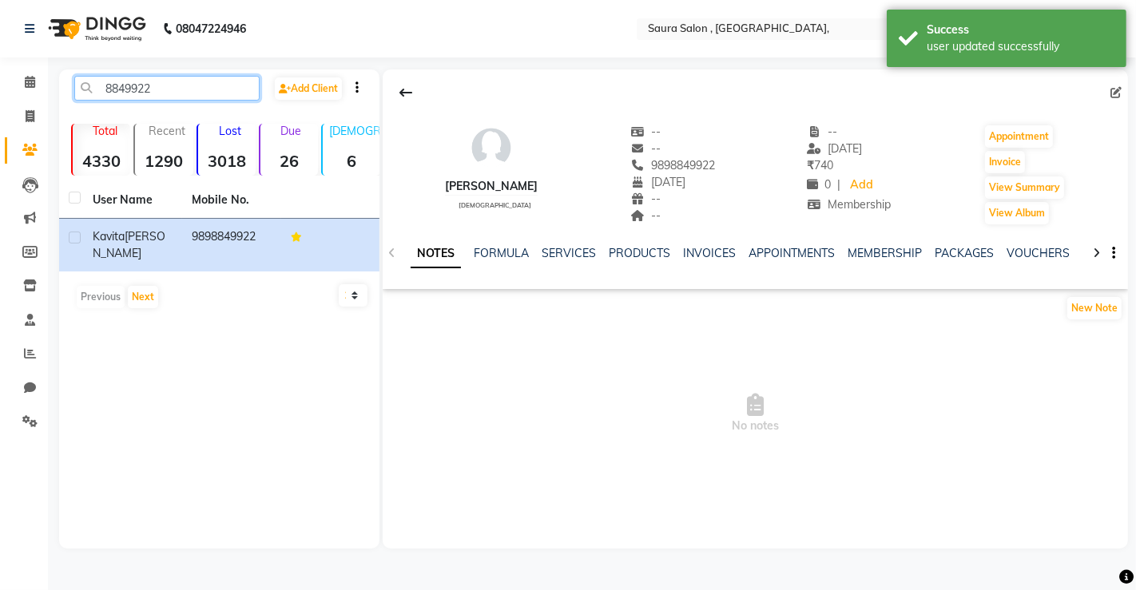
click at [226, 94] on input "8849922" at bounding box center [166, 88] width 185 height 25
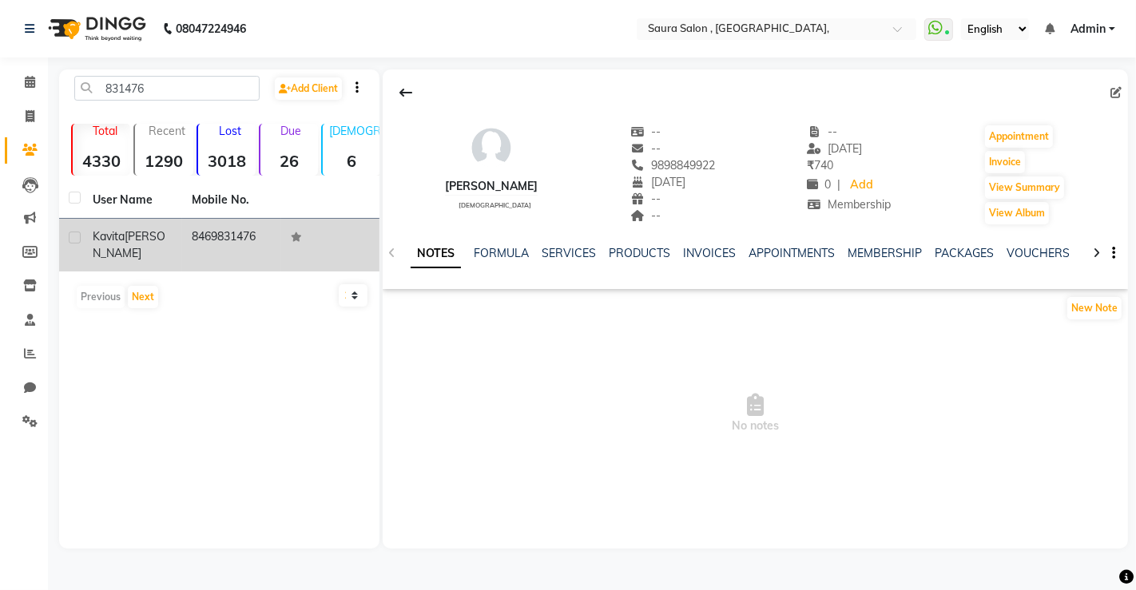
click at [239, 242] on td "8469831476" at bounding box center [231, 245] width 99 height 53
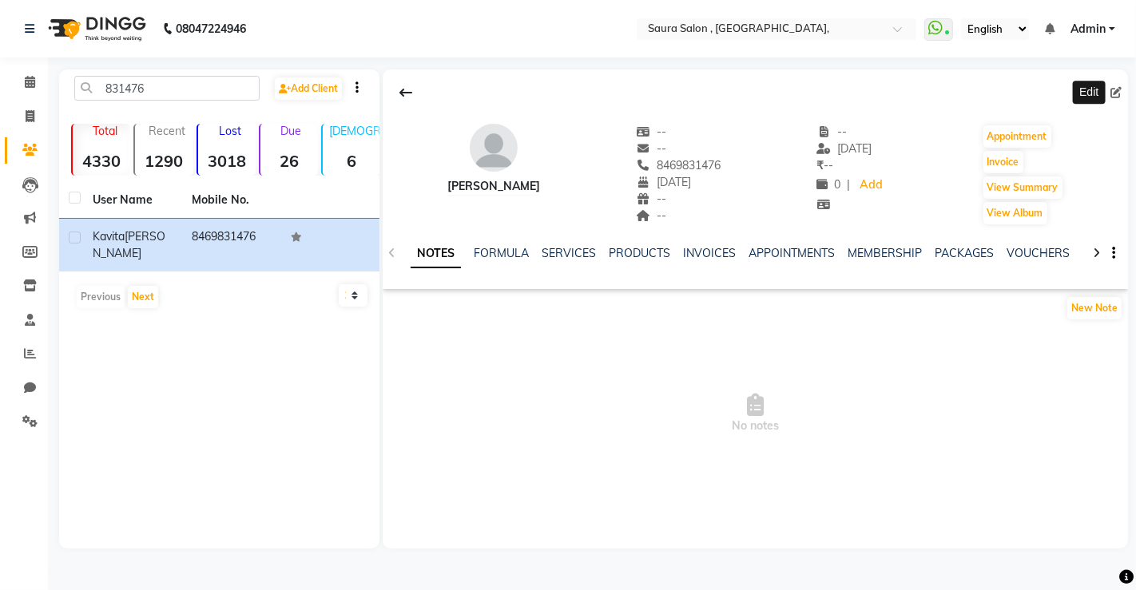
click at [1117, 97] on icon at bounding box center [1115, 92] width 11 height 11
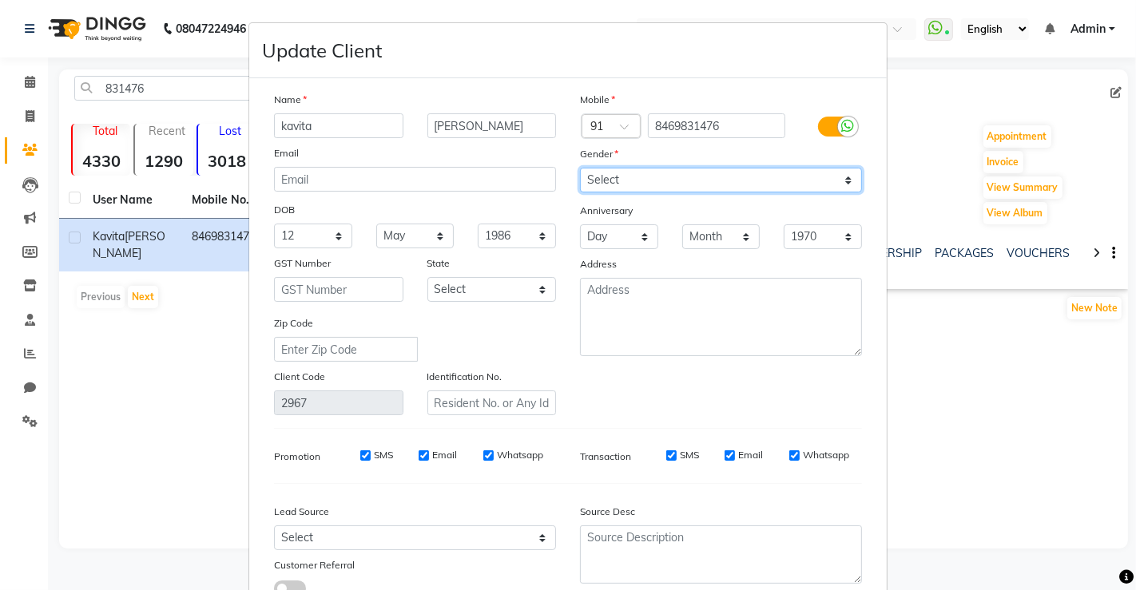
click at [729, 181] on select "Select Male Female Other Prefer Not To Say" at bounding box center [721, 180] width 282 height 25
click at [580, 168] on select "Select Male Female Other Prefer Not To Say" at bounding box center [721, 180] width 282 height 25
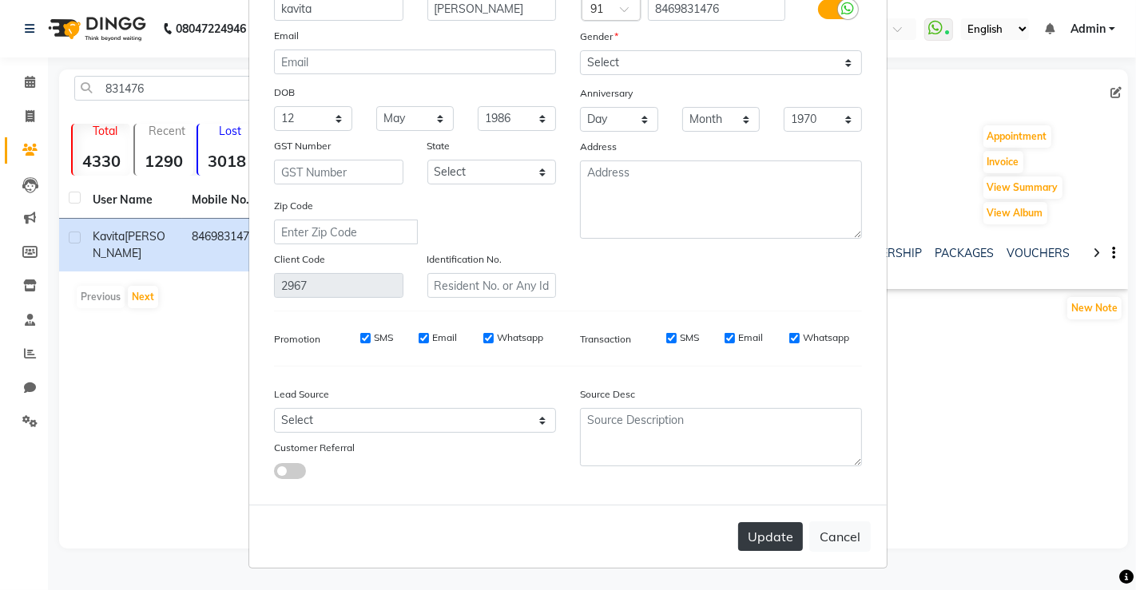
click at [767, 530] on button "Update" at bounding box center [770, 536] width 65 height 29
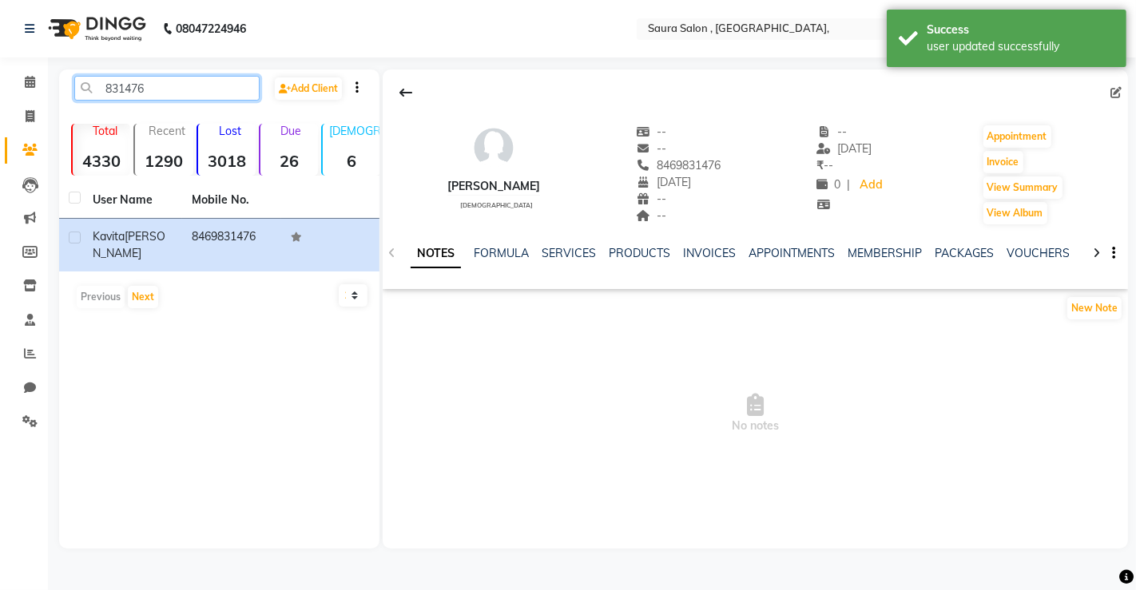
click at [181, 85] on input "831476" at bounding box center [166, 88] width 185 height 25
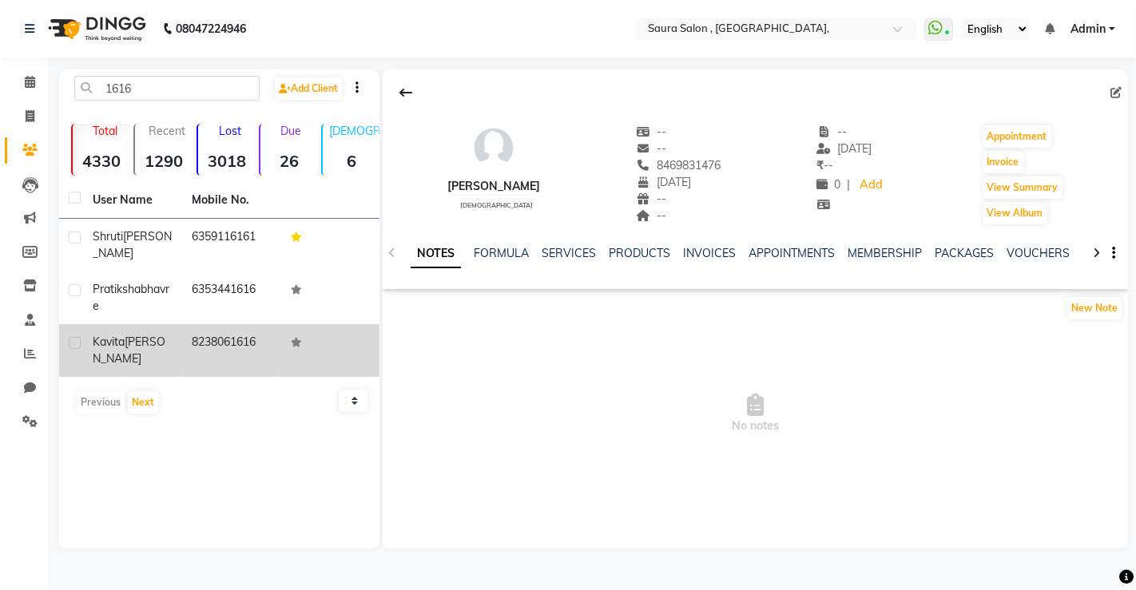
click at [137, 335] on span "gandhi" at bounding box center [129, 350] width 73 height 31
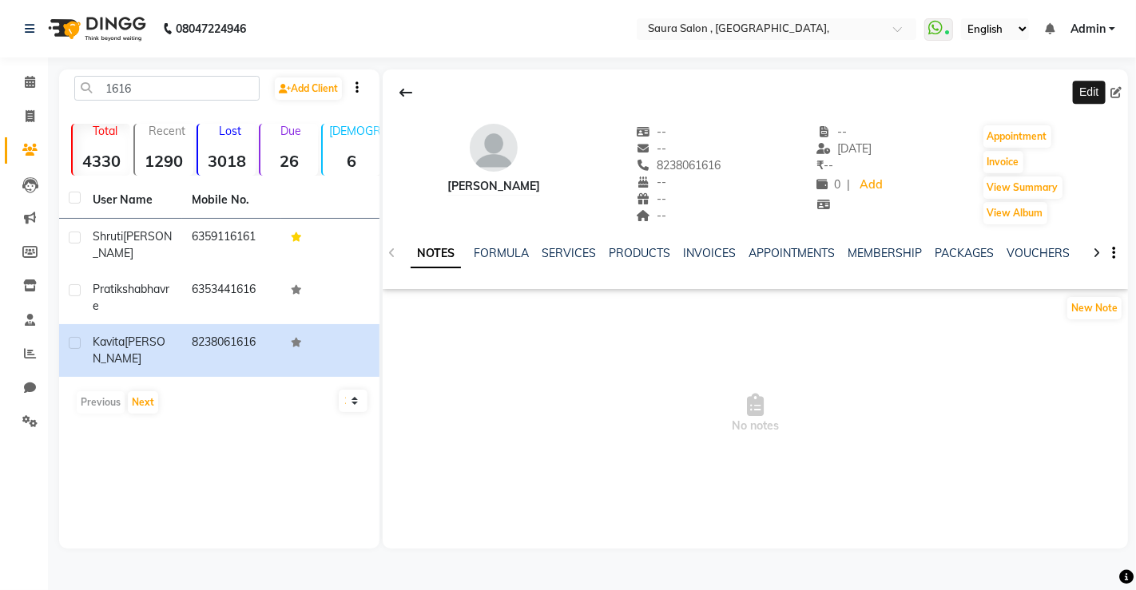
click at [1115, 94] on icon at bounding box center [1115, 92] width 11 height 11
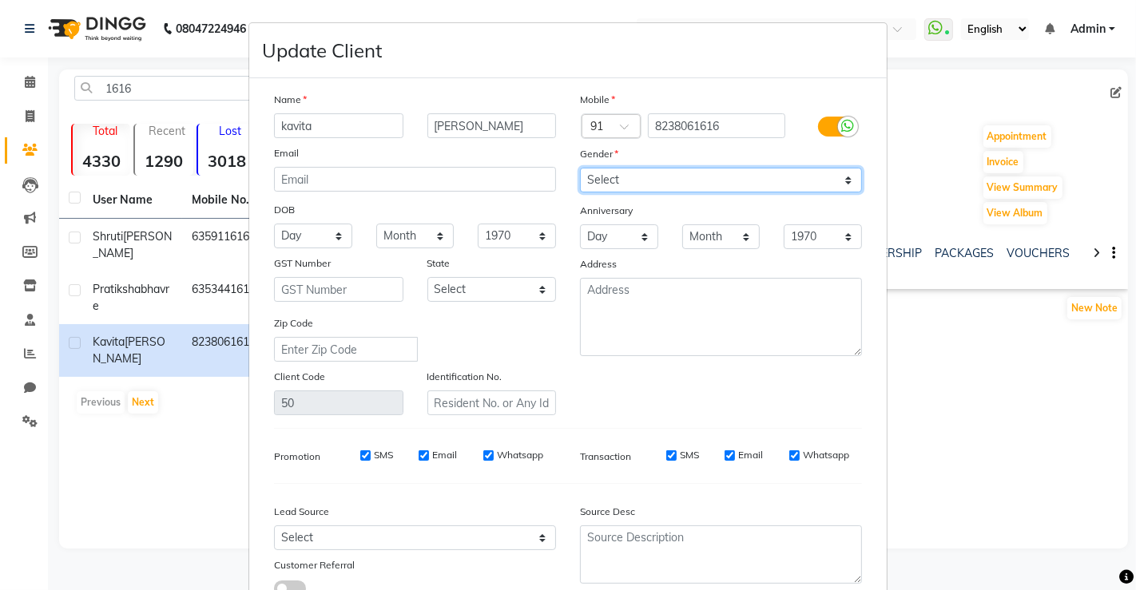
click at [848, 174] on select "Select Male Female Other Prefer Not To Say" at bounding box center [721, 180] width 282 height 25
click at [580, 168] on select "Select Male Female Other Prefer Not To Say" at bounding box center [721, 180] width 282 height 25
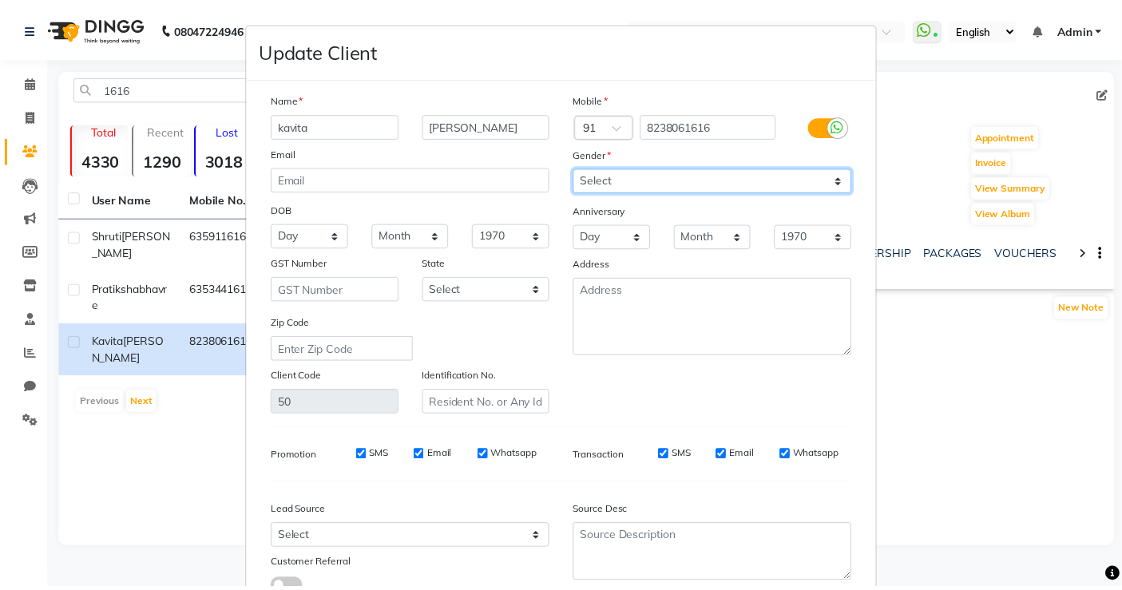
scroll to position [117, 0]
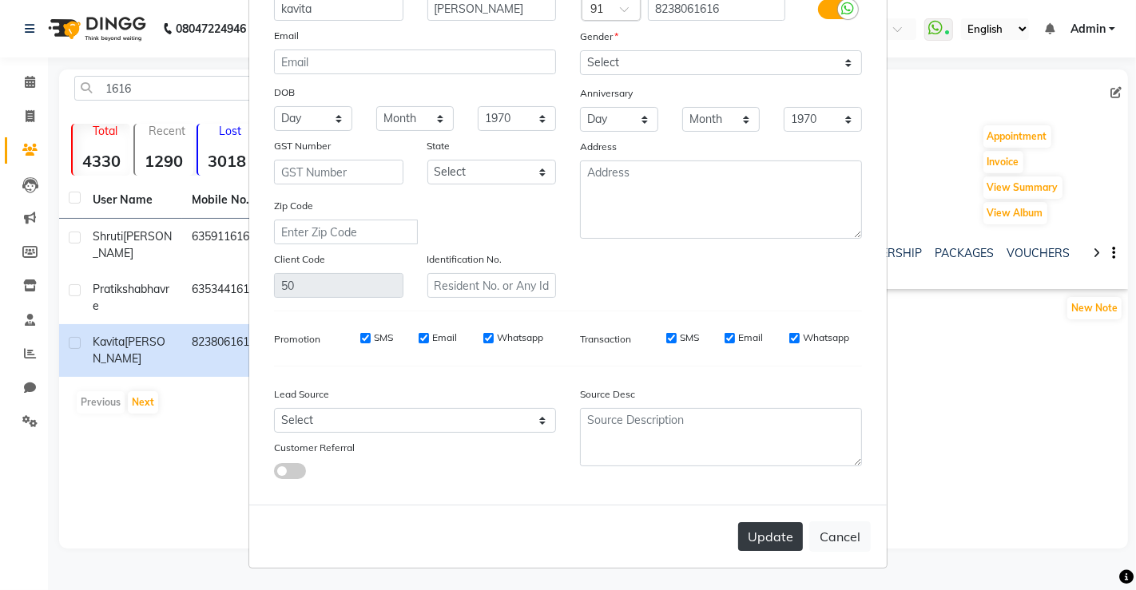
click at [767, 534] on button "Update" at bounding box center [770, 536] width 65 height 29
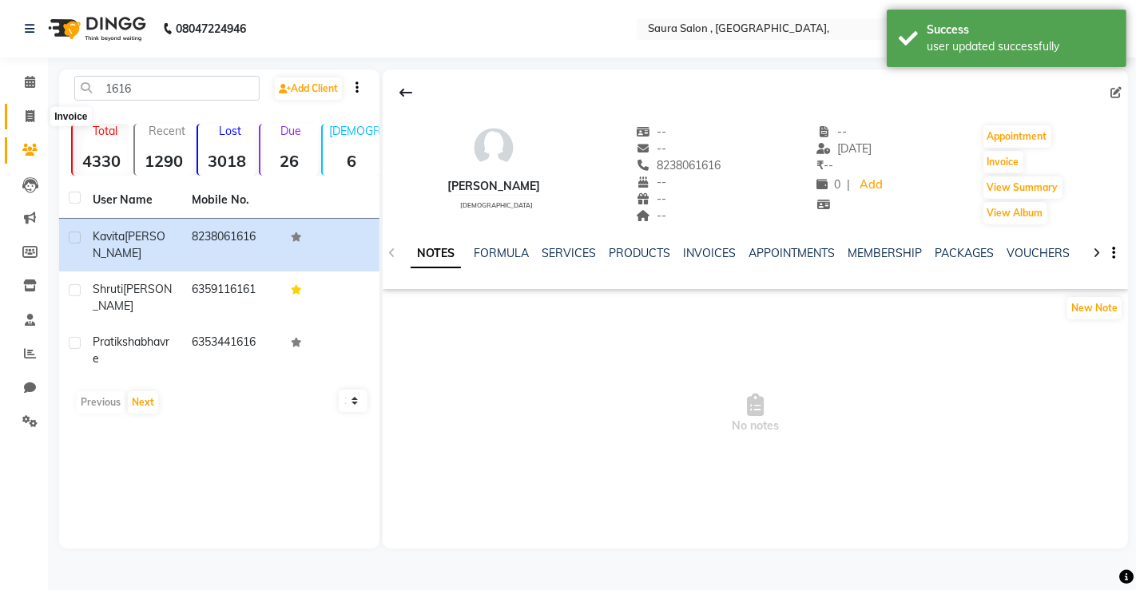
click at [28, 120] on icon at bounding box center [30, 116] width 9 height 12
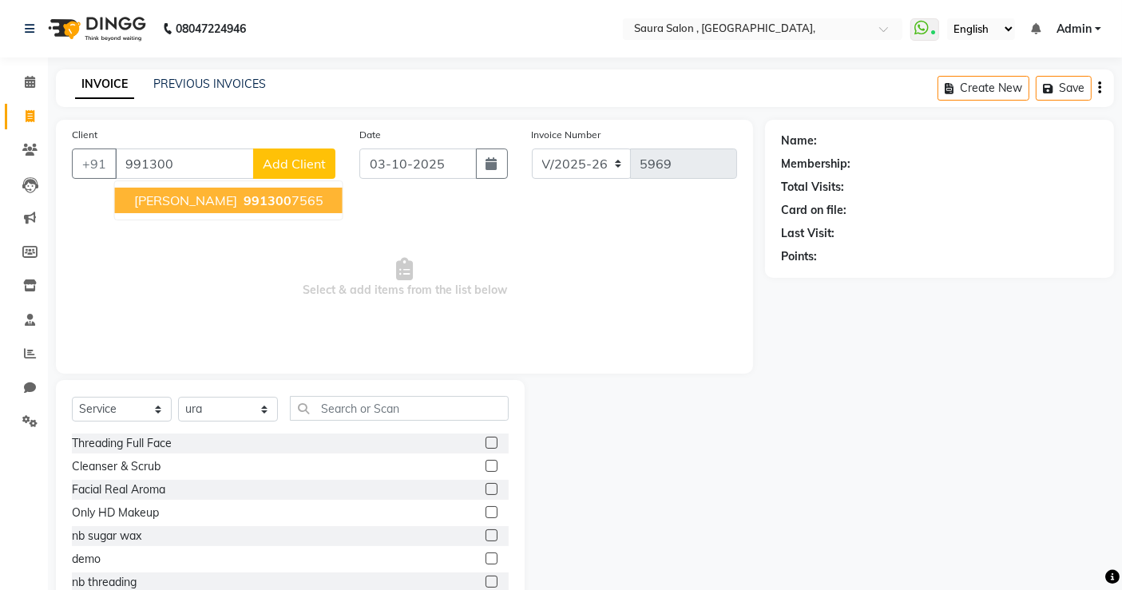
click at [169, 202] on span "palak shah" at bounding box center [185, 200] width 103 height 16
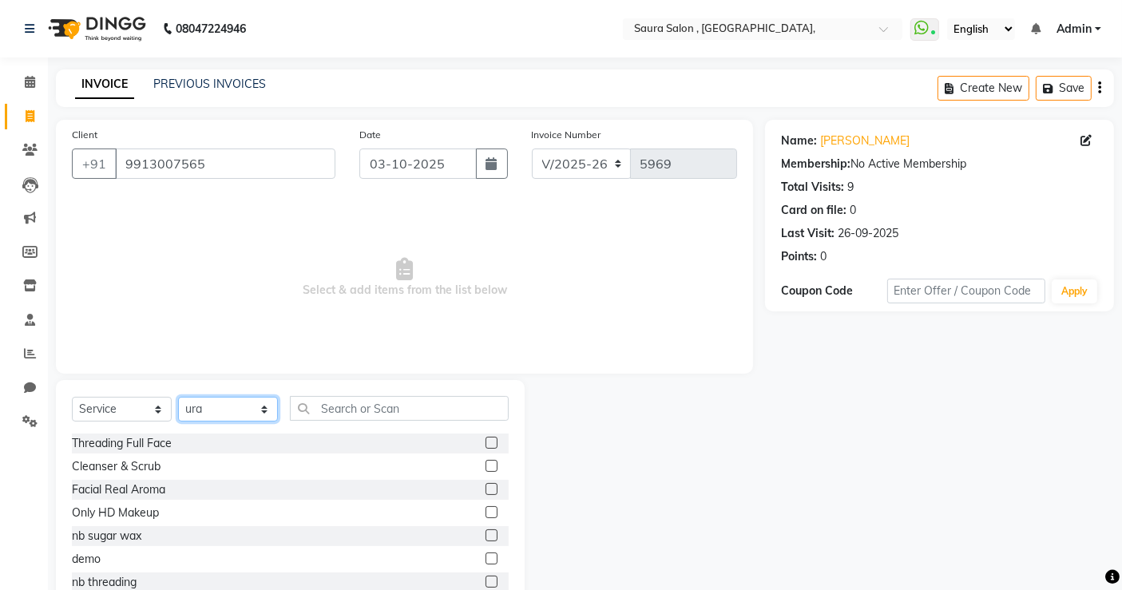
click at [252, 410] on select "Select Stylist archana asha [PERSON_NAME] deepika [PERSON_NAME] [PERSON_NAME] […" at bounding box center [228, 409] width 100 height 25
click at [178, 397] on select "Select Stylist archana asha [PERSON_NAME] deepika [PERSON_NAME] [PERSON_NAME] […" at bounding box center [228, 409] width 100 height 25
click at [329, 417] on input "text" at bounding box center [399, 408] width 219 height 25
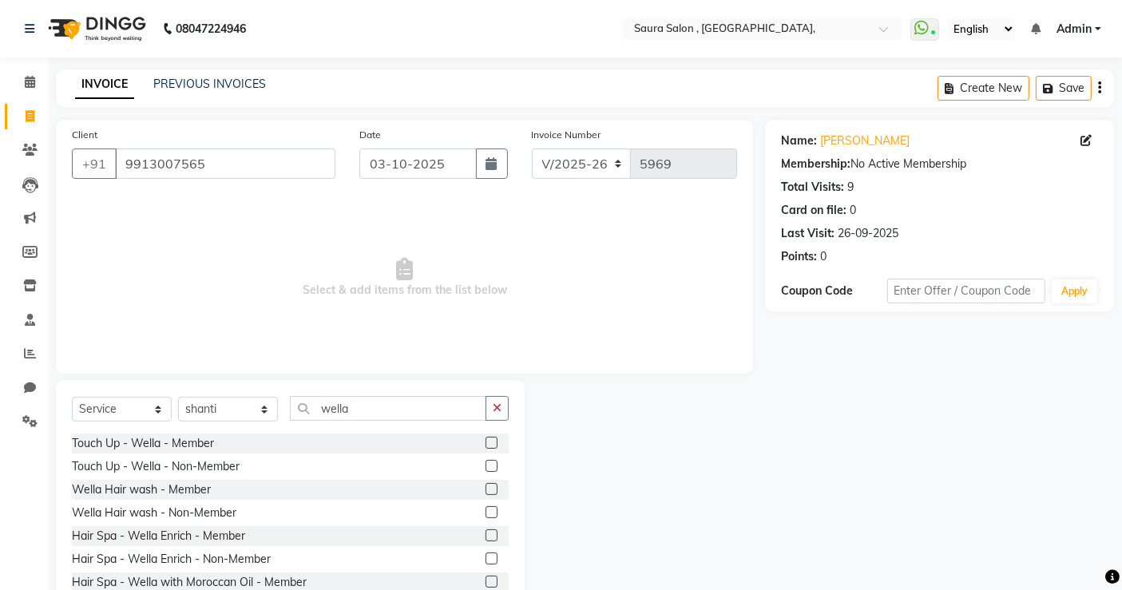
click at [486, 512] on label at bounding box center [492, 512] width 12 height 12
click at [486, 512] on input "checkbox" at bounding box center [491, 513] width 10 height 10
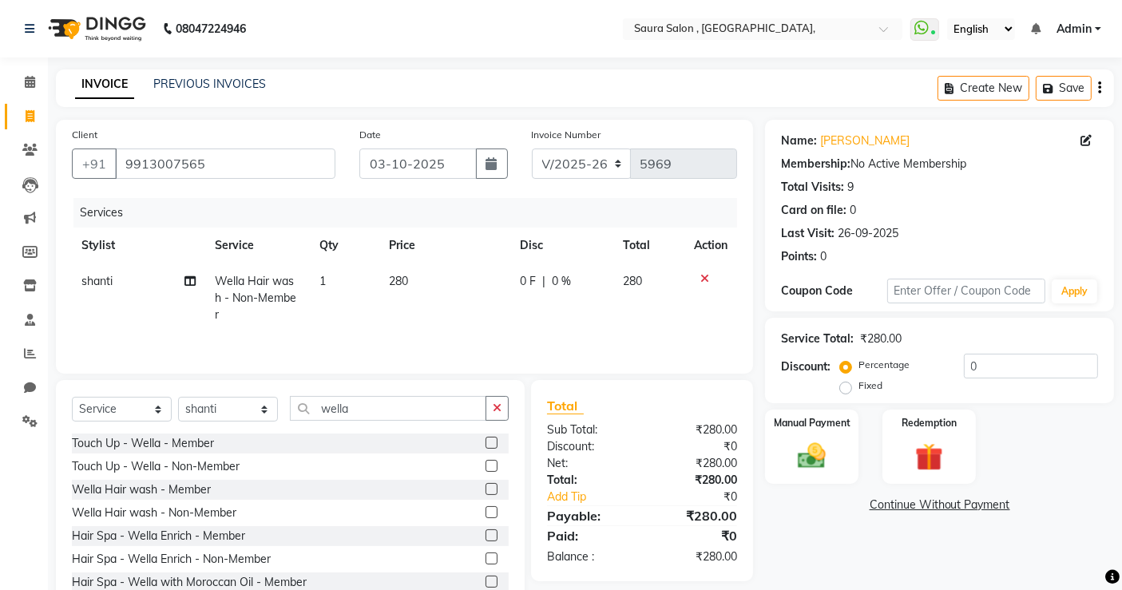
scroll to position [50, 0]
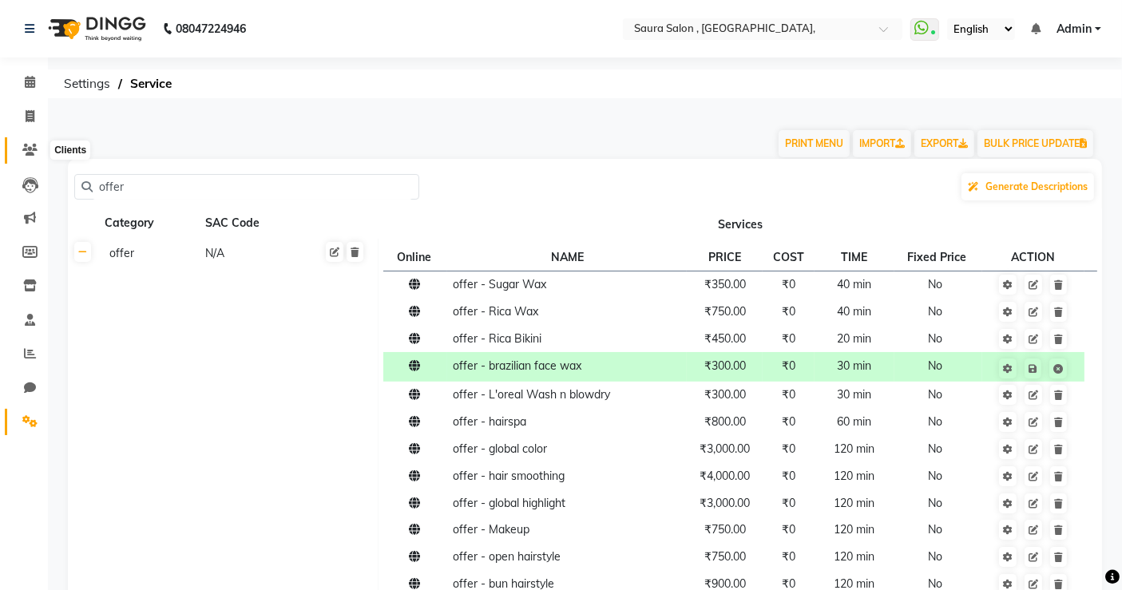
click at [32, 149] on icon at bounding box center [29, 150] width 15 height 12
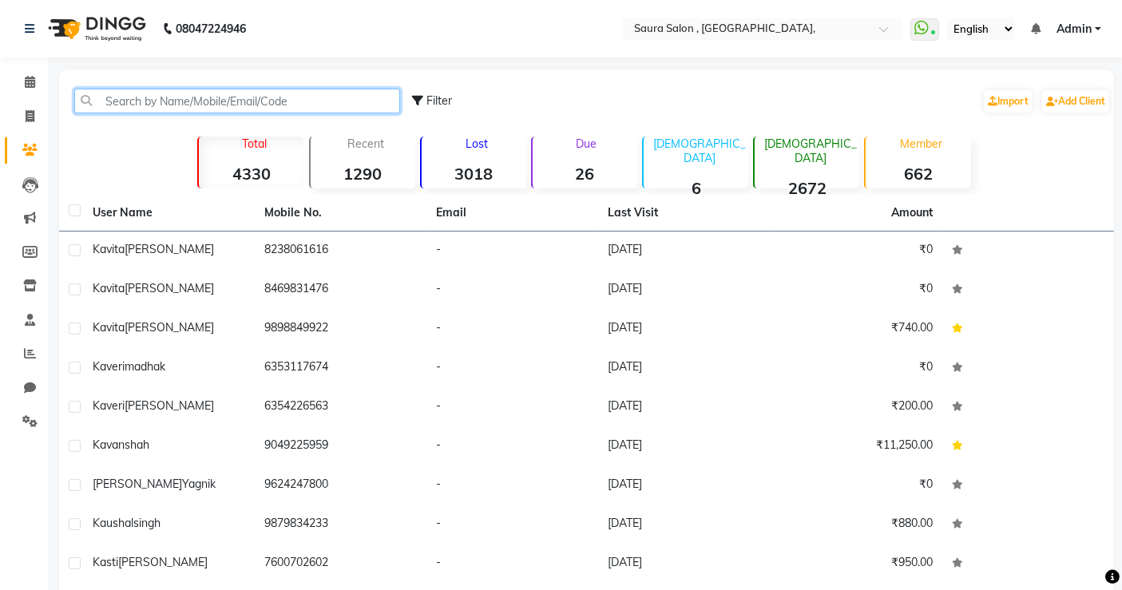
click at [197, 93] on input "text" at bounding box center [237, 101] width 326 height 25
click at [148, 101] on input "text" at bounding box center [237, 101] width 326 height 25
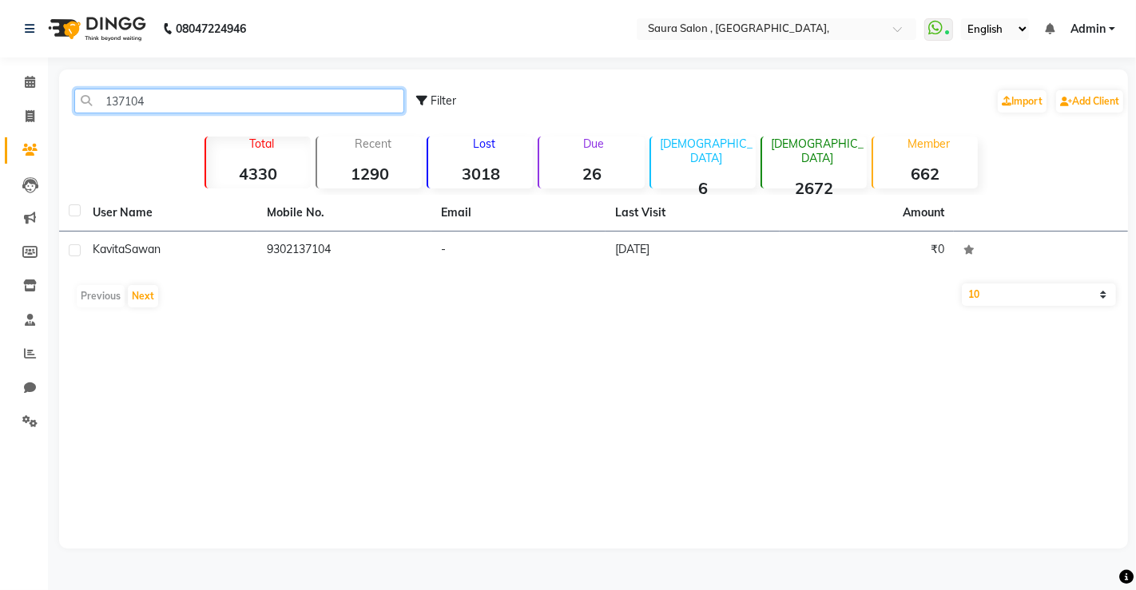
type input "137104"
click at [150, 241] on div "[PERSON_NAME]" at bounding box center [170, 249] width 155 height 17
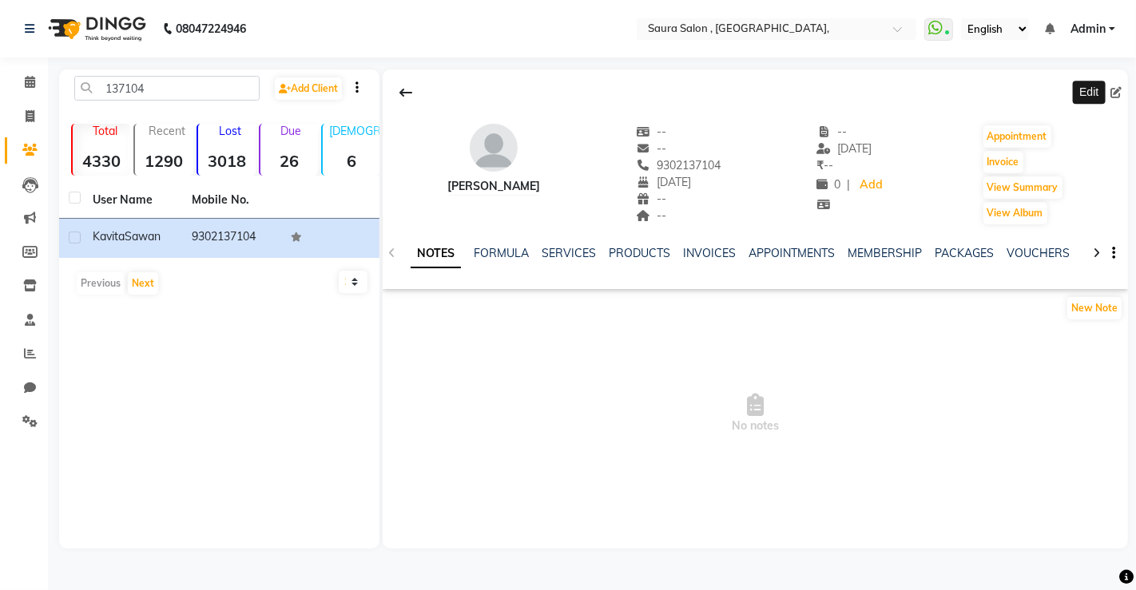
click at [1112, 92] on icon at bounding box center [1115, 92] width 11 height 11
select select "24"
select select "09"
select select "2000"
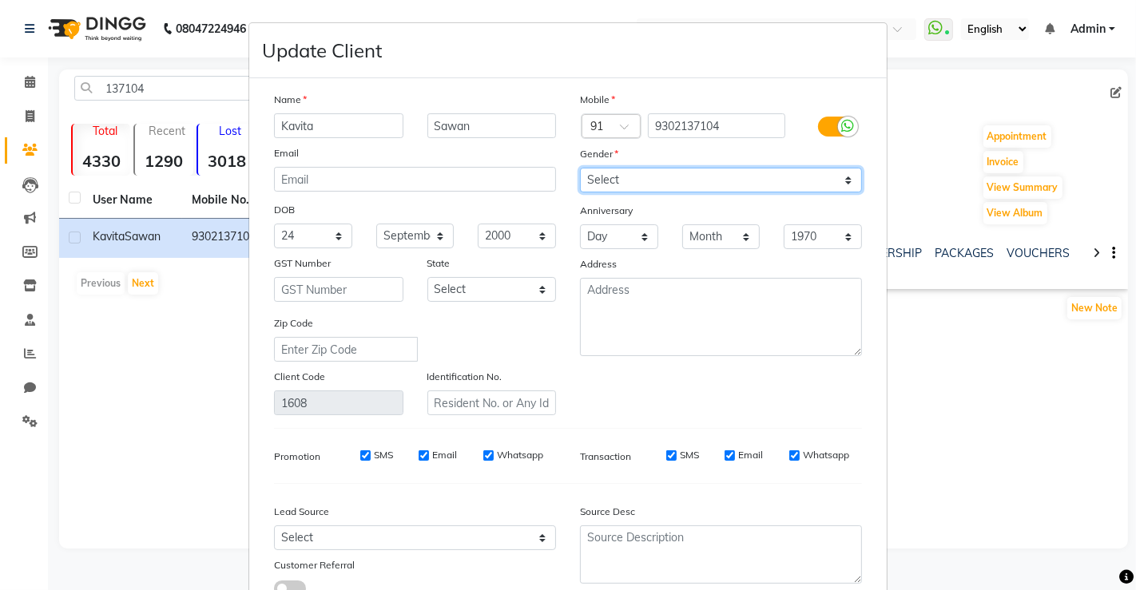
click at [684, 179] on select "Select [DEMOGRAPHIC_DATA] [DEMOGRAPHIC_DATA] Other Prefer Not To Say" at bounding box center [721, 180] width 282 height 25
select select "[DEMOGRAPHIC_DATA]"
click at [580, 168] on select "Select Male Female Other Prefer Not To Say" at bounding box center [721, 180] width 282 height 25
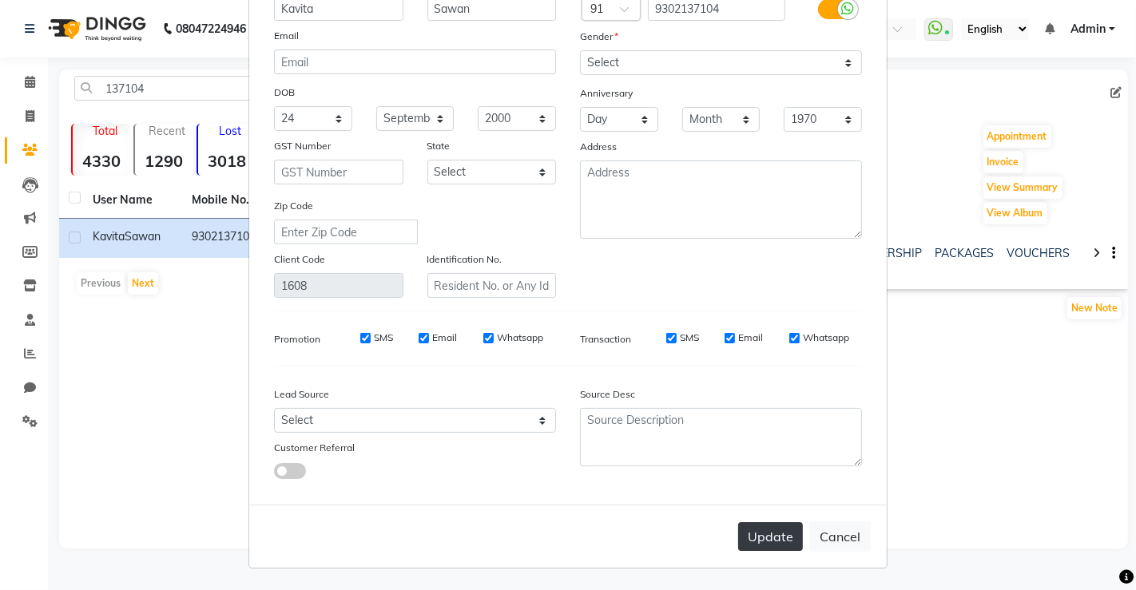
click at [760, 546] on button "Update" at bounding box center [770, 536] width 65 height 29
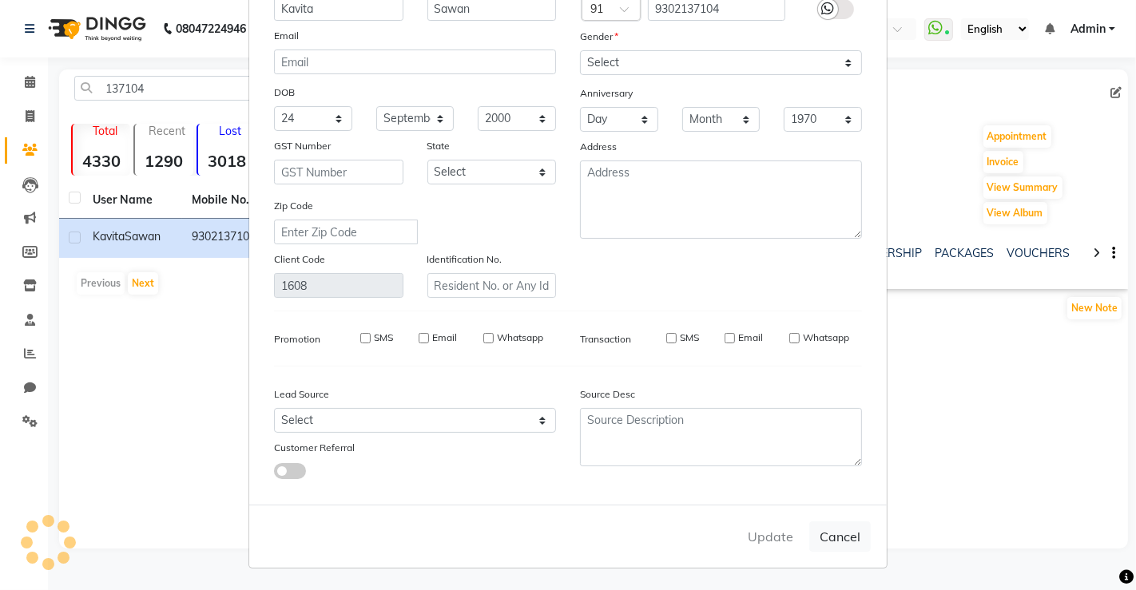
select select
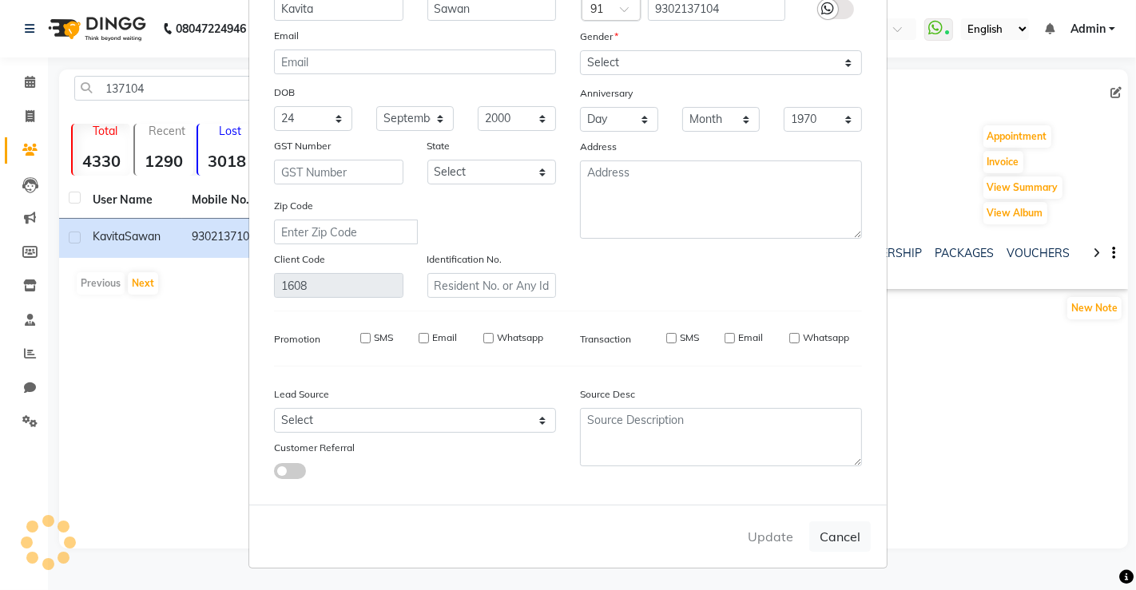
select select
checkbox input "false"
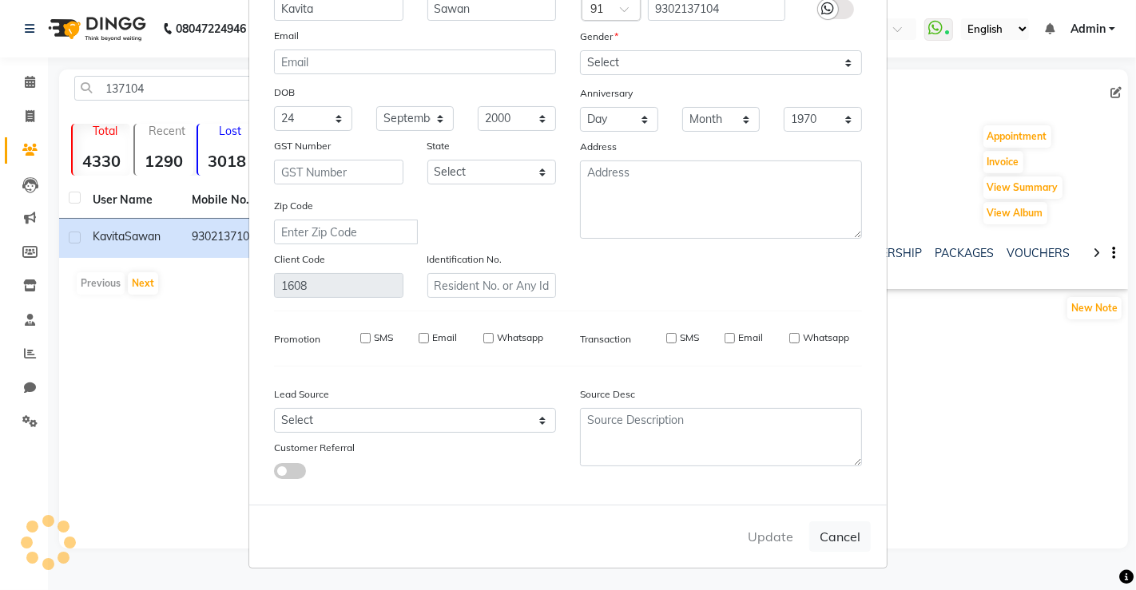
checkbox input "false"
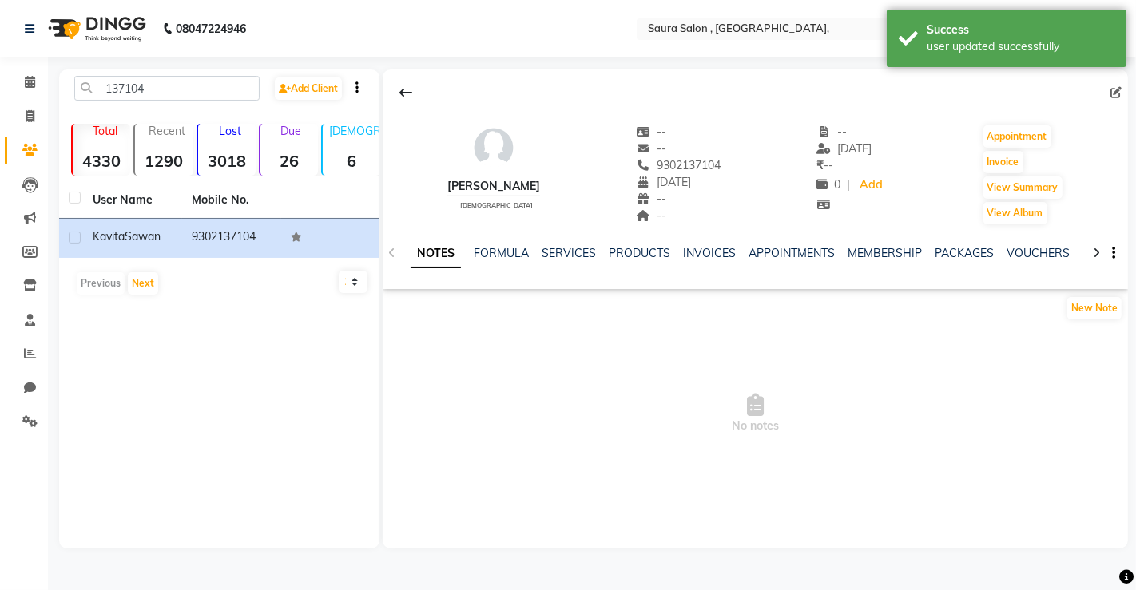
click at [198, 73] on div "137104 Add Client Total 4330 Recent 1290 Lost 3018 Due 26 Male 6 Female 2672 Me…" at bounding box center [219, 308] width 320 height 479
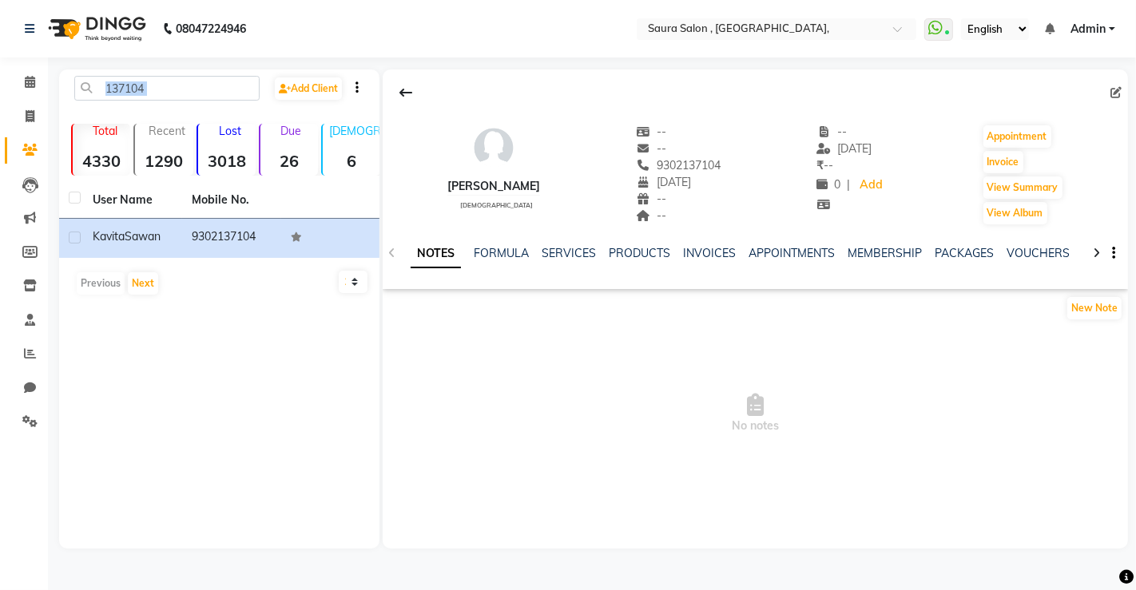
click at [198, 73] on div "137104 Add Client Total 4330 Recent 1290 Lost 3018 Due 26 Male 6 Female 2672 Me…" at bounding box center [219, 308] width 320 height 479
click at [171, 88] on input "137104" at bounding box center [166, 88] width 185 height 25
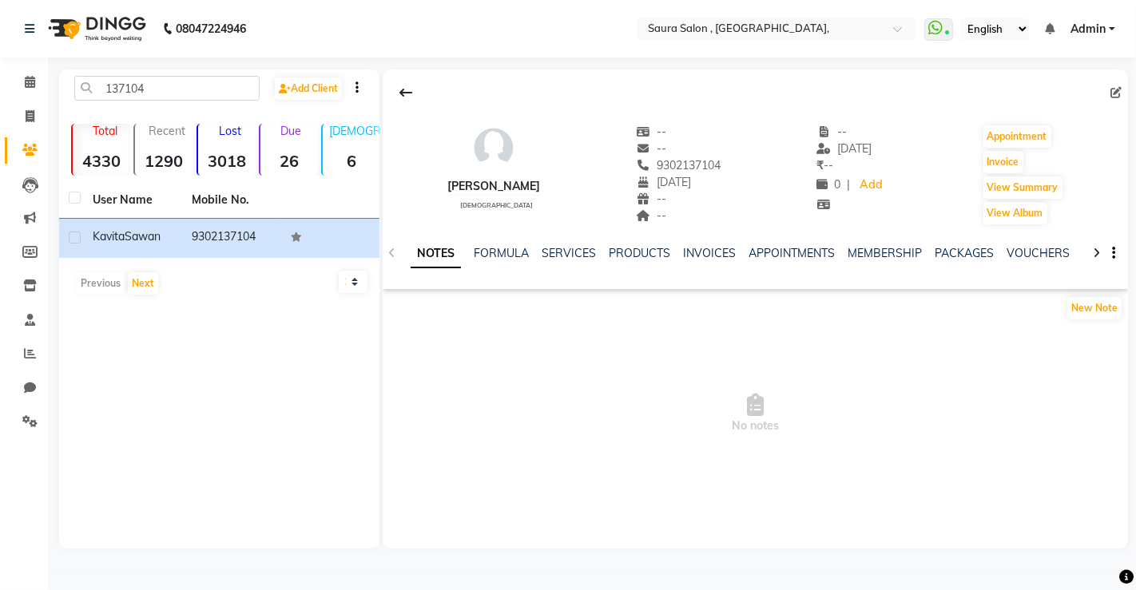
click at [161, 67] on div "08047224946 Select Location × Saura Salon , Jodhpur Village, WhatsApp Status ✕ …" at bounding box center [568, 295] width 1136 height 590
click at [145, 81] on input "137104" at bounding box center [166, 88] width 185 height 25
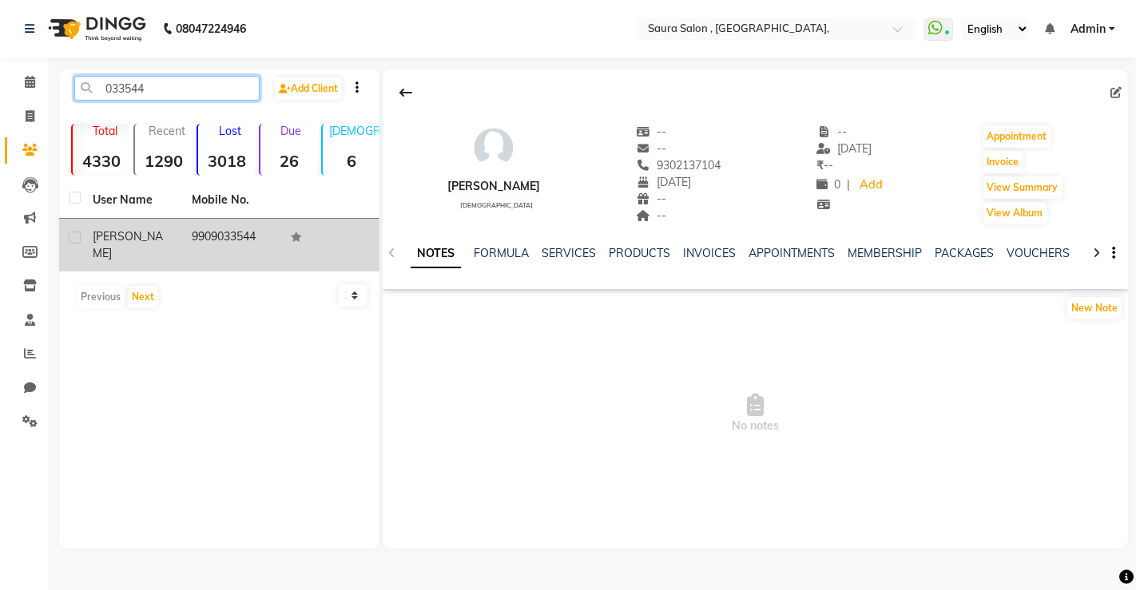
type input "033544"
click at [239, 232] on td "9909033544" at bounding box center [231, 245] width 99 height 53
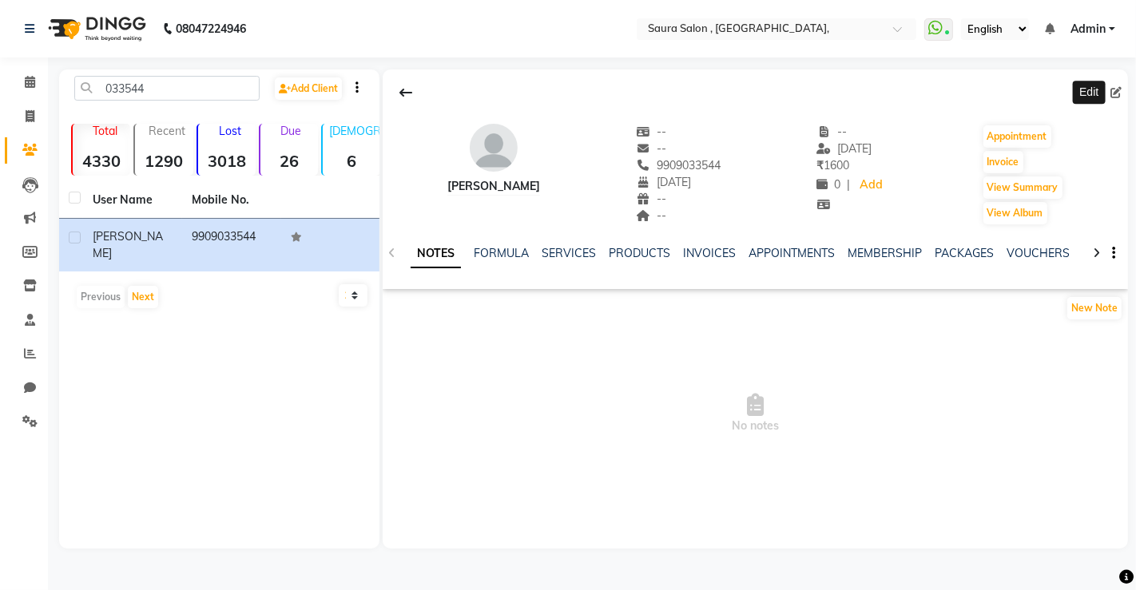
click at [1118, 88] on icon at bounding box center [1115, 92] width 11 height 11
select select "09"
select select "02"
select select "2022"
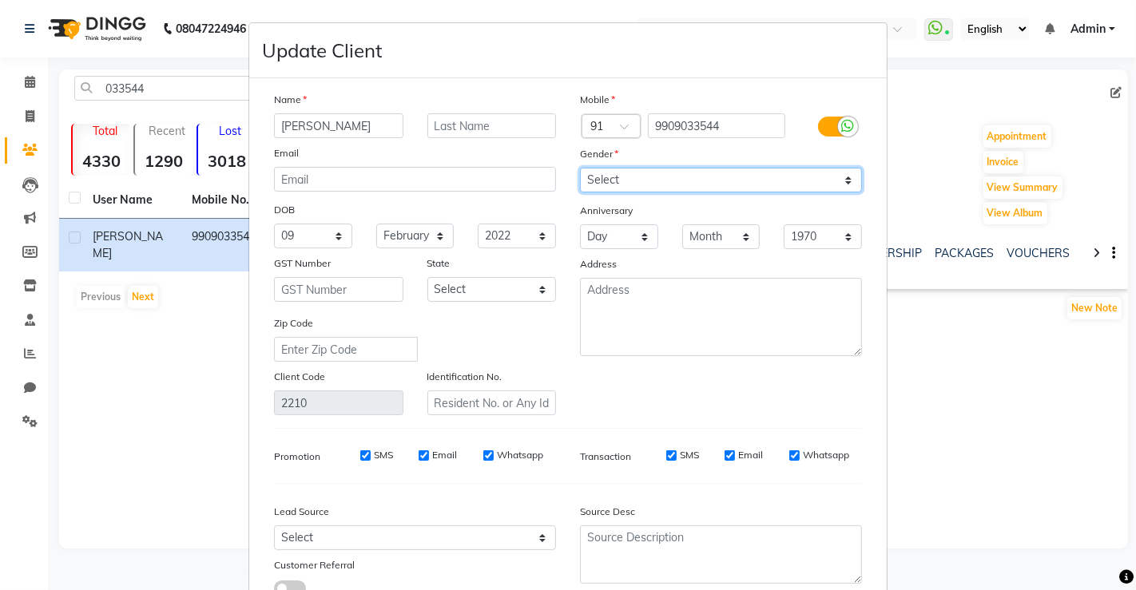
click at [776, 184] on select "Select Male Female Other Prefer Not To Say" at bounding box center [721, 180] width 282 height 25
select select "female"
click at [580, 168] on select "Select Male Female Other Prefer Not To Say" at bounding box center [721, 180] width 282 height 25
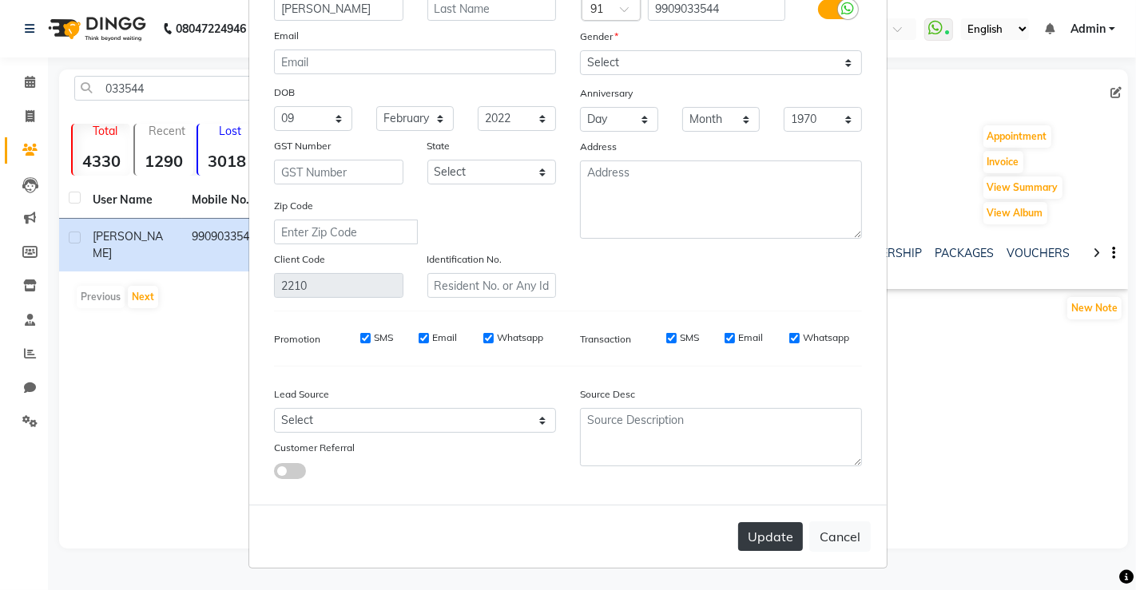
click at [775, 539] on button "Update" at bounding box center [770, 536] width 65 height 29
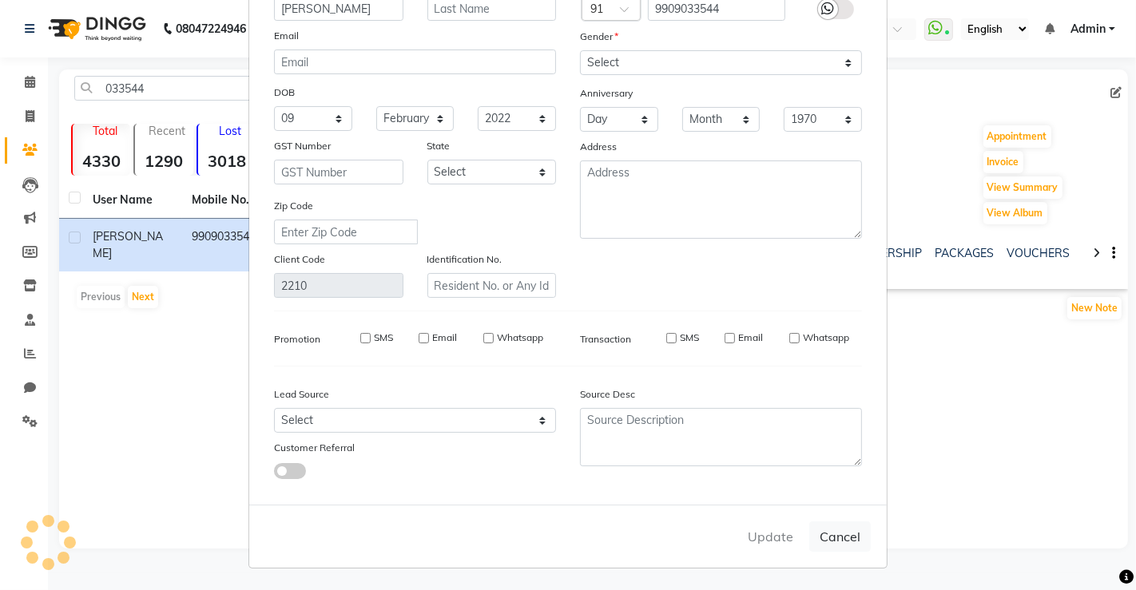
select select
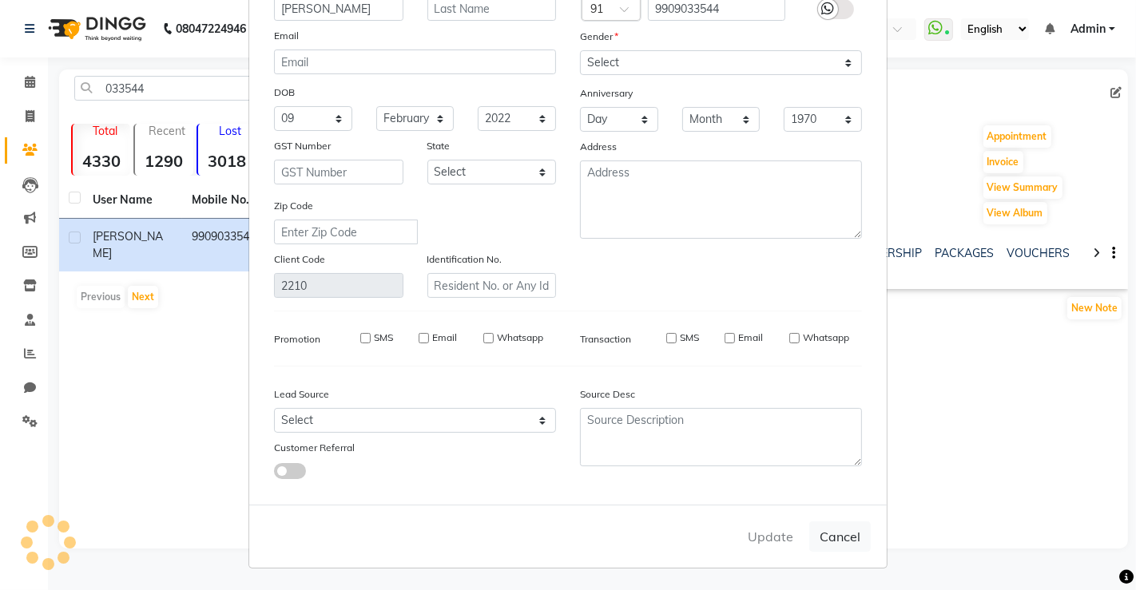
select select
checkbox input "false"
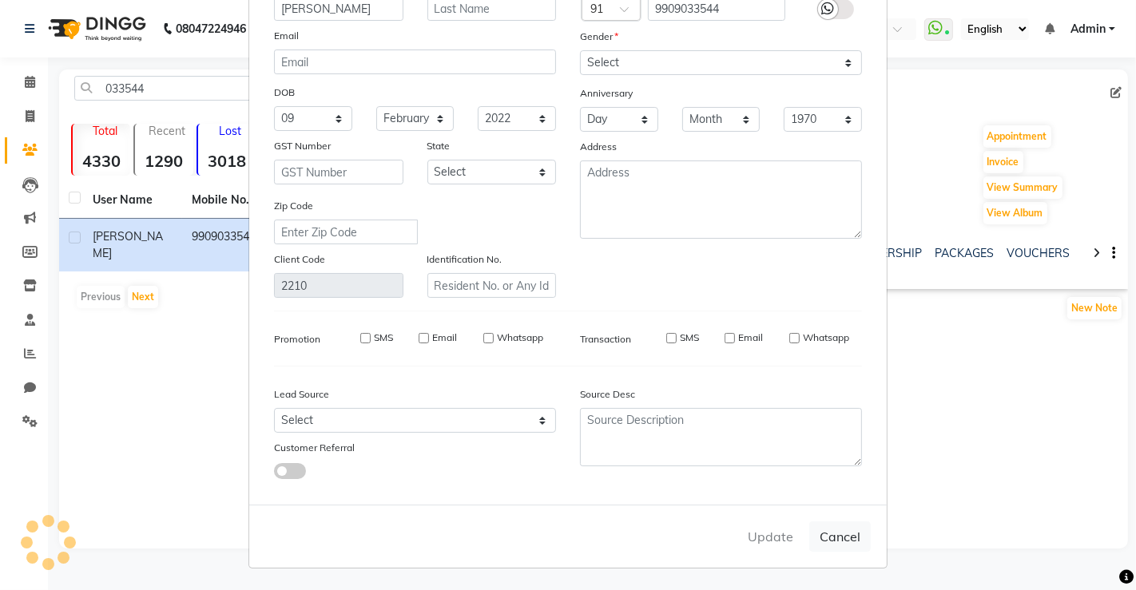
checkbox input "false"
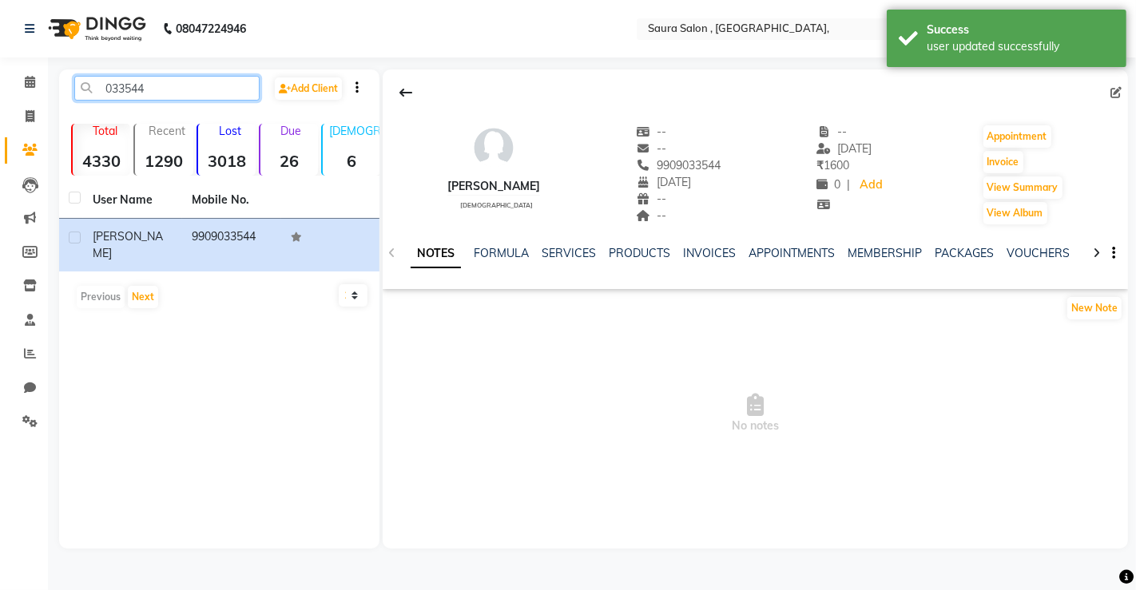
click at [140, 84] on input "033544" at bounding box center [166, 88] width 185 height 25
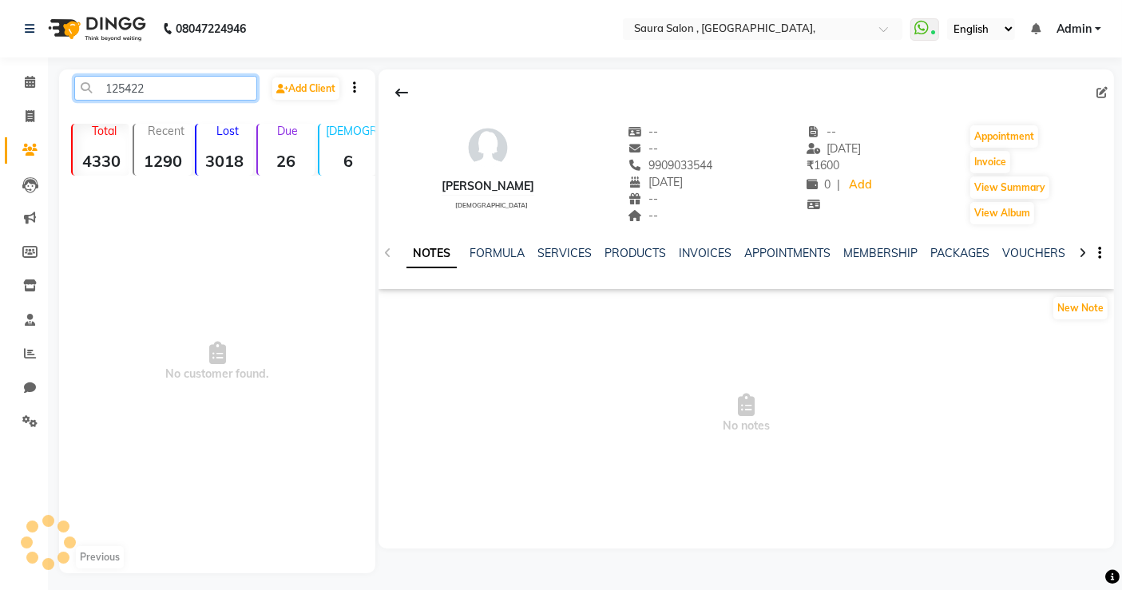
click at [130, 85] on input "125422" at bounding box center [165, 88] width 183 height 25
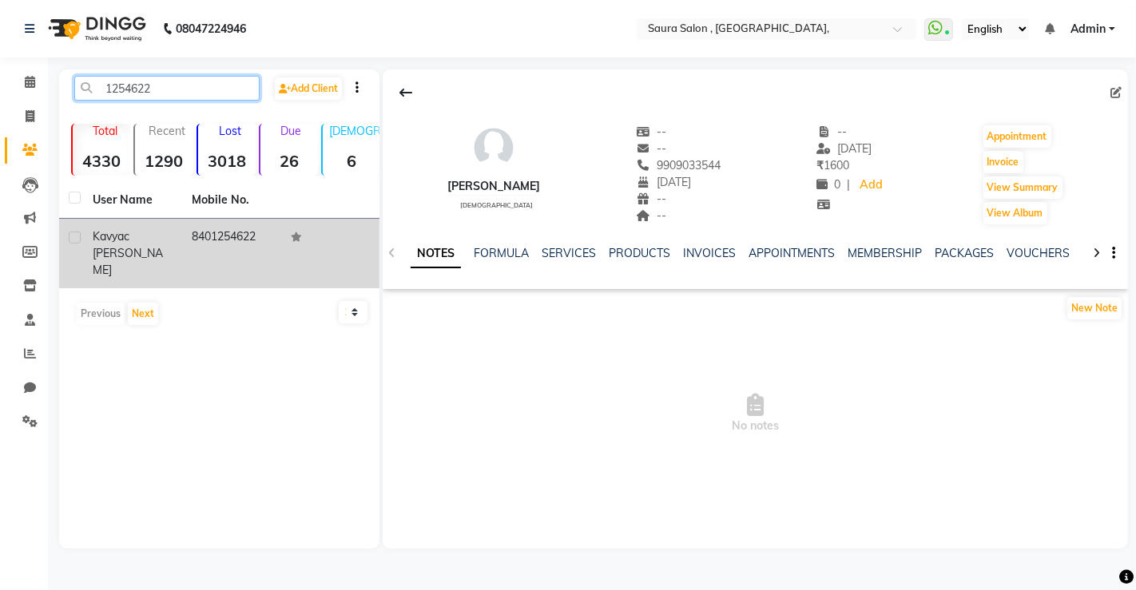
type input "1254622"
click at [241, 238] on td "8401254622" at bounding box center [231, 253] width 99 height 69
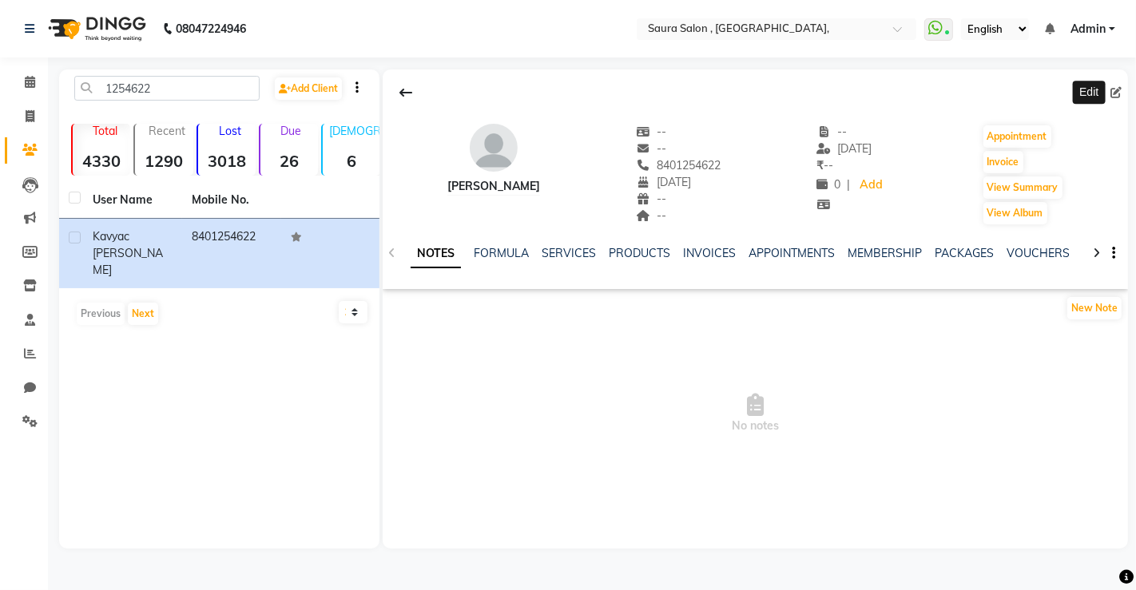
click at [1121, 92] on span at bounding box center [1119, 93] width 18 height 17
click at [1117, 94] on icon at bounding box center [1115, 92] width 11 height 11
select select "20"
select select "01"
select select "2015"
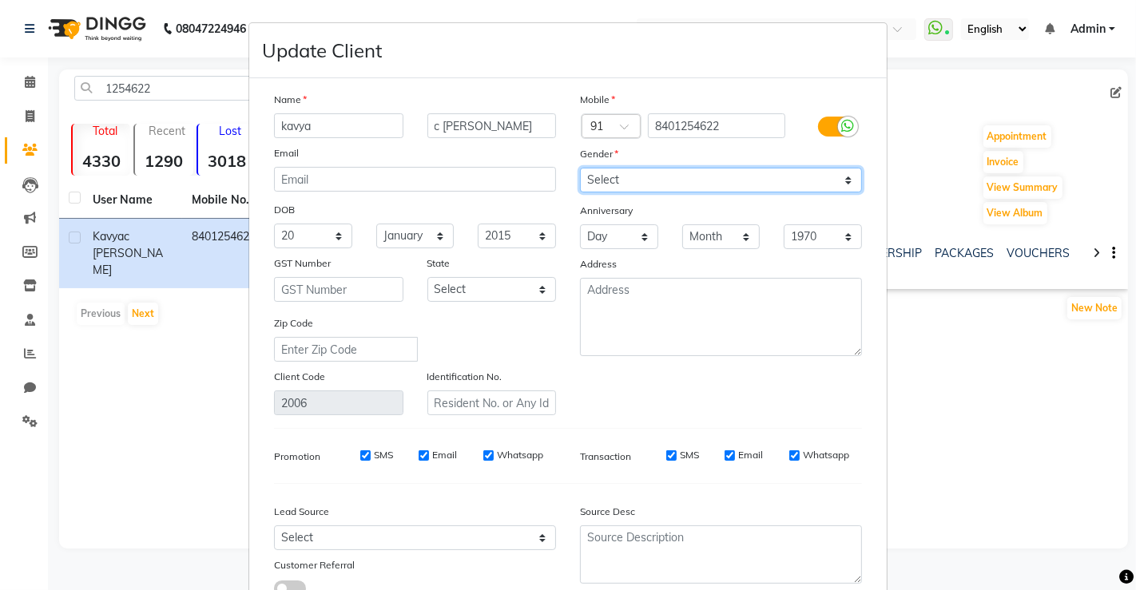
click at [814, 181] on select "Select Male Female Other Prefer Not To Say" at bounding box center [721, 180] width 282 height 25
select select "female"
click at [580, 168] on select "Select Male Female Other Prefer Not To Say" at bounding box center [721, 180] width 282 height 25
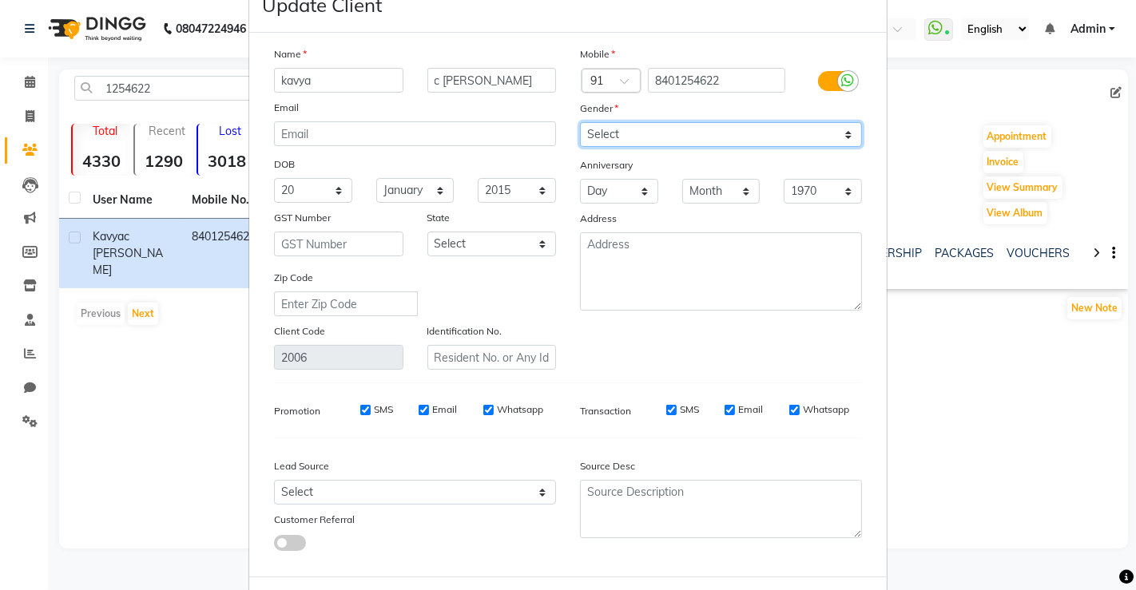
scroll to position [117, 0]
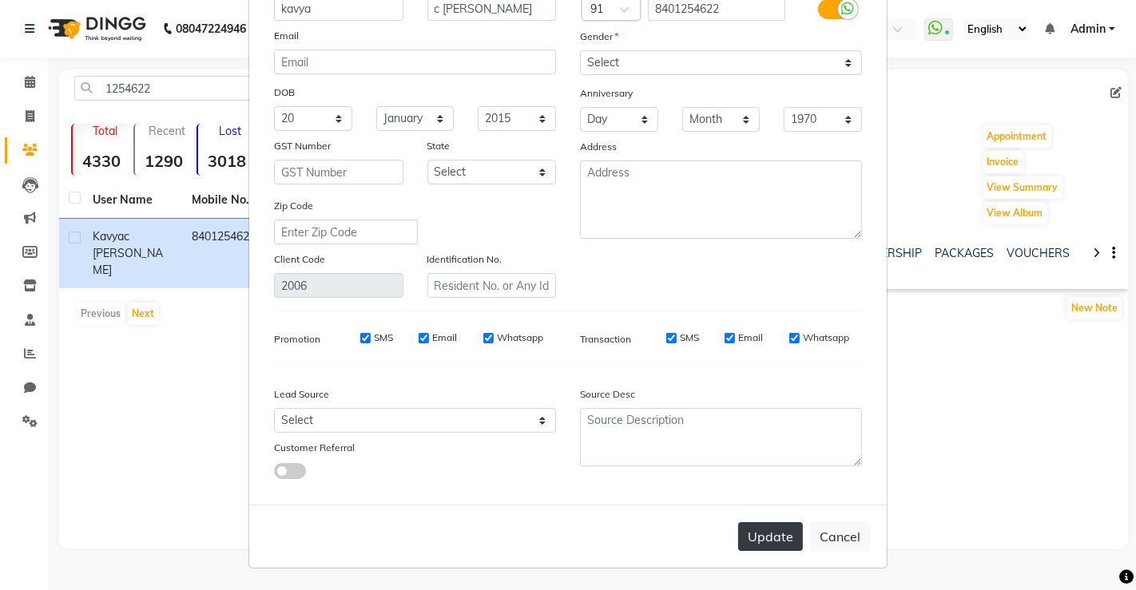
click at [758, 530] on button "Update" at bounding box center [770, 536] width 65 height 29
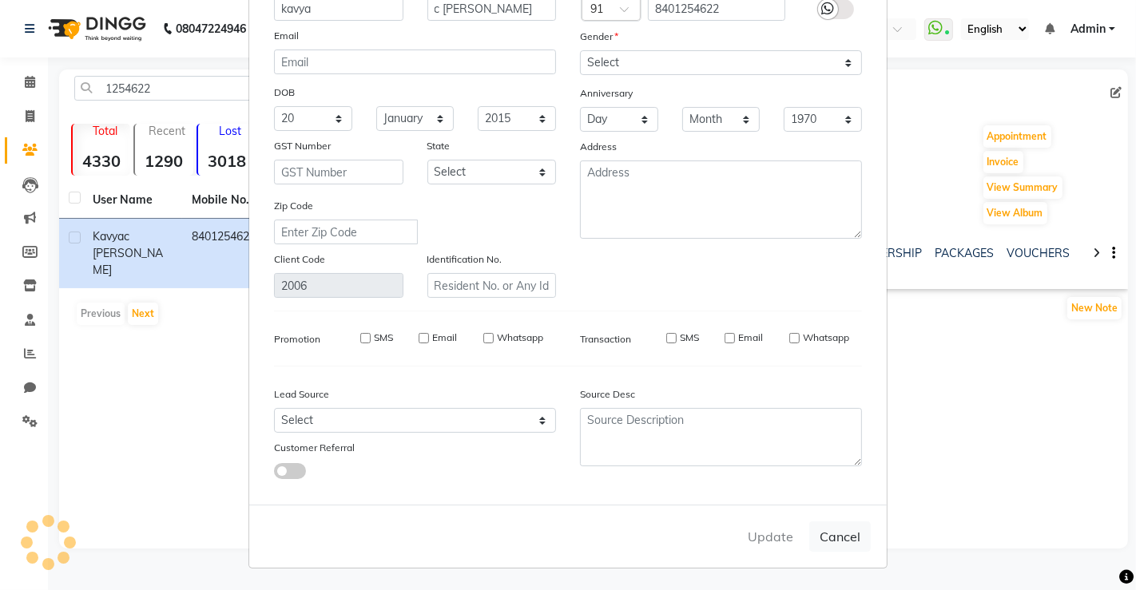
select select
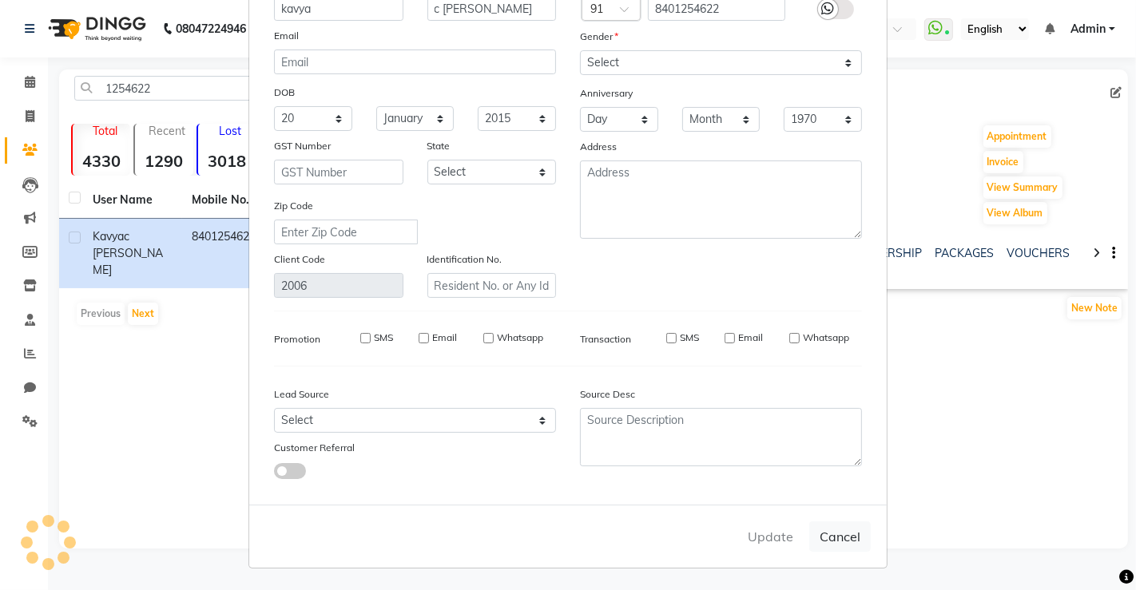
select select
checkbox input "false"
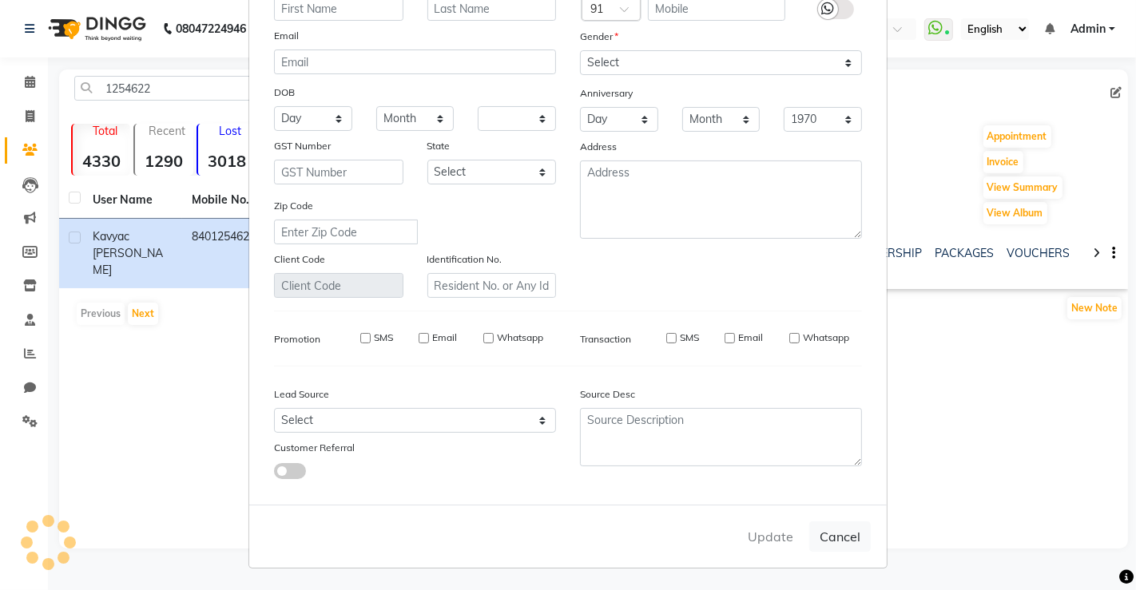
checkbox input "false"
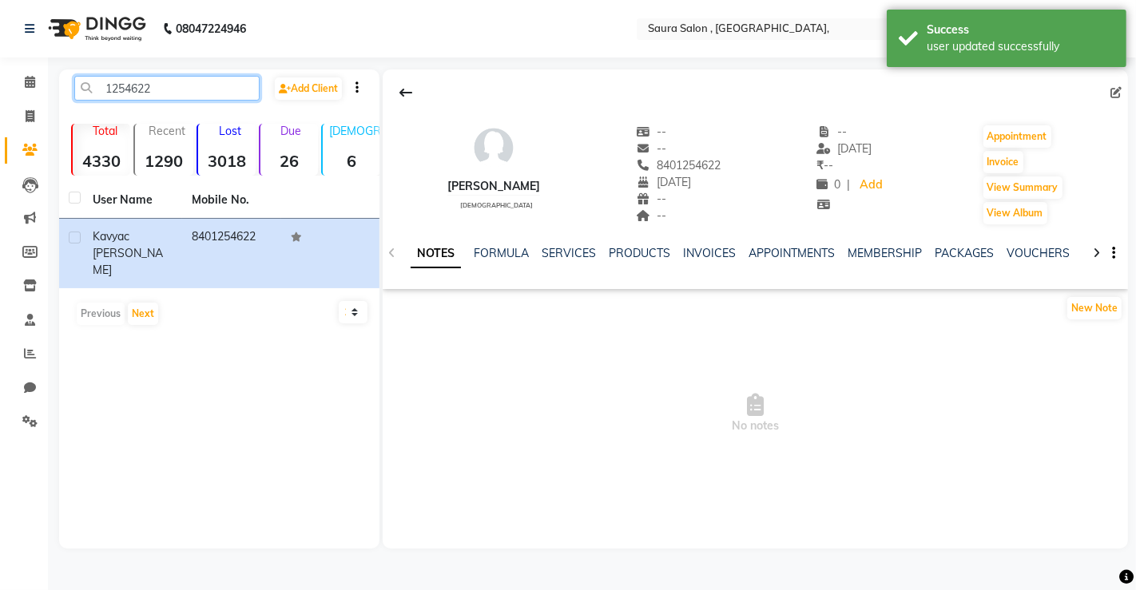
click at [169, 88] on input "1254622" at bounding box center [166, 88] width 185 height 25
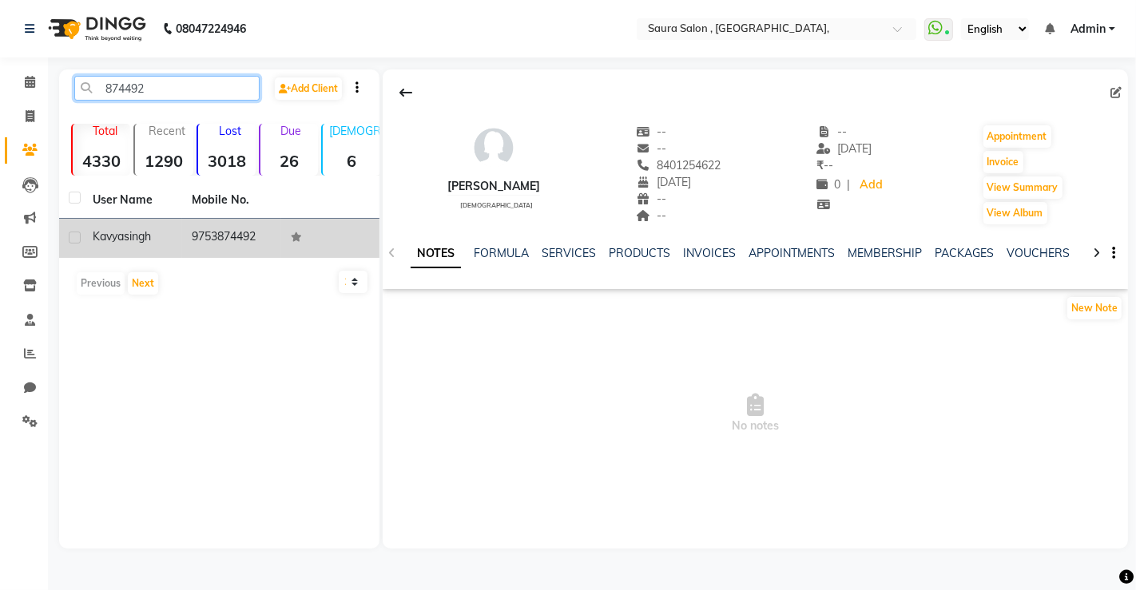
type input "874492"
click at [161, 224] on td "kavya singh" at bounding box center [132, 238] width 99 height 39
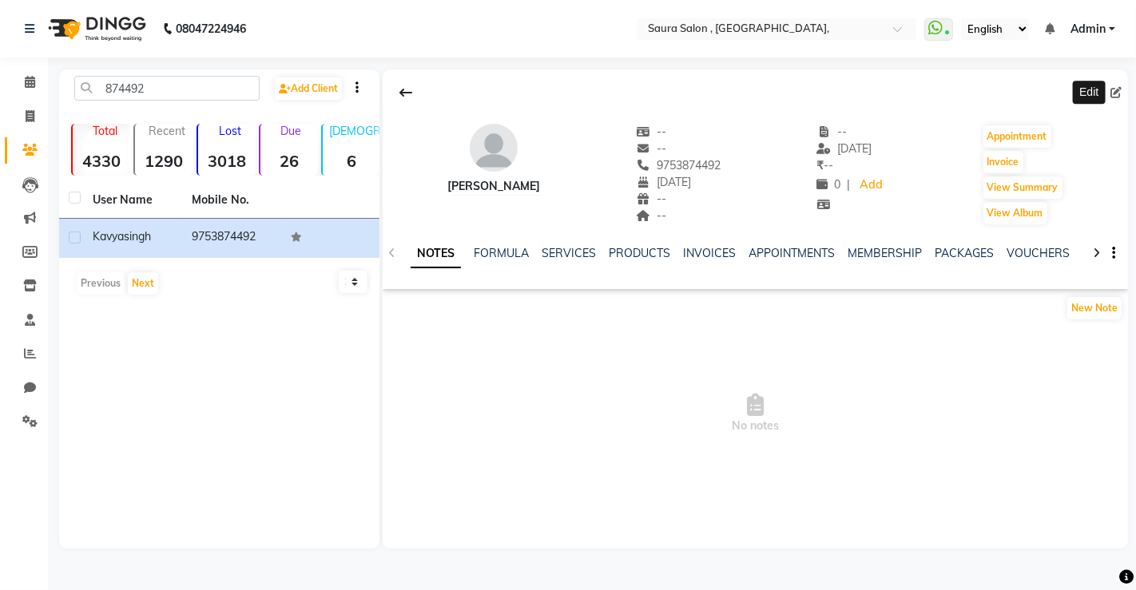
click at [1111, 89] on icon at bounding box center [1115, 92] width 11 height 11
select select "31"
select select "10"
select select "1999"
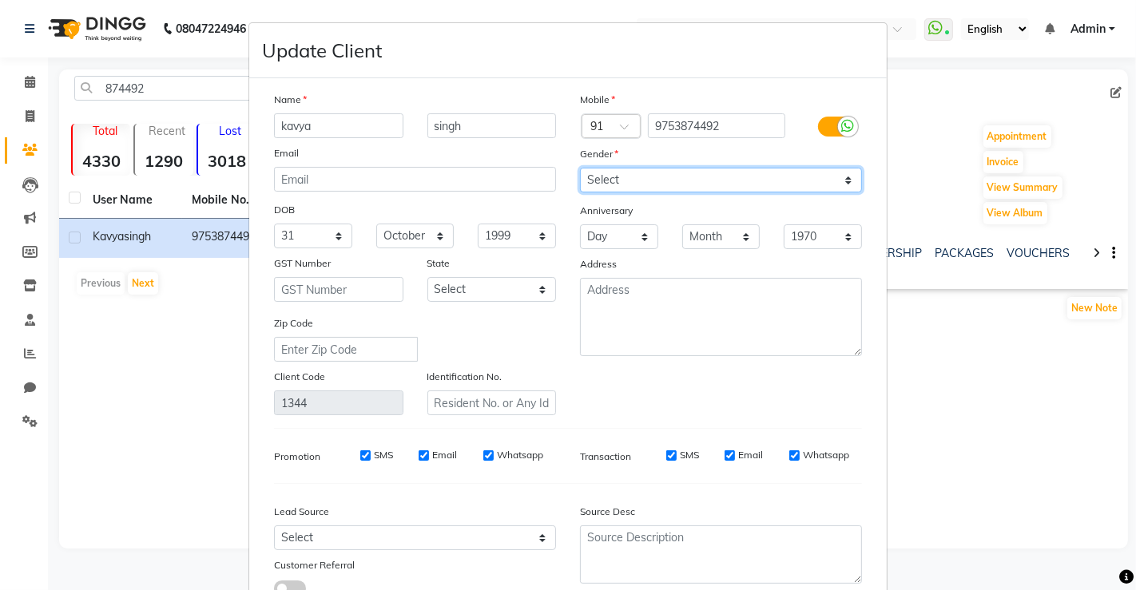
click at [827, 184] on select "Select Male Female Other Prefer Not To Say" at bounding box center [721, 180] width 282 height 25
select select "female"
click at [580, 168] on select "Select Male Female Other Prefer Not To Say" at bounding box center [721, 180] width 282 height 25
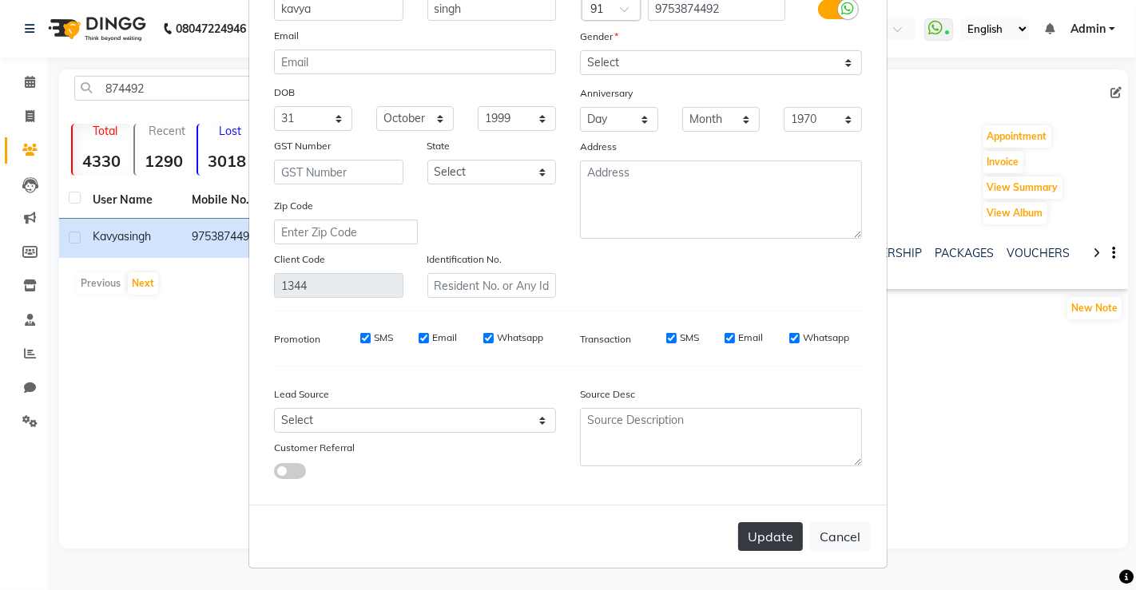
click at [747, 537] on button "Update" at bounding box center [770, 536] width 65 height 29
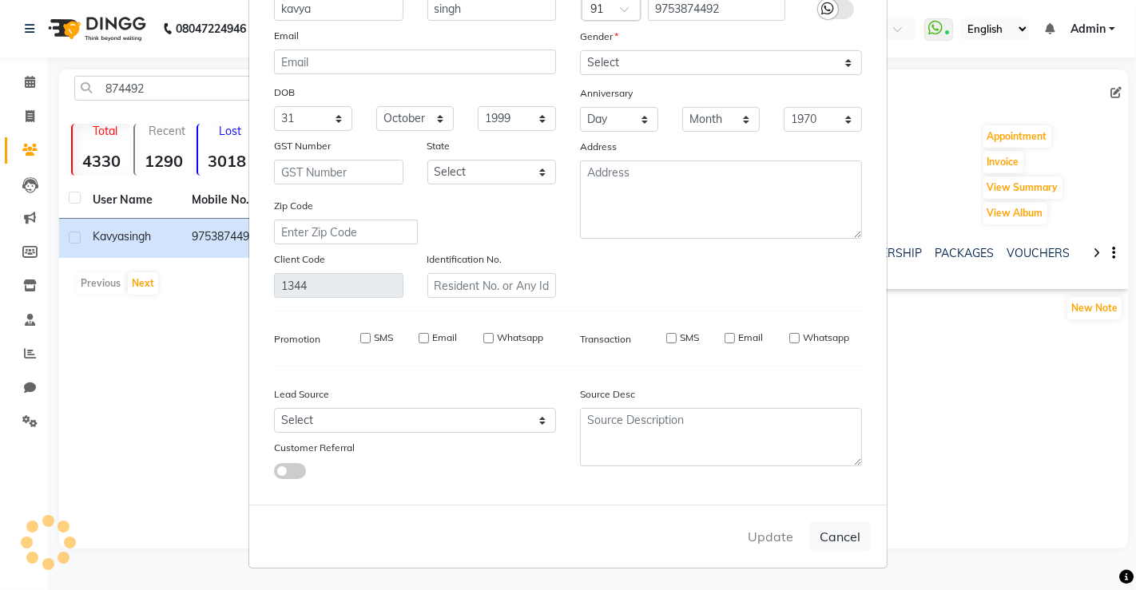
select select
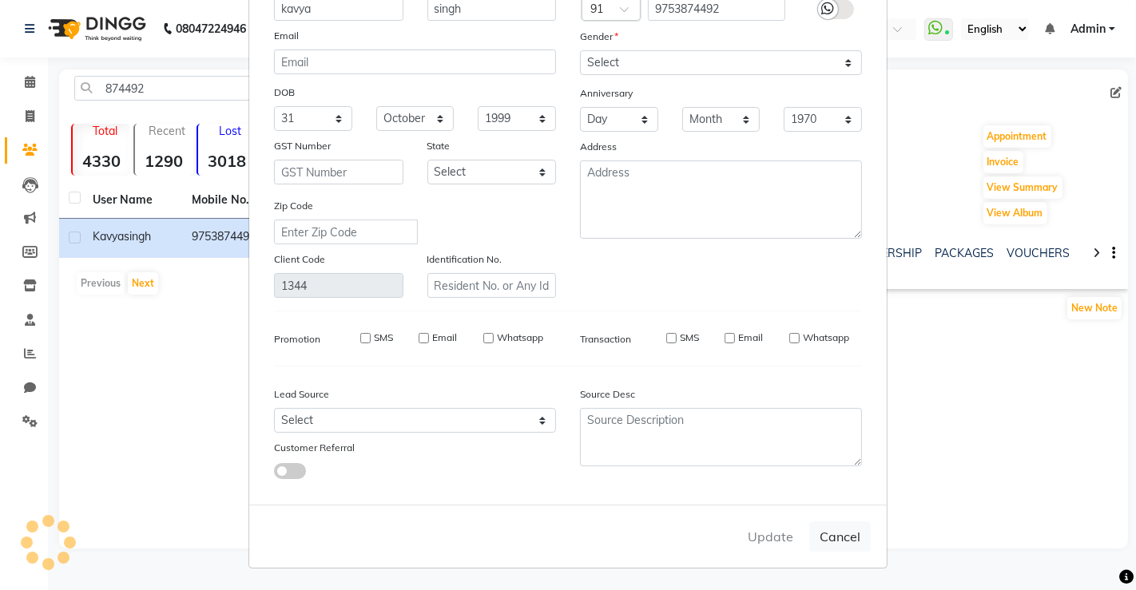
select select
checkbox input "false"
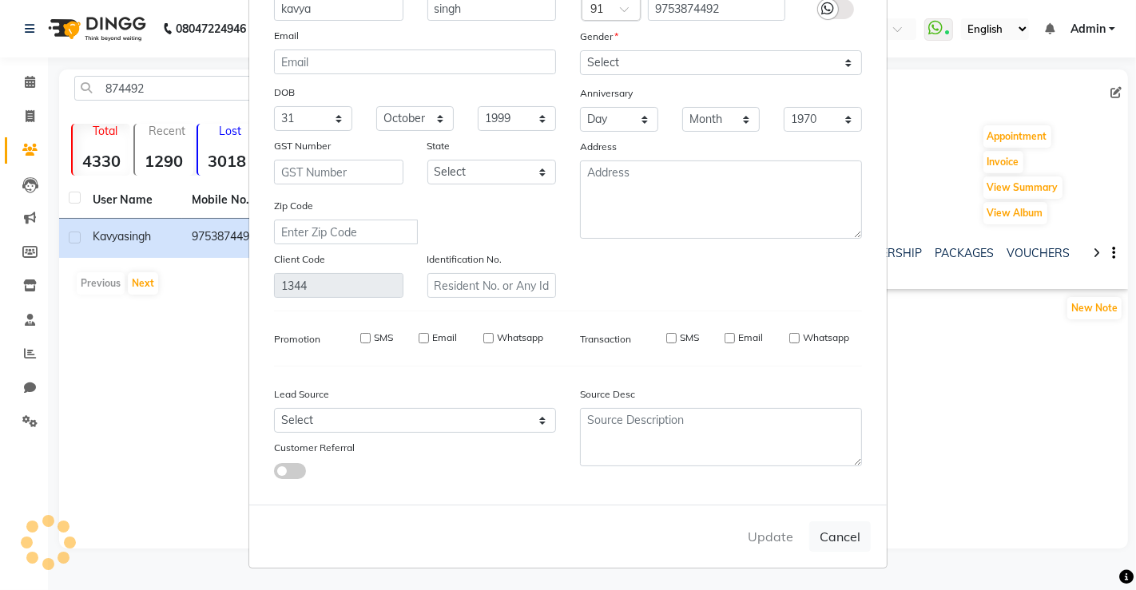
checkbox input "false"
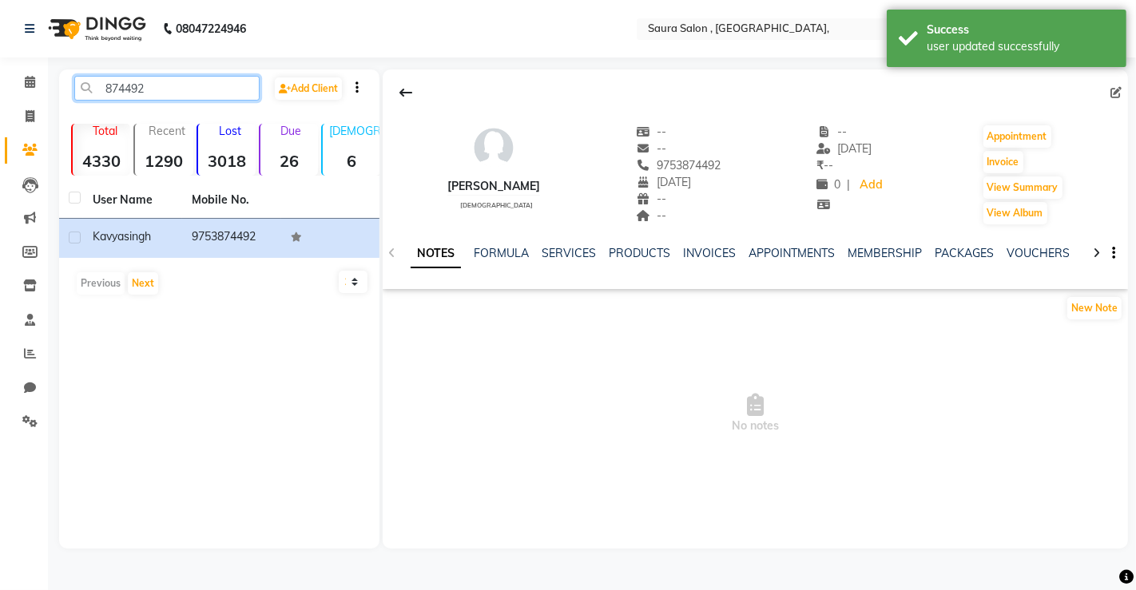
click at [211, 85] on input "874492" at bounding box center [166, 88] width 185 height 25
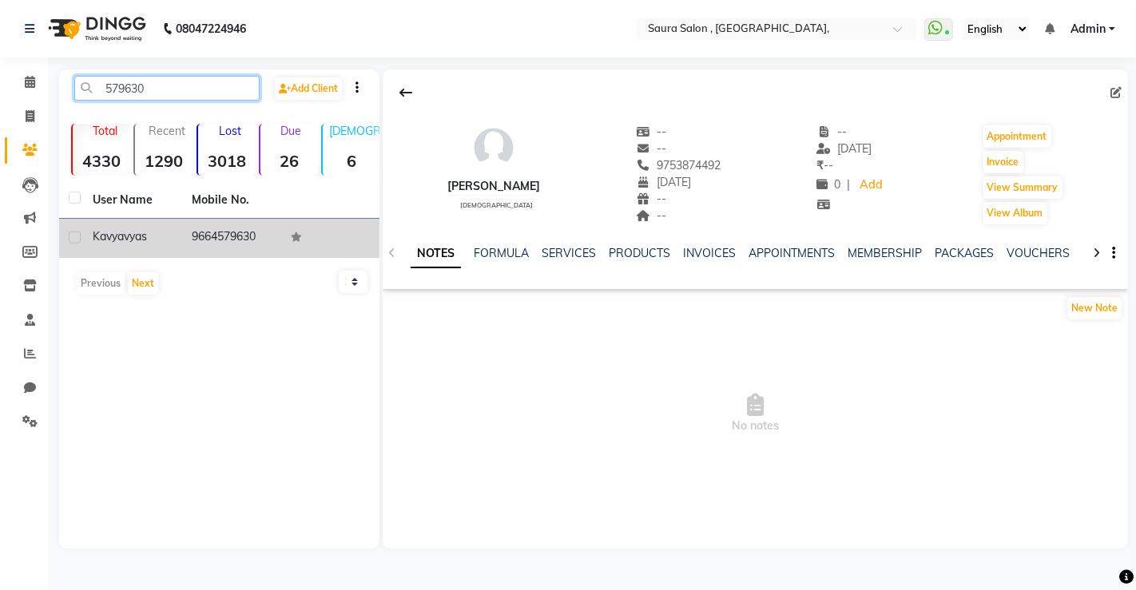
type input "579630"
click at [147, 239] on span "vyas" at bounding box center [135, 236] width 23 height 14
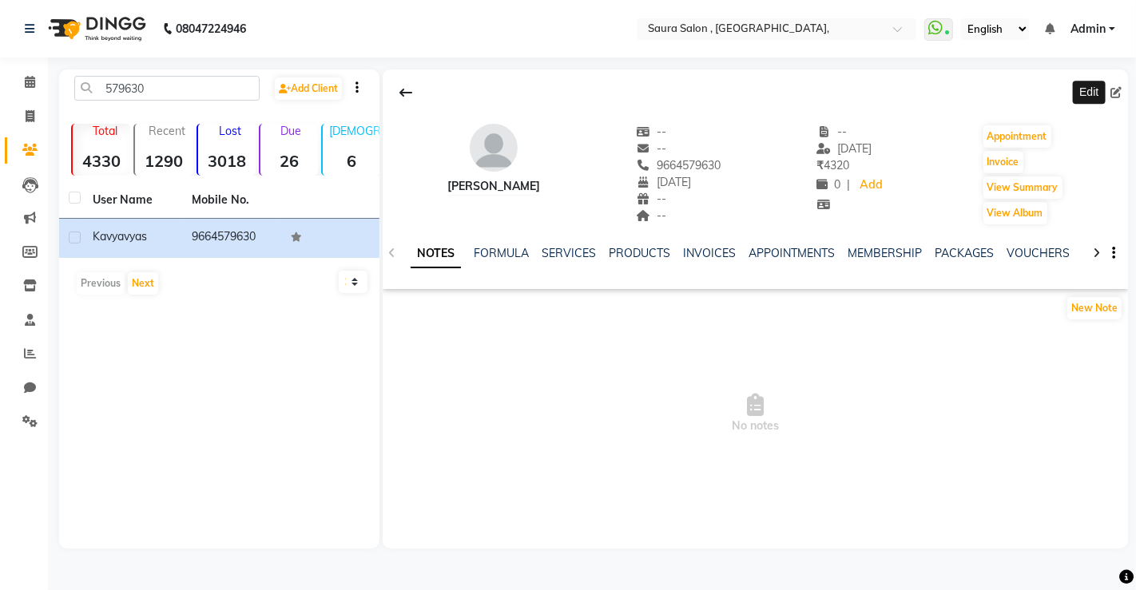
click at [1116, 93] on icon at bounding box center [1115, 92] width 11 height 11
select select "21"
select select "12"
select select "2002"
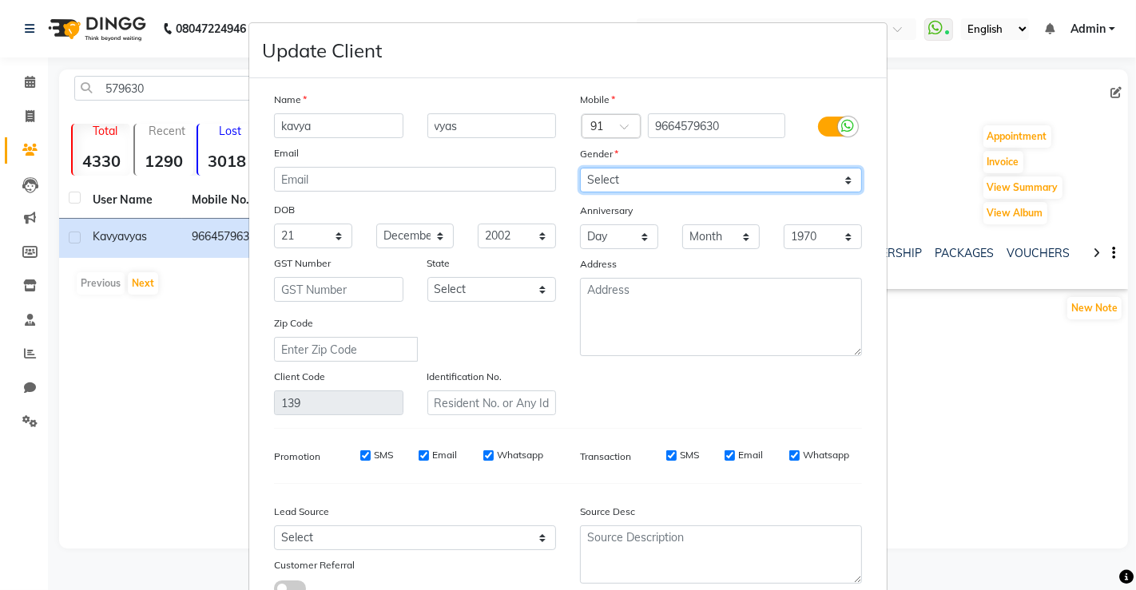
drag, startPoint x: 723, startPoint y: 177, endPoint x: 624, endPoint y: 250, distance: 123.3
click at [624, 250] on div "Mobile Country Code × 91 9664579630 Gender Select Male Female Other Prefer Not …" at bounding box center [721, 253] width 306 height 324
select select "female"
click at [580, 168] on select "Select Male Female Other Prefer Not To Say" at bounding box center [721, 180] width 282 height 25
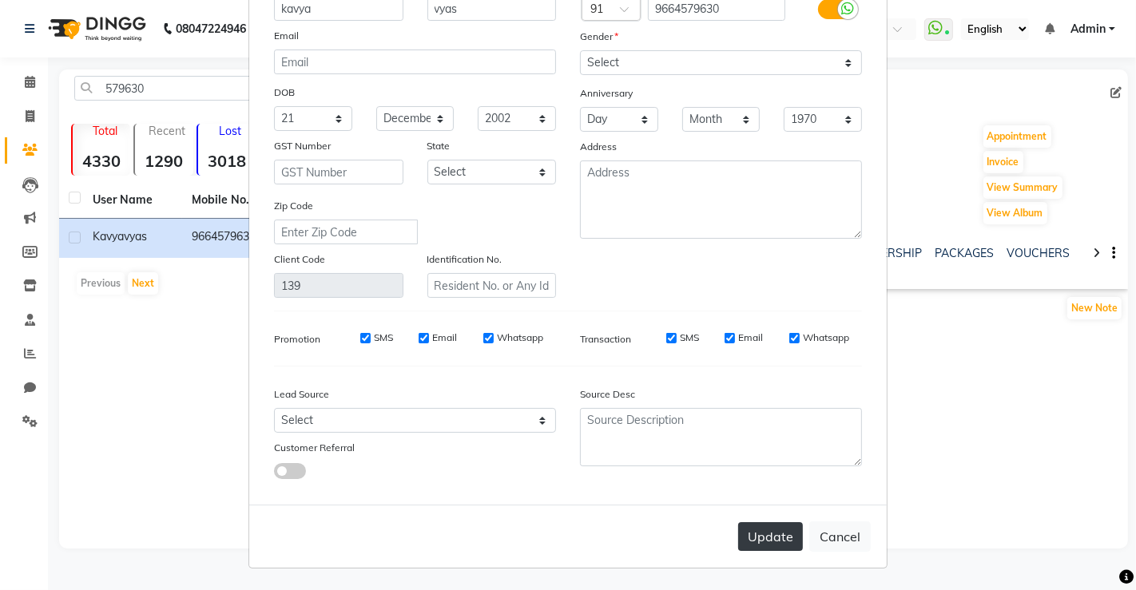
click at [754, 534] on button "Update" at bounding box center [770, 536] width 65 height 29
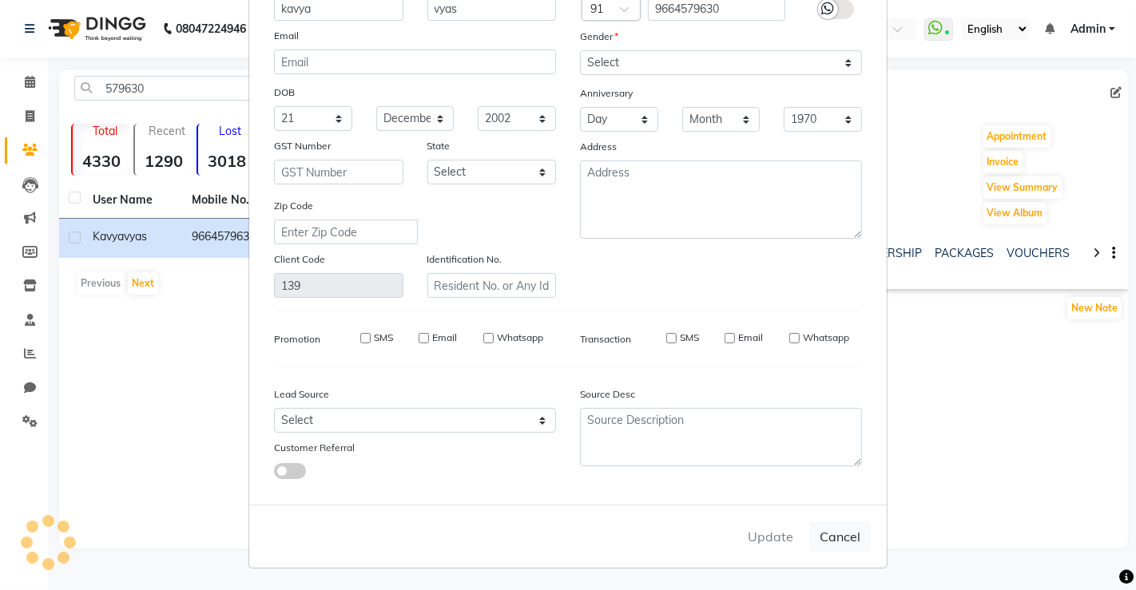
select select
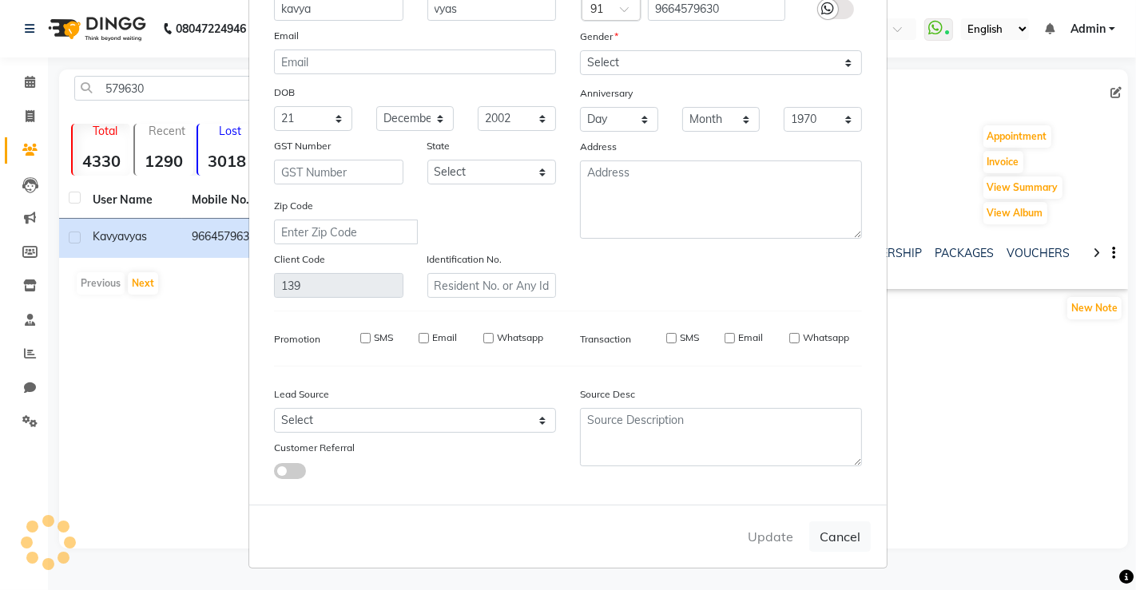
select select
checkbox input "false"
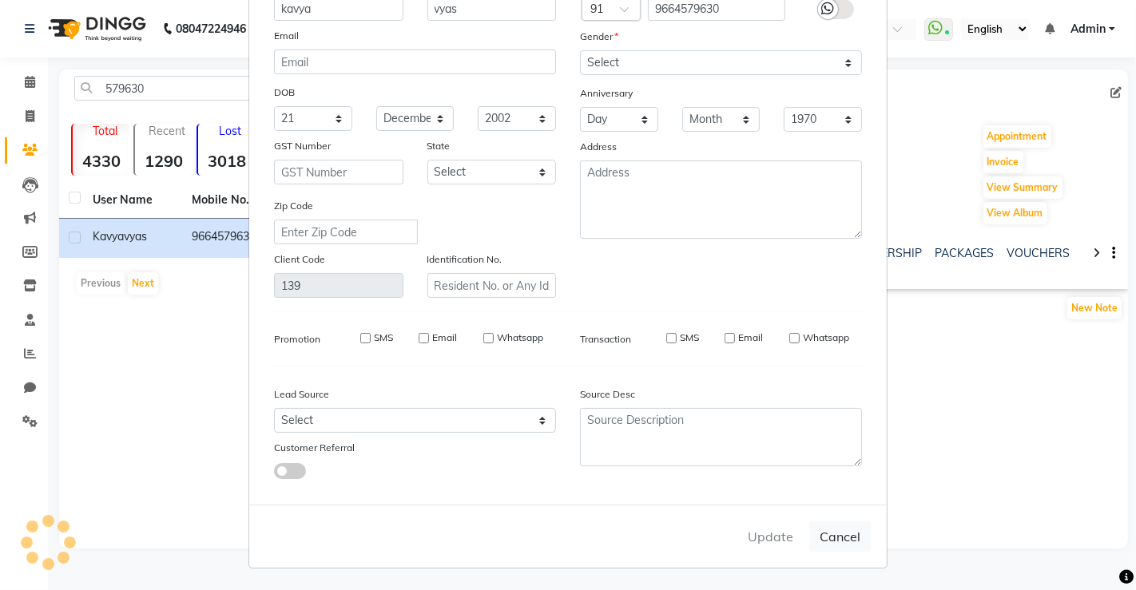
checkbox input "false"
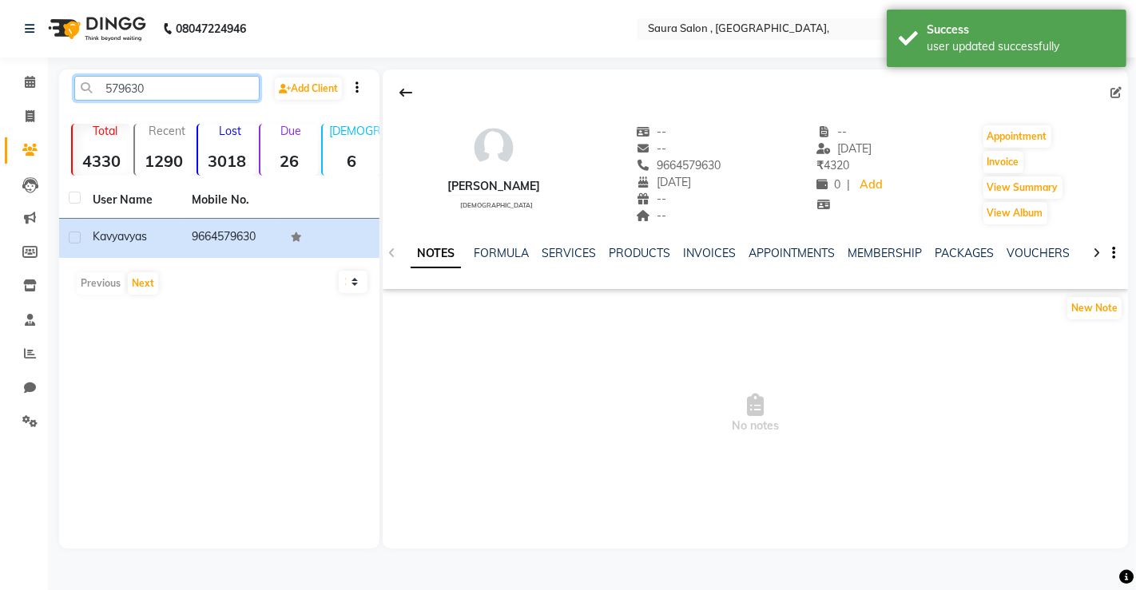
click at [223, 86] on input "579630" at bounding box center [166, 88] width 185 height 25
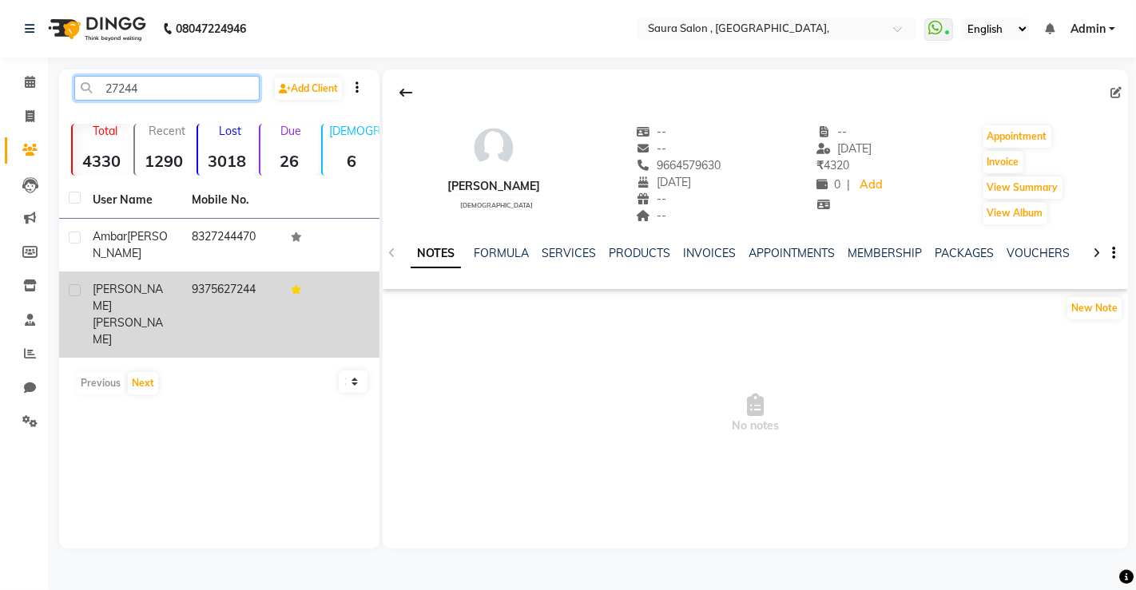
type input "27244"
click at [182, 283] on td "9375627244" at bounding box center [231, 315] width 99 height 86
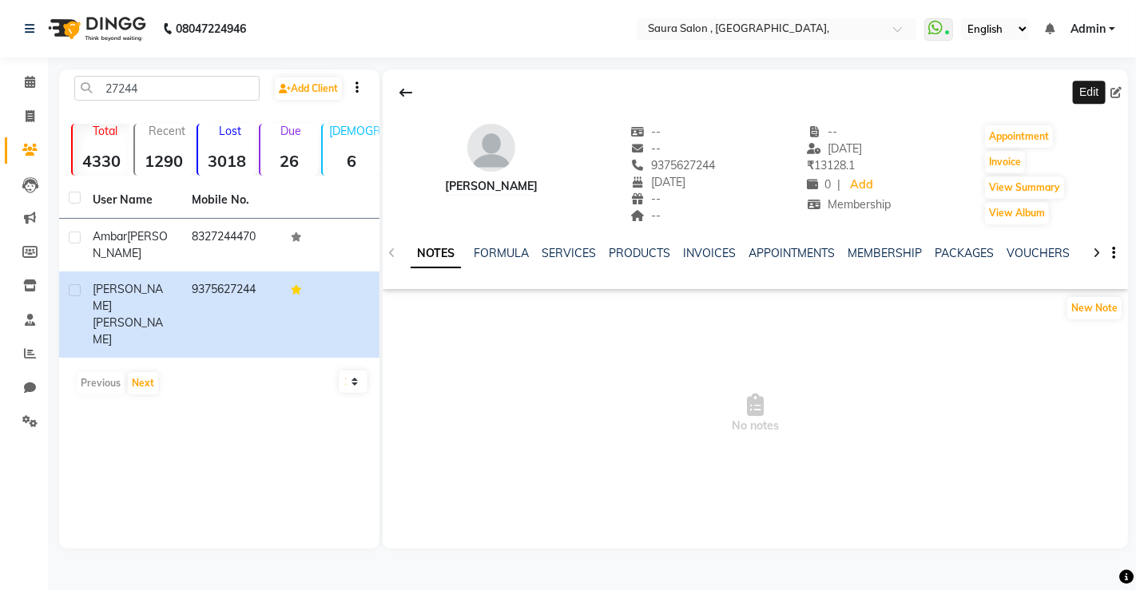
click at [1121, 87] on span at bounding box center [1119, 93] width 18 height 17
click at [1117, 92] on icon at bounding box center [1115, 92] width 11 height 11
select select "22"
select select "11"
select select "1983"
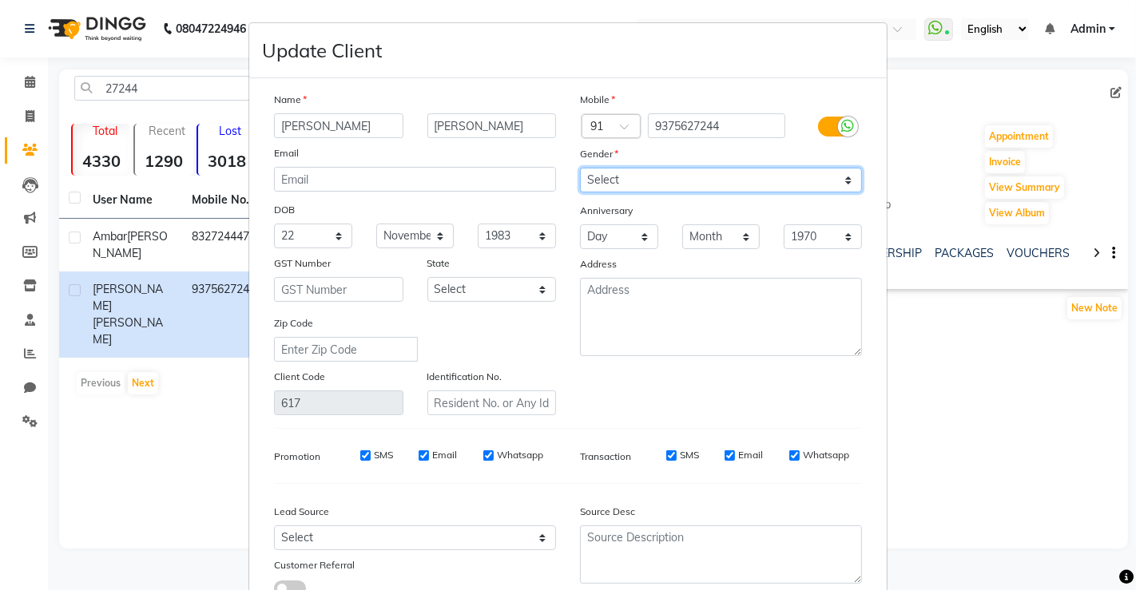
drag, startPoint x: 800, startPoint y: 179, endPoint x: 680, endPoint y: 252, distance: 140.5
click at [680, 252] on div "Mobile Country Code × 91 9375627244 Gender Select Male Female Other Prefer Not …" at bounding box center [721, 253] width 306 height 324
select select "female"
click at [580, 168] on select "Select Male Female Other Prefer Not To Say" at bounding box center [721, 180] width 282 height 25
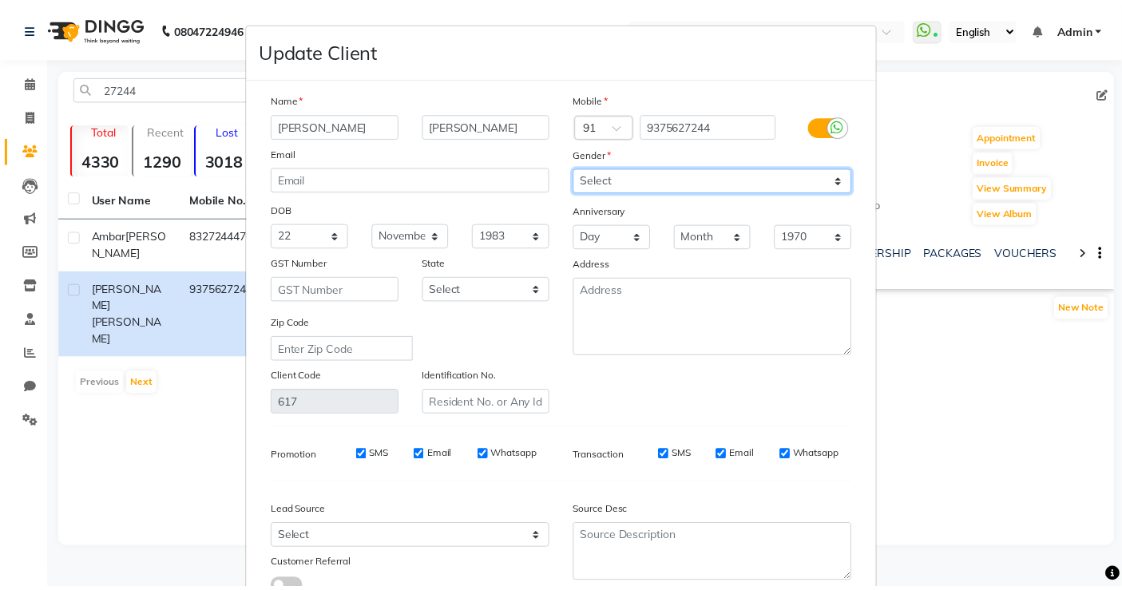
scroll to position [117, 0]
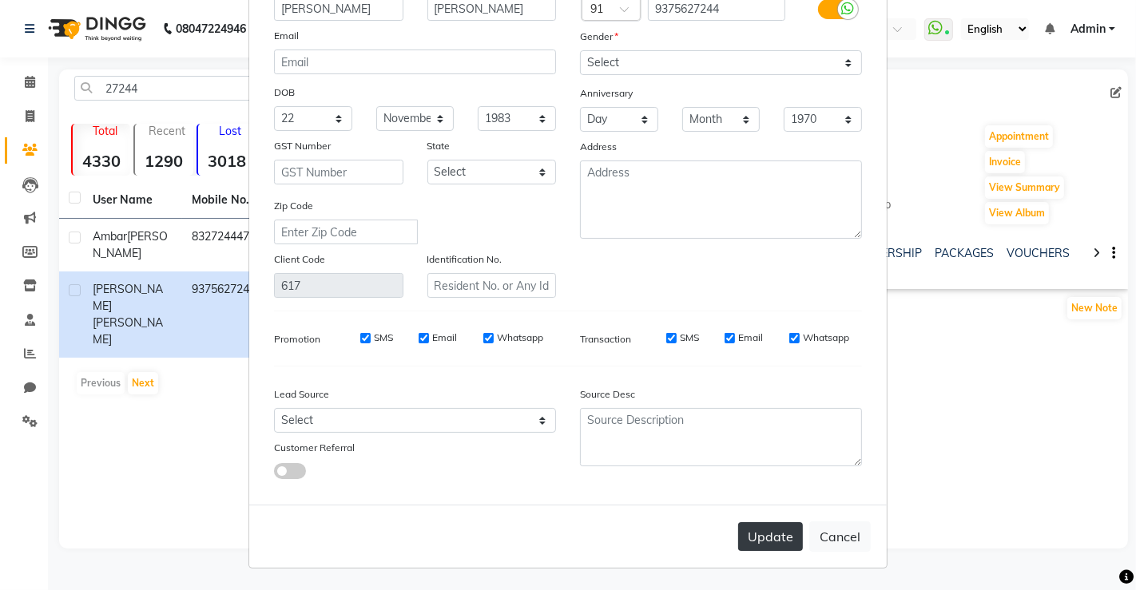
click at [769, 527] on button "Update" at bounding box center [770, 536] width 65 height 29
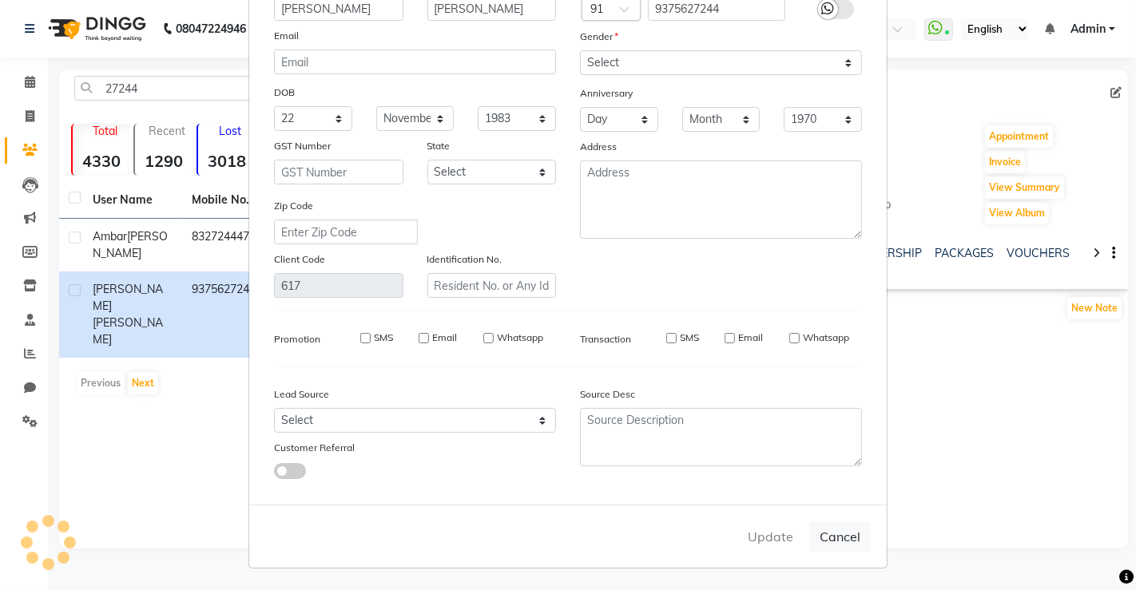
select select
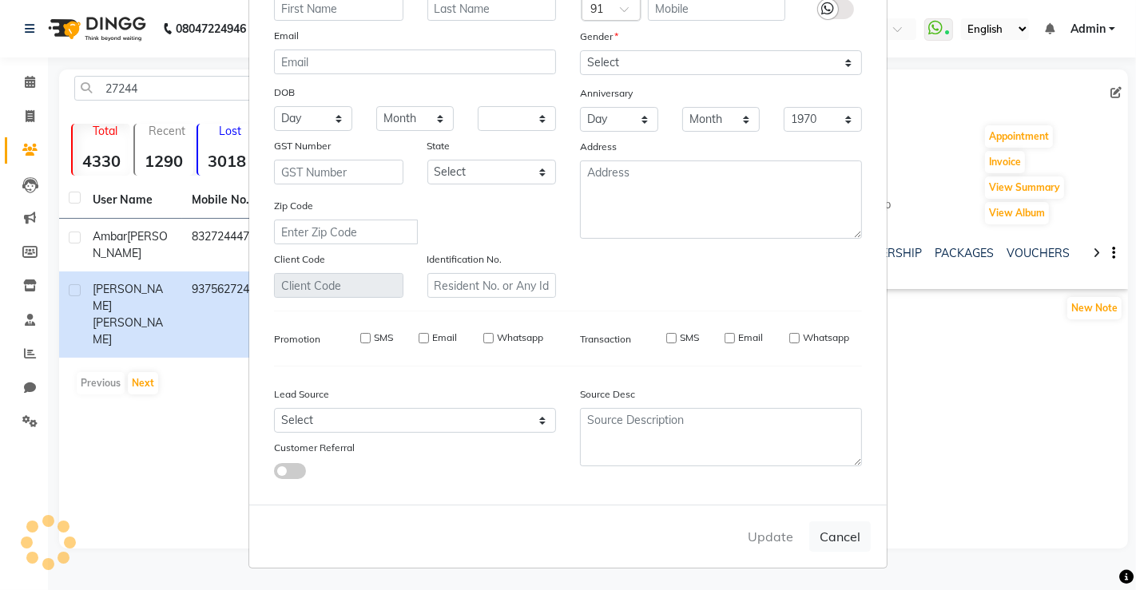
select select
checkbox input "false"
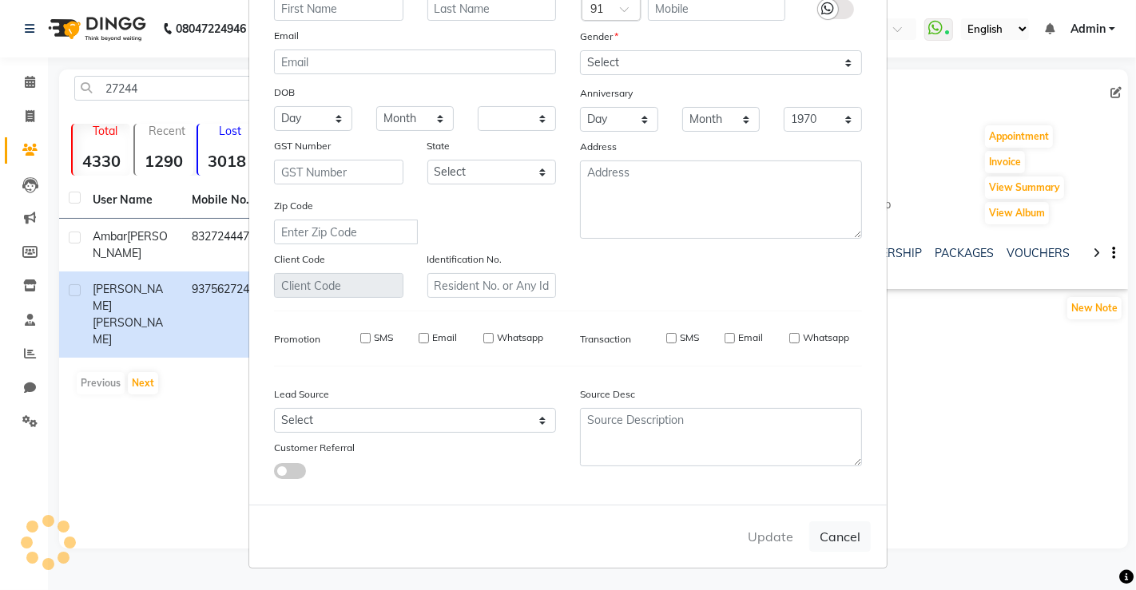
checkbox input "false"
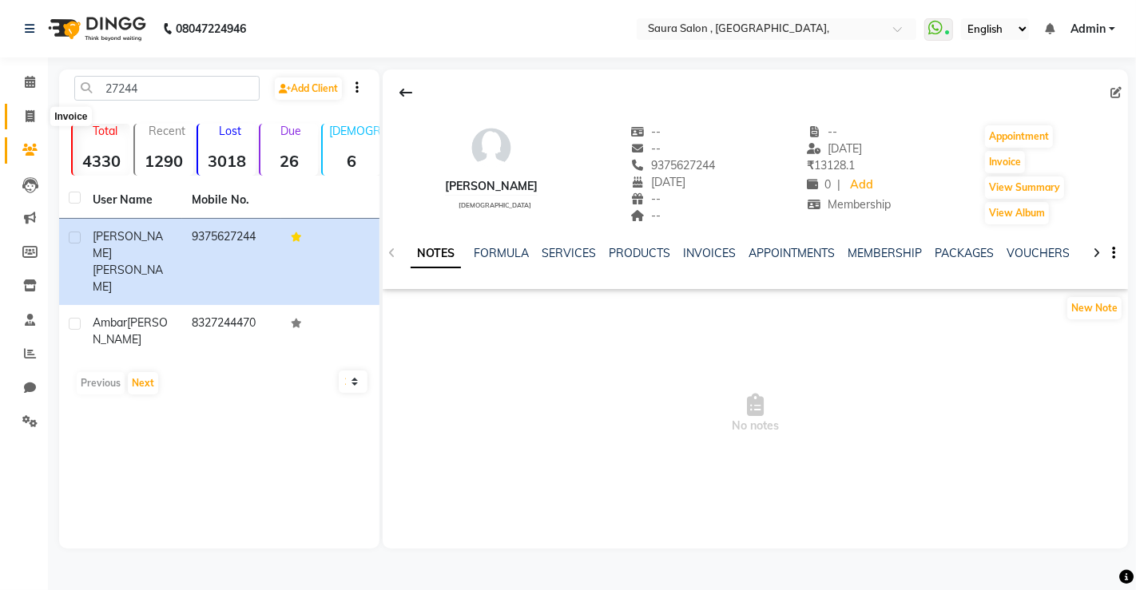
click at [32, 123] on span at bounding box center [30, 117] width 28 height 18
select select "service"
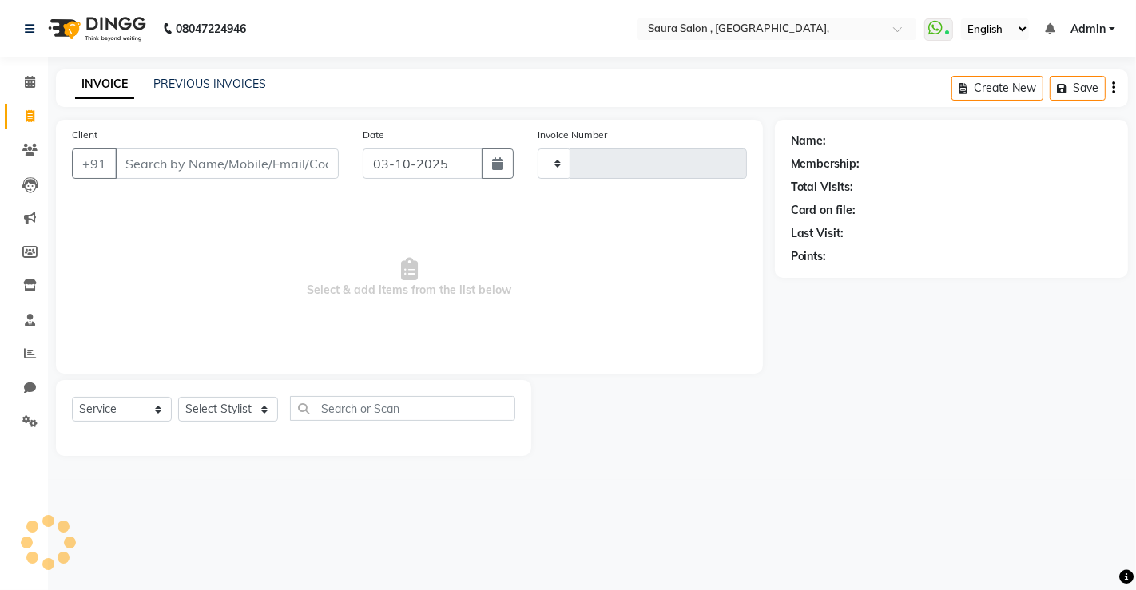
type input "5969"
select select "6963"
click at [200, 174] on input "Client" at bounding box center [227, 164] width 224 height 30
select select "57428"
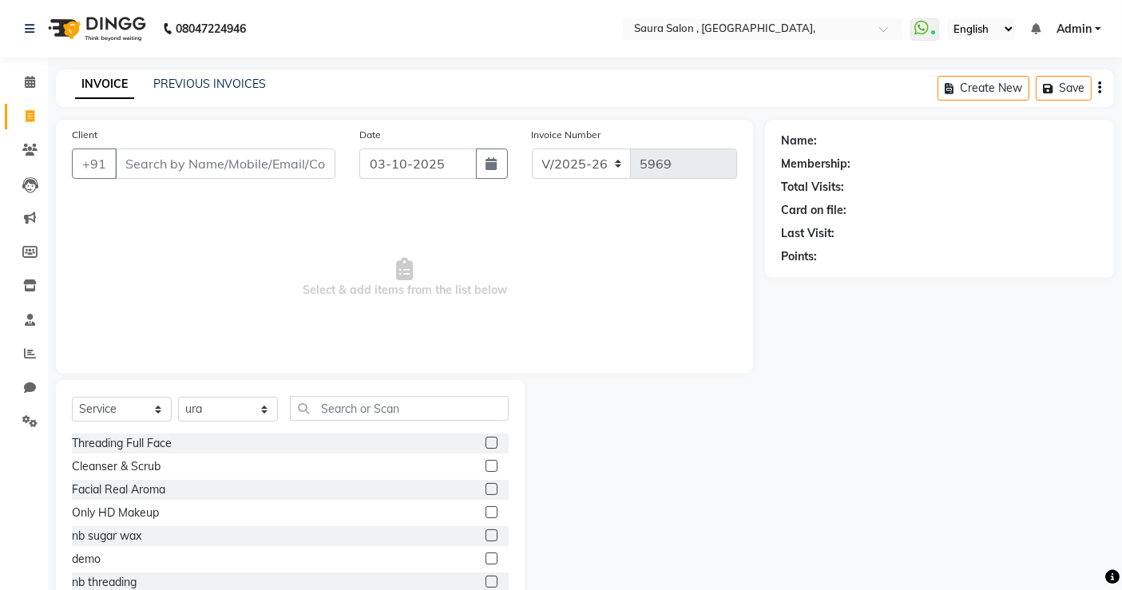
click at [178, 169] on input "Client" at bounding box center [225, 164] width 220 height 30
click at [214, 169] on input "90000" at bounding box center [184, 164] width 139 height 30
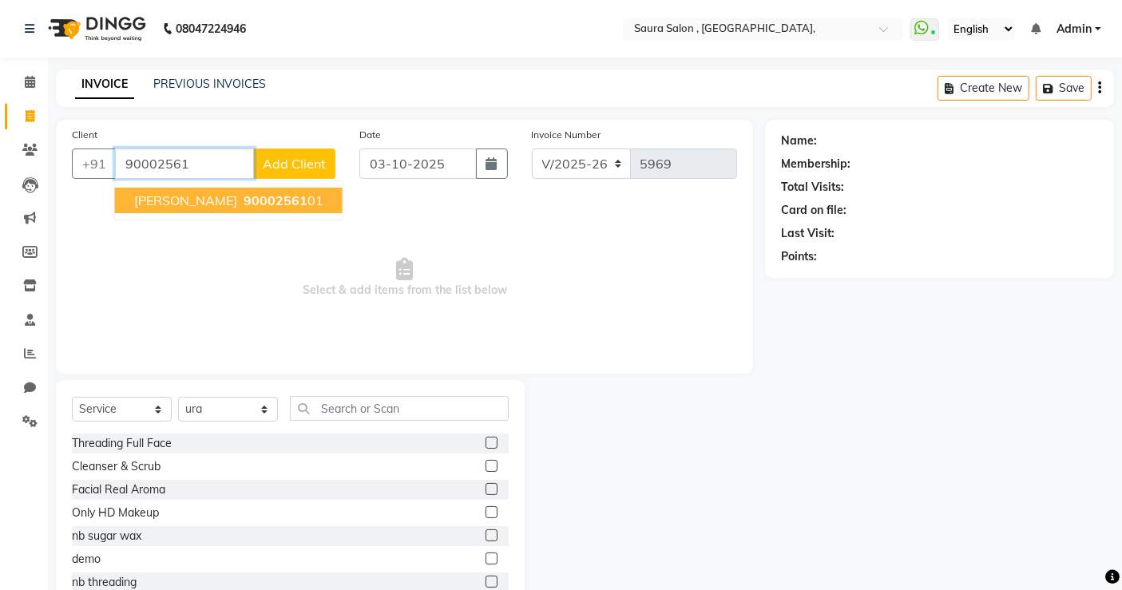
click at [258, 200] on span "90002561" at bounding box center [276, 200] width 64 height 16
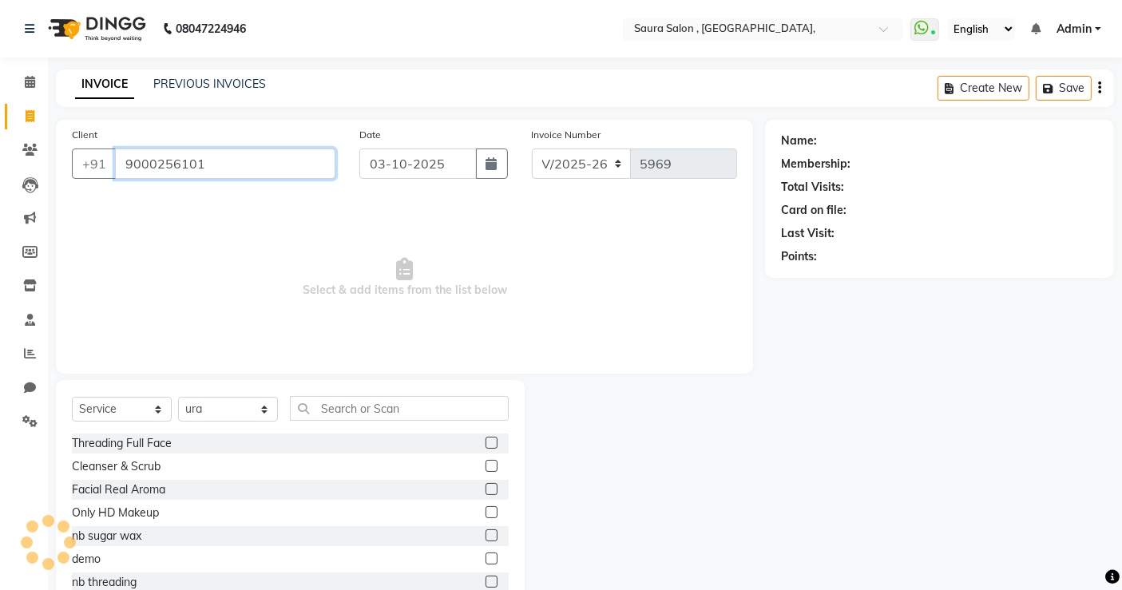
type input "9000256101"
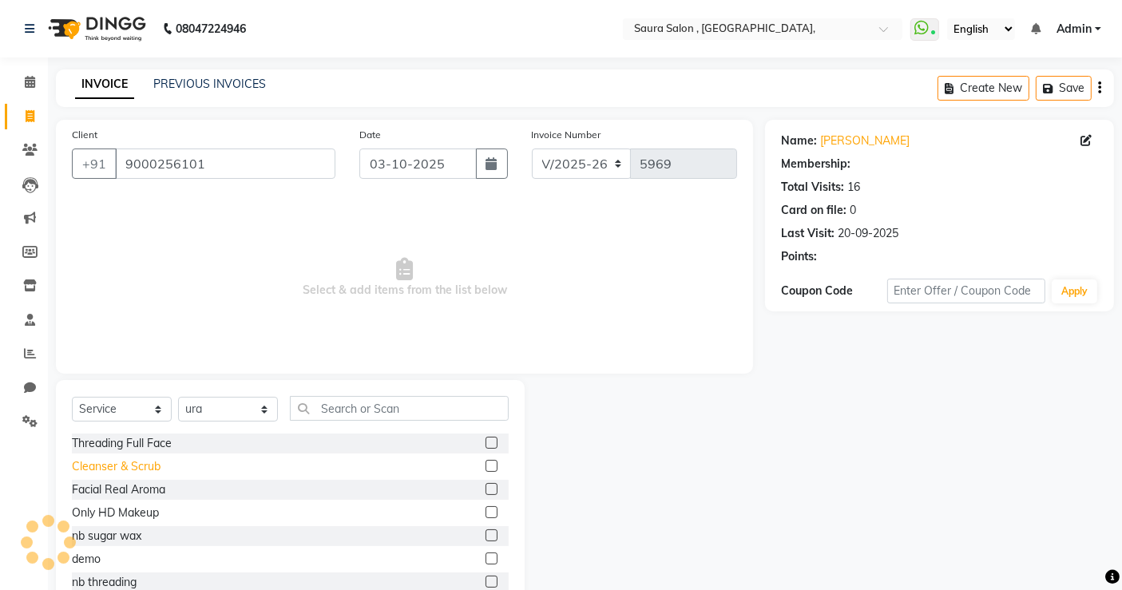
select select "1: Object"
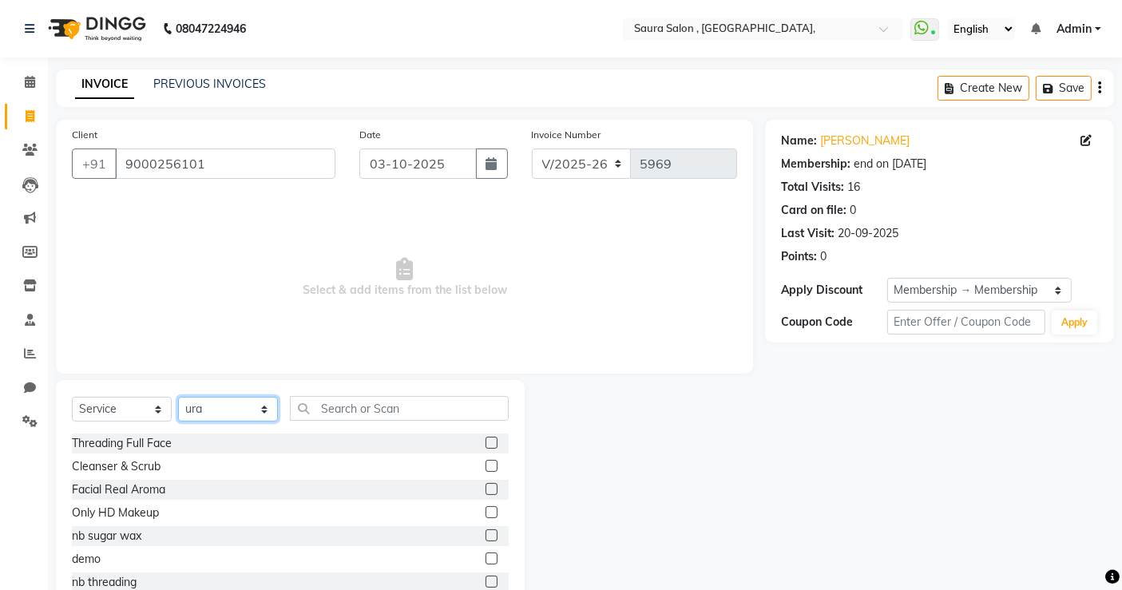
click at [220, 415] on select "Select Stylist archana asha [PERSON_NAME] deepika [PERSON_NAME] [PERSON_NAME] […" at bounding box center [228, 409] width 100 height 25
select select "67661"
click at [178, 397] on select "Select Stylist archana asha [PERSON_NAME] deepika [PERSON_NAME] [PERSON_NAME] […" at bounding box center [228, 409] width 100 height 25
click at [363, 404] on input "text" at bounding box center [399, 408] width 219 height 25
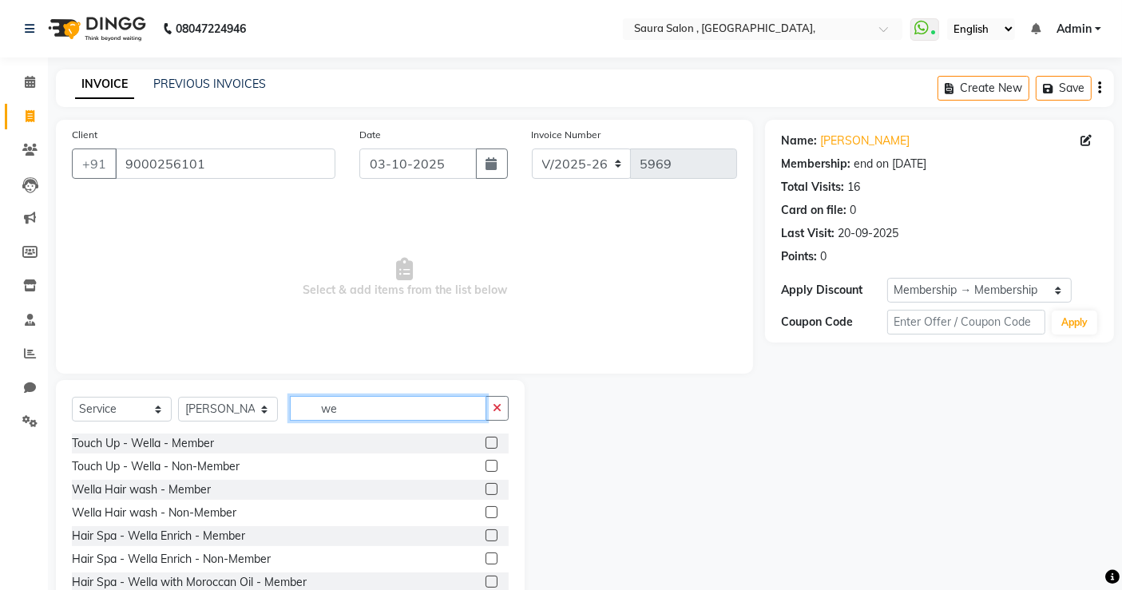
type input "w"
type input "hair sp"
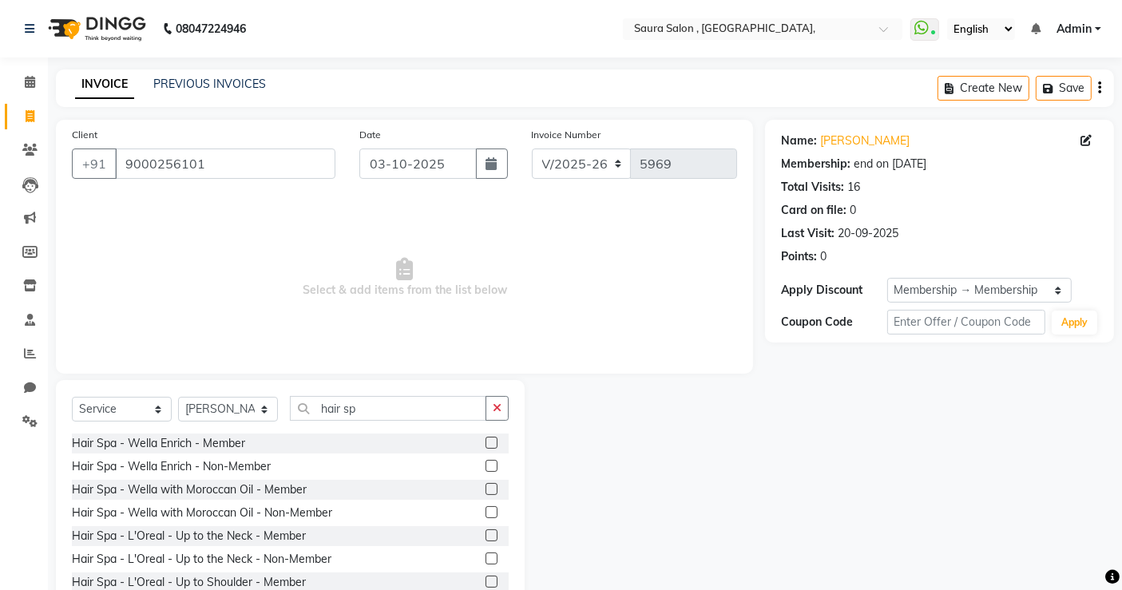
click at [486, 443] on label at bounding box center [492, 443] width 12 height 12
click at [486, 443] on input "checkbox" at bounding box center [491, 443] width 10 height 10
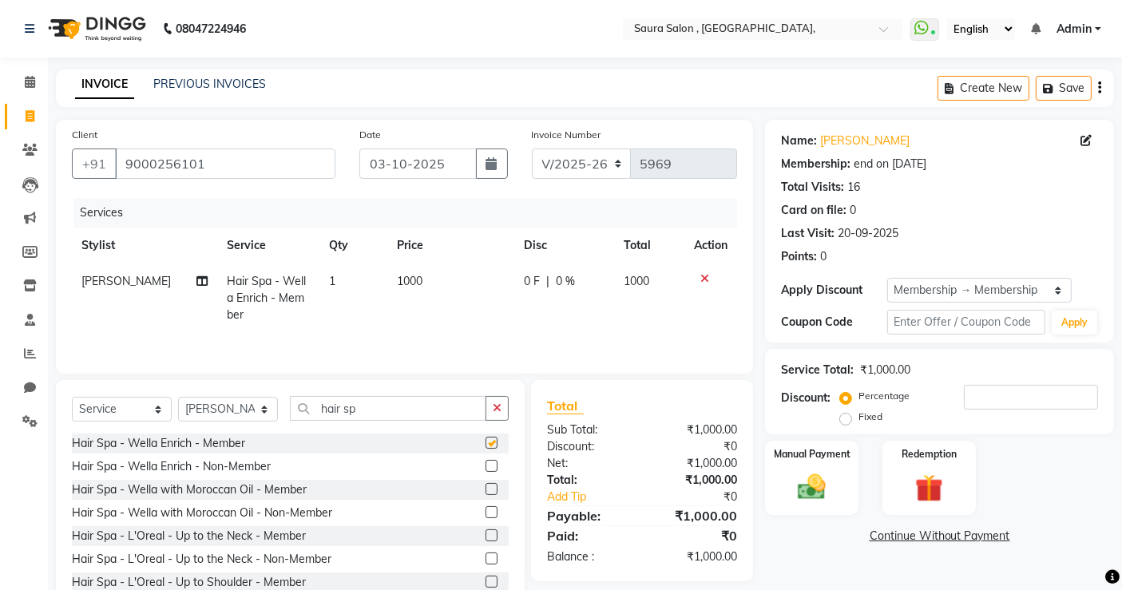
checkbox input "false"
click at [254, 407] on select "Select Stylist archana asha [PERSON_NAME] deepika [PERSON_NAME] [PERSON_NAME] […" at bounding box center [228, 409] width 100 height 25
select select "56807"
click at [178, 399] on select "Select Stylist archana asha [PERSON_NAME] deepika [PERSON_NAME] [PERSON_NAME] […" at bounding box center [228, 409] width 100 height 25
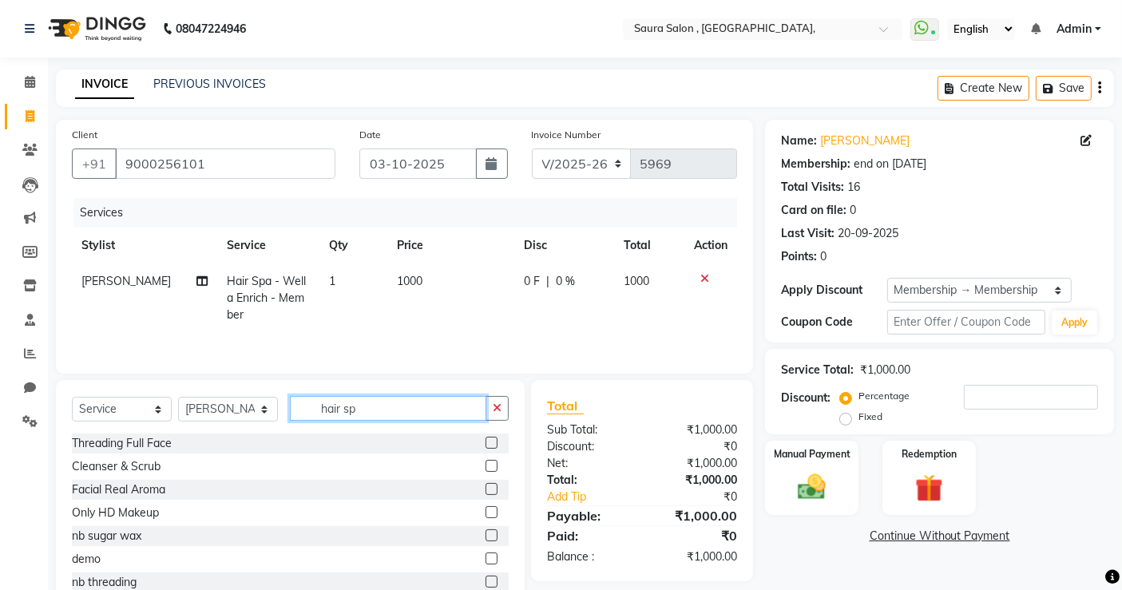
click at [399, 410] on input "hair sp" at bounding box center [388, 408] width 196 height 25
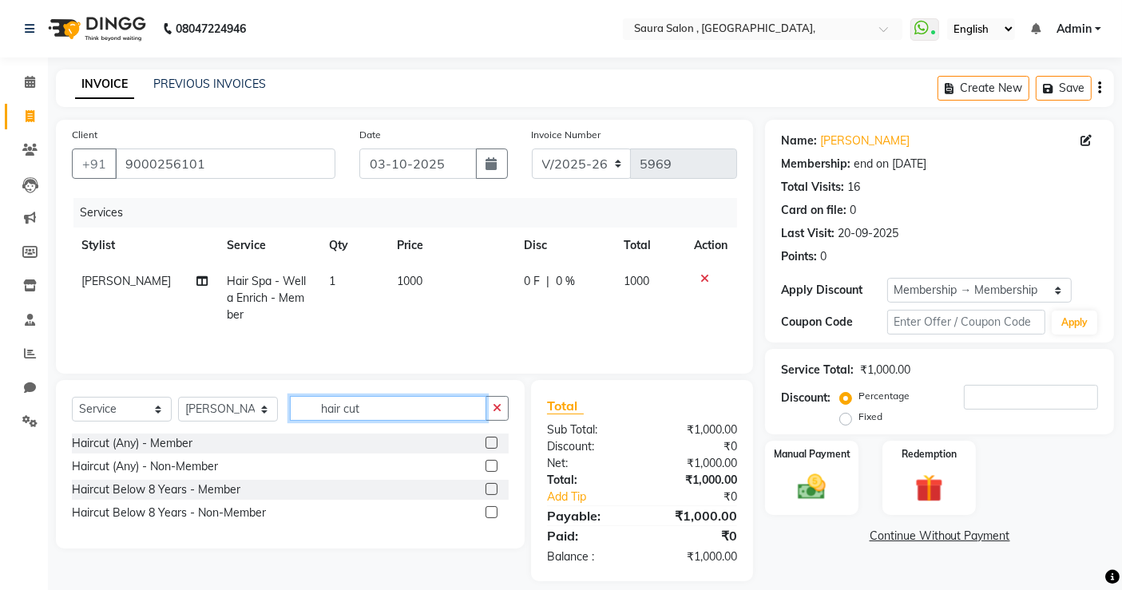
type input "hair cut"
click at [490, 446] on label at bounding box center [492, 443] width 12 height 12
click at [490, 446] on input "checkbox" at bounding box center [491, 443] width 10 height 10
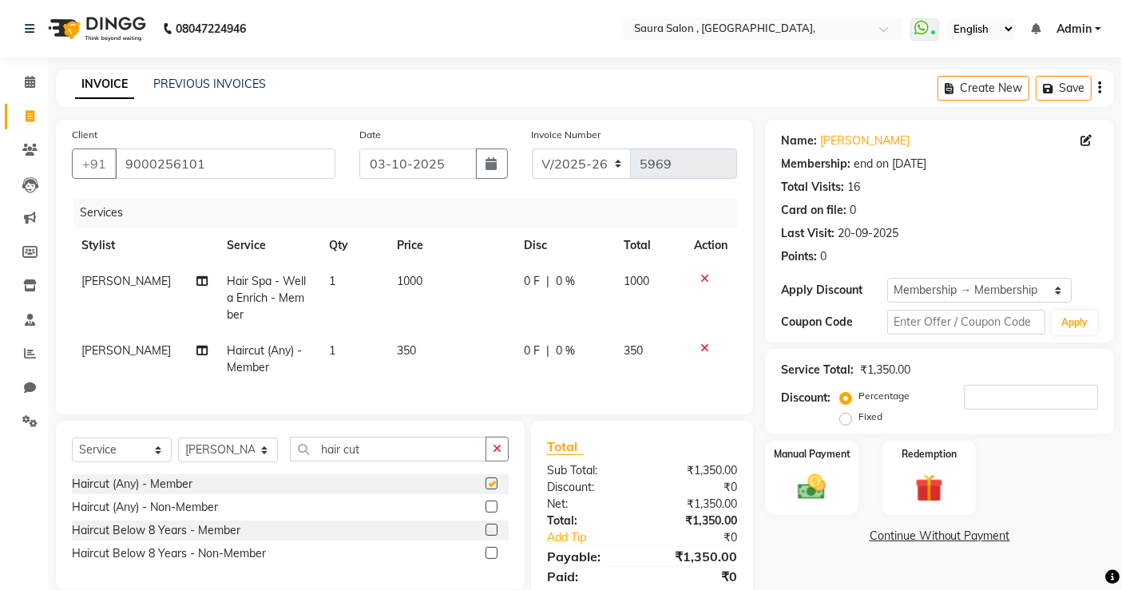
checkbox input "false"
click at [244, 462] on select "Select Stylist archana asha [PERSON_NAME] deepika [PERSON_NAME] [PERSON_NAME] […" at bounding box center [228, 450] width 100 height 25
select select "56817"
click at [178, 451] on select "Select Stylist archana asha [PERSON_NAME] deepika [PERSON_NAME] [PERSON_NAME] […" at bounding box center [228, 450] width 100 height 25
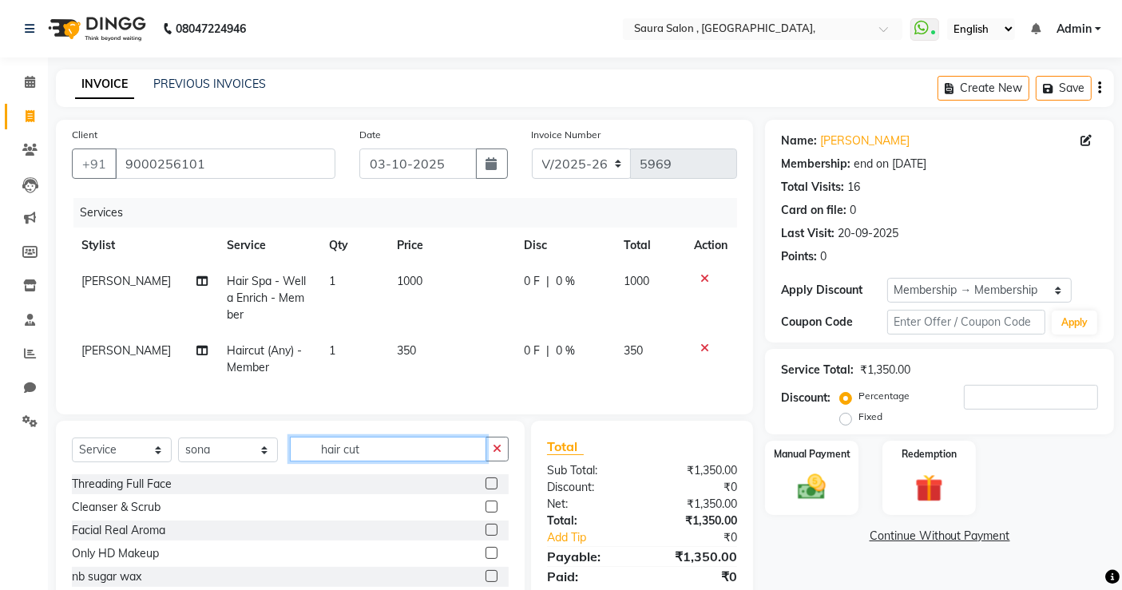
click at [387, 456] on input "hair cut" at bounding box center [388, 449] width 196 height 25
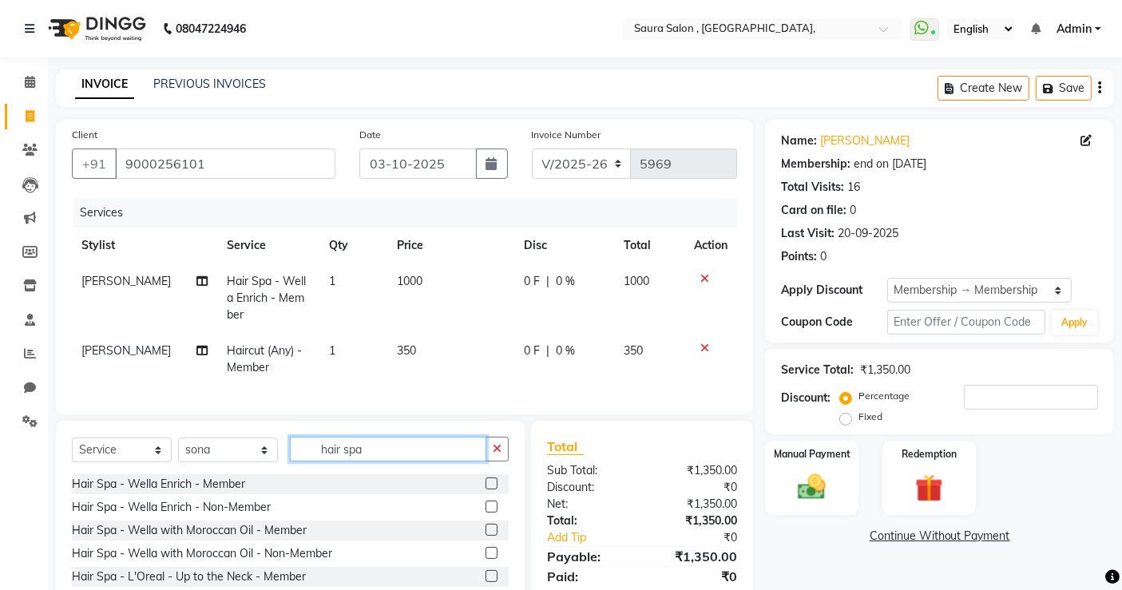
type input "hair spa"
click at [486, 513] on label at bounding box center [492, 507] width 12 height 12
click at [486, 513] on input "checkbox" at bounding box center [491, 507] width 10 height 10
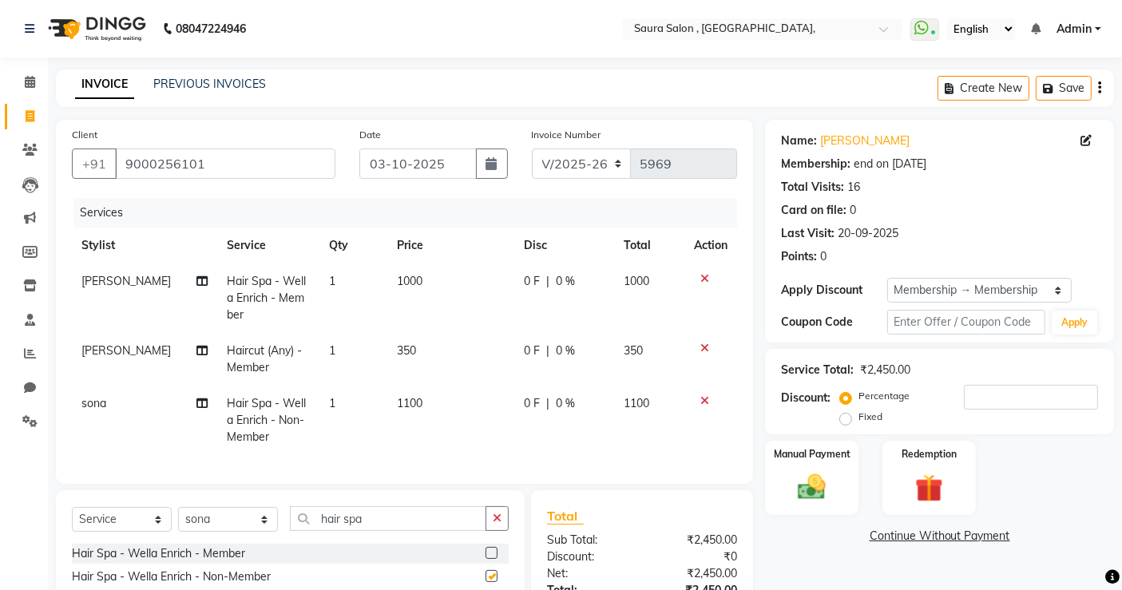
checkbox input "false"
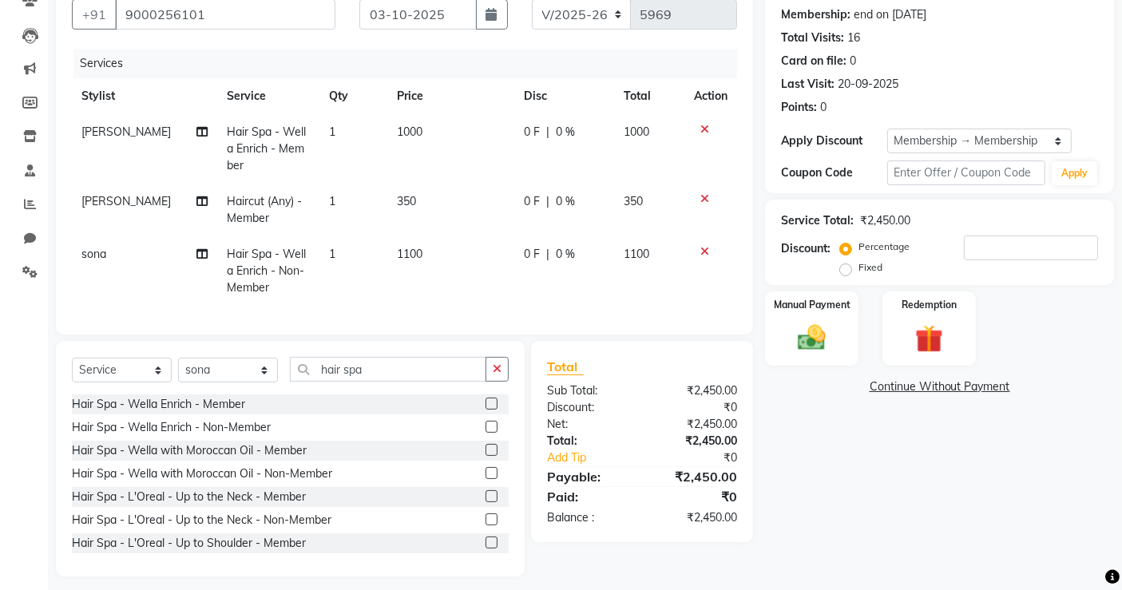
scroll to position [148, 0]
click at [851, 331] on div "Manual Payment" at bounding box center [812, 331] width 97 height 78
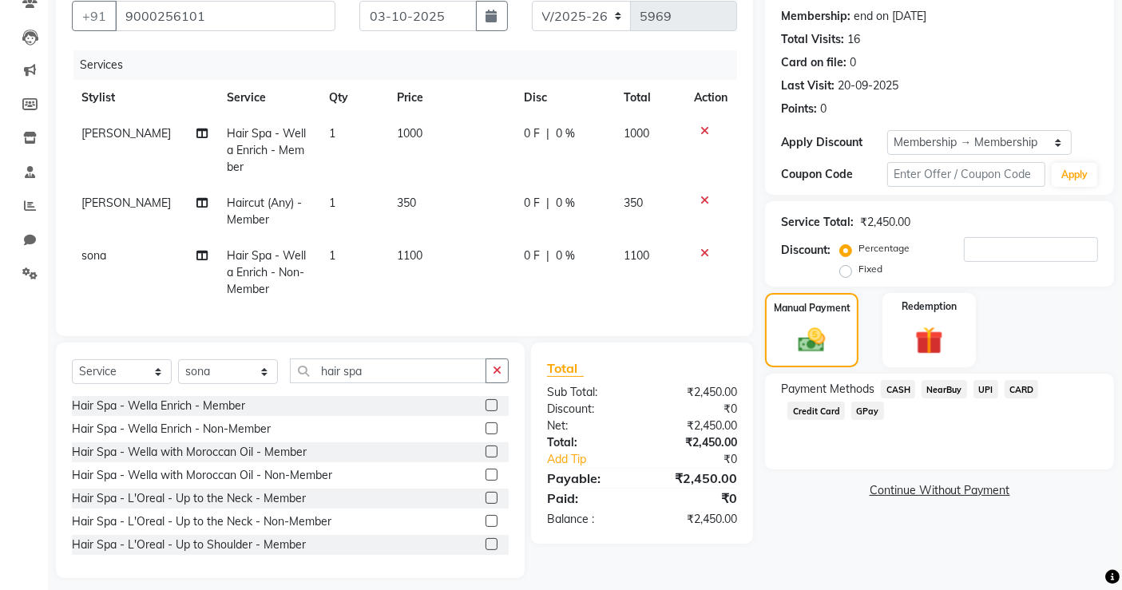
click at [983, 391] on span "UPI" at bounding box center [986, 389] width 25 height 18
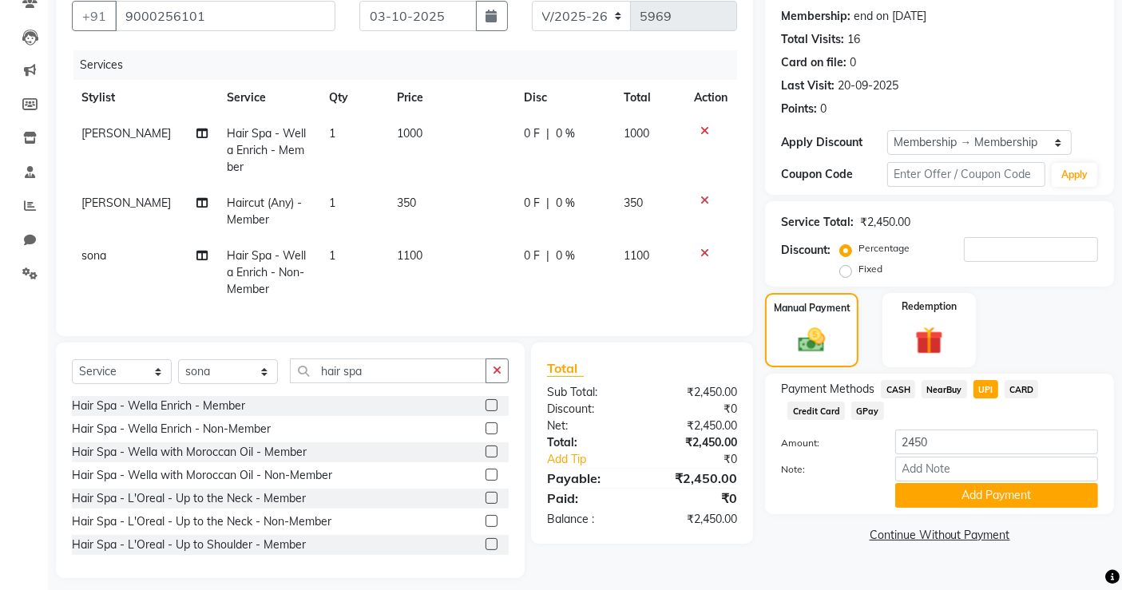
scroll to position [173, 0]
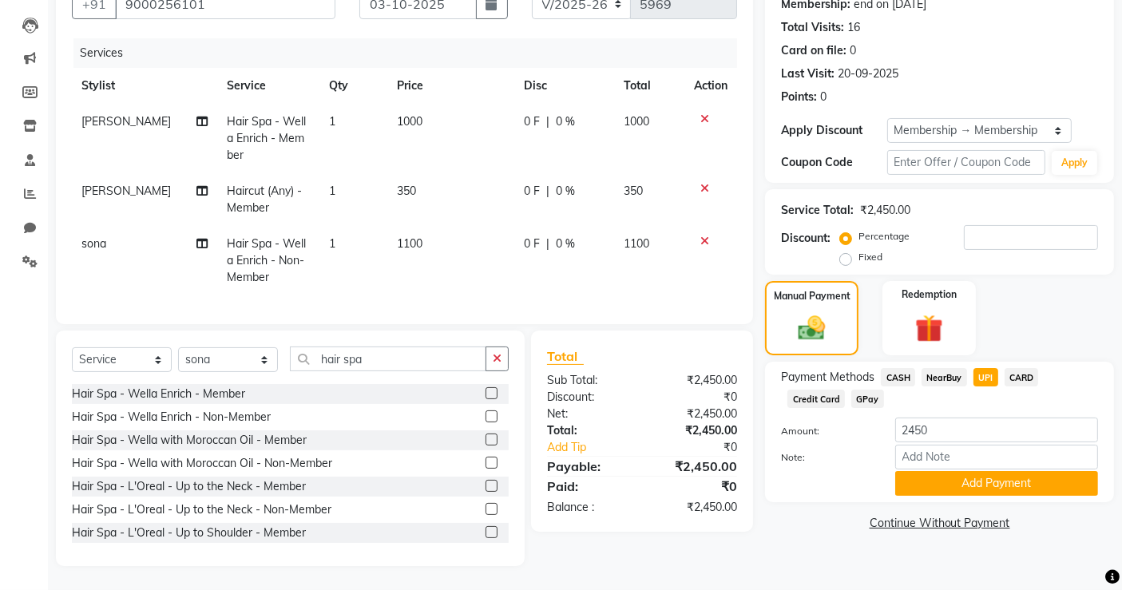
click at [748, 323] on div "Client +91 9000256101 Date 03-10-2025 Invoice Number V/2025 V/2025-26 5969 Serv…" at bounding box center [404, 142] width 697 height 364
click at [941, 480] on button "Add Payment" at bounding box center [996, 483] width 203 height 25
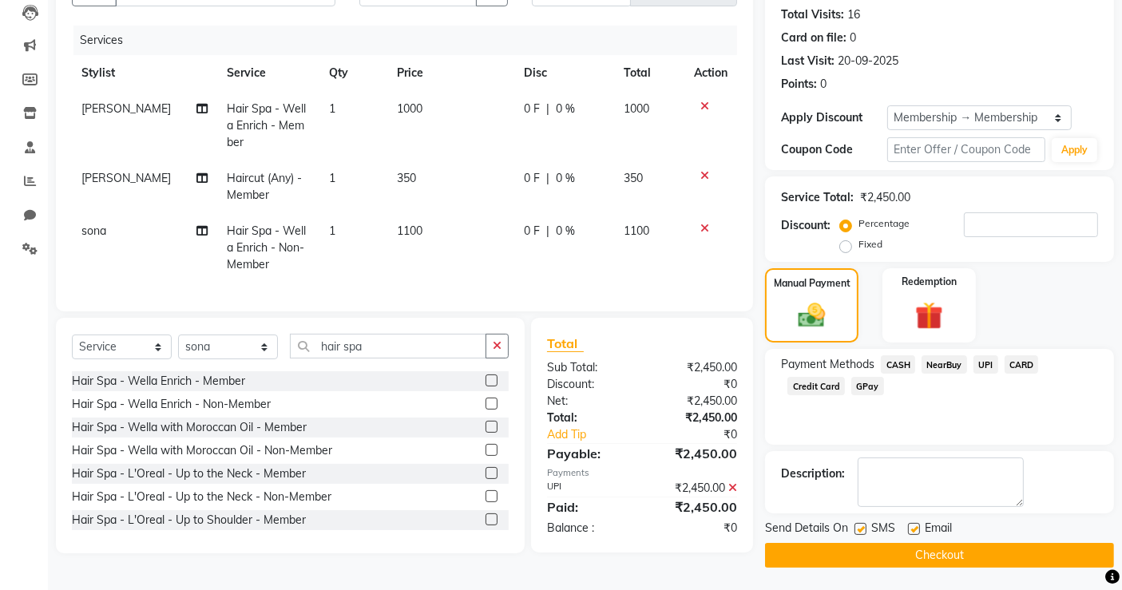
scroll to position [173, 0]
click at [933, 557] on button "Checkout" at bounding box center [939, 554] width 349 height 25
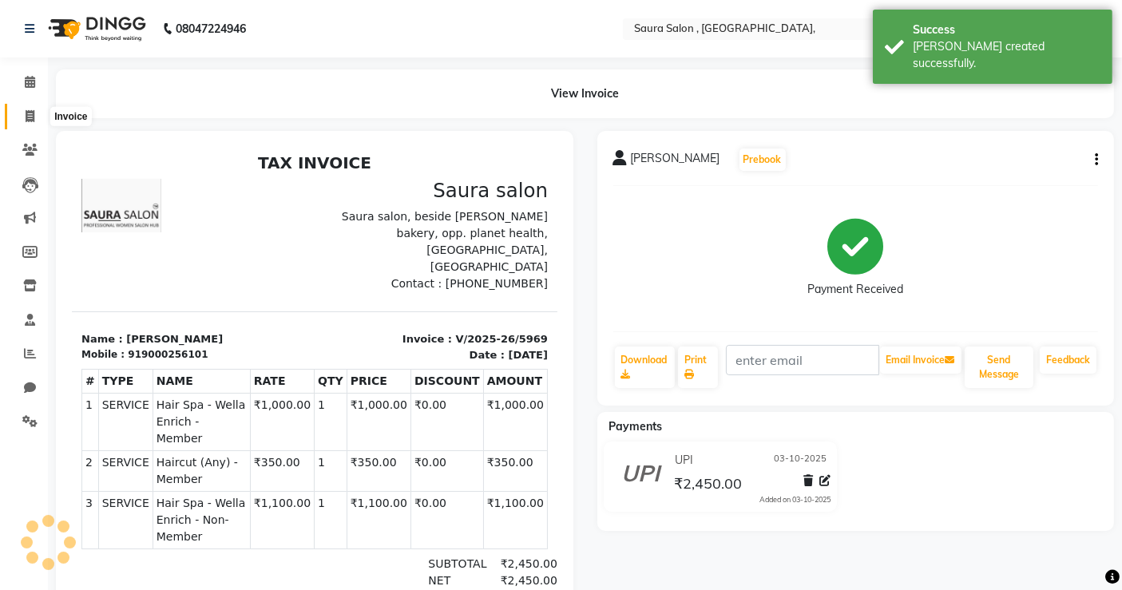
click at [27, 120] on icon at bounding box center [30, 116] width 9 height 12
select select "service"
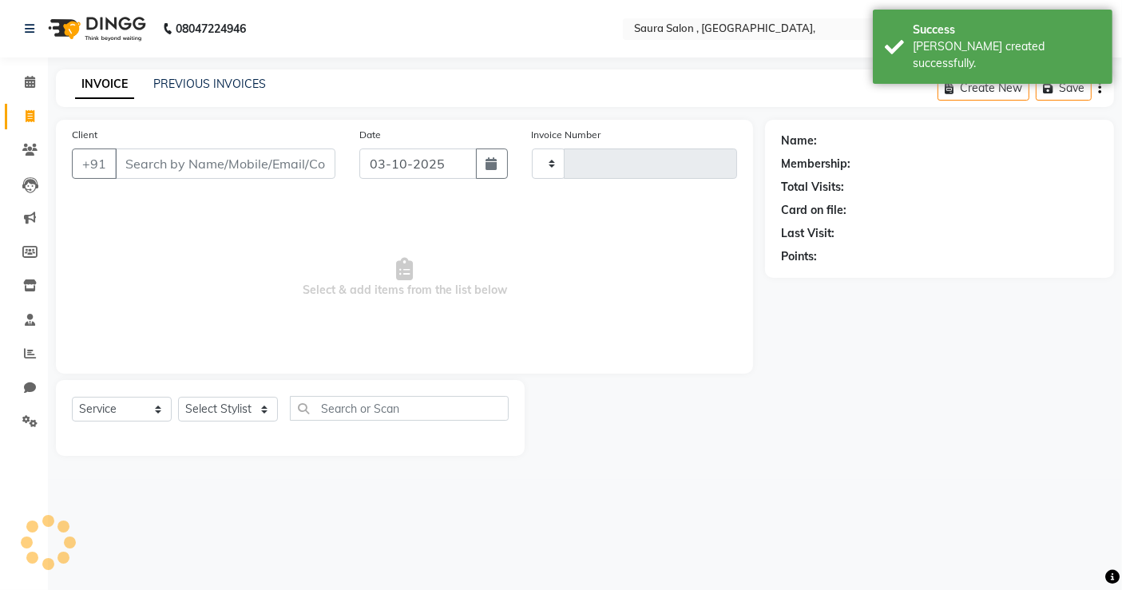
type input "5970"
select select "6963"
select select "57428"
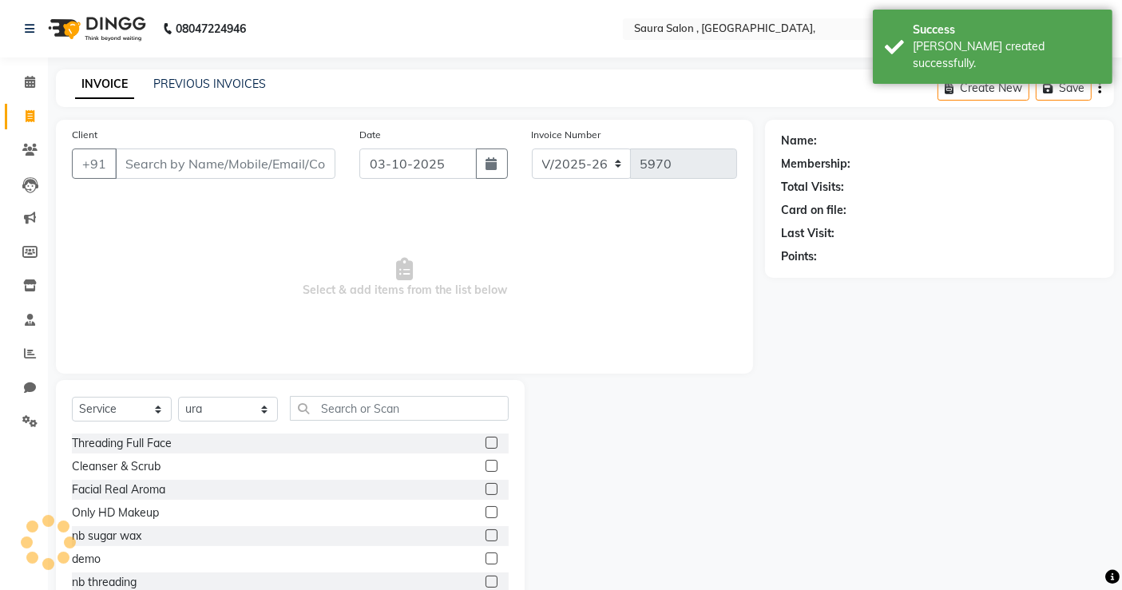
click at [166, 158] on input "Client" at bounding box center [225, 164] width 220 height 30
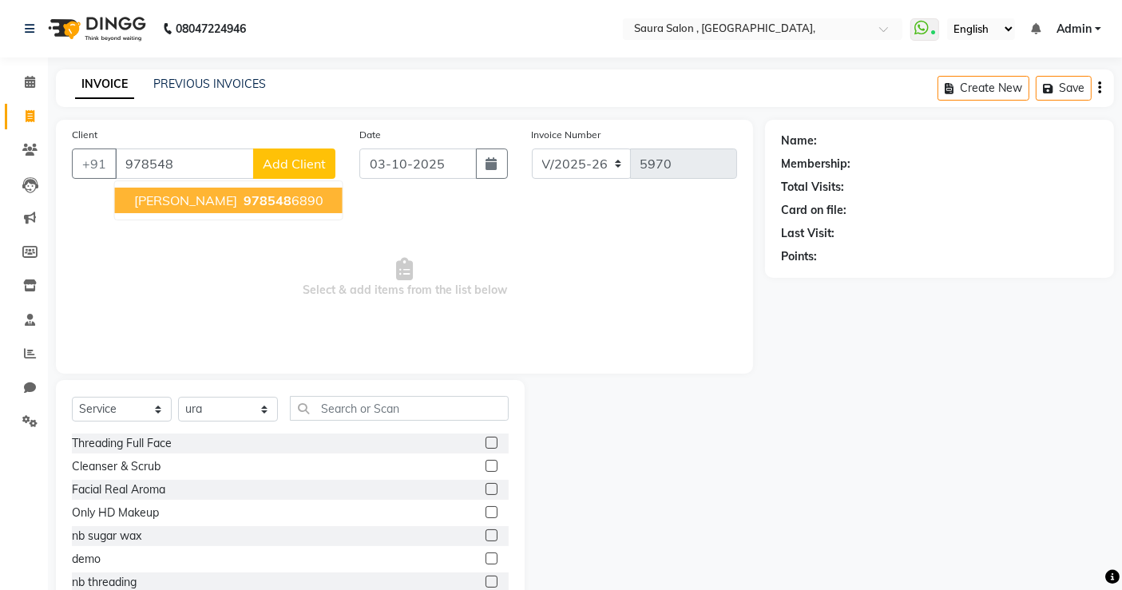
click at [167, 193] on span "sowjanya" at bounding box center [185, 200] width 103 height 16
type input "9785486890"
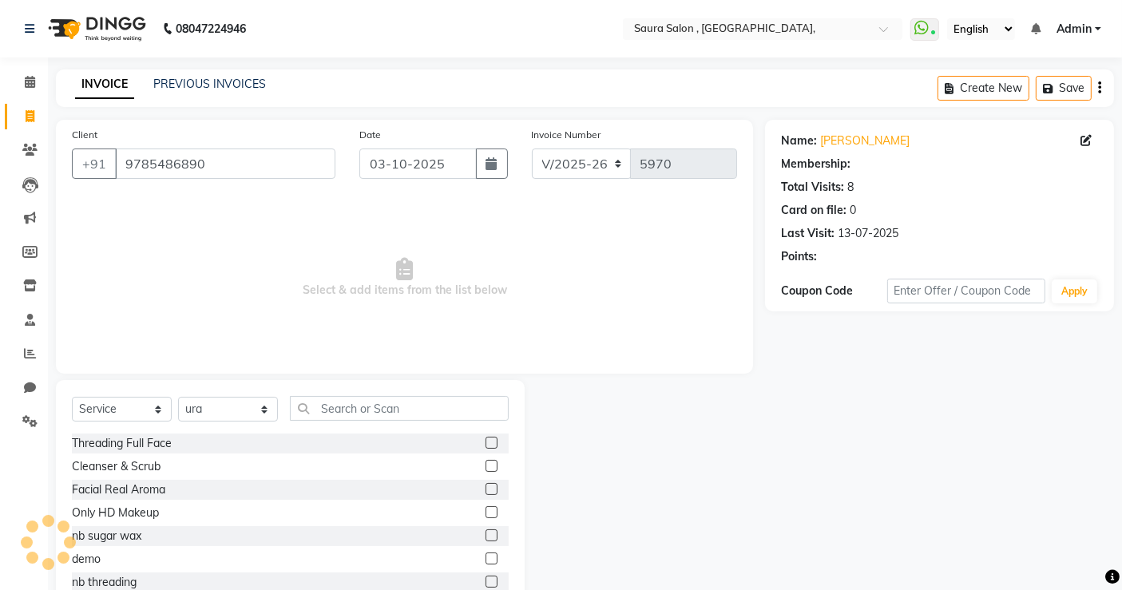
select select "1: Object"
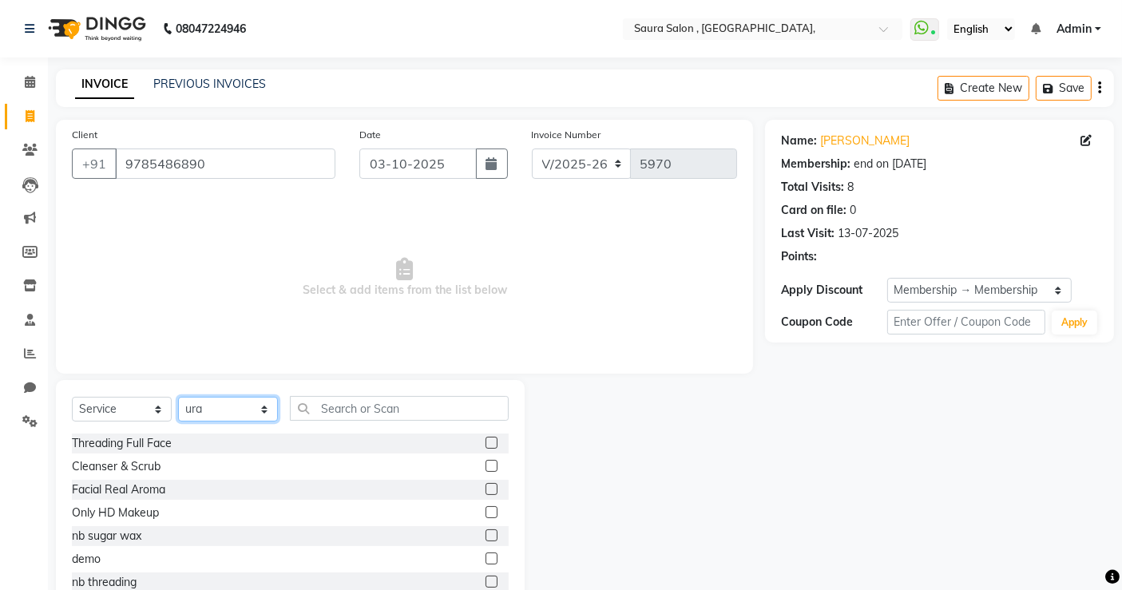
click at [248, 405] on select "Select Stylist archana asha [PERSON_NAME] deepika [PERSON_NAME] [PERSON_NAME] […" at bounding box center [228, 409] width 100 height 25
select select "56807"
click at [178, 397] on select "Select Stylist archana asha [PERSON_NAME] deepika [PERSON_NAME] [PERSON_NAME] […" at bounding box center [228, 409] width 100 height 25
click at [351, 412] on input "text" at bounding box center [399, 408] width 219 height 25
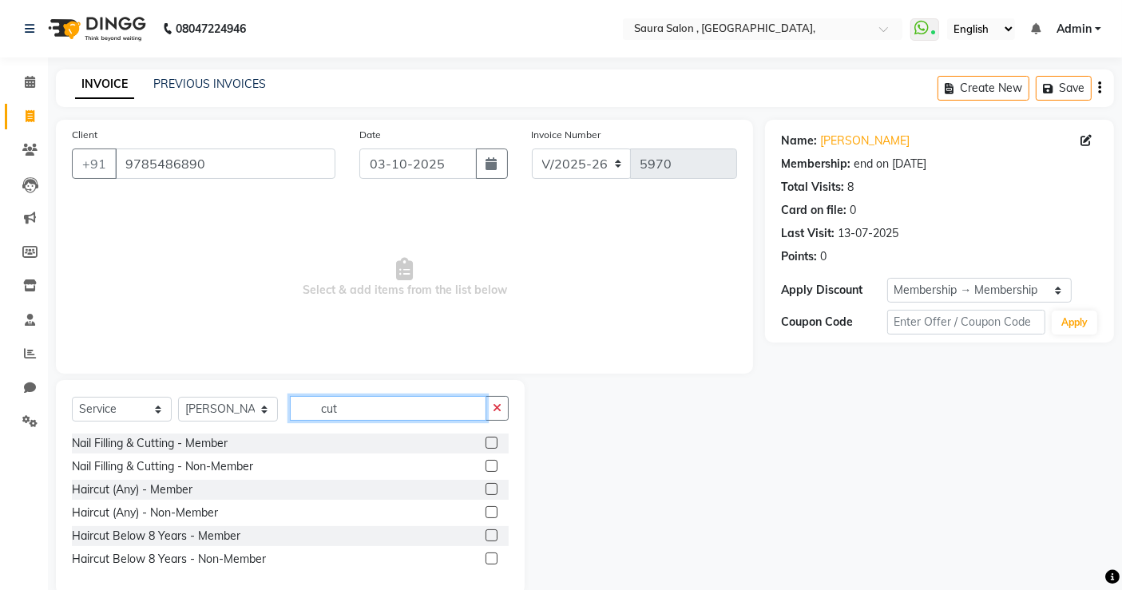
type input "cut"
click at [492, 492] on label at bounding box center [492, 489] width 12 height 12
click at [492, 492] on input "checkbox" at bounding box center [491, 490] width 10 height 10
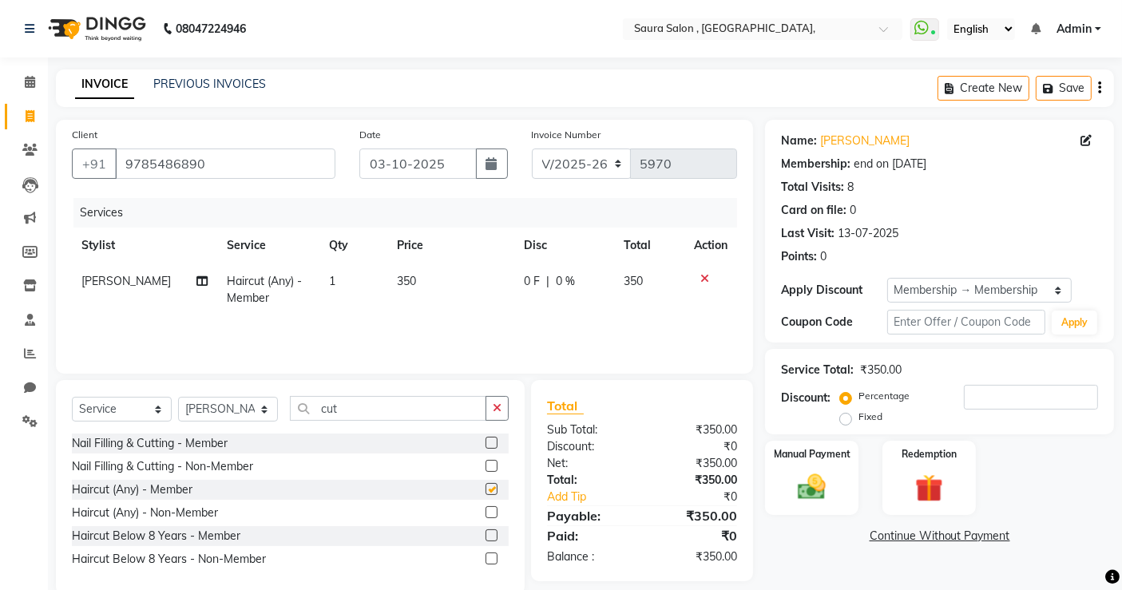
checkbox input "false"
click at [351, 411] on input "cut" at bounding box center [388, 408] width 196 height 25
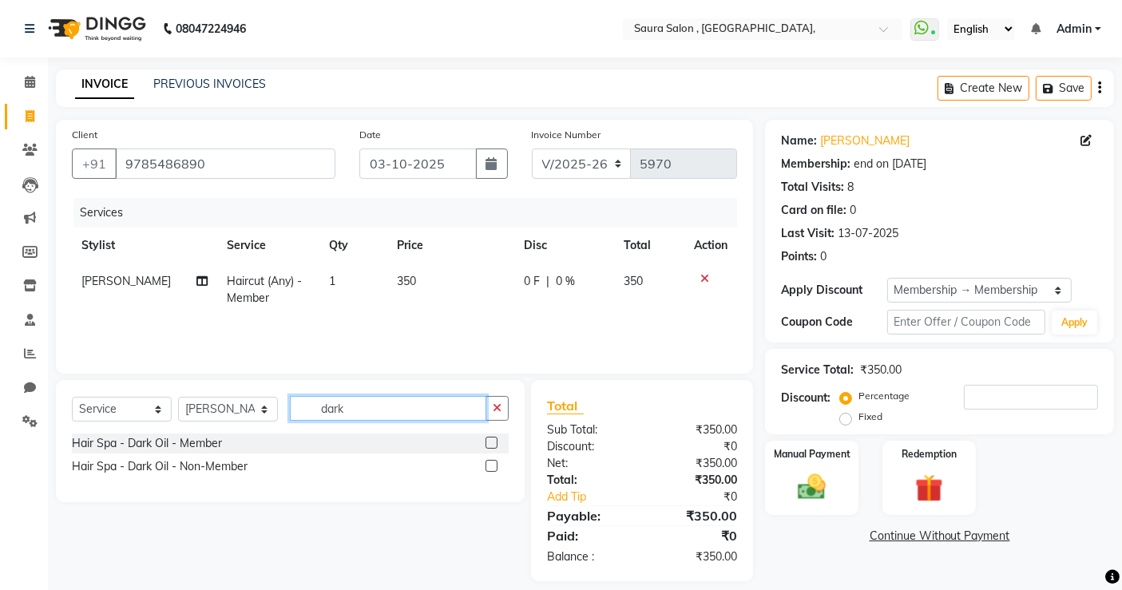
type input "dark"
click at [490, 442] on label at bounding box center [492, 443] width 12 height 12
click at [490, 442] on input "checkbox" at bounding box center [491, 443] width 10 height 10
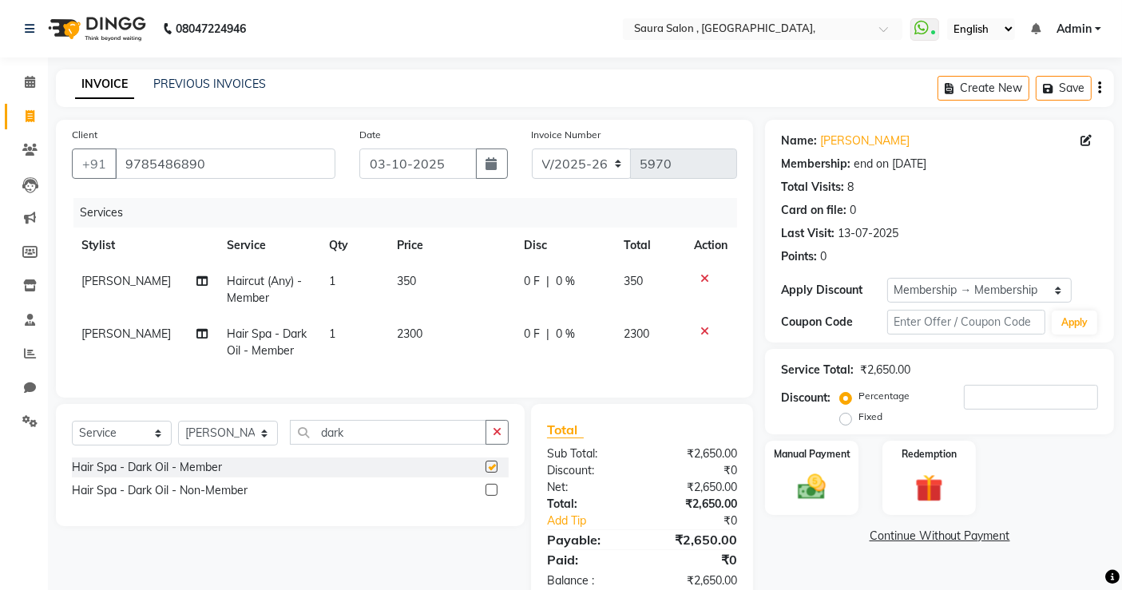
checkbox input "false"
click at [986, 398] on input "number" at bounding box center [1031, 397] width 134 height 25
click at [424, 454] on div "Select Service Product Membership Package Voucher Prepaid Gift Card Select Styl…" at bounding box center [290, 439] width 437 height 38
click at [424, 445] on input "dark" at bounding box center [388, 432] width 196 height 25
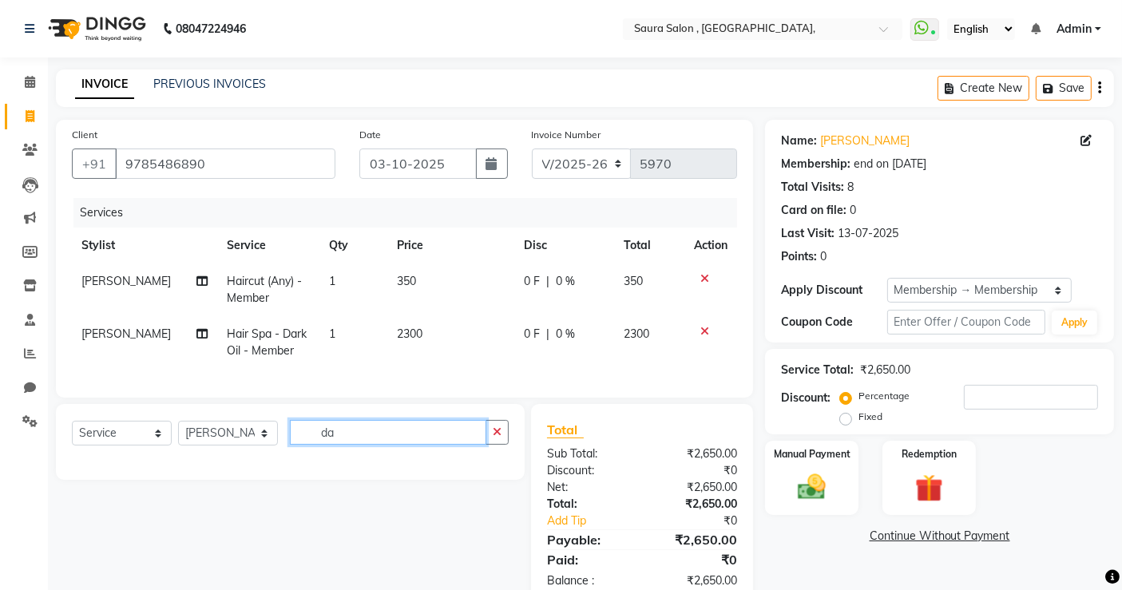
type input "d"
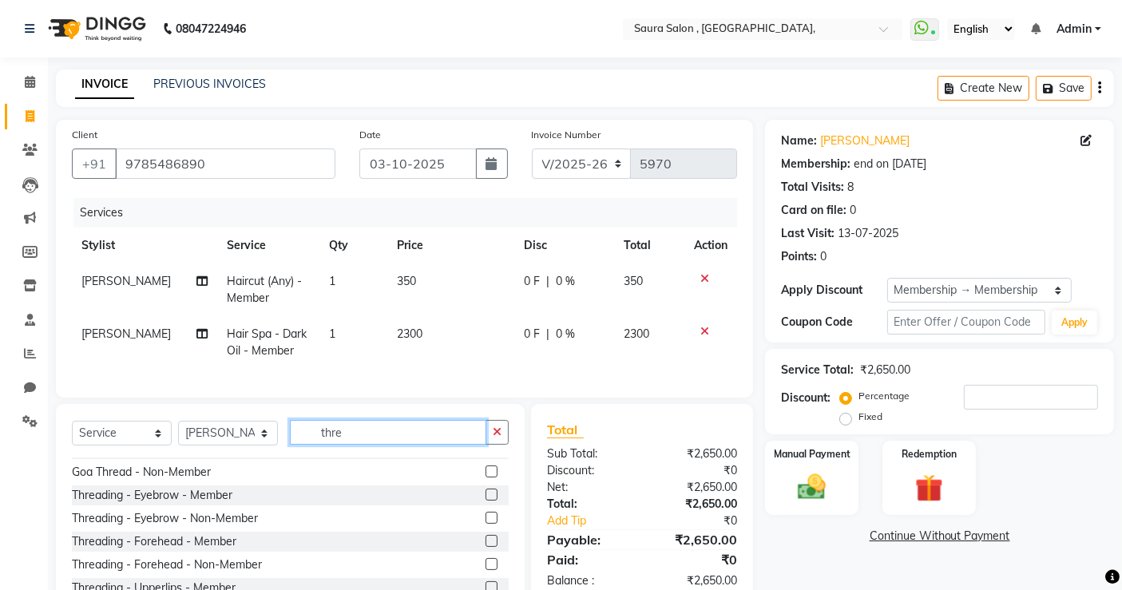
scroll to position [67, 0]
type input "thre"
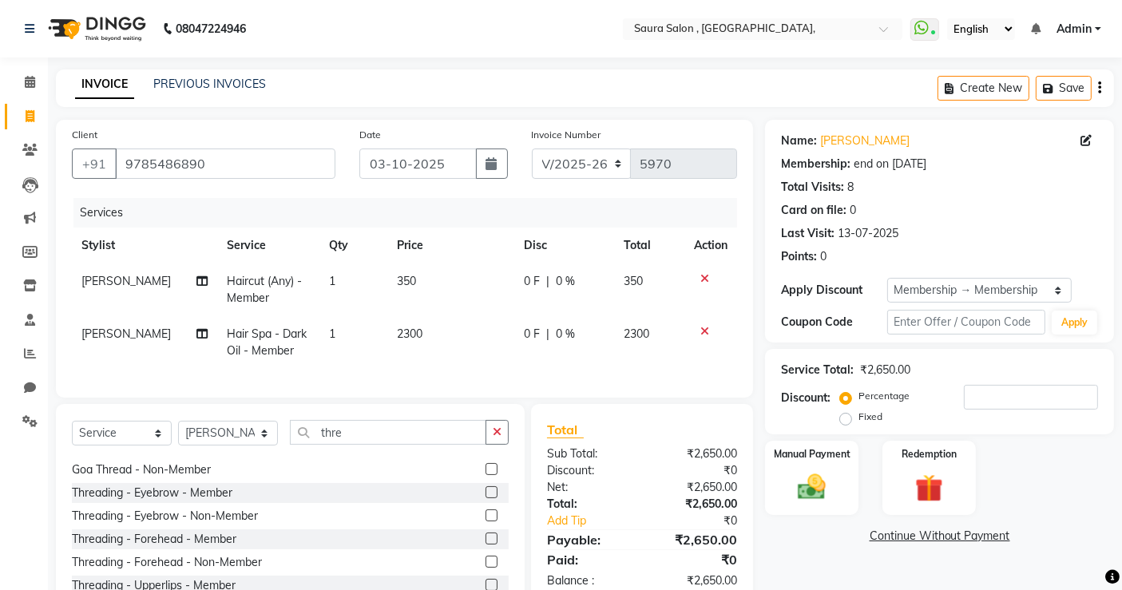
click at [486, 498] on label at bounding box center [492, 492] width 12 height 12
click at [486, 498] on input "checkbox" at bounding box center [491, 493] width 10 height 10
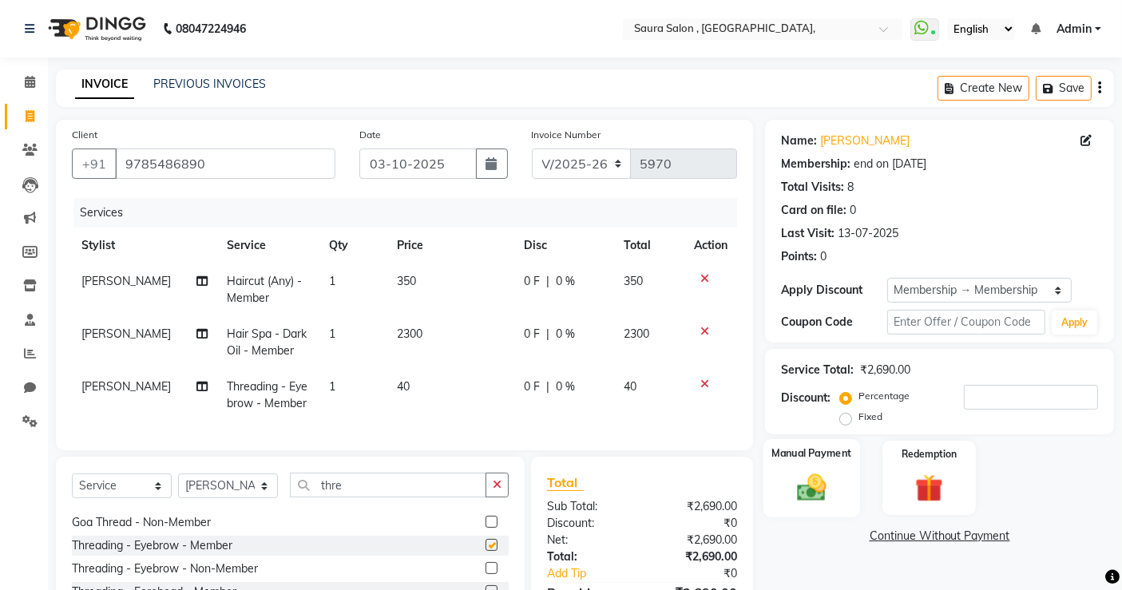
checkbox input "false"
click at [1005, 391] on input "number" at bounding box center [1031, 397] width 134 height 25
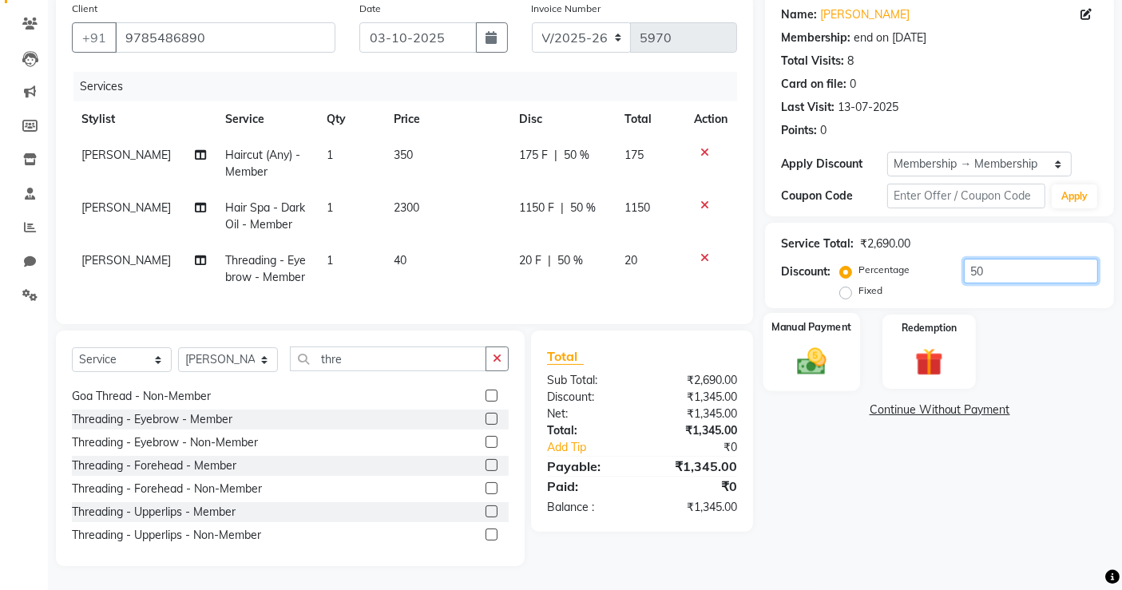
type input "50"
click at [803, 344] on img at bounding box center [812, 361] width 48 height 34
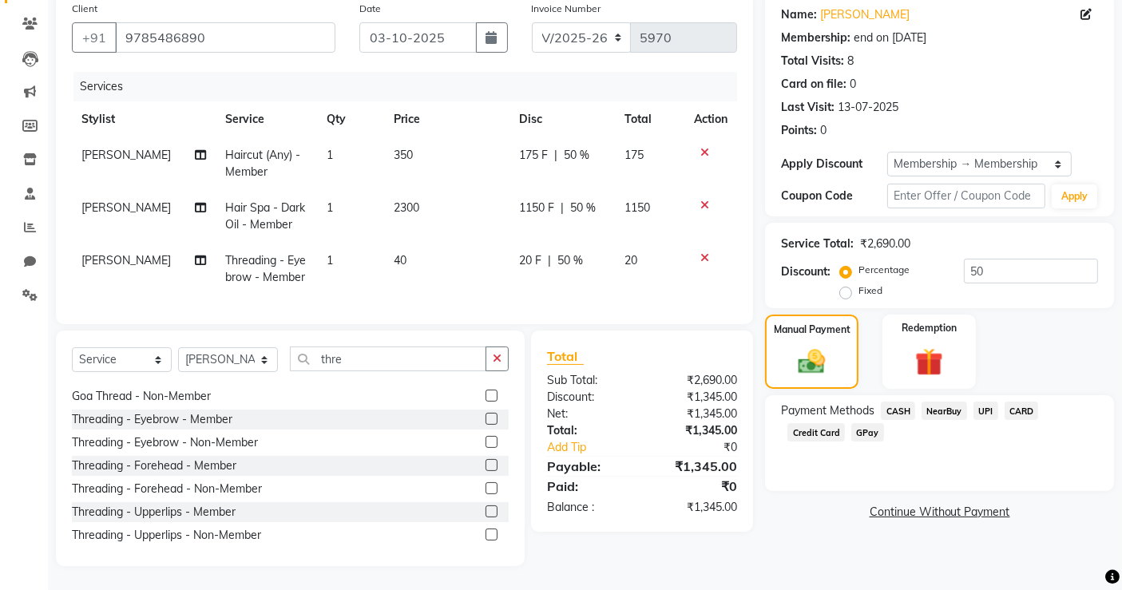
click at [986, 402] on span "UPI" at bounding box center [986, 411] width 25 height 18
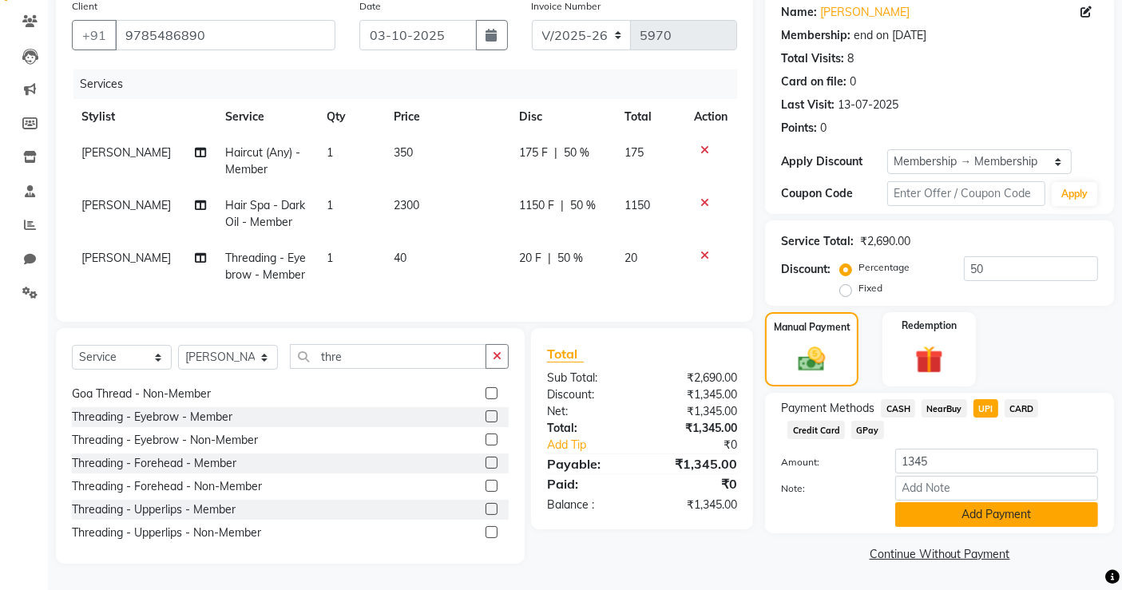
click at [940, 502] on button "Add Payment" at bounding box center [996, 514] width 203 height 25
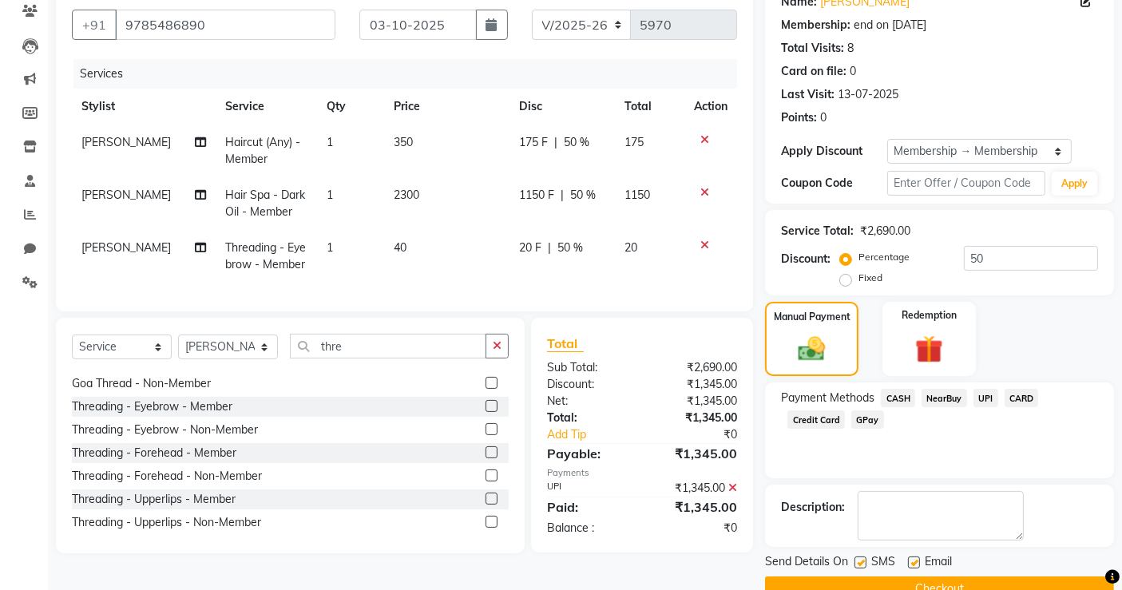
scroll to position [173, 0]
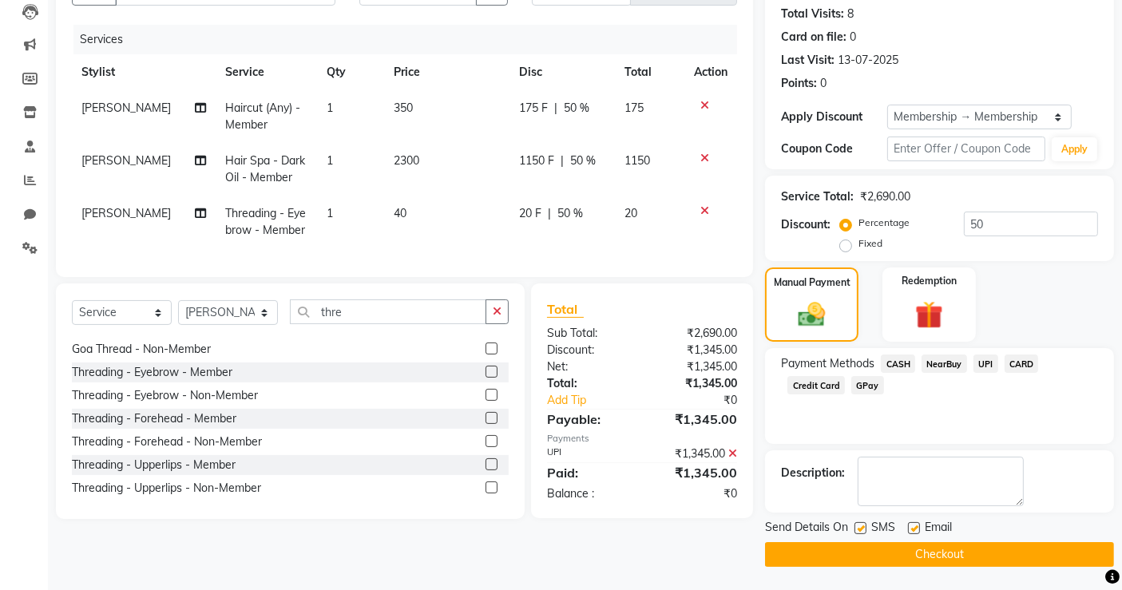
click at [934, 551] on button "Checkout" at bounding box center [939, 554] width 349 height 25
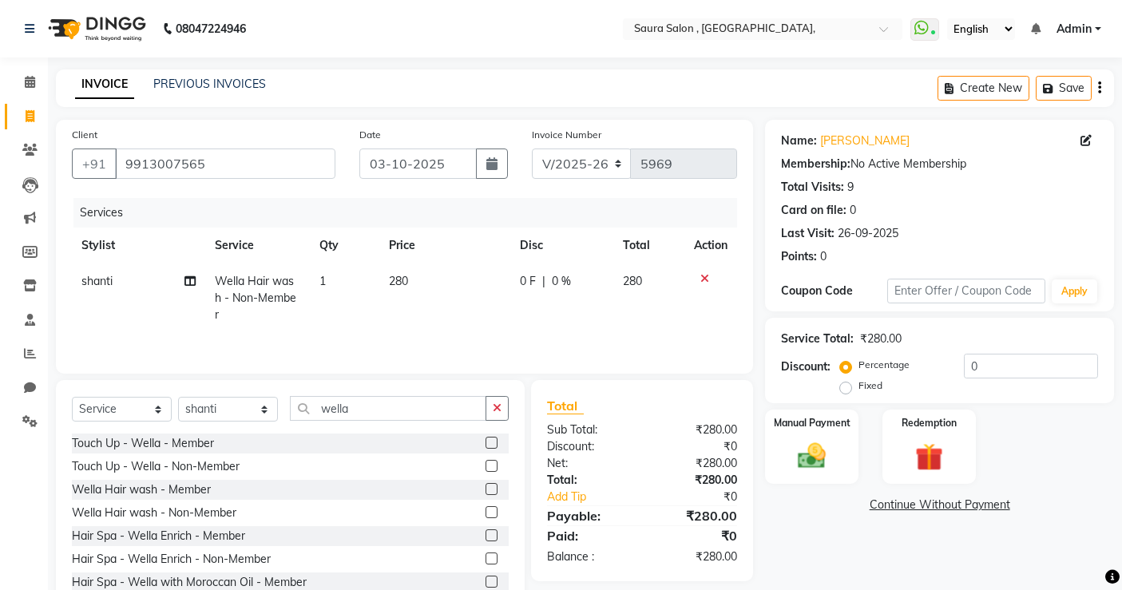
select select "6963"
select select "service"
select select "56840"
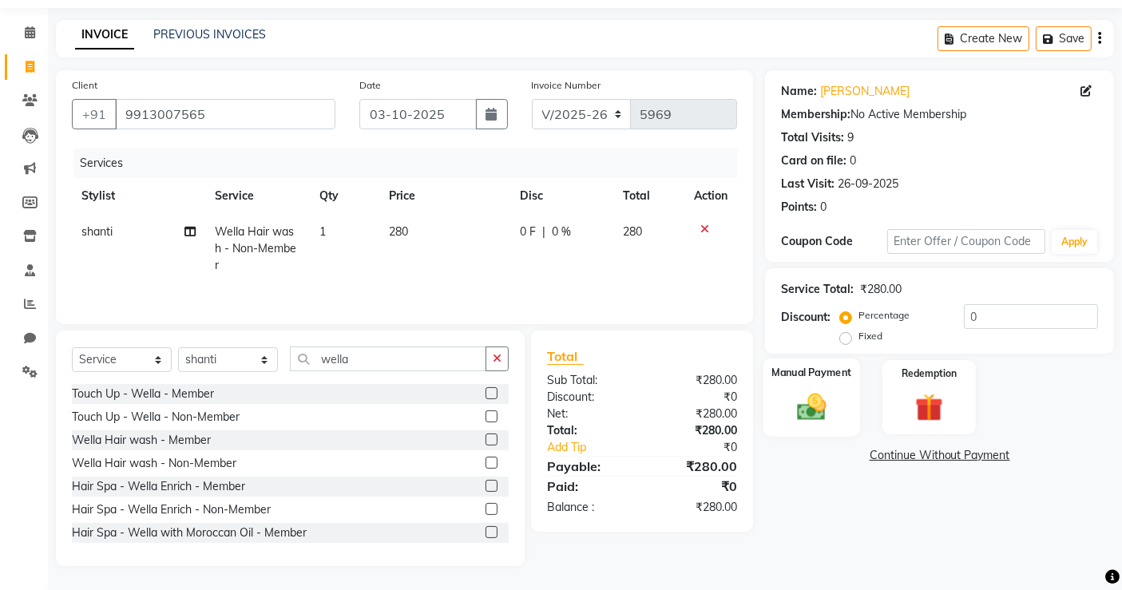
click at [794, 390] on img at bounding box center [812, 407] width 48 height 34
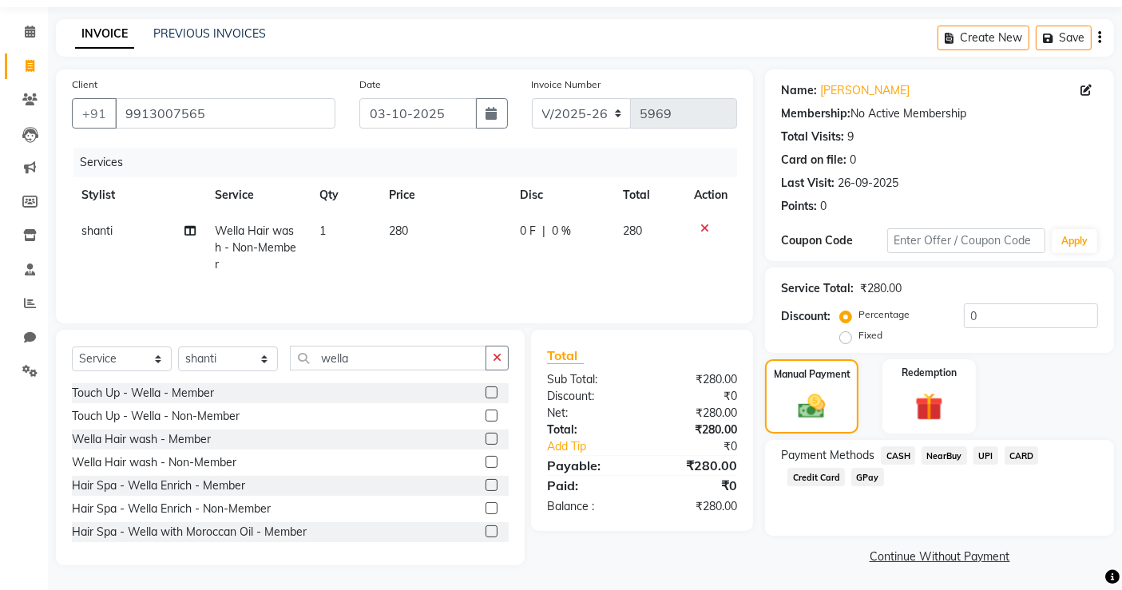
click at [988, 462] on span "UPI" at bounding box center [986, 455] width 25 height 18
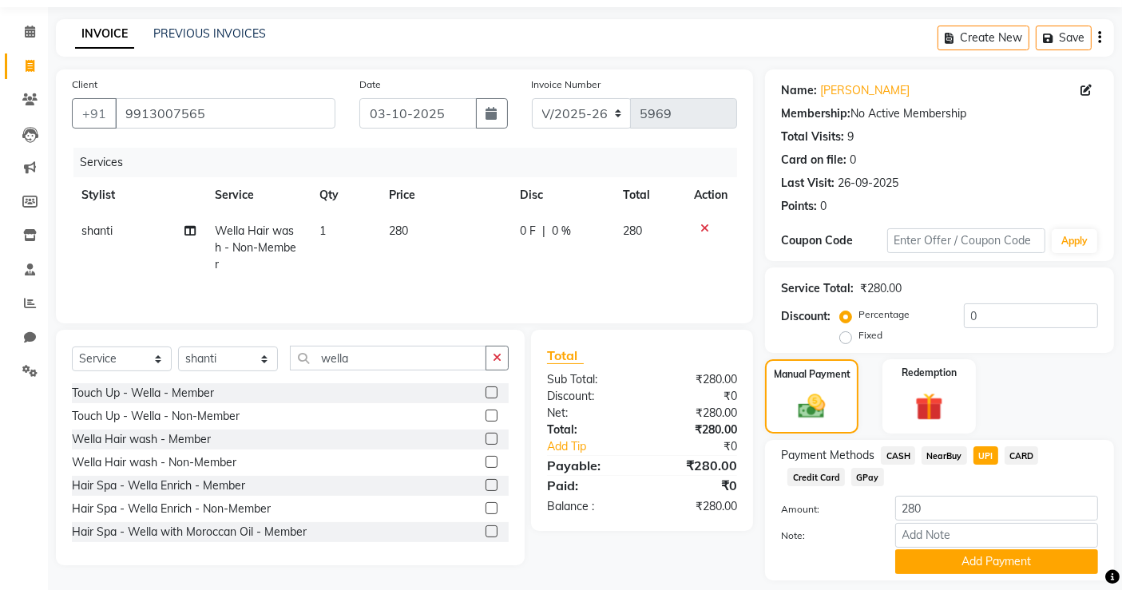
scroll to position [97, 0]
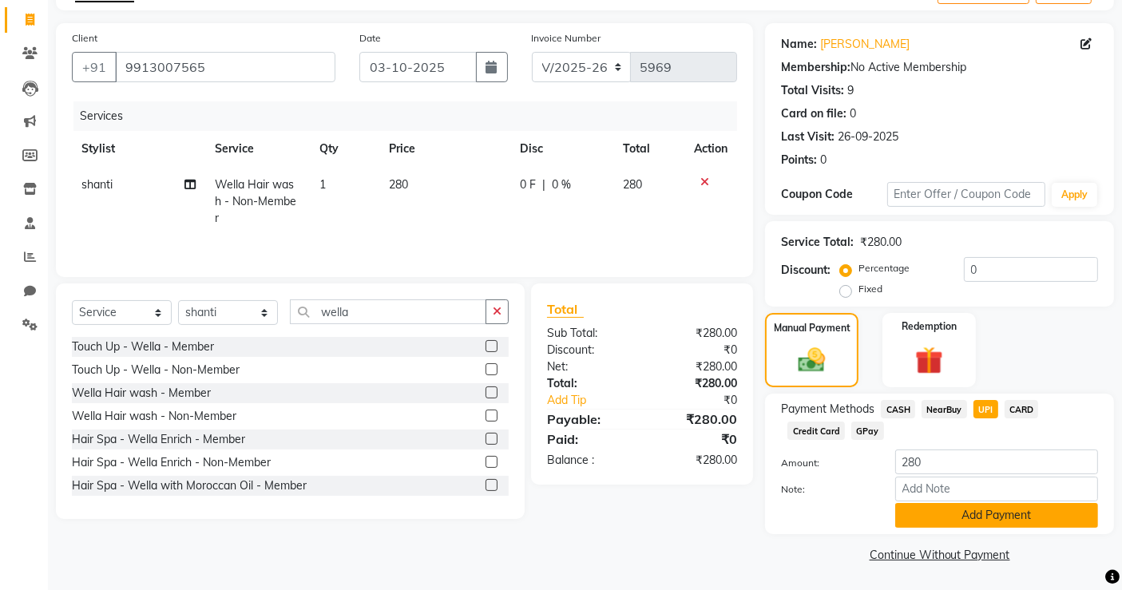
click at [974, 512] on button "Add Payment" at bounding box center [996, 515] width 203 height 25
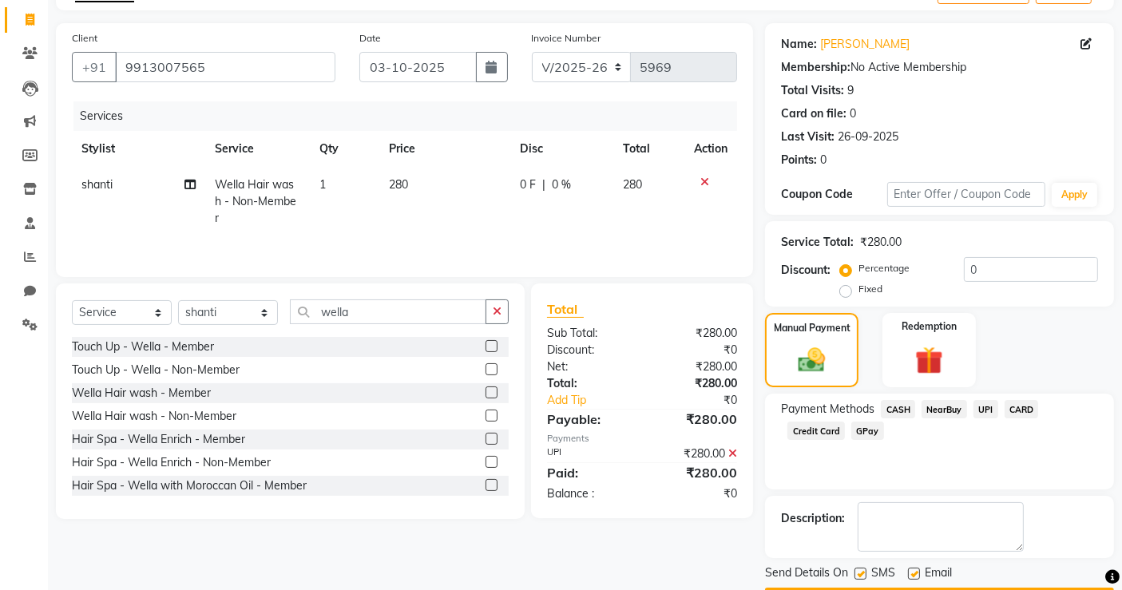
scroll to position [141, 0]
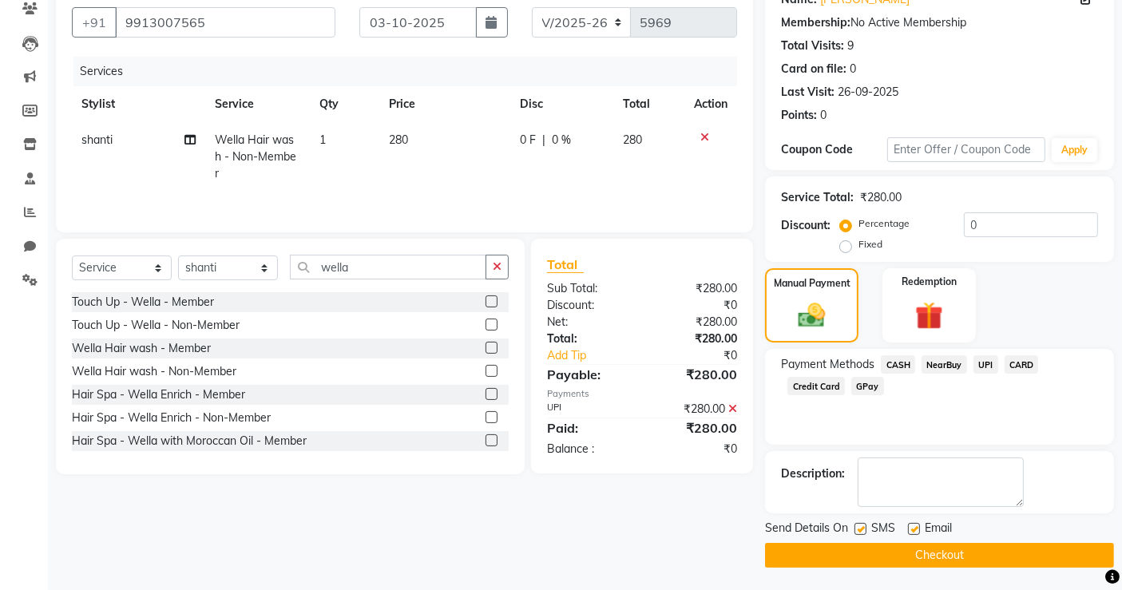
click at [971, 561] on button "Checkout" at bounding box center [939, 555] width 349 height 25
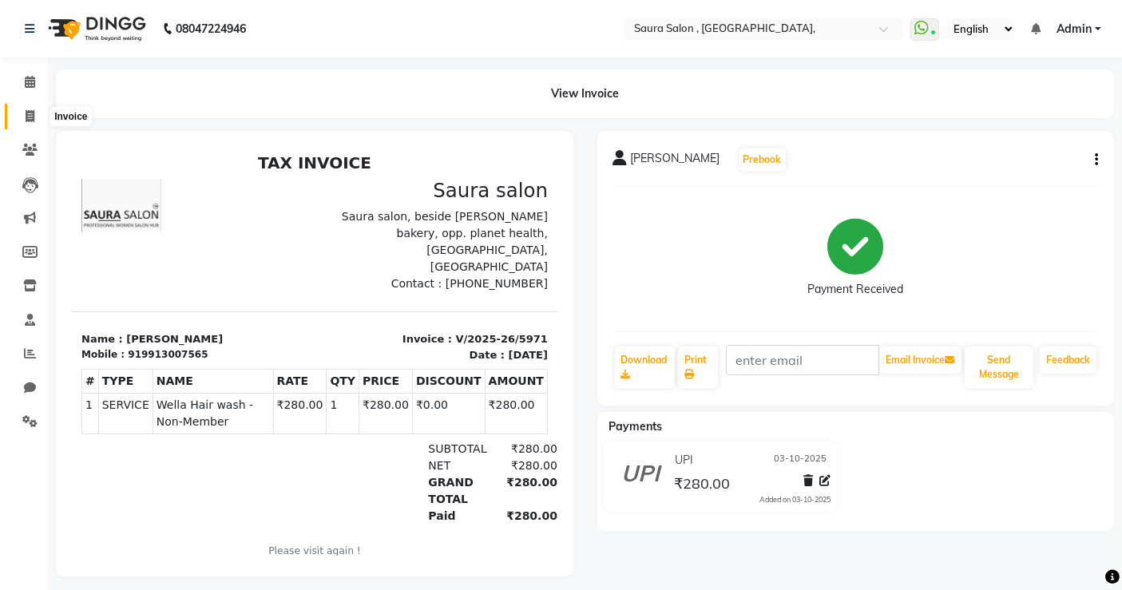
click at [34, 113] on icon at bounding box center [30, 116] width 9 height 12
select select "service"
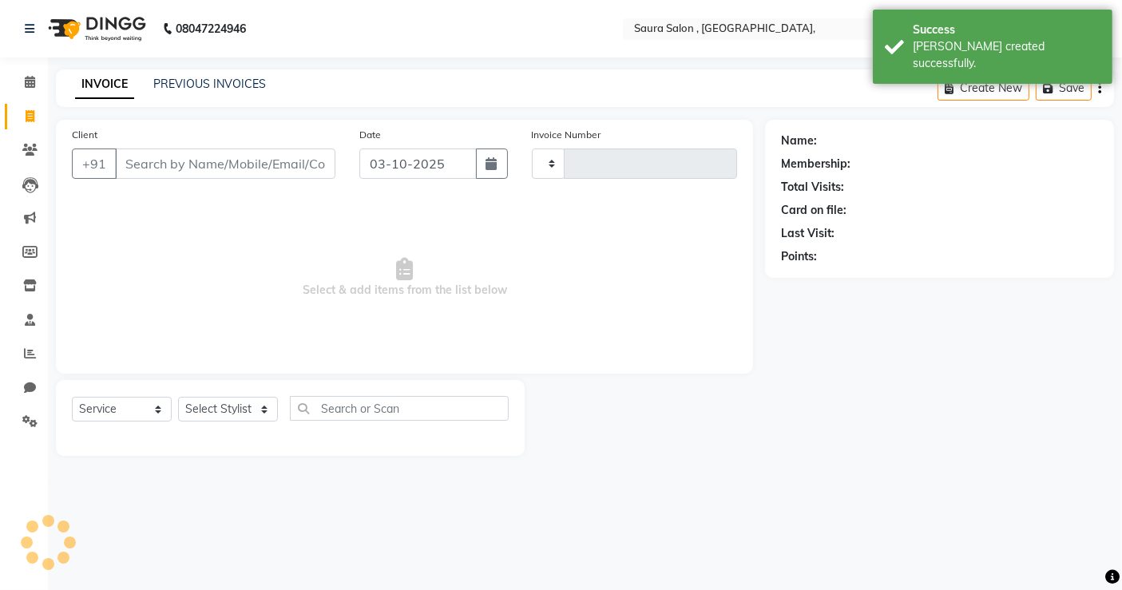
type input "5972"
select select "6963"
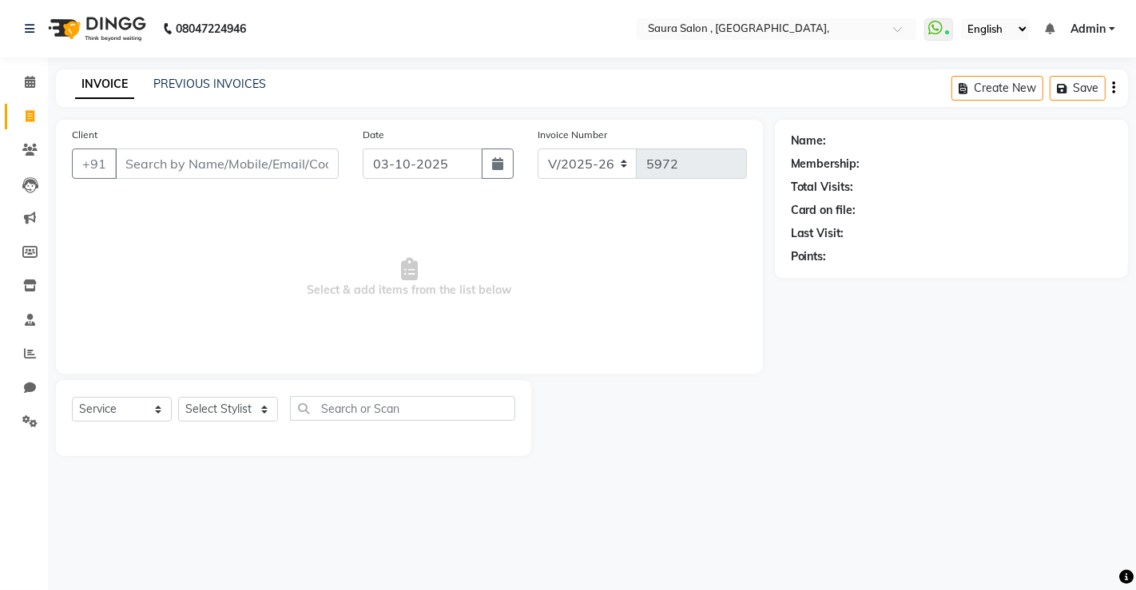
select select "57428"
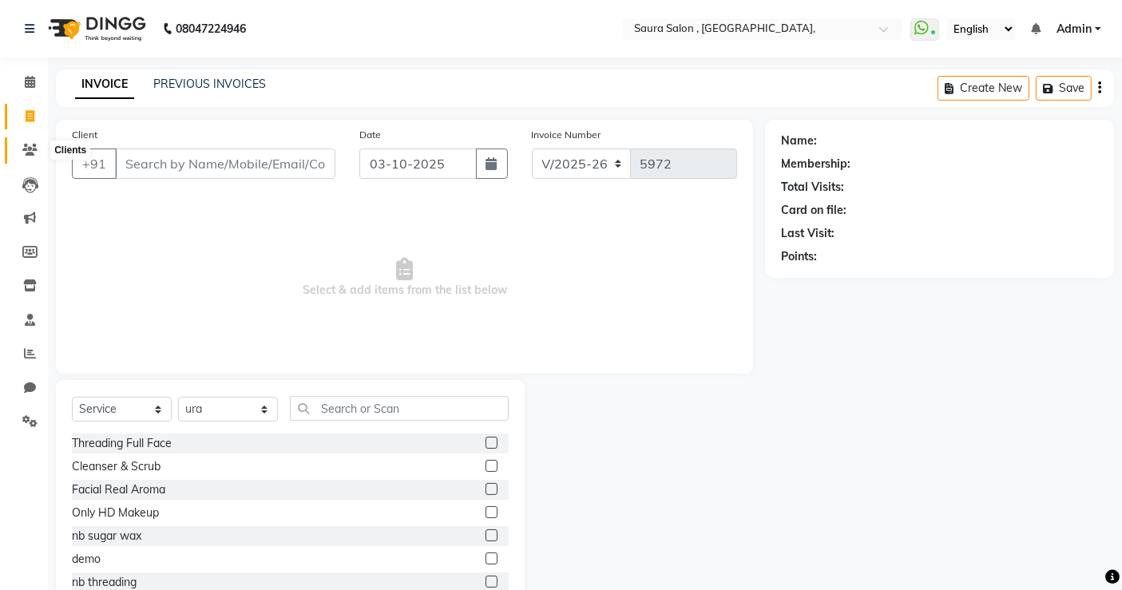
click at [27, 154] on icon at bounding box center [29, 150] width 15 height 12
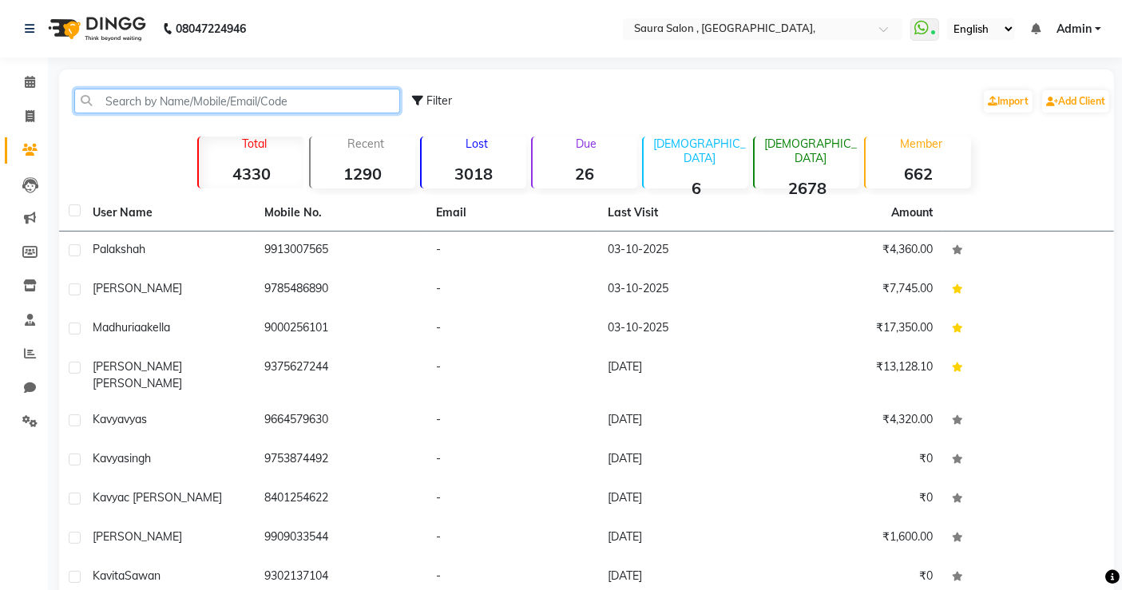
click at [185, 105] on input "text" at bounding box center [237, 101] width 326 height 25
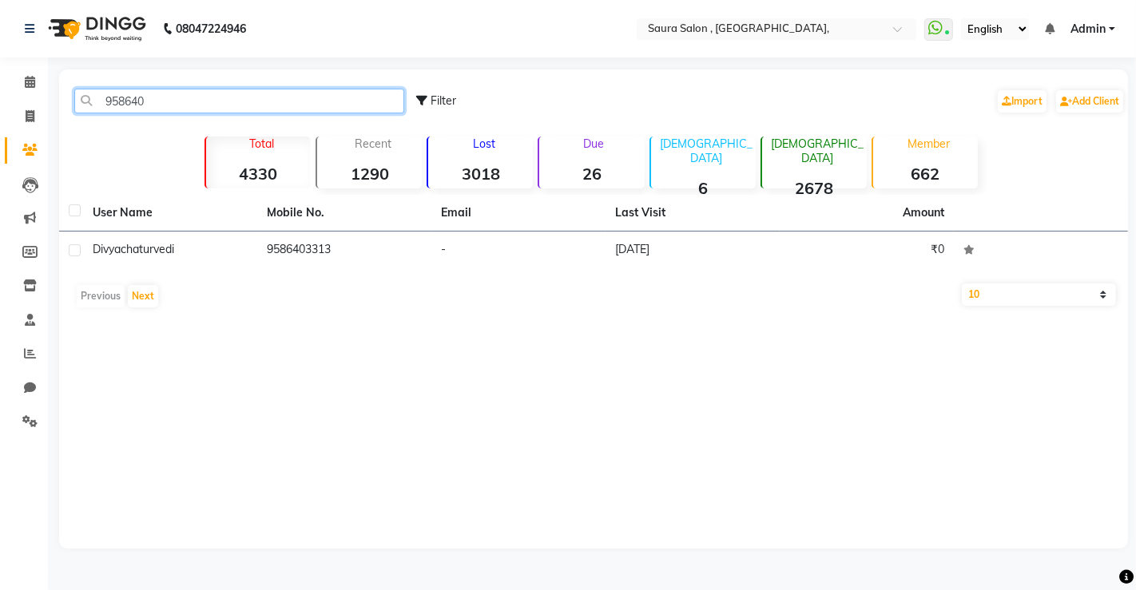
click at [130, 96] on input "958640" at bounding box center [239, 101] width 330 height 25
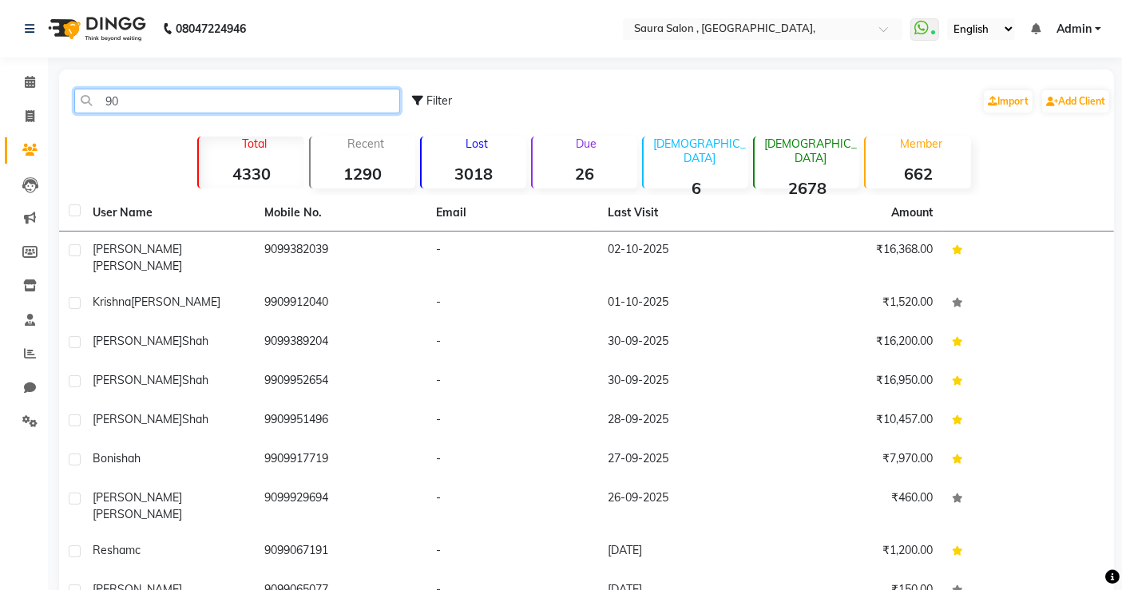
type input "9"
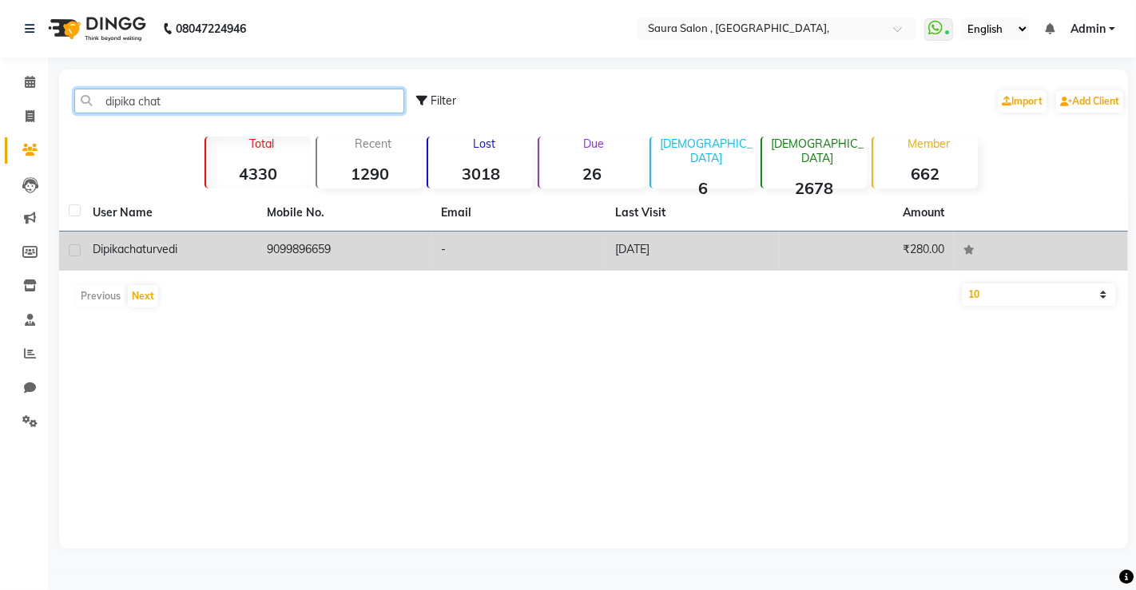
type input "dipika chat"
click at [439, 252] on td "-" at bounding box center [518, 251] width 174 height 39
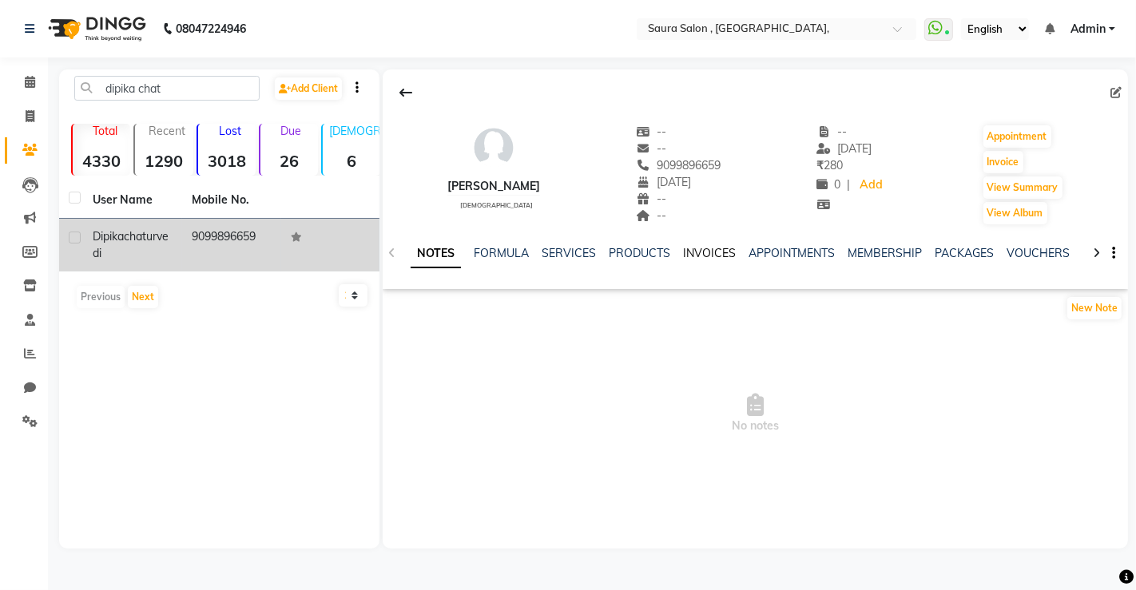
click at [692, 248] on div "INVOICES" at bounding box center [709, 253] width 53 height 17
click at [692, 248] on link "INVOICES" at bounding box center [709, 253] width 53 height 14
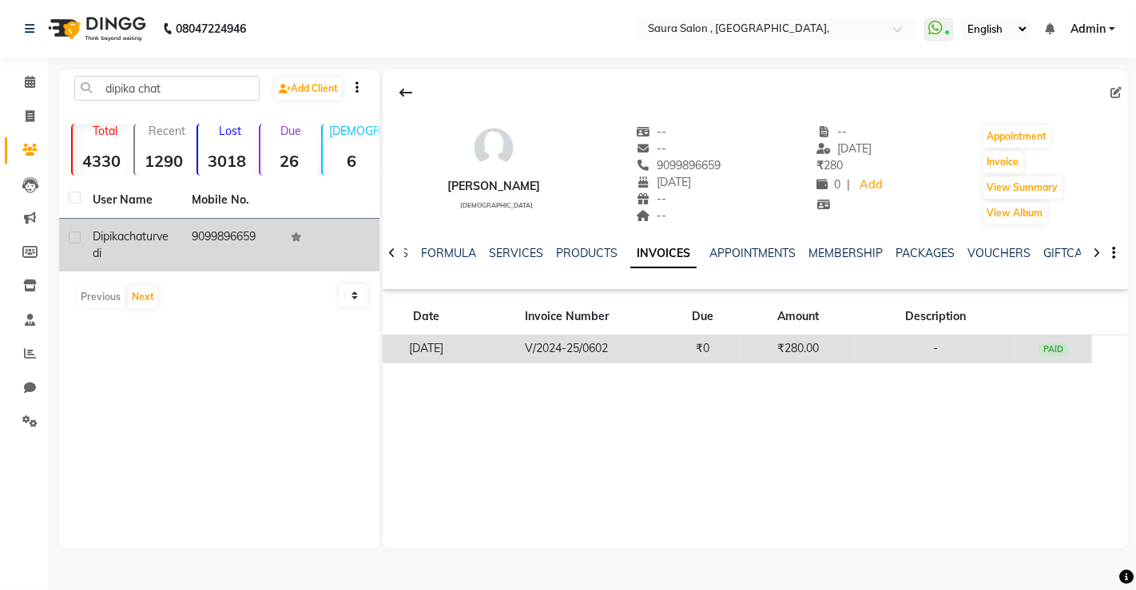
click at [711, 336] on td "₹0" at bounding box center [702, 349] width 77 height 28
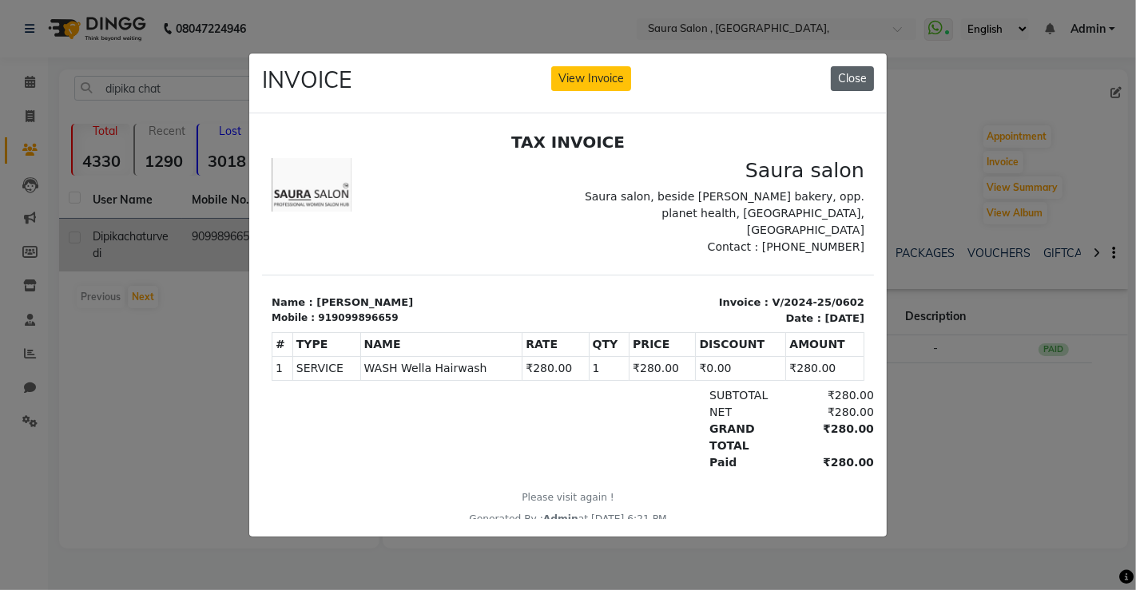
click at [842, 73] on button "Close" at bounding box center [852, 78] width 43 height 25
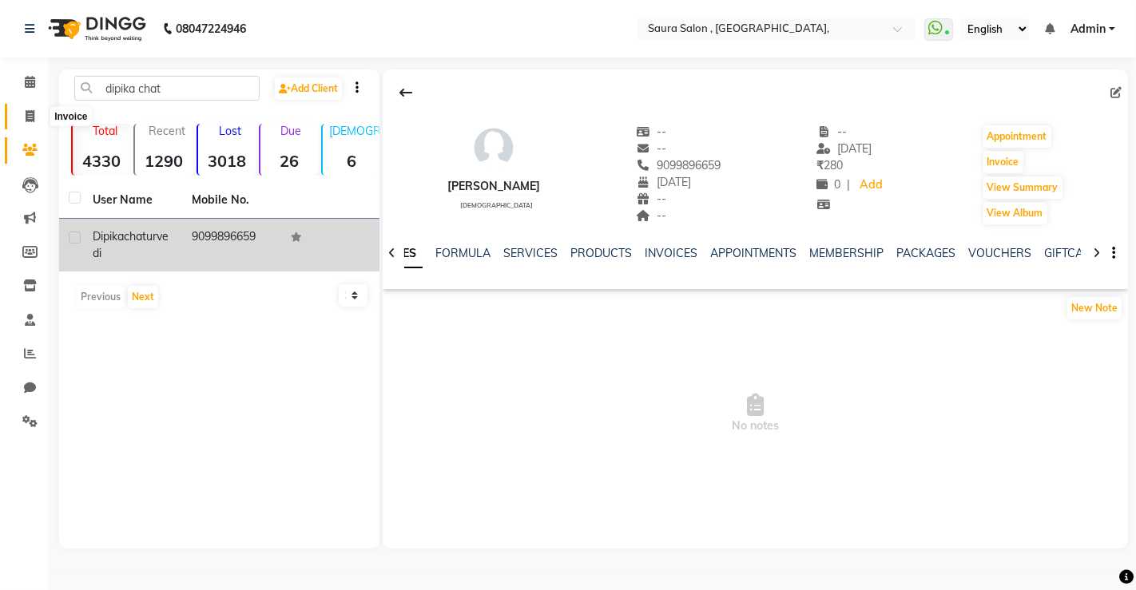
click at [19, 116] on span at bounding box center [30, 117] width 28 height 18
select select "6963"
select select "service"
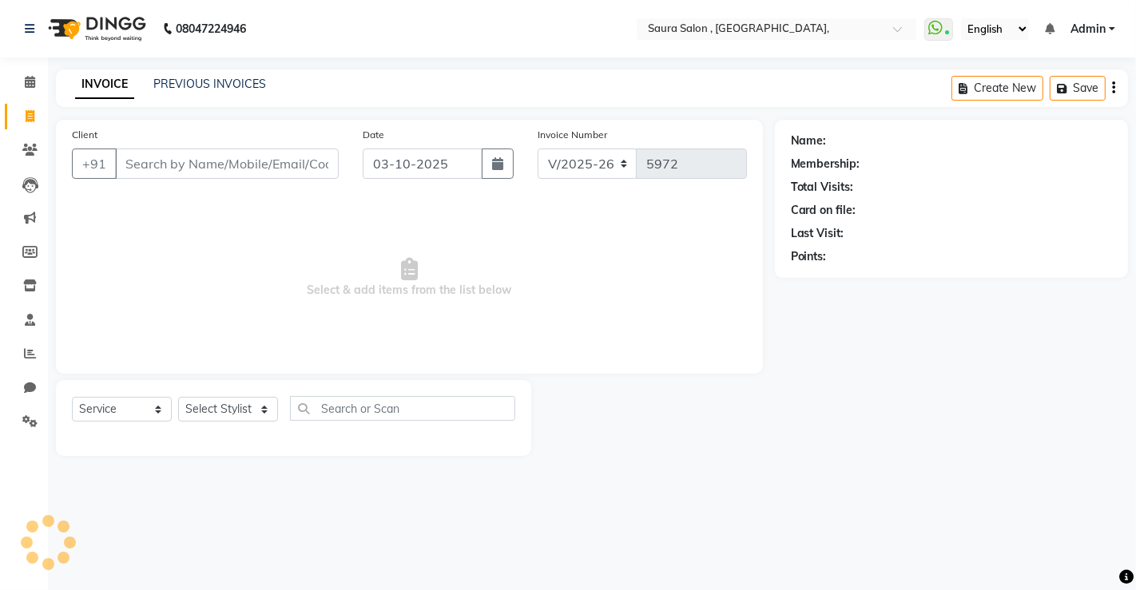
select select "57428"
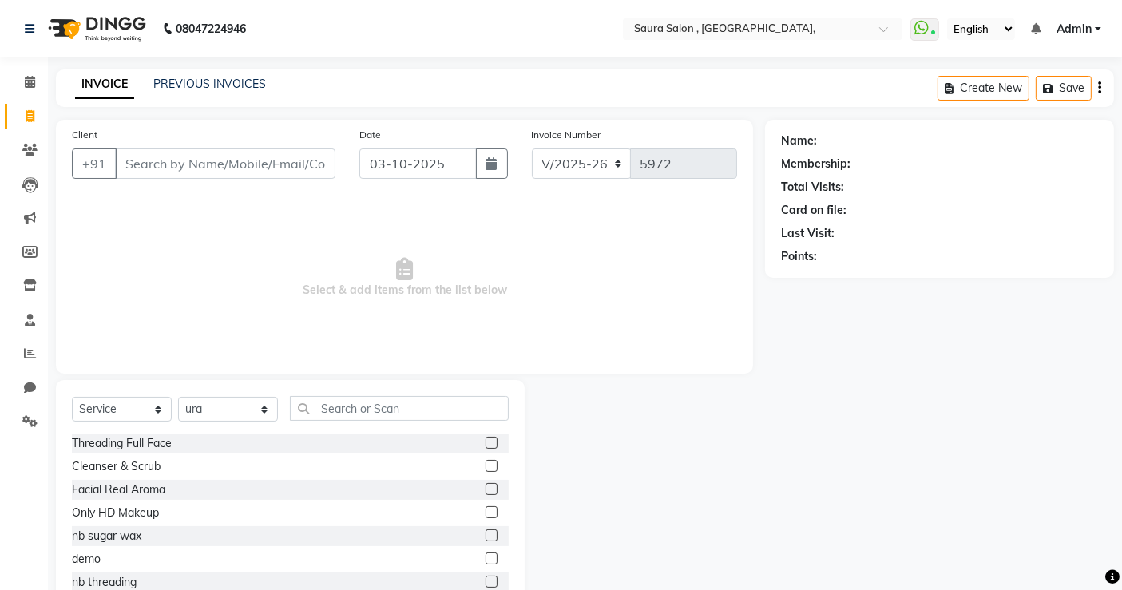
click at [38, 105] on link "Invoice" at bounding box center [24, 117] width 38 height 26
select select "service"
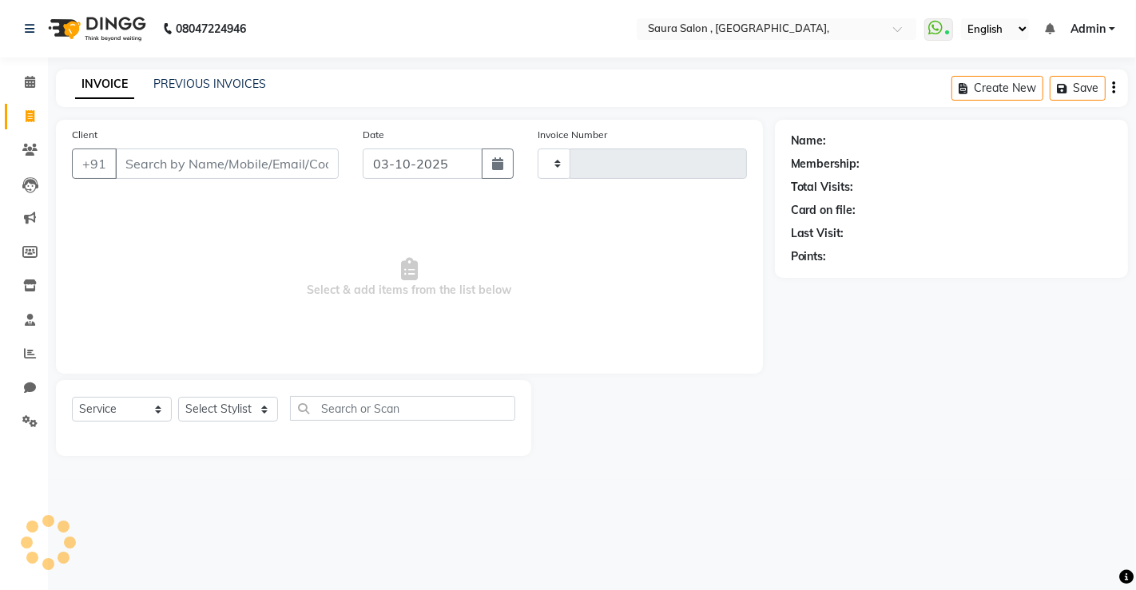
type input "5972"
select select "6963"
select select "57428"
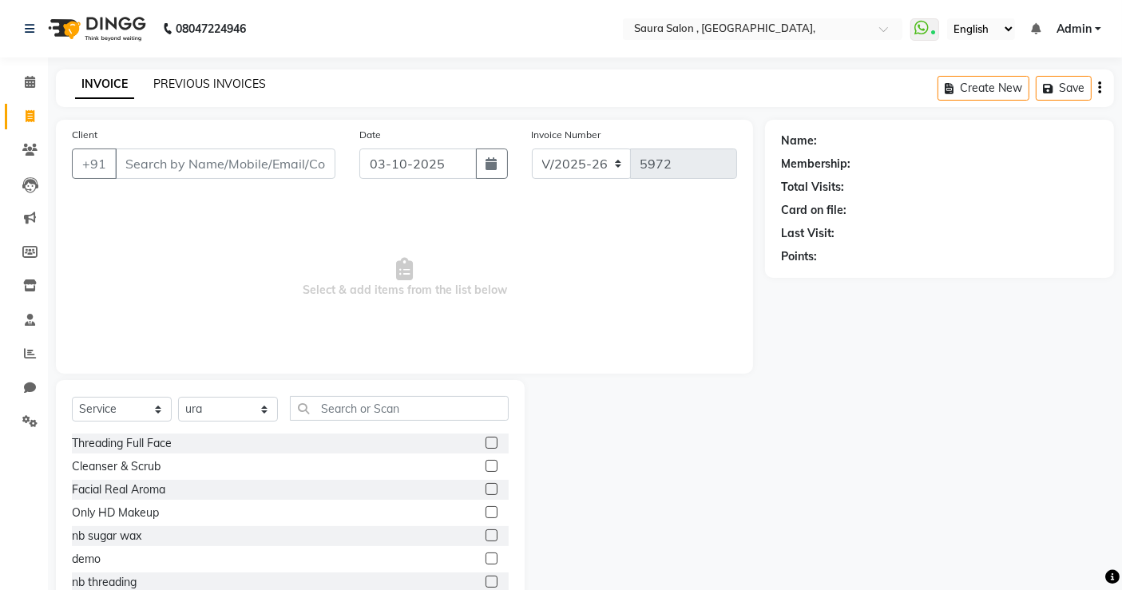
click at [196, 80] on link "PREVIOUS INVOICES" at bounding box center [209, 84] width 113 height 14
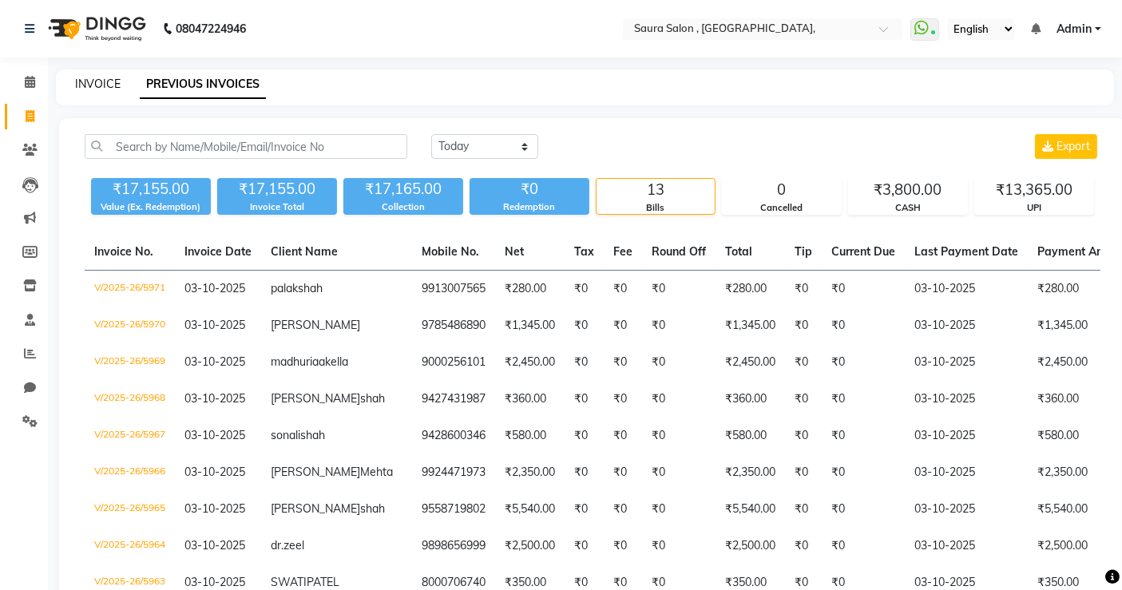
click at [107, 81] on link "INVOICE" at bounding box center [98, 84] width 46 height 14
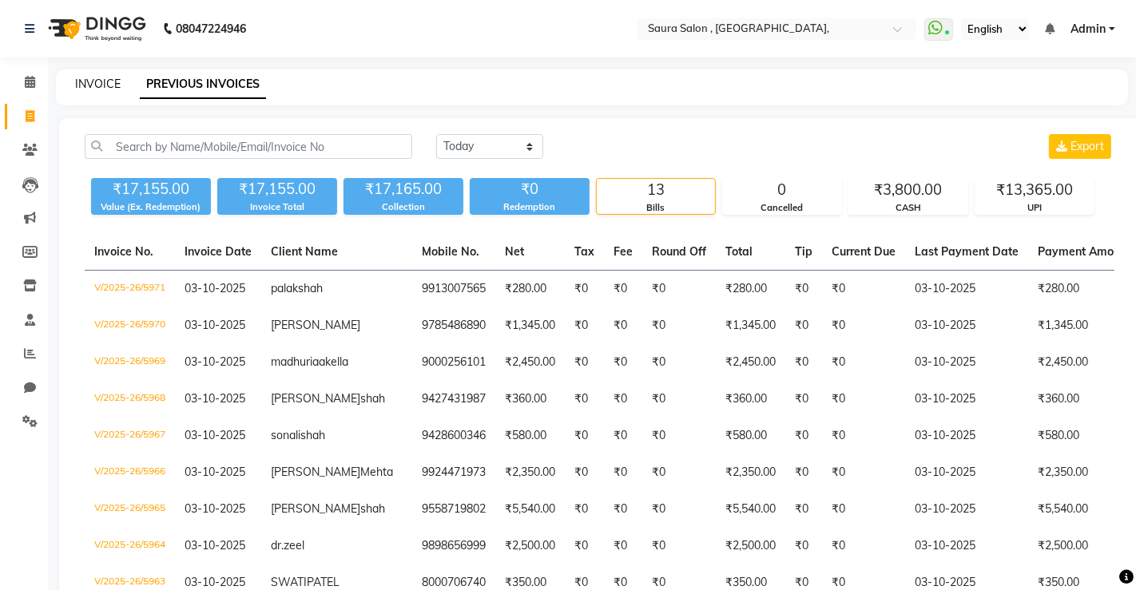
select select "6963"
select select "service"
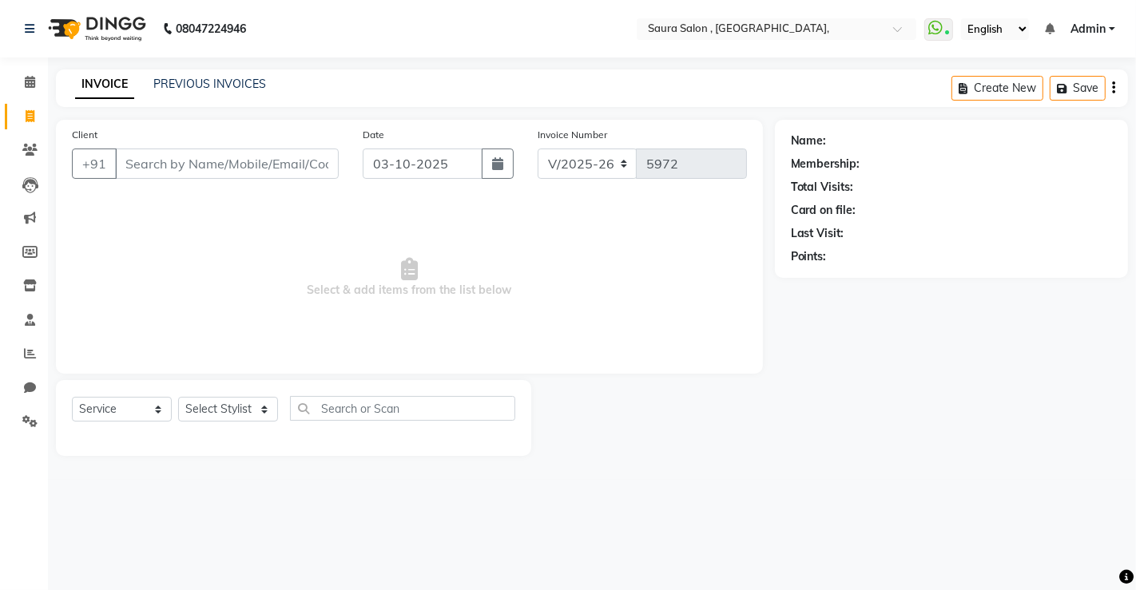
select select "57428"
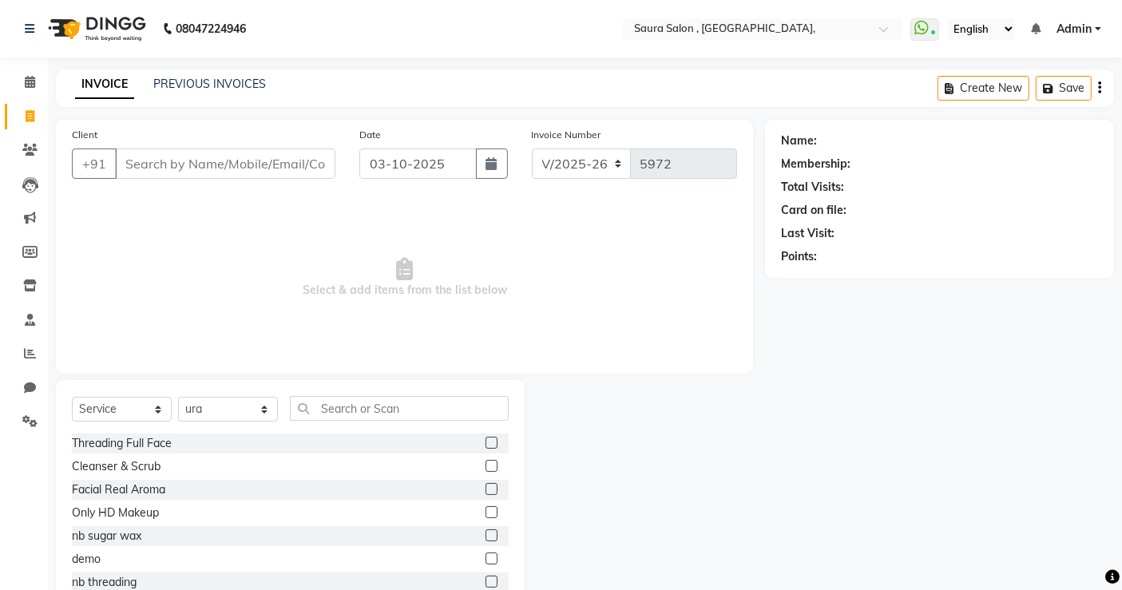
click at [616, 280] on span "Select & add items from the list below" at bounding box center [404, 278] width 665 height 160
click at [245, 82] on link "PREVIOUS INVOICES" at bounding box center [209, 84] width 113 height 14
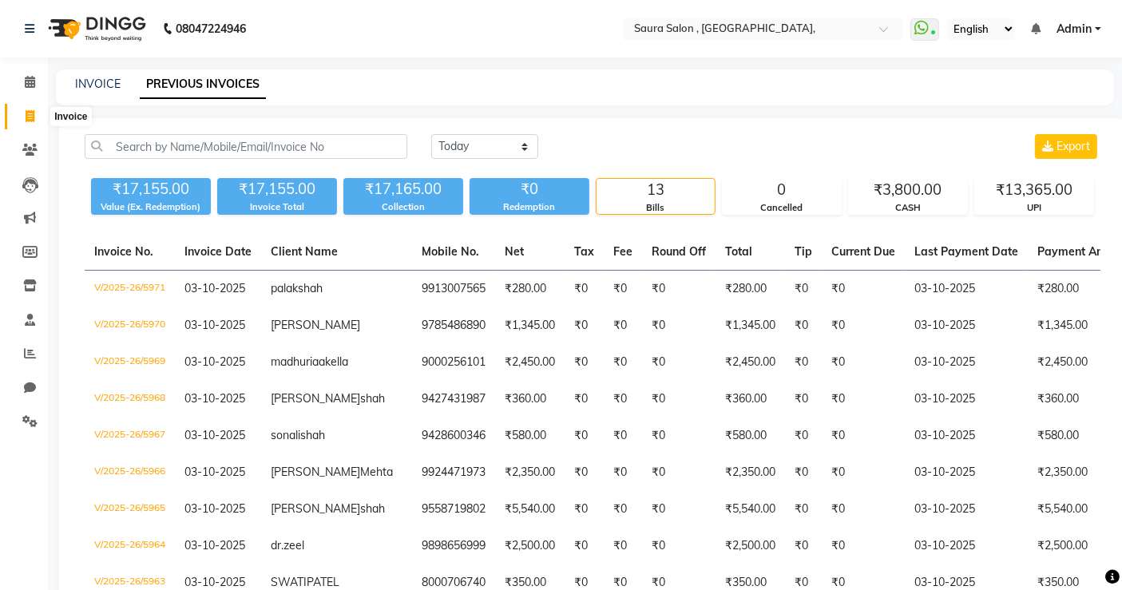
click at [29, 115] on icon at bounding box center [30, 116] width 9 height 12
select select "service"
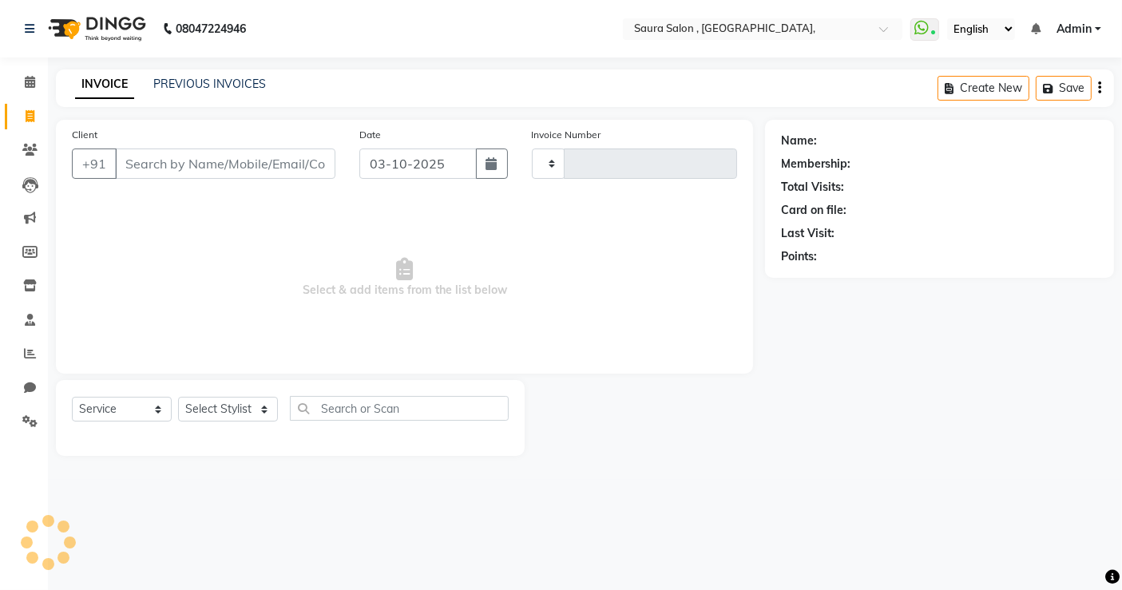
type input "5972"
select select "6963"
select select "57428"
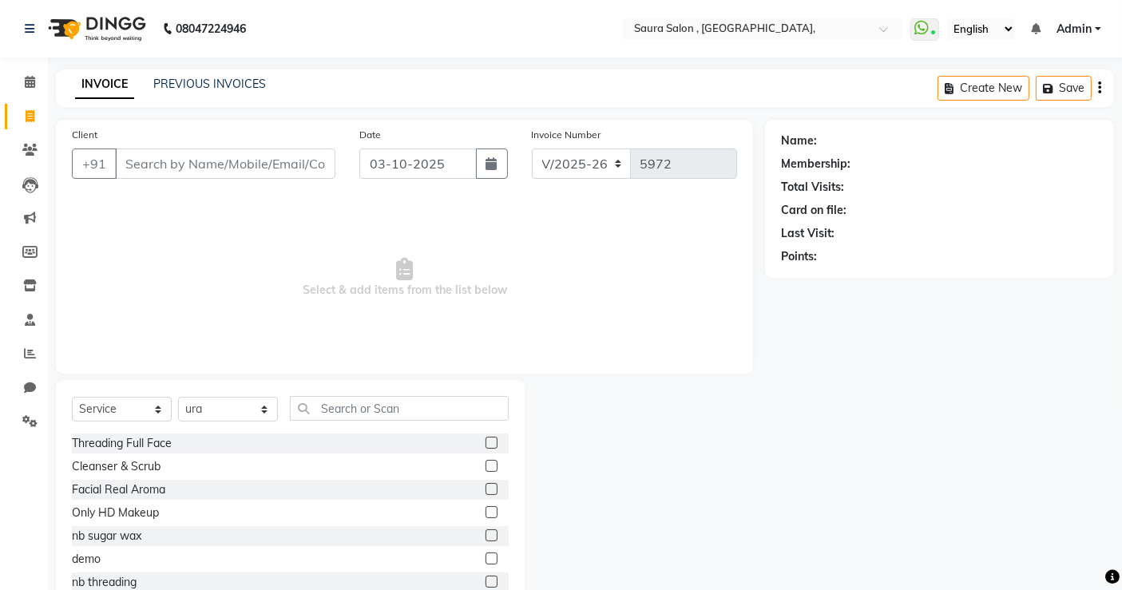
click at [472, 49] on nav "08047224946 Select Location × Saura Salon , Jodhpur Village, WhatsApp Status ✕ …" at bounding box center [561, 29] width 1122 height 58
click at [7, 121] on link "Invoice" at bounding box center [24, 117] width 38 height 26
select select "6963"
select select "service"
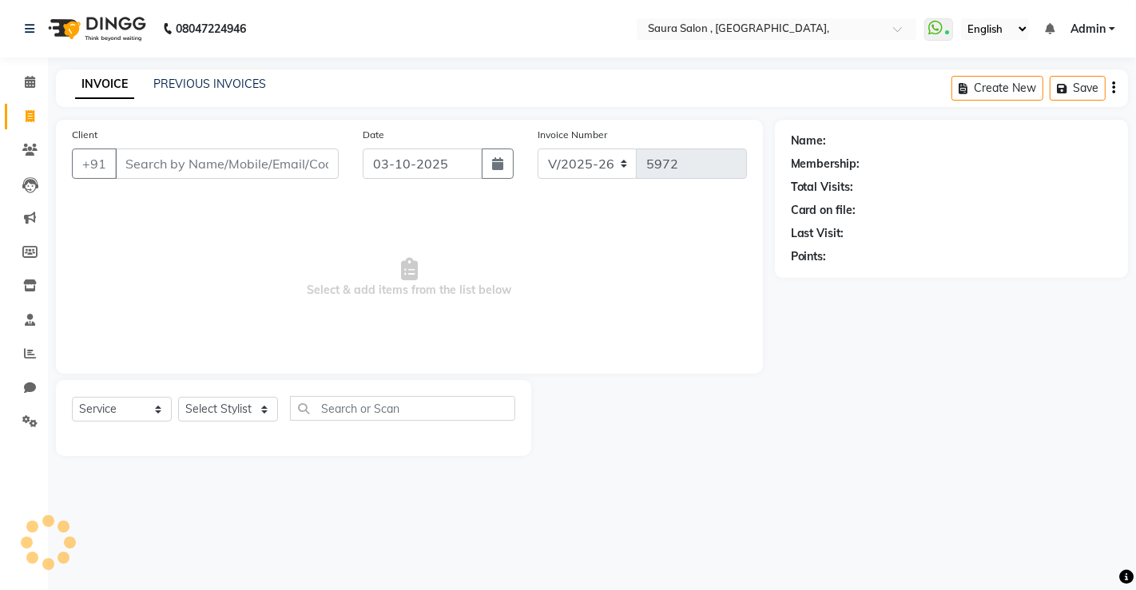
click at [178, 93] on div "INVOICE PREVIOUS INVOICES" at bounding box center [170, 85] width 229 height 18
click at [195, 86] on link "PREVIOUS INVOICES" at bounding box center [209, 84] width 113 height 14
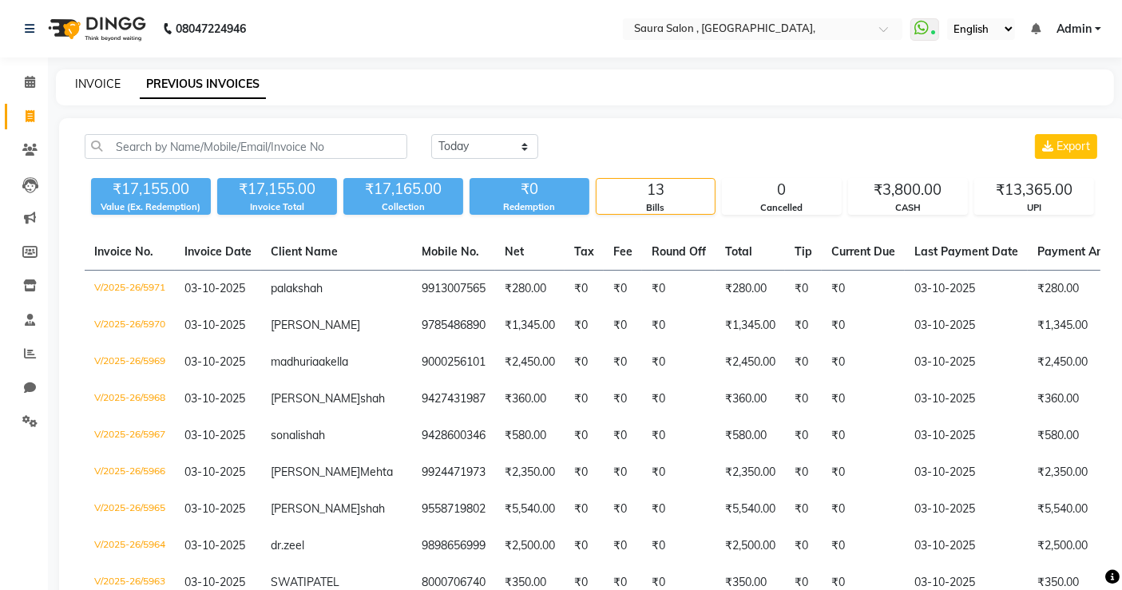
click at [91, 85] on link "INVOICE" at bounding box center [98, 84] width 46 height 14
select select "service"
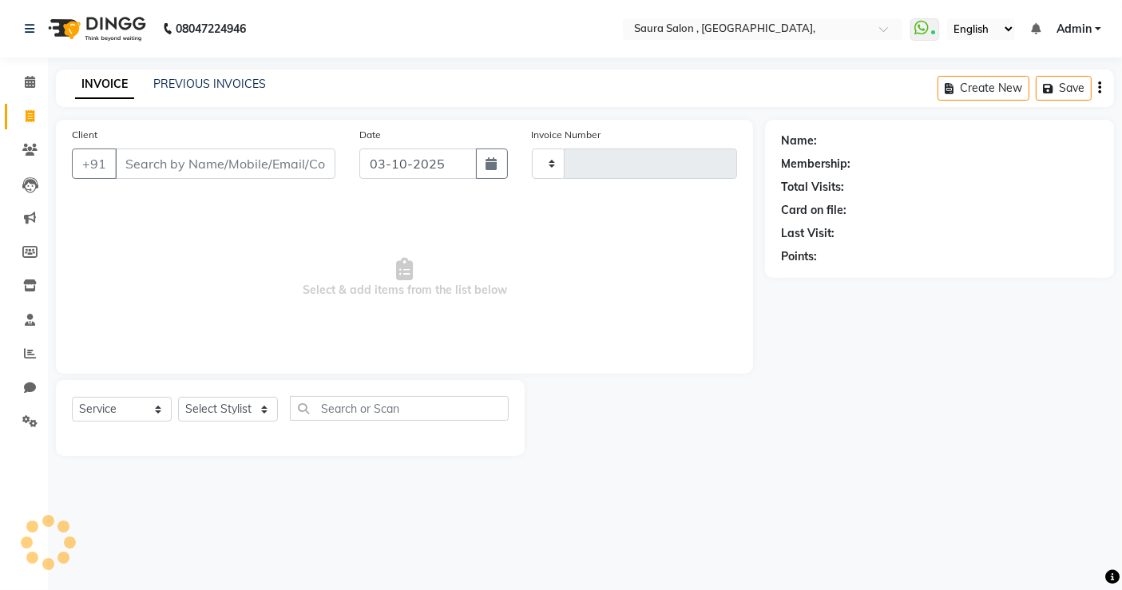
type input "5972"
select select "6963"
select select "57428"
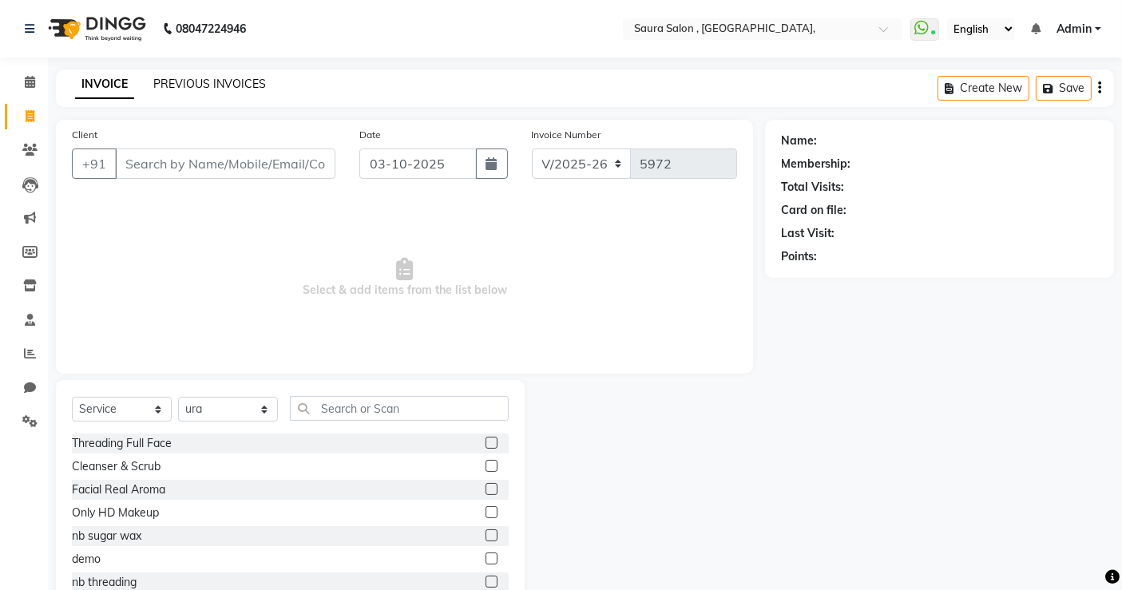
click at [213, 87] on link "PREVIOUS INVOICES" at bounding box center [209, 84] width 113 height 14
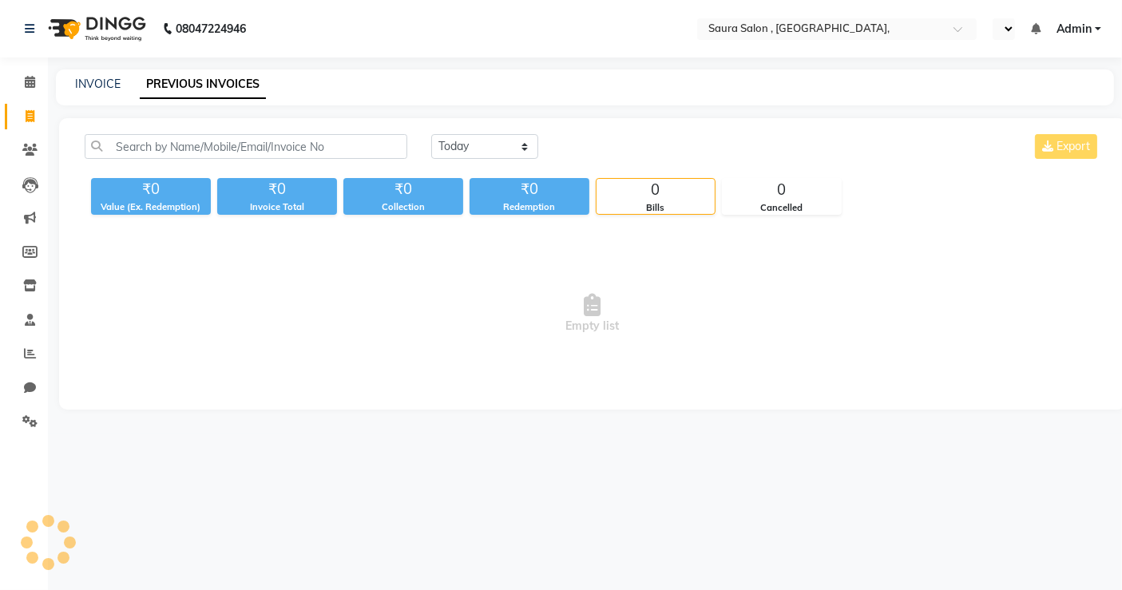
select select "en"
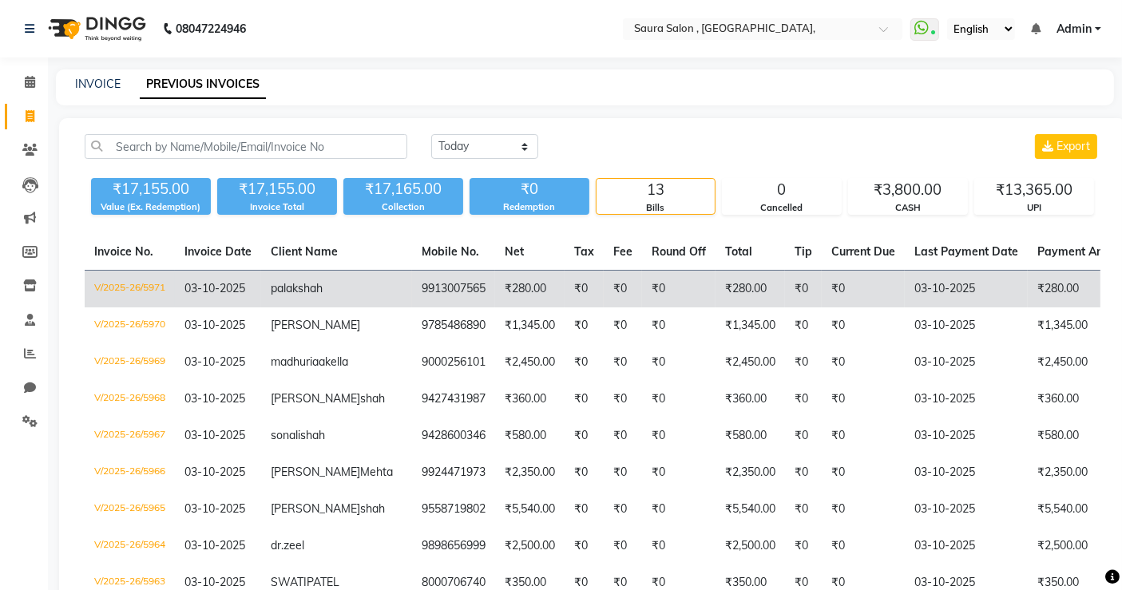
click at [822, 295] on td "₹0" at bounding box center [863, 290] width 83 height 38
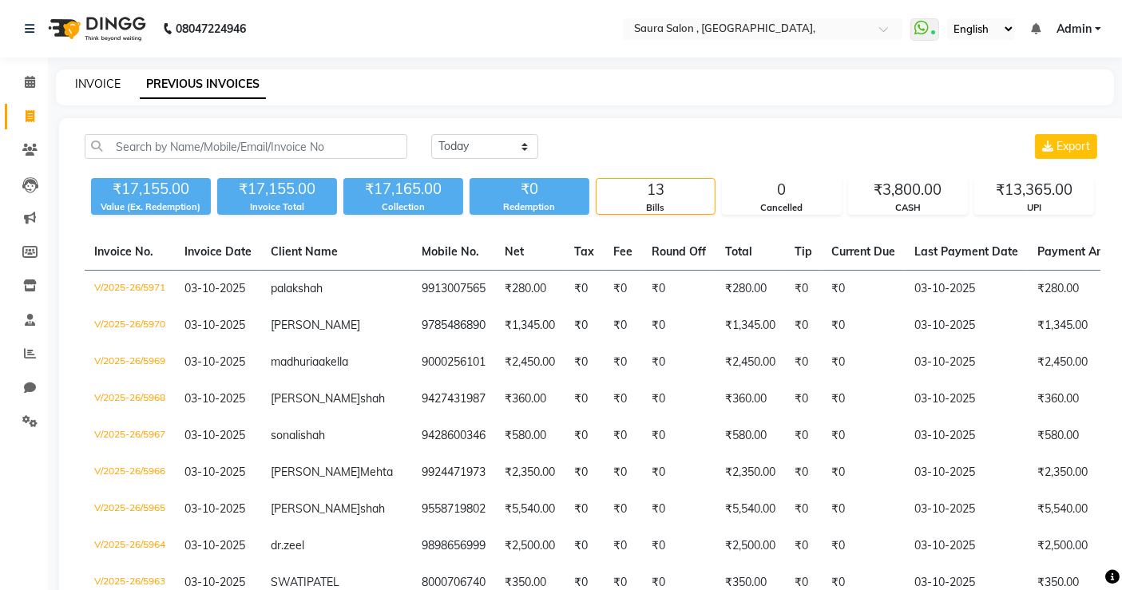
click at [101, 77] on link "INVOICE" at bounding box center [98, 84] width 46 height 14
select select "6963"
select select "service"
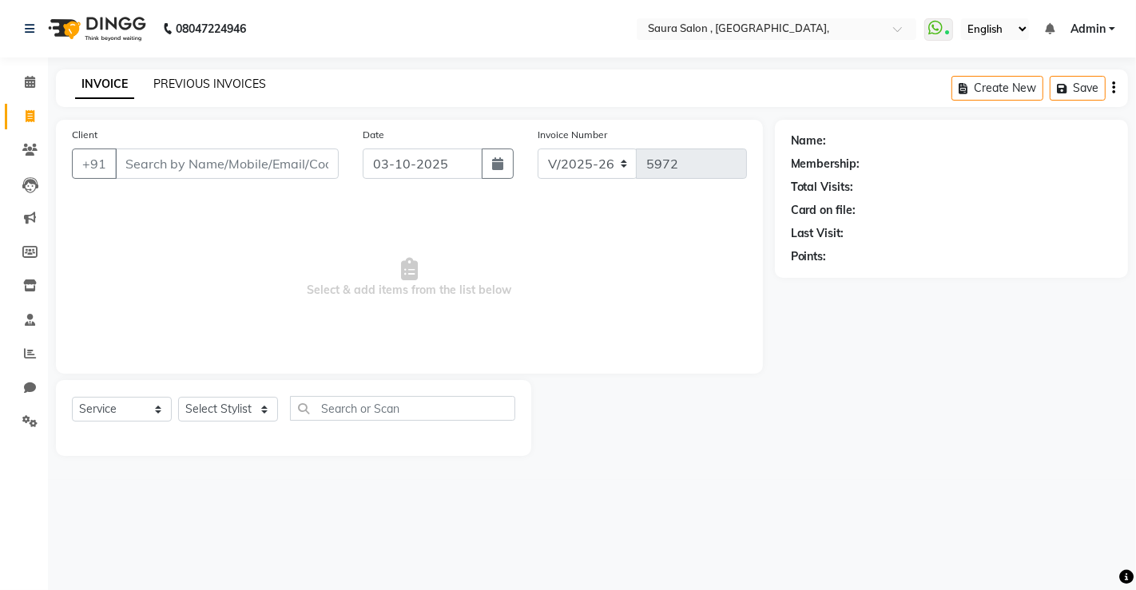
click at [240, 77] on link "PREVIOUS INVOICES" at bounding box center [209, 84] width 113 height 14
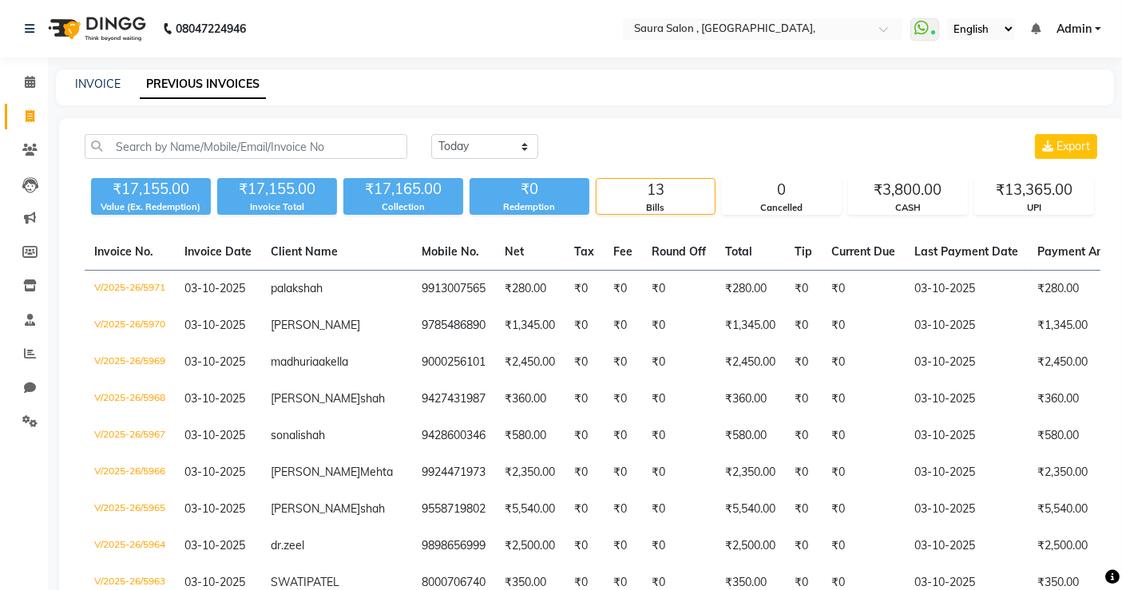
click at [107, 93] on div "INVOICE PREVIOUS INVOICES" at bounding box center [585, 87] width 1058 height 36
click at [105, 85] on link "INVOICE" at bounding box center [98, 84] width 46 height 14
select select "6963"
select select "service"
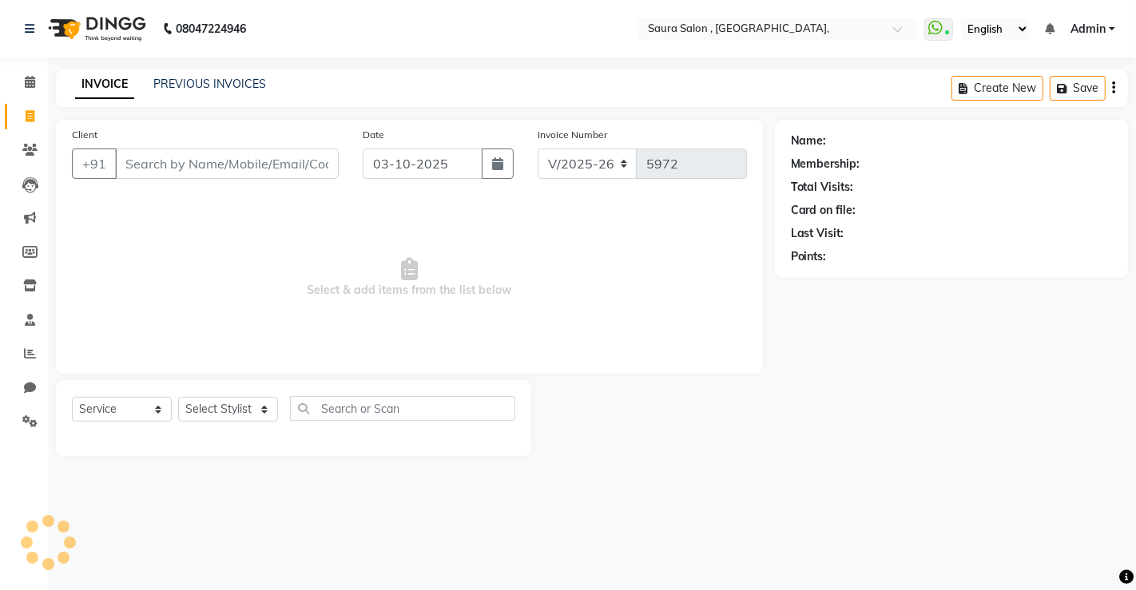
select select "57428"
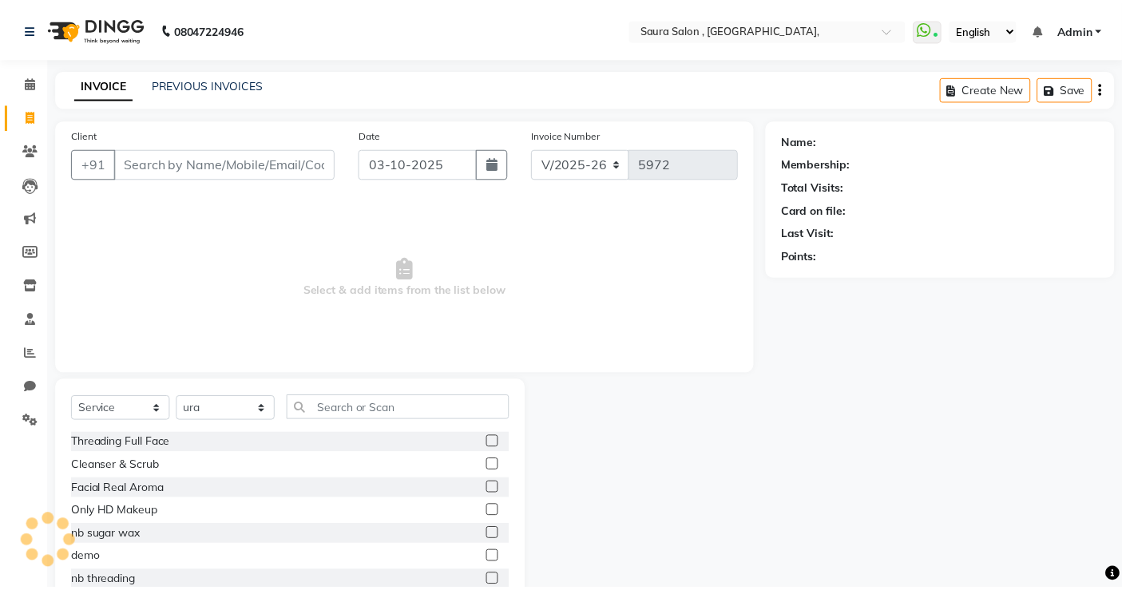
scroll to position [49, 0]
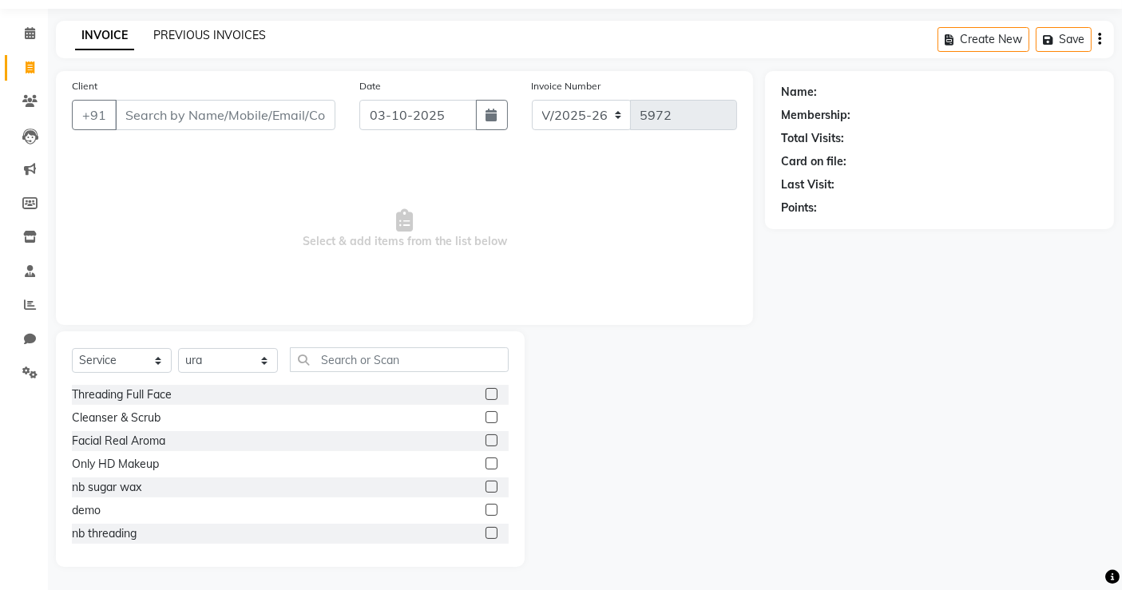
click at [226, 28] on link "PREVIOUS INVOICES" at bounding box center [209, 35] width 113 height 14
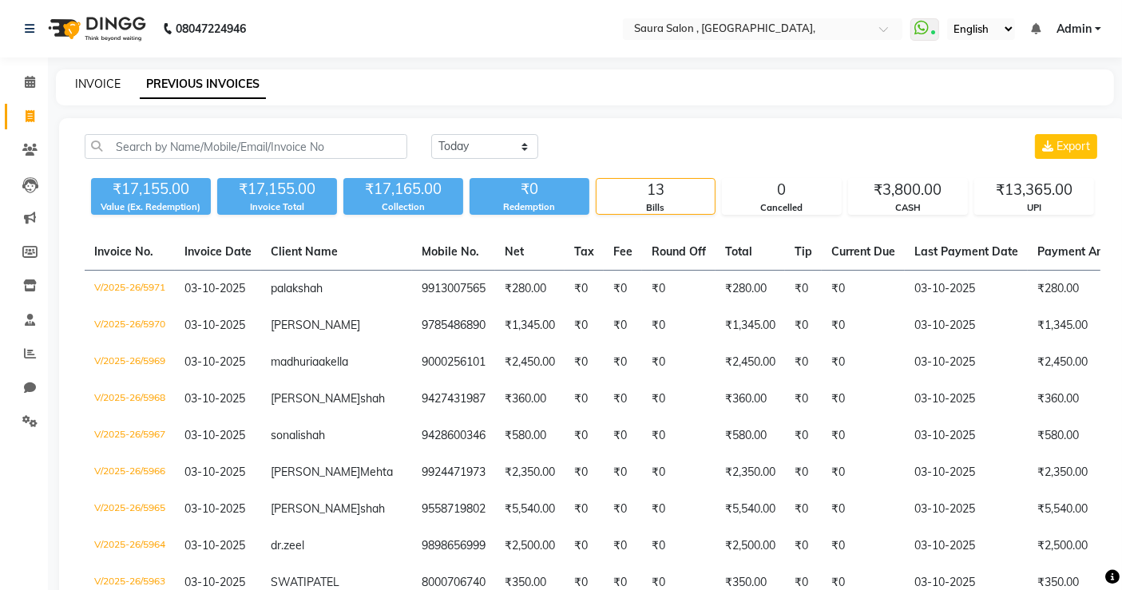
click at [101, 81] on link "INVOICE" at bounding box center [98, 84] width 46 height 14
select select "service"
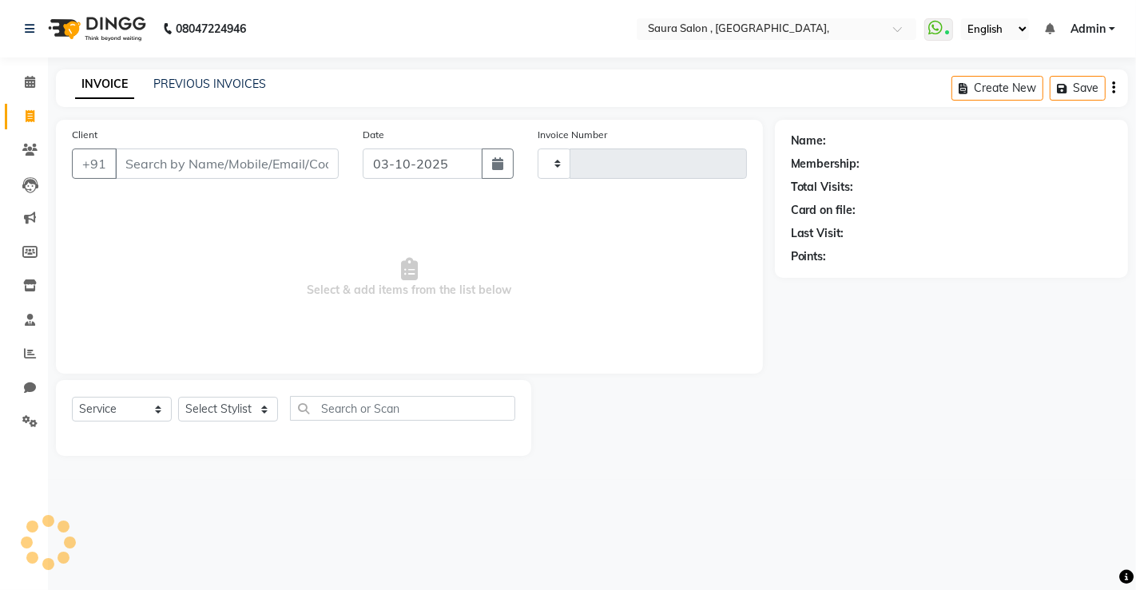
type input "5972"
select select "6963"
select select "57428"
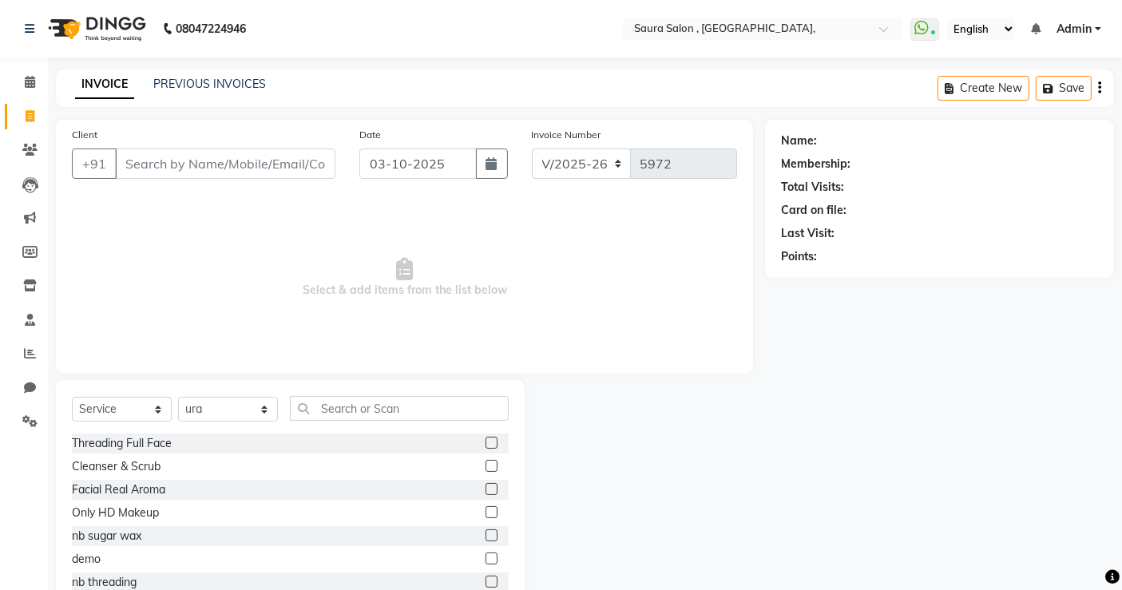
click at [160, 158] on input "Client" at bounding box center [225, 164] width 220 height 30
type input "m"
click at [224, 79] on link "PREVIOUS INVOICES" at bounding box center [209, 84] width 113 height 14
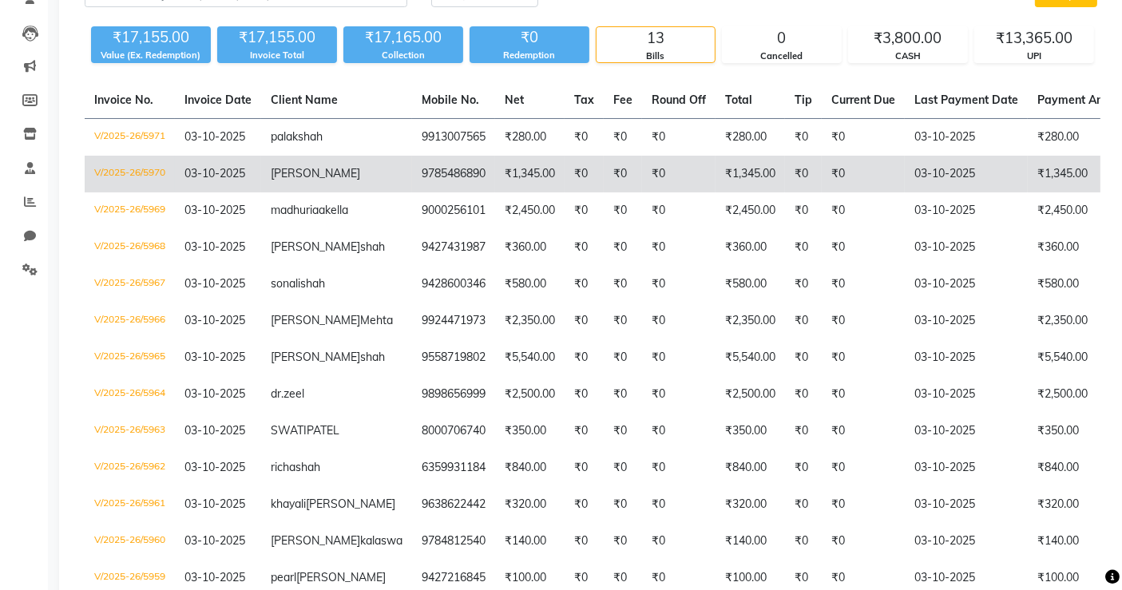
scroll to position [156, 0]
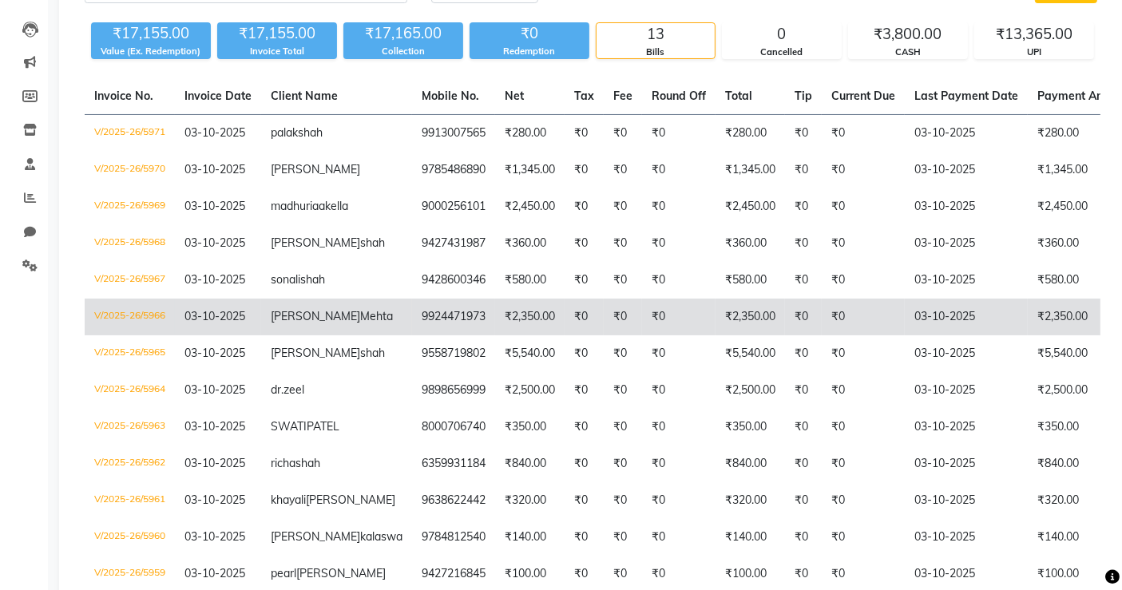
click at [360, 323] on span "Mehta" at bounding box center [376, 316] width 33 height 14
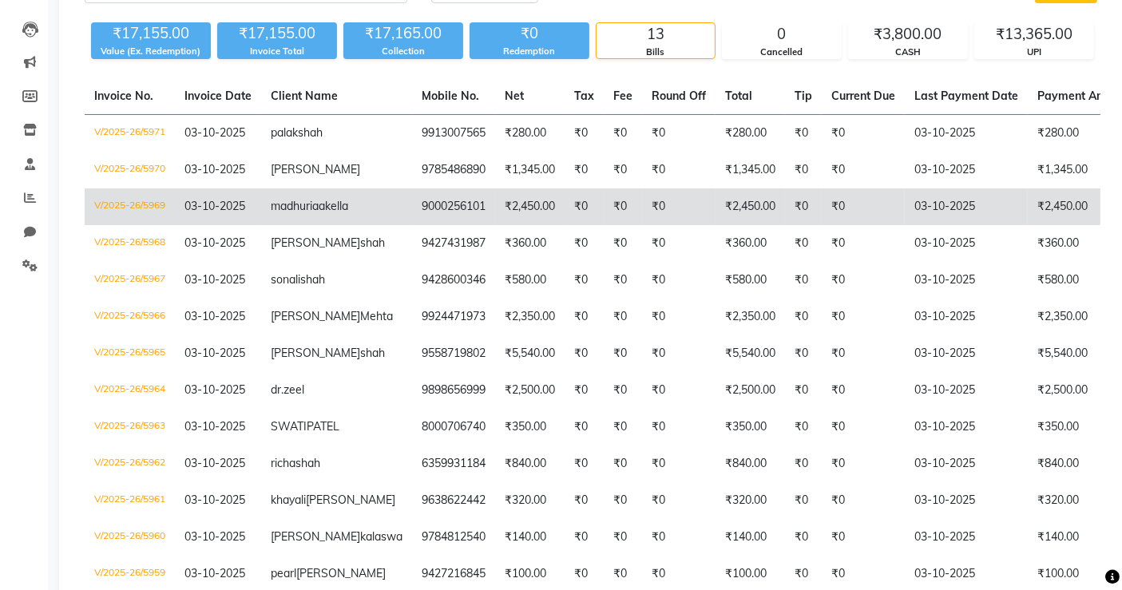
scroll to position [0, 0]
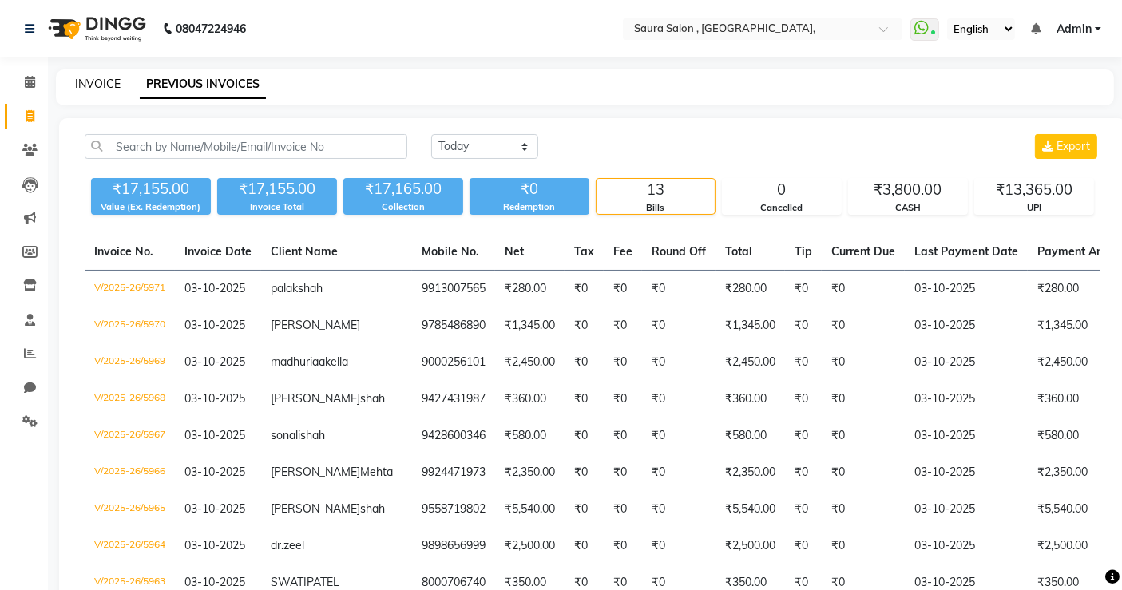
click at [112, 85] on link "INVOICE" at bounding box center [98, 84] width 46 height 14
select select "service"
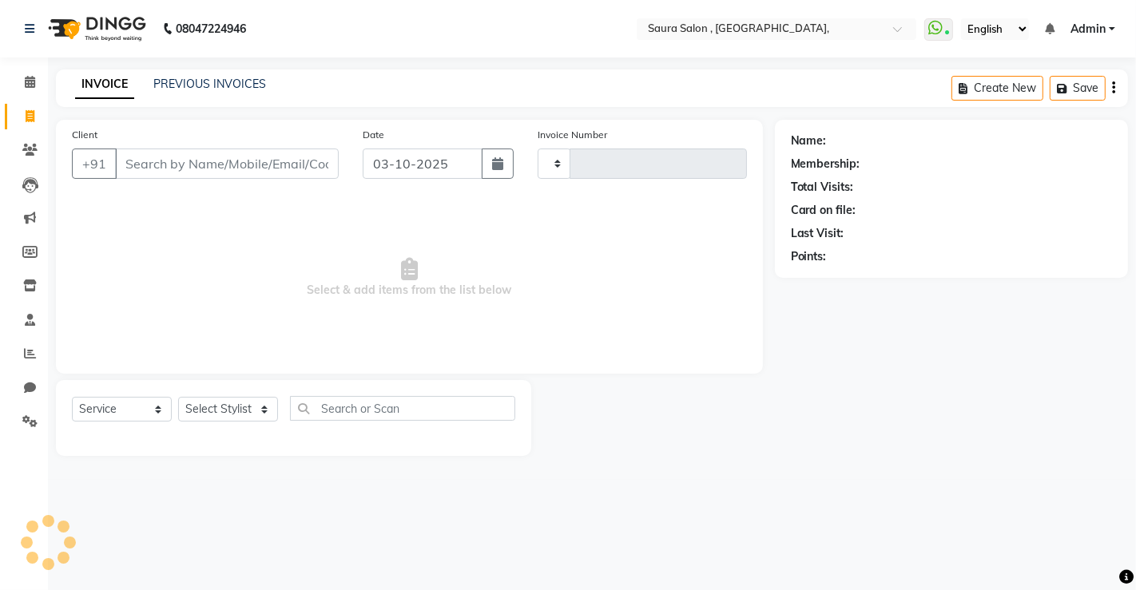
type input "5973"
select select "6963"
click at [385, 96] on div "INVOICE PREVIOUS INVOICES Create New Save" at bounding box center [592, 88] width 1072 height 38
select select "57428"
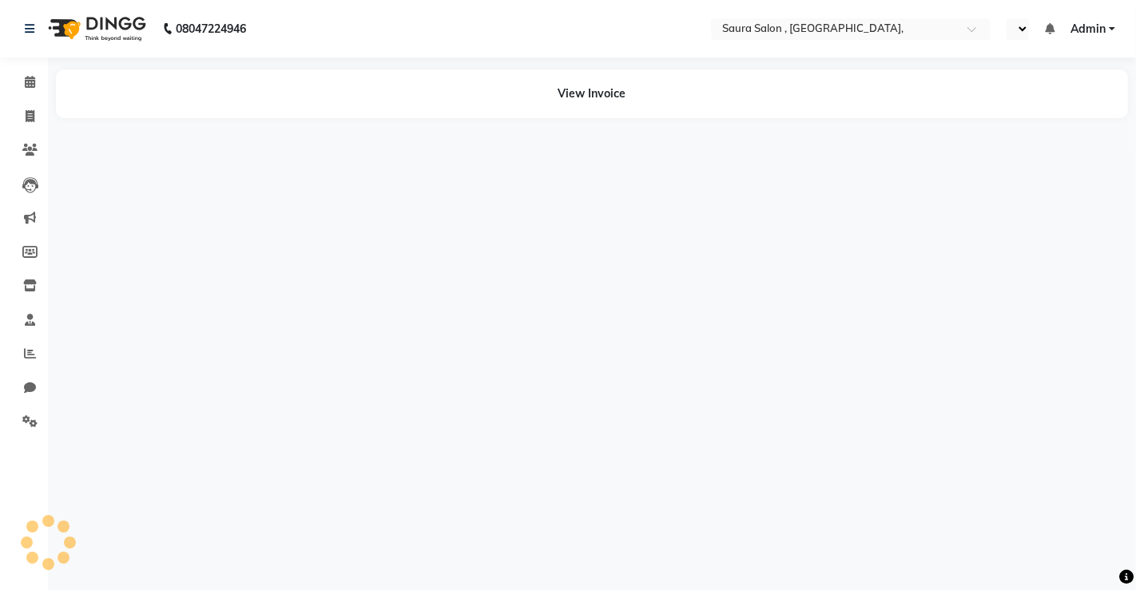
select select "en"
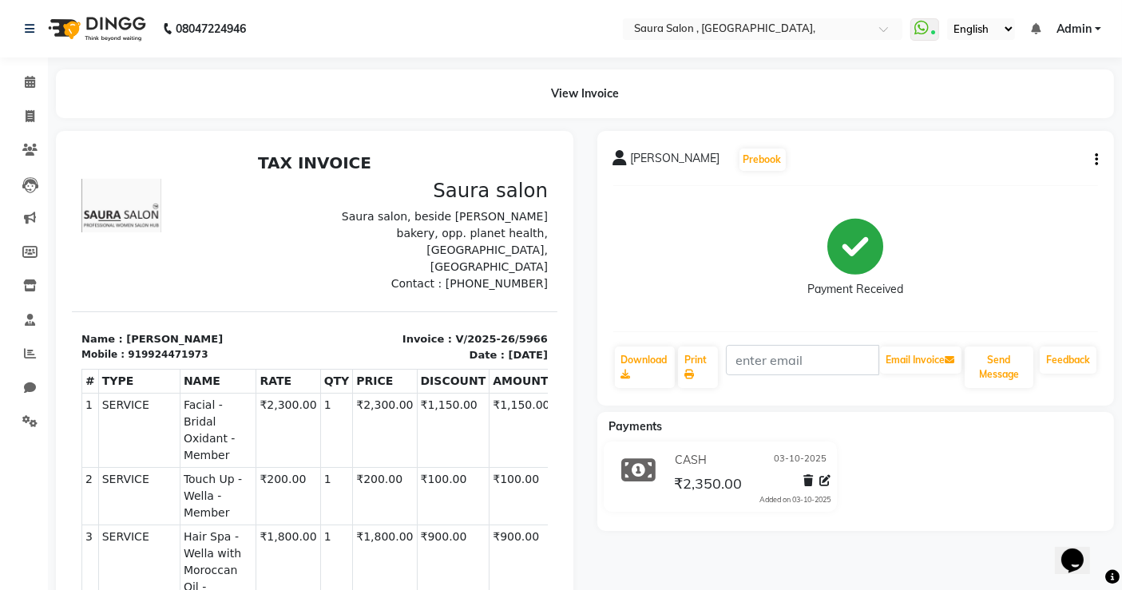
click at [162, 347] on div "919924471973" at bounding box center [167, 354] width 80 height 14
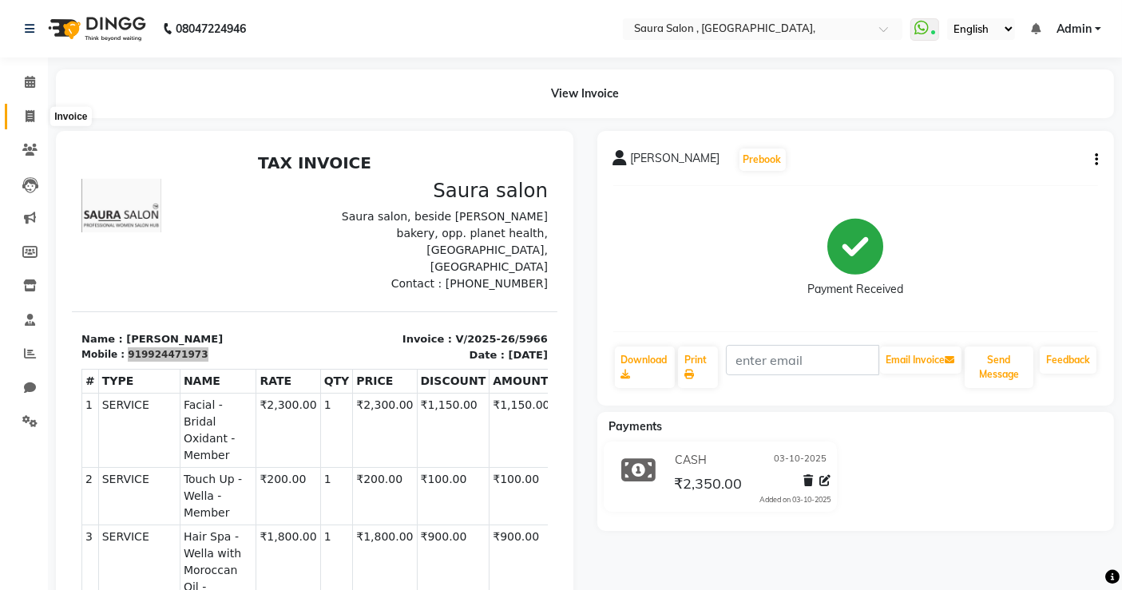
click at [24, 117] on span at bounding box center [30, 117] width 28 height 18
select select "6963"
select select "service"
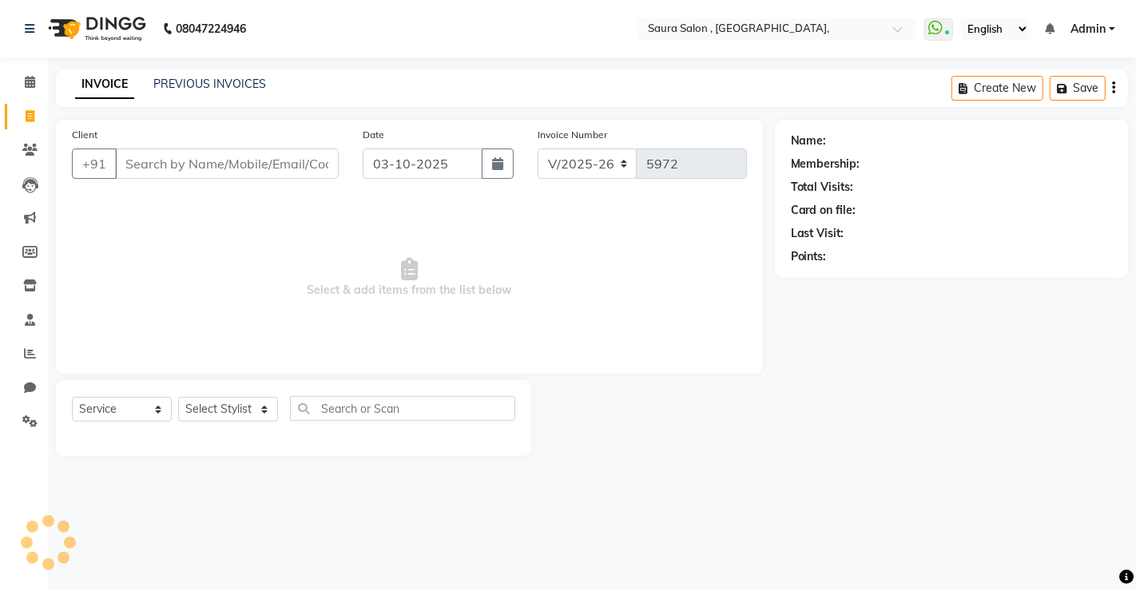
select select "57428"
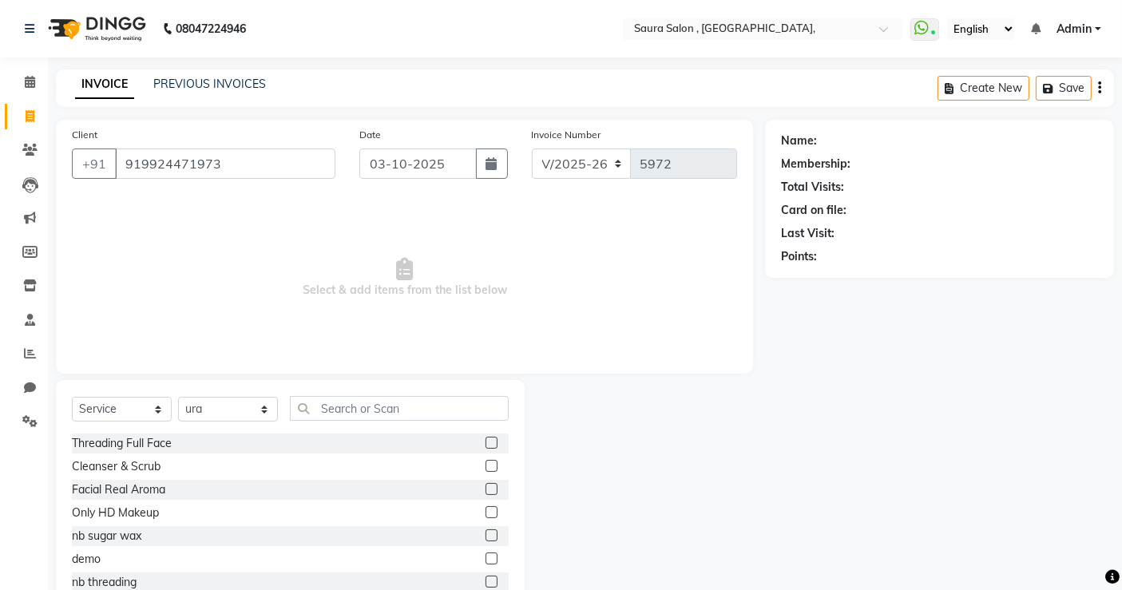
type input "919924471973"
select select "1: Object"
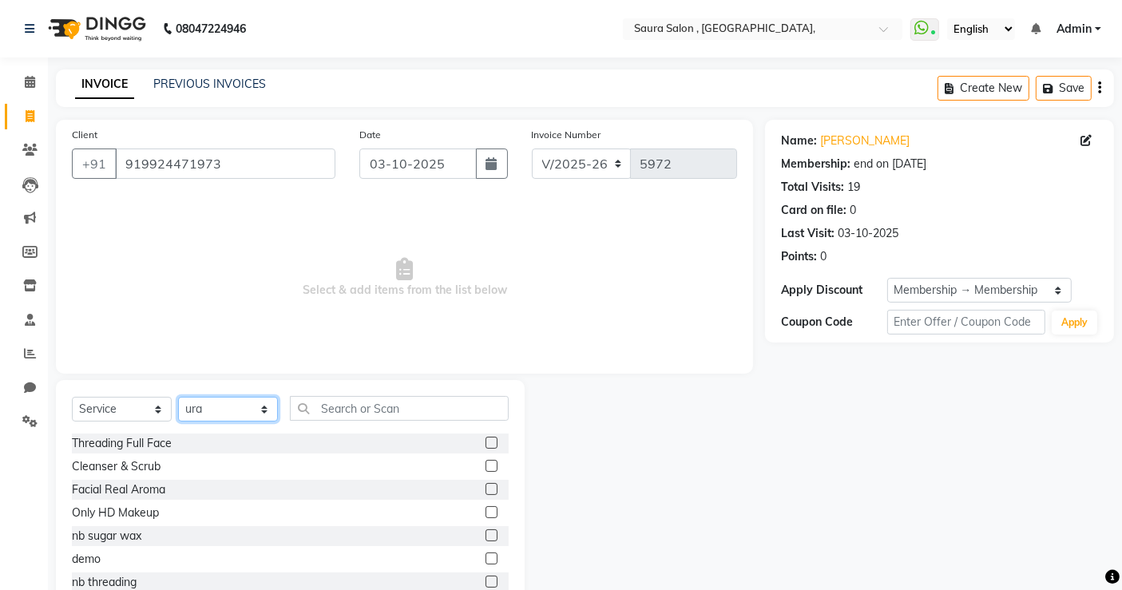
click at [248, 411] on select "Select Stylist archana asha [PERSON_NAME] deepika [PERSON_NAME] [PERSON_NAME] […" at bounding box center [228, 409] width 100 height 25
select select "56817"
click at [178, 397] on select "Select Stylist archana asha [PERSON_NAME] deepika [PERSON_NAME] [PERSON_NAME] […" at bounding box center [228, 409] width 100 height 25
click at [403, 416] on input "text" at bounding box center [399, 408] width 219 height 25
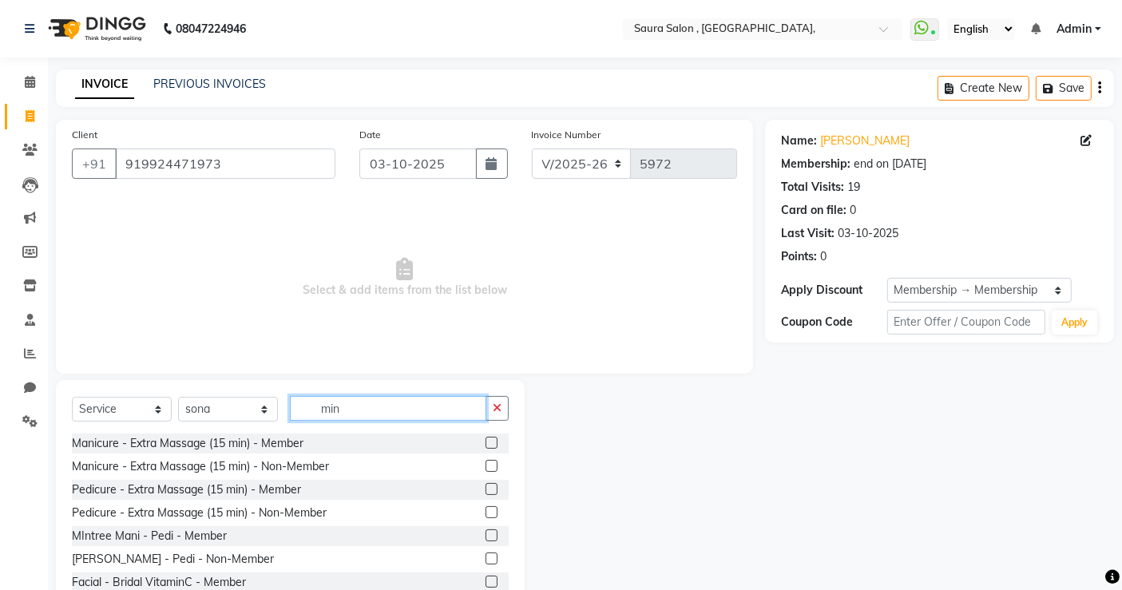
type input "min"
click at [486, 537] on label at bounding box center [492, 536] width 12 height 12
click at [486, 537] on input "checkbox" at bounding box center [491, 536] width 10 height 10
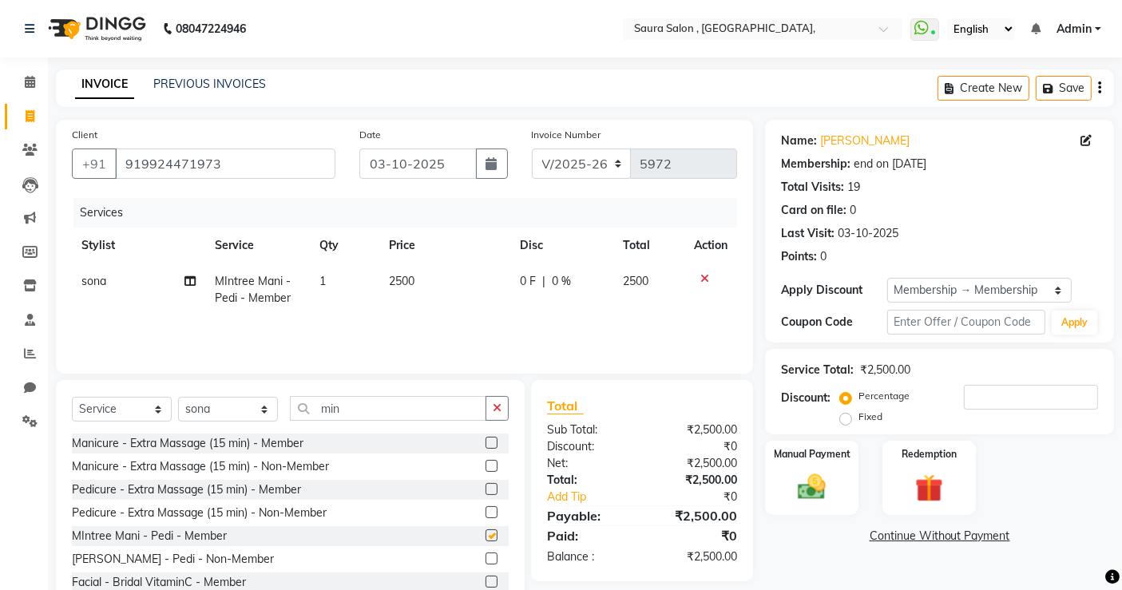
checkbox input "false"
click at [986, 395] on input "number" at bounding box center [1031, 397] width 134 height 25
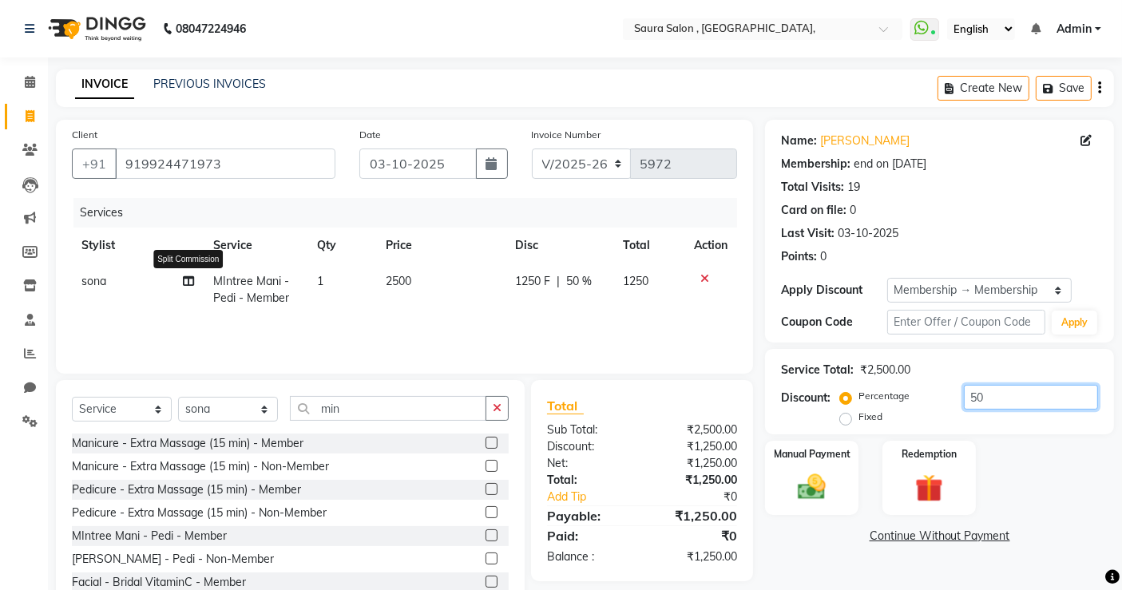
type input "50"
click at [187, 279] on icon at bounding box center [188, 281] width 11 height 11
select select "56817"
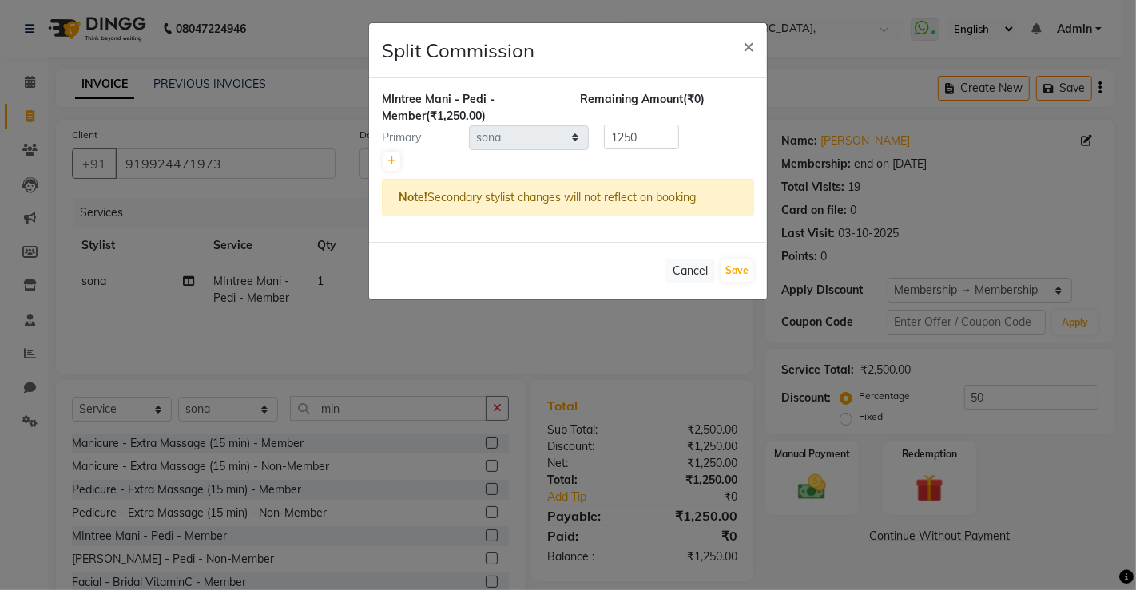
click at [397, 171] on div at bounding box center [568, 161] width 372 height 22
